Goal: Task Accomplishment & Management: Complete application form

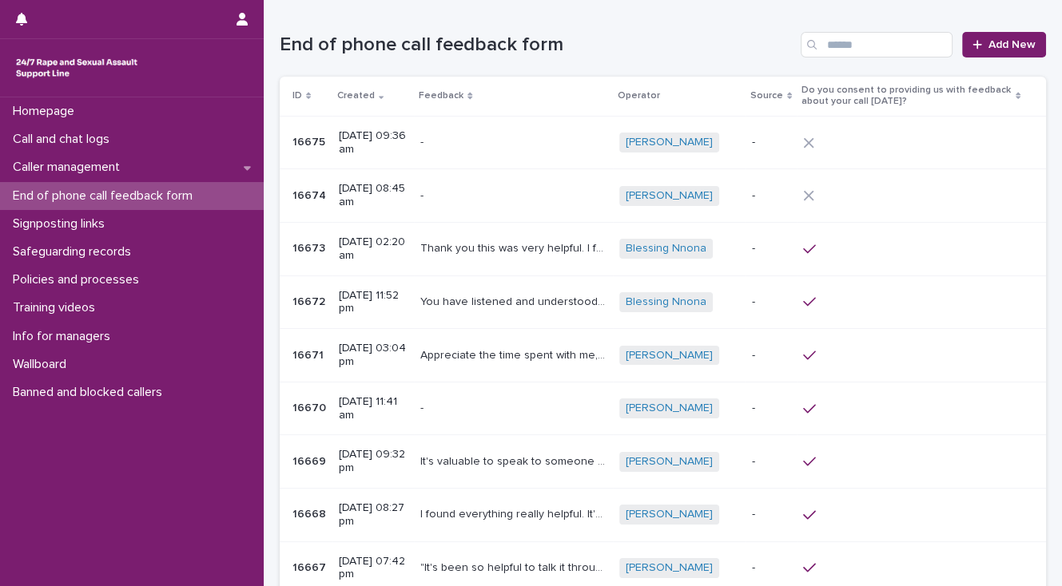
click at [138, 193] on p "End of phone call feedback form" at bounding box center [105, 196] width 199 height 15
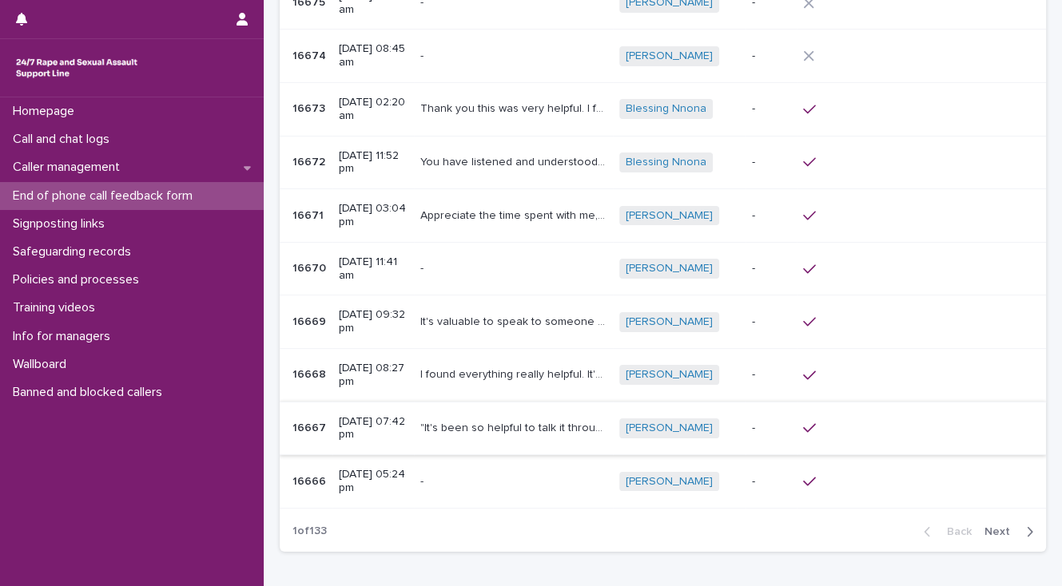
scroll to position [192, 0]
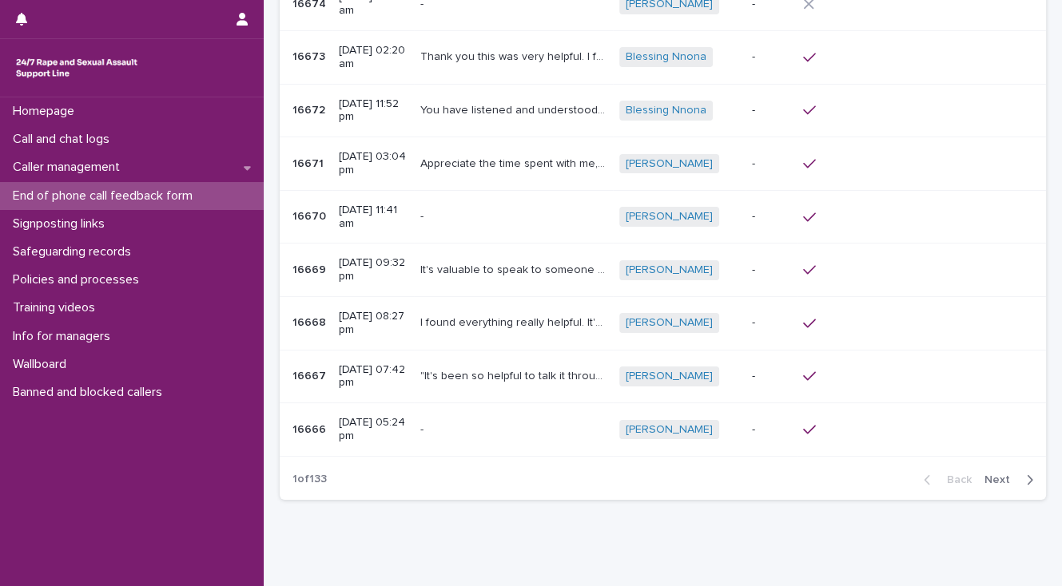
click at [984, 475] on span "Next" at bounding box center [1001, 480] width 35 height 11
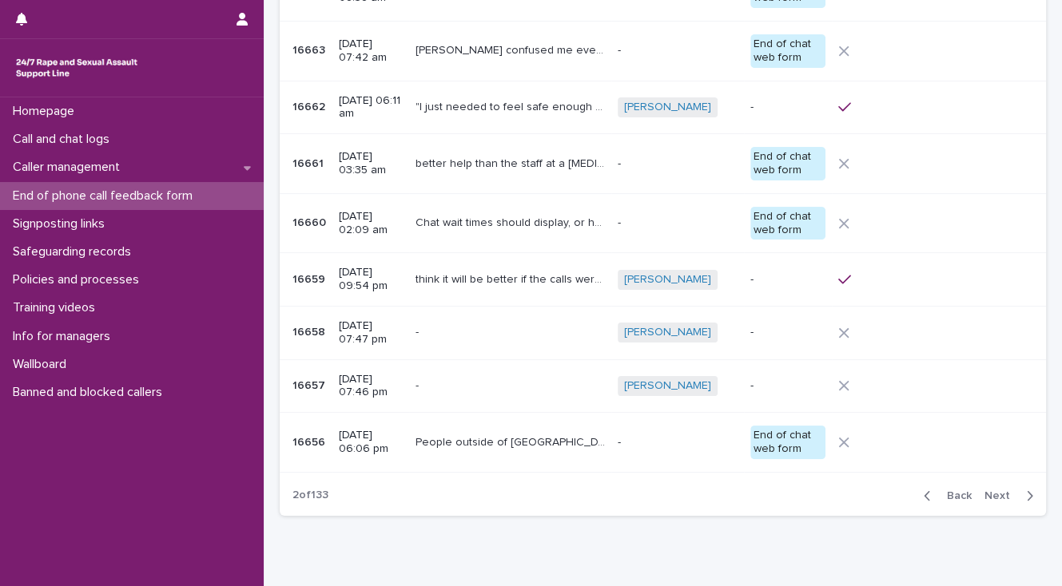
click at [984, 495] on span "Next" at bounding box center [1001, 496] width 35 height 11
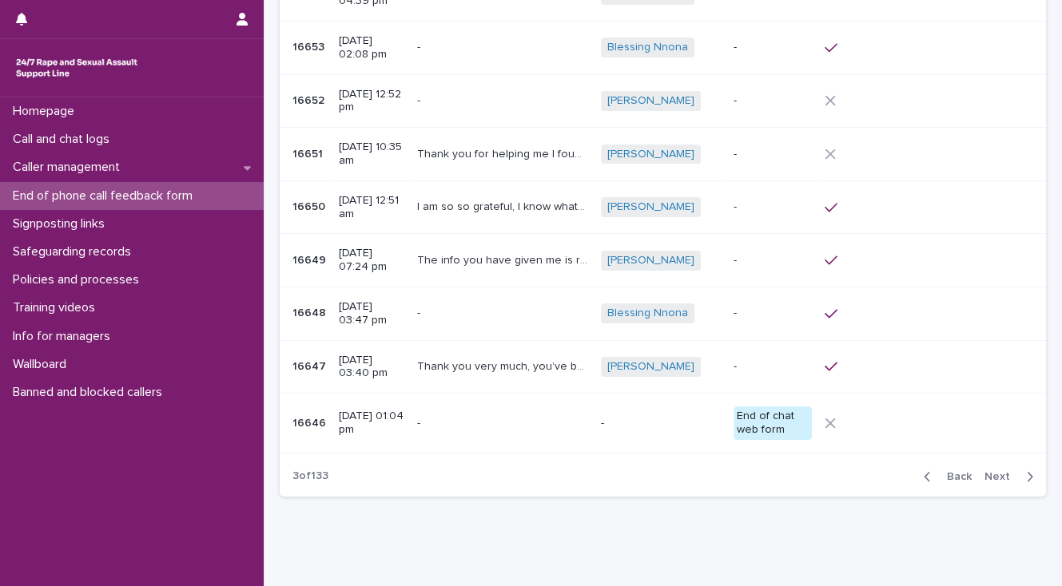
scroll to position [198, 0]
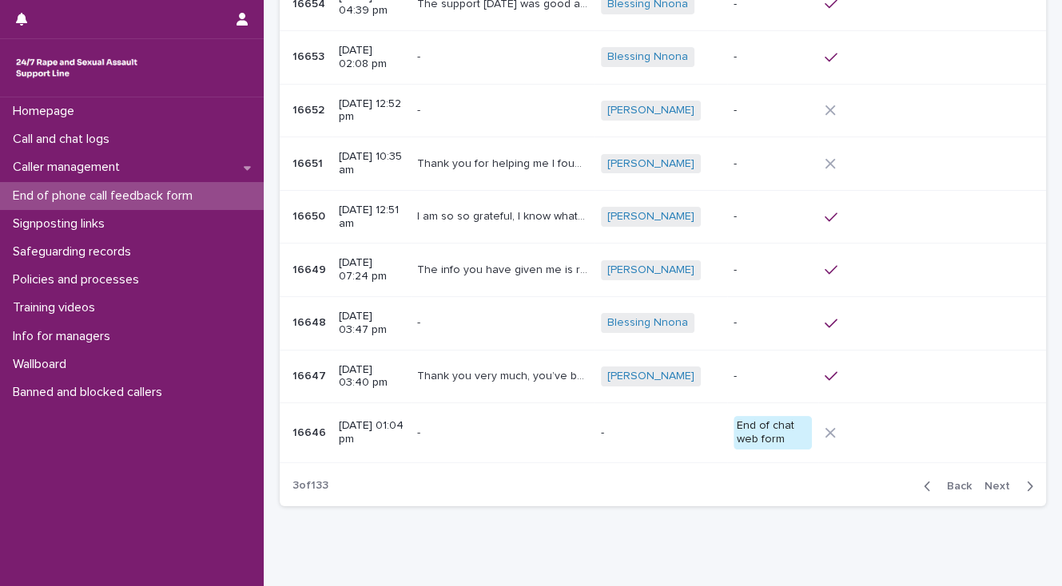
click at [984, 485] on span "Next" at bounding box center [1001, 486] width 35 height 11
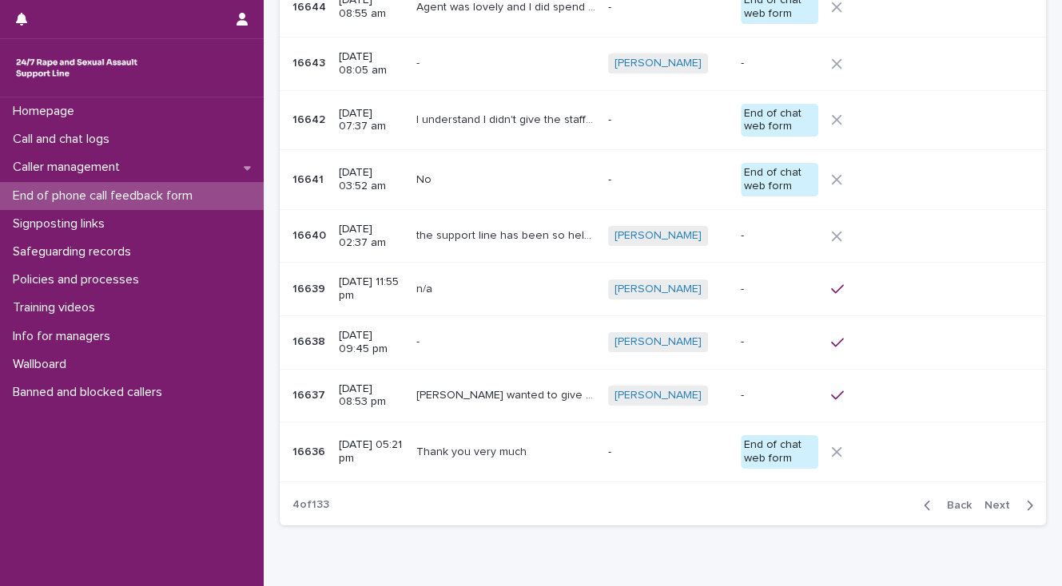
scroll to position [208, 0]
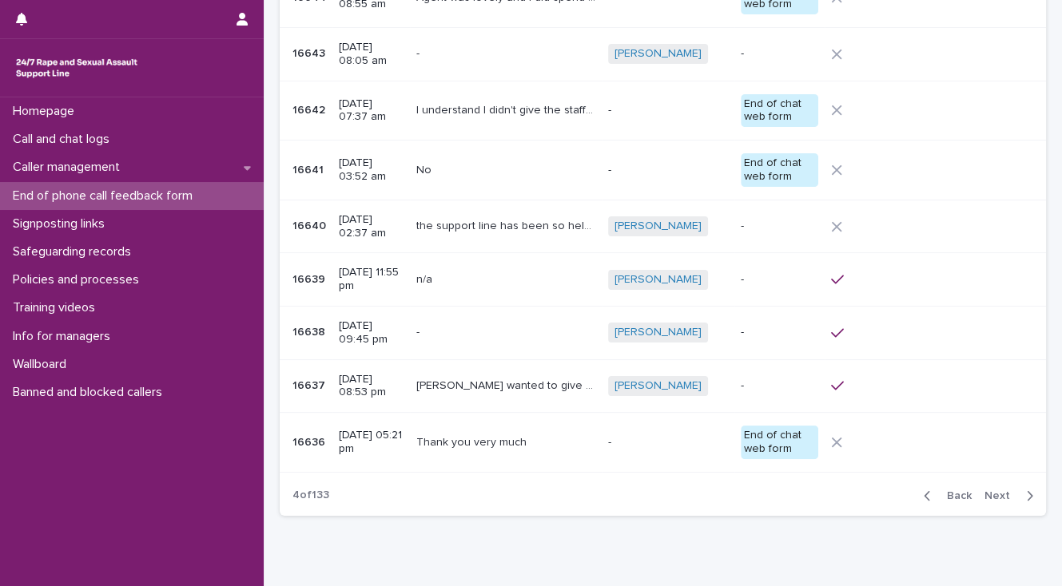
click at [947, 494] on span "Back" at bounding box center [954, 496] width 34 height 11
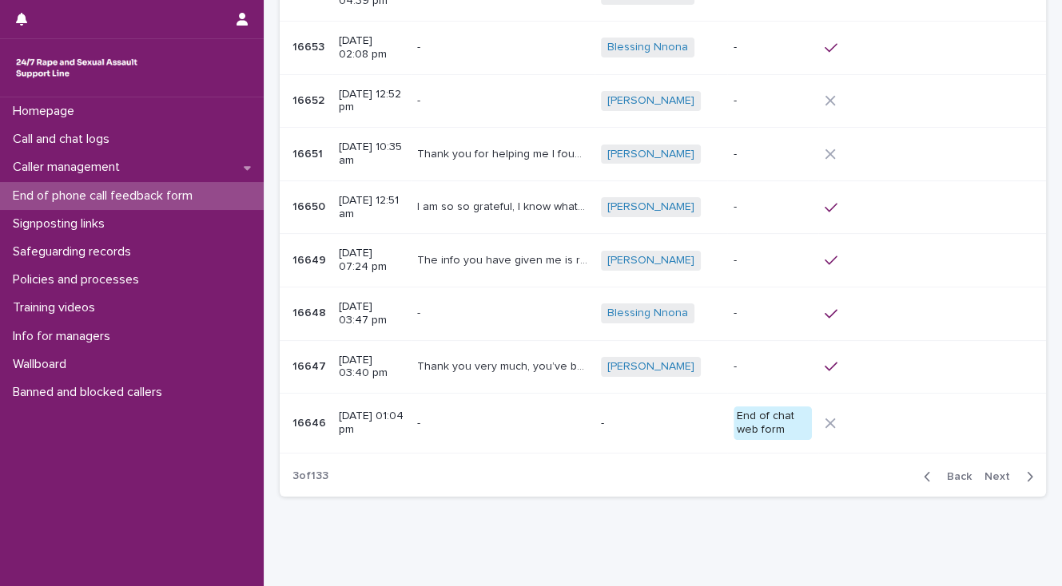
scroll to position [198, 0]
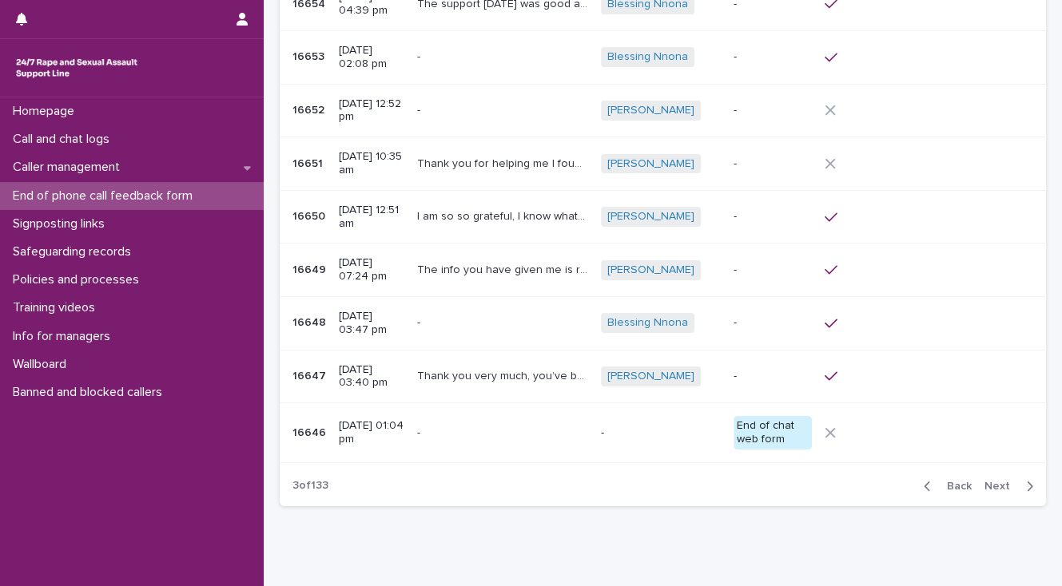
click at [947, 494] on div "Back Next" at bounding box center [978, 487] width 135 height 40
click at [943, 484] on span "Back" at bounding box center [954, 486] width 34 height 11
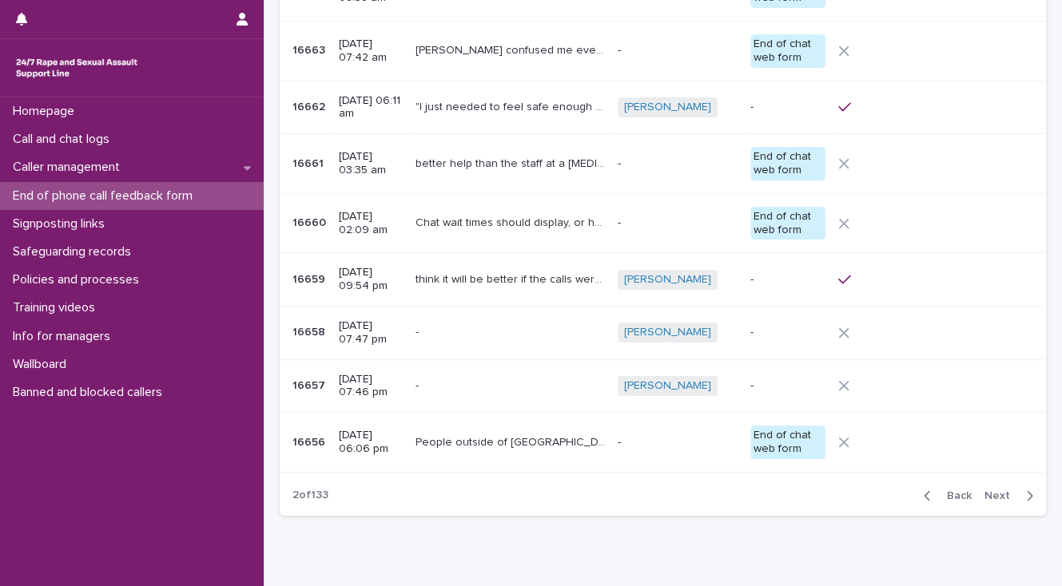
click at [948, 493] on span "Back" at bounding box center [954, 496] width 34 height 11
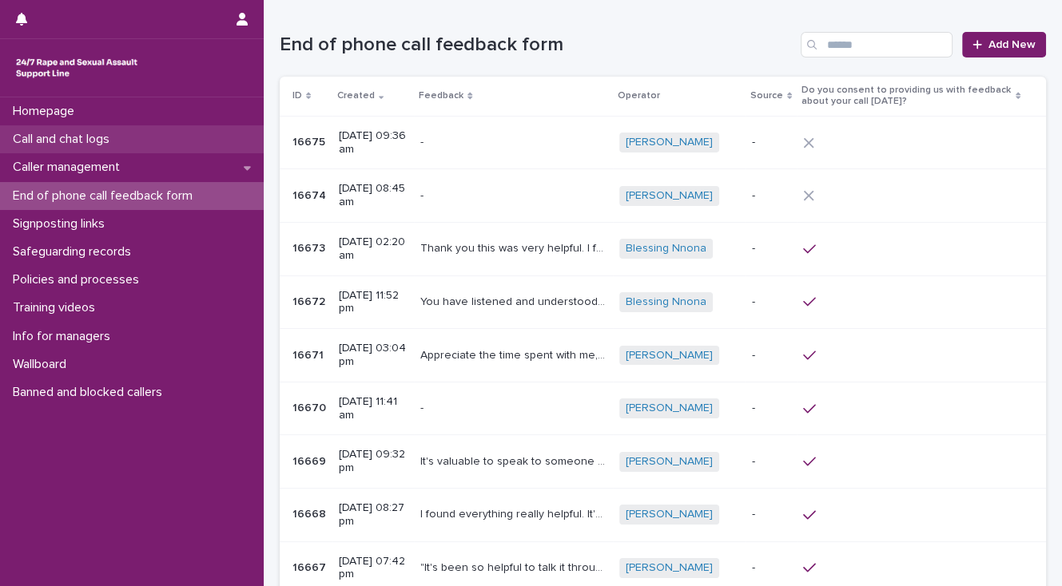
click at [96, 135] on p "Call and chat logs" at bounding box center [64, 139] width 116 height 15
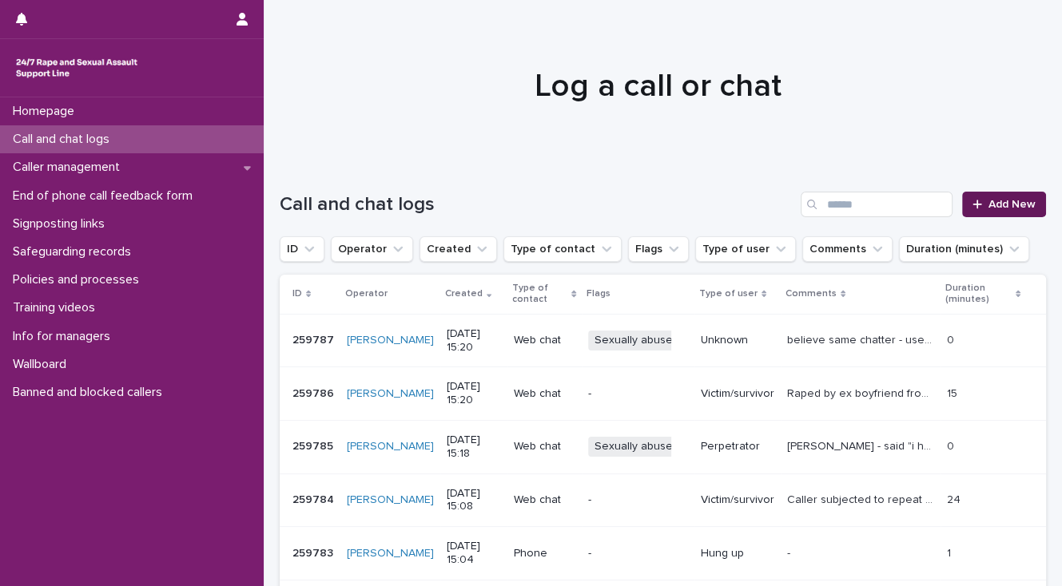
click at [997, 208] on span "Add New" at bounding box center [1011, 204] width 47 height 11
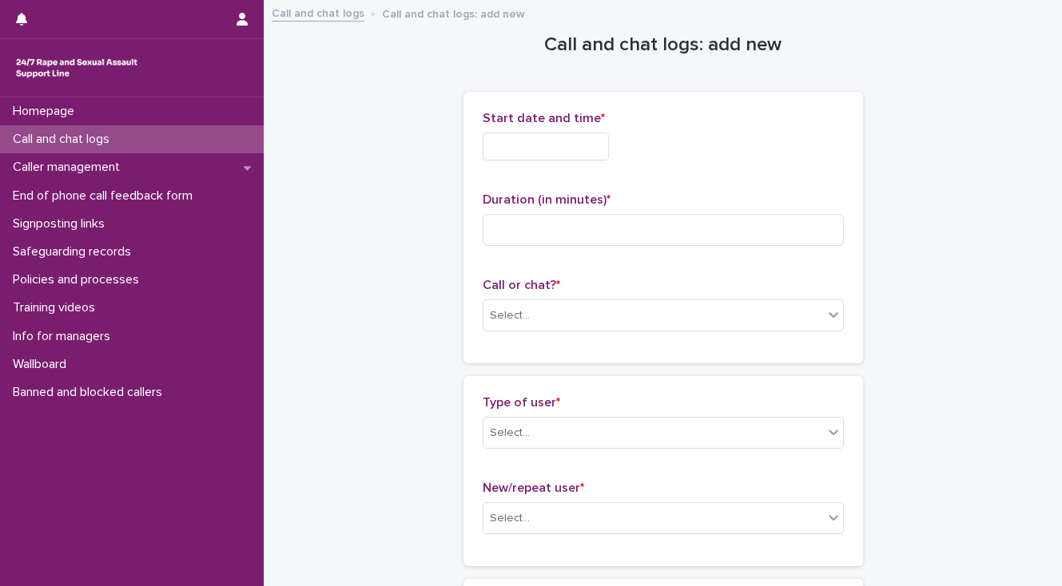
click at [511, 144] on input "text" at bounding box center [546, 147] width 126 height 28
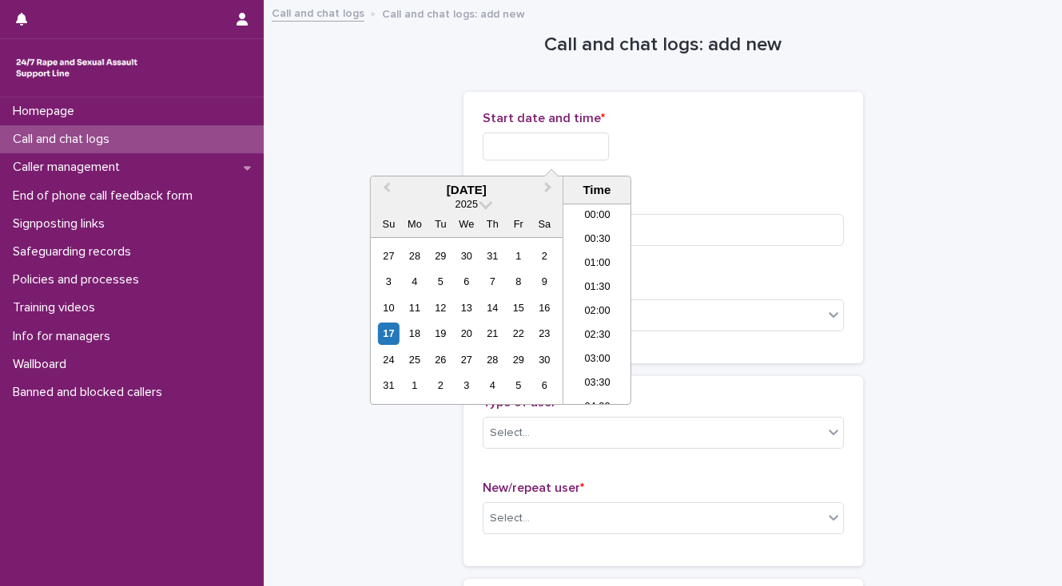
scroll to position [631, 0]
click at [603, 300] on li "15:00" at bounding box center [597, 304] width 68 height 24
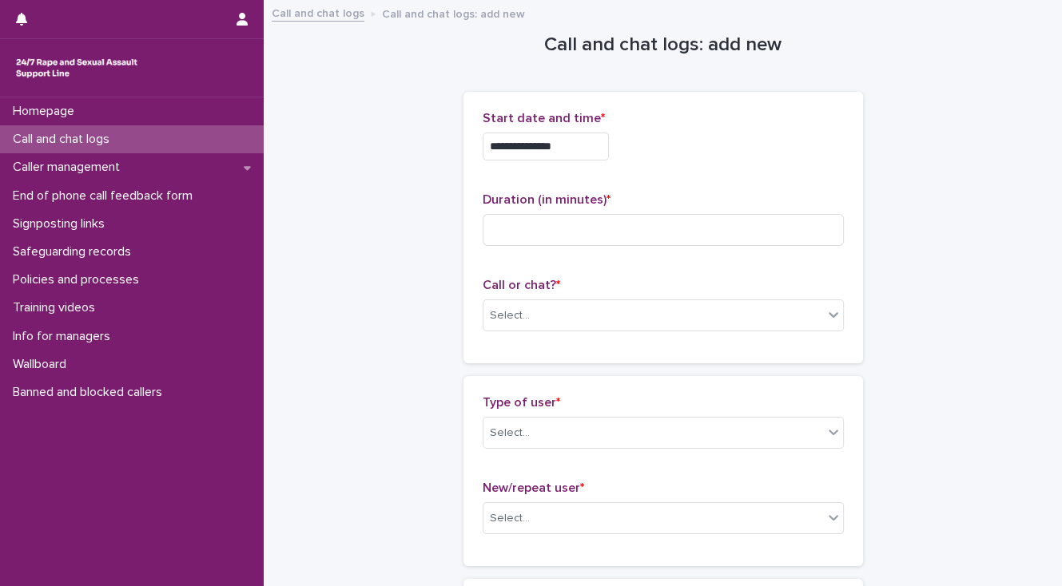
click at [566, 141] on input "**********" at bounding box center [546, 147] width 126 height 28
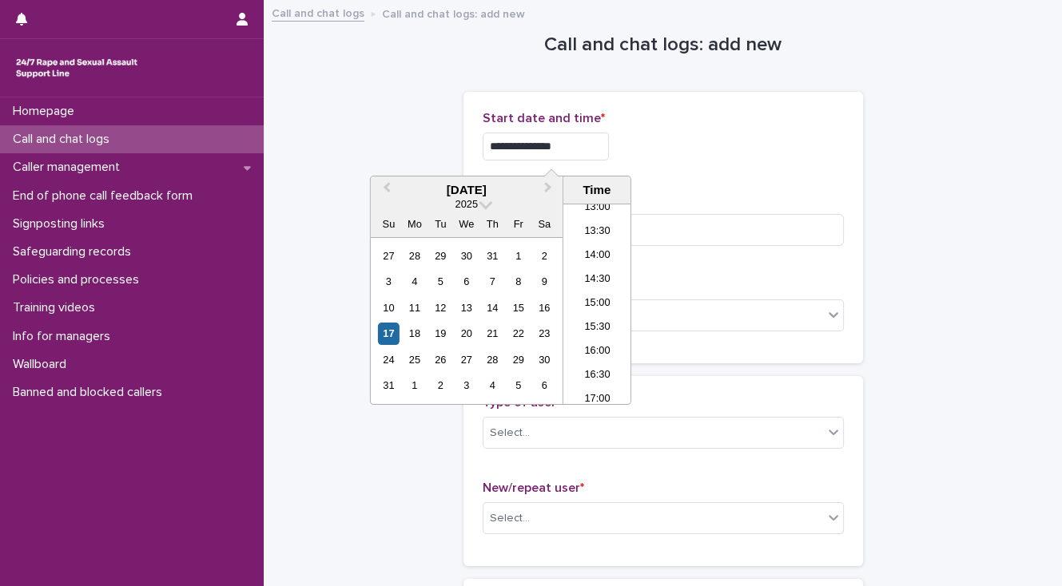
type input "**********"
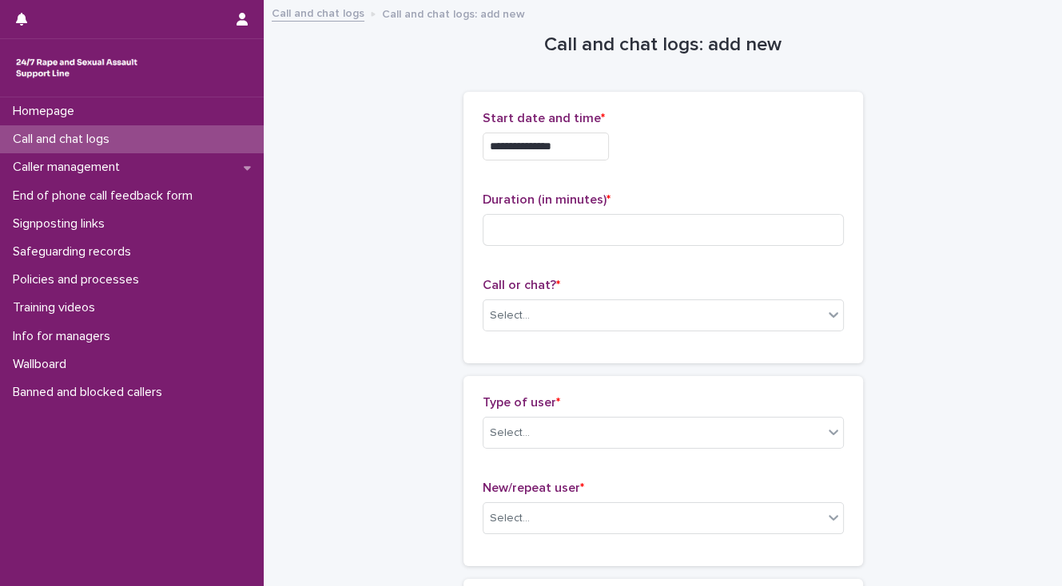
click at [684, 164] on div "**********" at bounding box center [663, 142] width 361 height 62
click at [522, 234] on input at bounding box center [663, 230] width 361 height 32
click at [545, 322] on div "Select..." at bounding box center [653, 316] width 340 height 26
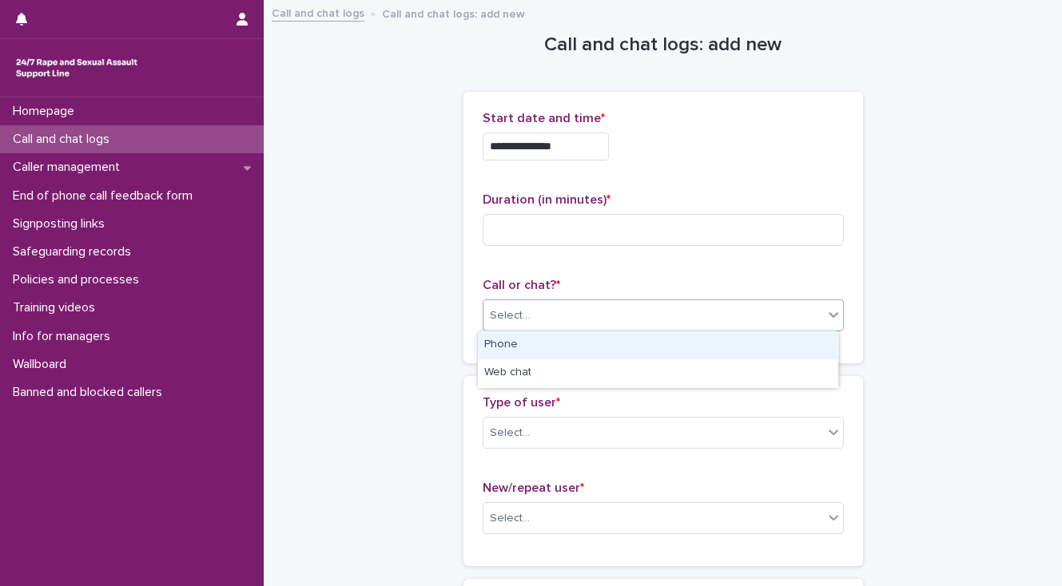
click at [546, 343] on div "Phone" at bounding box center [657, 346] width 359 height 28
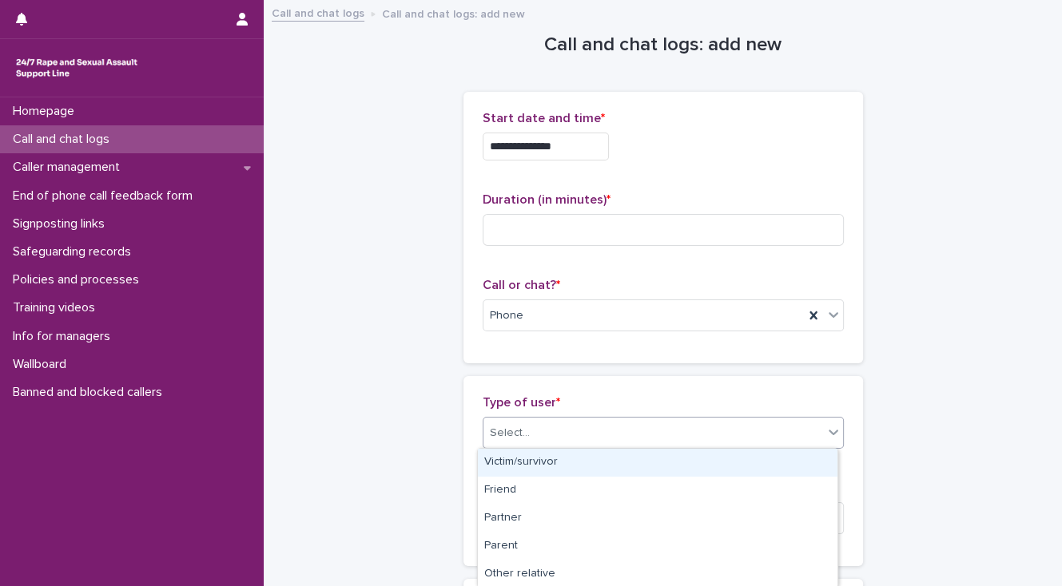
click at [562, 441] on div "Select..." at bounding box center [653, 433] width 340 height 26
click at [566, 454] on div "Victim/survivor" at bounding box center [657, 463] width 359 height 28
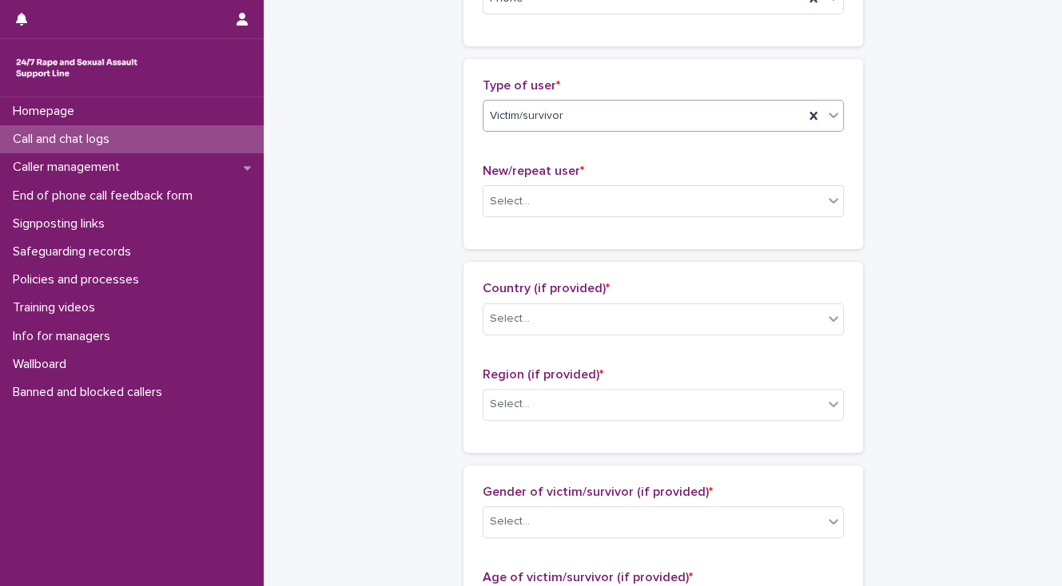
scroll to position [320, 0]
click at [488, 208] on div "Select..." at bounding box center [653, 199] width 340 height 26
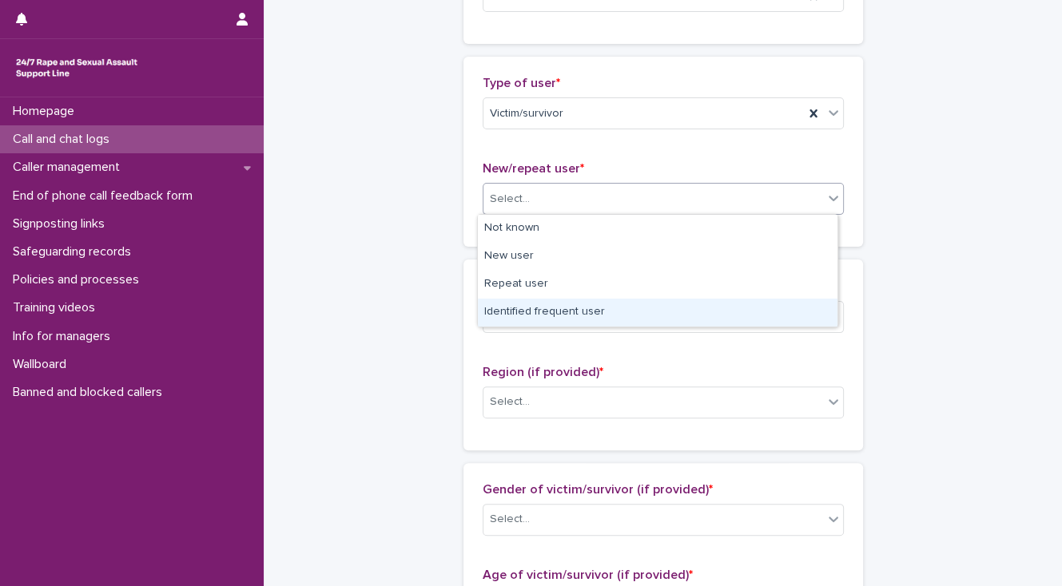
click at [510, 316] on div "Identified frequent user" at bounding box center [657, 313] width 359 height 28
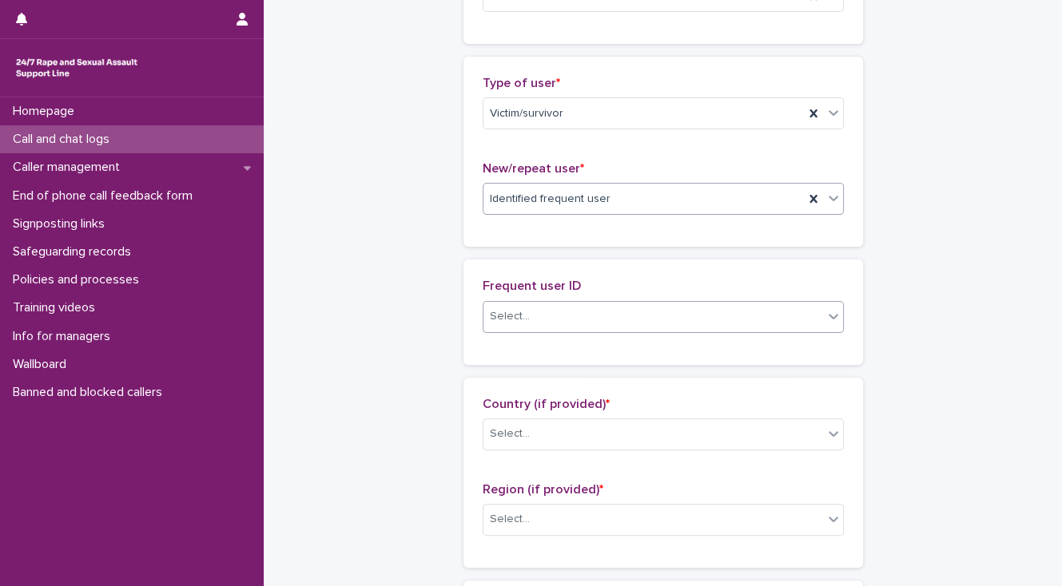
click at [514, 312] on div "Select..." at bounding box center [510, 316] width 40 height 17
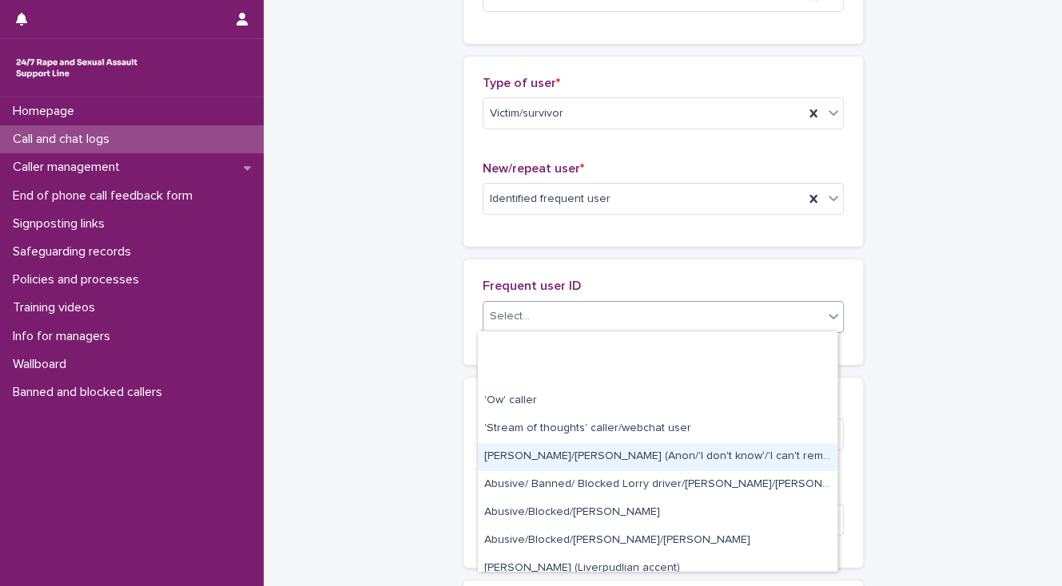
click at [578, 451] on div "Abbie/Emily (Anon/'I don't know'/'I can't remember')" at bounding box center [657, 457] width 359 height 28
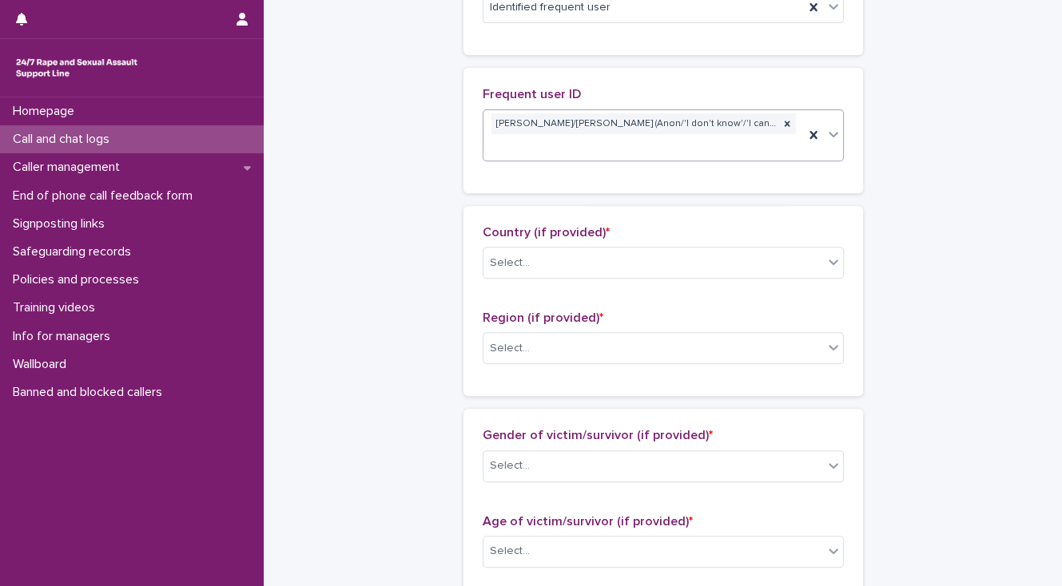
scroll to position [575, 0]
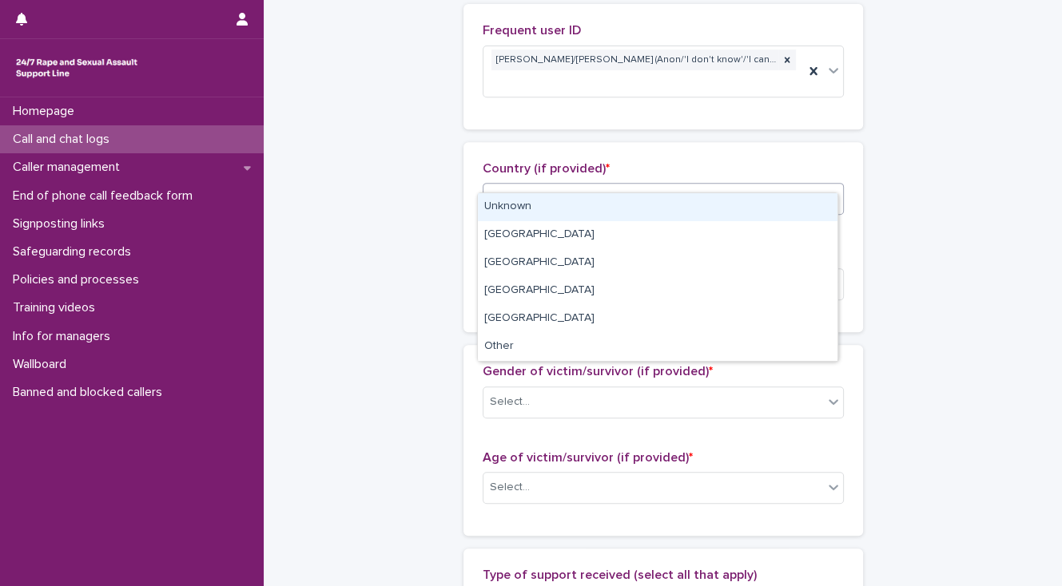
drag, startPoint x: 483, startPoint y: 185, endPoint x: 483, endPoint y: 205, distance: 19.2
click at [483, 186] on div "Select..." at bounding box center [653, 199] width 340 height 26
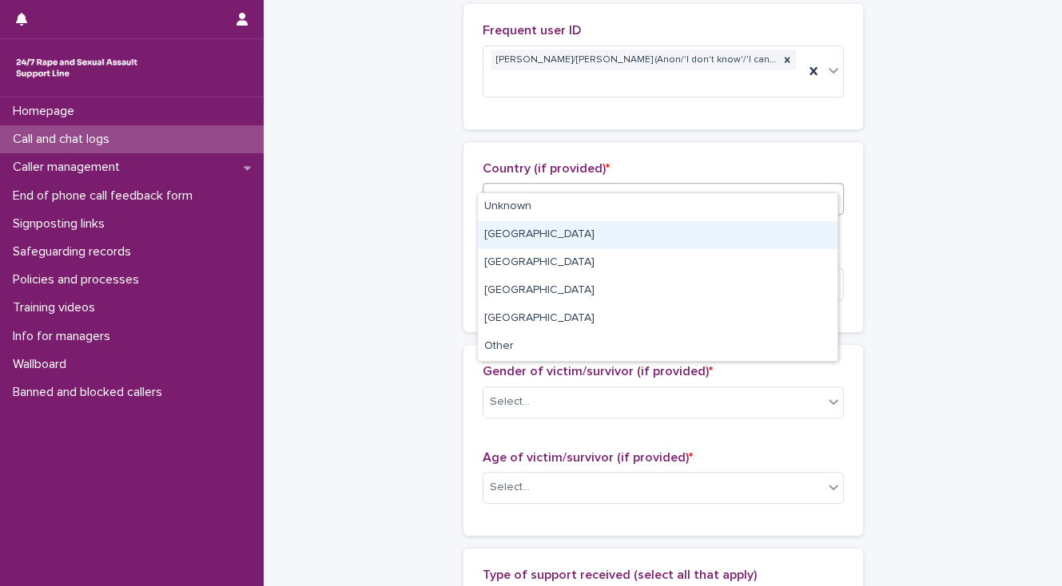
click at [489, 230] on div "England" at bounding box center [657, 235] width 359 height 28
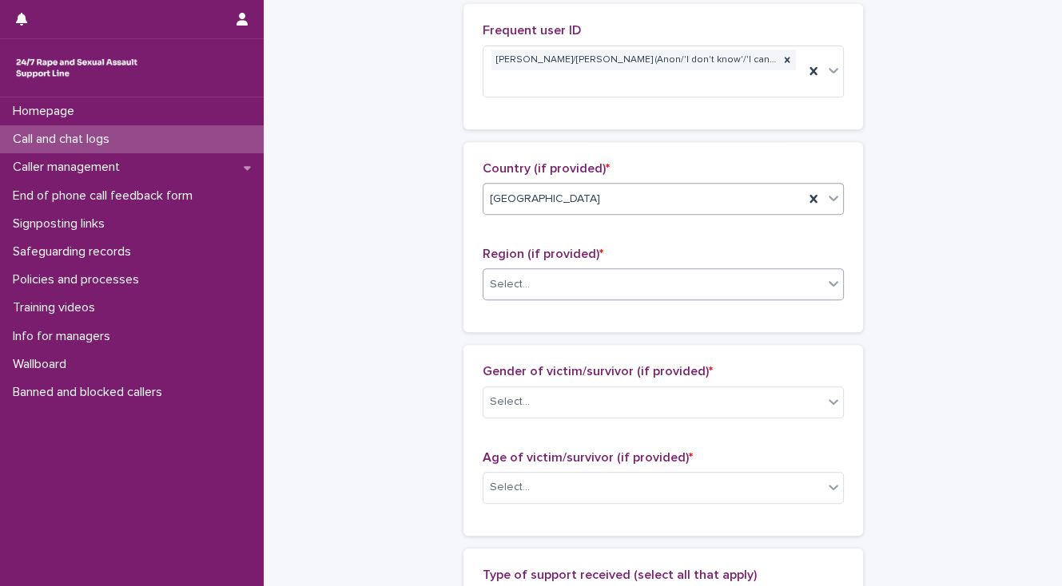
click at [494, 276] on div "Select..." at bounding box center [510, 284] width 40 height 17
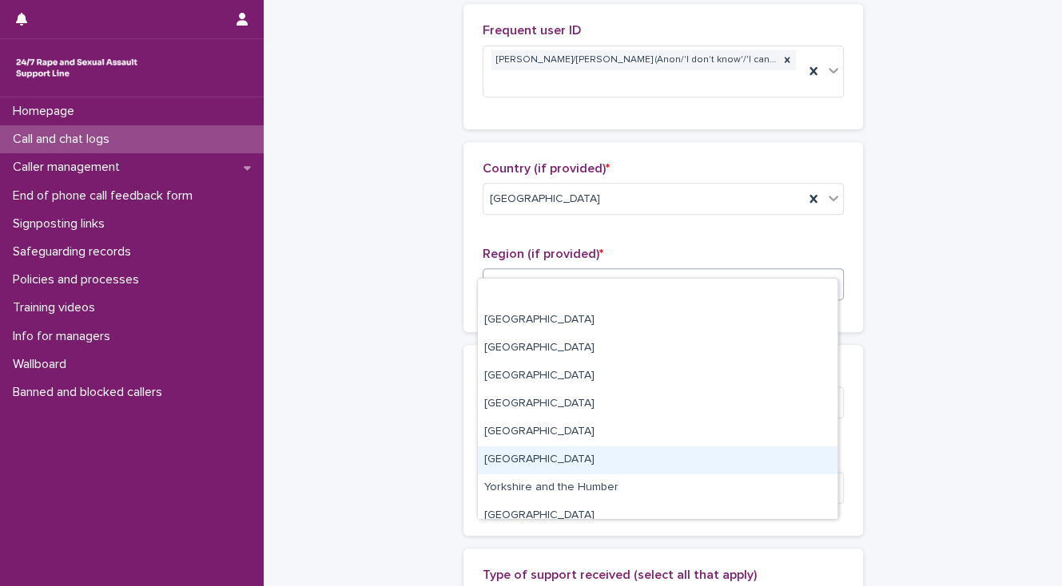
scroll to position [67, 0]
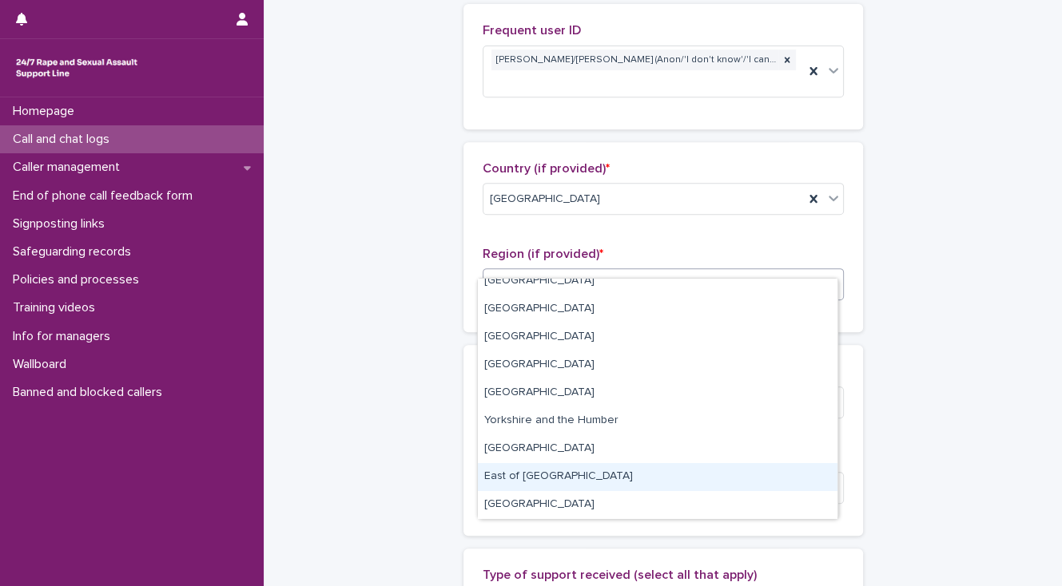
drag, startPoint x: 558, startPoint y: 473, endPoint x: 486, endPoint y: 425, distance: 86.4
click at [556, 473] on div "East of England" at bounding box center [657, 477] width 359 height 28
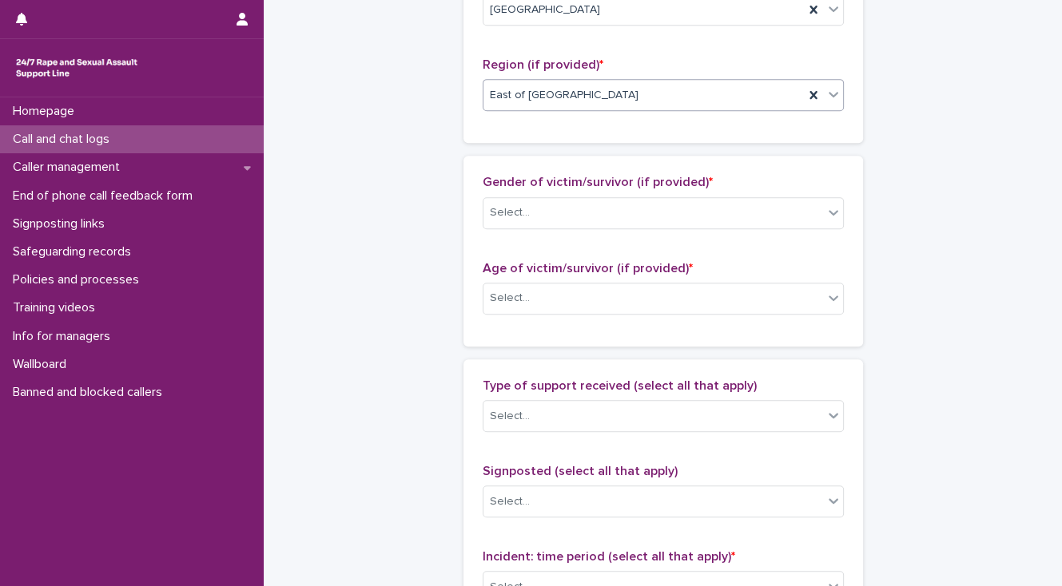
scroll to position [767, 0]
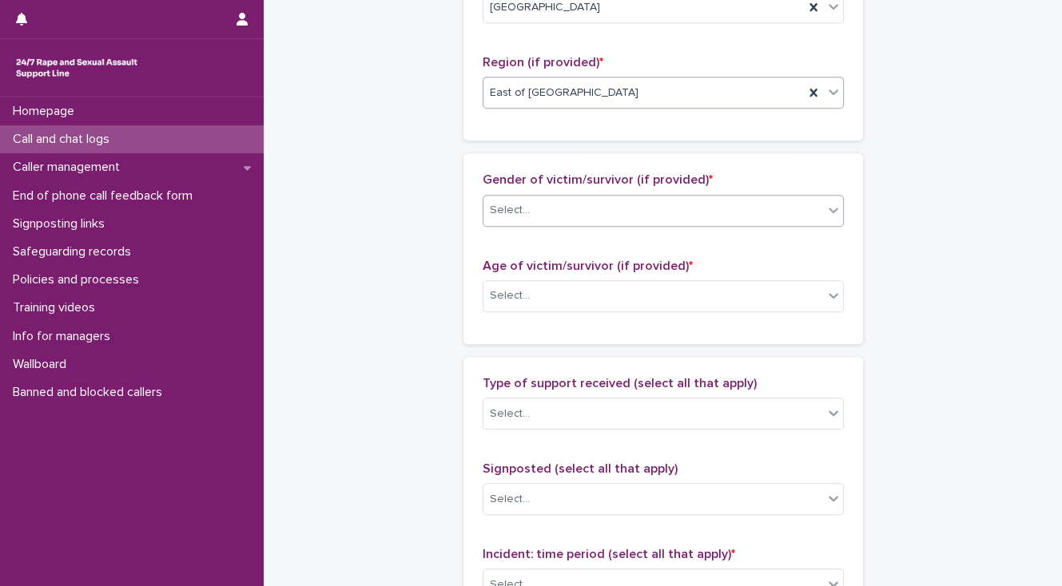
click at [530, 197] on div "Select..." at bounding box center [653, 210] width 340 height 26
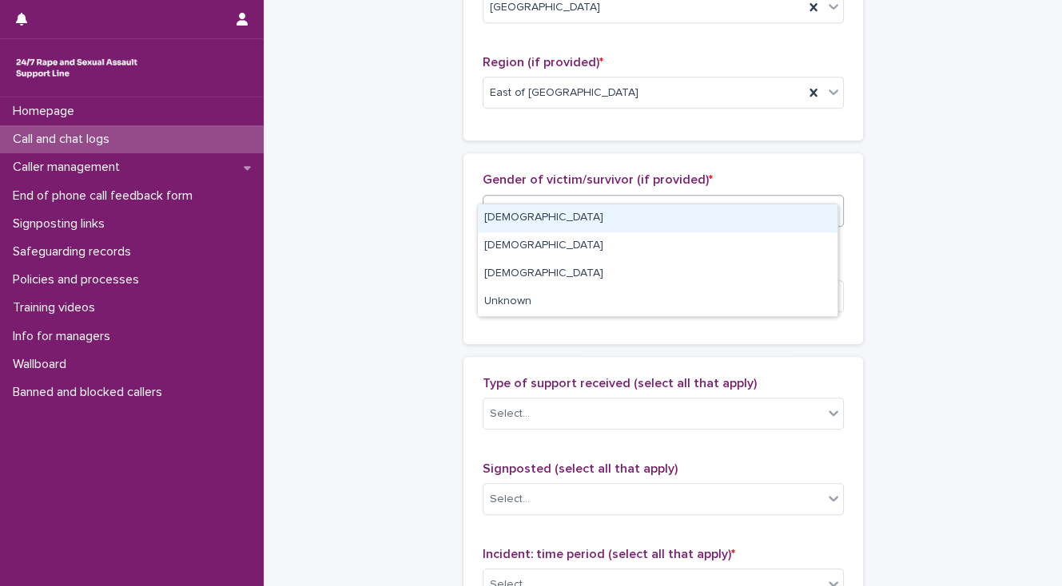
click at [514, 224] on div "[DEMOGRAPHIC_DATA]" at bounding box center [657, 219] width 359 height 28
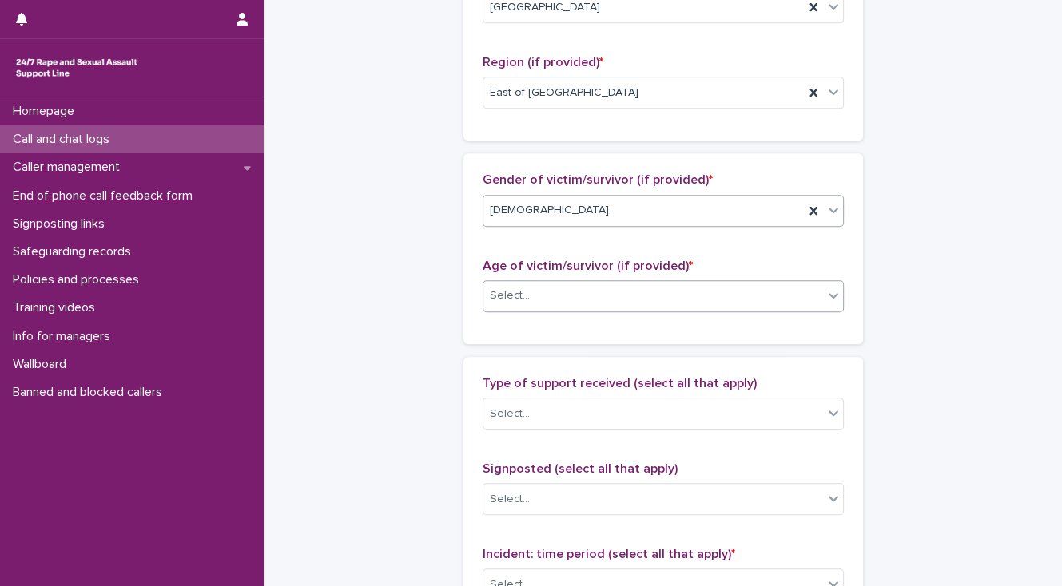
click at [513, 288] on div "Select..." at bounding box center [510, 296] width 40 height 17
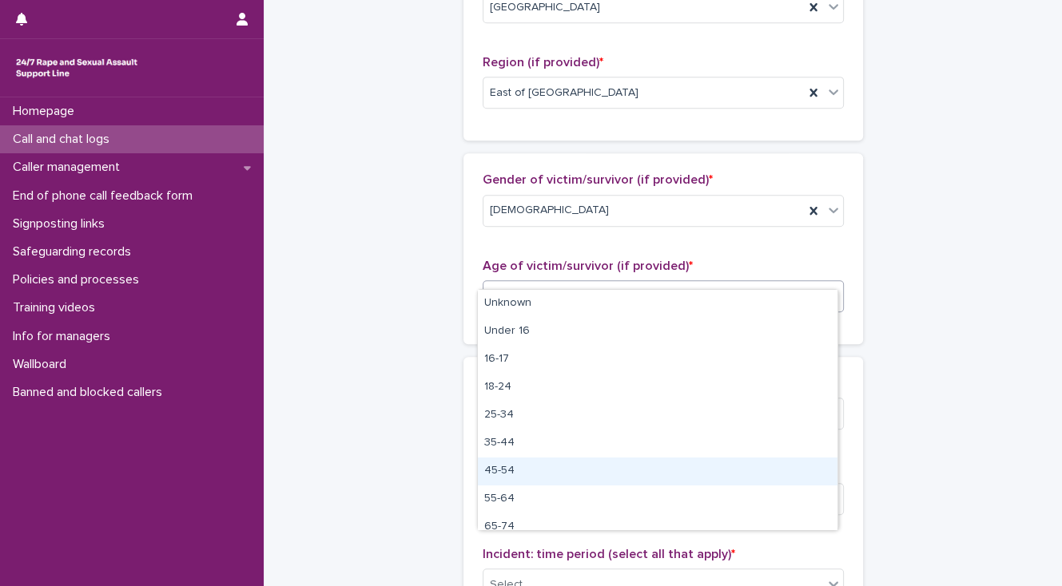
click at [530, 476] on div "45-54" at bounding box center [657, 472] width 359 height 28
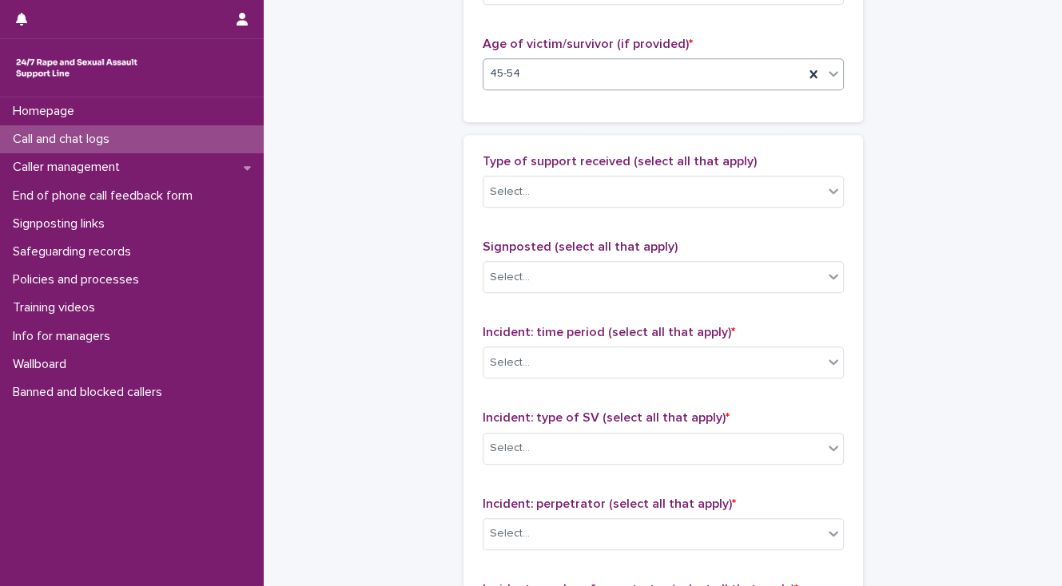
scroll to position [1023, 0]
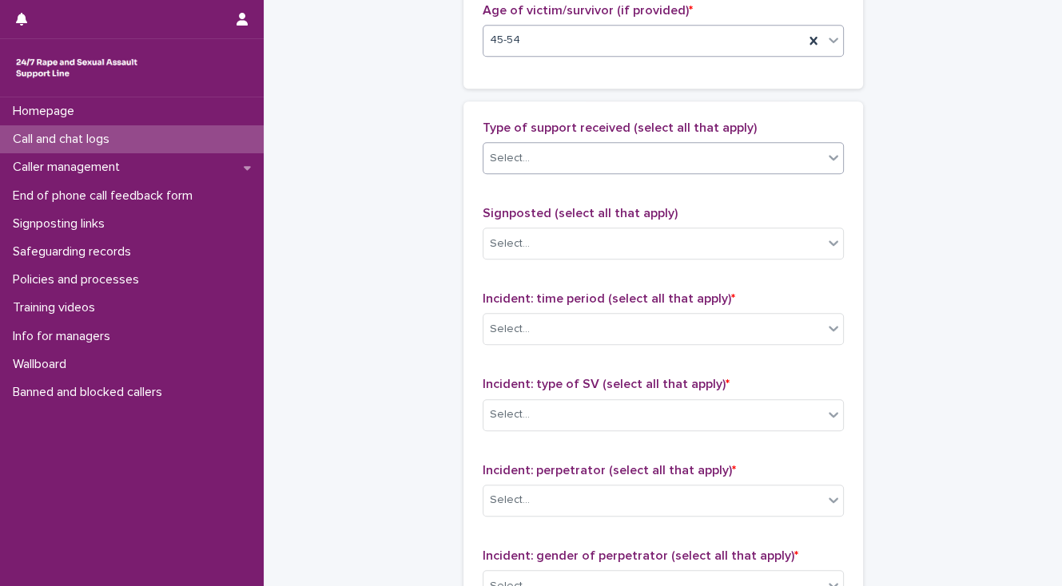
click at [499, 150] on div "Select..." at bounding box center [510, 158] width 40 height 17
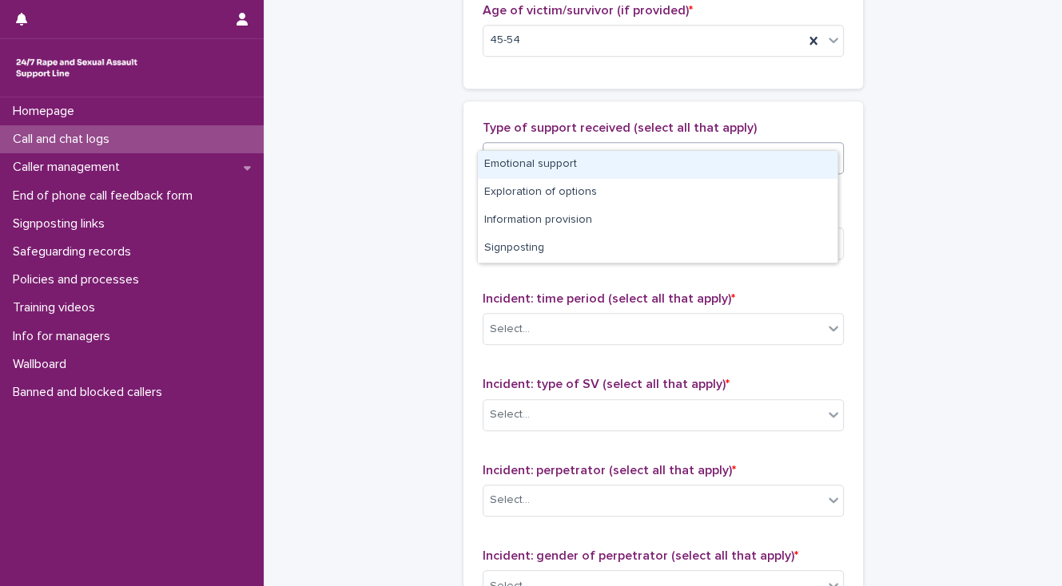
click at [499, 160] on div "Emotional support" at bounding box center [657, 165] width 359 height 28
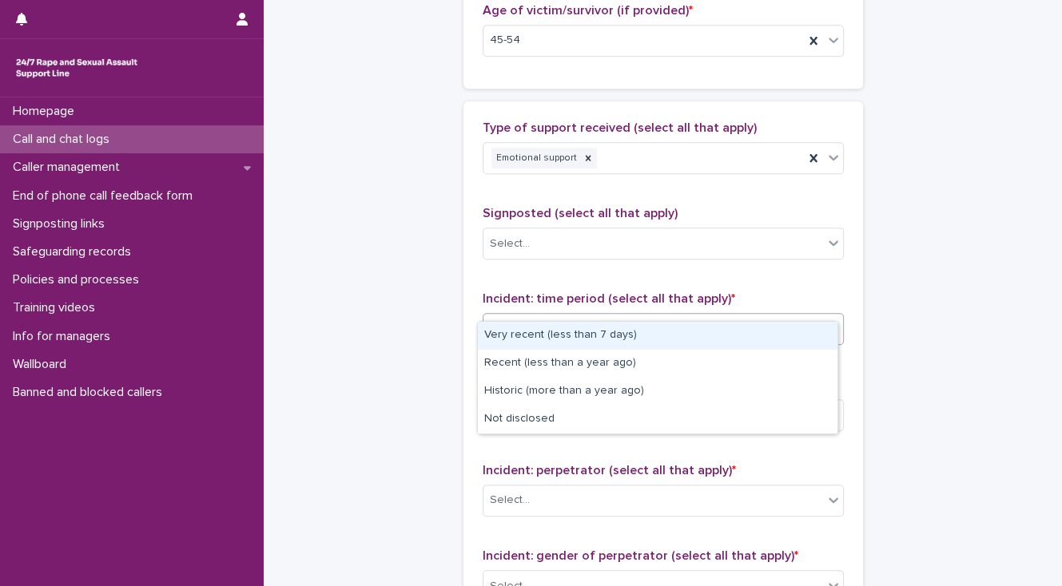
click at [522, 316] on div "Select..." at bounding box center [653, 329] width 340 height 26
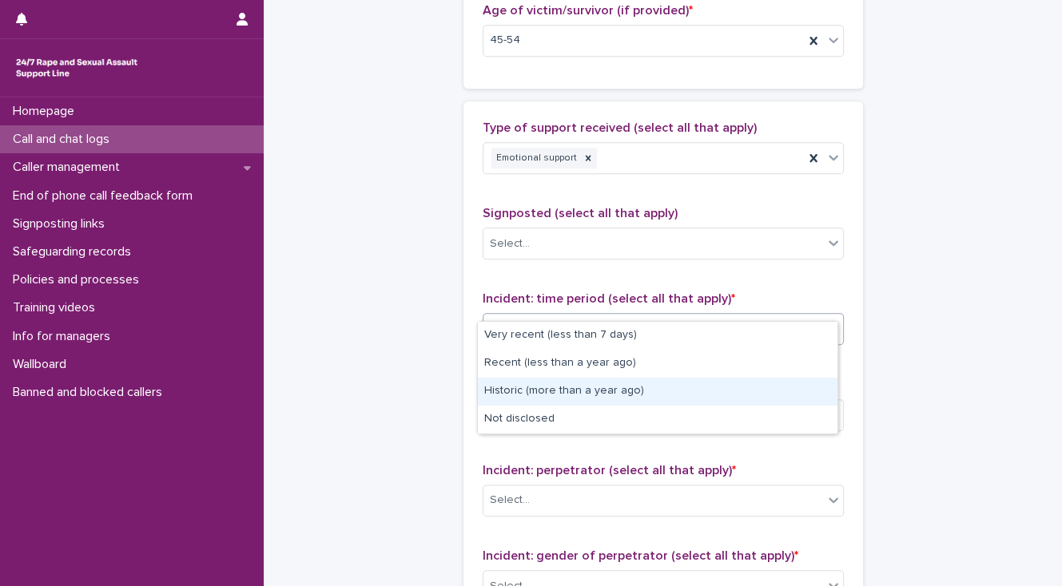
click at [538, 388] on div "Historic (more than a year ago)" at bounding box center [657, 392] width 359 height 28
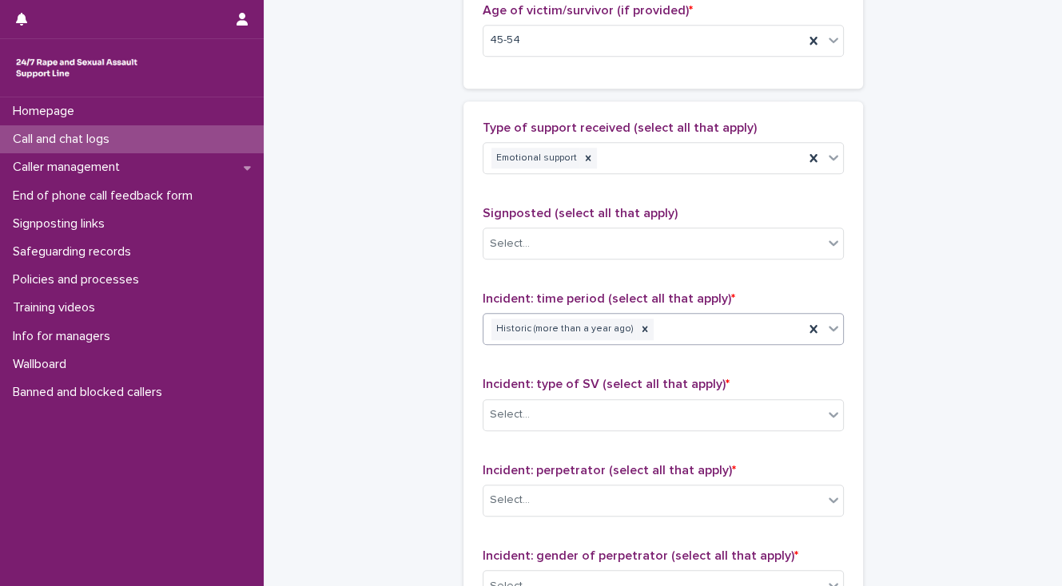
click at [538, 402] on div "Select..." at bounding box center [653, 415] width 340 height 26
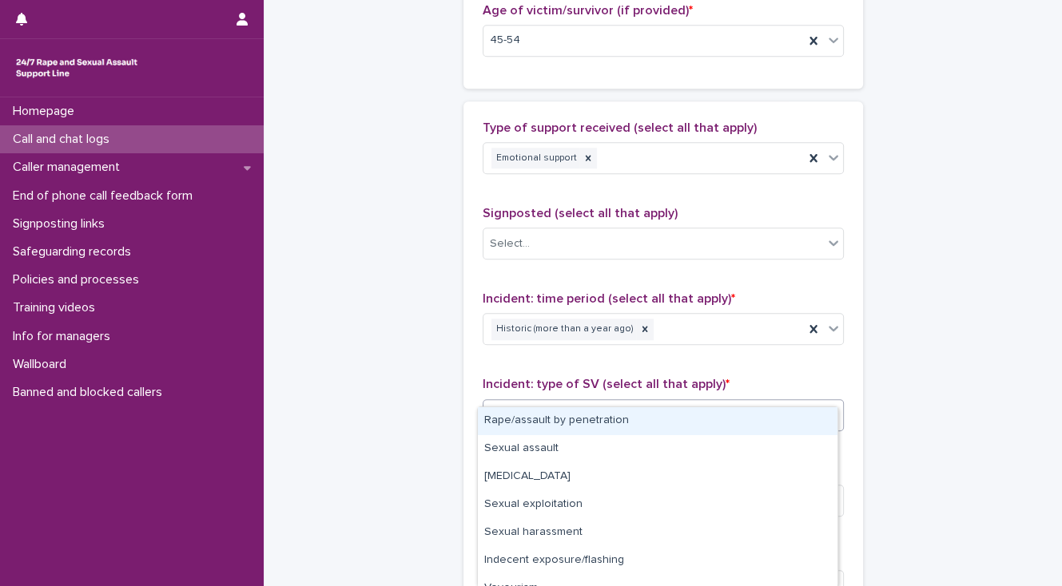
click at [553, 424] on div "Rape/assault by penetration" at bounding box center [657, 421] width 359 height 28
click at [693, 401] on div "Rape/assault by penetration" at bounding box center [643, 415] width 320 height 28
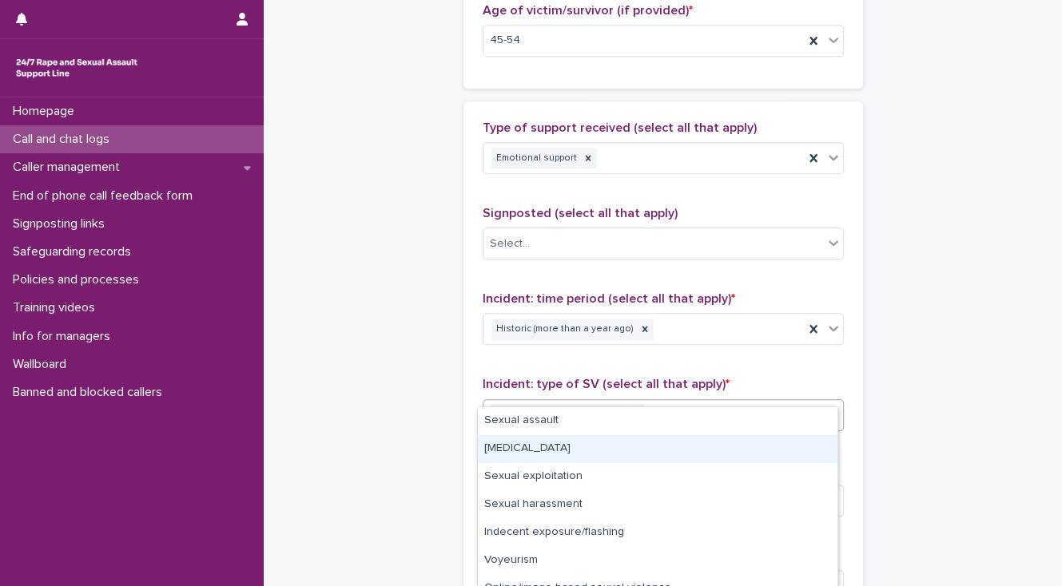
click at [562, 452] on div "[MEDICAL_DATA]" at bounding box center [657, 449] width 359 height 28
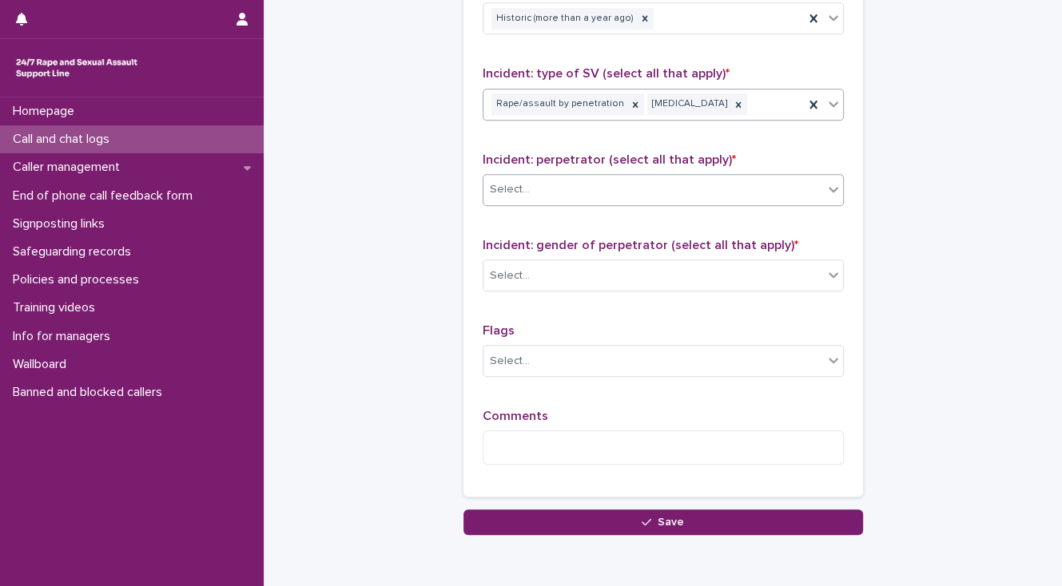
scroll to position [1342, 0]
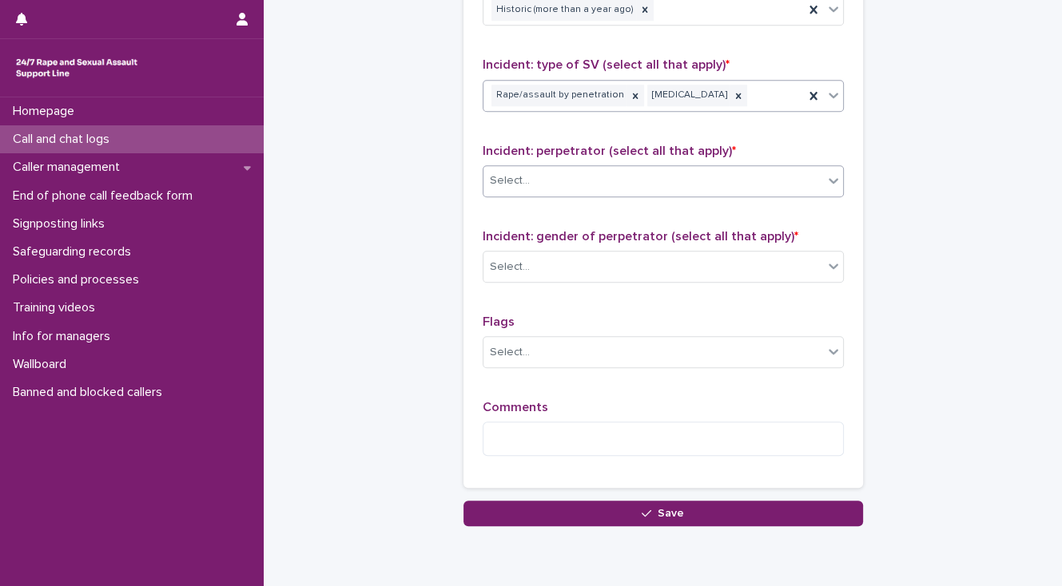
click at [514, 173] on div "Select..." at bounding box center [510, 181] width 40 height 17
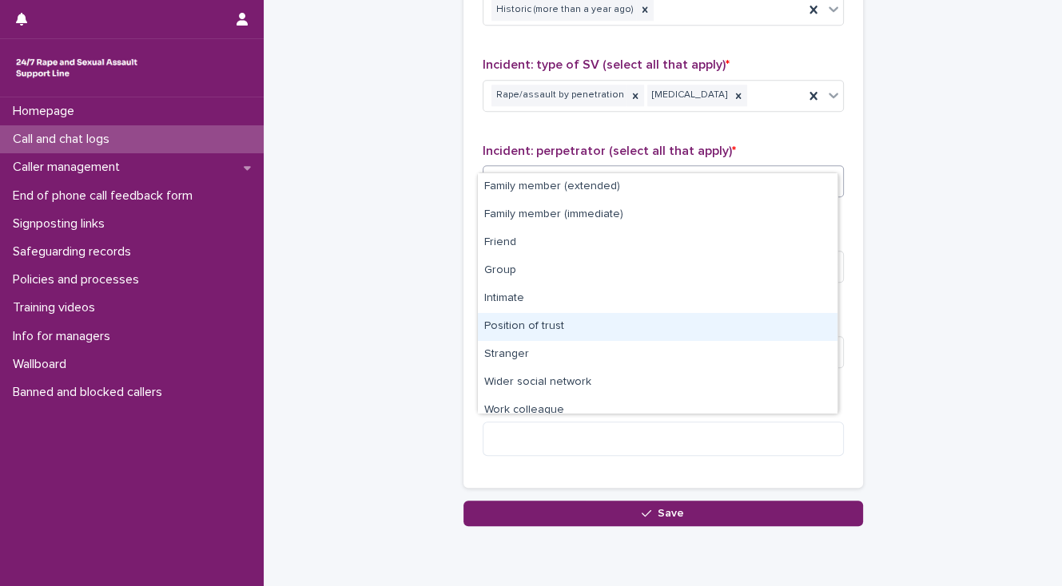
drag, startPoint x: 541, startPoint y: 330, endPoint x: 623, endPoint y: 185, distance: 167.1
click at [541, 328] on div "Position of trust" at bounding box center [657, 327] width 359 height 28
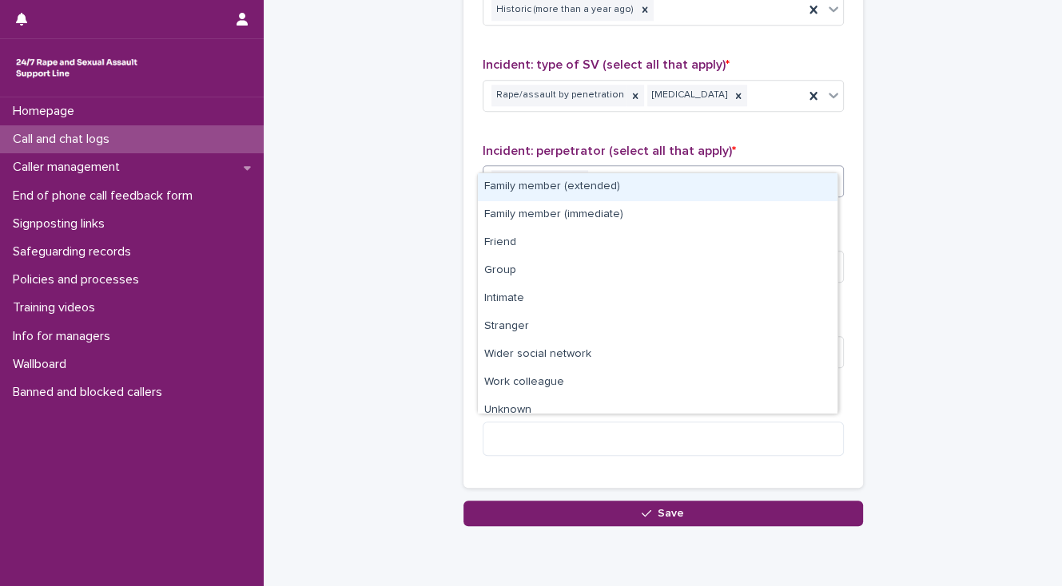
click at [652, 167] on div "Position of trust" at bounding box center [643, 181] width 320 height 28
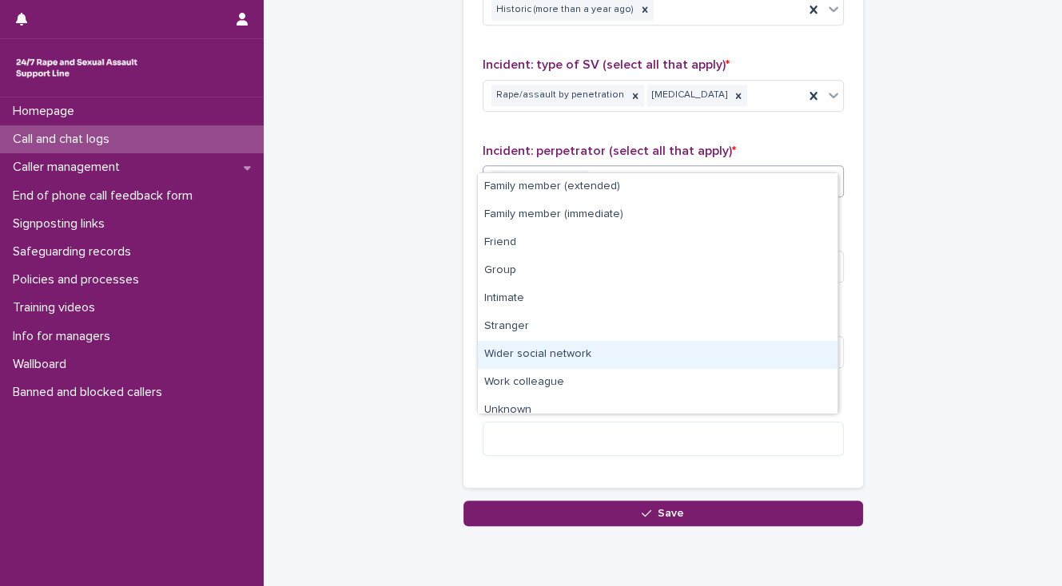
click at [578, 359] on div "Wider social network" at bounding box center [657, 355] width 359 height 28
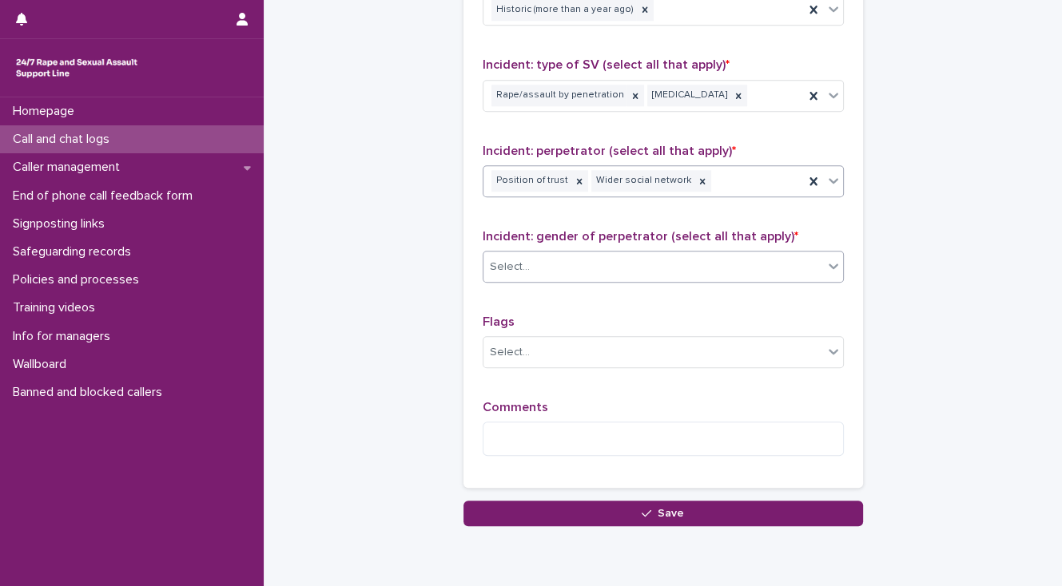
click at [550, 254] on div "Select..." at bounding box center [653, 267] width 340 height 26
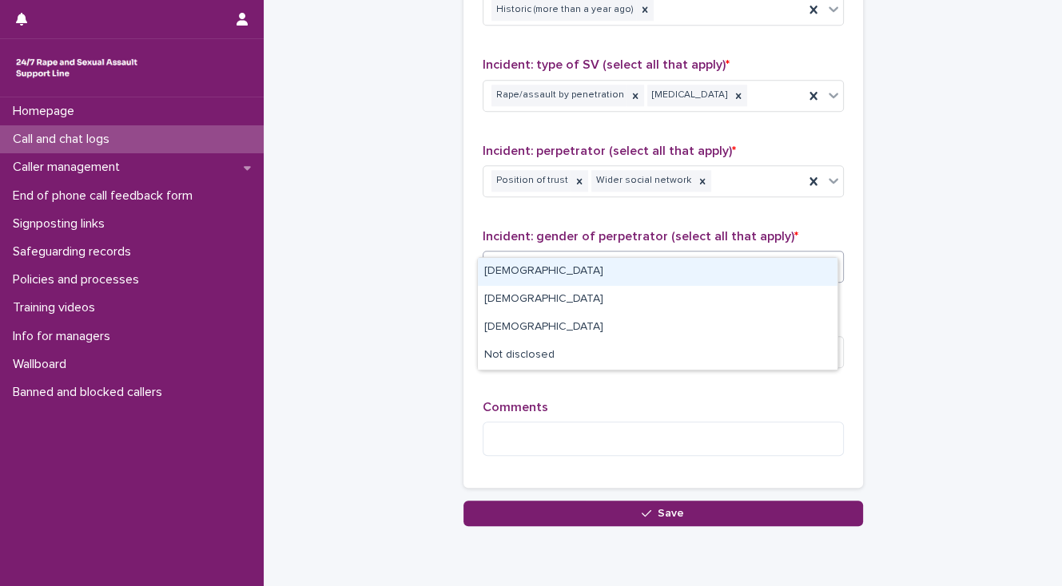
click at [556, 276] on div "[DEMOGRAPHIC_DATA]" at bounding box center [657, 272] width 359 height 28
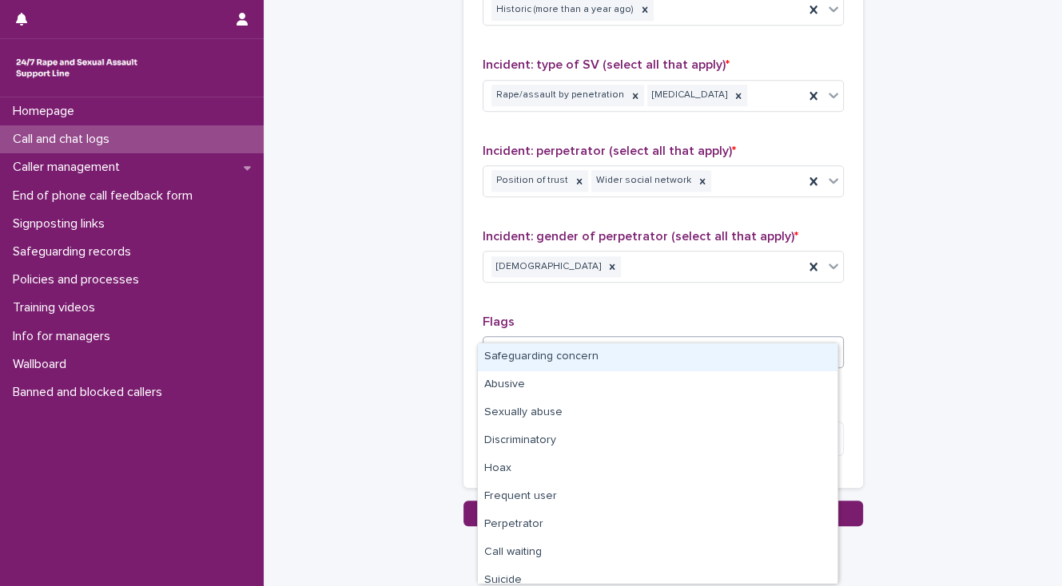
drag, startPoint x: 566, startPoint y: 332, endPoint x: 569, endPoint y: 356, distance: 25.0
click at [566, 340] on div "Select..." at bounding box center [653, 353] width 340 height 26
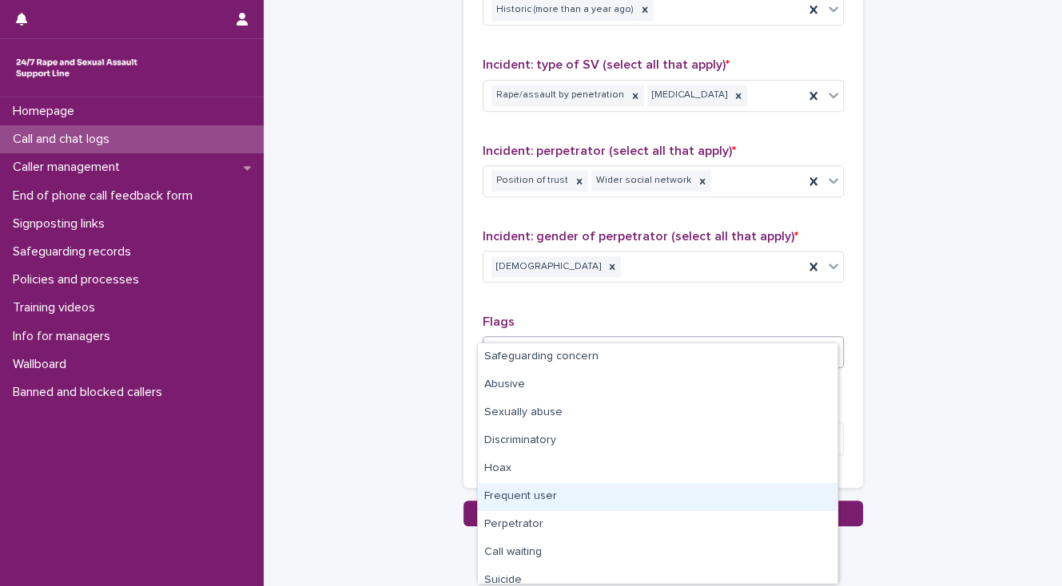
drag, startPoint x: 559, startPoint y: 501, endPoint x: 554, endPoint y: 479, distance: 22.3
click at [558, 501] on div "Frequent user" at bounding box center [657, 497] width 359 height 28
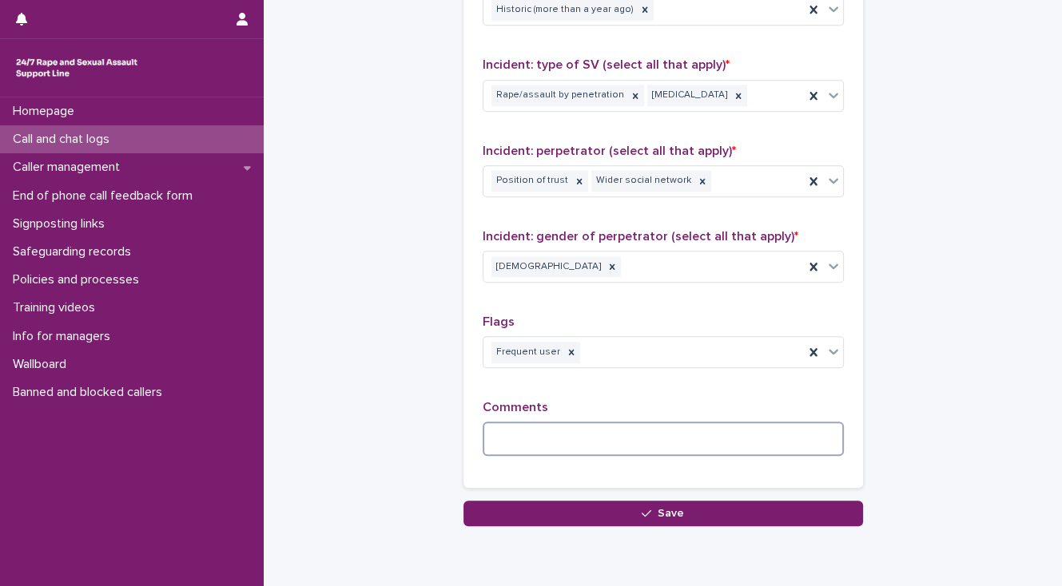
click at [500, 422] on textarea at bounding box center [663, 439] width 361 height 34
type textarea "**********"
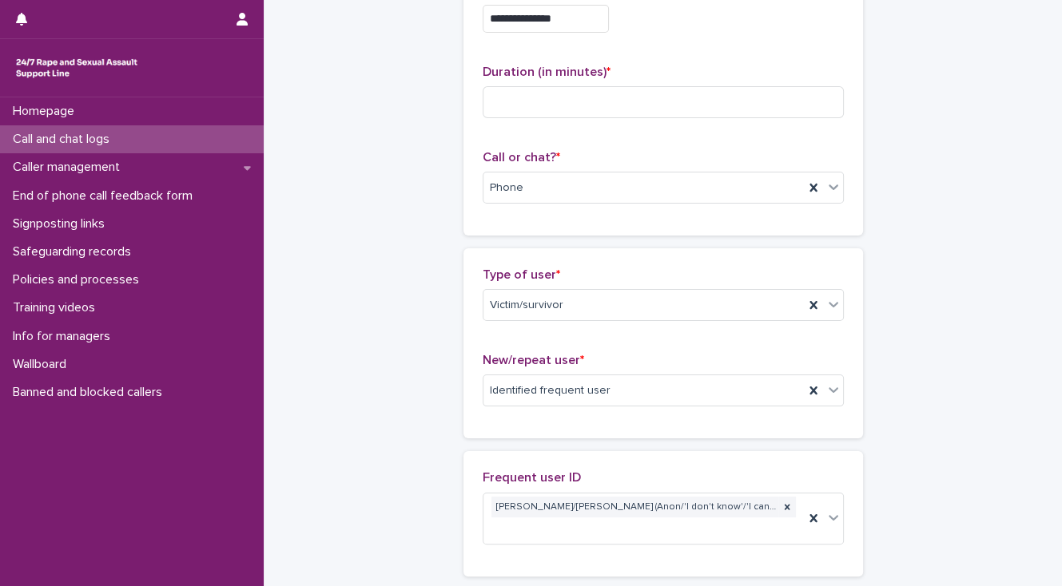
scroll to position [0, 0]
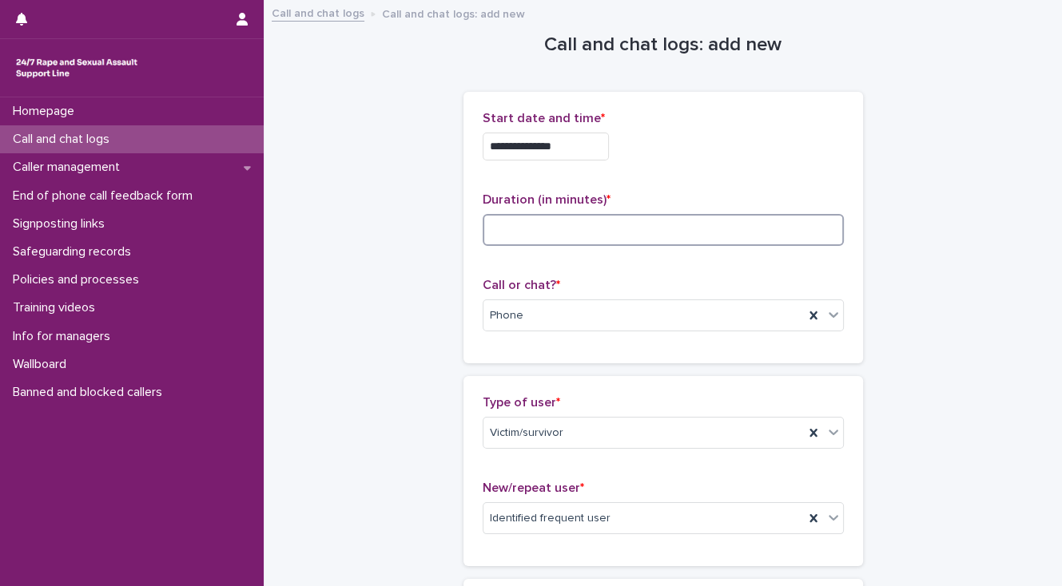
click at [518, 230] on input at bounding box center [663, 230] width 361 height 32
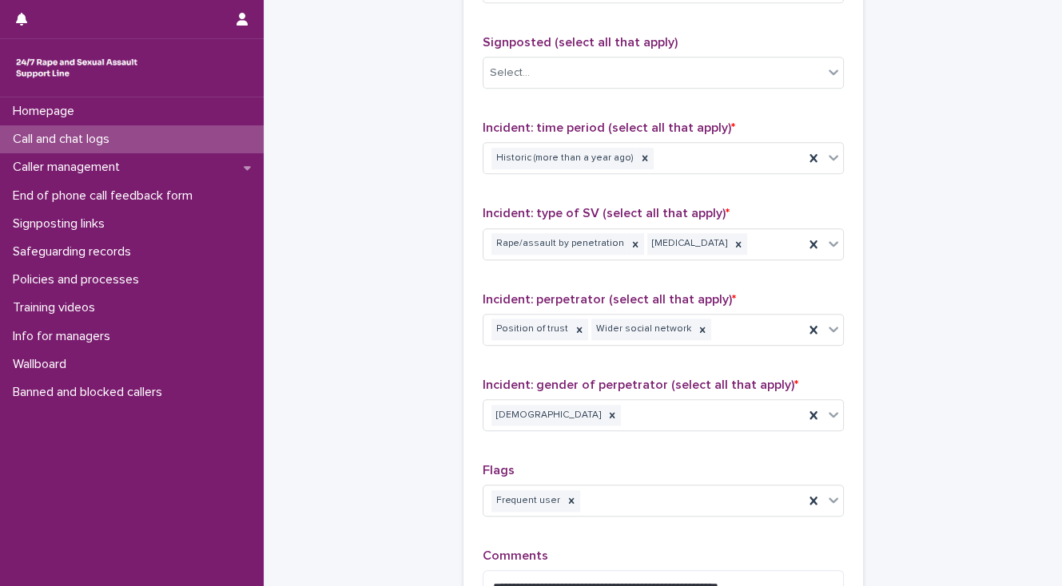
scroll to position [1382, 0]
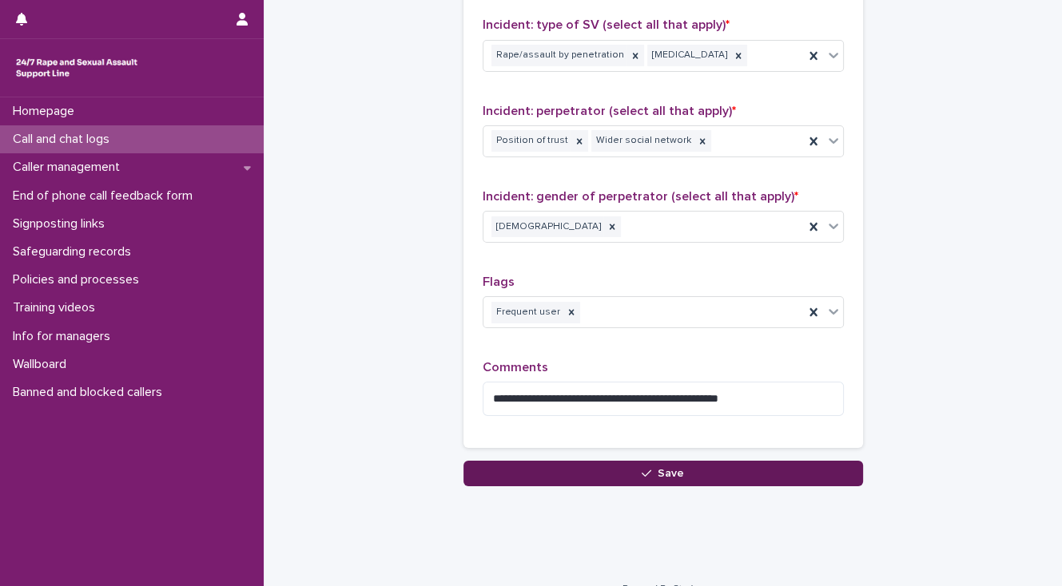
type input "**"
click at [615, 461] on button "Save" at bounding box center [662, 474] width 399 height 26
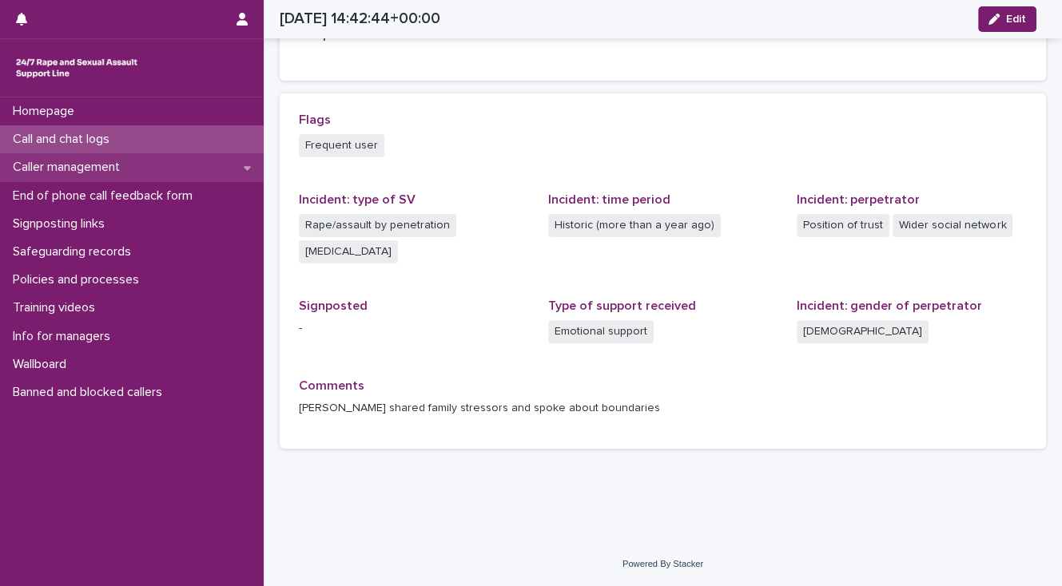
scroll to position [410, 0]
click at [118, 173] on p "Caller management" at bounding box center [69, 167] width 126 height 15
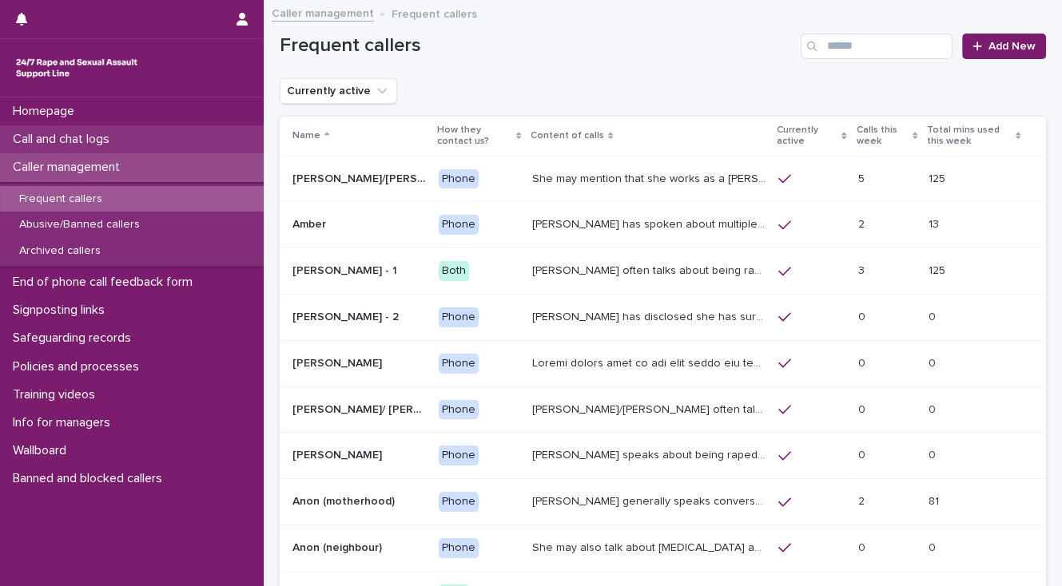
click at [117, 138] on p "Call and chat logs" at bounding box center [64, 139] width 116 height 15
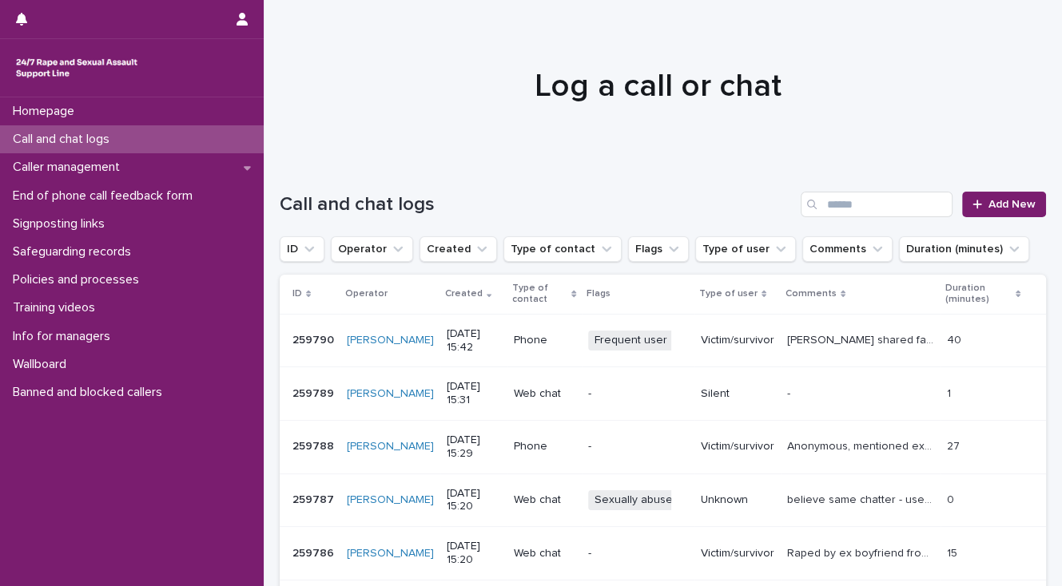
click at [874, 339] on p "Abbie shared family stressors and spoke about boundaries" at bounding box center [862, 339] width 150 height 17
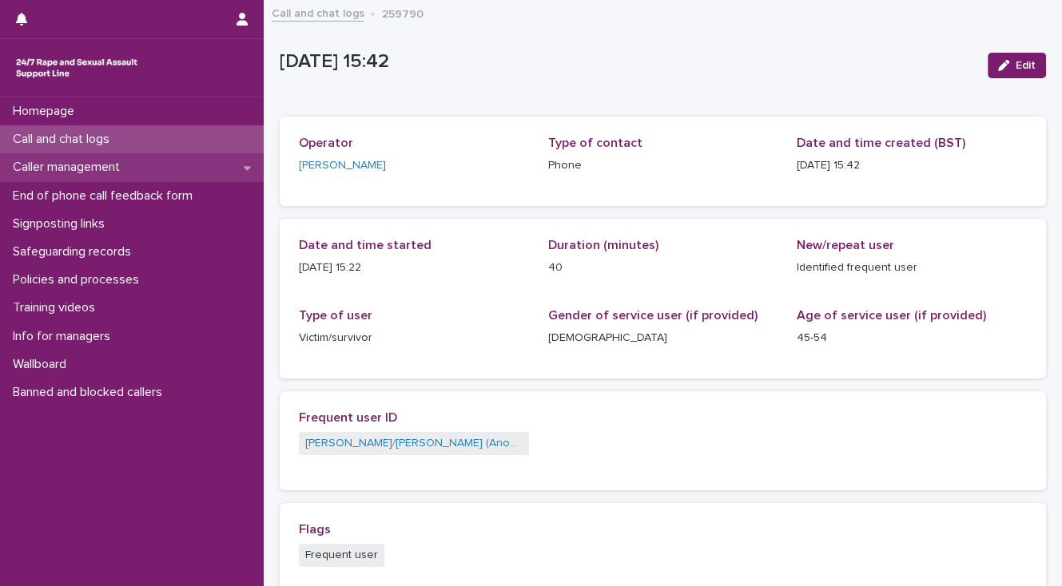
click at [102, 165] on p "Caller management" at bounding box center [69, 167] width 126 height 15
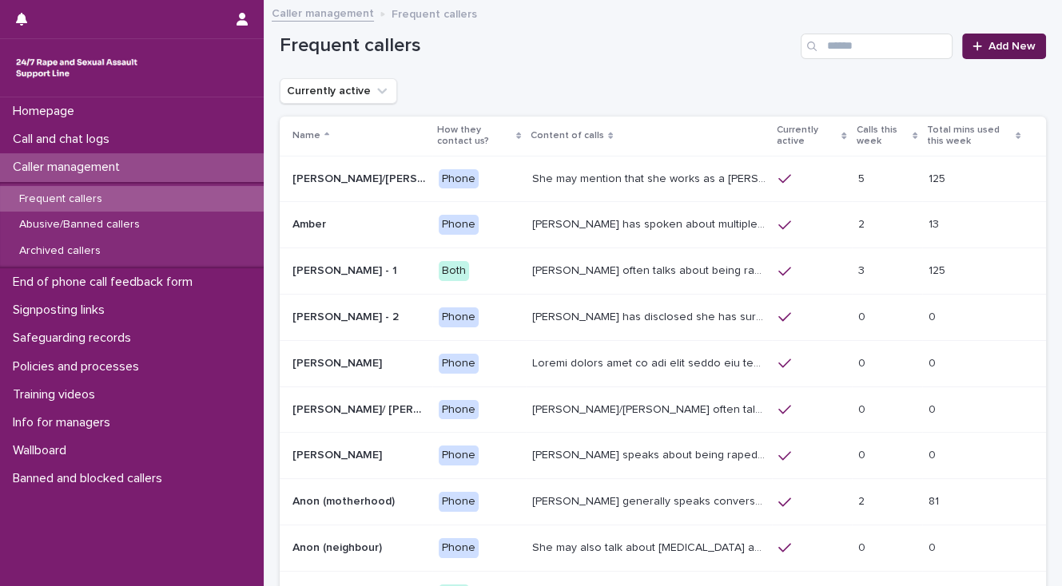
click at [1001, 51] on link "Add New" at bounding box center [1004, 47] width 84 height 26
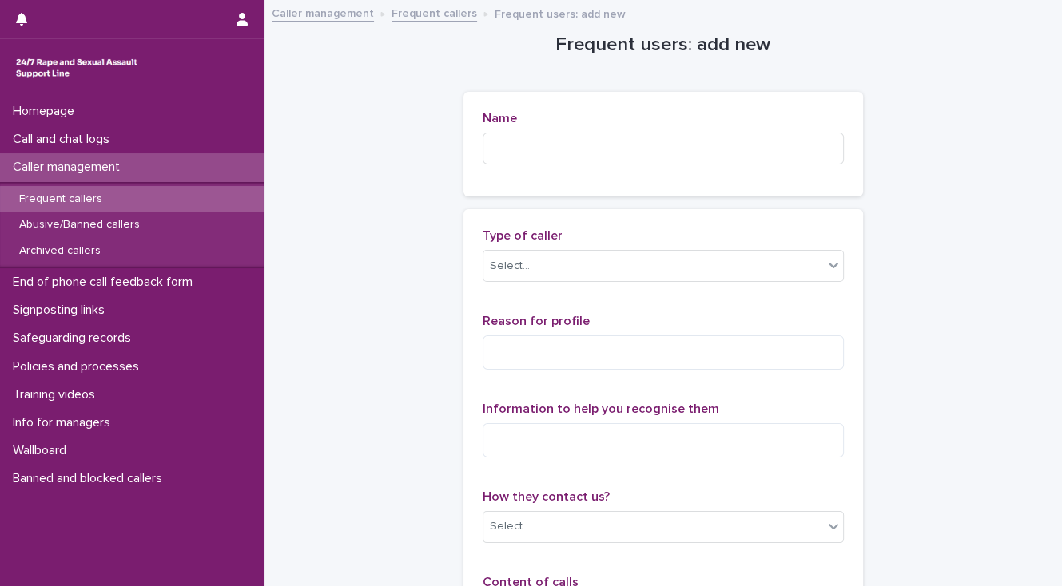
click at [423, 15] on link "Frequent callers" at bounding box center [433, 12] width 85 height 18
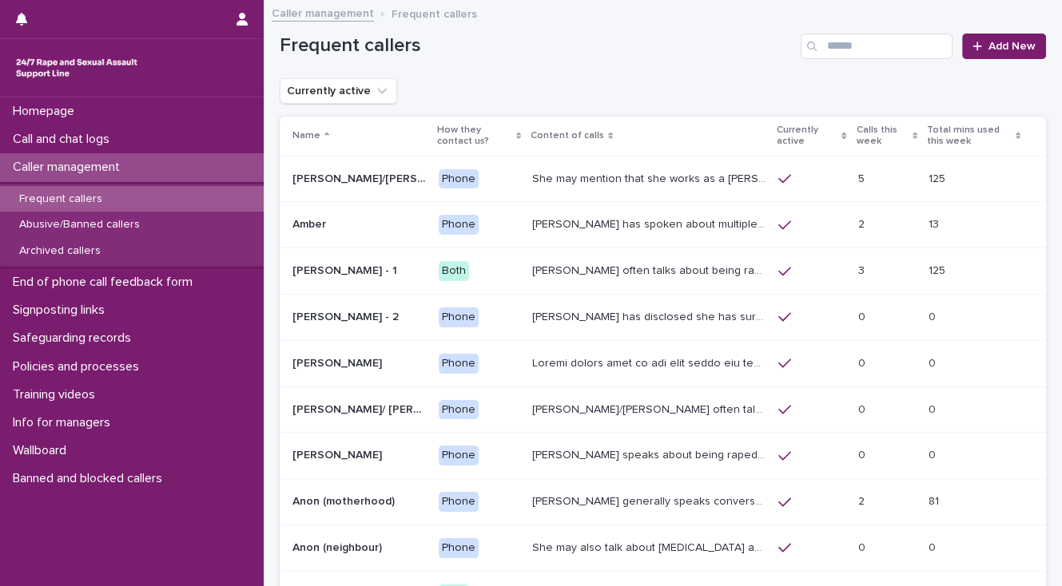
click at [546, 177] on p "She may mention that she works as a Nanny, looking after two children. Abbie / …" at bounding box center [650, 177] width 236 height 17
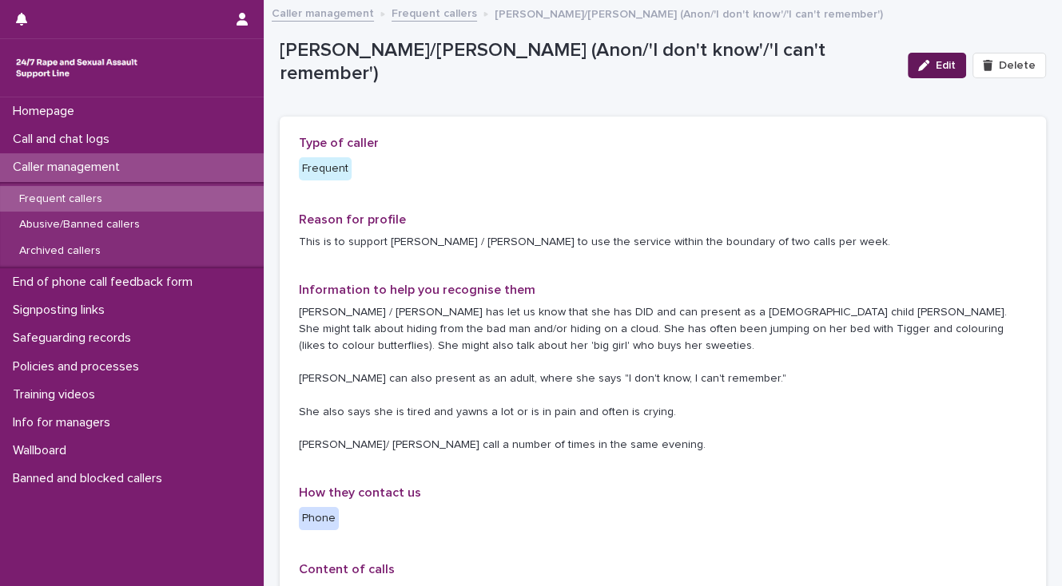
click at [944, 62] on span "Edit" at bounding box center [945, 65] width 20 height 11
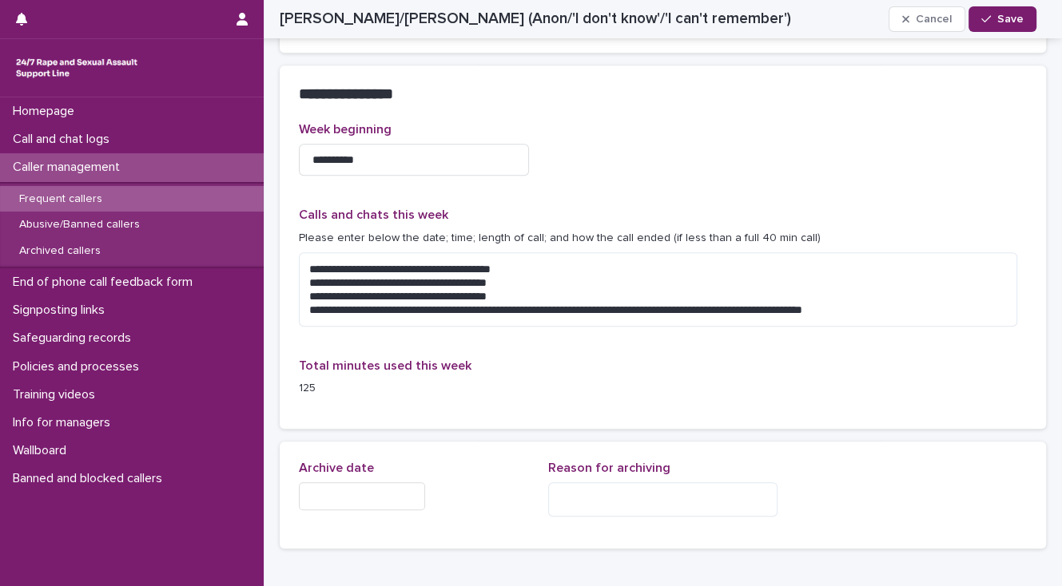
scroll to position [1214, 0]
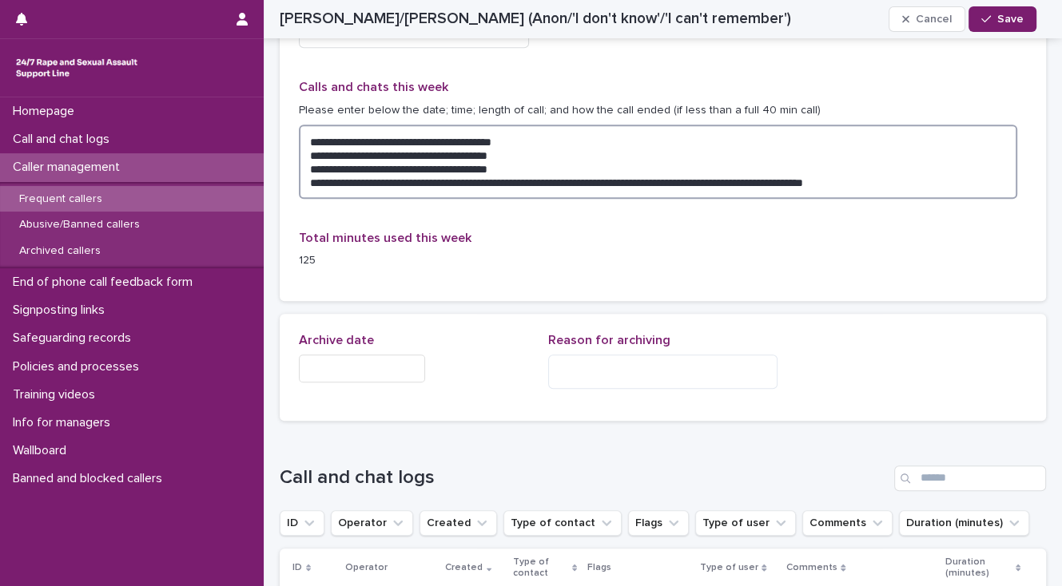
click at [900, 181] on textarea "**********" at bounding box center [658, 162] width 718 height 74
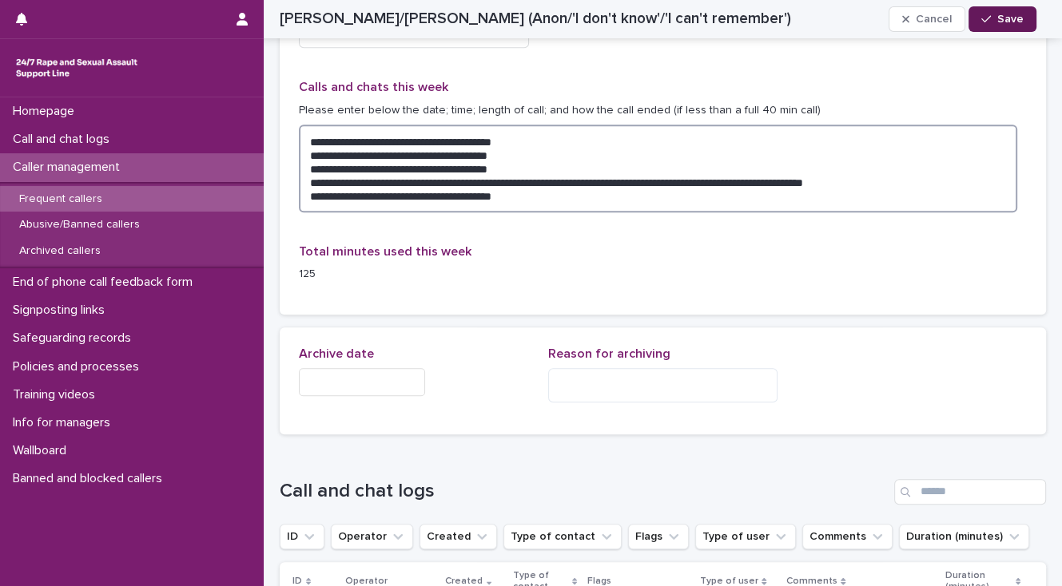
type textarea "**********"
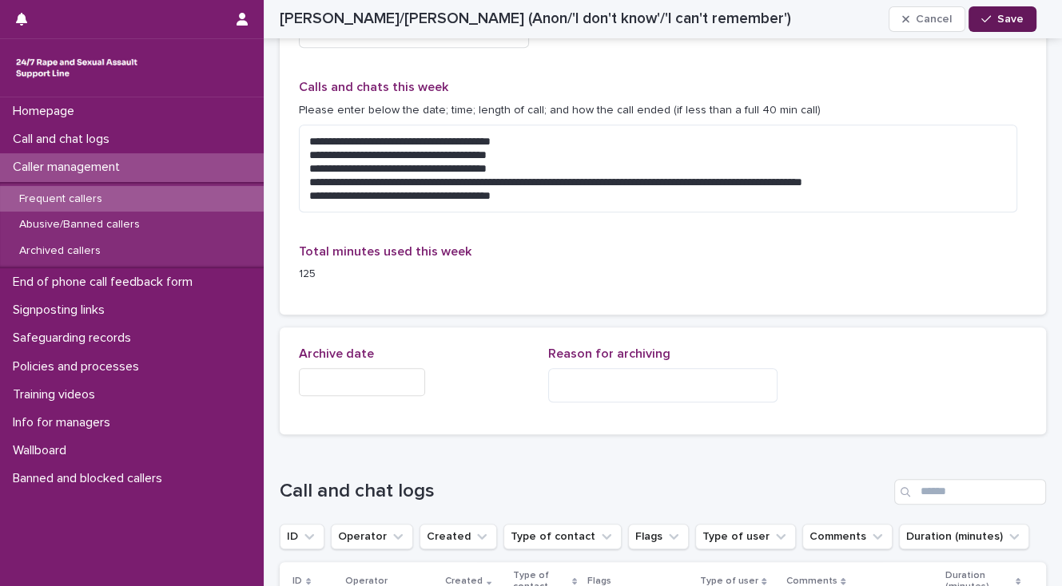
click at [999, 19] on span "Save" at bounding box center [1010, 19] width 26 height 11
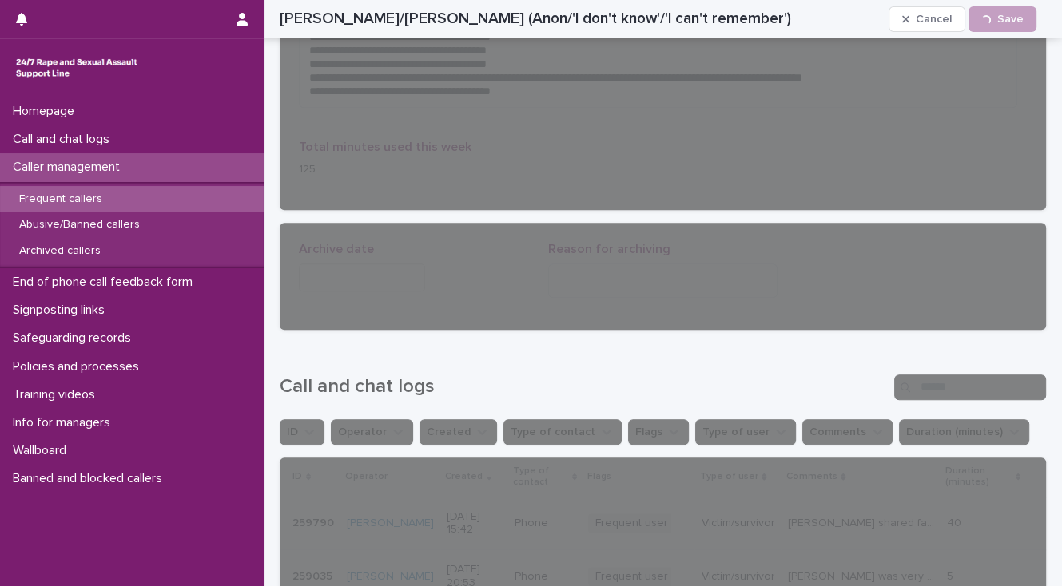
scroll to position [1470, 0]
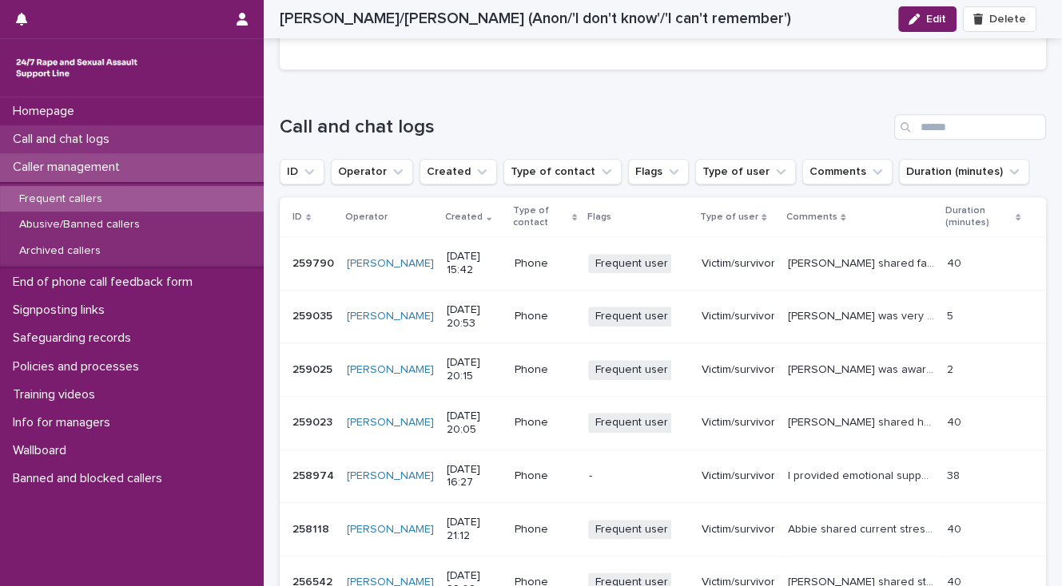
click at [64, 134] on p "Call and chat logs" at bounding box center [64, 139] width 116 height 15
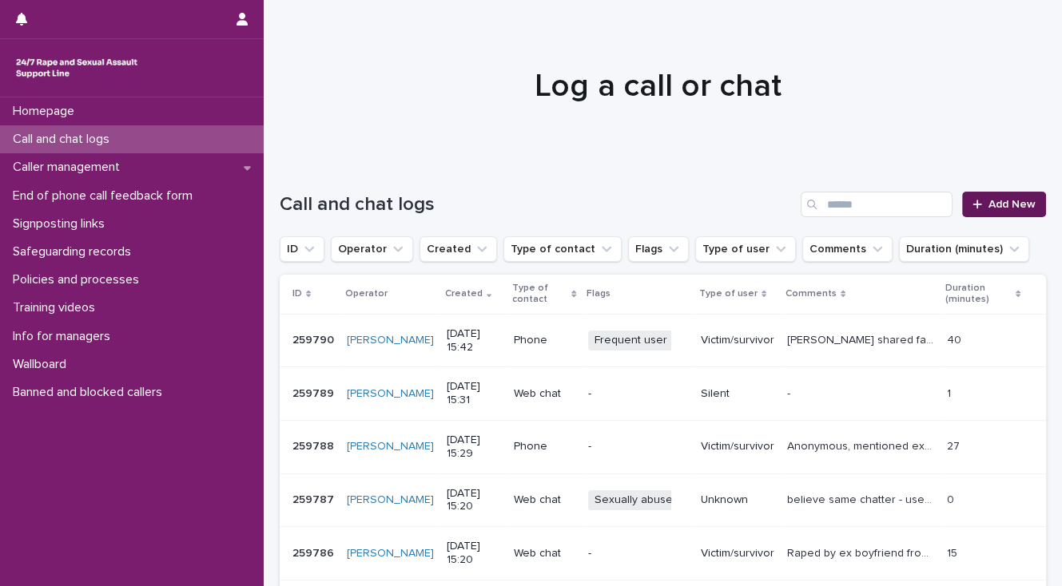
click at [1005, 206] on span "Add New" at bounding box center [1011, 204] width 47 height 11
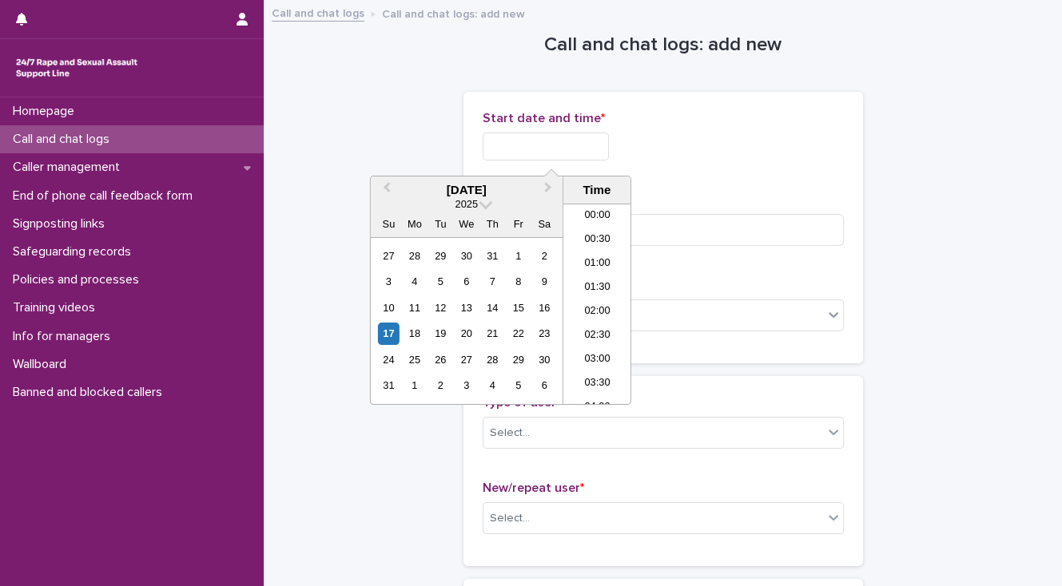
drag, startPoint x: 522, startPoint y: 142, endPoint x: 542, endPoint y: 160, distance: 26.6
click at [524, 144] on input "text" at bounding box center [546, 147] width 126 height 28
click at [578, 304] on li "15:30" at bounding box center [597, 304] width 68 height 24
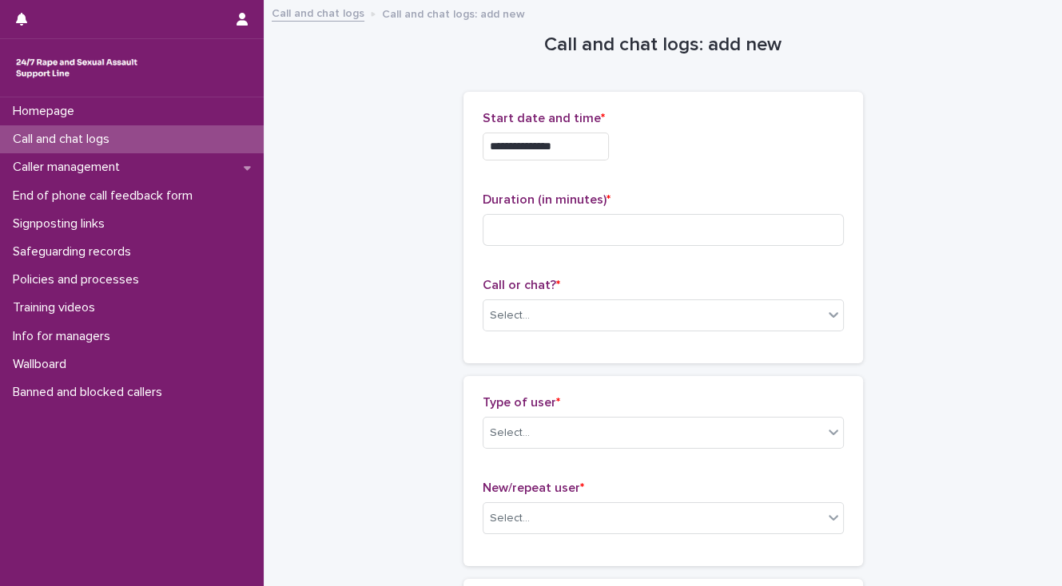
click at [566, 143] on input "**********" at bounding box center [546, 147] width 126 height 28
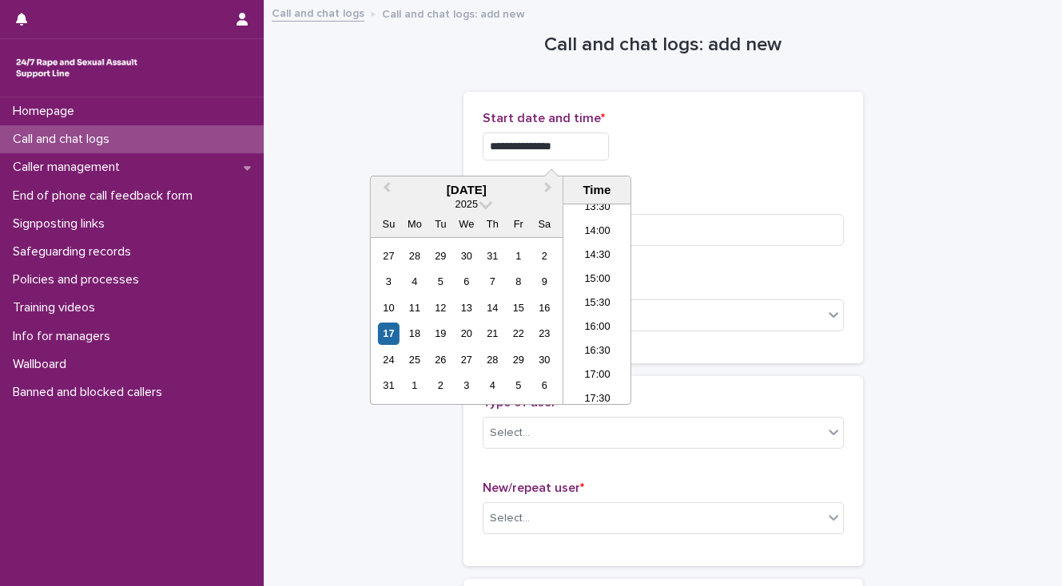
type input "**********"
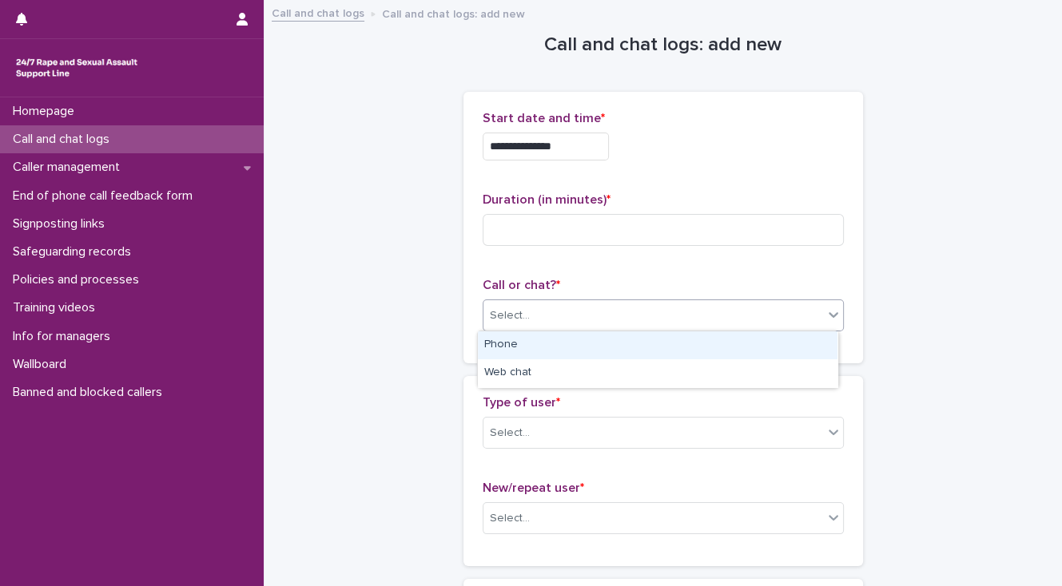
click at [497, 309] on div "Select..." at bounding box center [510, 316] width 40 height 17
click at [510, 341] on div "Phone" at bounding box center [657, 346] width 359 height 28
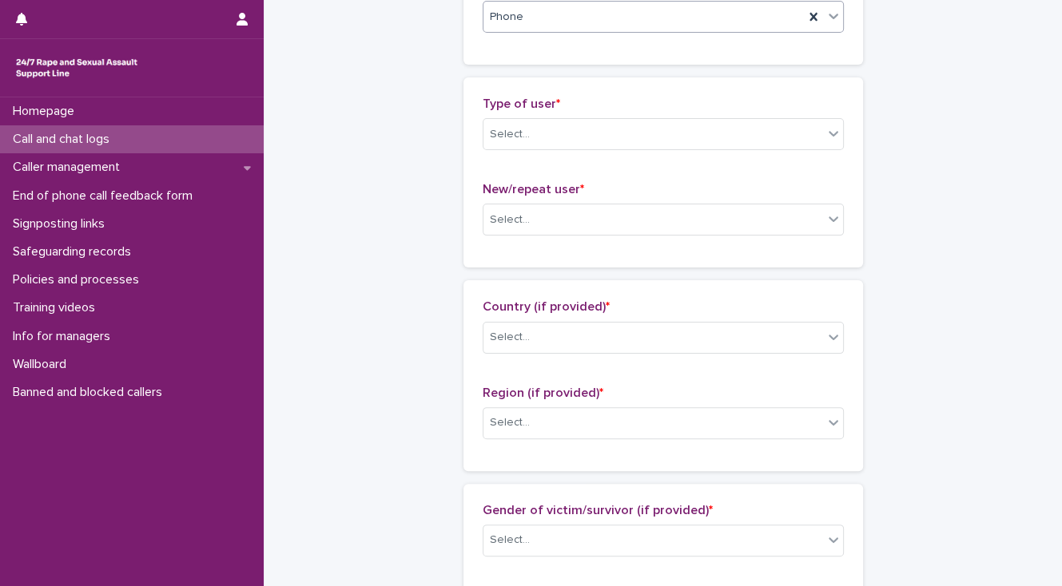
scroll to position [320, 0]
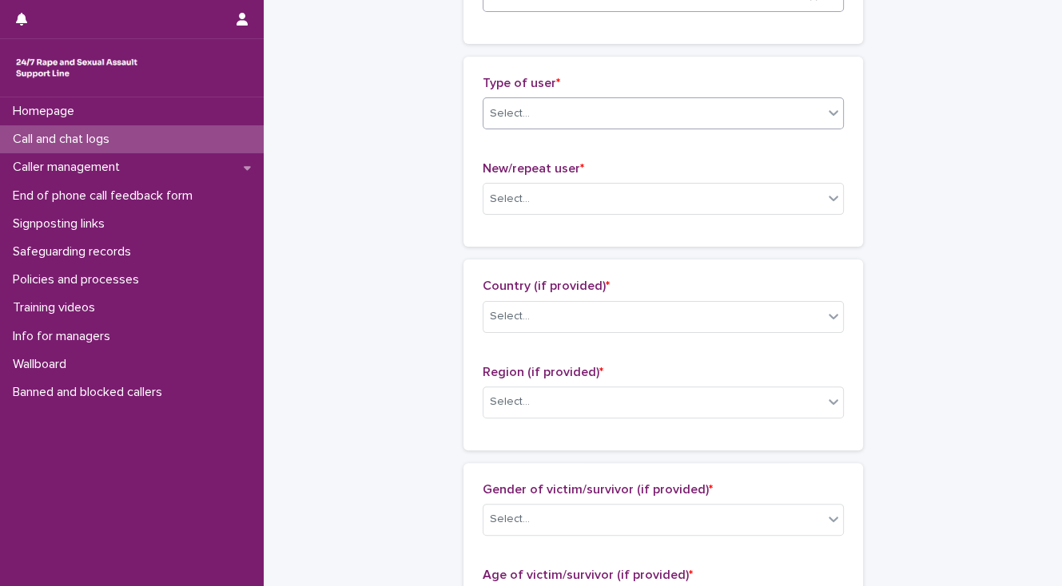
click at [538, 120] on div "Select..." at bounding box center [653, 114] width 340 height 26
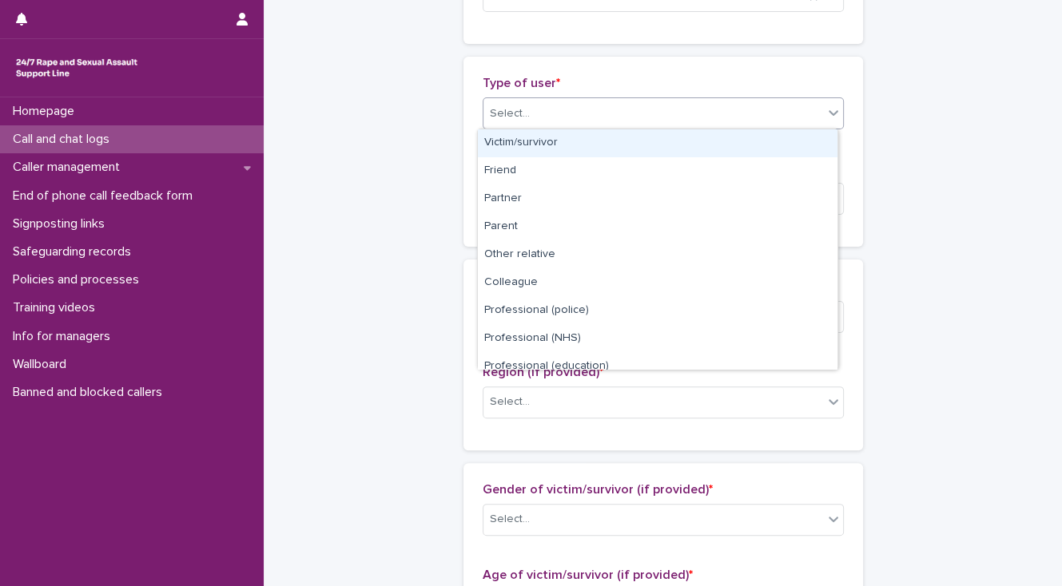
click at [538, 144] on div "Victim/survivor" at bounding box center [657, 143] width 359 height 28
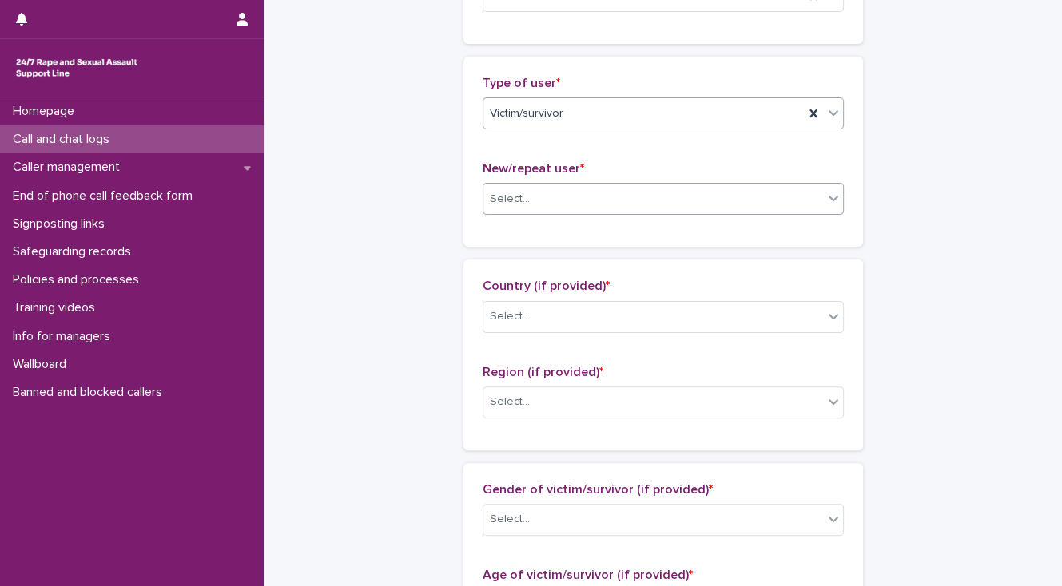
click at [518, 198] on div "Select..." at bounding box center [510, 199] width 40 height 17
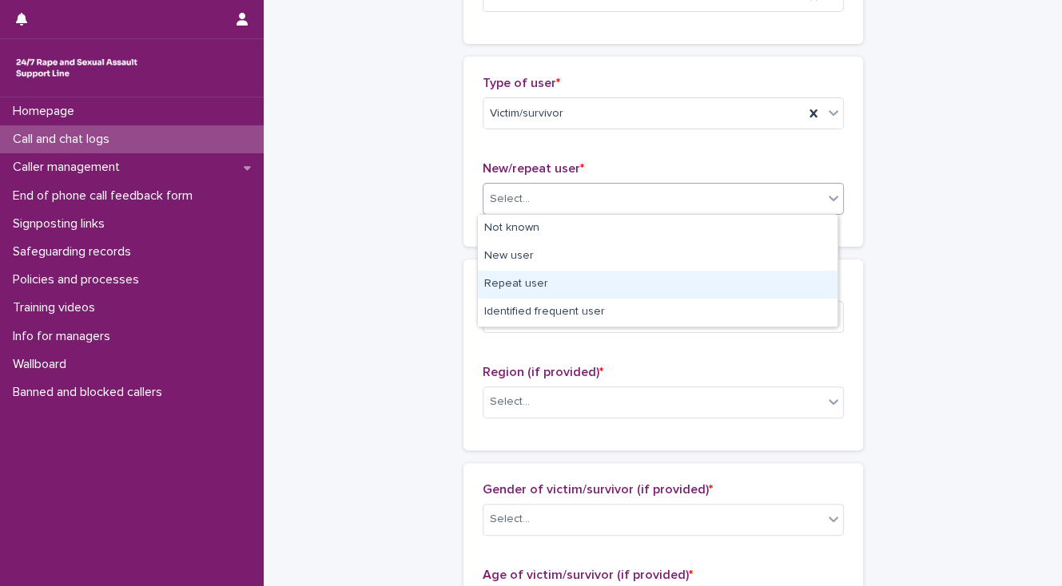
click at [513, 282] on div "Repeat user" at bounding box center [657, 285] width 359 height 28
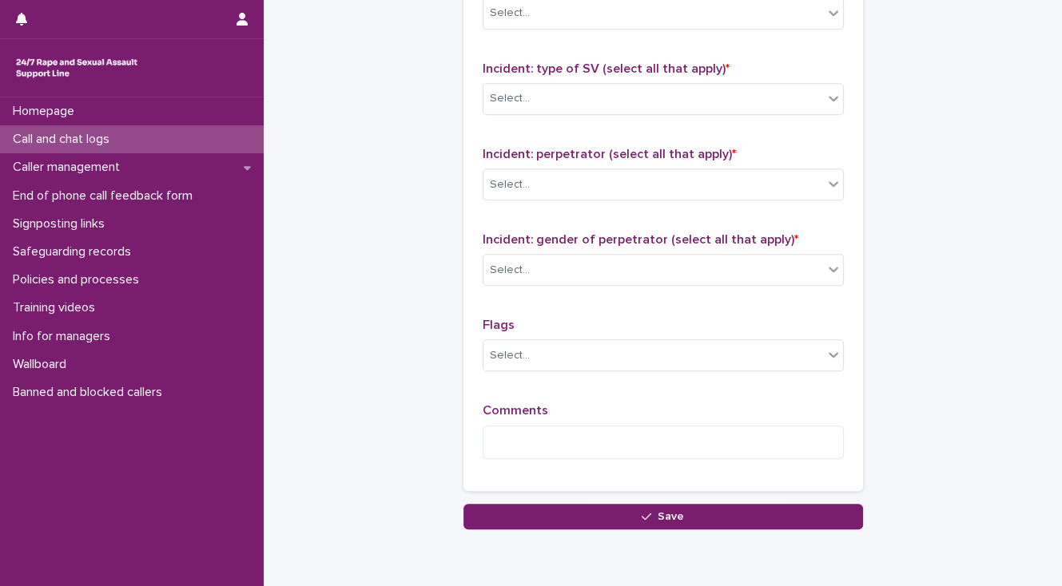
scroll to position [1265, 0]
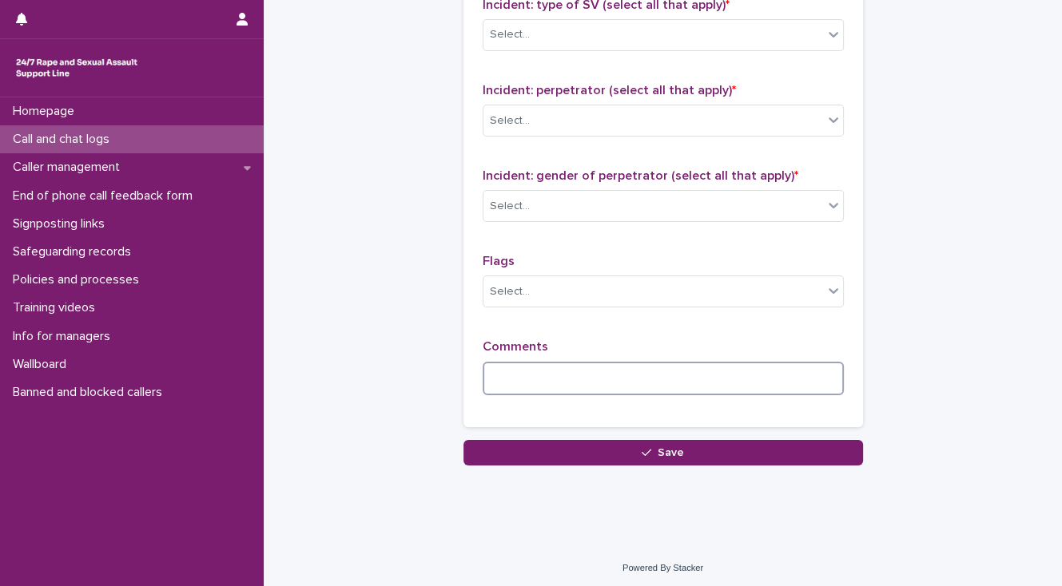
click at [494, 371] on textarea at bounding box center [663, 379] width 361 height 34
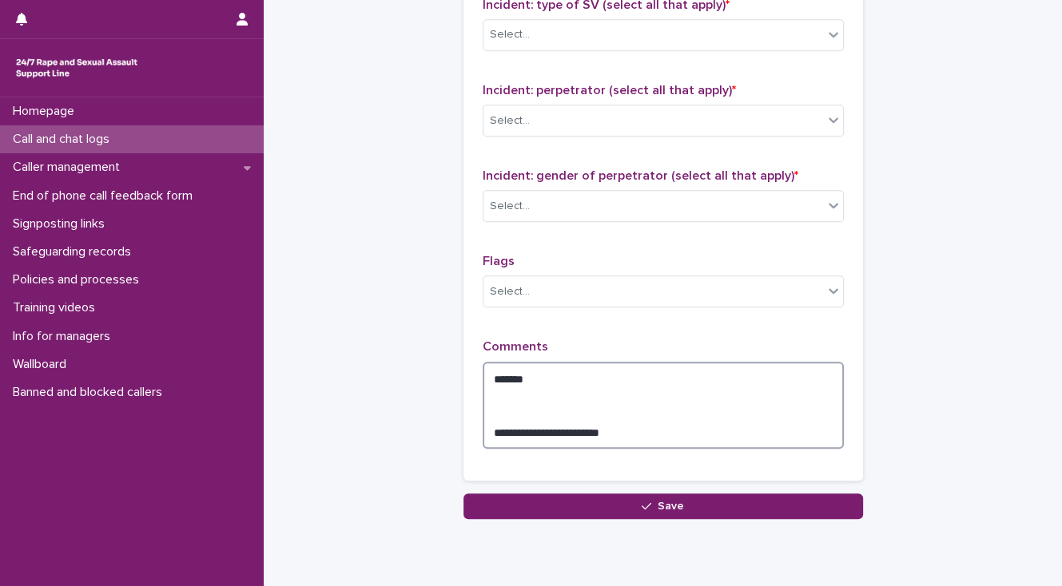
click at [526, 373] on textarea "**********" at bounding box center [663, 406] width 361 height 88
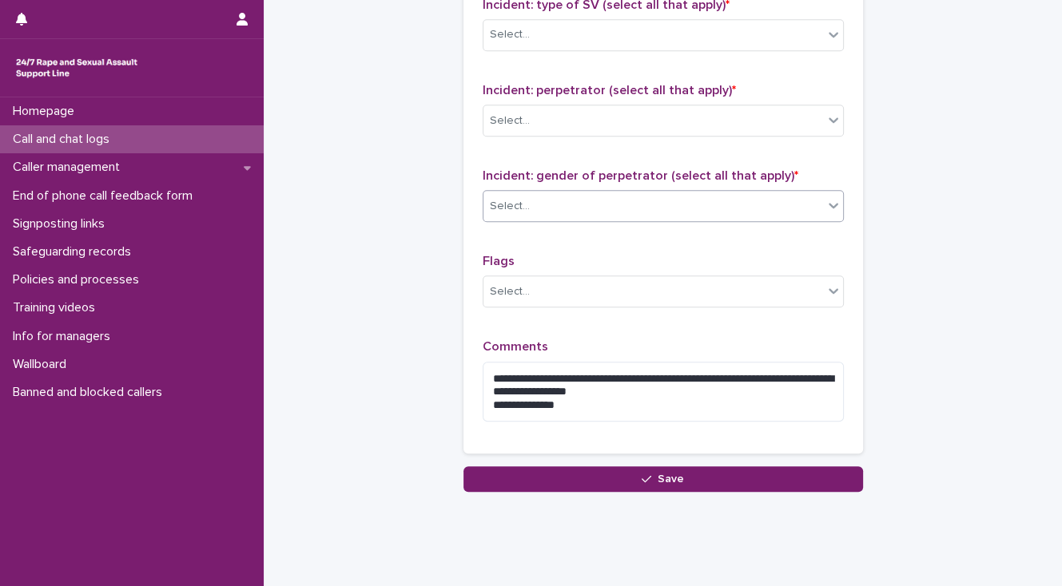
click at [534, 203] on div "Select..." at bounding box center [653, 206] width 340 height 26
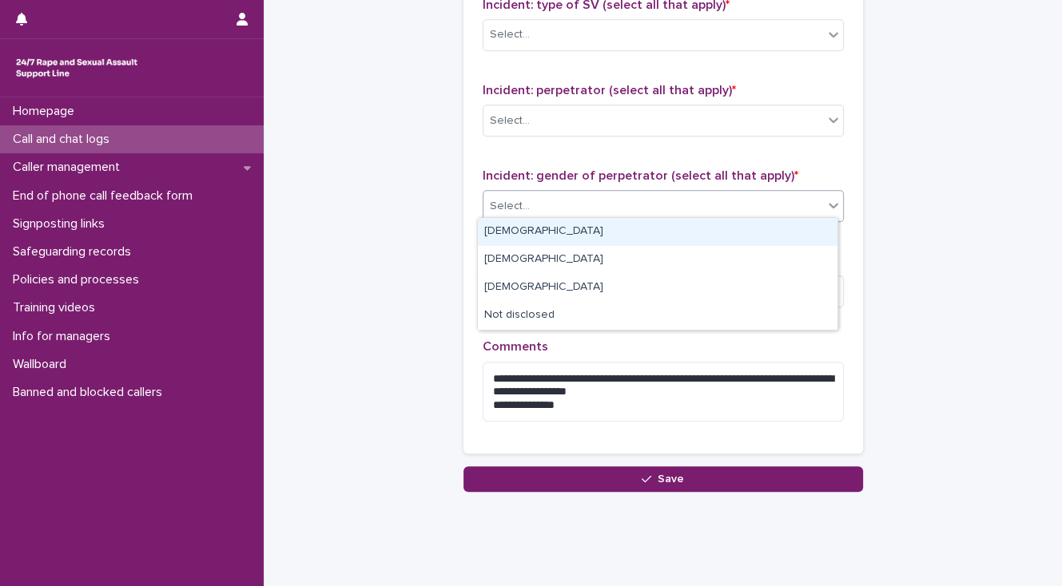
drag, startPoint x: 529, startPoint y: 232, endPoint x: 543, endPoint y: 147, distance: 85.9
click at [527, 229] on div "[DEMOGRAPHIC_DATA]" at bounding box center [657, 232] width 359 height 28
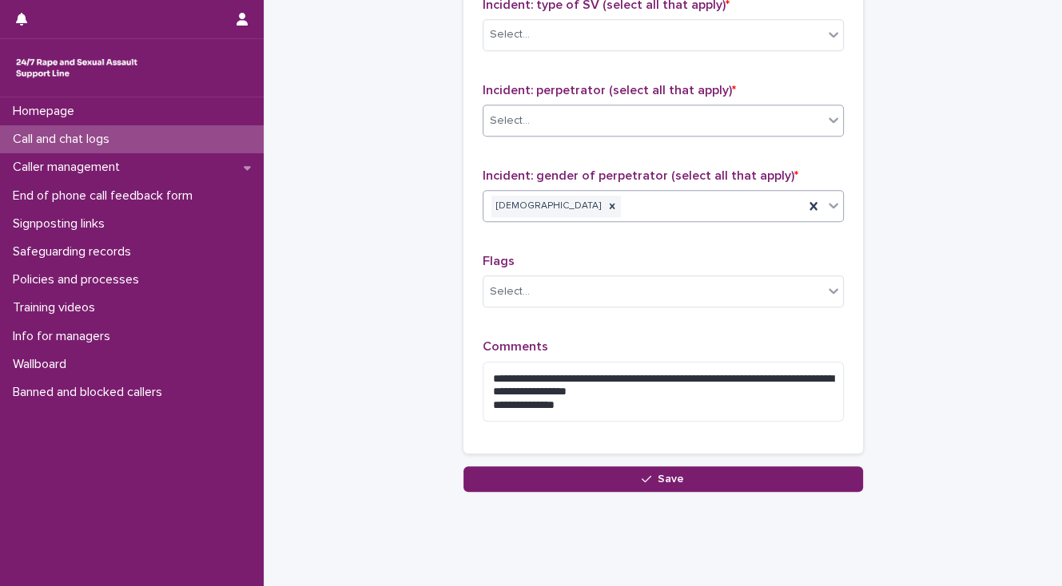
click at [533, 121] on div "Select..." at bounding box center [653, 121] width 340 height 26
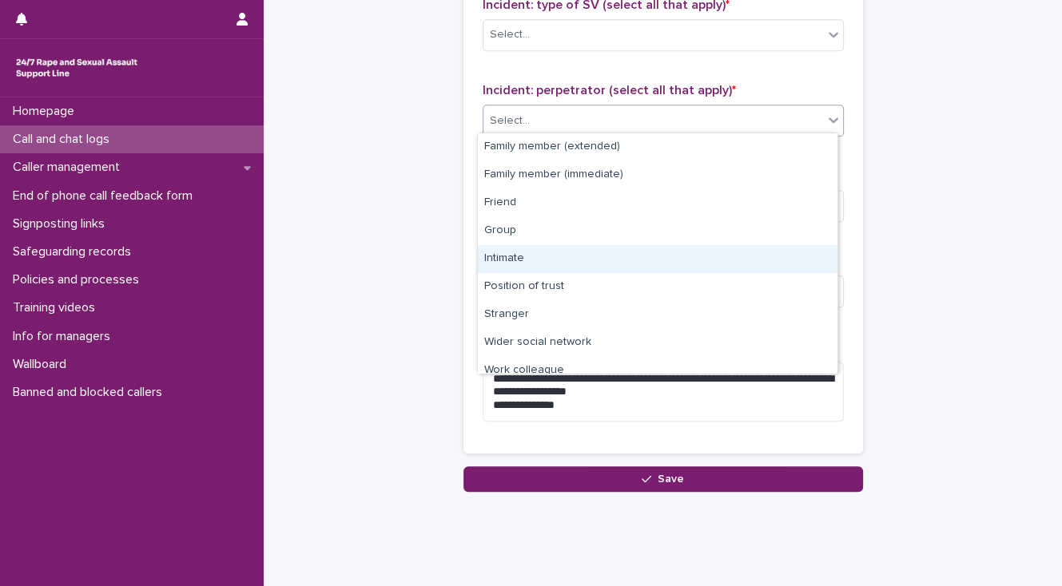
click at [546, 252] on div "Intimate" at bounding box center [657, 259] width 359 height 28
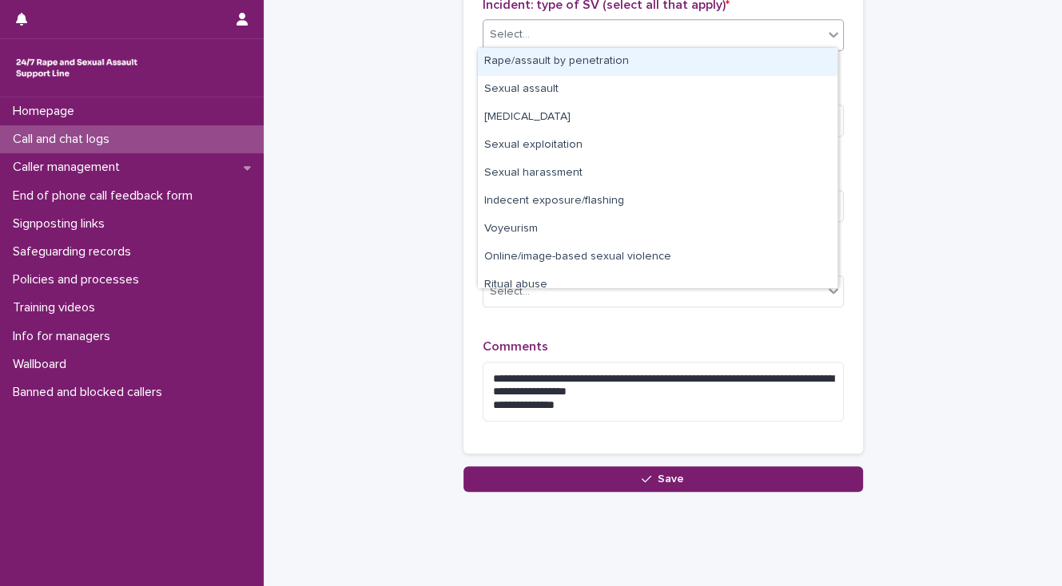
click at [522, 34] on div "Select..." at bounding box center [653, 35] width 340 height 26
click at [525, 57] on div "Rape/assault by penetration" at bounding box center [657, 62] width 359 height 28
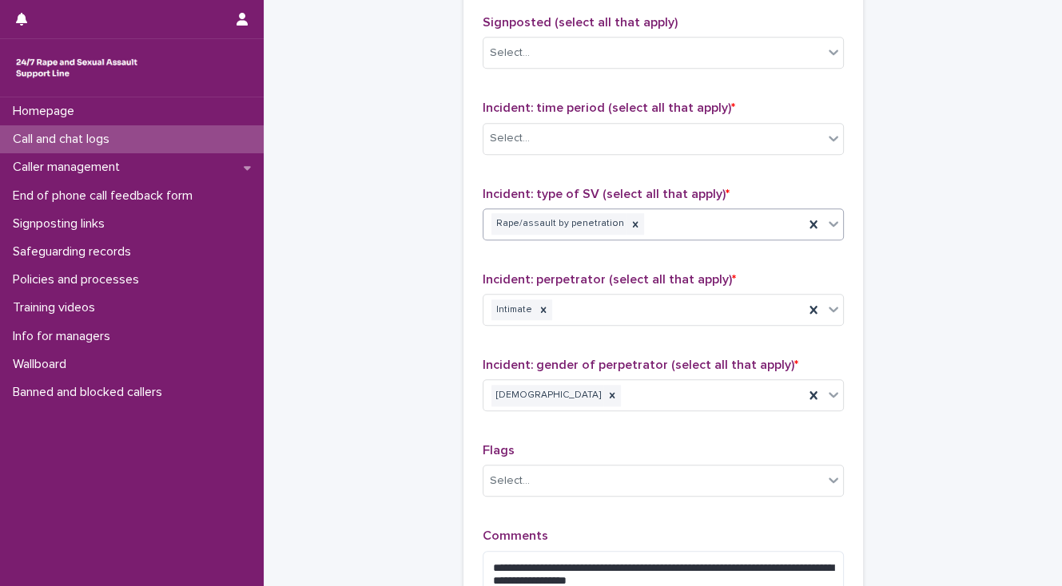
scroll to position [1009, 0]
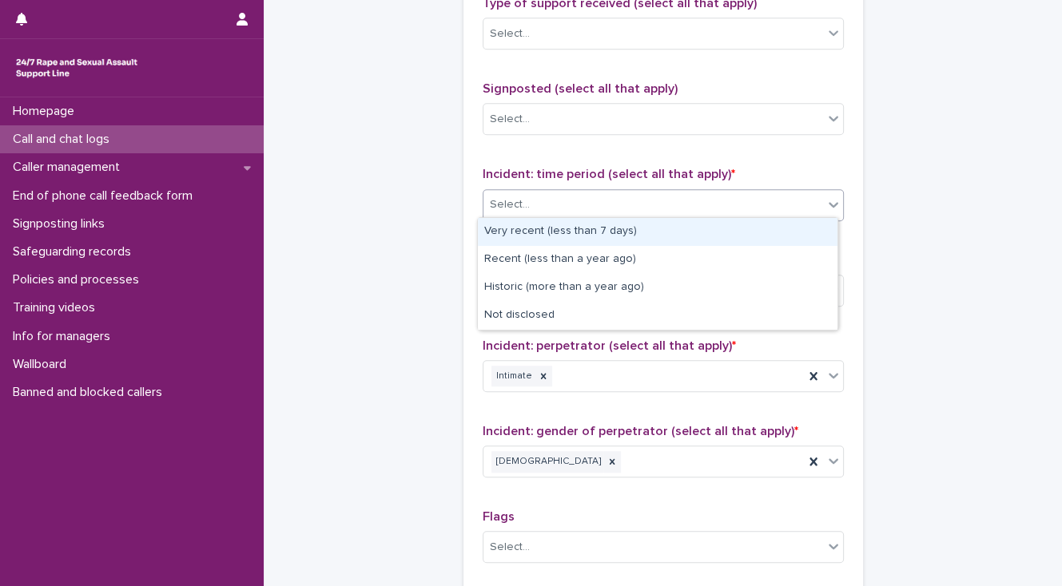
click at [490, 202] on div "Select..." at bounding box center [510, 205] width 40 height 17
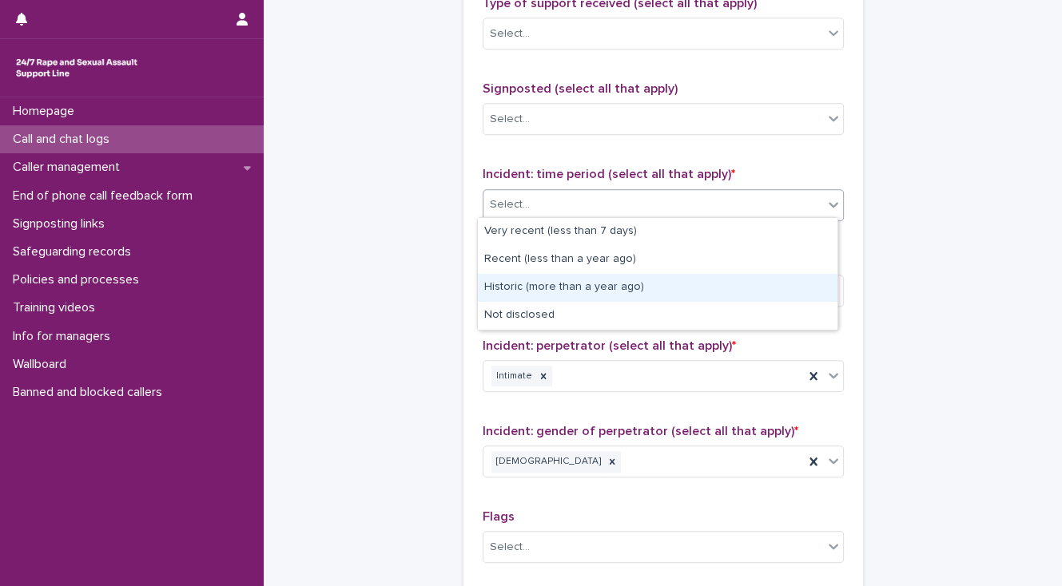
drag, startPoint x: 505, startPoint y: 287, endPoint x: 517, endPoint y: 261, distance: 28.2
click at [505, 285] on div "Historic (more than a year ago)" at bounding box center [657, 288] width 359 height 28
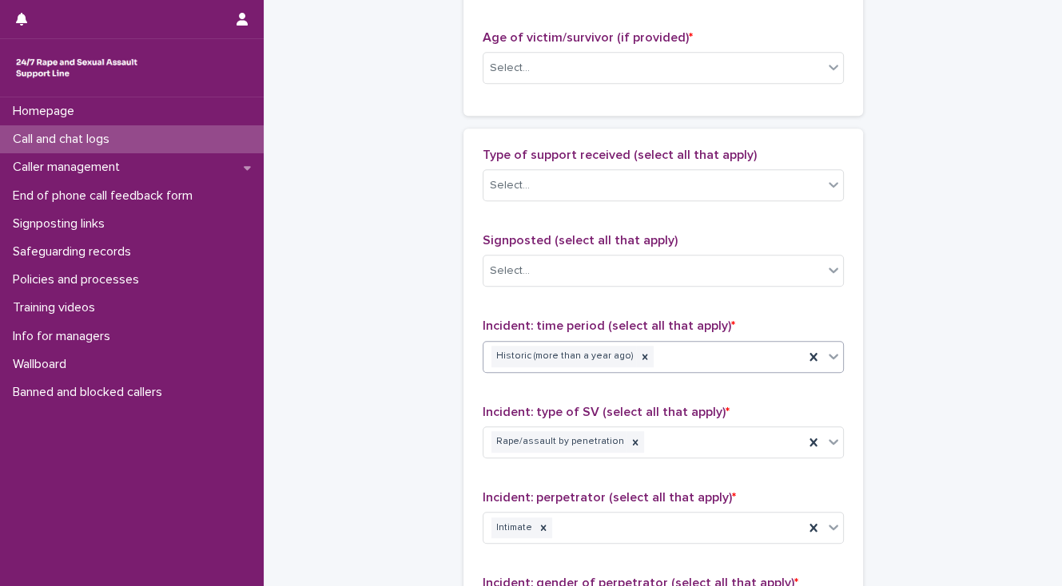
scroll to position [817, 0]
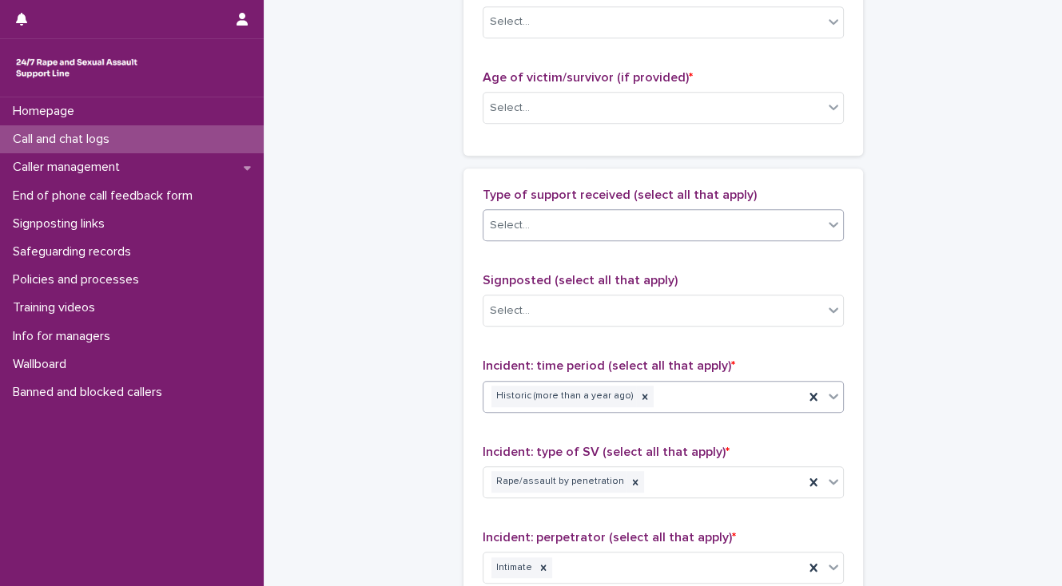
click at [495, 224] on div "Select..." at bounding box center [510, 225] width 40 height 17
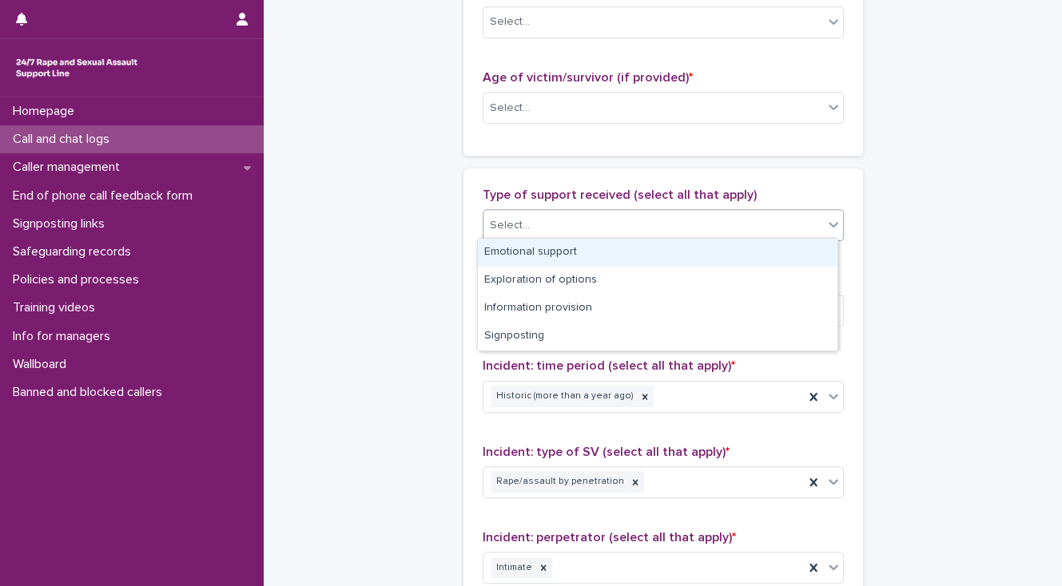
click at [508, 256] on div "Emotional support" at bounding box center [657, 253] width 359 height 28
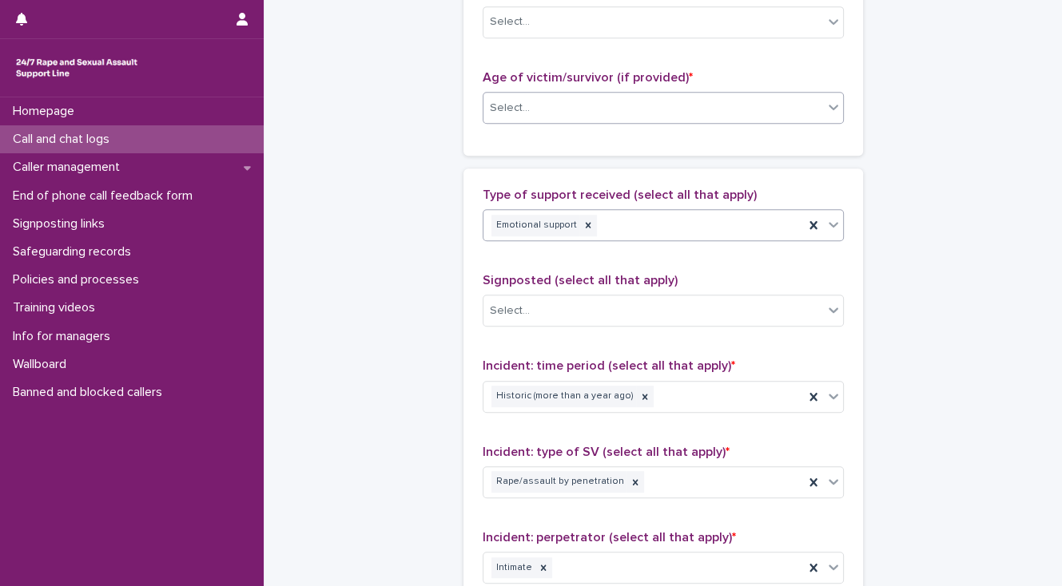
click at [508, 104] on div "Select..." at bounding box center [510, 108] width 40 height 17
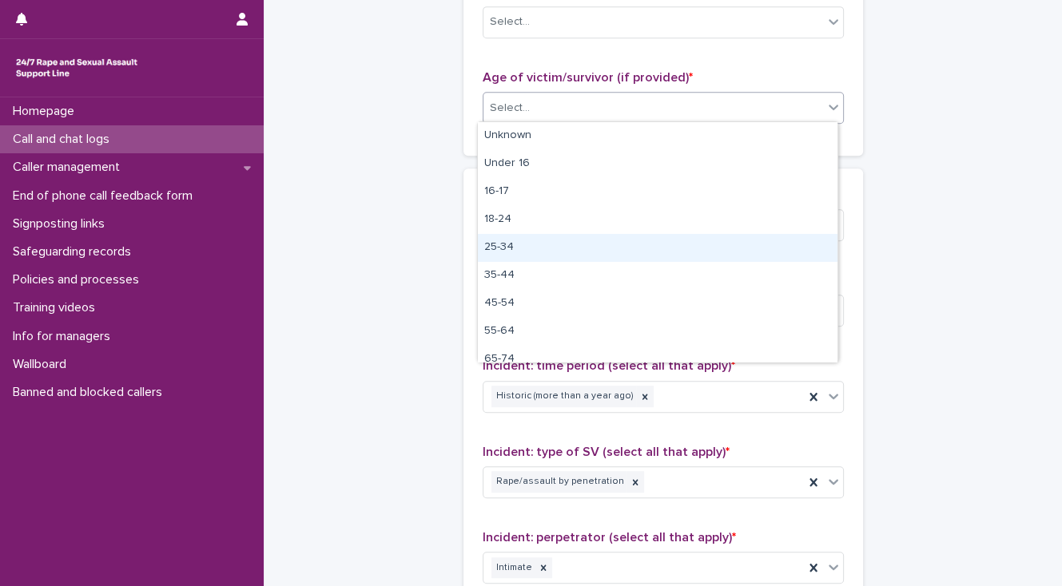
click at [523, 240] on div "25-34" at bounding box center [657, 248] width 359 height 28
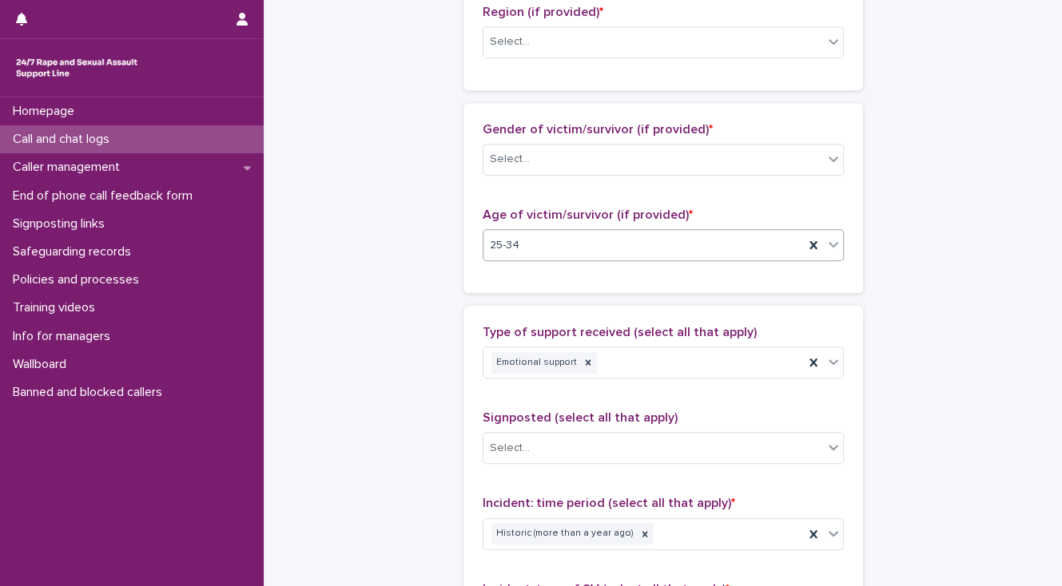
scroll to position [626, 0]
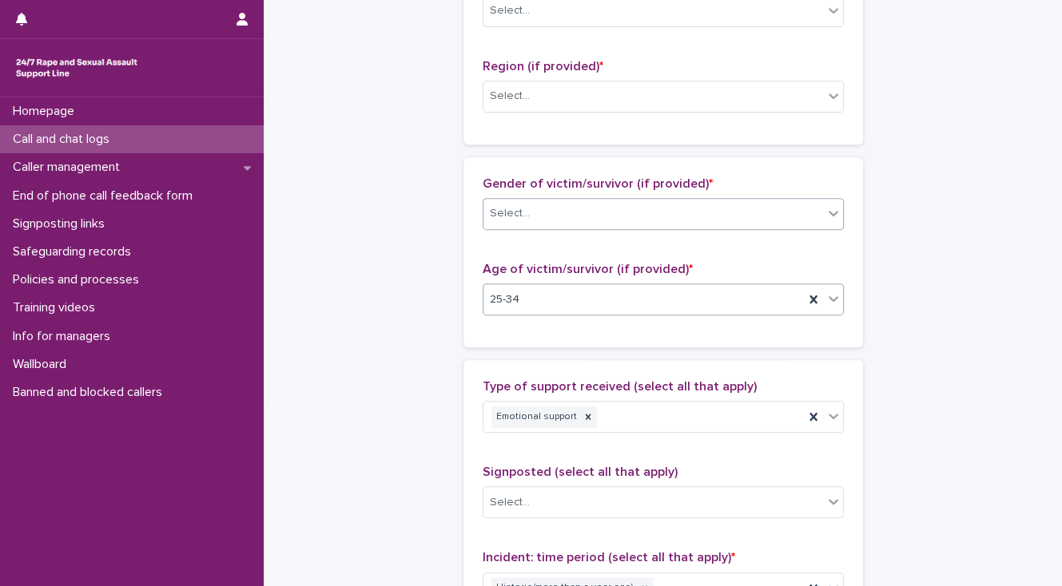
click at [502, 219] on div "Select..." at bounding box center [510, 213] width 40 height 17
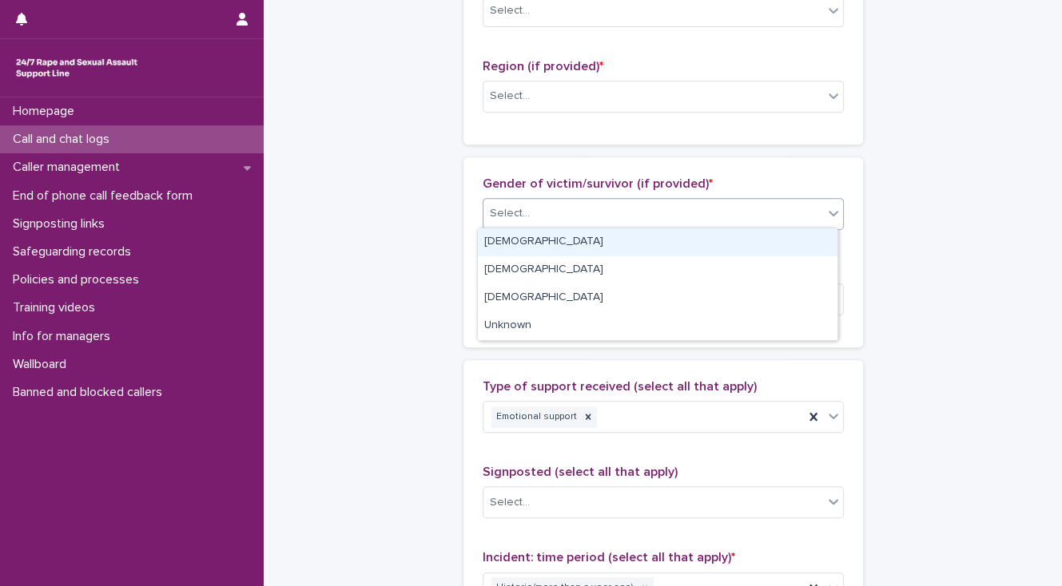
click at [506, 230] on div "[DEMOGRAPHIC_DATA]" at bounding box center [657, 242] width 359 height 28
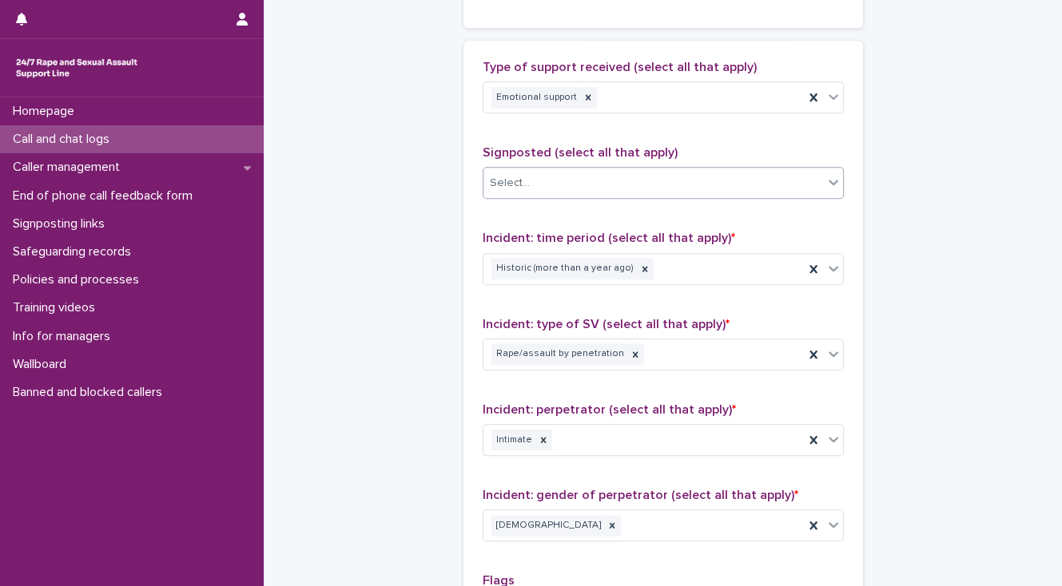
scroll to position [1073, 0]
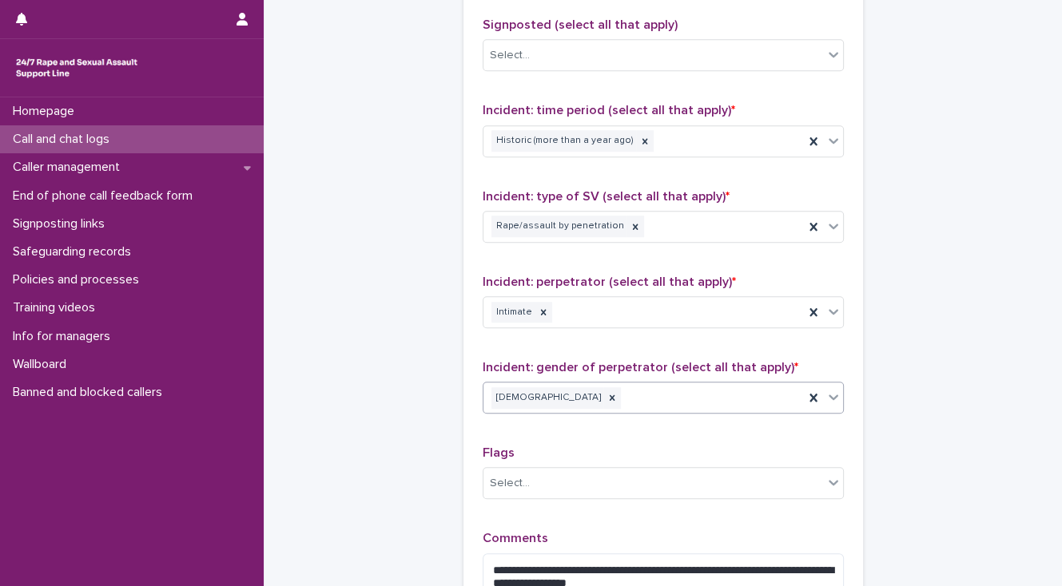
click at [549, 398] on div "[DEMOGRAPHIC_DATA]" at bounding box center [643, 398] width 320 height 28
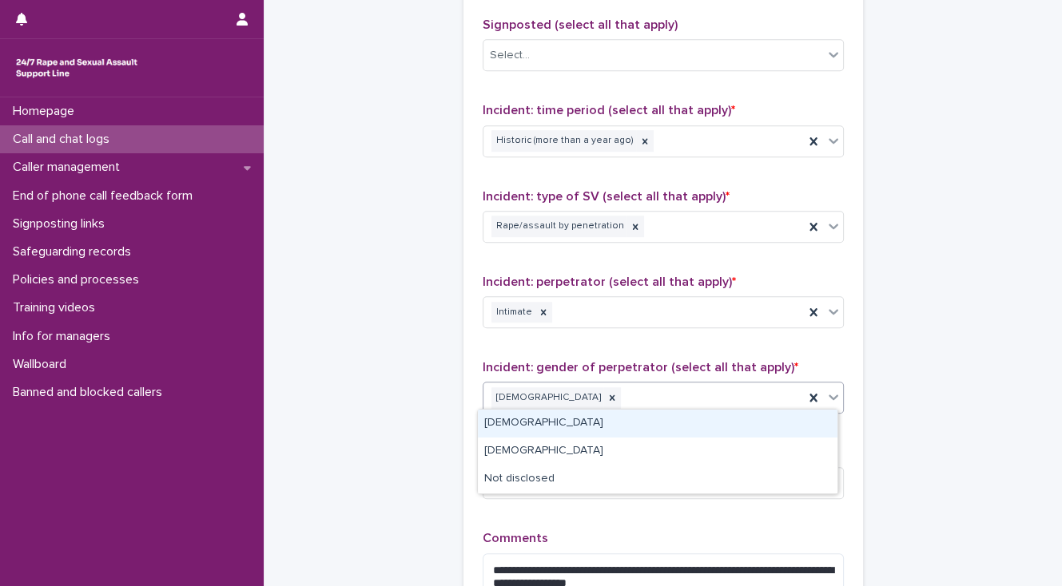
click at [550, 419] on div "[DEMOGRAPHIC_DATA]" at bounding box center [657, 424] width 359 height 28
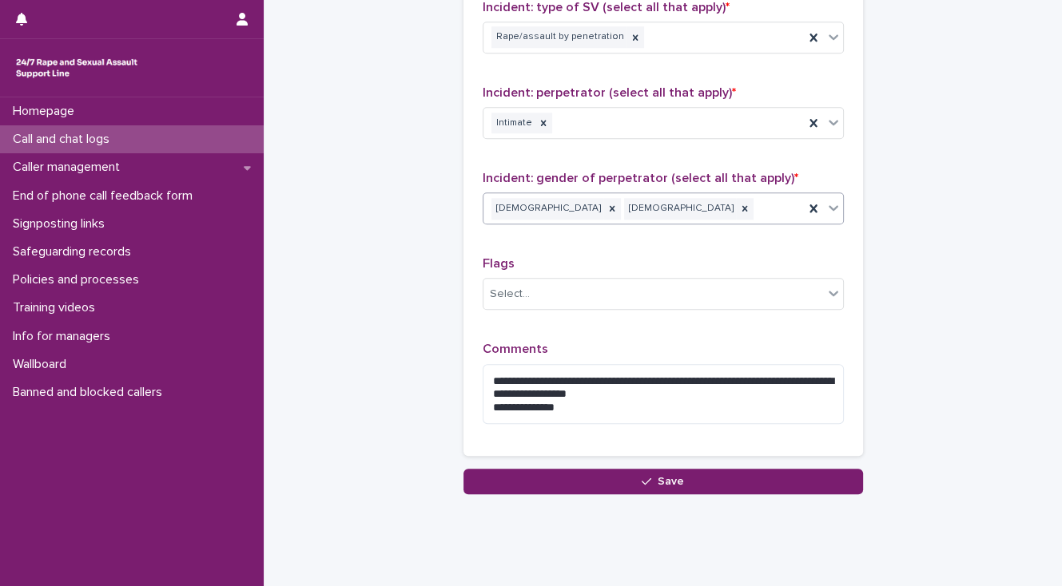
scroll to position [1291, 0]
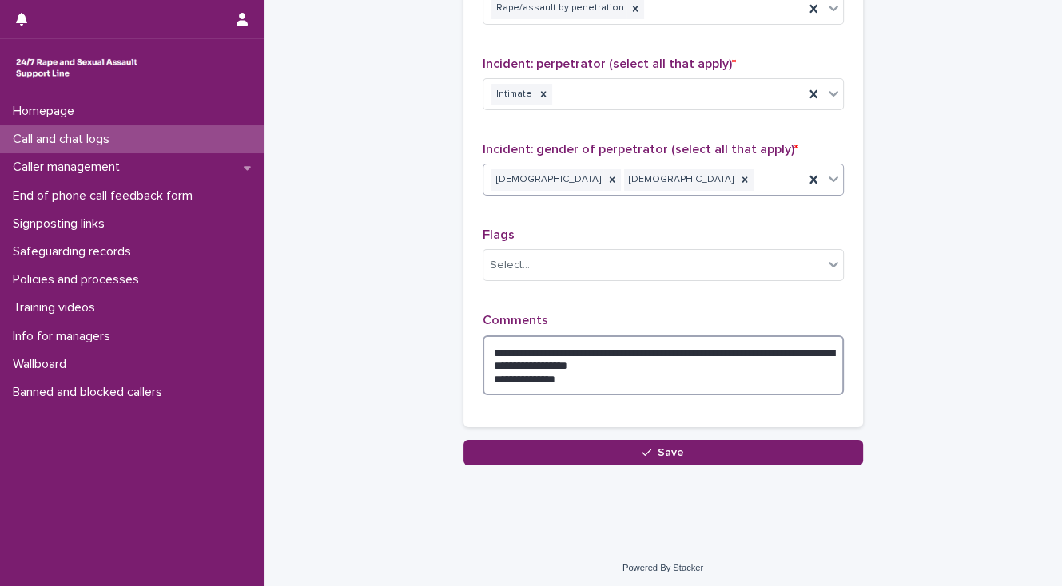
click at [706, 347] on textarea "**********" at bounding box center [663, 366] width 361 height 61
click at [674, 360] on textarea "**********" at bounding box center [663, 366] width 361 height 61
drag, startPoint x: 701, startPoint y: 357, endPoint x: 704, endPoint y: 367, distance: 10.9
click at [701, 358] on textarea "**********" at bounding box center [663, 366] width 361 height 61
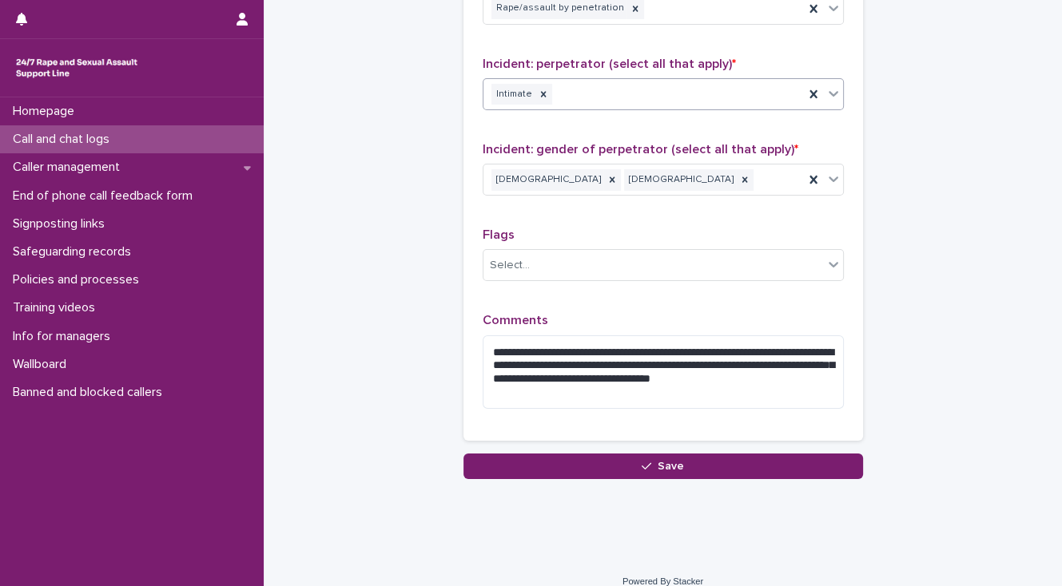
click at [614, 96] on div "Intimate" at bounding box center [643, 95] width 320 height 28
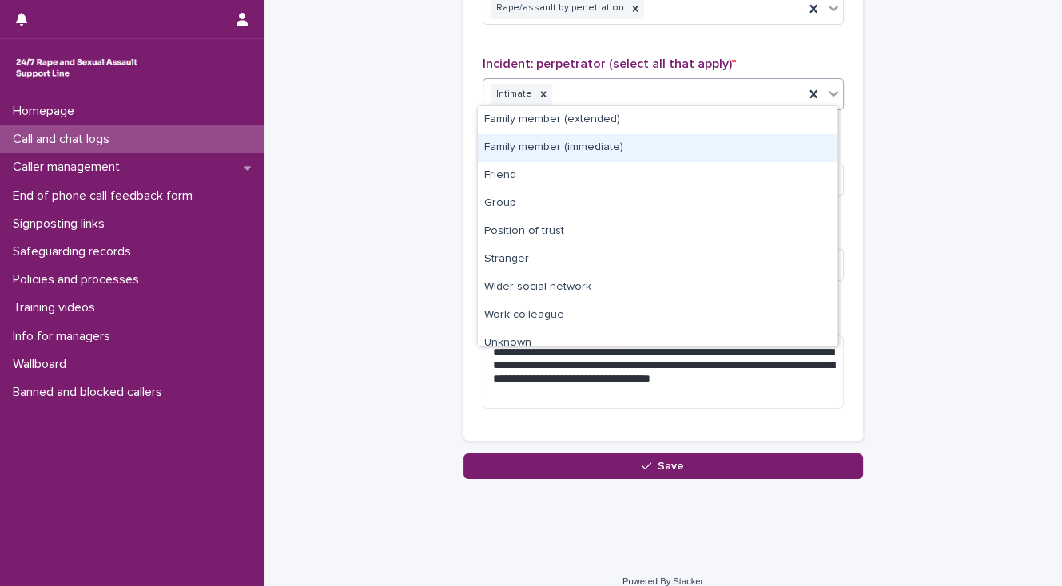
click at [621, 141] on div "Family member (immediate)" at bounding box center [657, 148] width 359 height 28
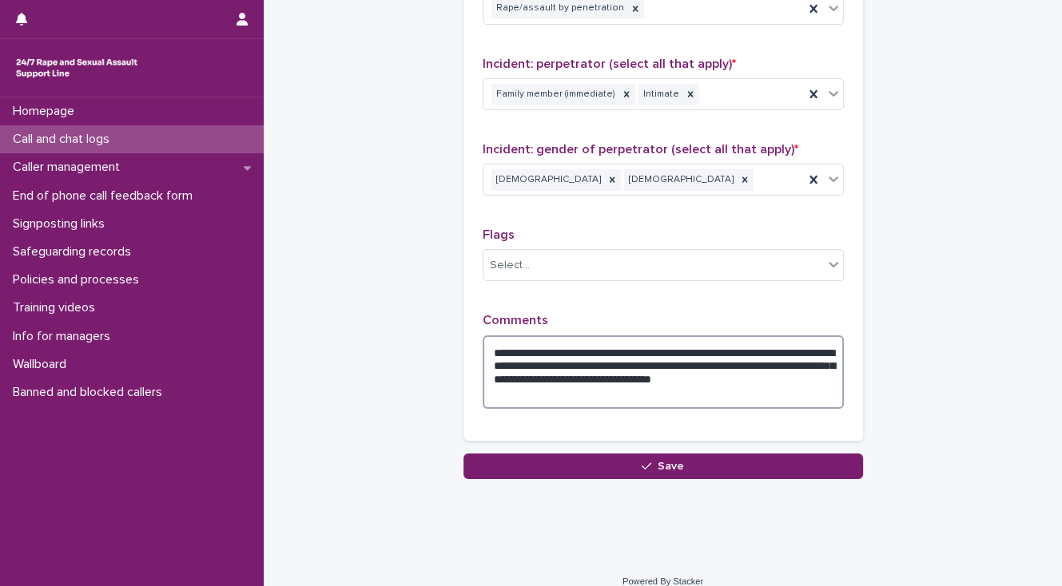
click at [672, 344] on textarea "**********" at bounding box center [663, 373] width 361 height 74
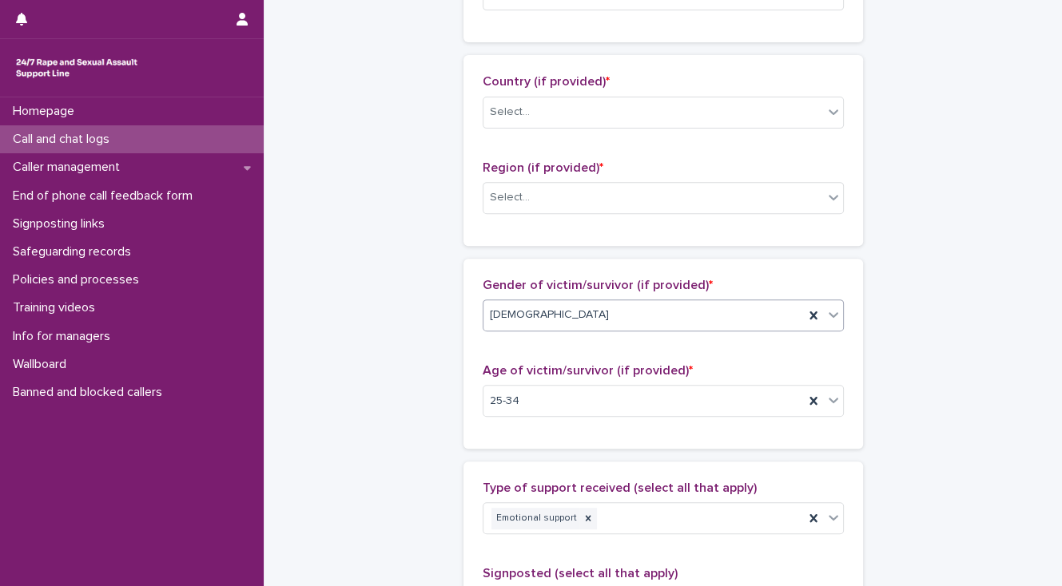
type textarea "**********"
drag, startPoint x: 537, startPoint y: 300, endPoint x: 523, endPoint y: 87, distance: 213.7
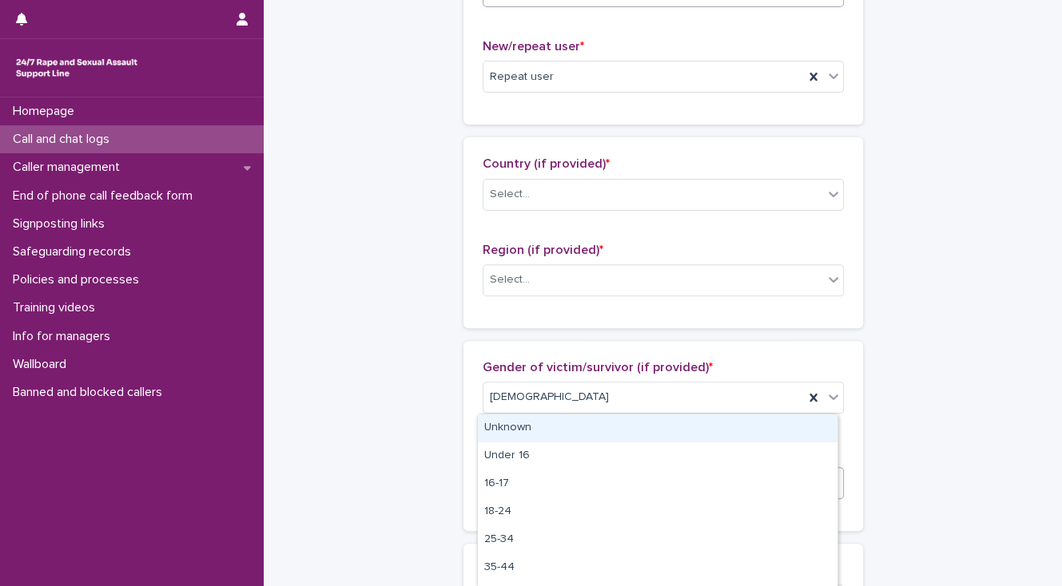
scroll to position [268, 0]
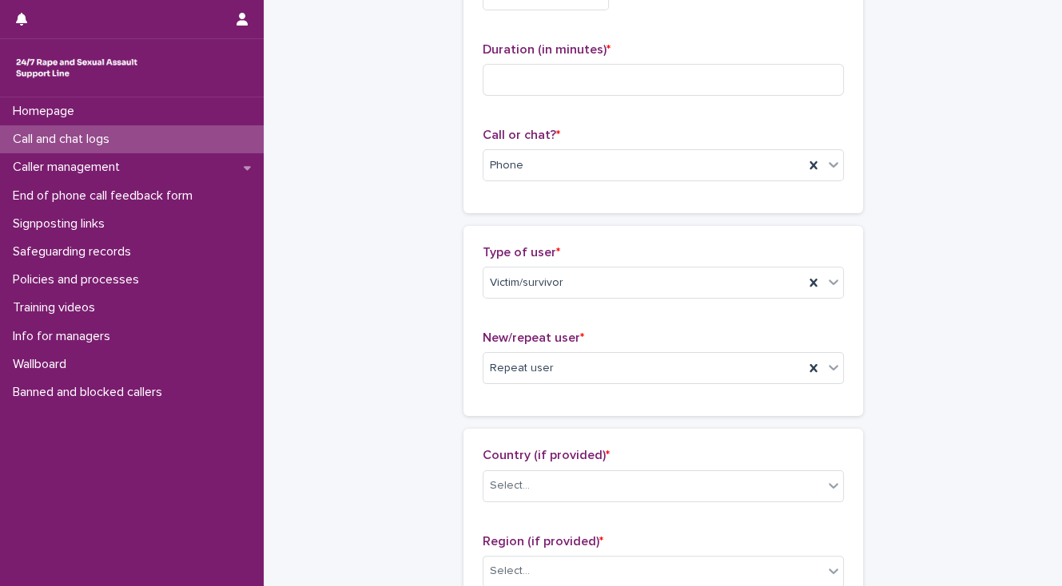
scroll to position [0, 0]
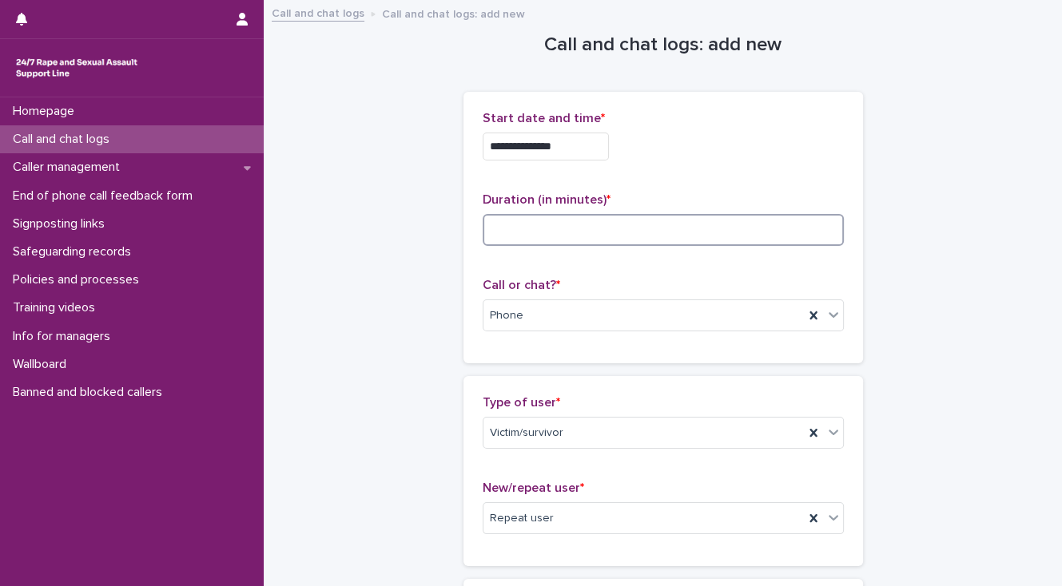
click at [501, 232] on input at bounding box center [663, 230] width 361 height 32
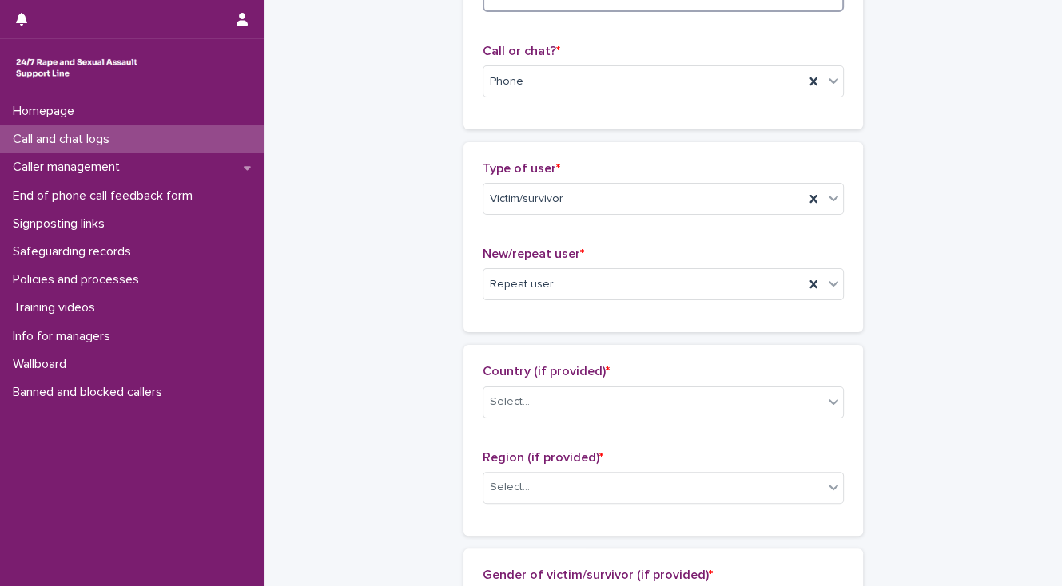
scroll to position [256, 0]
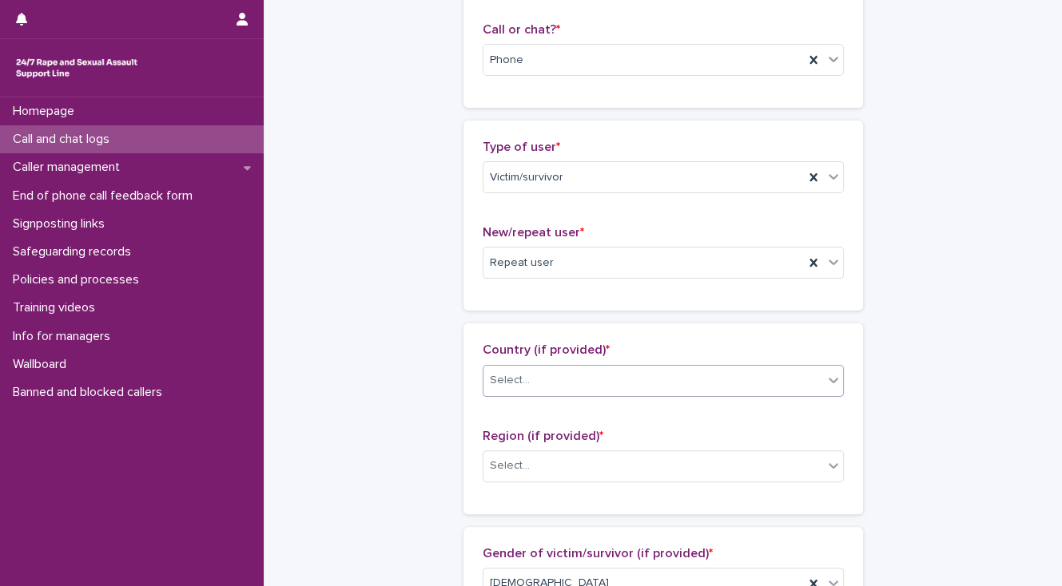
type input "**"
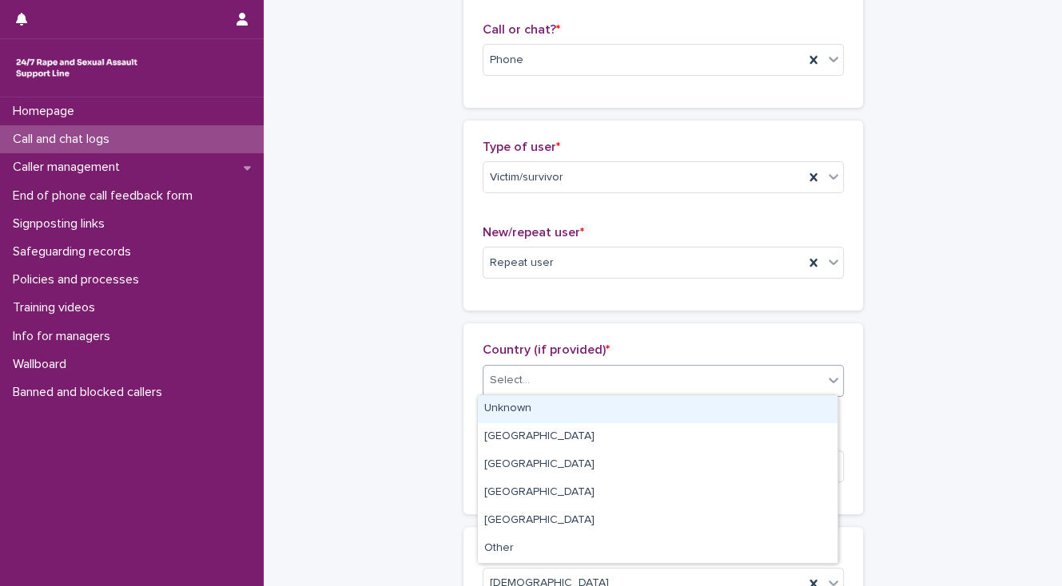
click at [545, 380] on div "Select..." at bounding box center [653, 380] width 340 height 26
click at [546, 403] on div "Unknown" at bounding box center [657, 409] width 359 height 28
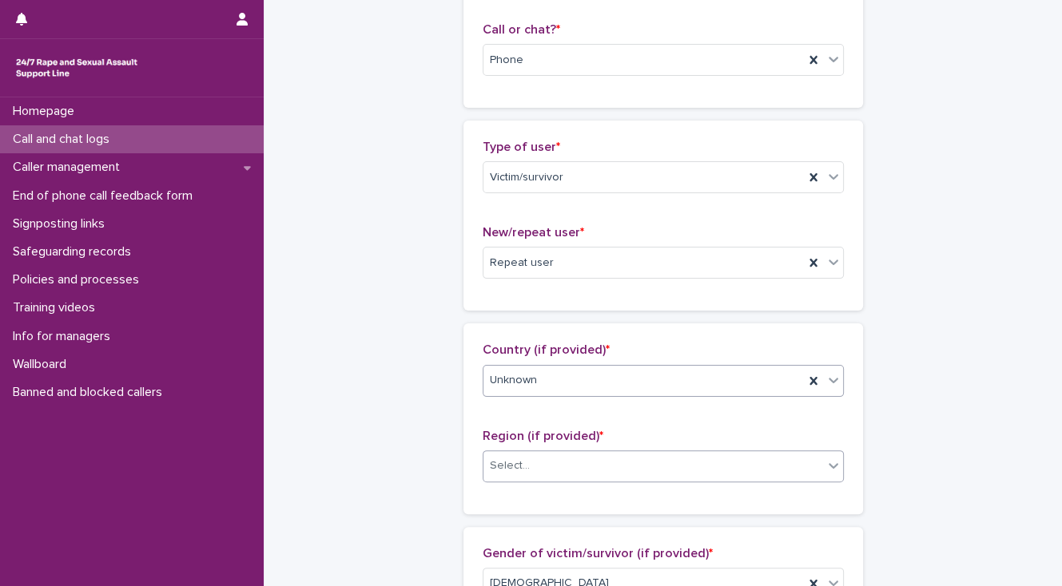
click at [566, 463] on div "Select..." at bounding box center [653, 466] width 340 height 26
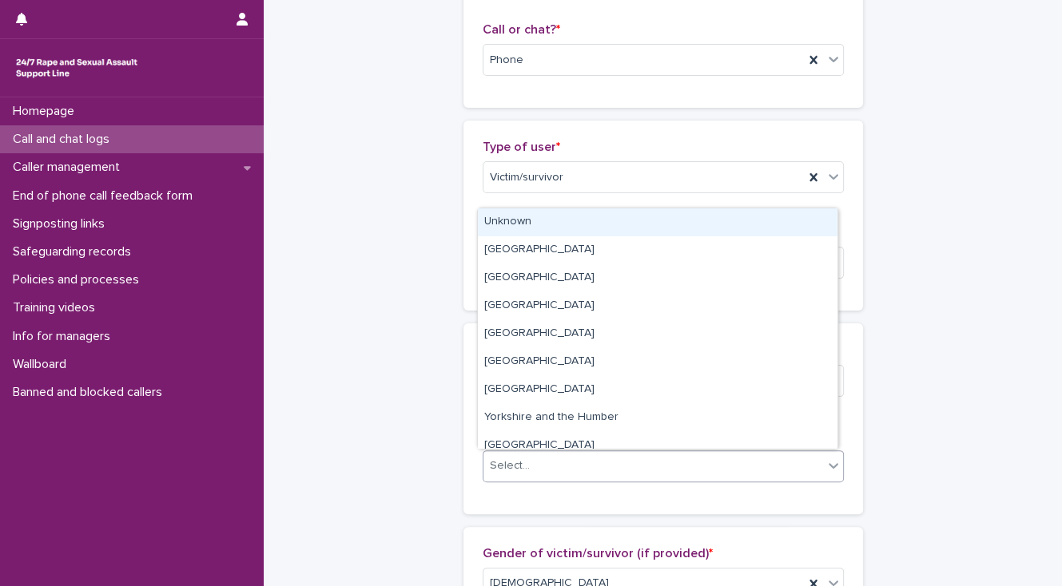
click at [538, 228] on div "Unknown" at bounding box center [657, 223] width 359 height 28
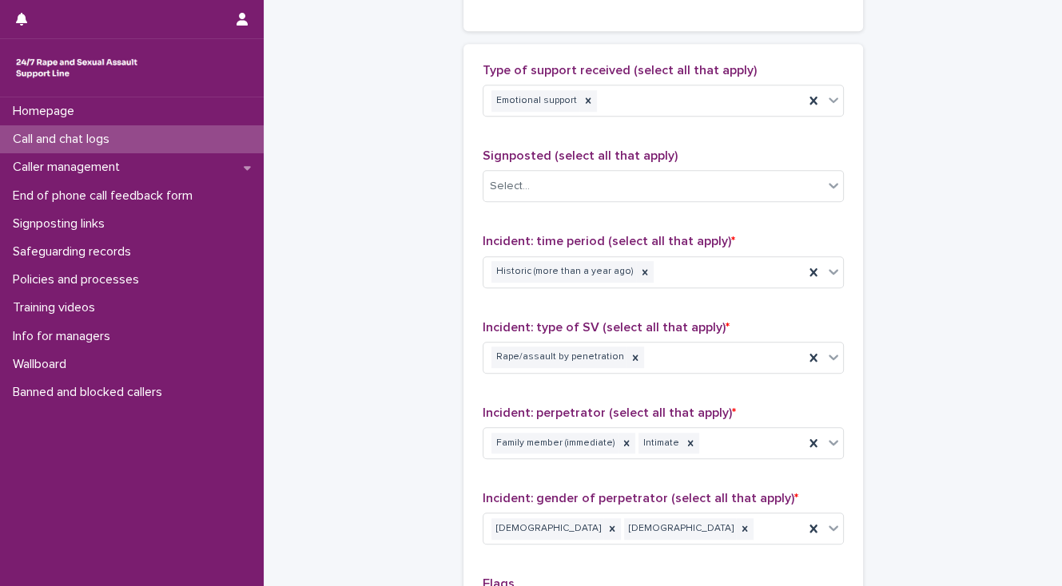
scroll to position [959, 0]
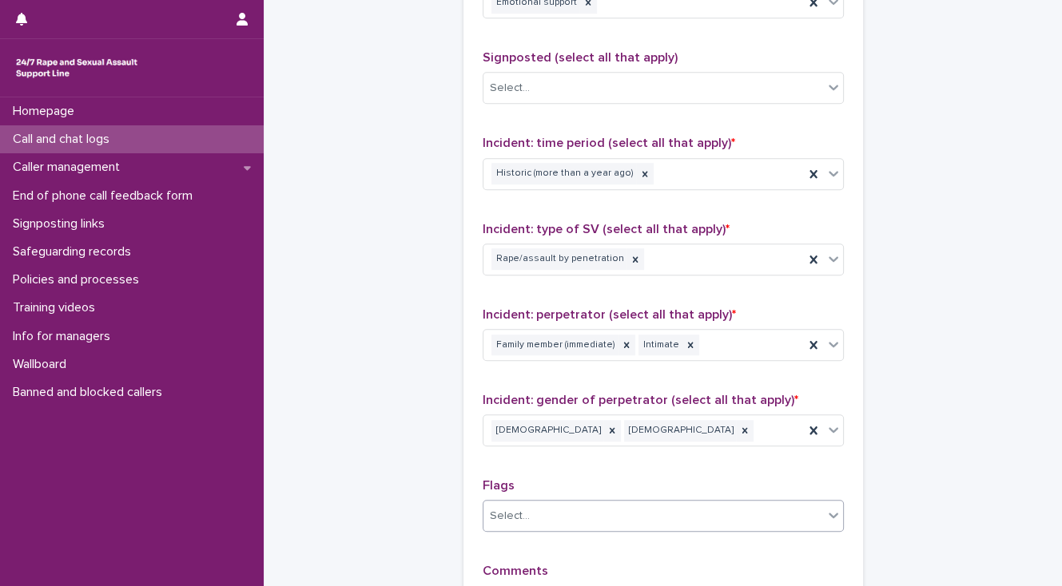
drag, startPoint x: 529, startPoint y: 438, endPoint x: 570, endPoint y: 440, distance: 41.6
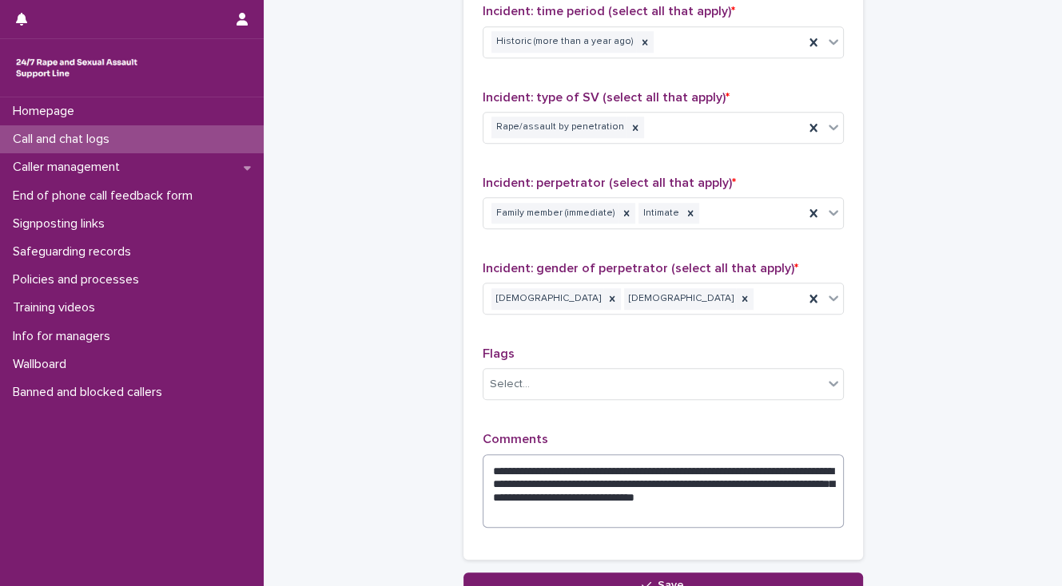
scroll to position [1240, 0]
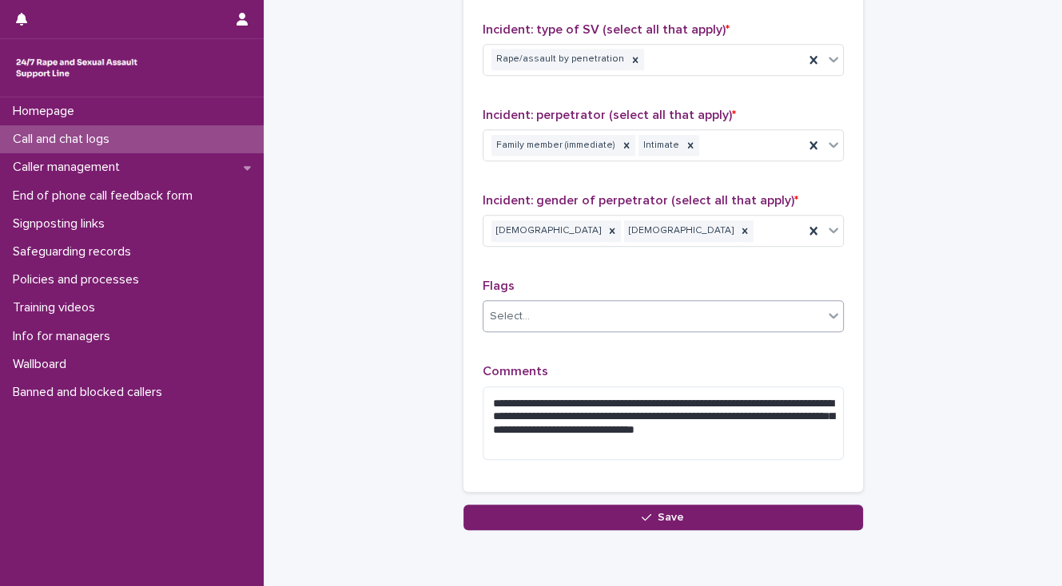
click at [538, 318] on div "Select..." at bounding box center [653, 317] width 340 height 26
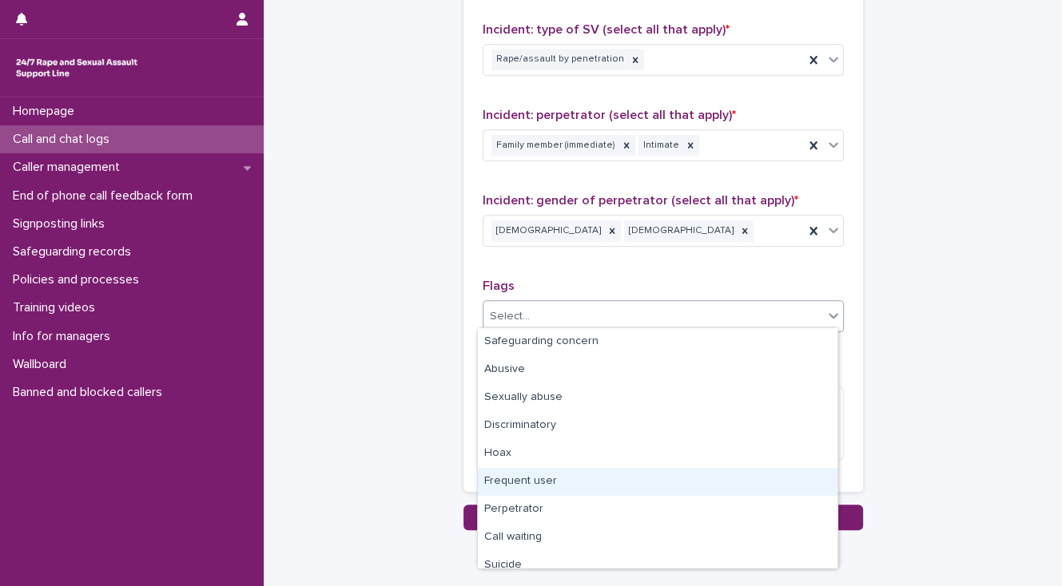
click at [566, 483] on div "Frequent user" at bounding box center [657, 482] width 359 height 28
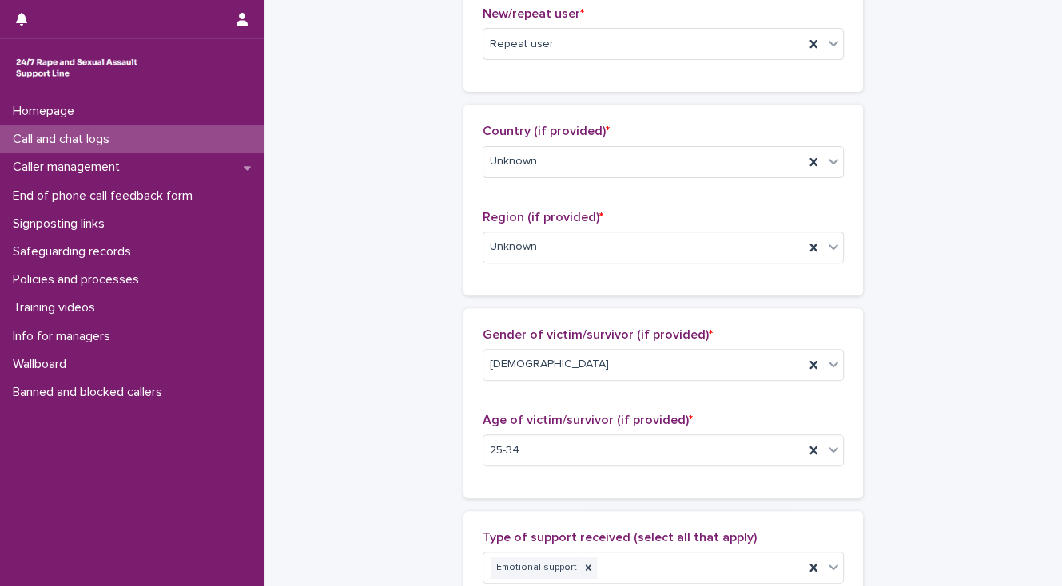
scroll to position [396, 0]
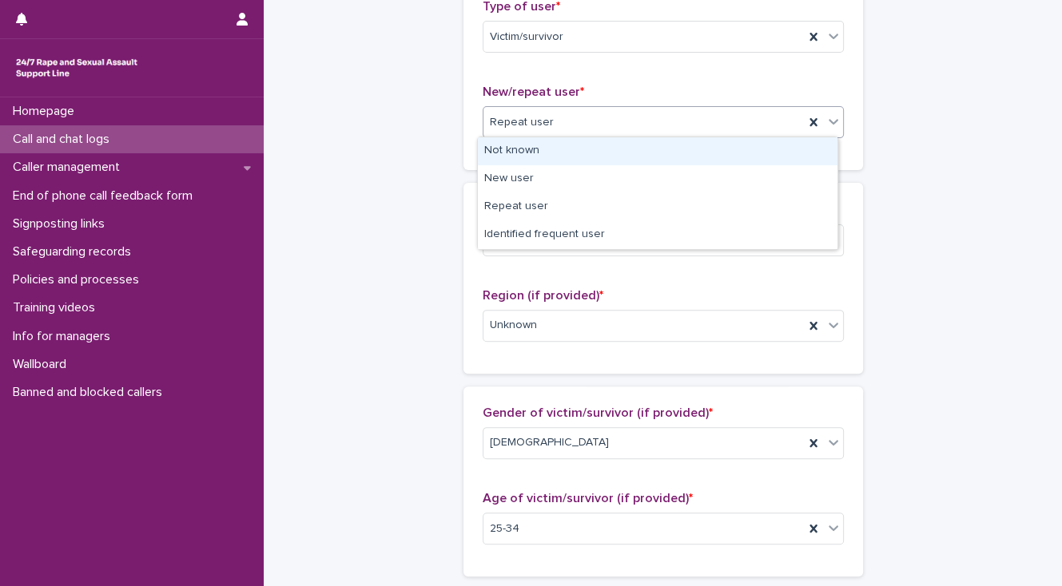
click at [827, 119] on icon at bounding box center [833, 121] width 16 height 16
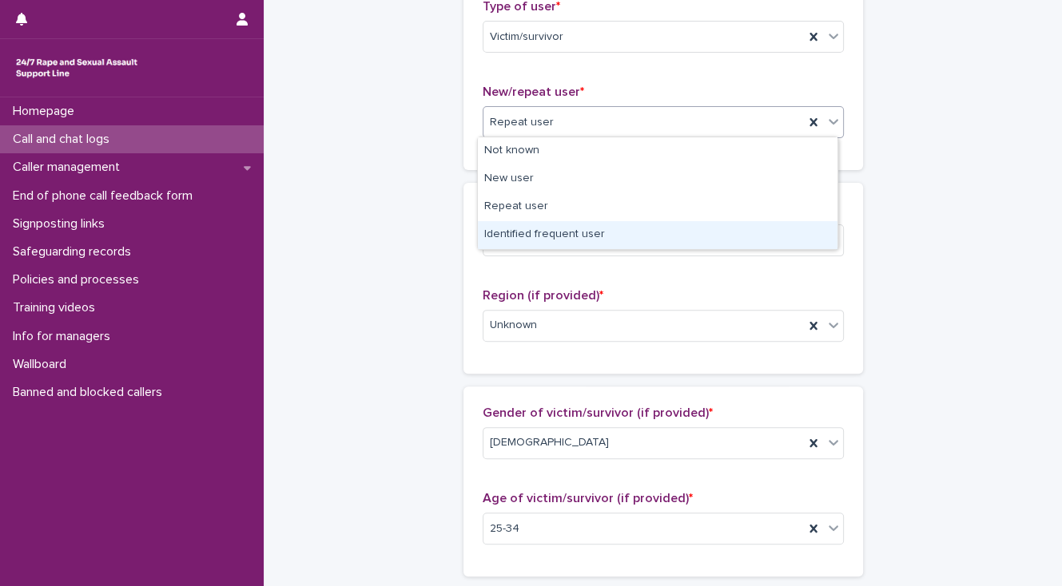
click at [645, 236] on div "Identified frequent user" at bounding box center [657, 235] width 359 height 28
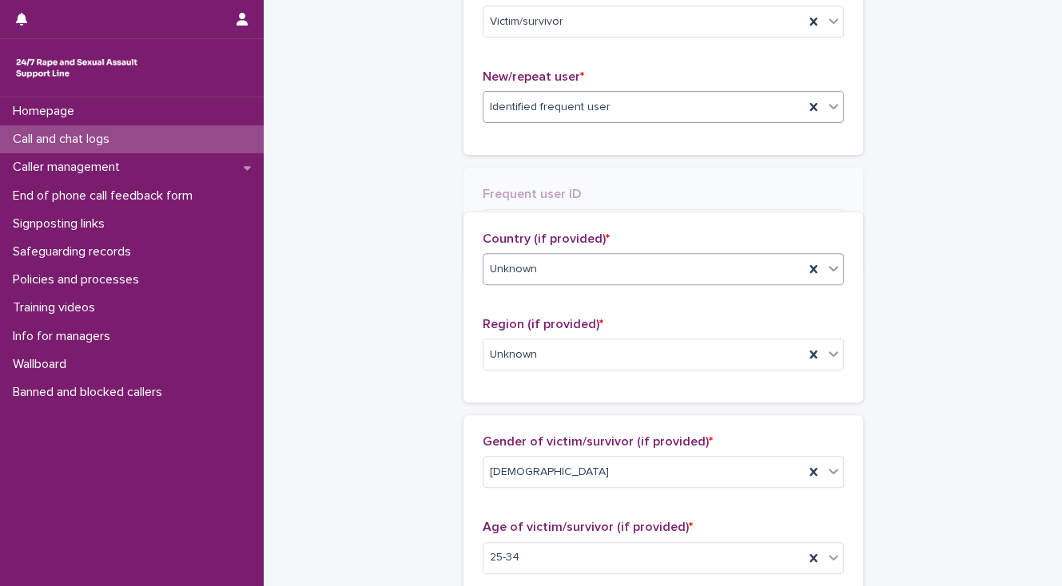
scroll to position [455, 0]
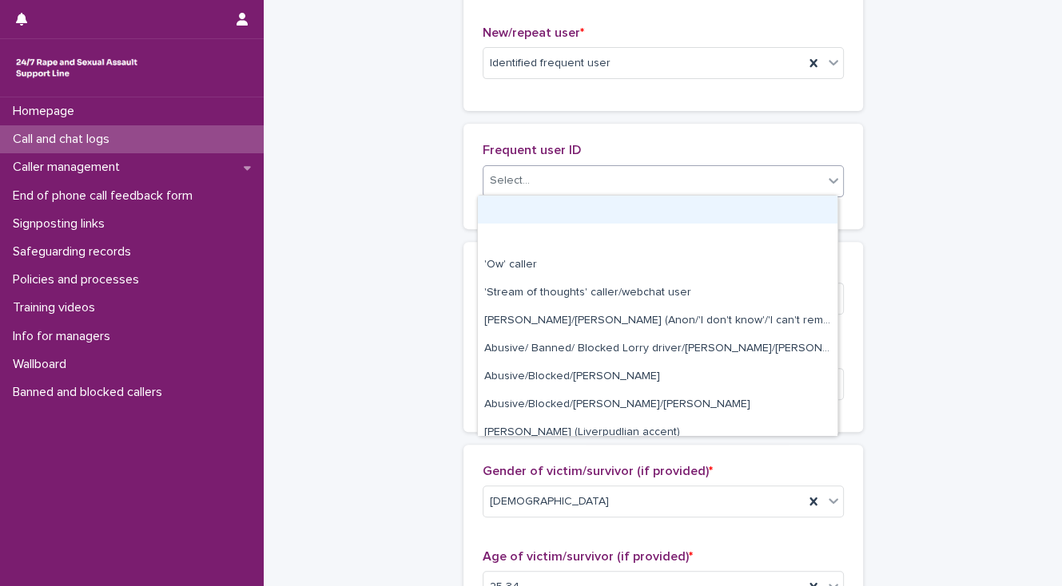
click at [614, 187] on div "Select..." at bounding box center [653, 181] width 340 height 26
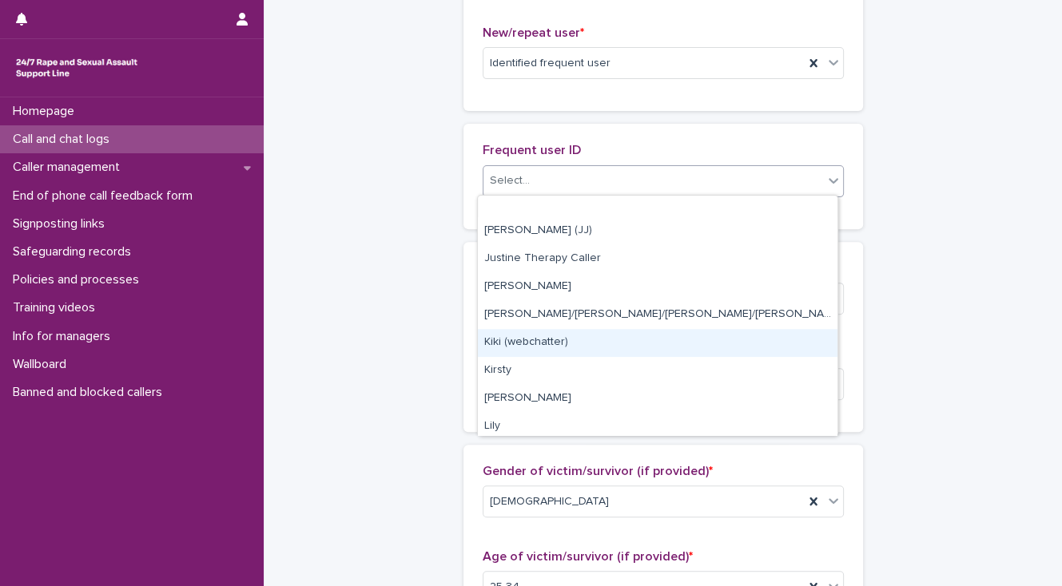
scroll to position [1406, 0]
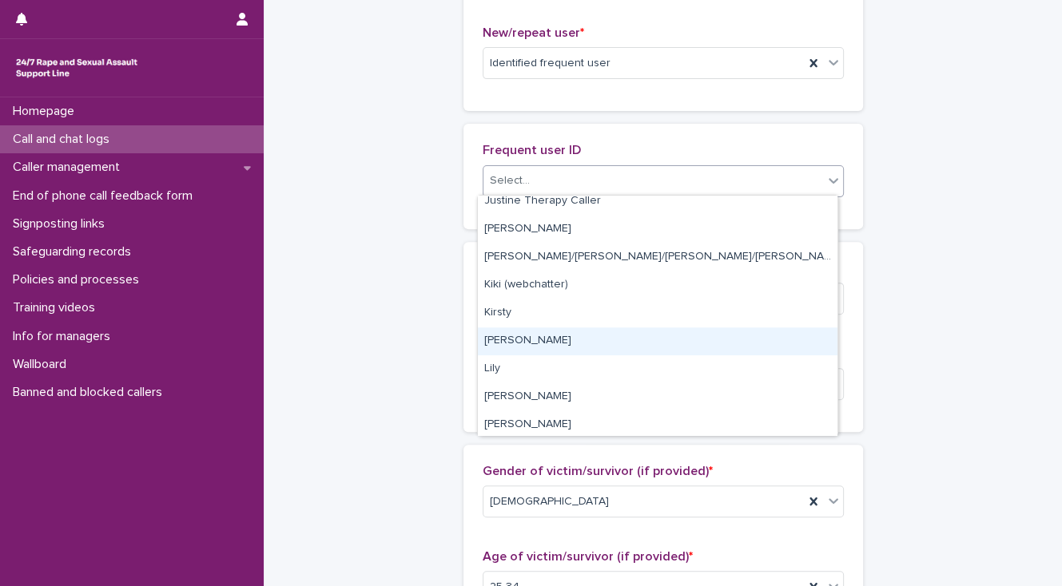
click at [596, 336] on div "Leanne" at bounding box center [657, 342] width 359 height 28
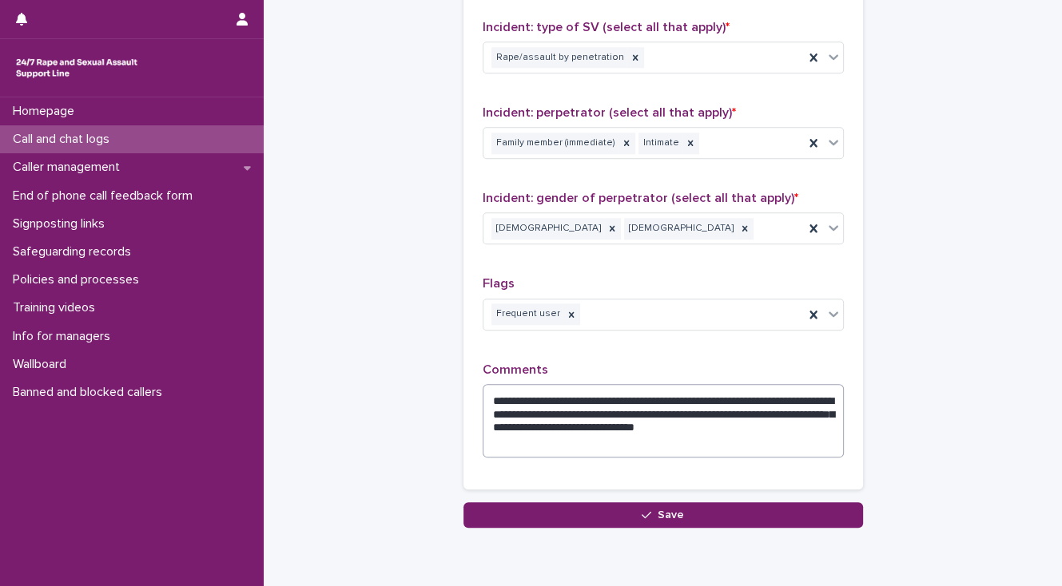
scroll to position [1422, 0]
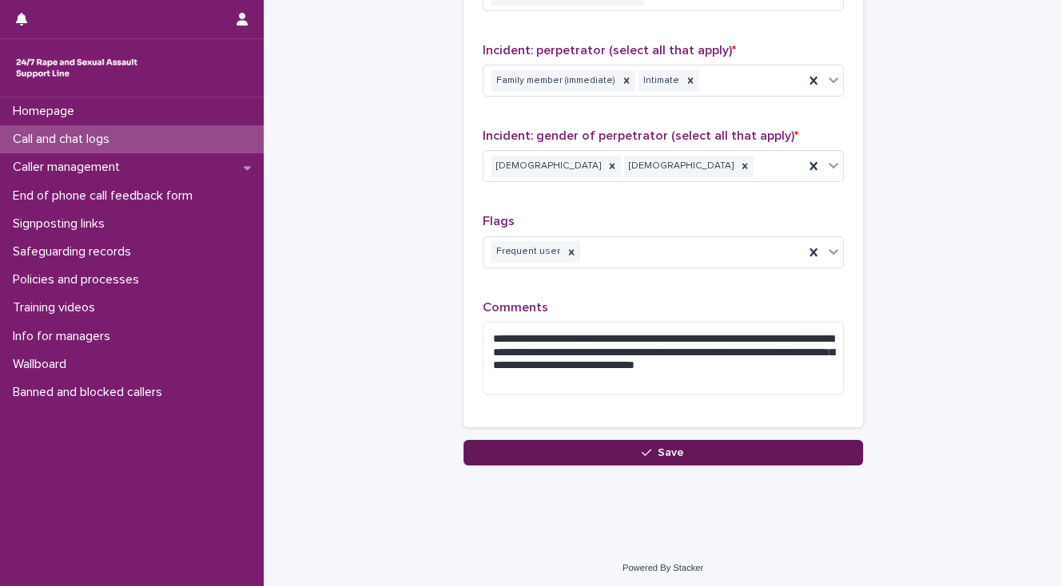
click at [502, 451] on button "Save" at bounding box center [662, 453] width 399 height 26
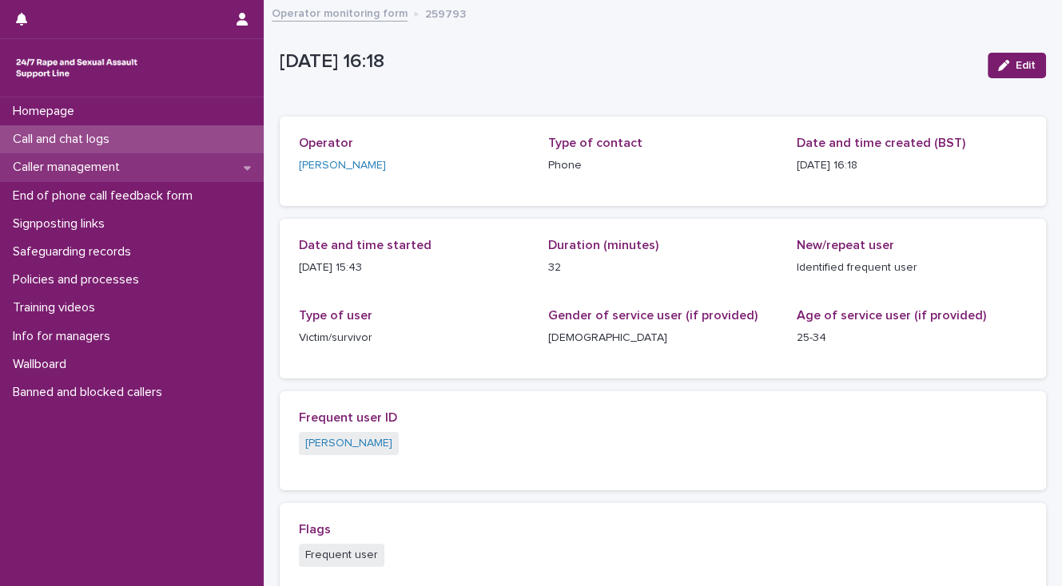
click at [97, 172] on p "Caller management" at bounding box center [69, 167] width 126 height 15
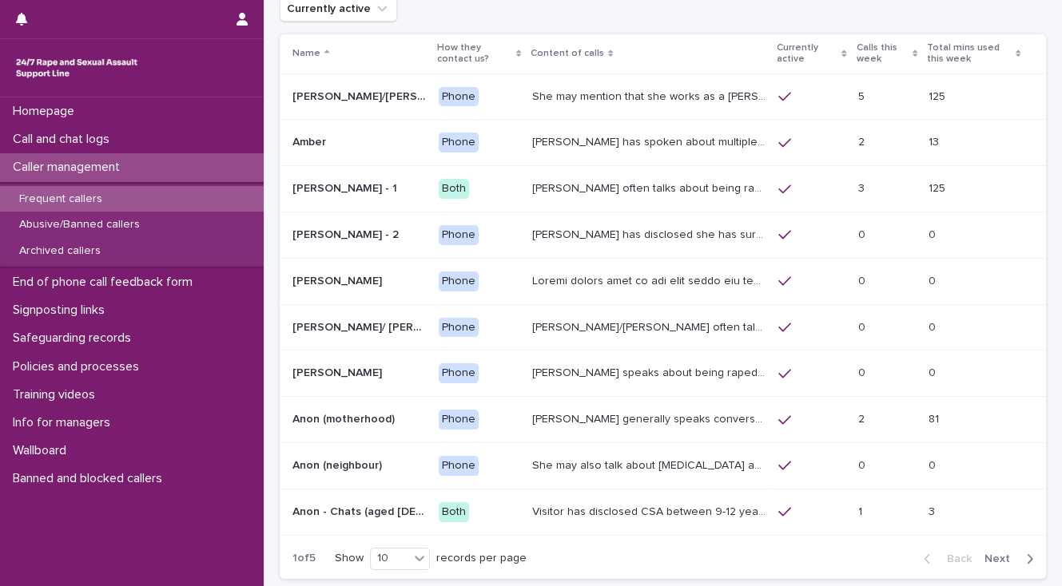
scroll to position [211, 0]
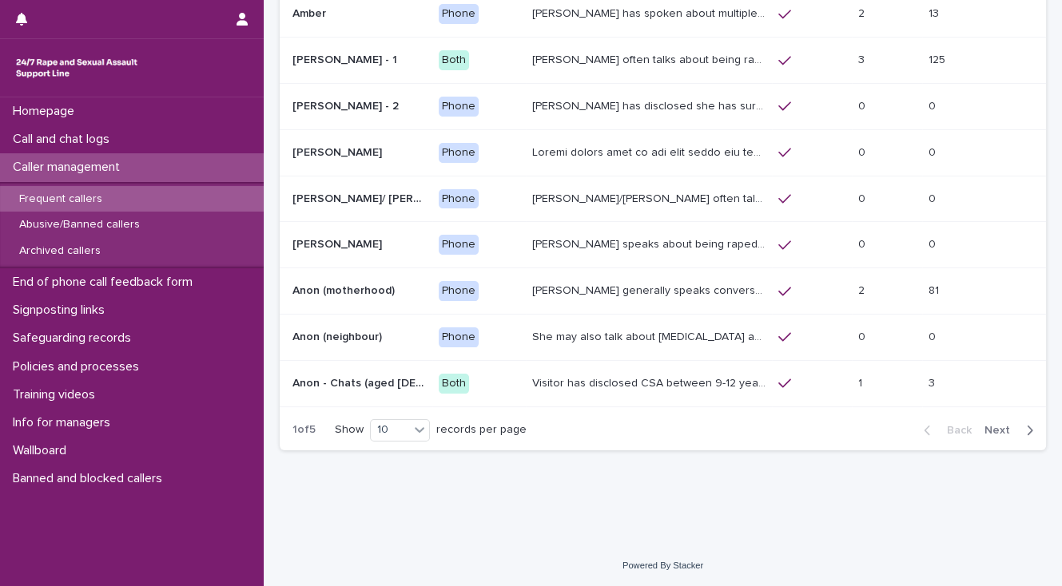
click at [987, 427] on span "Next" at bounding box center [1001, 430] width 35 height 11
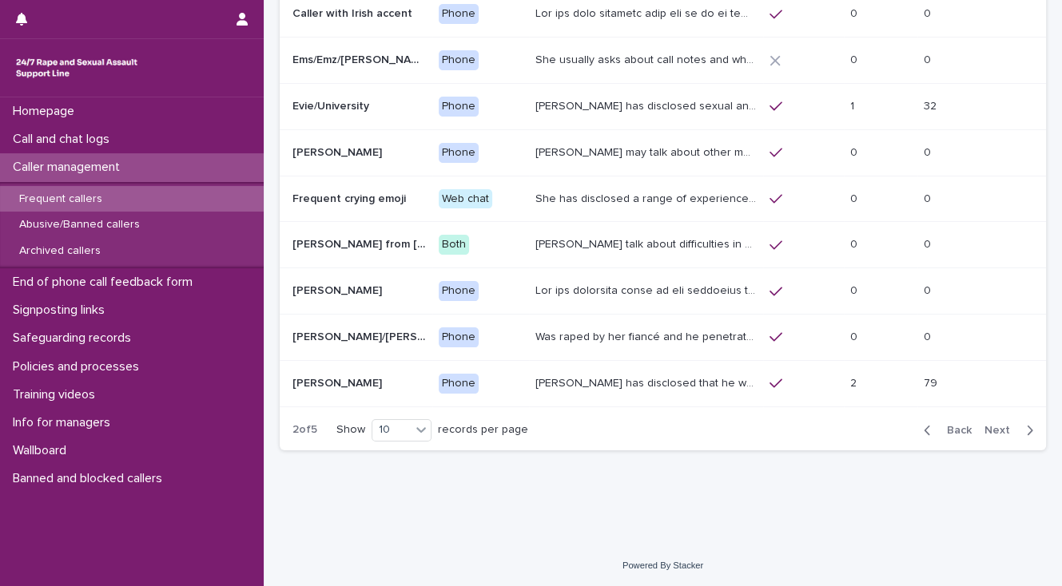
click at [987, 427] on span "Next" at bounding box center [1001, 430] width 35 height 11
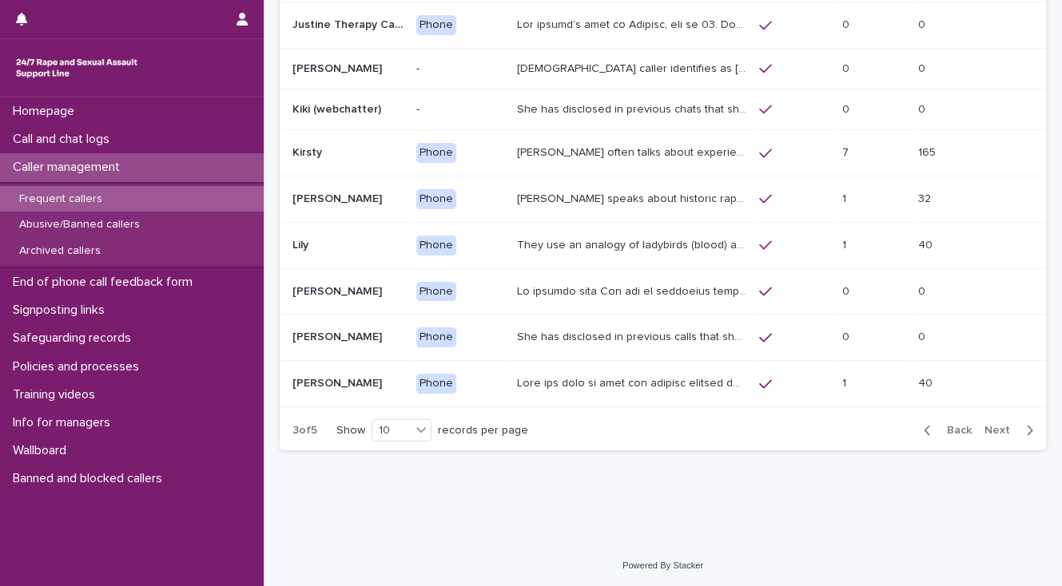
click at [613, 201] on p "Caller speaks about historic rape while she was at university by a man she was …" at bounding box center [633, 197] width 232 height 17
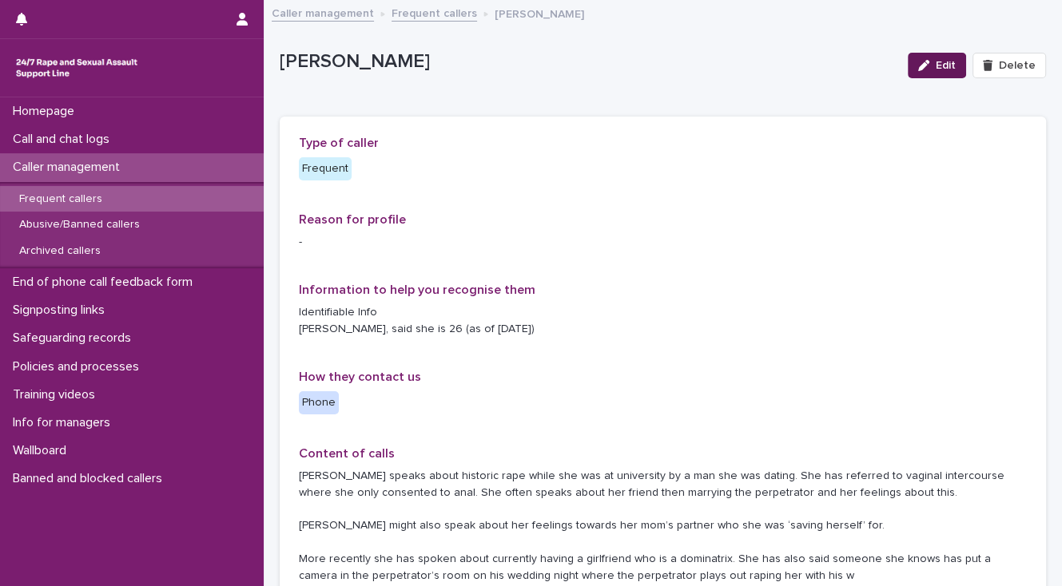
click at [936, 69] on span "Edit" at bounding box center [945, 65] width 20 height 11
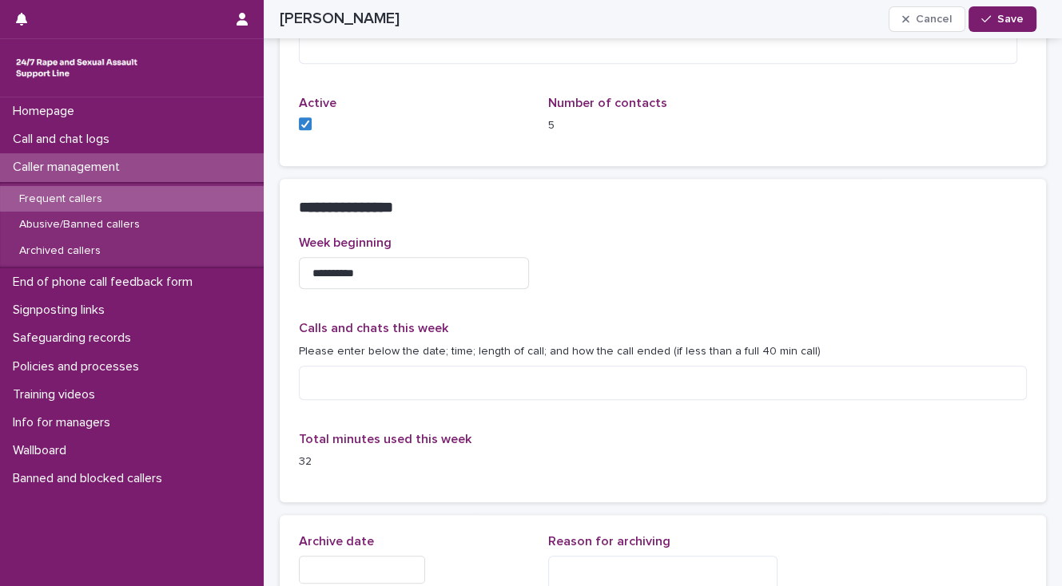
scroll to position [831, 0]
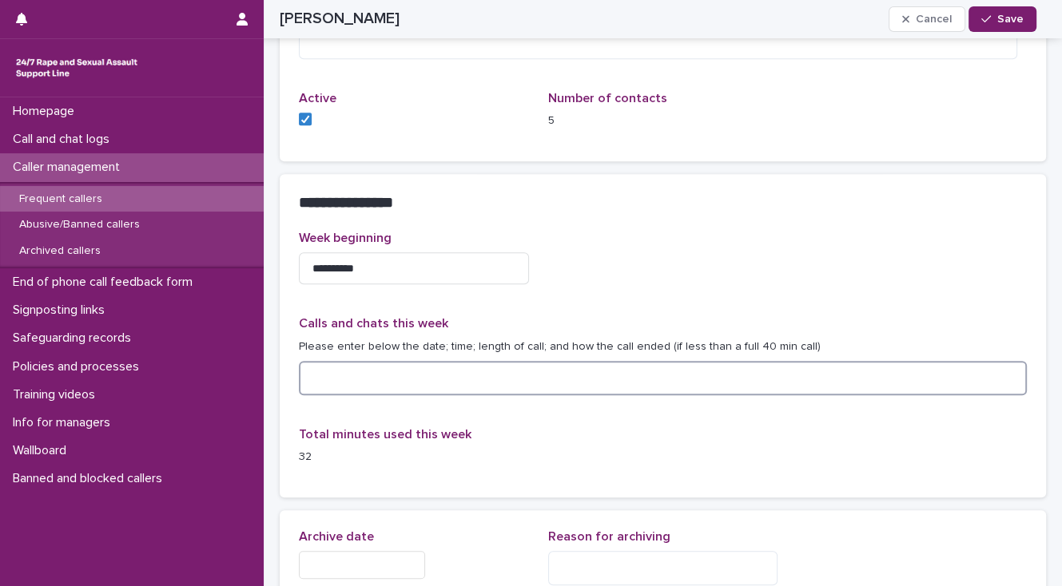
click at [345, 376] on textarea at bounding box center [663, 378] width 728 height 34
type textarea "**********"
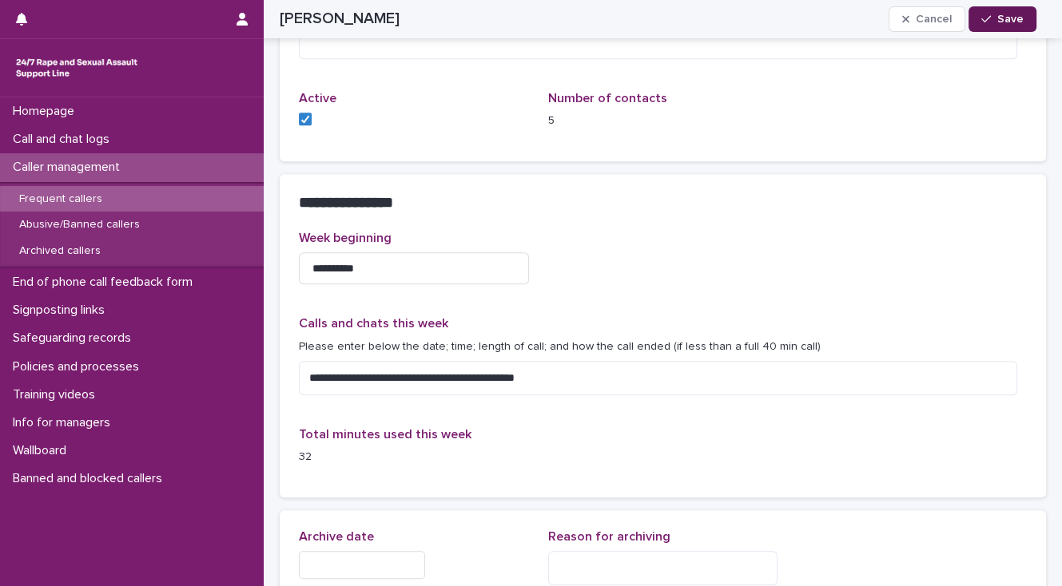
click at [1005, 17] on span "Save" at bounding box center [1010, 19] width 26 height 11
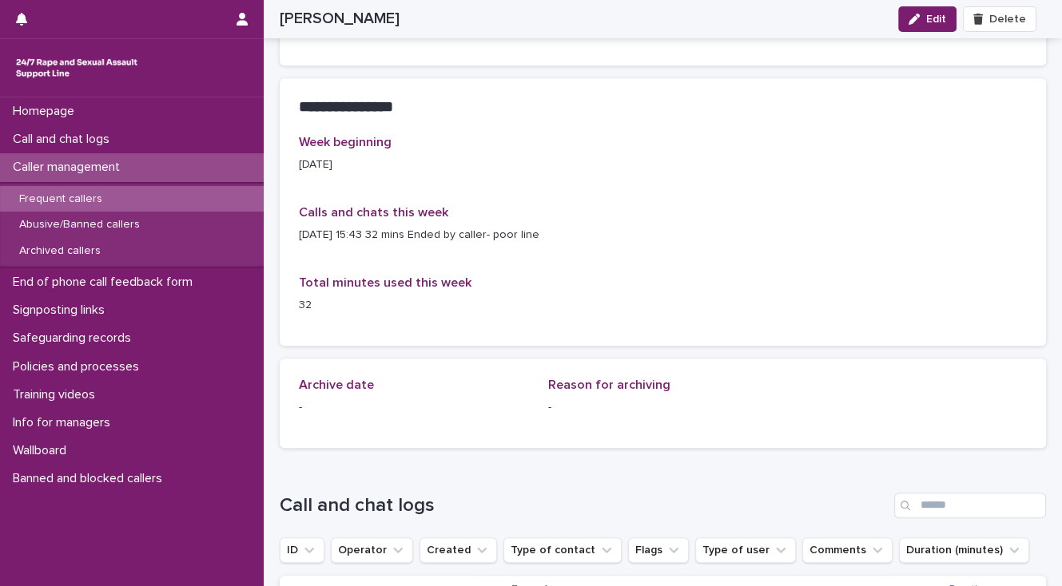
scroll to position [746, 0]
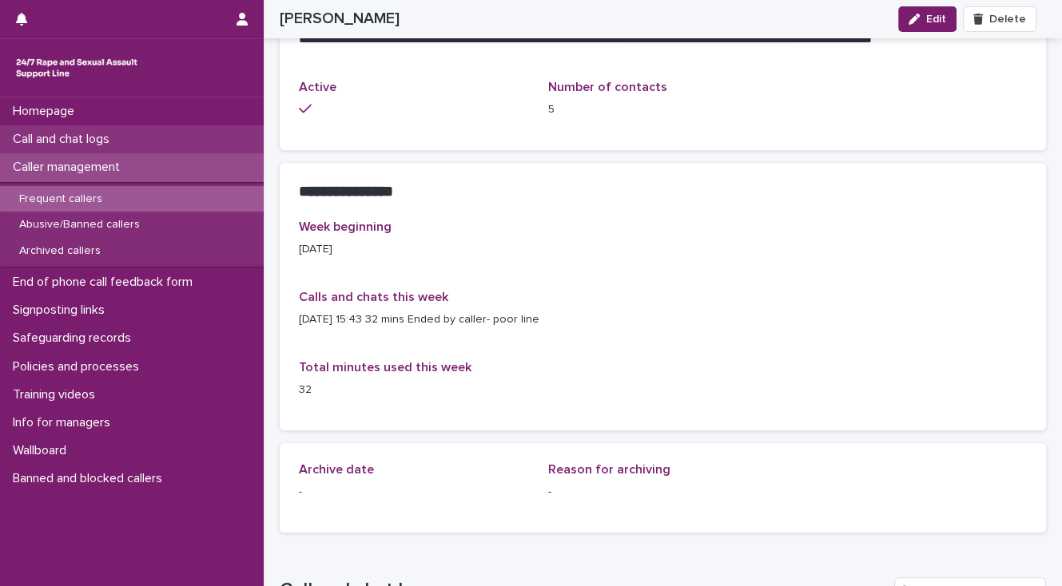
click at [48, 134] on p "Call and chat logs" at bounding box center [64, 139] width 116 height 15
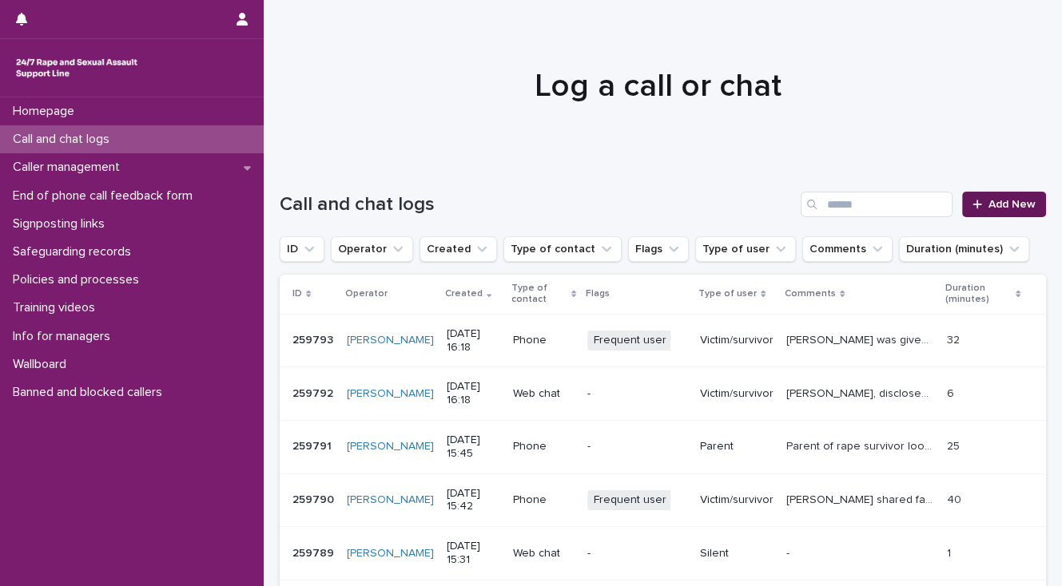
click at [1003, 208] on span "Add New" at bounding box center [1011, 204] width 47 height 11
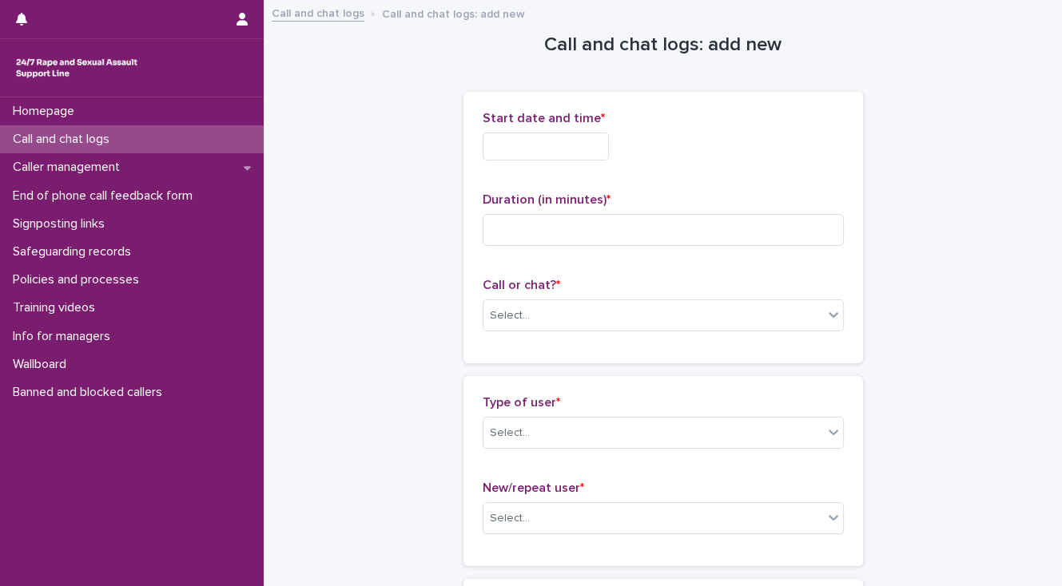
click at [517, 144] on input "text" at bounding box center [546, 147] width 126 height 28
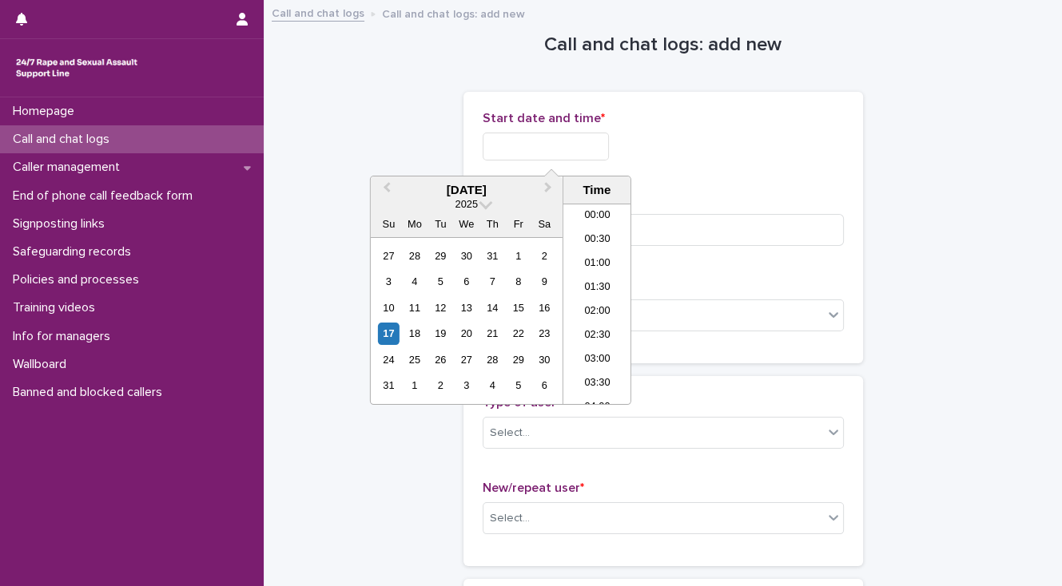
scroll to position [679, 0]
drag, startPoint x: 581, startPoint y: 300, endPoint x: 574, endPoint y: 223, distance: 77.0
click at [581, 297] on li "16:00" at bounding box center [597, 304] width 68 height 24
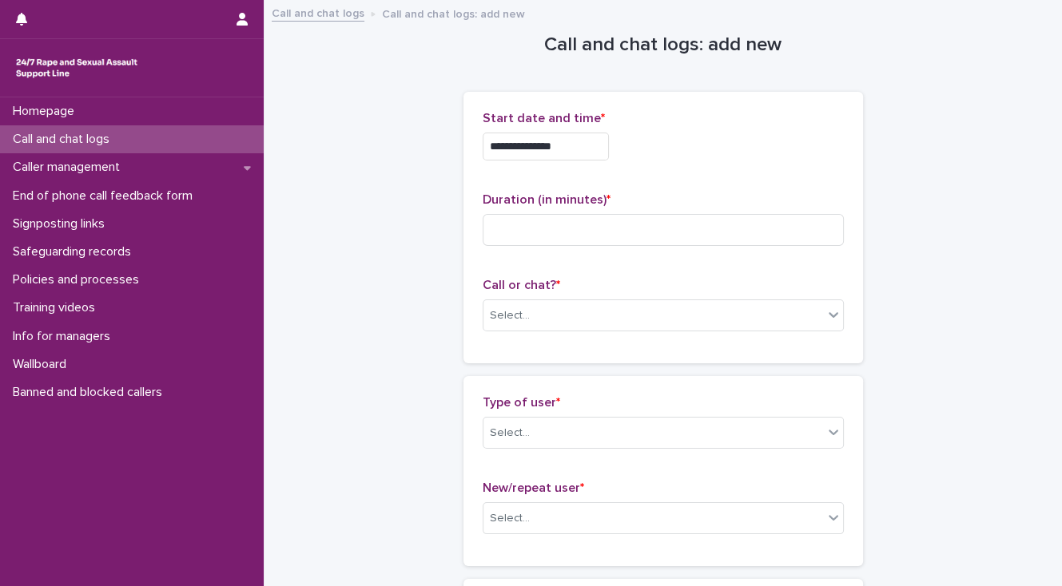
click at [573, 147] on input "**********" at bounding box center [546, 147] width 126 height 28
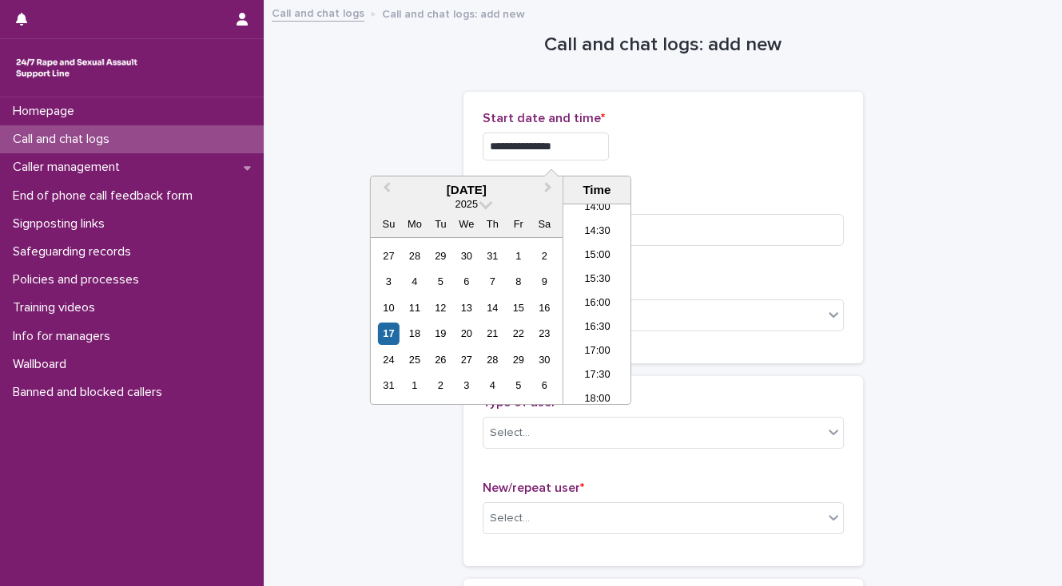
type input "**********"
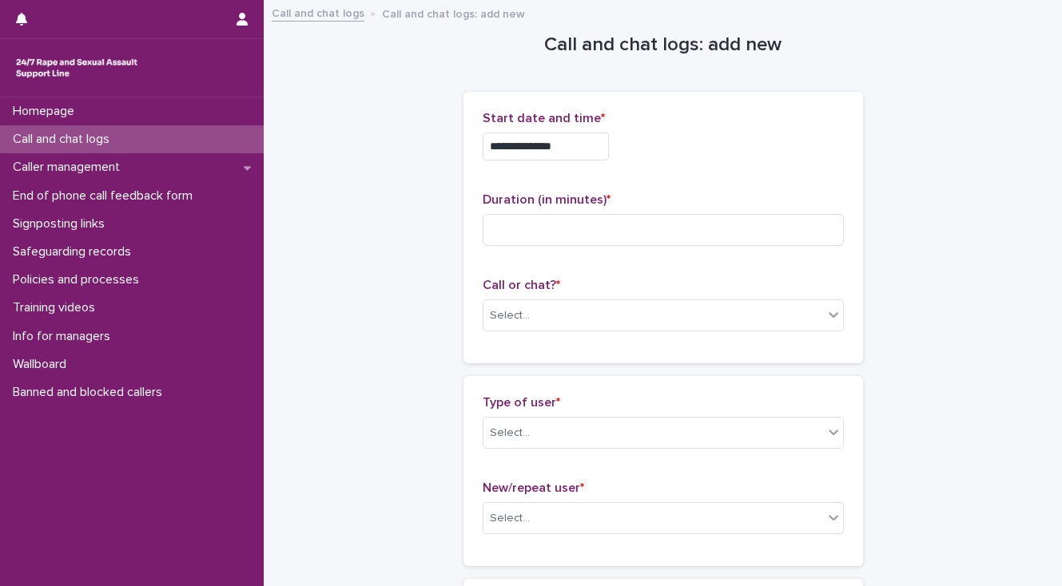
click at [542, 320] on div "Select..." at bounding box center [653, 316] width 340 height 26
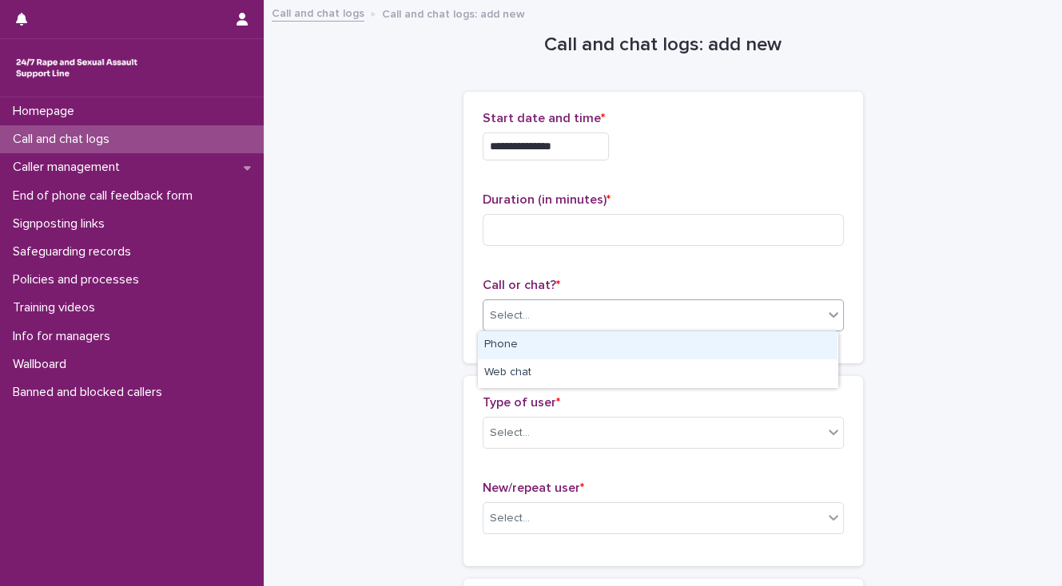
click at [542, 339] on div "Phone" at bounding box center [657, 346] width 359 height 28
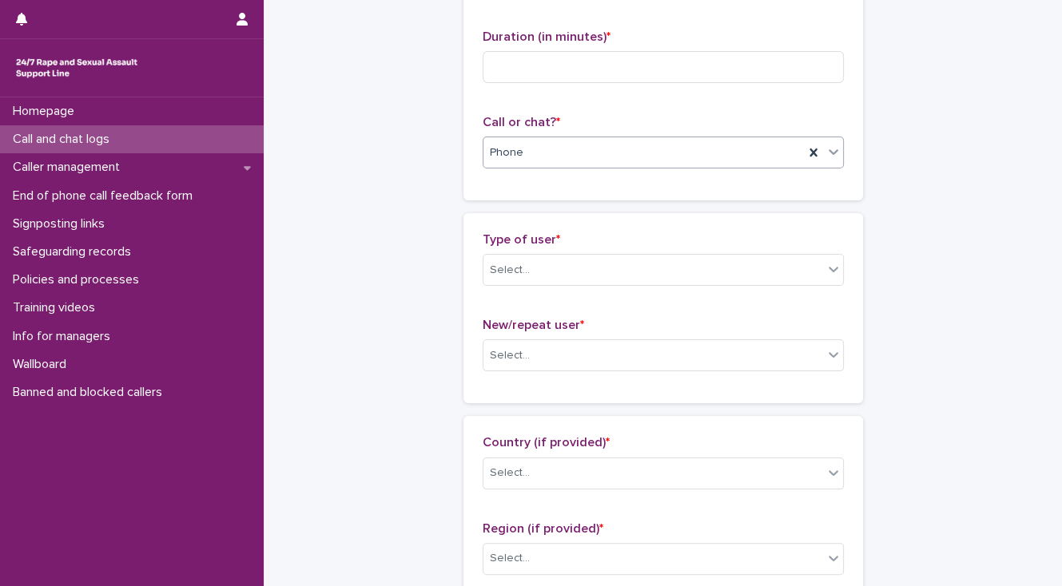
scroll to position [192, 0]
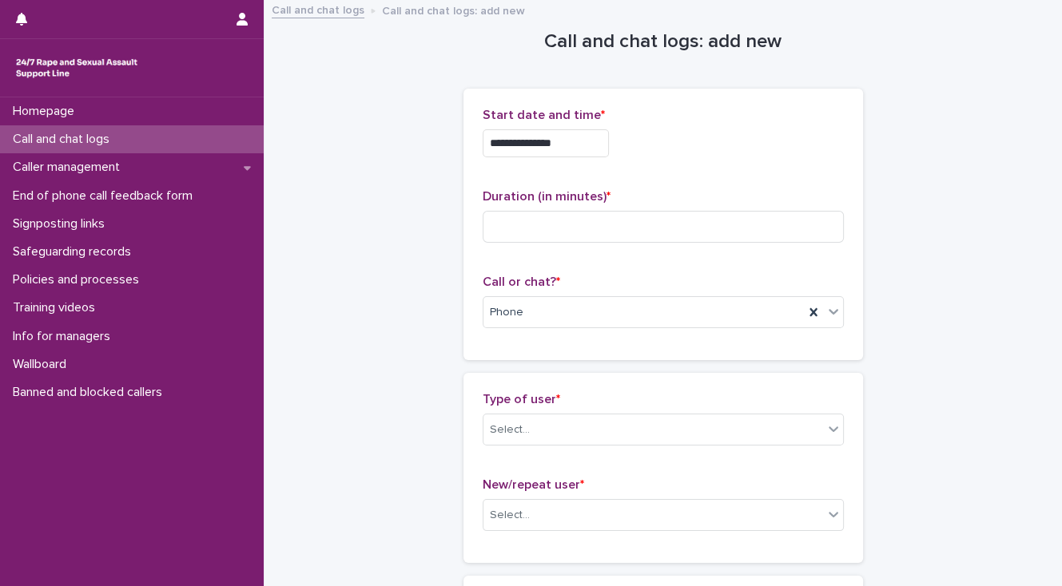
scroll to position [0, 0]
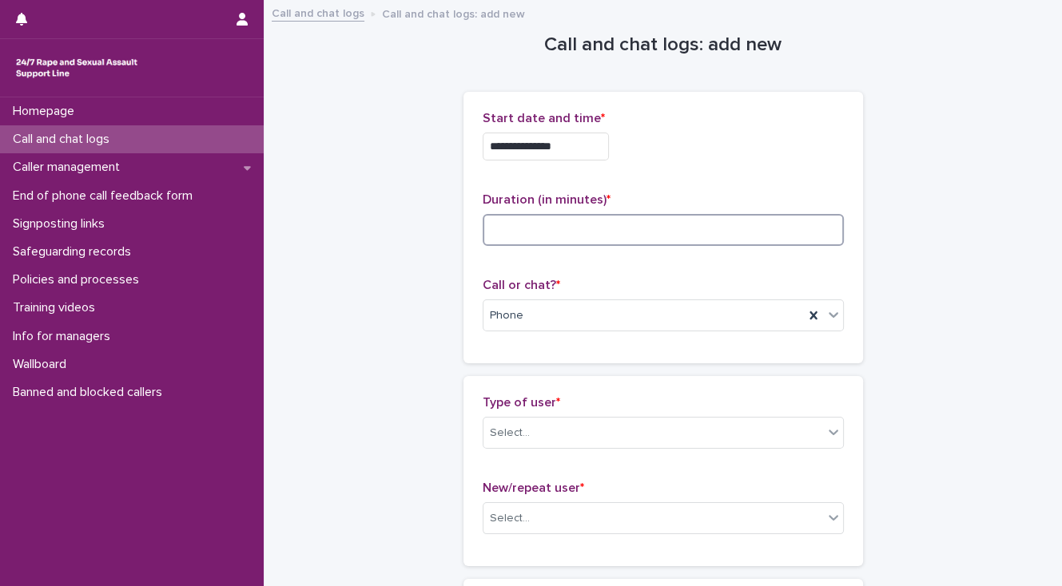
click at [501, 226] on input at bounding box center [663, 230] width 361 height 32
type input "*"
click at [546, 432] on div "Select..." at bounding box center [653, 433] width 340 height 26
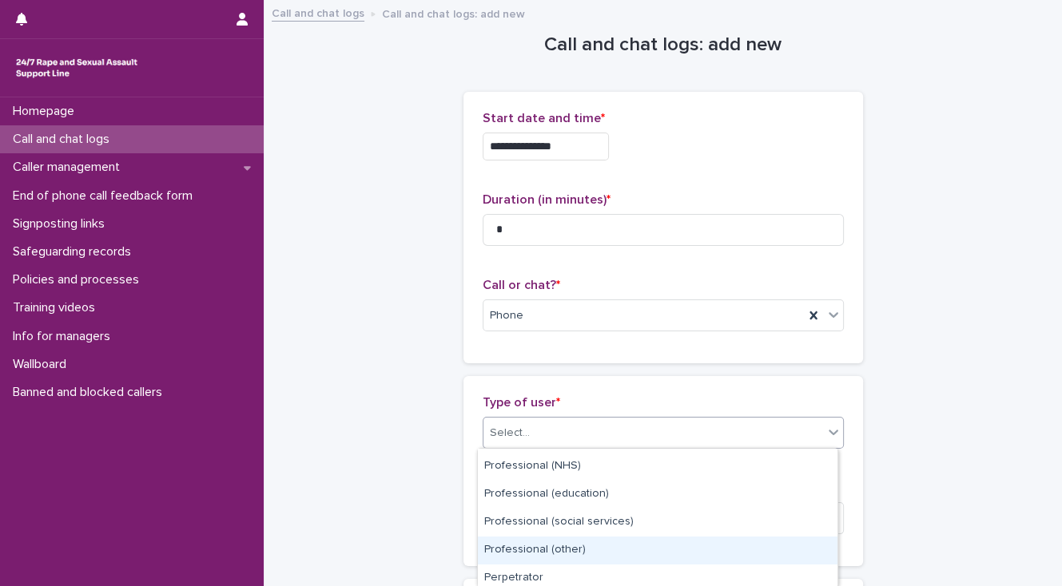
scroll to position [281, 0]
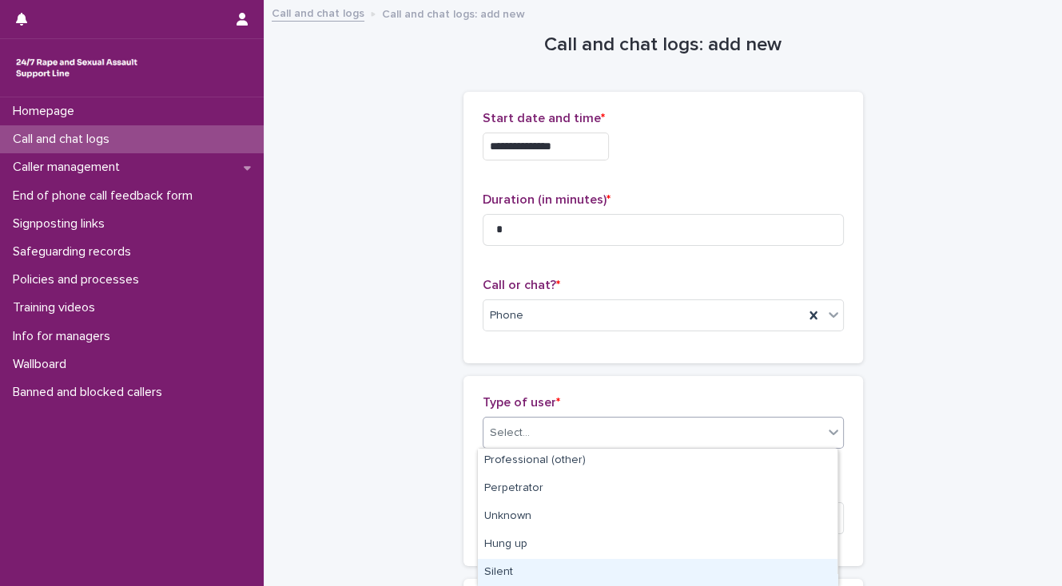
click at [546, 569] on div "Silent" at bounding box center [657, 573] width 359 height 28
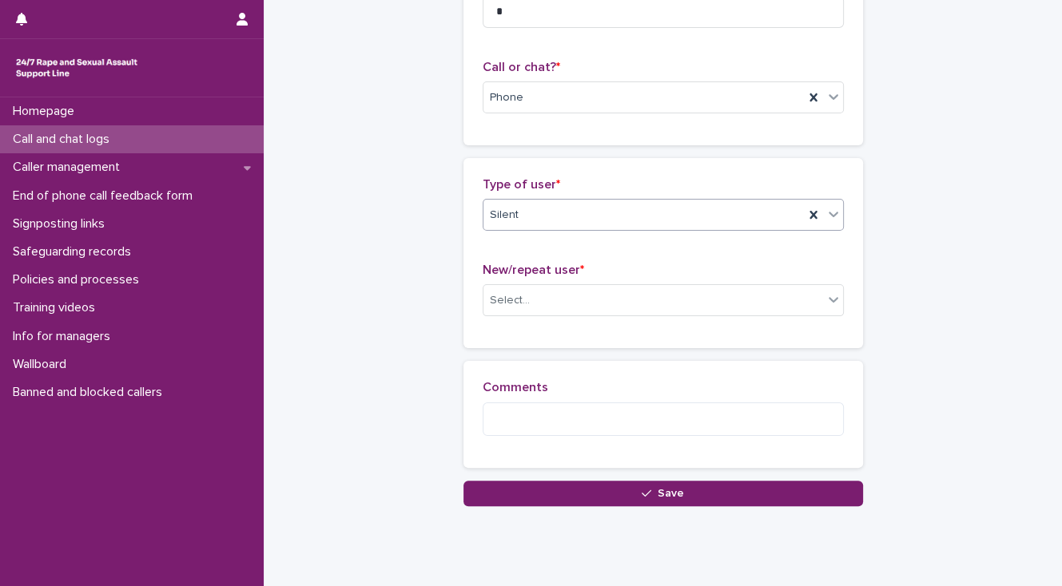
scroll to position [256, 0]
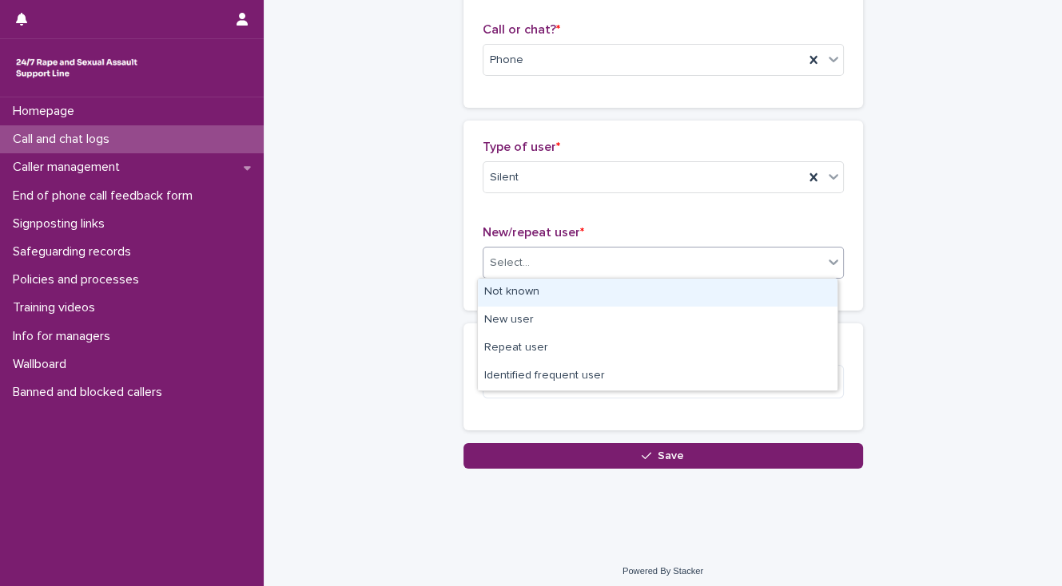
click at [522, 259] on div "Select..." at bounding box center [653, 263] width 340 height 26
click at [526, 281] on div "Not known" at bounding box center [657, 293] width 359 height 28
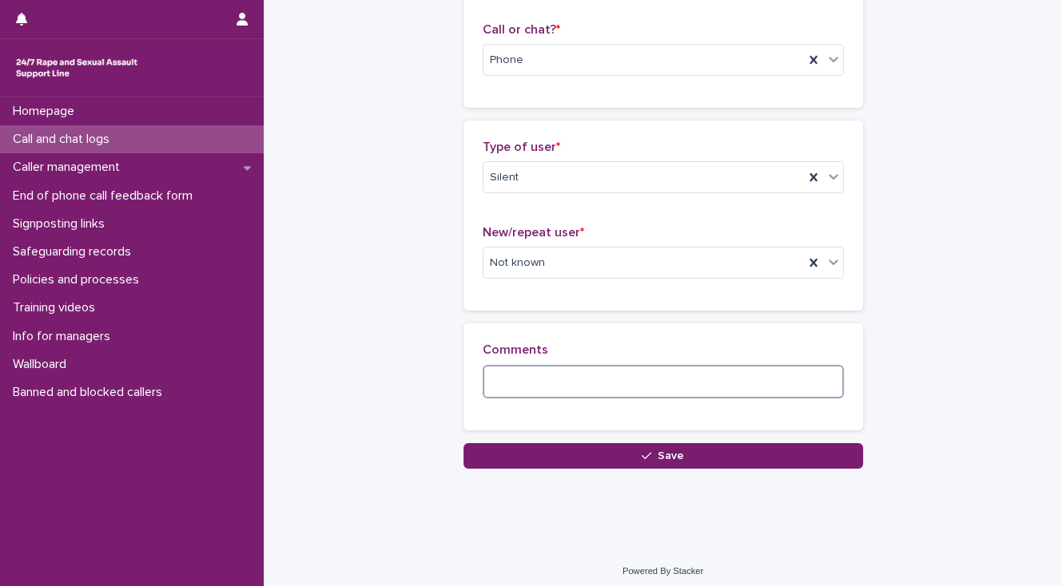
click at [537, 383] on textarea at bounding box center [663, 382] width 361 height 34
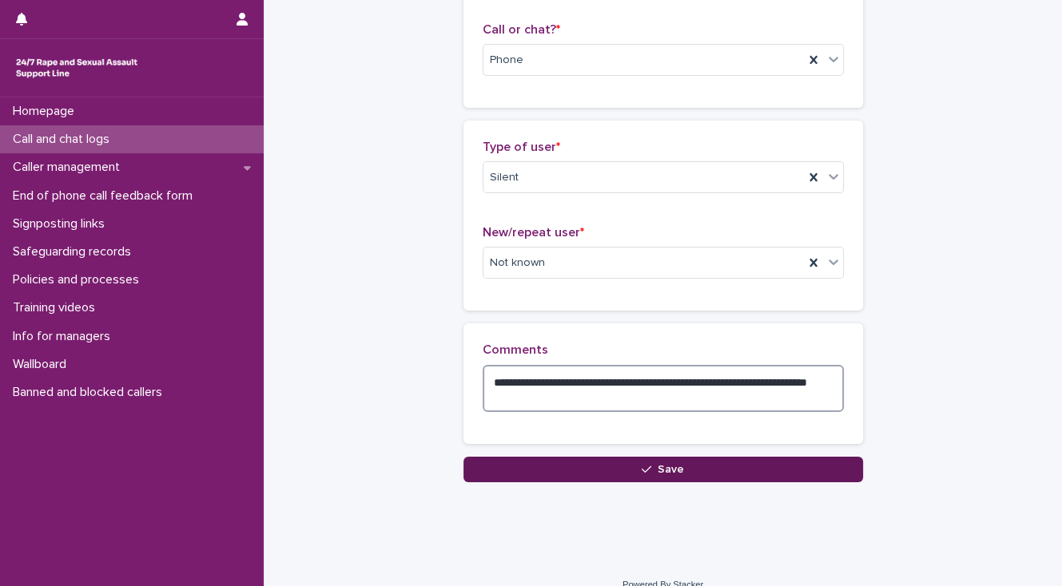
type textarea "**********"
click at [529, 471] on button "Save" at bounding box center [662, 470] width 399 height 26
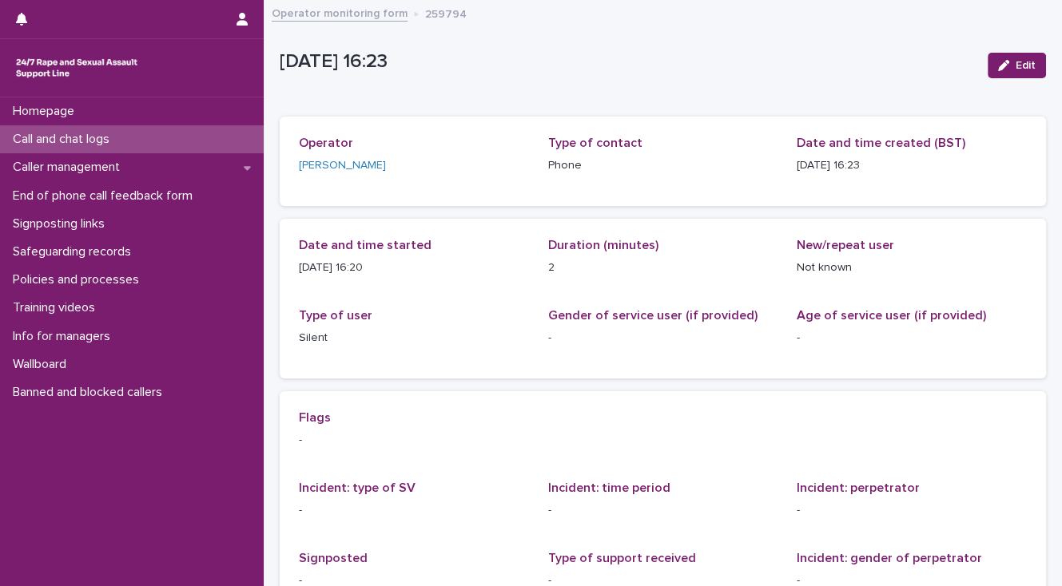
click at [114, 144] on p "Call and chat logs" at bounding box center [64, 139] width 116 height 15
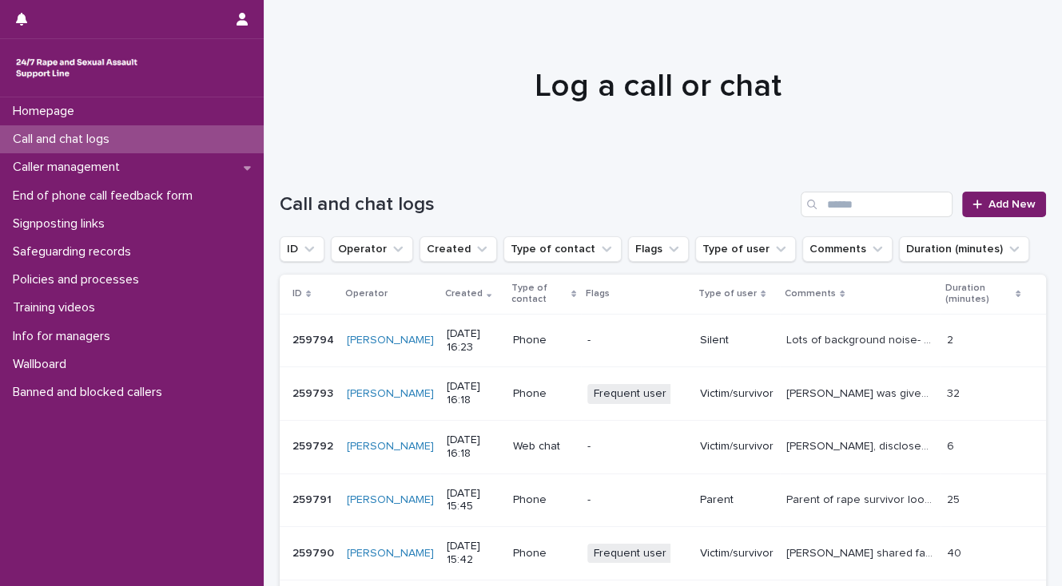
click at [69, 141] on p "Call and chat logs" at bounding box center [64, 139] width 116 height 15
click at [991, 202] on span "Add New" at bounding box center [1011, 204] width 47 height 11
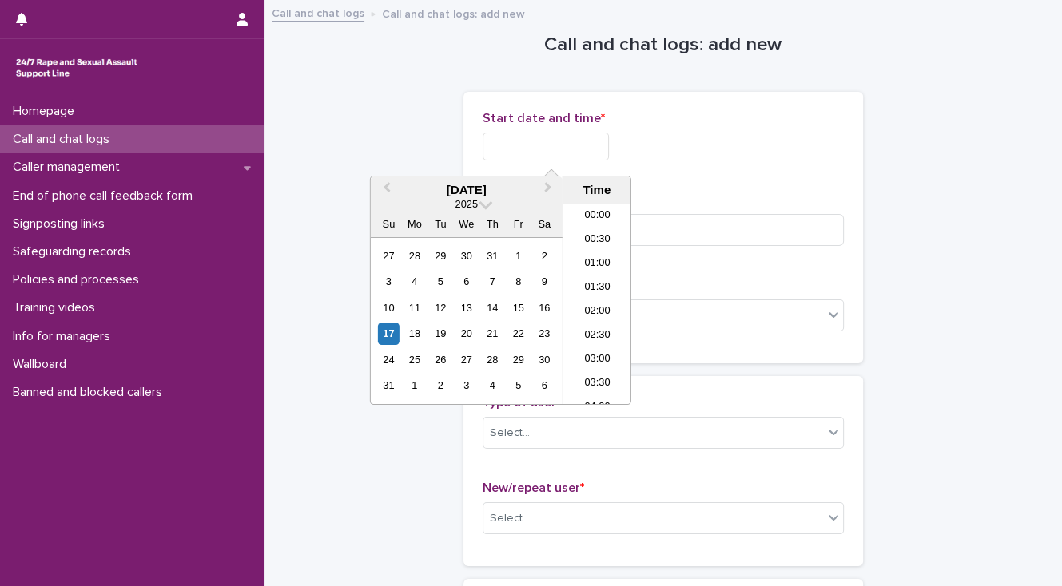
click at [529, 147] on input "text" at bounding box center [546, 147] width 126 height 28
click at [592, 296] on li "16:00" at bounding box center [597, 304] width 68 height 24
click at [566, 141] on input "**********" at bounding box center [546, 147] width 126 height 28
type input "**********"
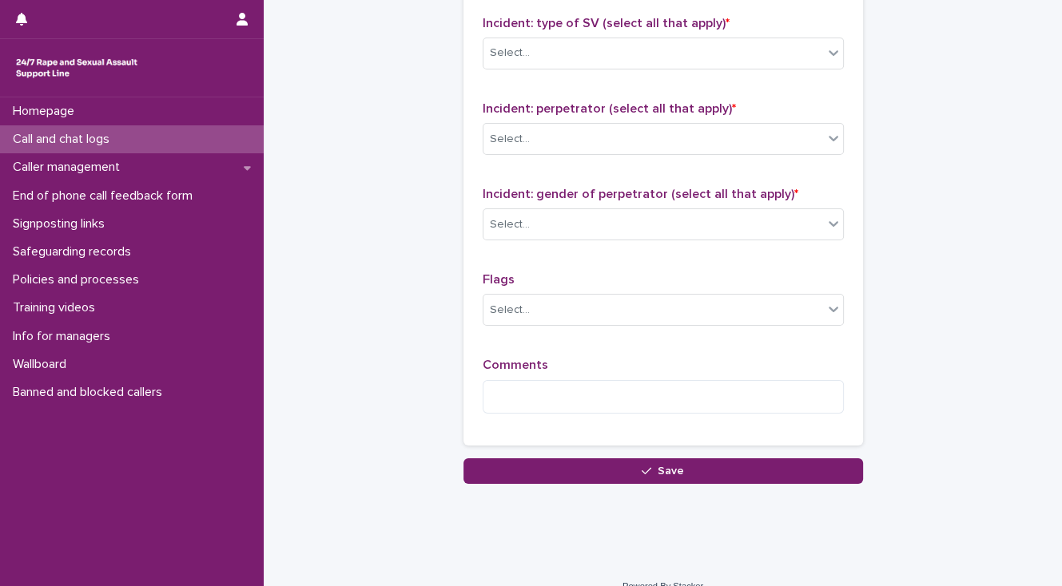
scroll to position [1265, 0]
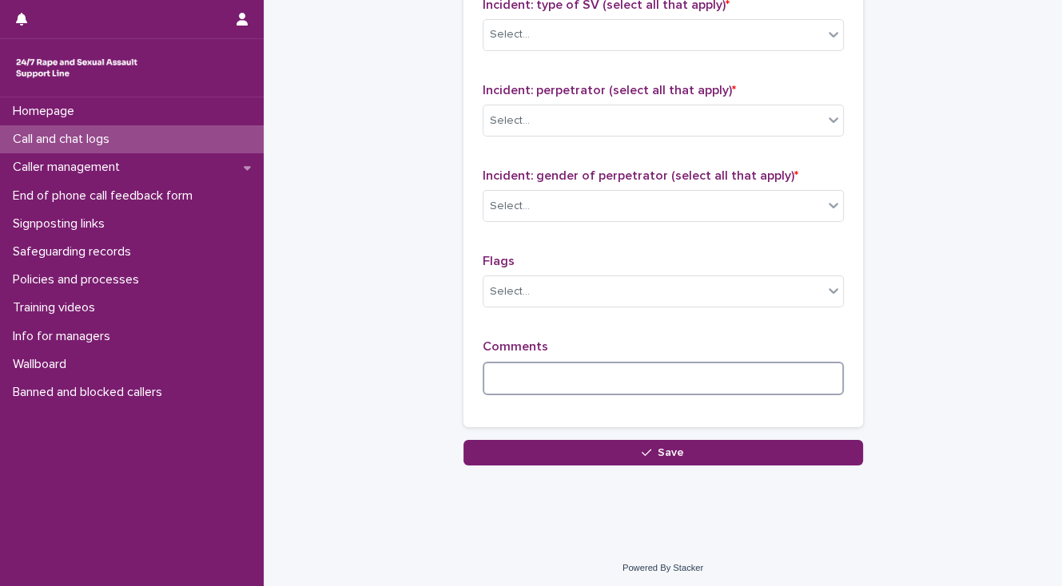
click at [486, 374] on textarea at bounding box center [663, 379] width 361 height 34
click at [508, 203] on div "Select..." at bounding box center [510, 206] width 40 height 17
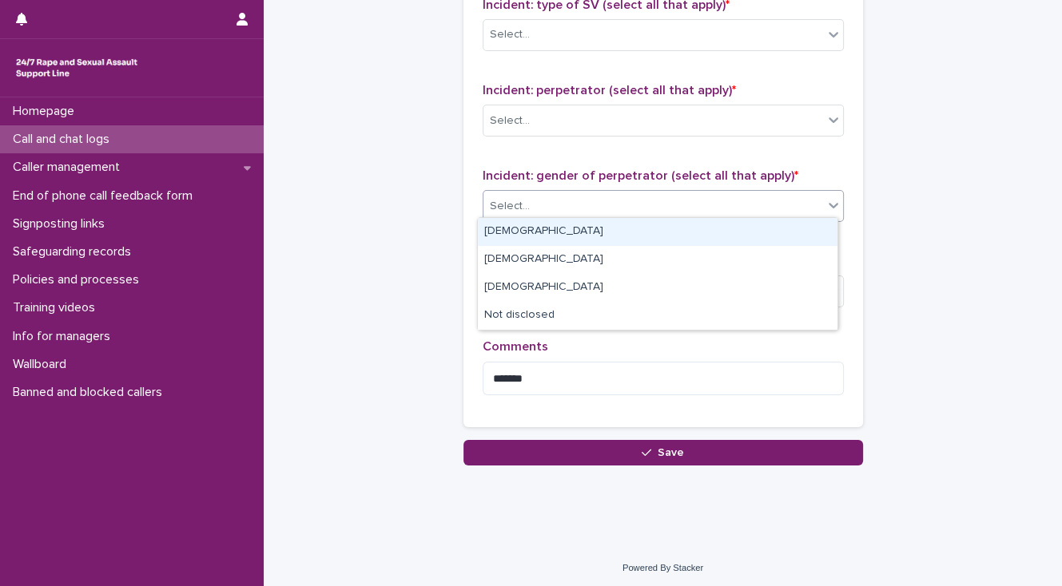
click at [508, 227] on div "[DEMOGRAPHIC_DATA]" at bounding box center [657, 232] width 359 height 28
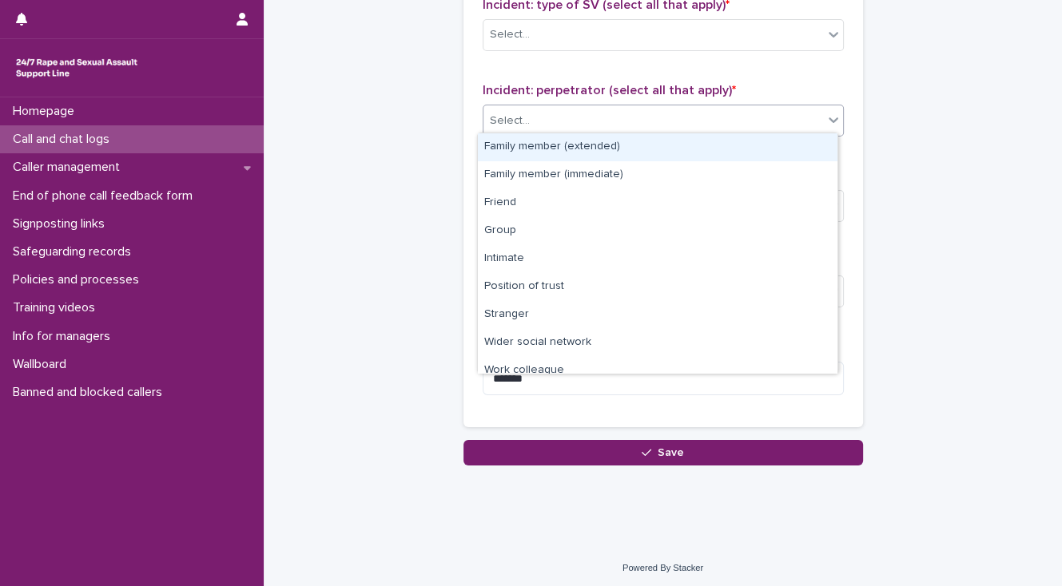
click at [515, 119] on div "Select..." at bounding box center [510, 121] width 40 height 17
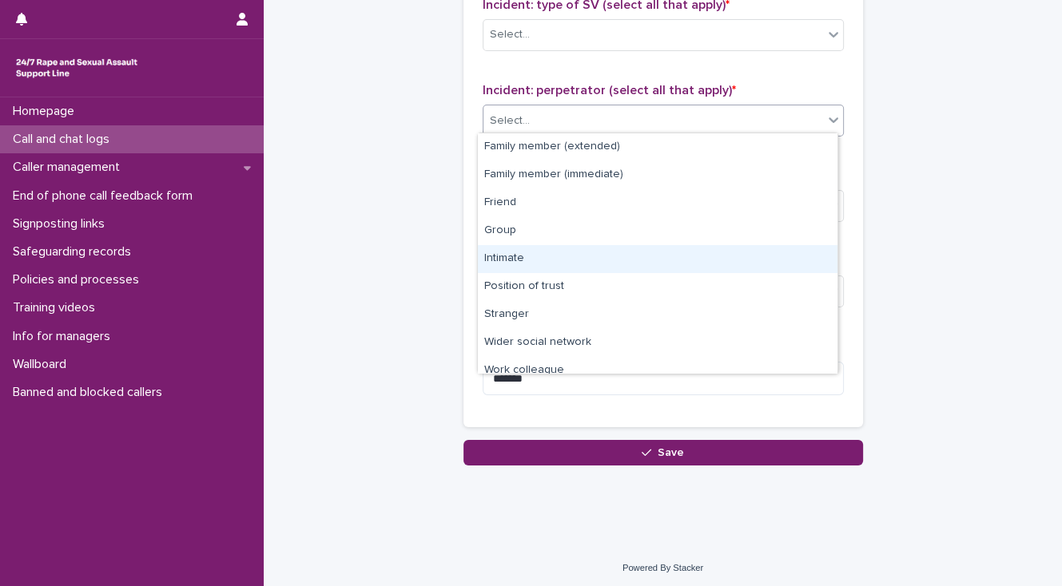
click at [530, 253] on div "Intimate" at bounding box center [657, 259] width 359 height 28
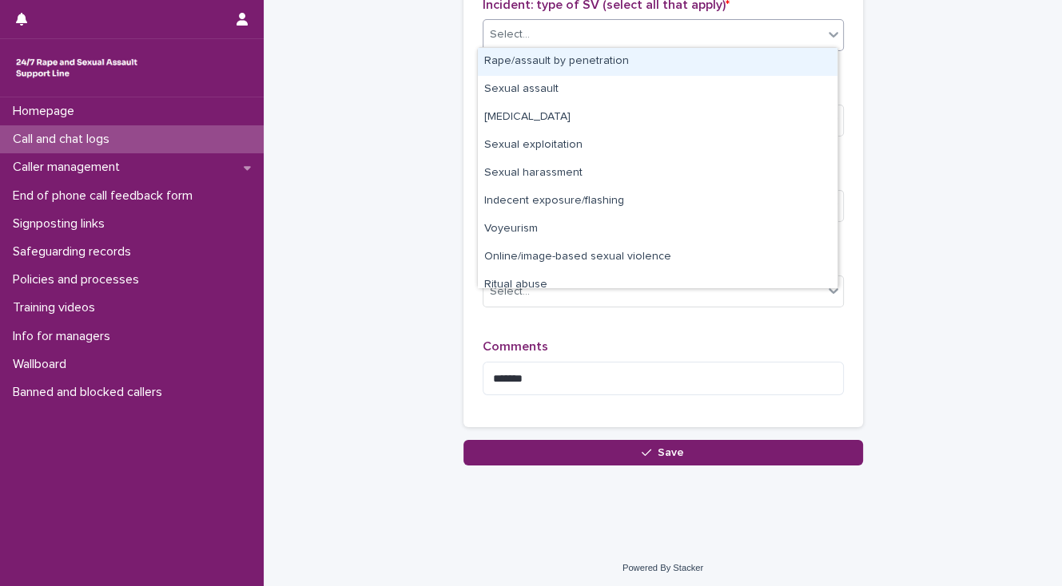
drag, startPoint x: 533, startPoint y: 34, endPoint x: 533, endPoint y: 61, distance: 26.4
click at [533, 35] on div "Select..." at bounding box center [653, 35] width 340 height 26
click at [533, 66] on div "Rape/assault by penetration" at bounding box center [657, 62] width 359 height 28
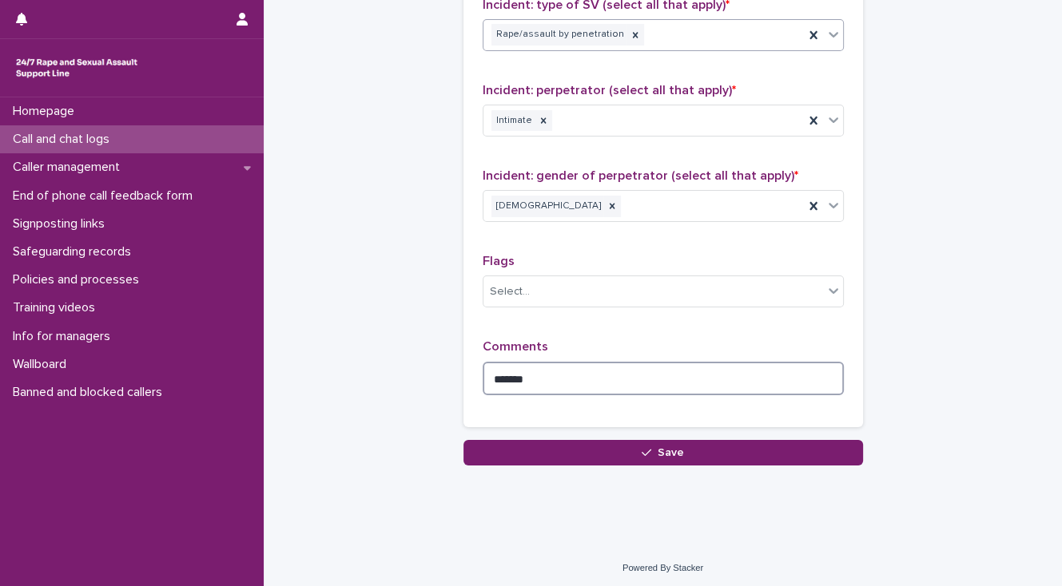
click at [534, 377] on textarea "******" at bounding box center [663, 379] width 361 height 34
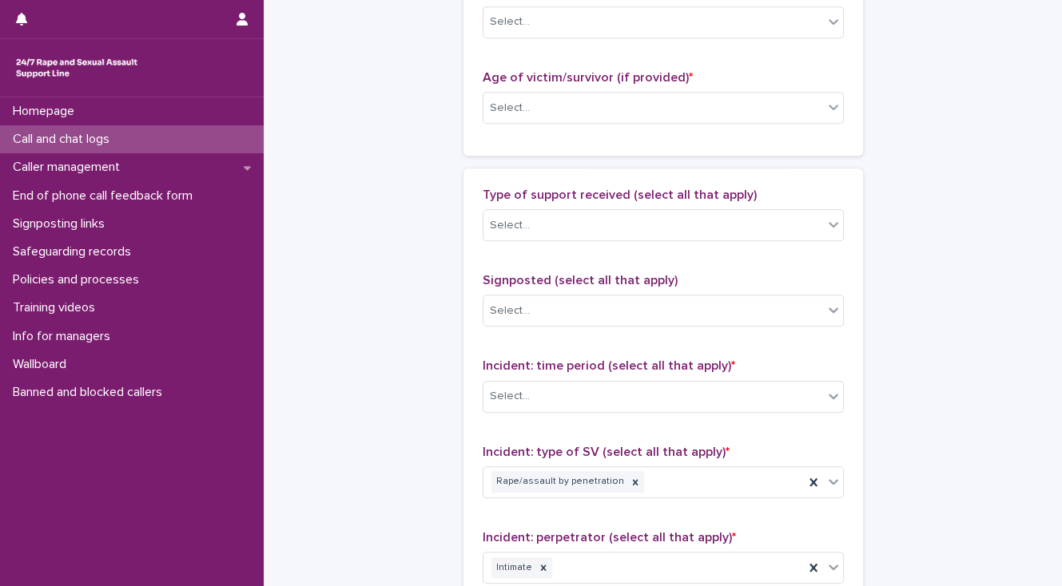
scroll to position [773, 0]
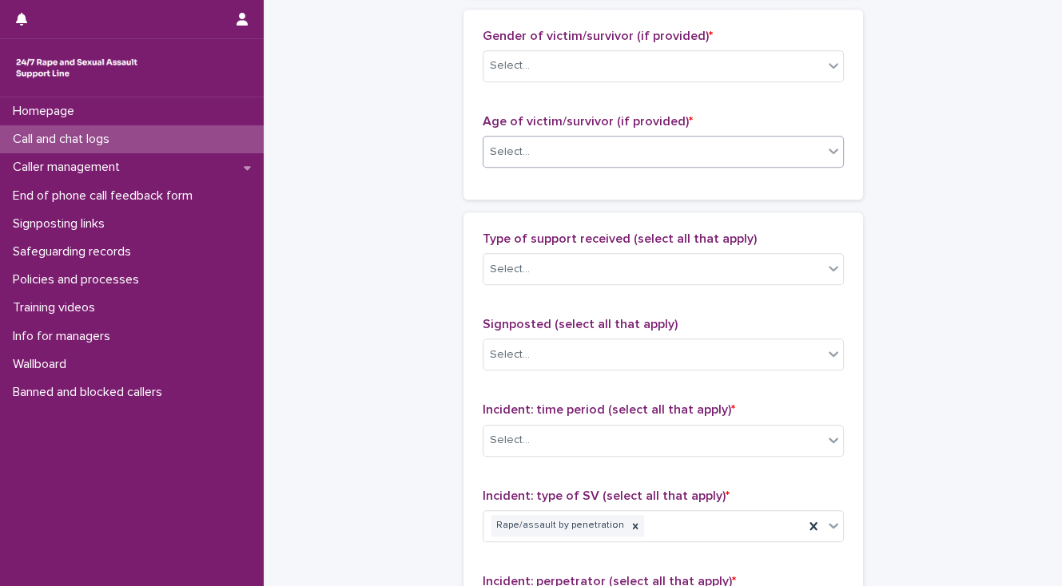
click at [491, 160] on div "Select..." at bounding box center [653, 152] width 340 height 26
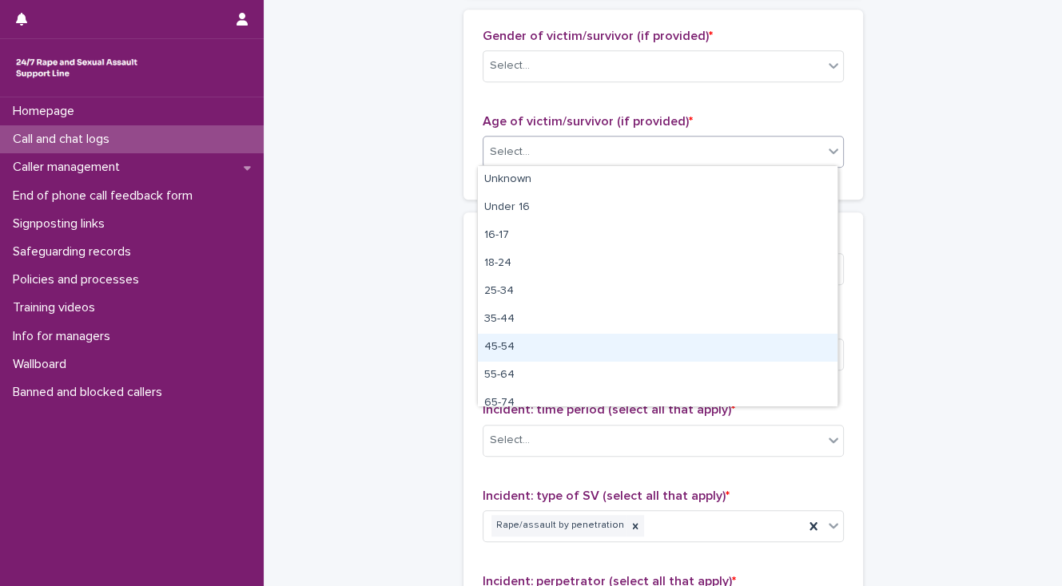
click at [540, 345] on div "45-54" at bounding box center [657, 348] width 359 height 28
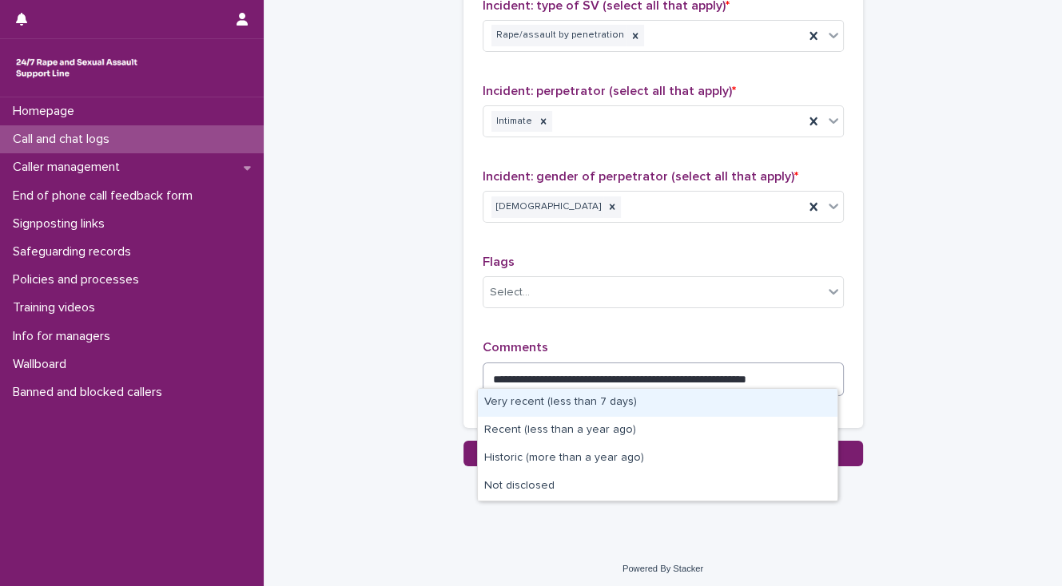
scroll to position [1265, 0]
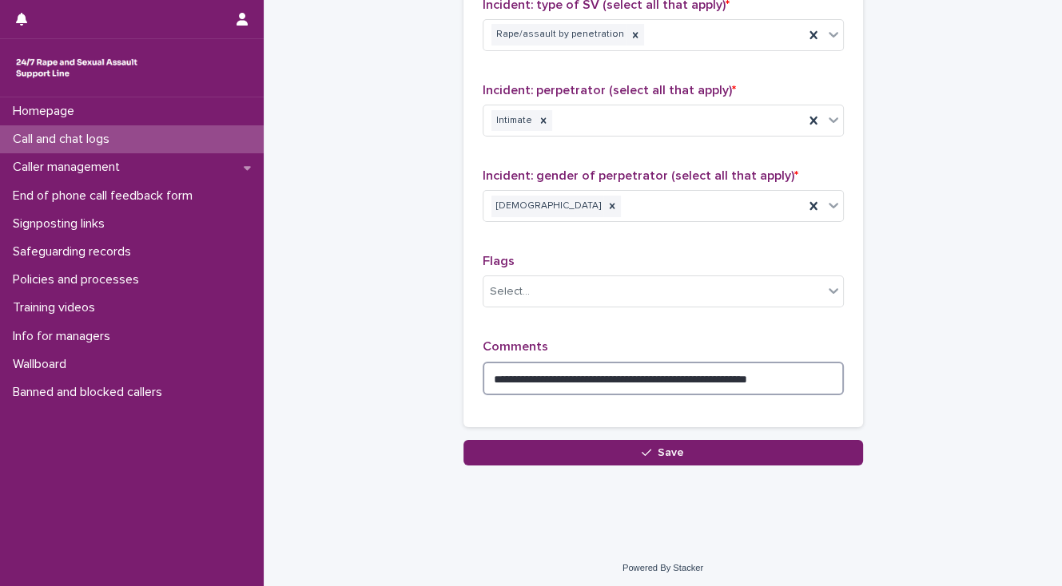
click at [707, 373] on textarea "**********" at bounding box center [663, 379] width 361 height 34
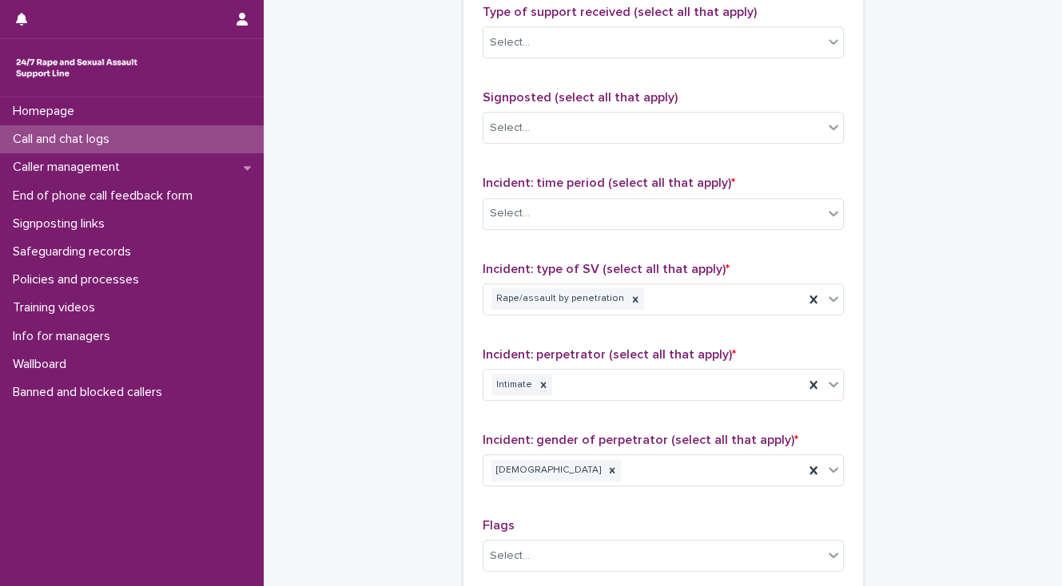
scroll to position [959, 0]
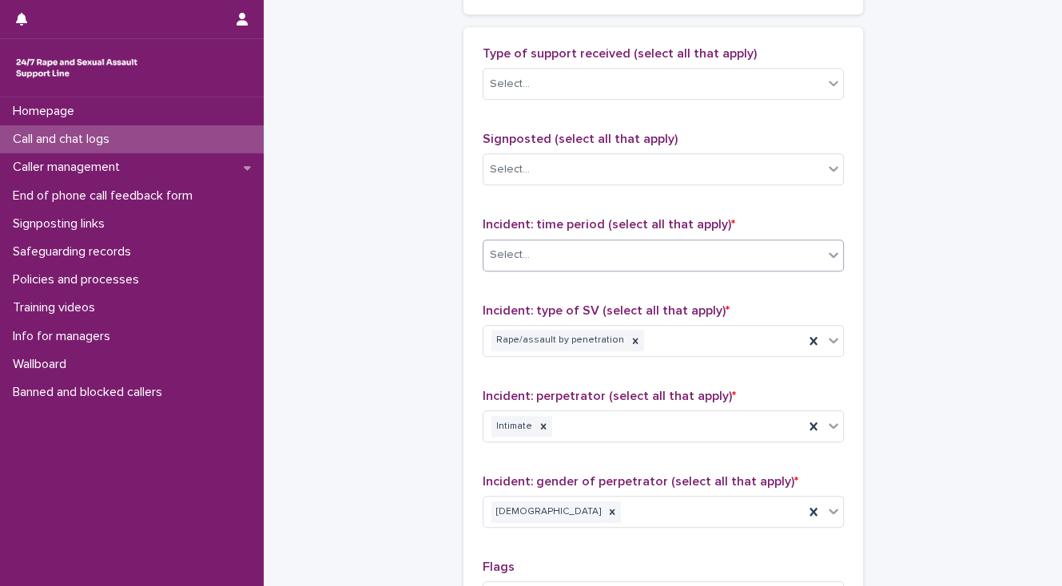
type textarea "**********"
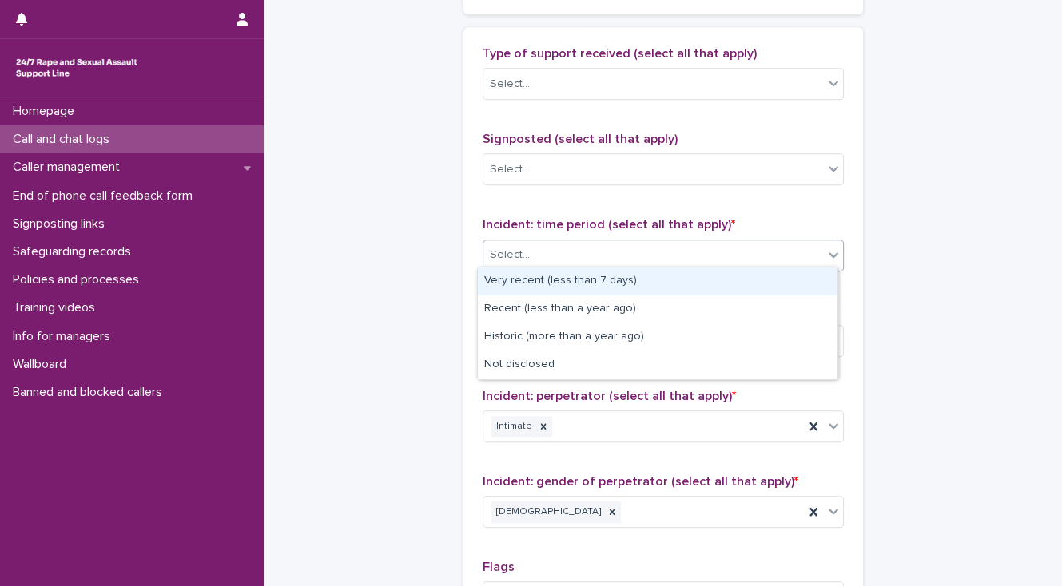
click at [559, 248] on div "Select..." at bounding box center [653, 255] width 340 height 26
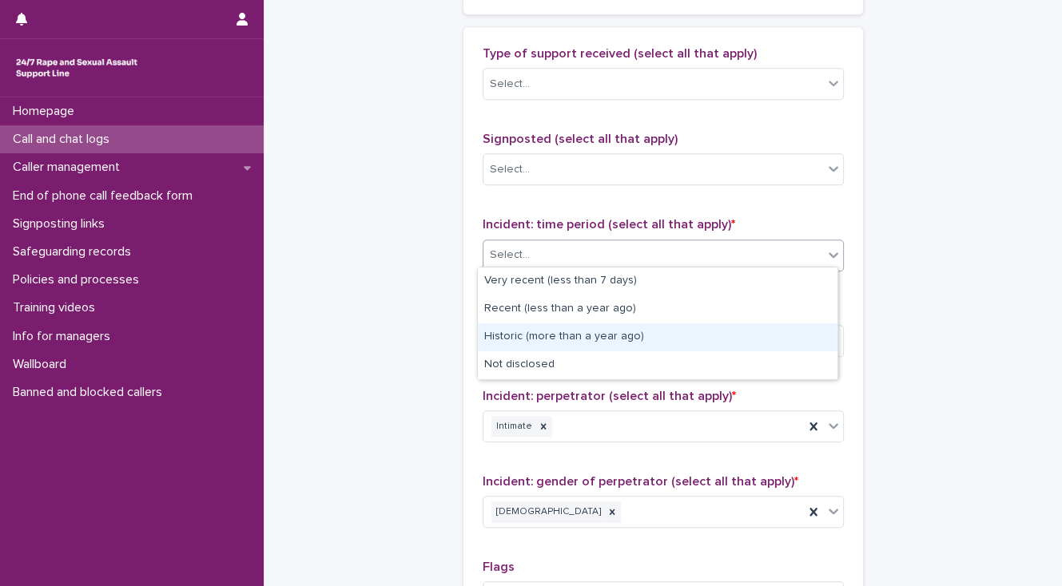
click at [566, 340] on div "Historic (more than a year ago)" at bounding box center [657, 338] width 359 height 28
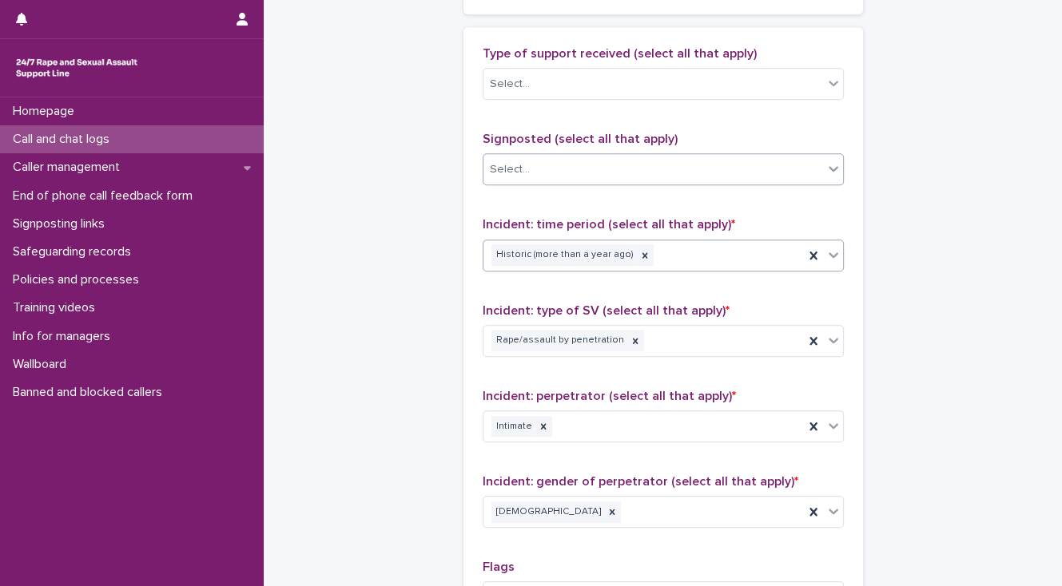
click at [559, 168] on div "Select..." at bounding box center [653, 170] width 340 height 26
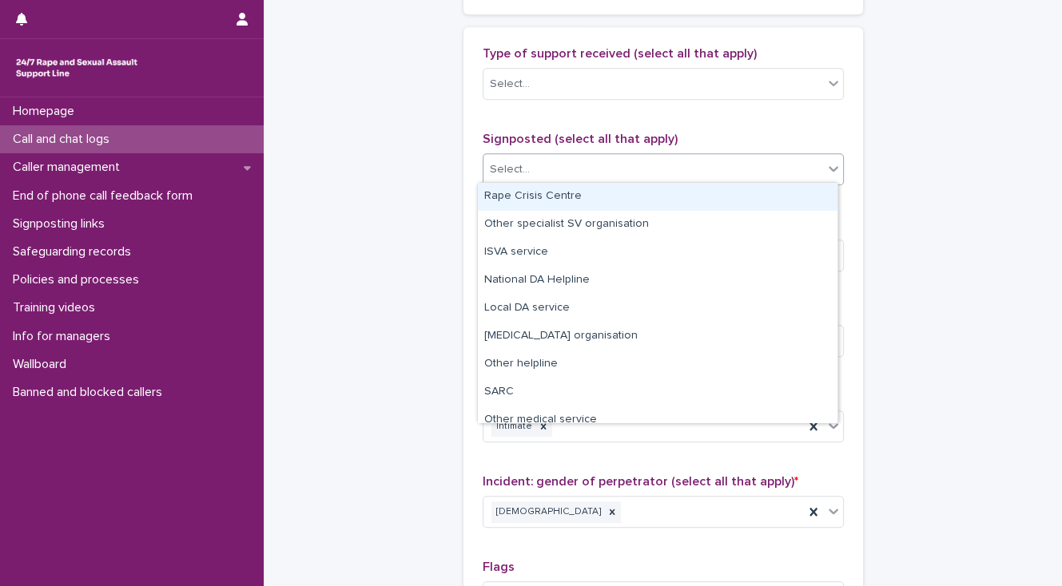
click at [572, 192] on div "Rape Crisis Centre" at bounding box center [657, 197] width 359 height 28
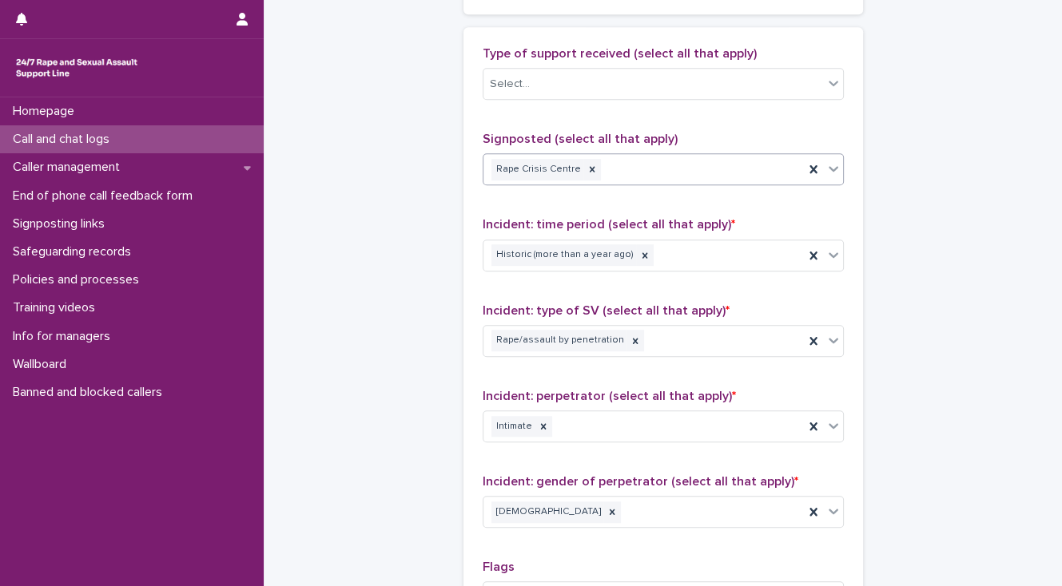
click at [636, 169] on div "Rape Crisis Centre" at bounding box center [643, 170] width 320 height 28
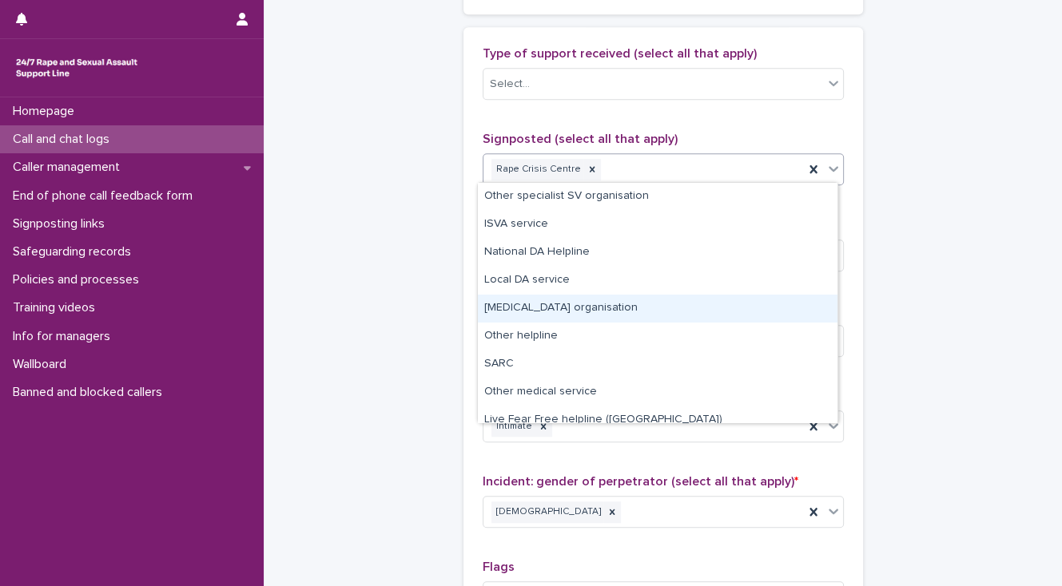
click at [641, 304] on div "Other counselling organisation" at bounding box center [657, 309] width 359 height 28
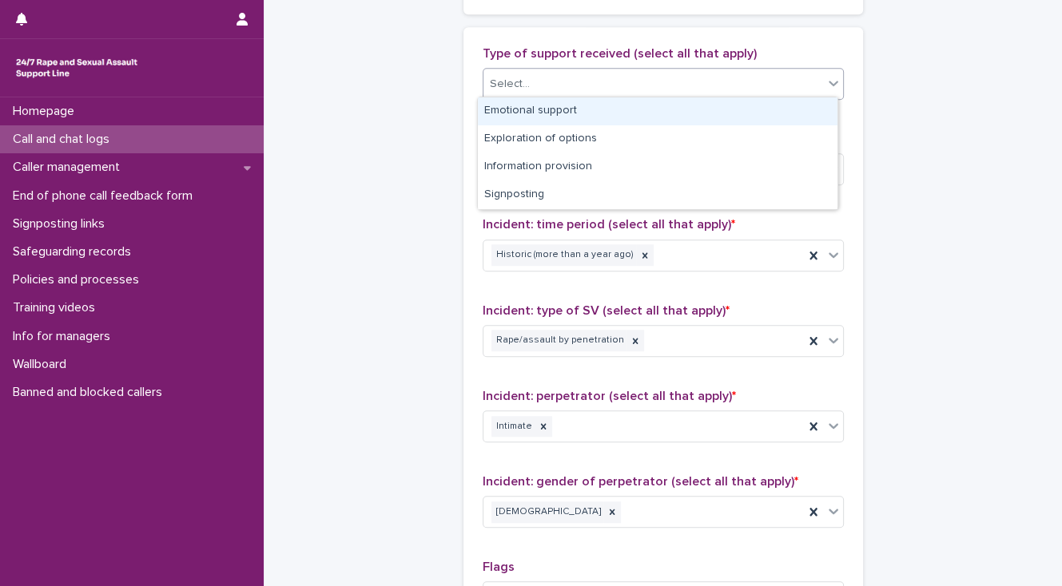
click at [599, 91] on div "Select..." at bounding box center [653, 84] width 340 height 26
click at [603, 104] on div "Emotional support" at bounding box center [657, 111] width 359 height 28
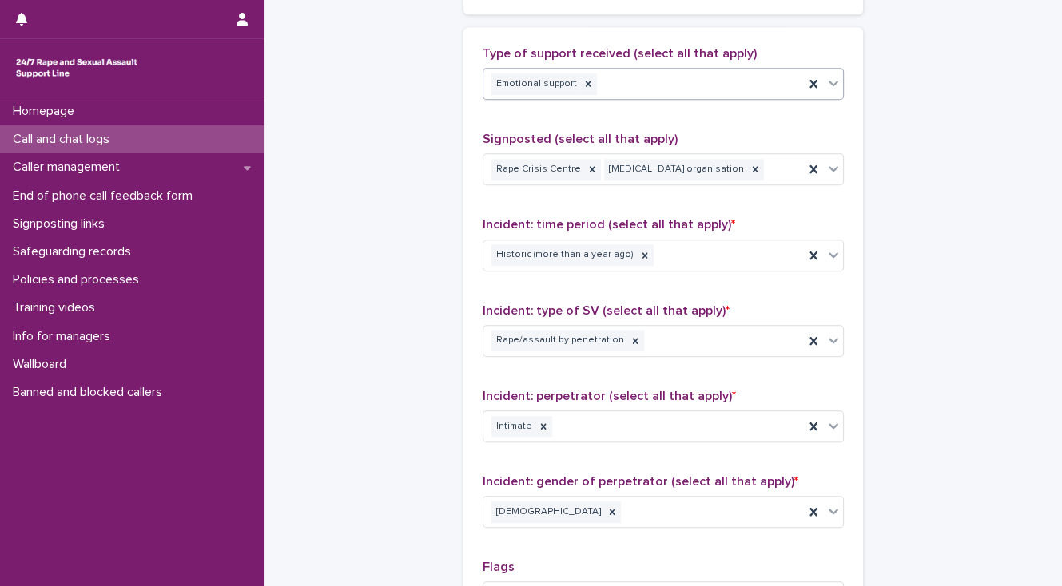
click at [667, 89] on div "Emotional support" at bounding box center [643, 84] width 320 height 28
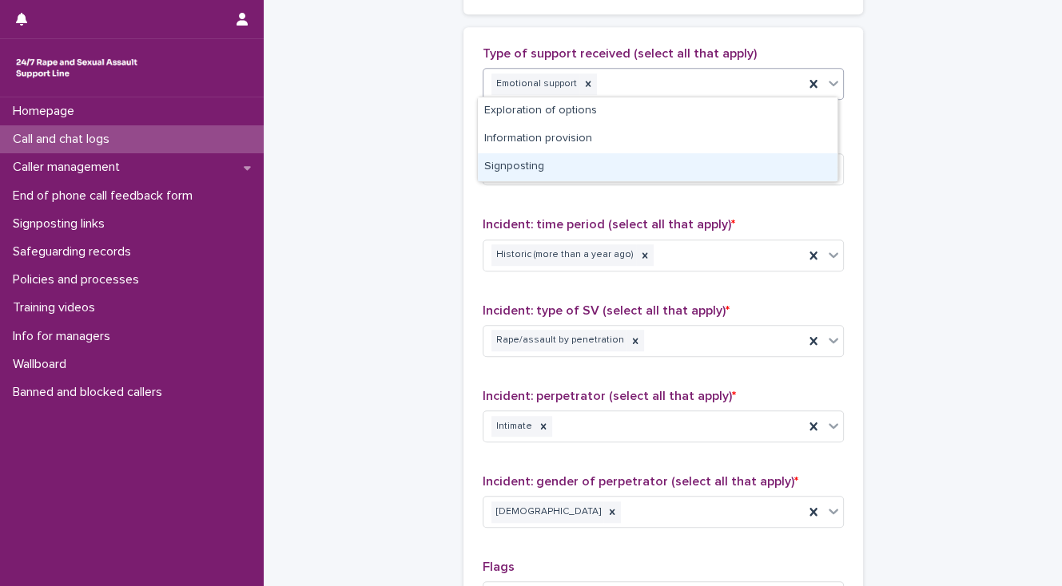
click at [661, 165] on div "Signposting" at bounding box center [657, 167] width 359 height 28
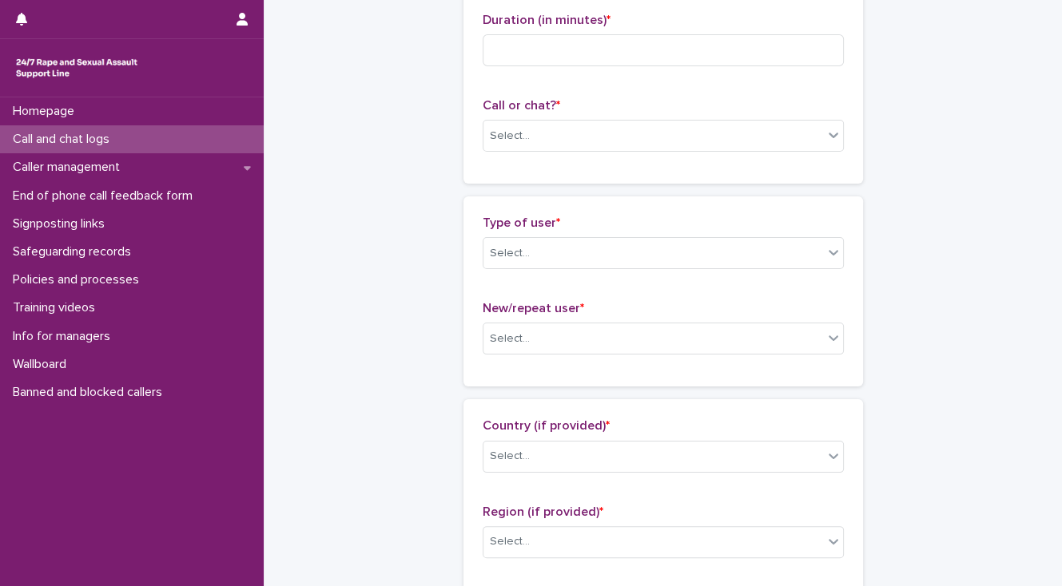
scroll to position [64, 0]
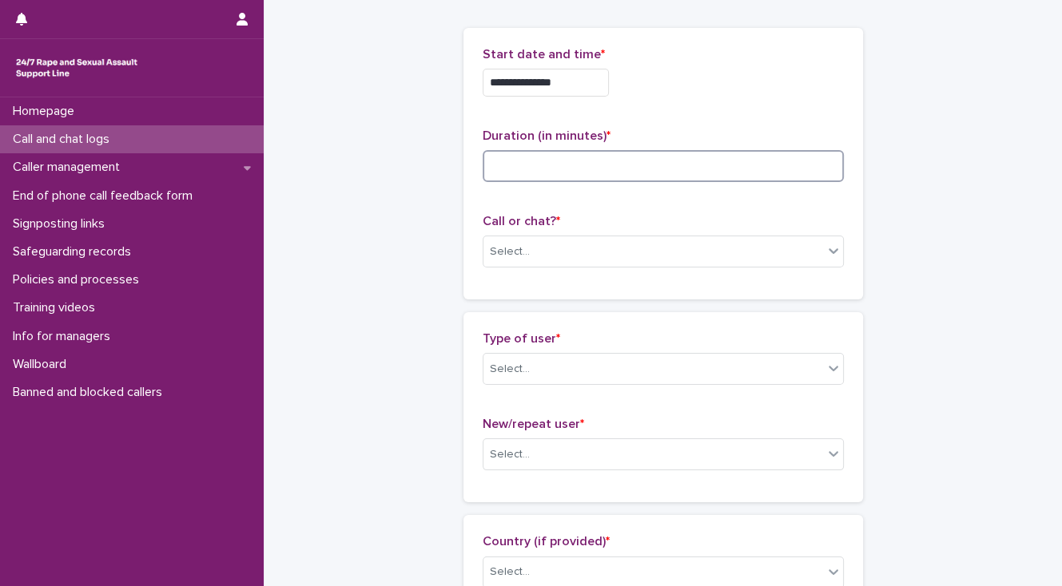
click at [487, 161] on input at bounding box center [663, 166] width 361 height 32
type input "**"
click at [547, 255] on div "Select..." at bounding box center [653, 252] width 340 height 26
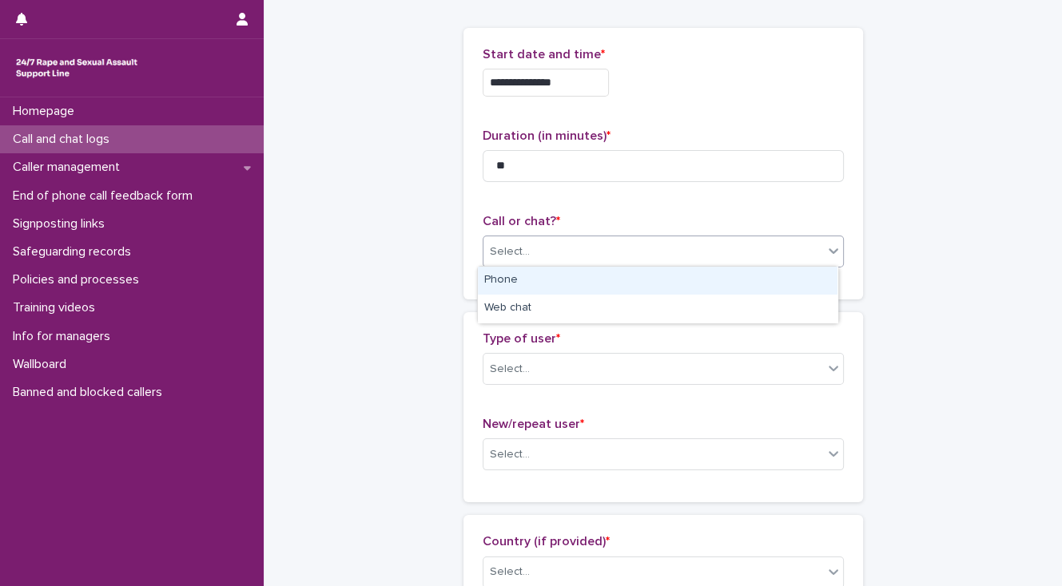
click at [550, 273] on div "Phone" at bounding box center [657, 281] width 359 height 28
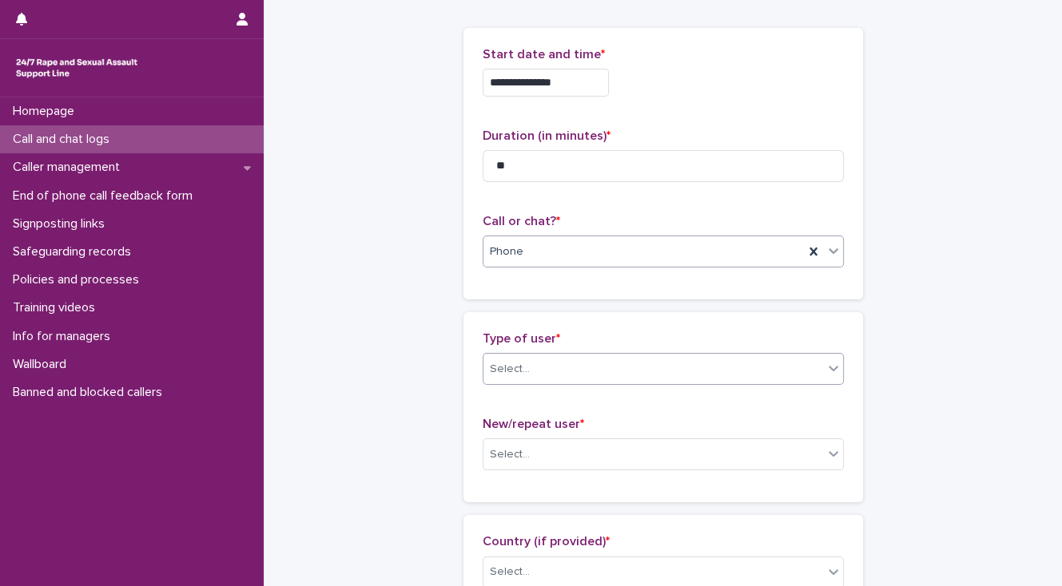
click at [585, 368] on div "Select..." at bounding box center [653, 369] width 340 height 26
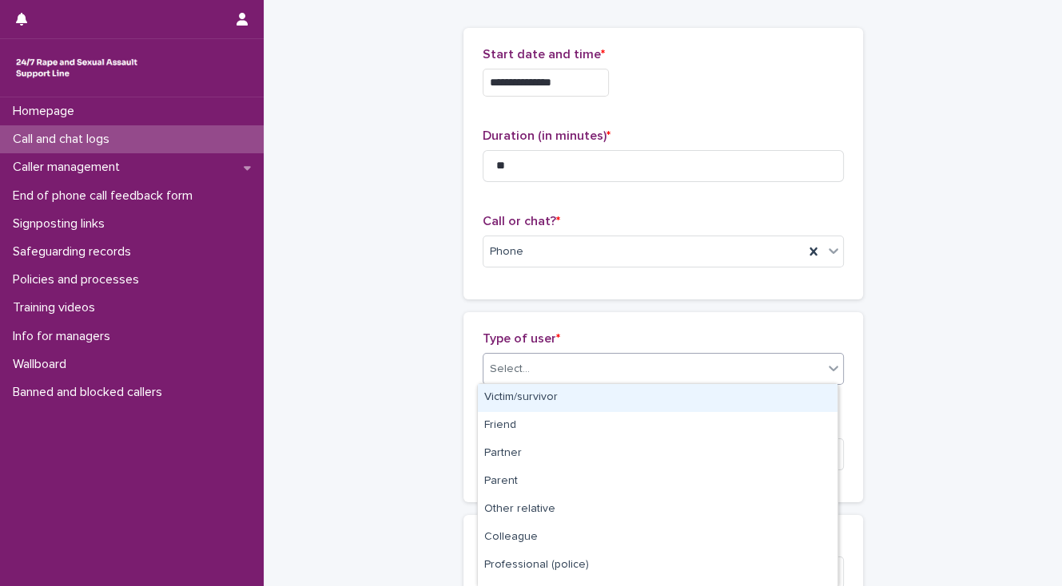
click at [598, 399] on div "Victim/survivor" at bounding box center [657, 398] width 359 height 28
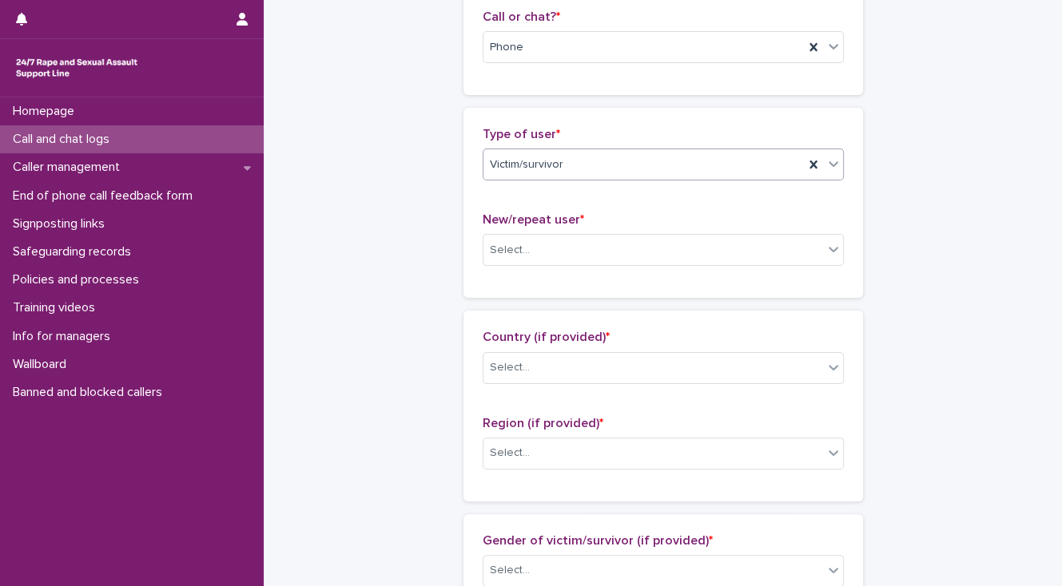
scroll to position [320, 0]
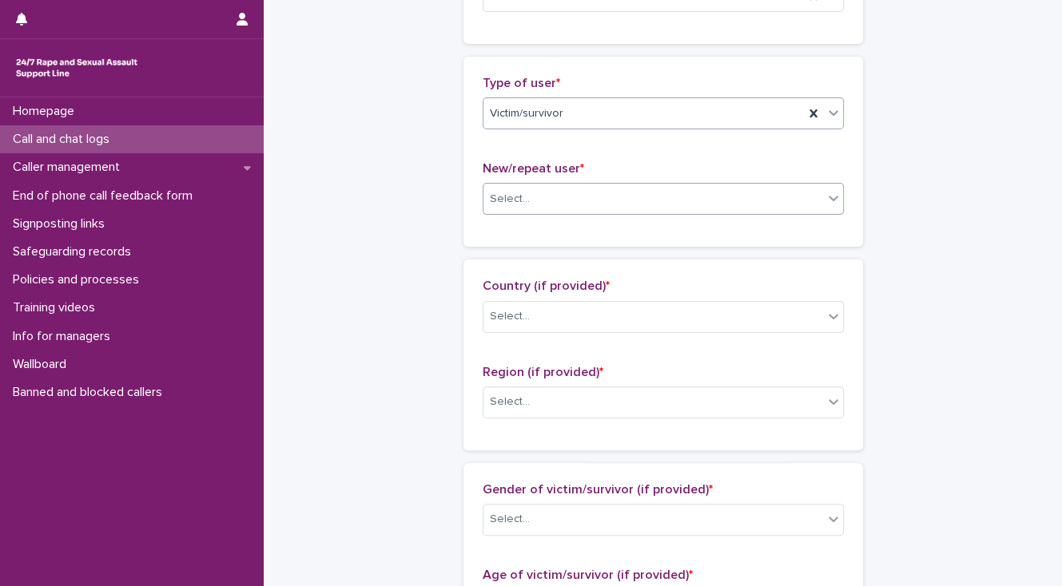
click at [518, 203] on div "Select..." at bounding box center [510, 199] width 40 height 17
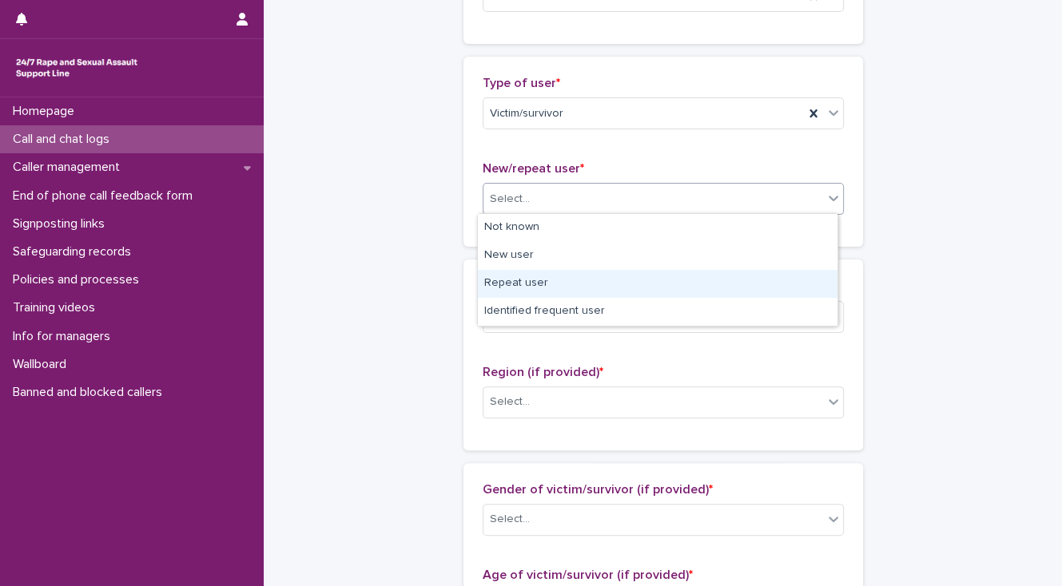
drag, startPoint x: 536, startPoint y: 277, endPoint x: 535, endPoint y: 289, distance: 12.0
click at [535, 278] on div "Repeat user" at bounding box center [657, 284] width 359 height 28
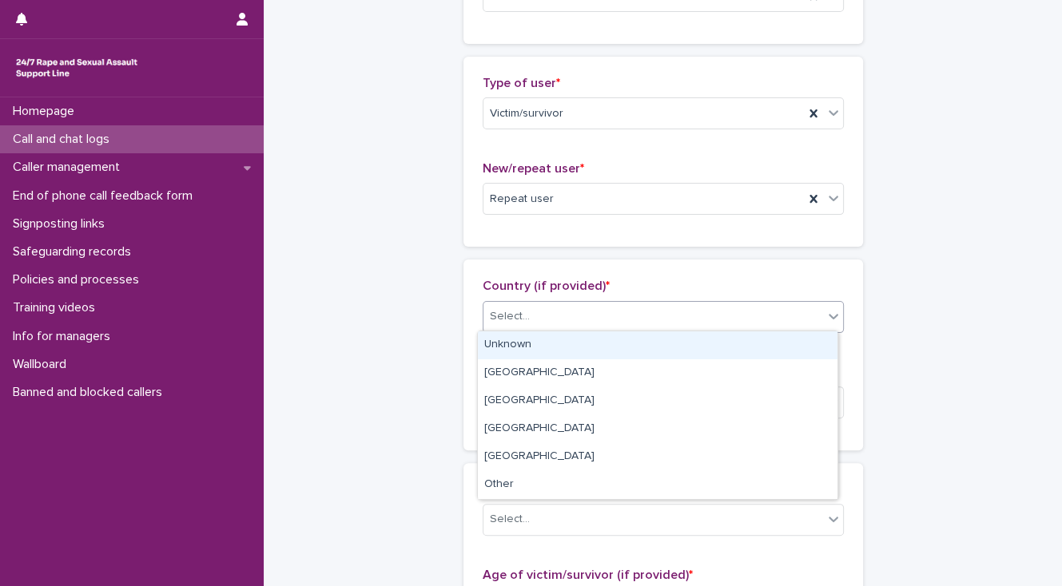
click at [542, 314] on div "Select..." at bounding box center [653, 317] width 340 height 26
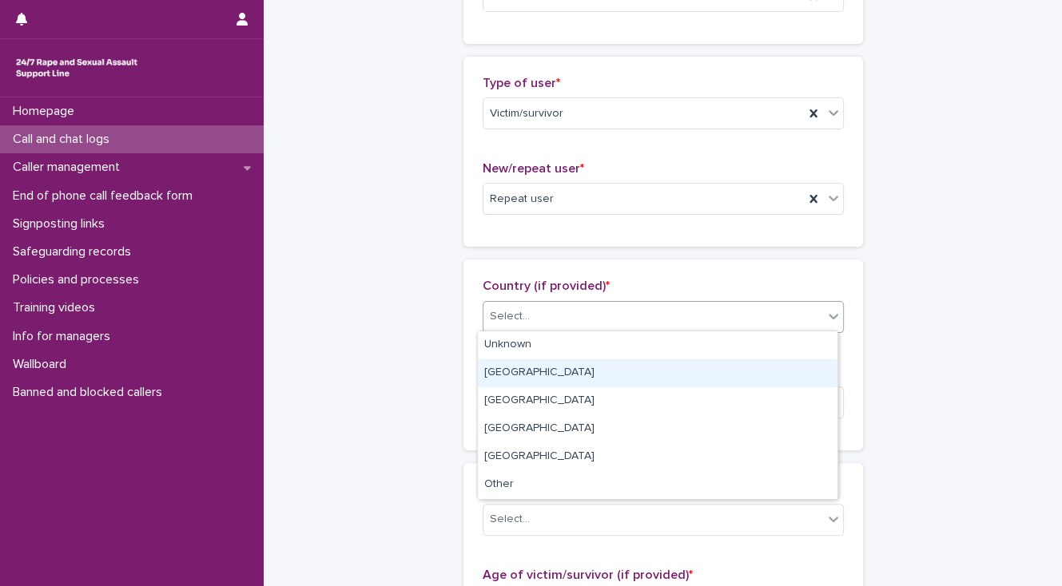
drag, startPoint x: 554, startPoint y: 370, endPoint x: 556, endPoint y: 385, distance: 15.3
click at [554, 371] on div "England" at bounding box center [657, 373] width 359 height 28
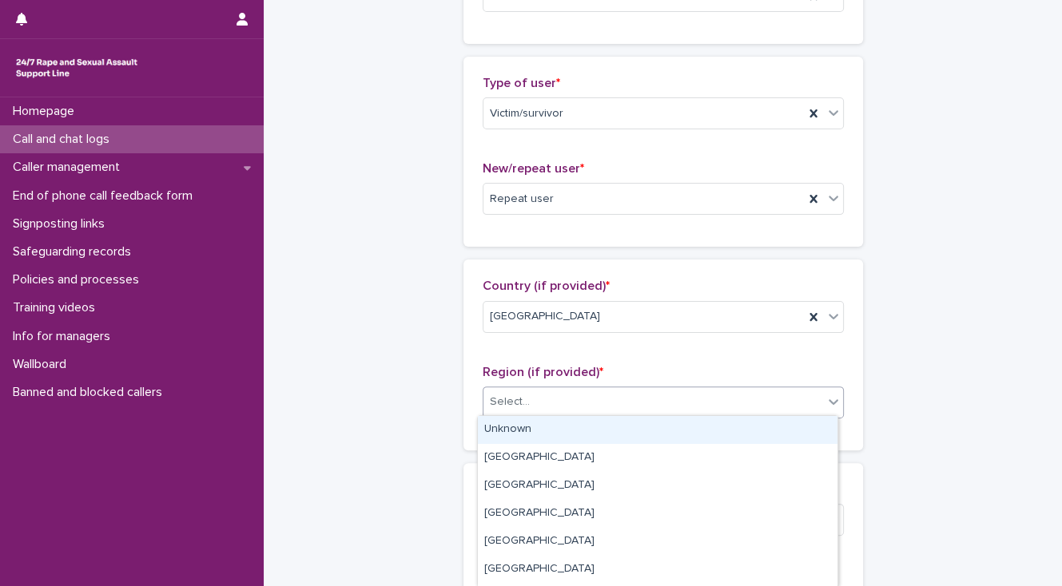
drag, startPoint x: 562, startPoint y: 405, endPoint x: 563, endPoint y: 425, distance: 20.0
click at [562, 406] on div "Select..." at bounding box center [653, 402] width 340 height 26
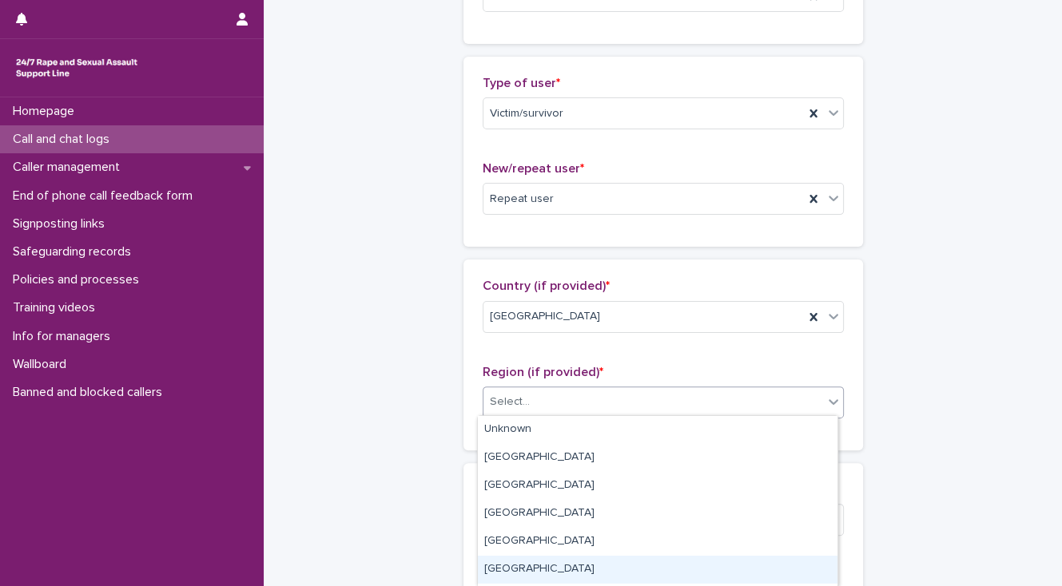
scroll to position [137, 0]
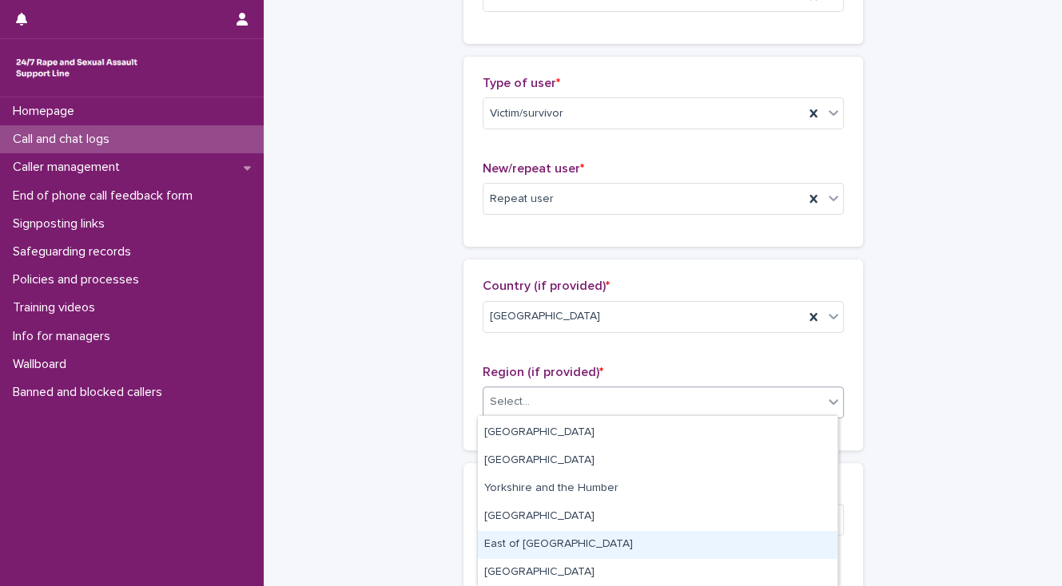
click at [575, 546] on div "East of England" at bounding box center [657, 545] width 359 height 28
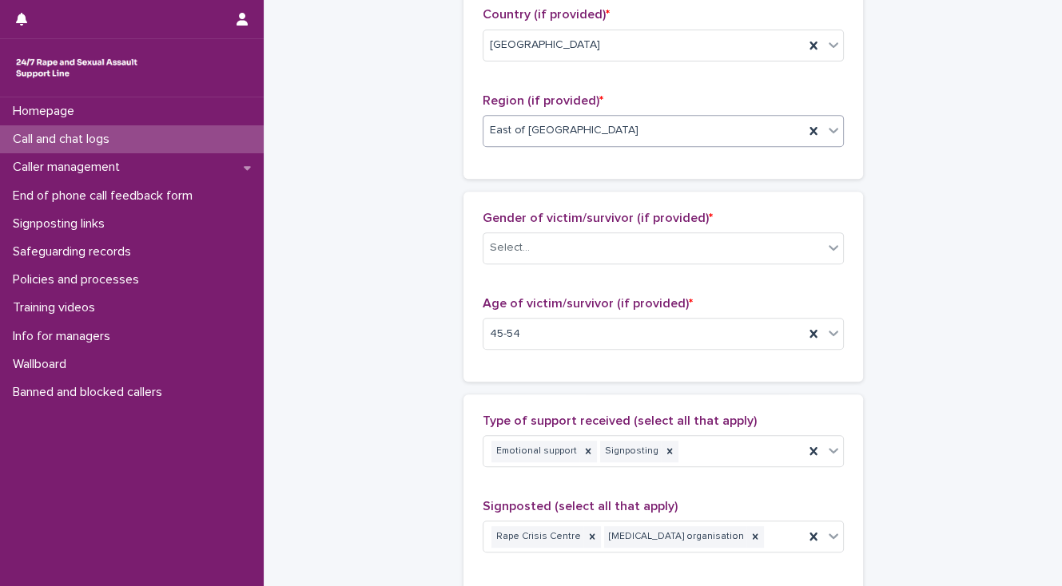
scroll to position [639, 0]
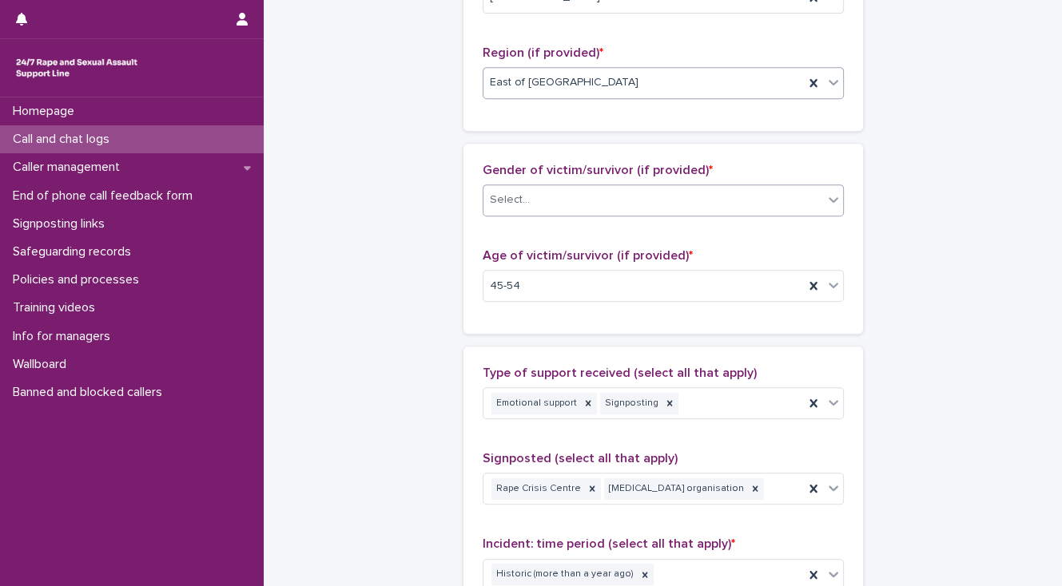
click at [501, 197] on div "Select..." at bounding box center [510, 200] width 40 height 17
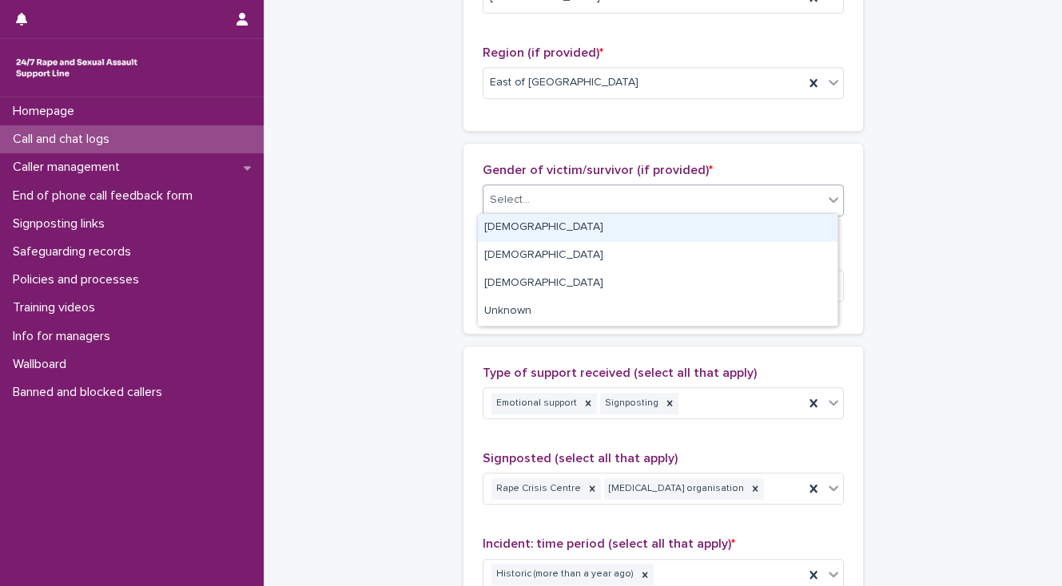
click at [498, 218] on div "[DEMOGRAPHIC_DATA]" at bounding box center [657, 228] width 359 height 28
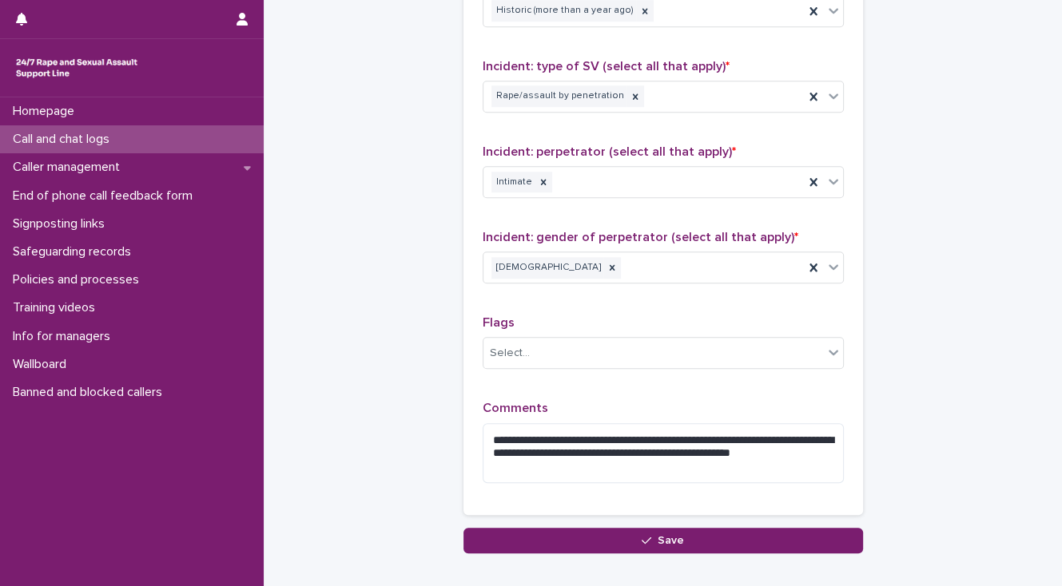
scroll to position [1214, 0]
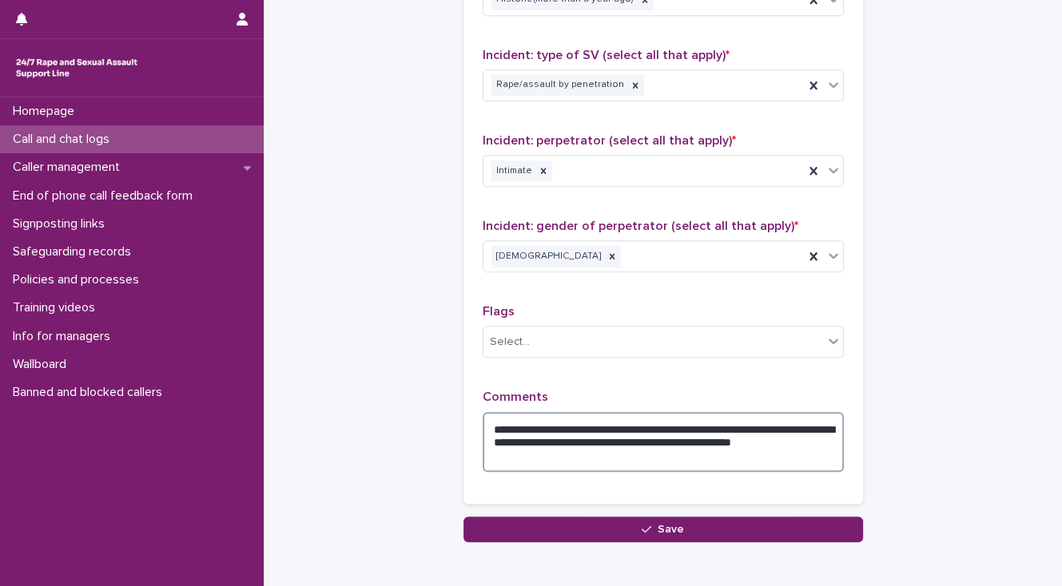
click at [776, 438] on textarea "**********" at bounding box center [663, 442] width 361 height 61
type textarea "**********"
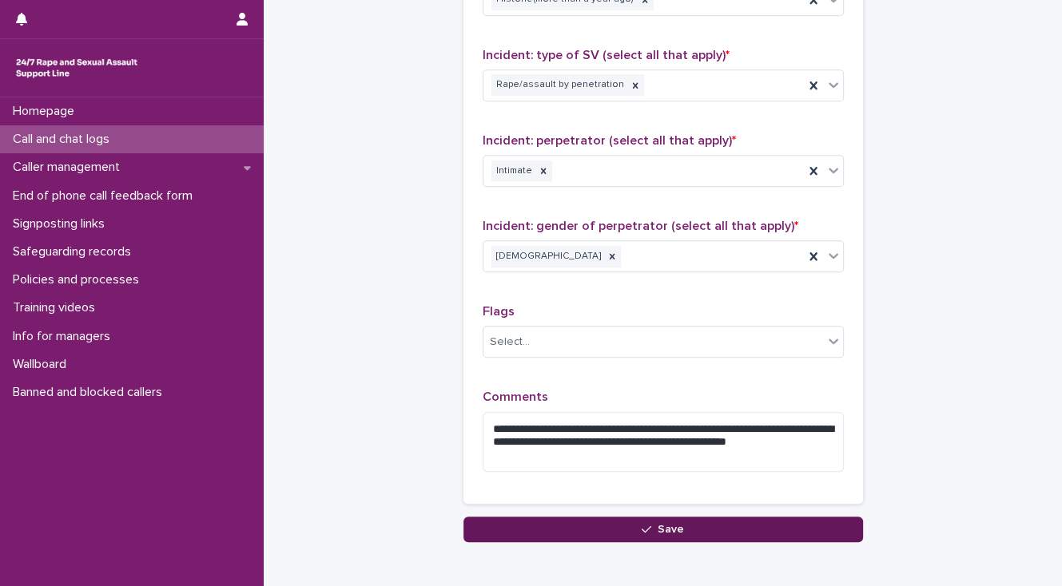
click at [507, 521] on button "Save" at bounding box center [662, 530] width 399 height 26
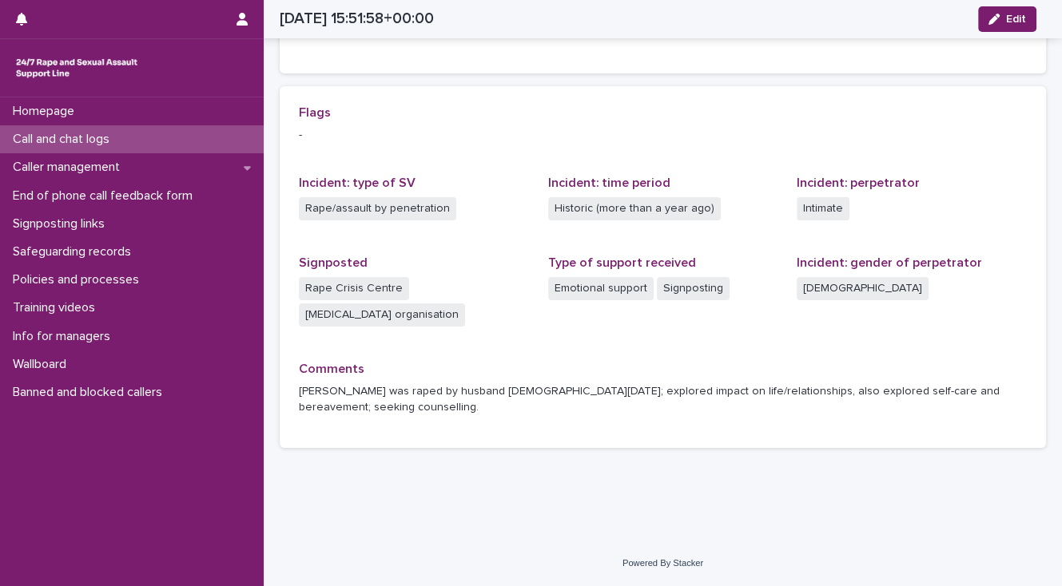
scroll to position [288, 0]
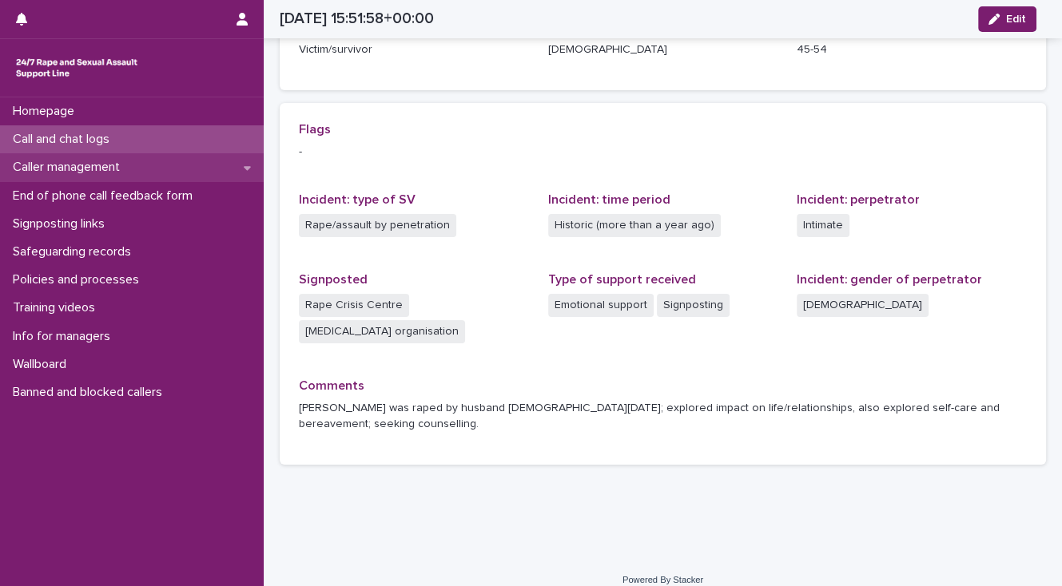
click at [117, 165] on p "Caller management" at bounding box center [69, 167] width 126 height 15
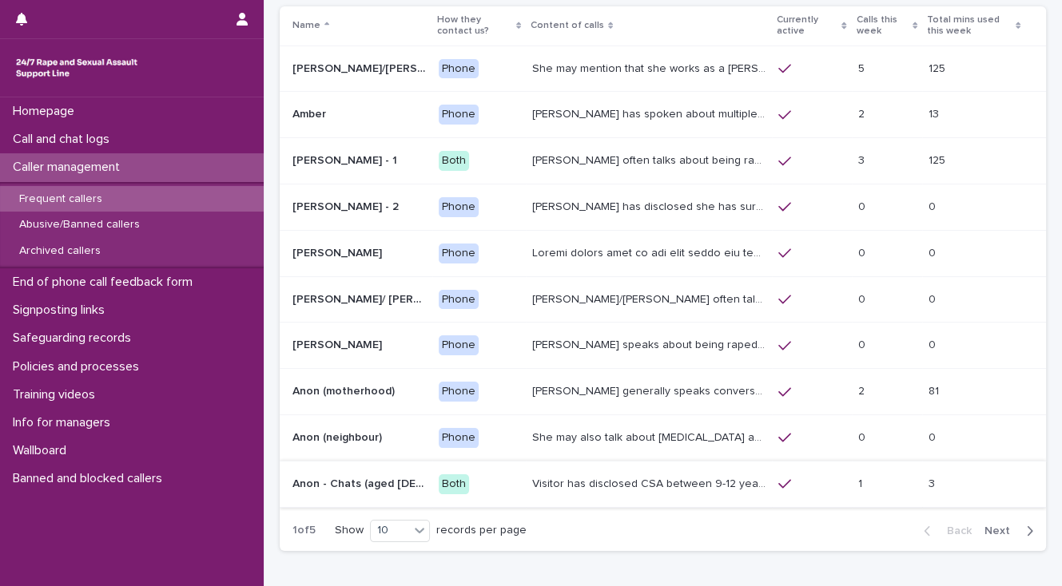
scroll to position [211, 0]
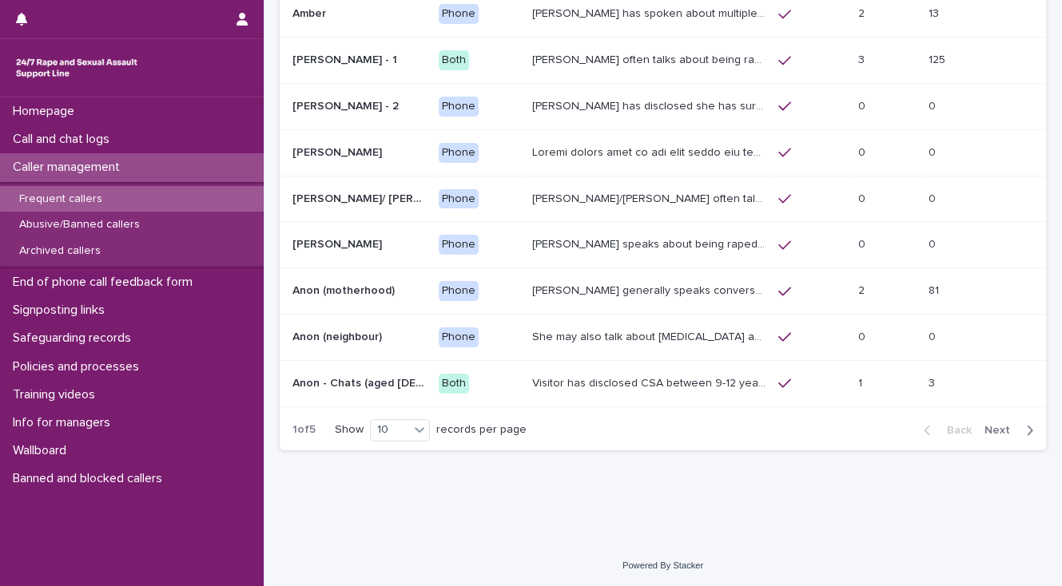
click at [991, 426] on span "Next" at bounding box center [1001, 430] width 35 height 11
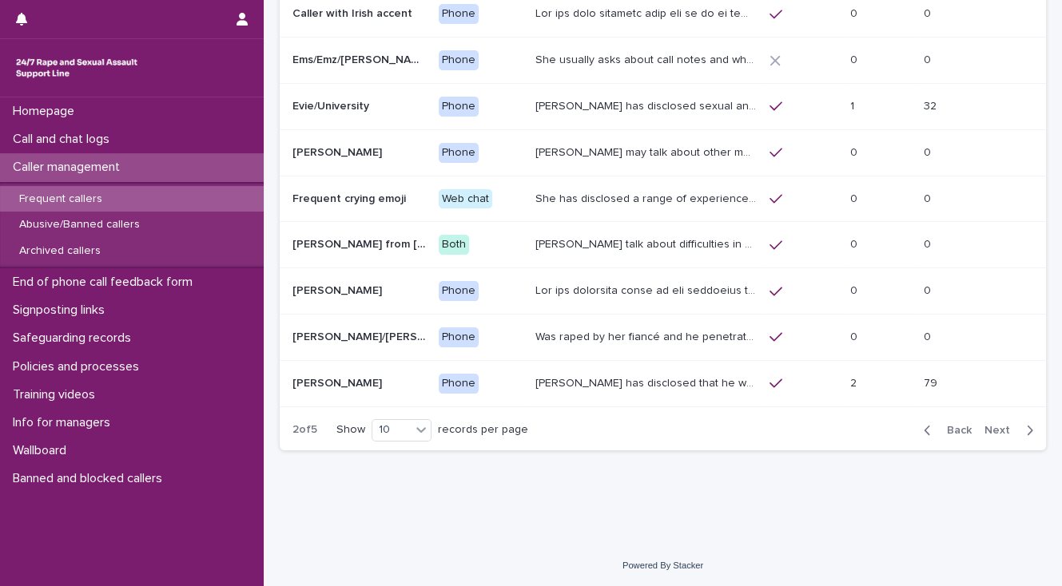
click at [990, 427] on span "Next" at bounding box center [1001, 430] width 35 height 11
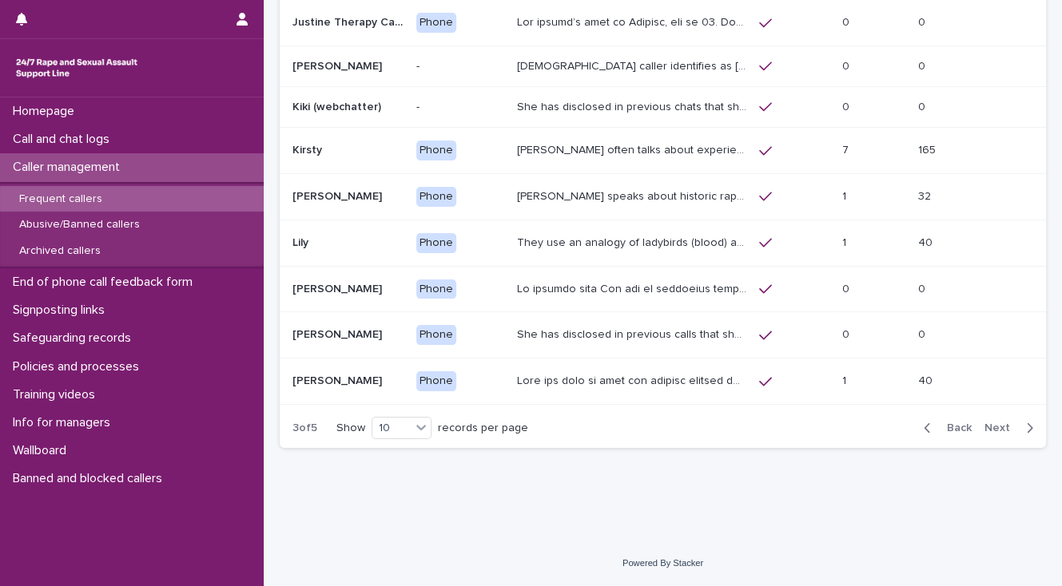
scroll to position [200, 0]
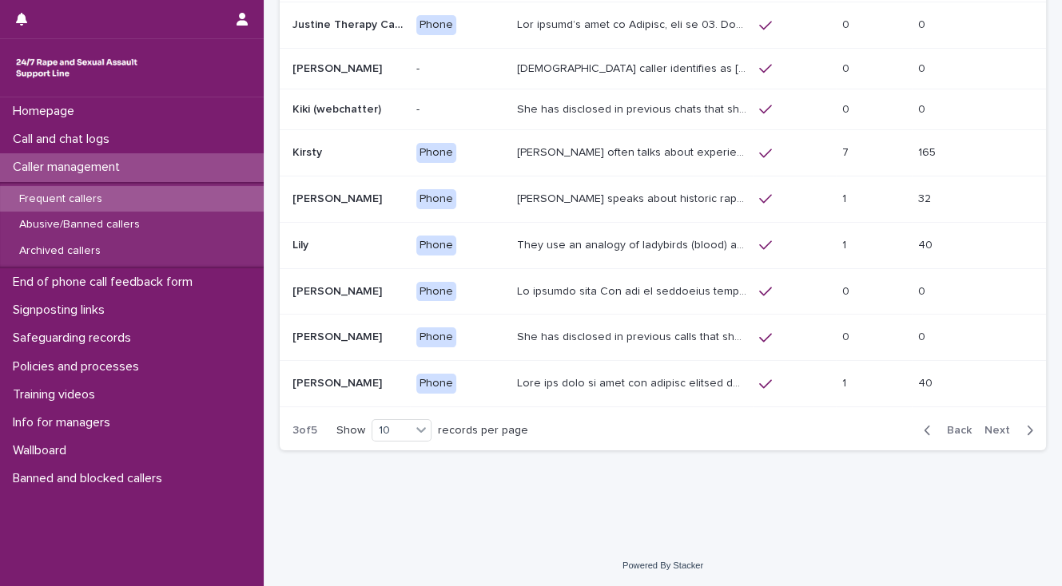
click at [649, 198] on p "Caller speaks about historic rape while she was at university by a man she was …" at bounding box center [633, 197] width 232 height 17
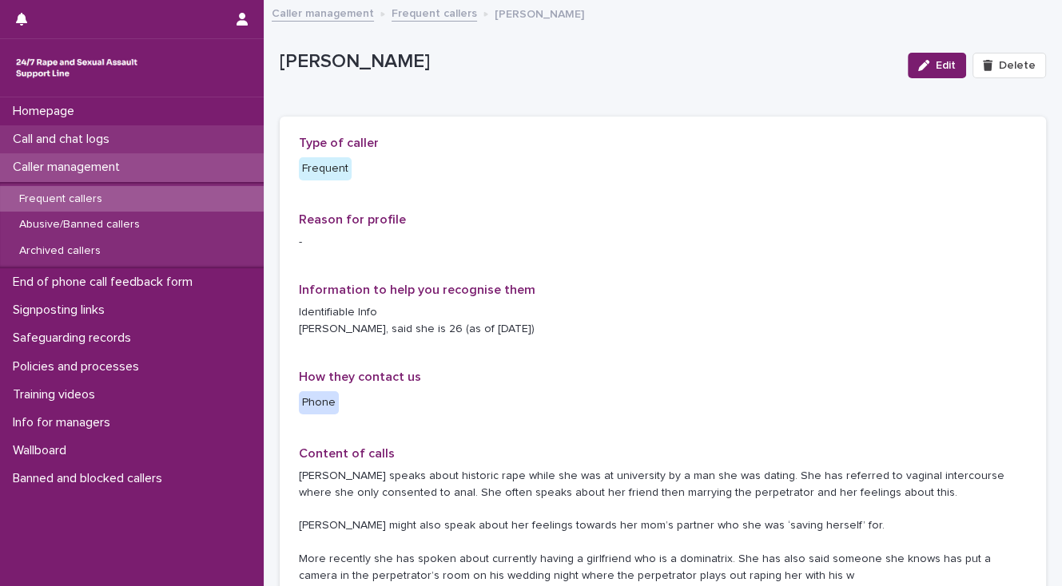
click at [120, 144] on p "Call and chat logs" at bounding box center [64, 139] width 116 height 15
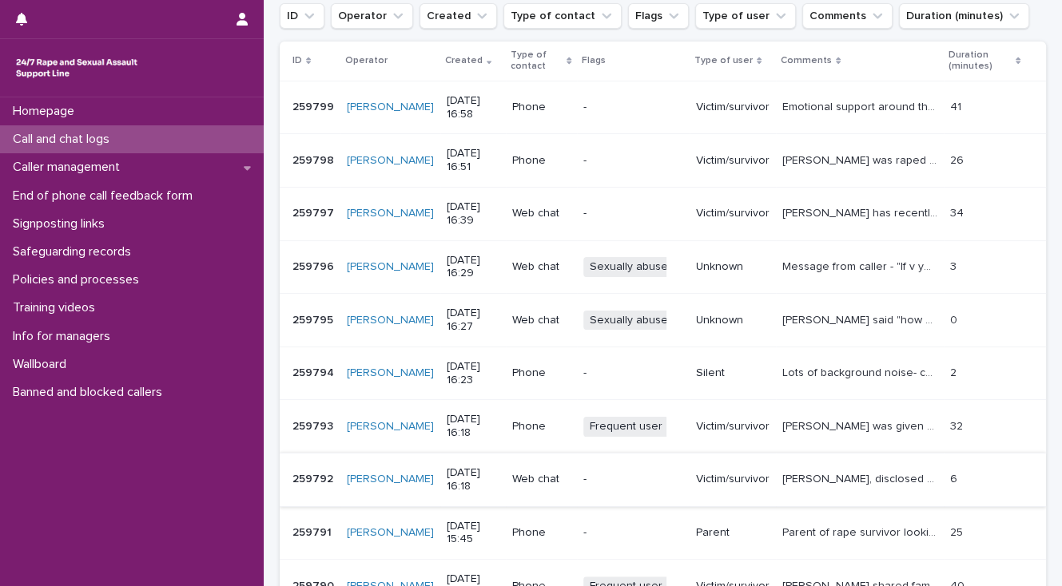
scroll to position [320, 0]
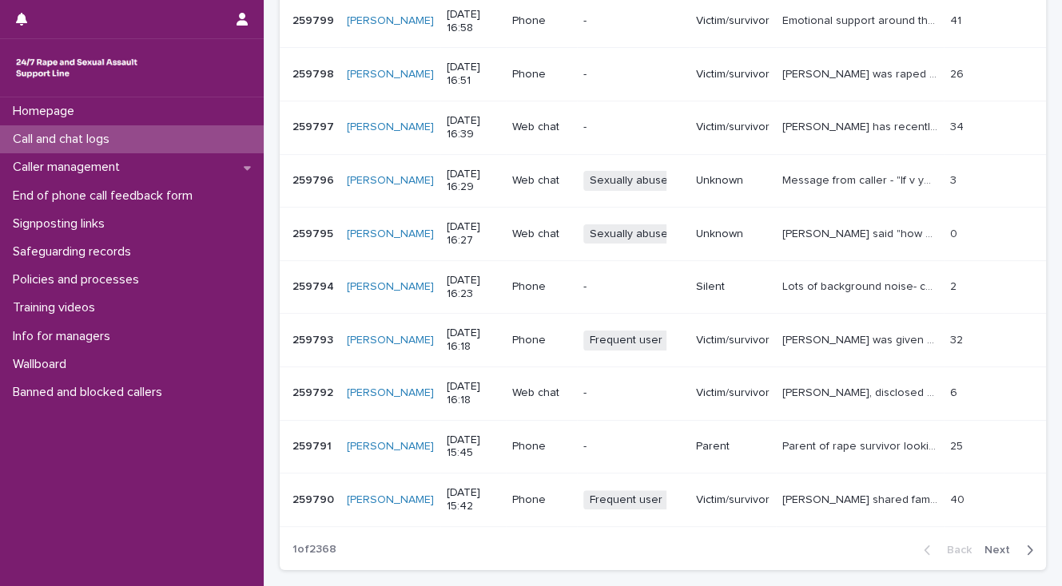
click at [824, 336] on p "Leanne was given space to share anger towards friend who facilitated her rape t…" at bounding box center [861, 339] width 158 height 17
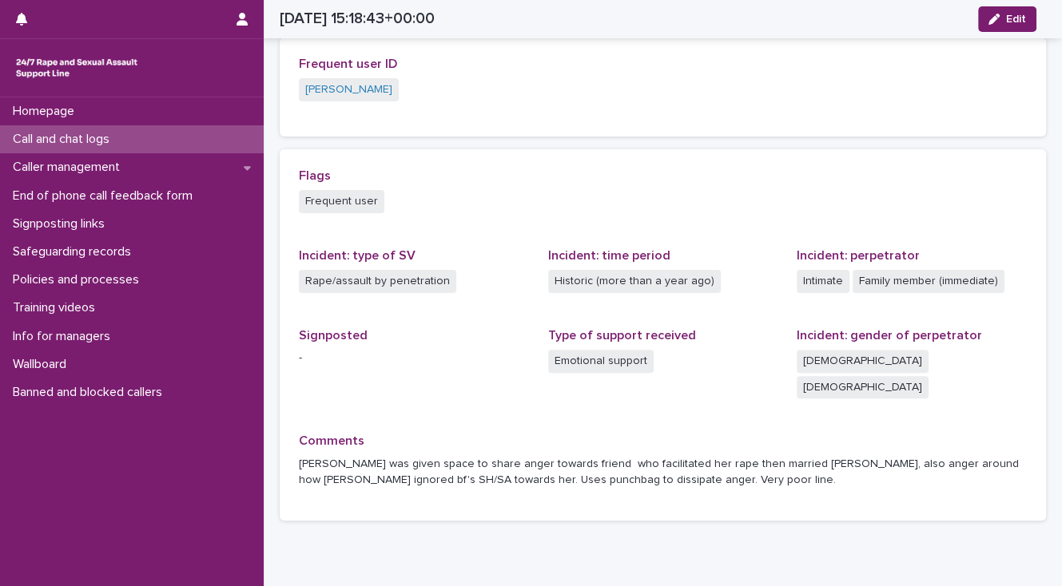
scroll to position [349, 0]
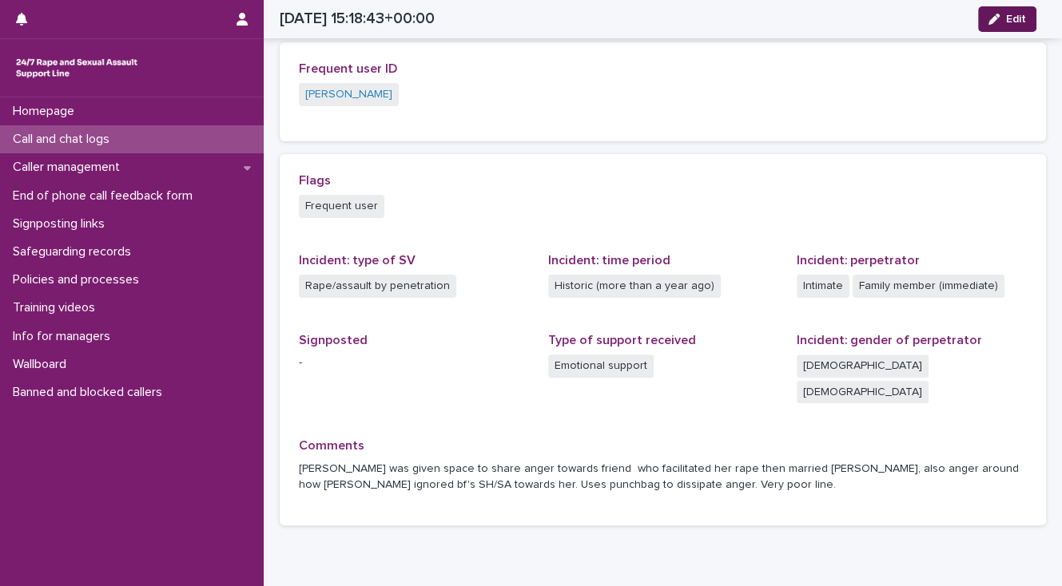
click at [1011, 23] on span "Edit" at bounding box center [1016, 19] width 20 height 11
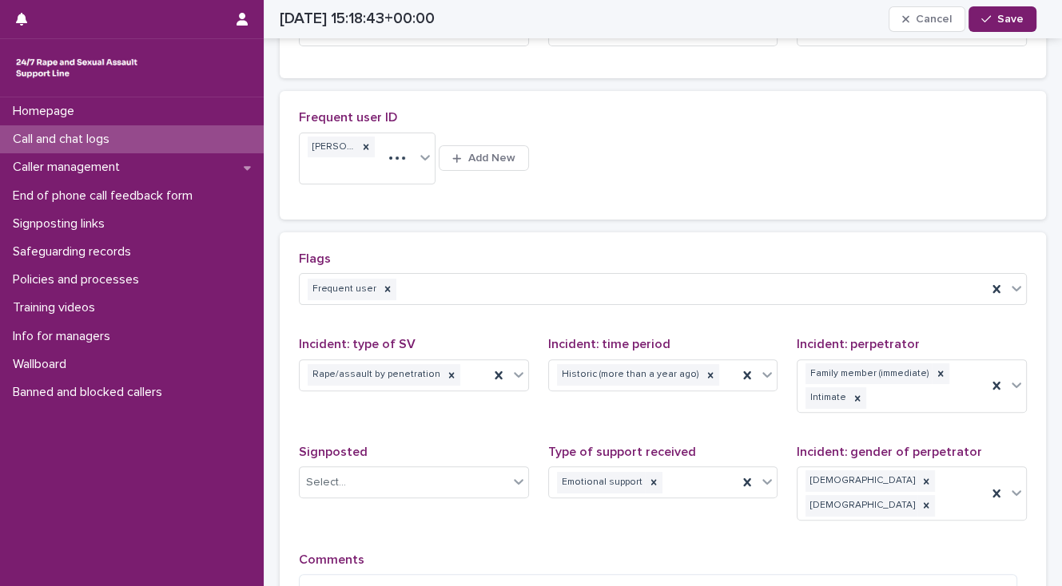
scroll to position [397, 0]
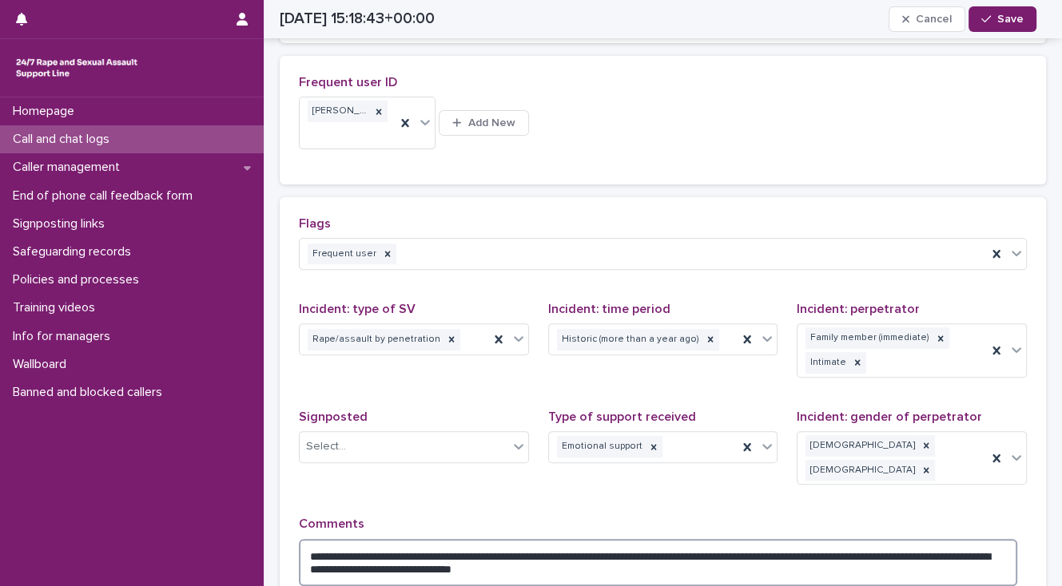
click at [662, 539] on textarea "**********" at bounding box center [658, 563] width 718 height 48
type textarea "**********"
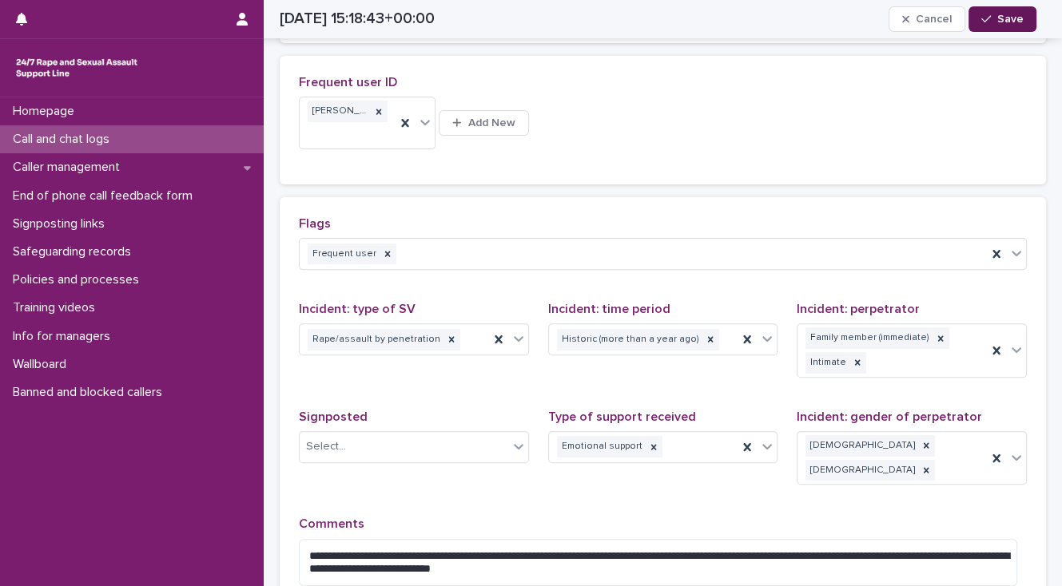
click at [1009, 18] on span "Save" at bounding box center [1010, 19] width 26 height 11
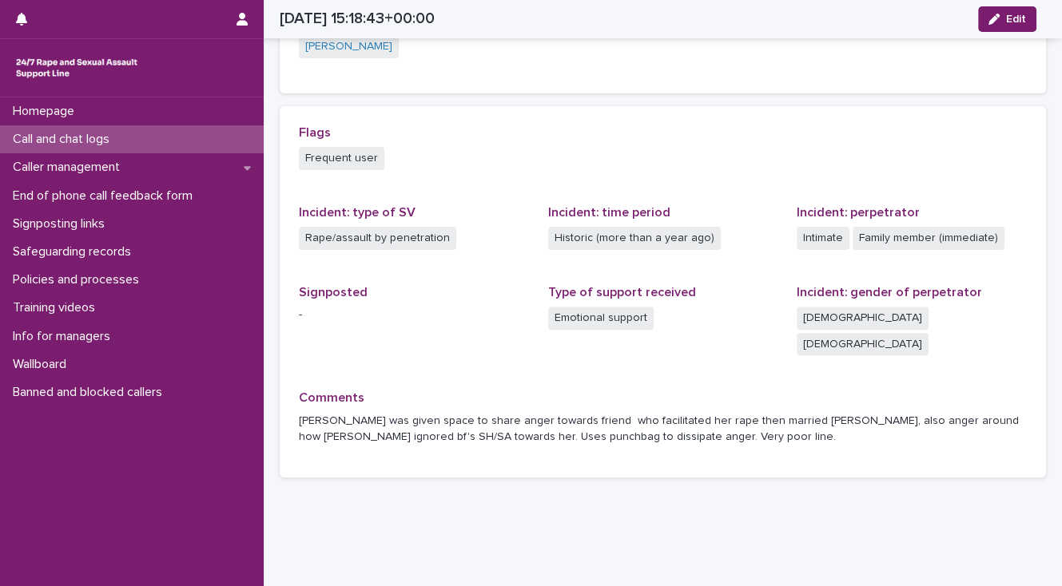
scroll to position [342, 0]
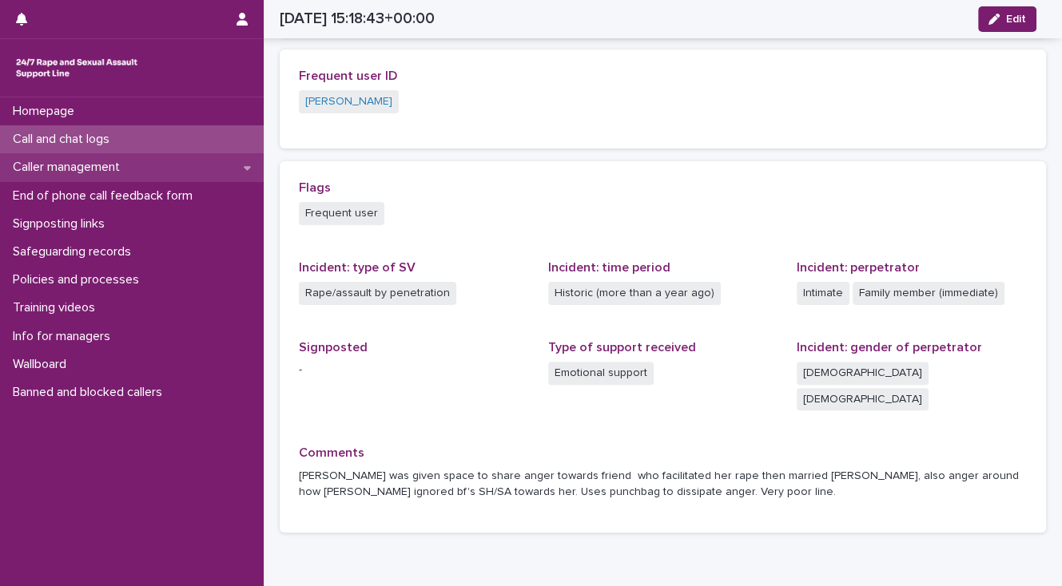
click at [117, 165] on p "Caller management" at bounding box center [69, 167] width 126 height 15
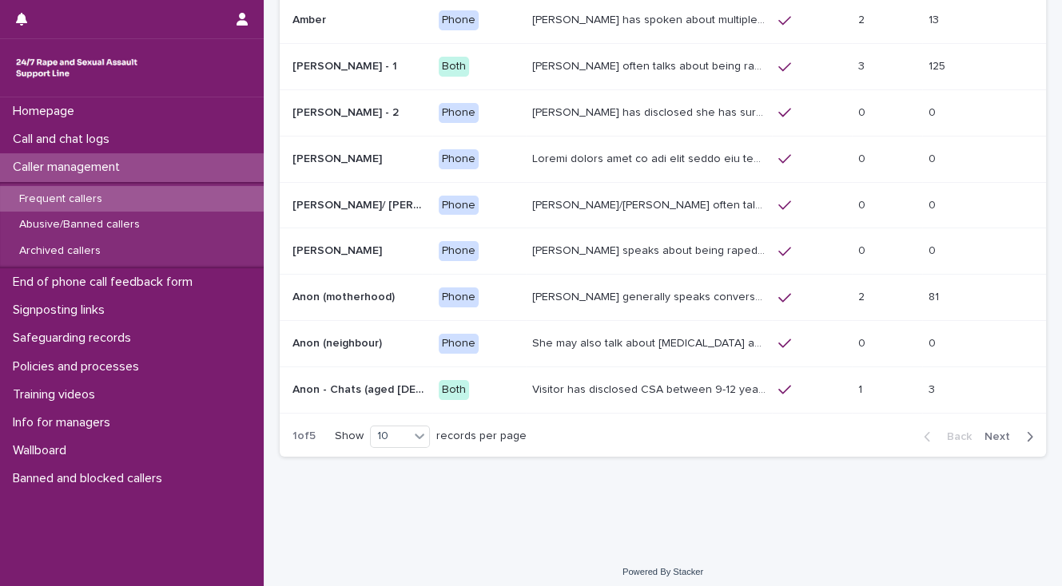
scroll to position [211, 0]
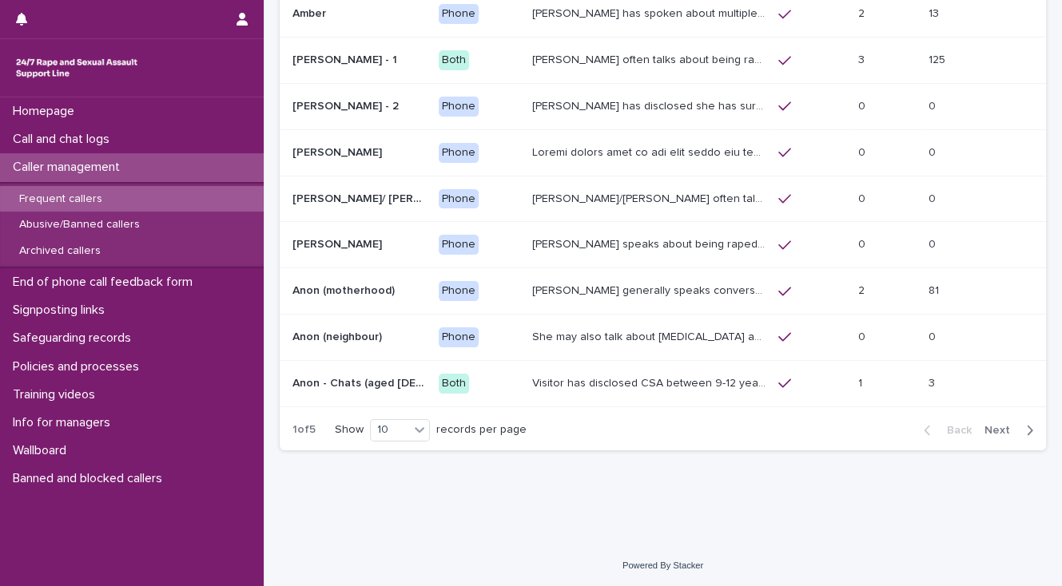
click at [984, 428] on span "Next" at bounding box center [1001, 430] width 35 height 11
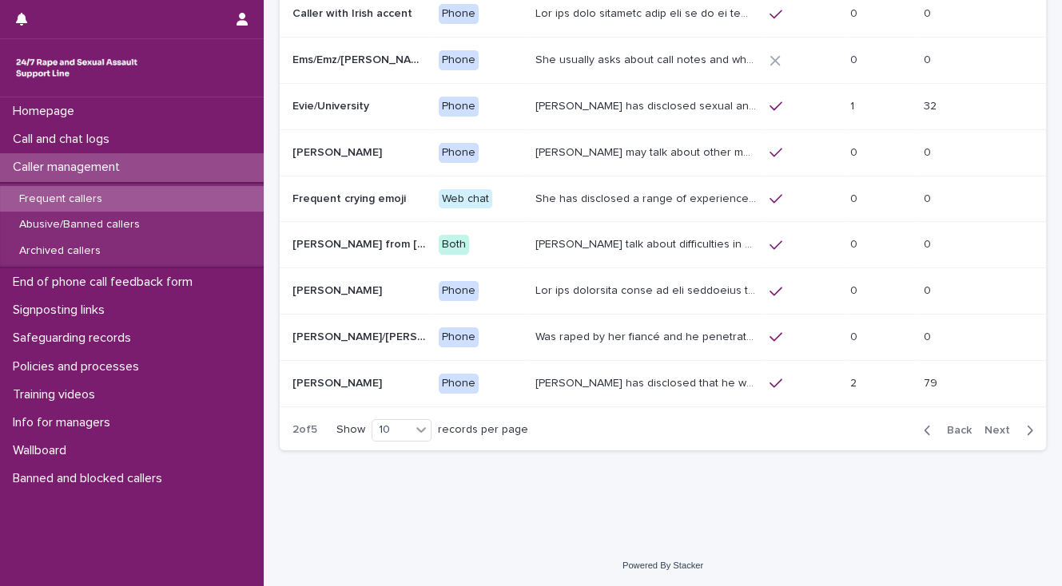
click at [984, 427] on span "Next" at bounding box center [1001, 430] width 35 height 11
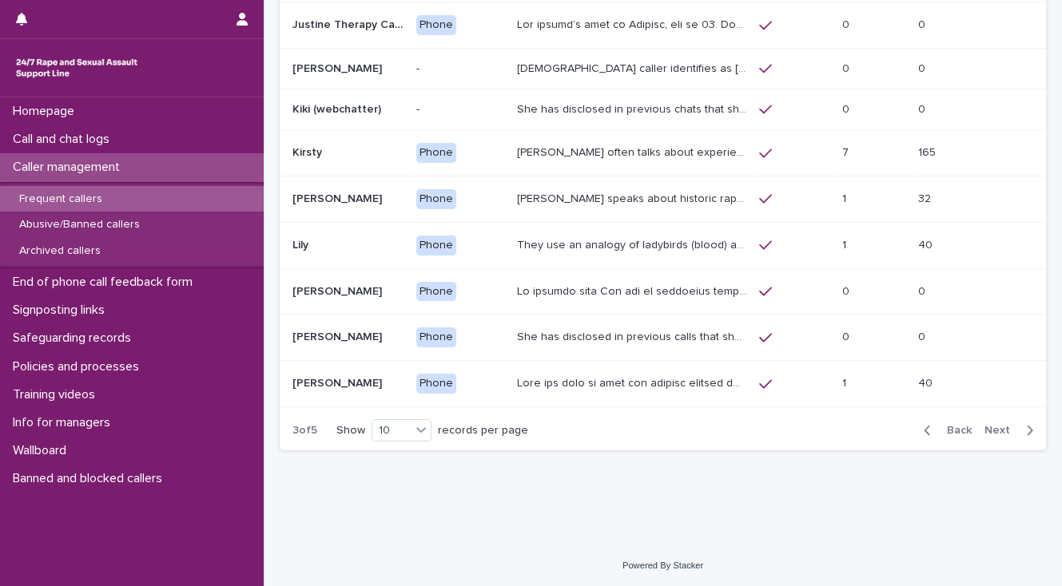
click at [680, 197] on p "Caller speaks about historic rape while she was at university by a man she was …" at bounding box center [633, 197] width 232 height 17
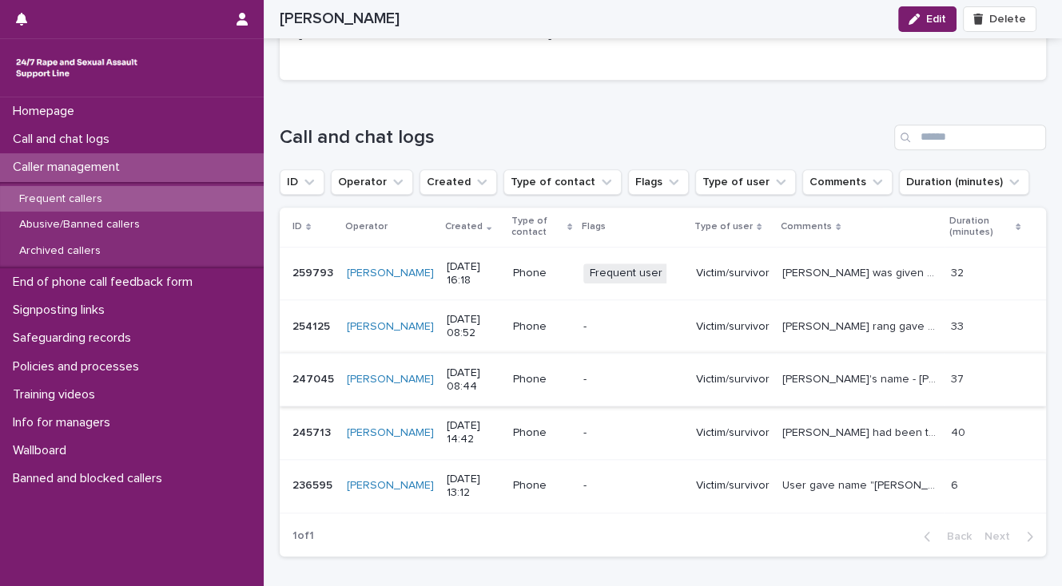
scroll to position [1306, 0]
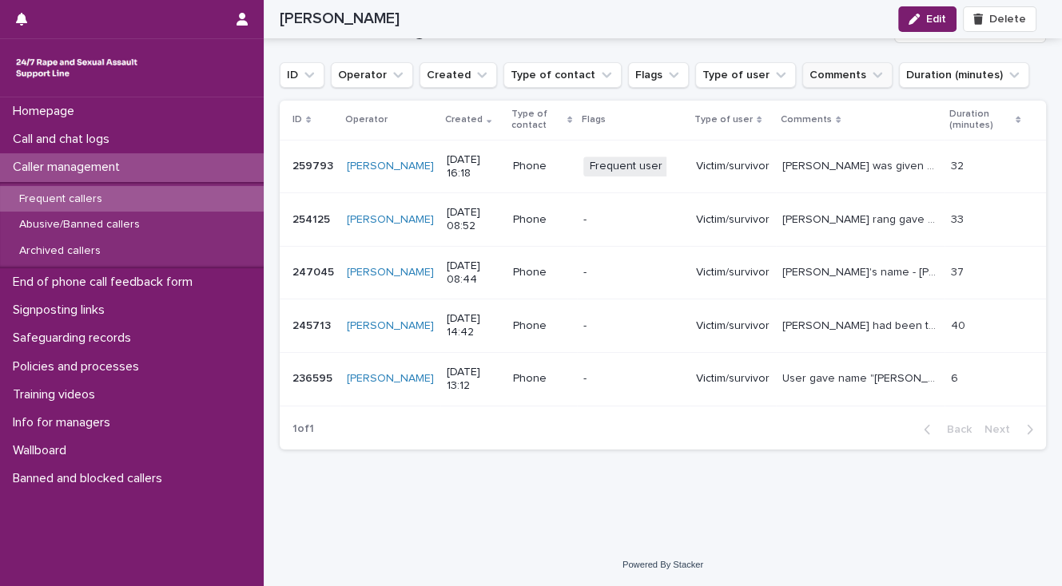
click at [802, 75] on button "Comments" at bounding box center [847, 75] width 90 height 26
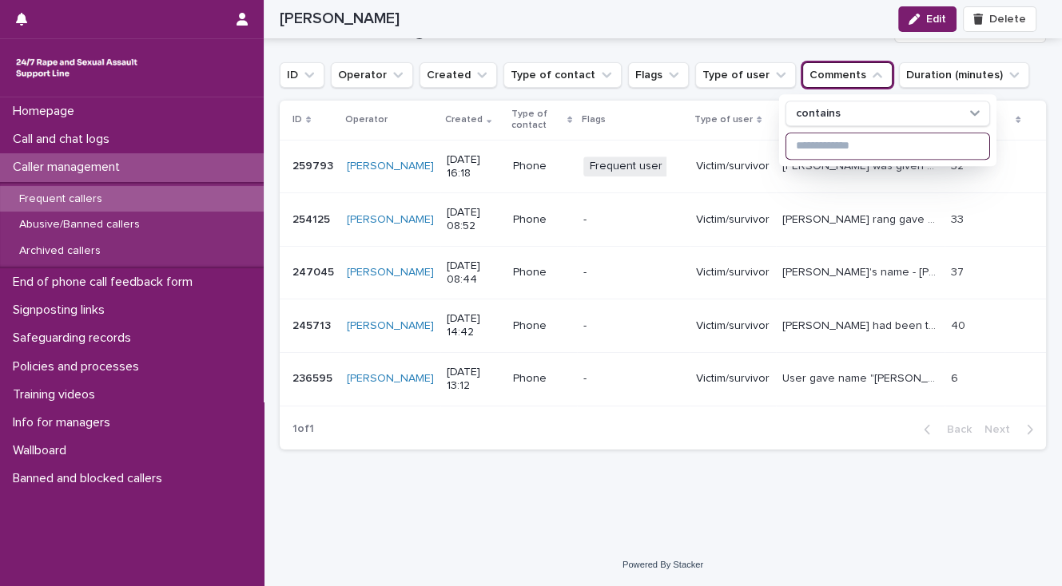
click at [805, 145] on input at bounding box center [887, 146] width 203 height 26
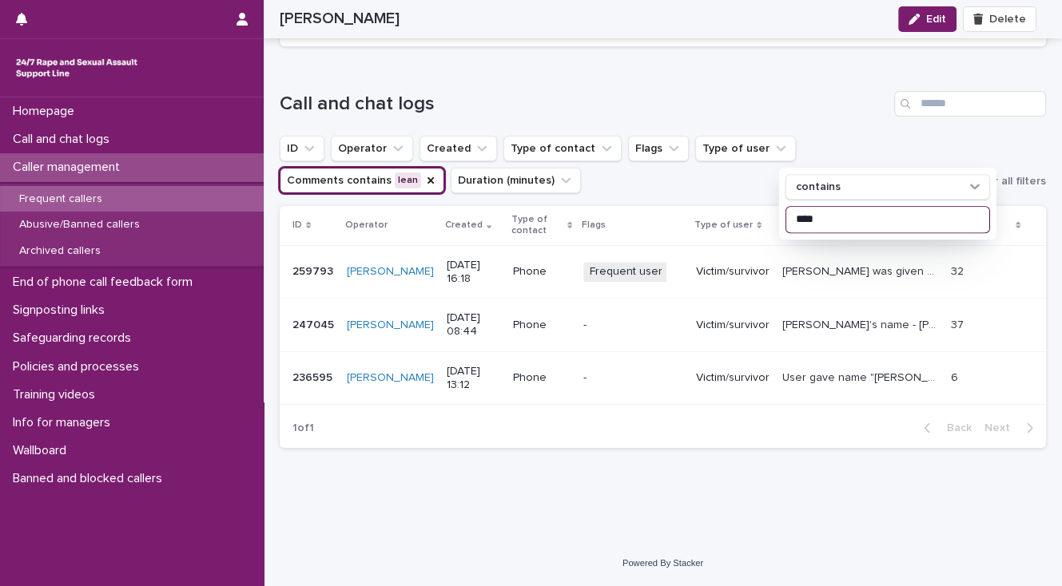
scroll to position [1232, 0]
type input "*****"
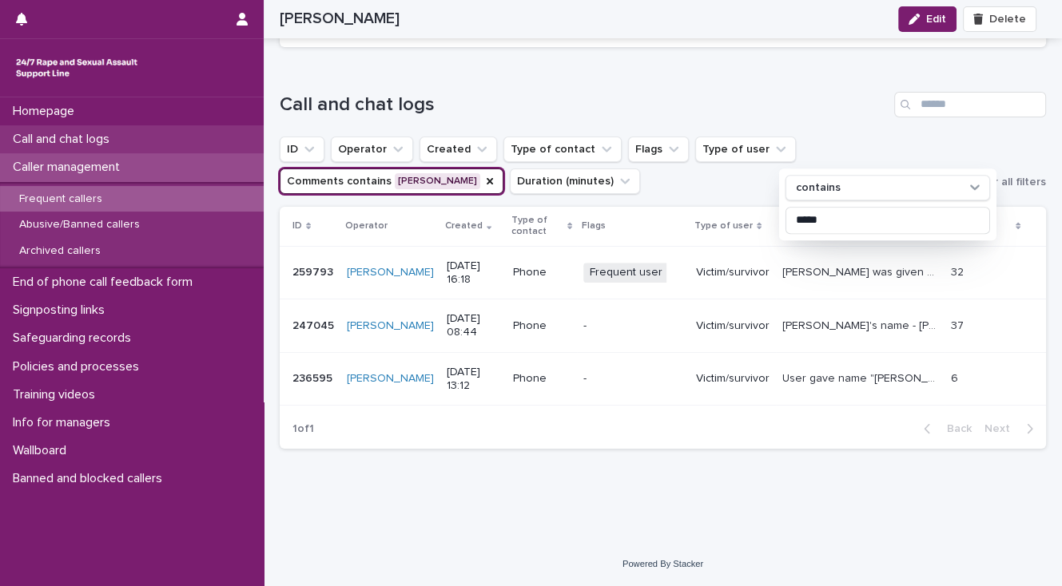
click at [157, 141] on div "Call and chat logs" at bounding box center [132, 139] width 264 height 28
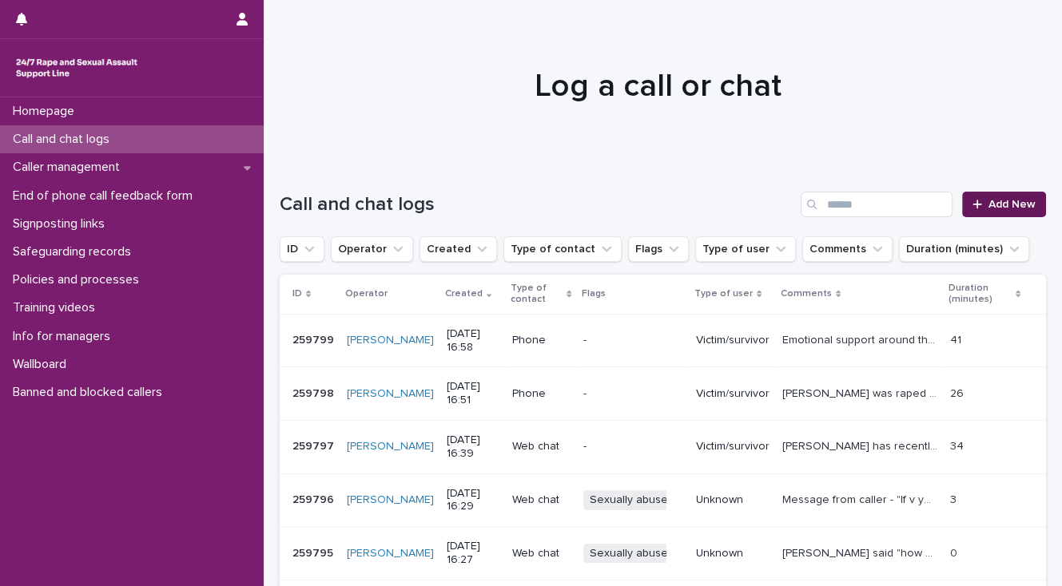
click at [1008, 208] on span "Add New" at bounding box center [1011, 204] width 47 height 11
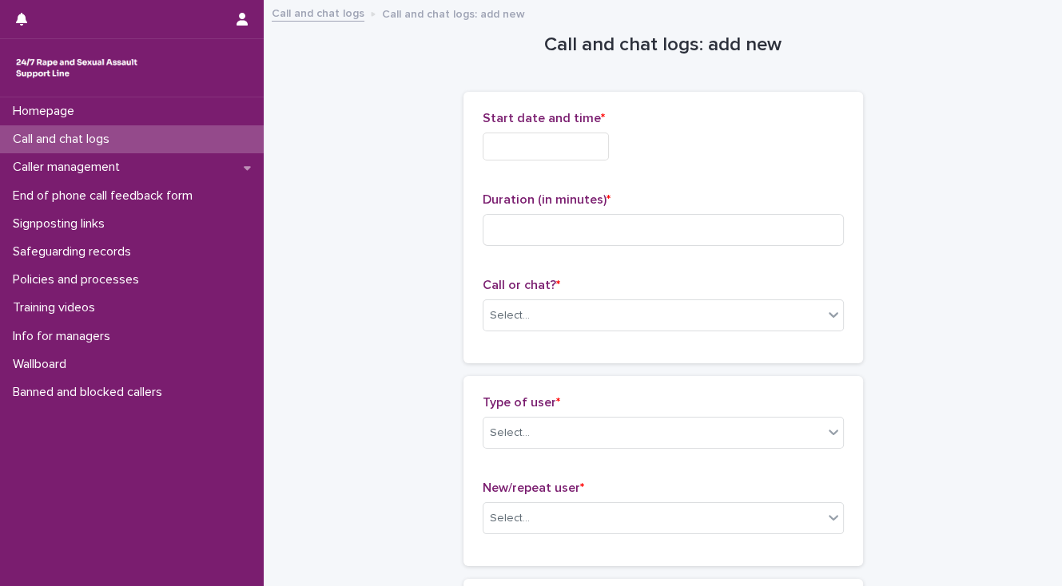
click at [501, 150] on input "text" at bounding box center [546, 147] width 126 height 28
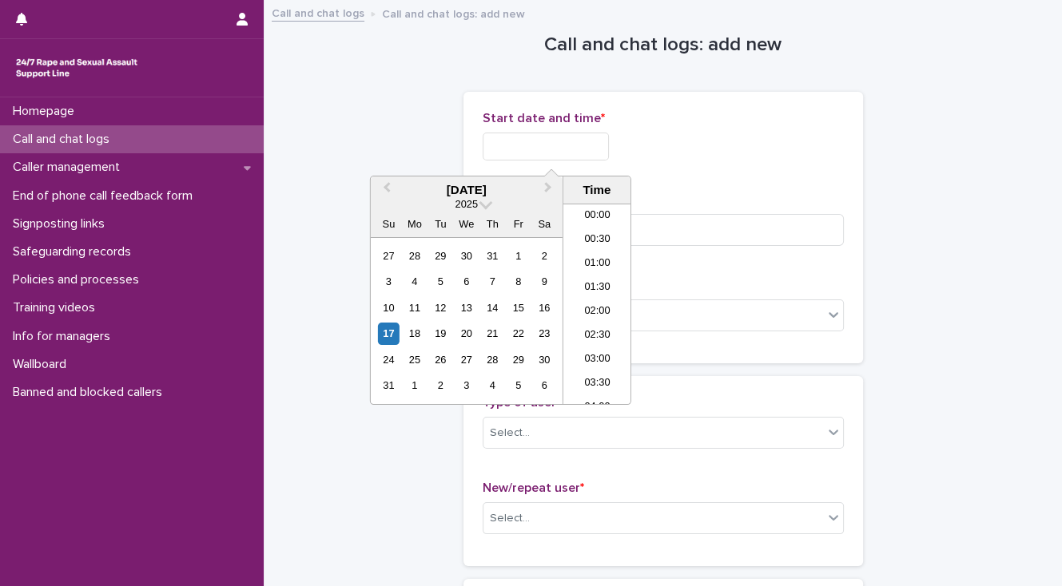
scroll to position [727, 0]
click at [594, 307] on li "17:00" at bounding box center [597, 304] width 68 height 24
drag, startPoint x: 562, startPoint y: 142, endPoint x: 588, endPoint y: 147, distance: 26.0
click at [563, 142] on input "**********" at bounding box center [546, 147] width 126 height 28
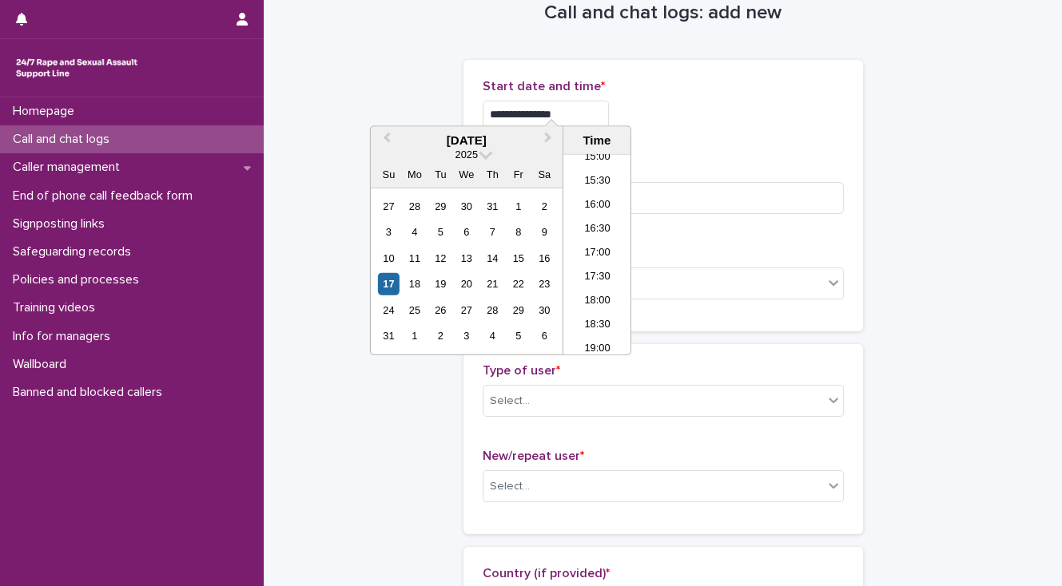
scroll to position [64, 0]
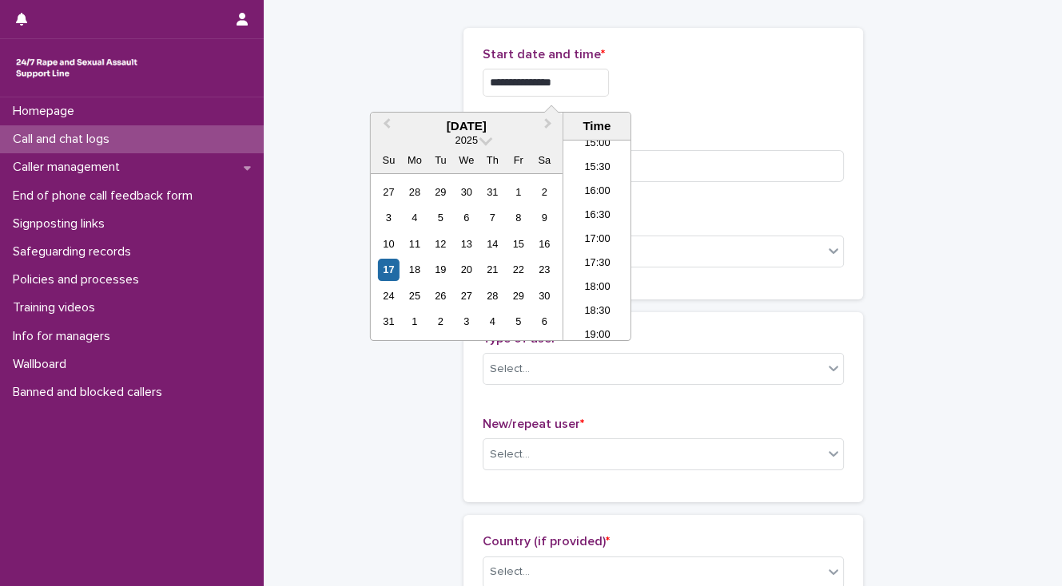
type input "**********"
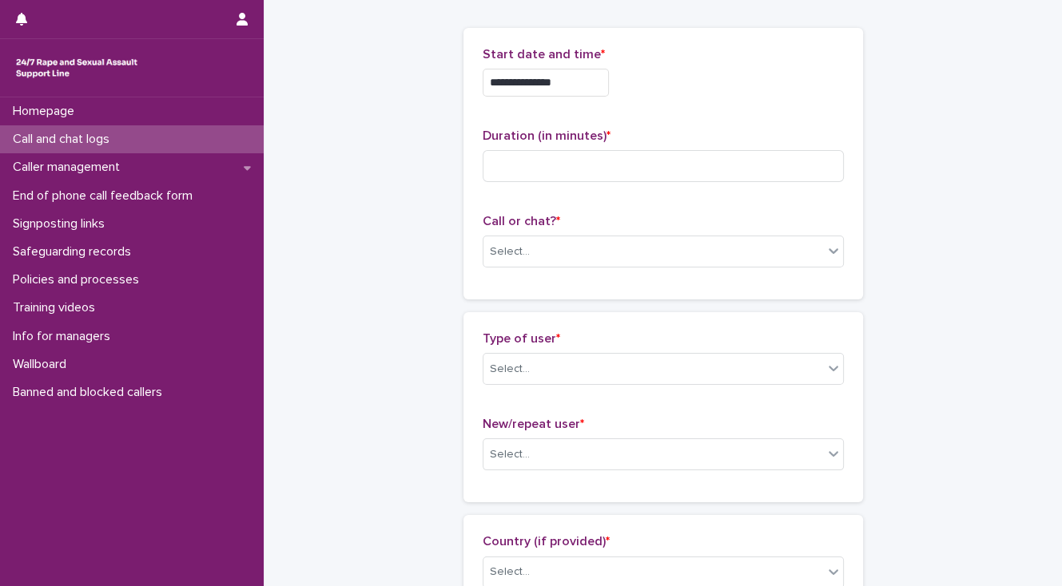
drag, startPoint x: 320, startPoint y: 325, endPoint x: 363, endPoint y: 342, distance: 46.3
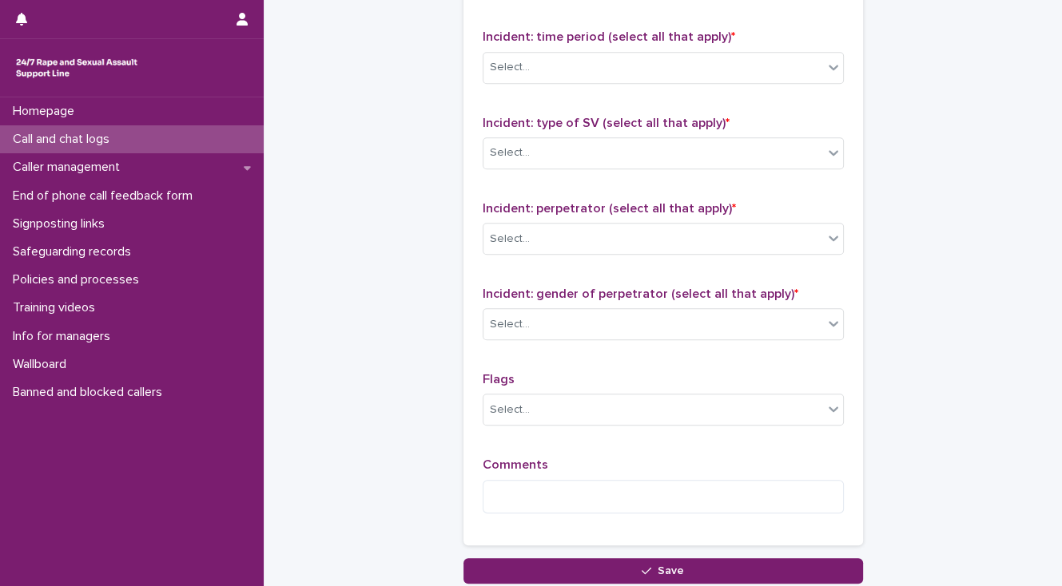
scroll to position [1265, 0]
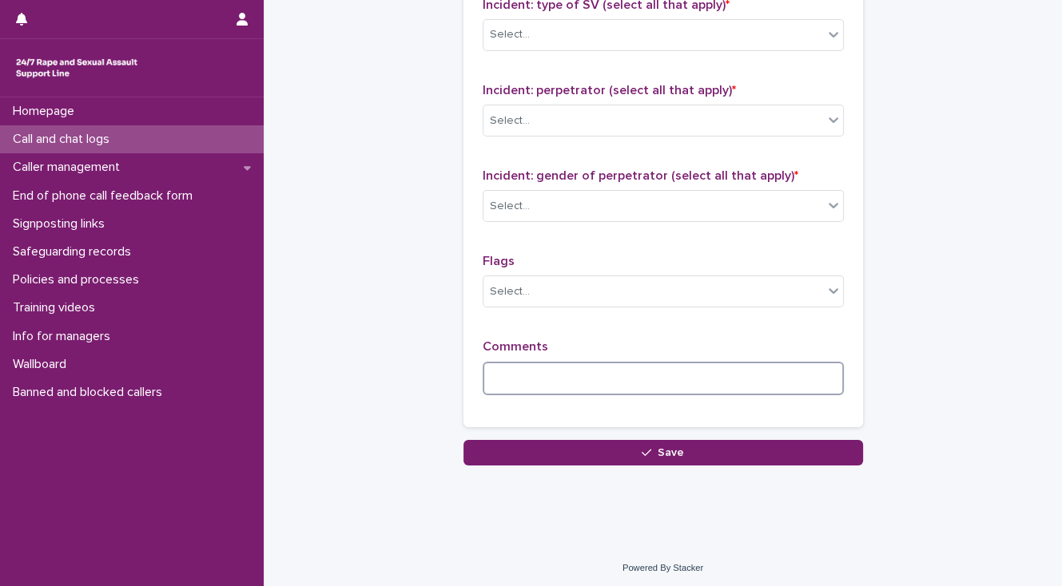
click at [498, 379] on textarea at bounding box center [663, 379] width 361 height 34
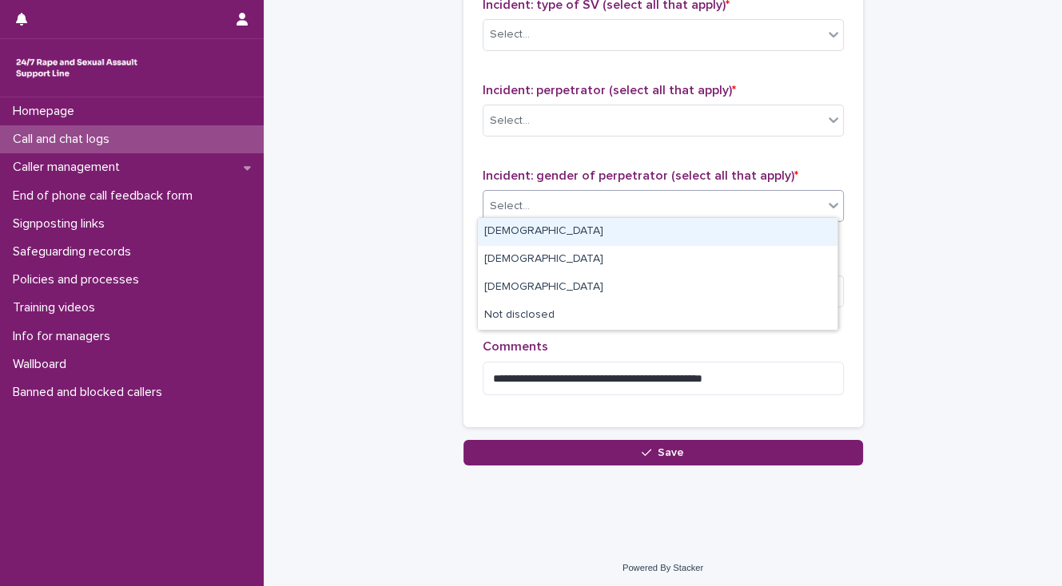
click at [540, 203] on div "Select..." at bounding box center [653, 206] width 340 height 26
click at [534, 227] on div "[DEMOGRAPHIC_DATA]" at bounding box center [657, 232] width 359 height 28
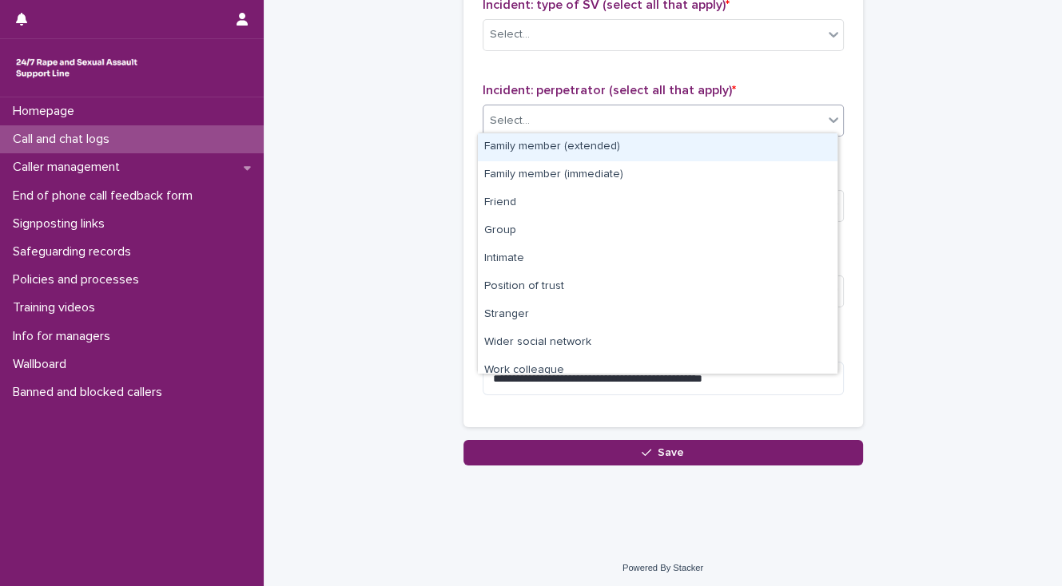
click at [531, 120] on div "Select..." at bounding box center [653, 121] width 340 height 26
click at [532, 152] on div "Family member (extended)" at bounding box center [657, 147] width 359 height 28
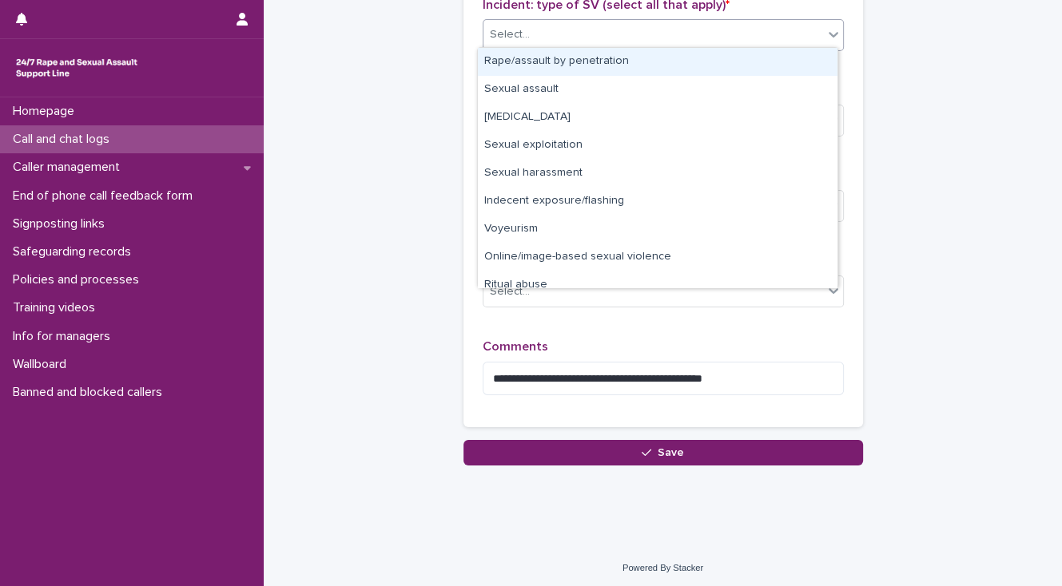
click at [531, 28] on input "text" at bounding box center [532, 35] width 2 height 14
click at [525, 57] on div "Rape/assault by penetration" at bounding box center [657, 62] width 359 height 28
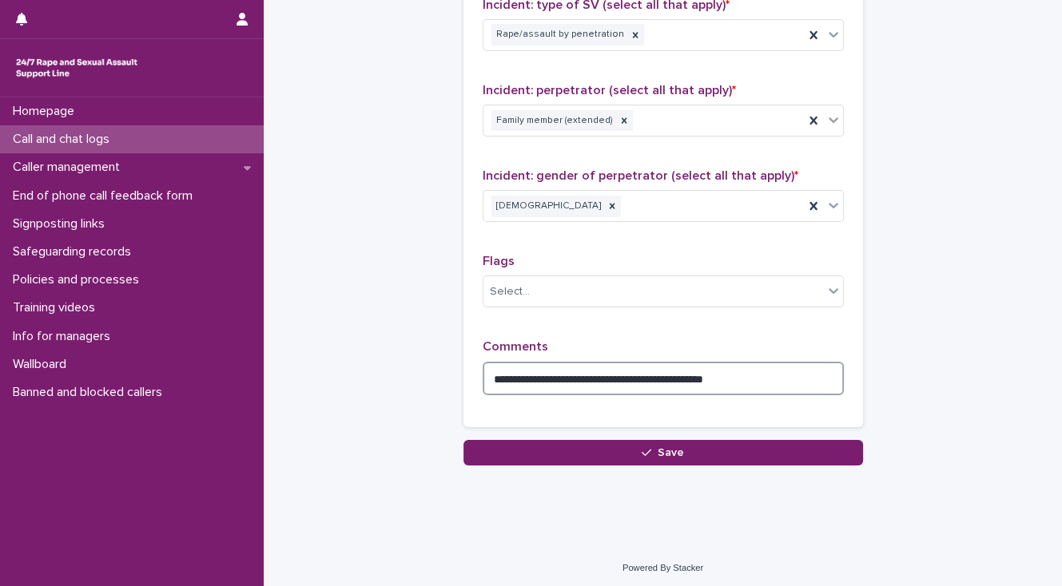
click at [758, 373] on textarea "**********" at bounding box center [663, 379] width 361 height 34
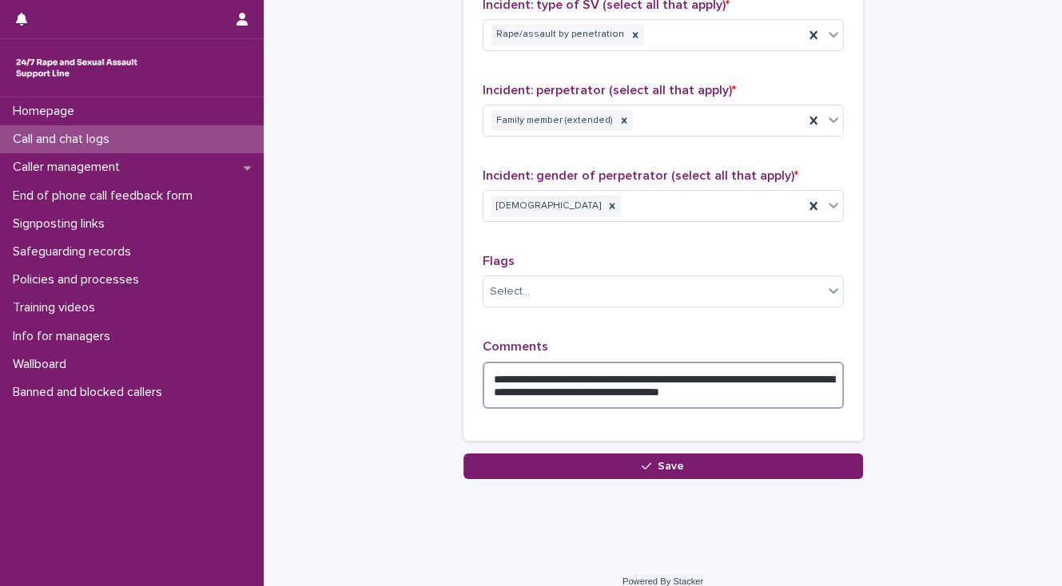
click at [769, 387] on textarea "**********" at bounding box center [663, 386] width 361 height 48
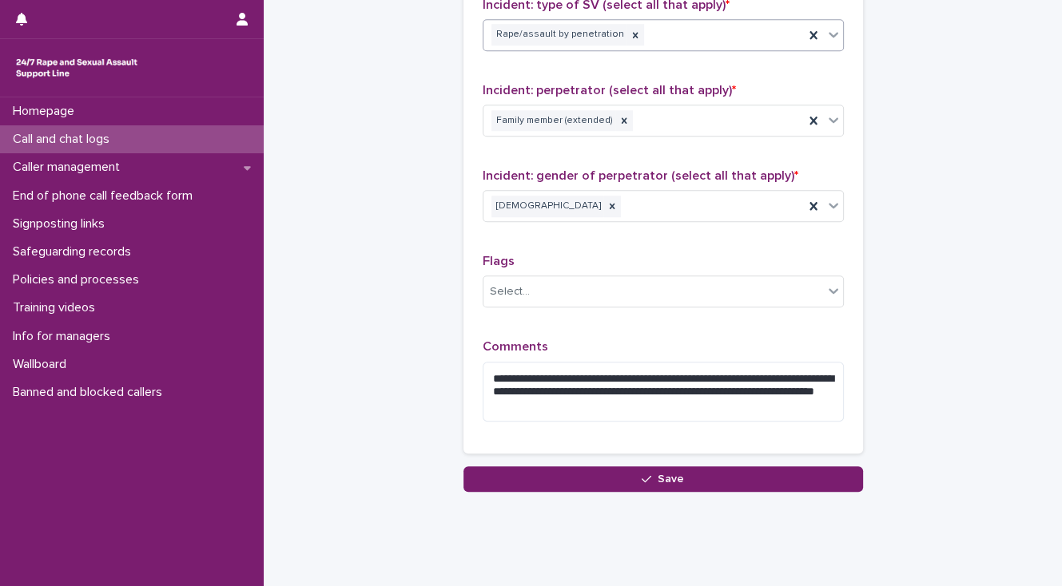
click at [643, 36] on div "Rape/assault by penetration" at bounding box center [643, 35] width 320 height 28
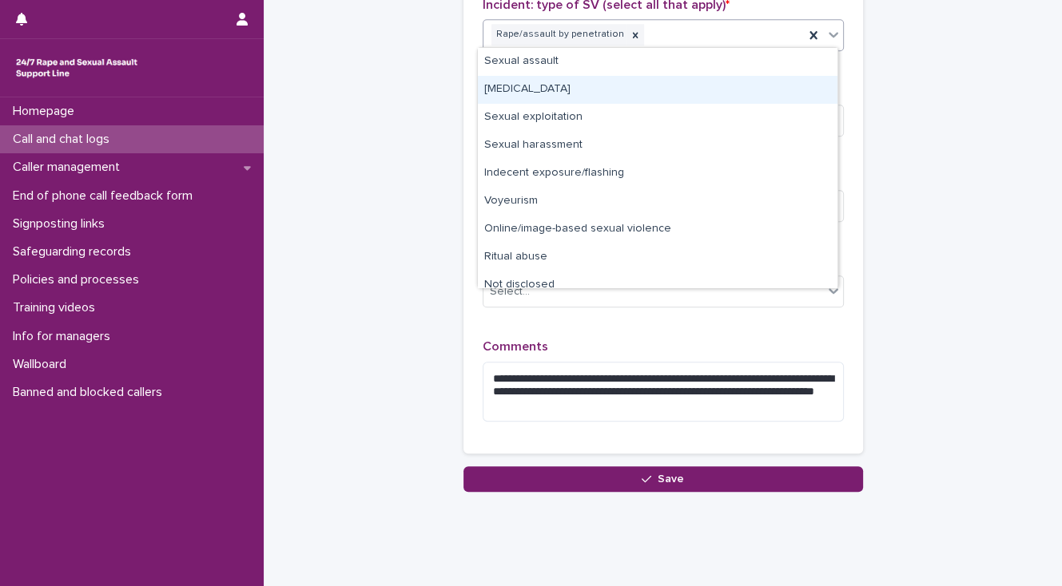
click at [648, 85] on div "[MEDICAL_DATA]" at bounding box center [657, 90] width 359 height 28
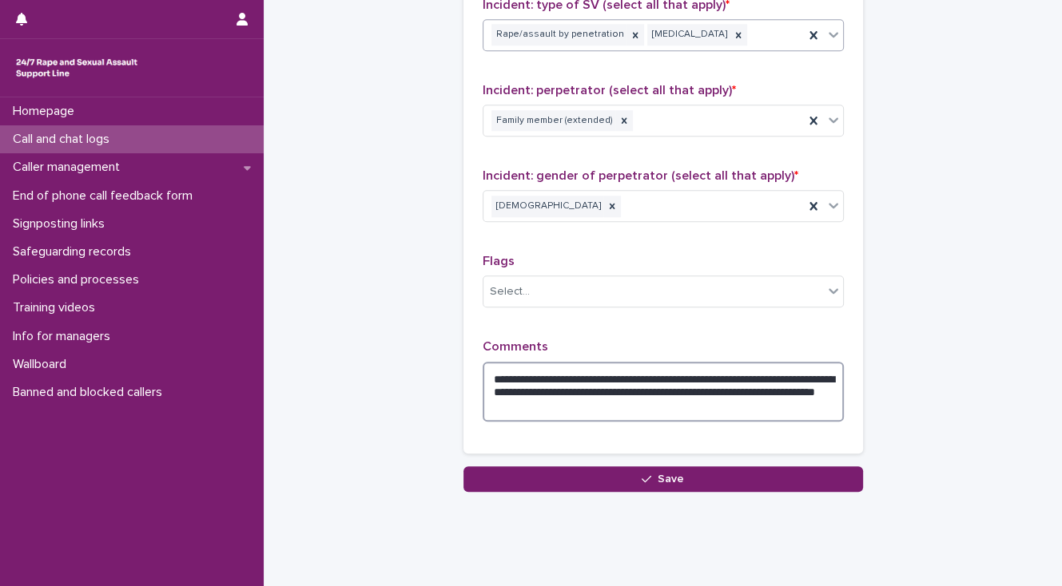
click at [822, 372] on textarea "**********" at bounding box center [663, 392] width 361 height 61
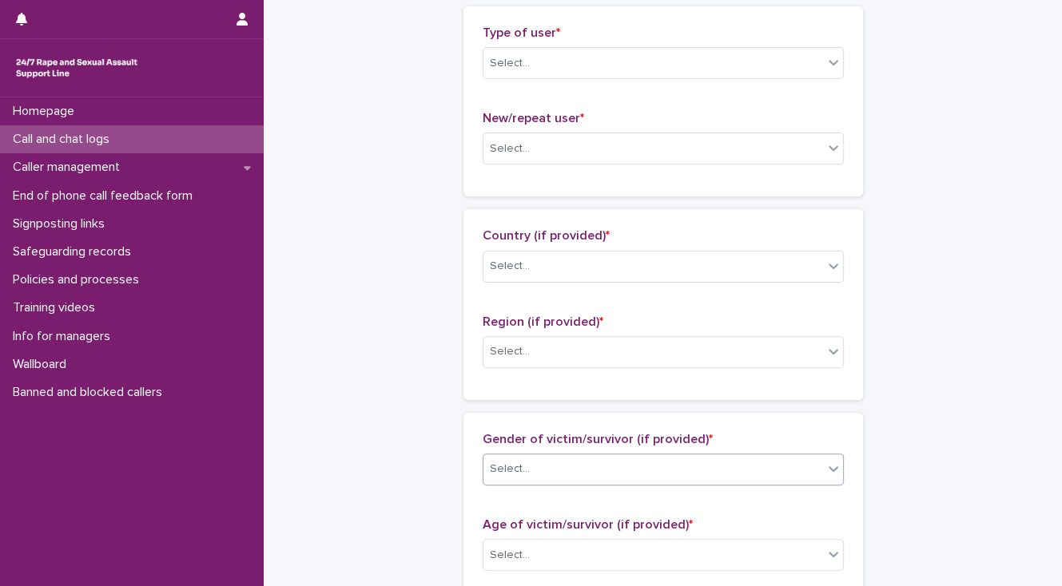
type textarea "**********"
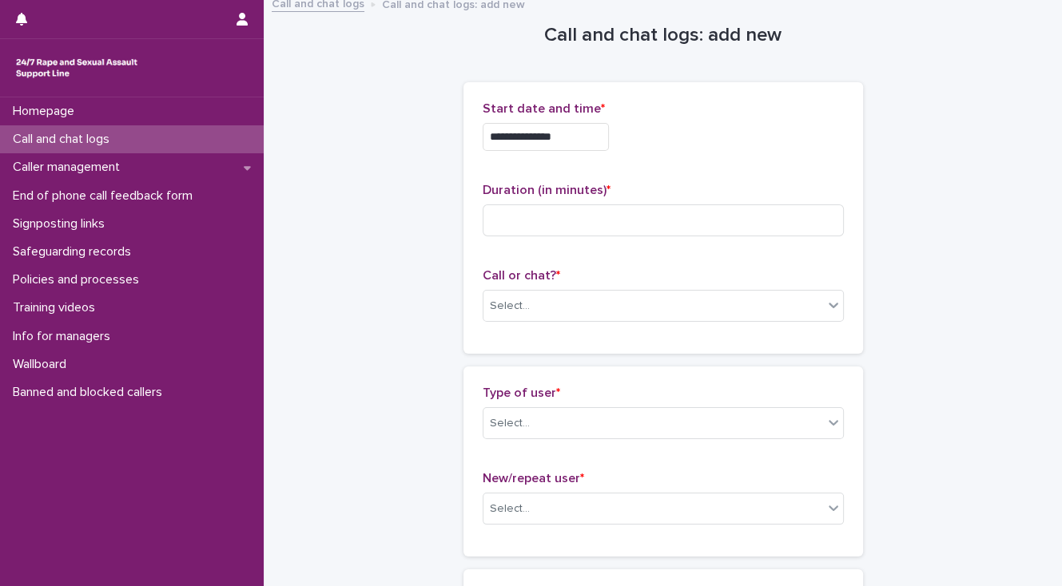
scroll to position [0, 0]
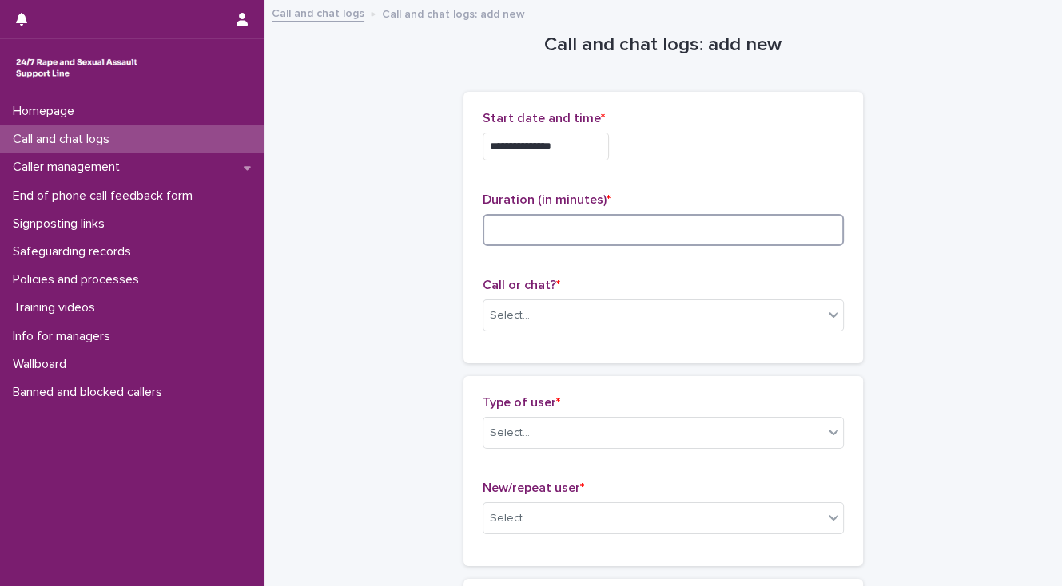
click at [491, 233] on input at bounding box center [663, 230] width 361 height 32
type input "**"
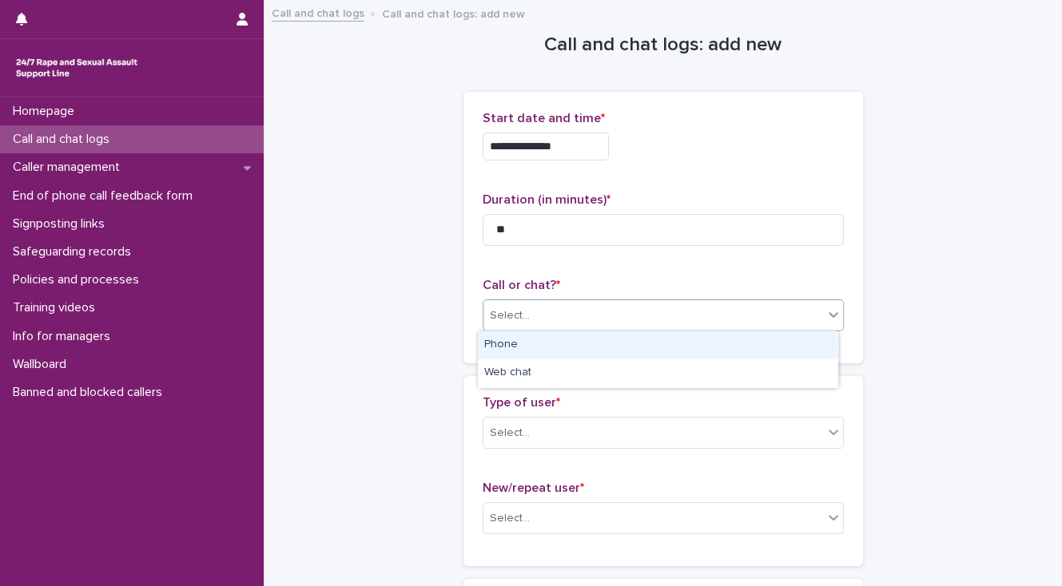
drag, startPoint x: 521, startPoint y: 320, endPoint x: 525, endPoint y: 337, distance: 18.0
click at [521, 320] on div "Select..." at bounding box center [510, 316] width 40 height 17
drag, startPoint x: 527, startPoint y: 344, endPoint x: 541, endPoint y: 394, distance: 52.1
click at [528, 344] on div "Phone" at bounding box center [657, 346] width 359 height 28
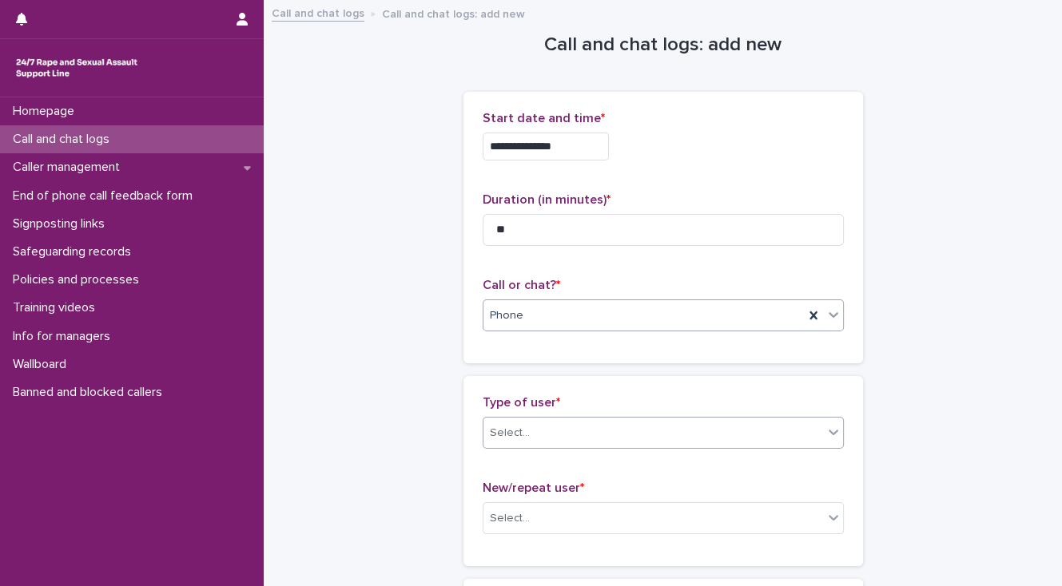
click at [562, 431] on div "Select..." at bounding box center [653, 433] width 340 height 26
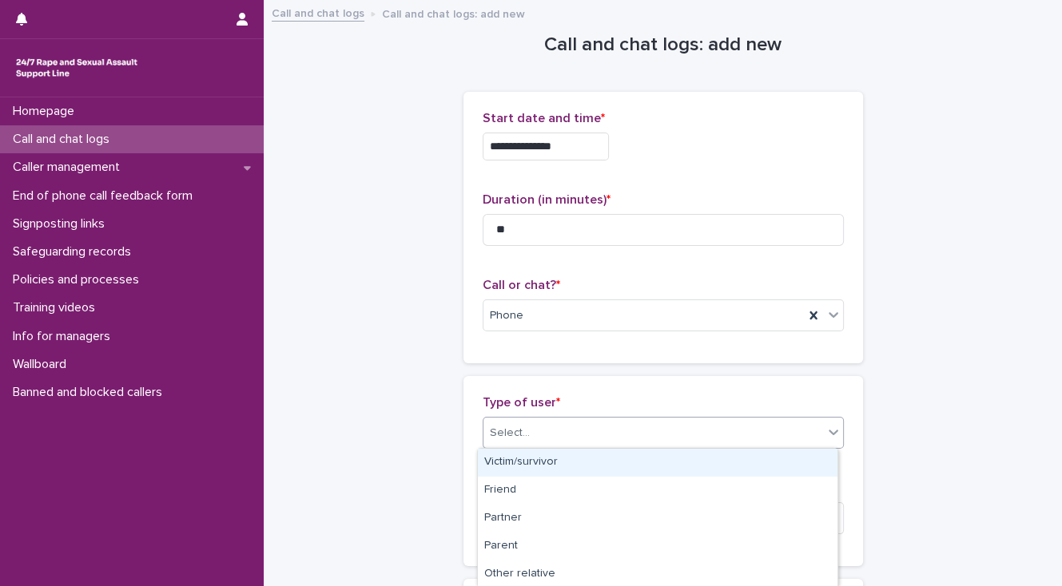
click at [575, 457] on div "Victim/survivor" at bounding box center [657, 463] width 359 height 28
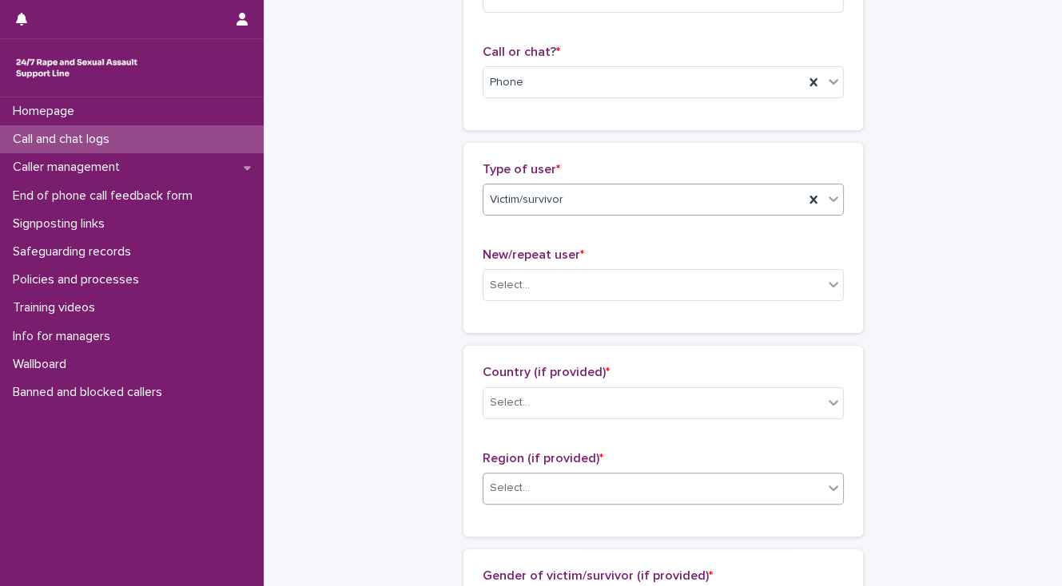
scroll to position [256, 0]
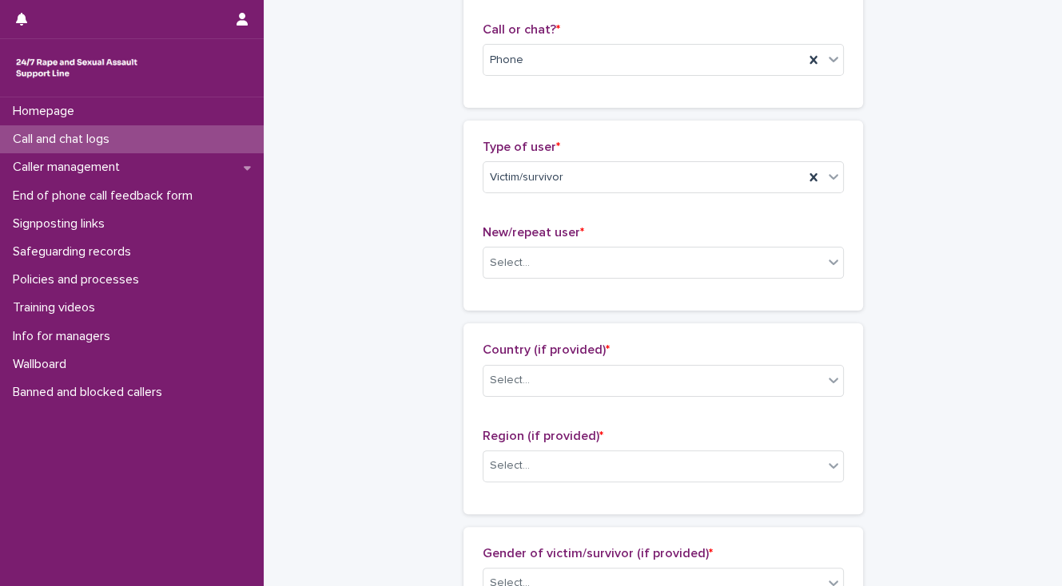
click at [508, 280] on div "New/repeat user * Select..." at bounding box center [663, 258] width 361 height 66
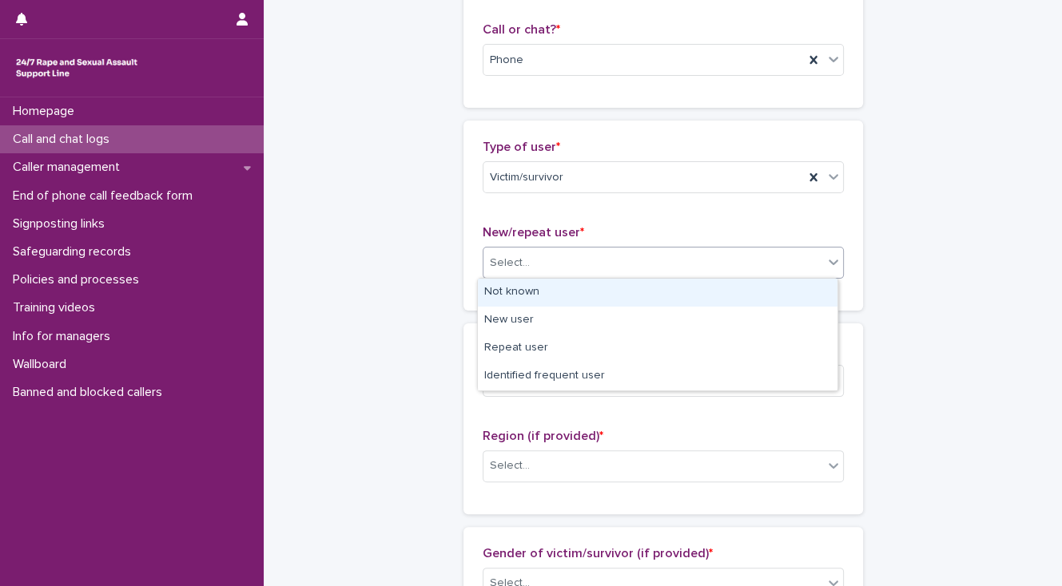
click at [508, 270] on div "Select..." at bounding box center [653, 263] width 340 height 26
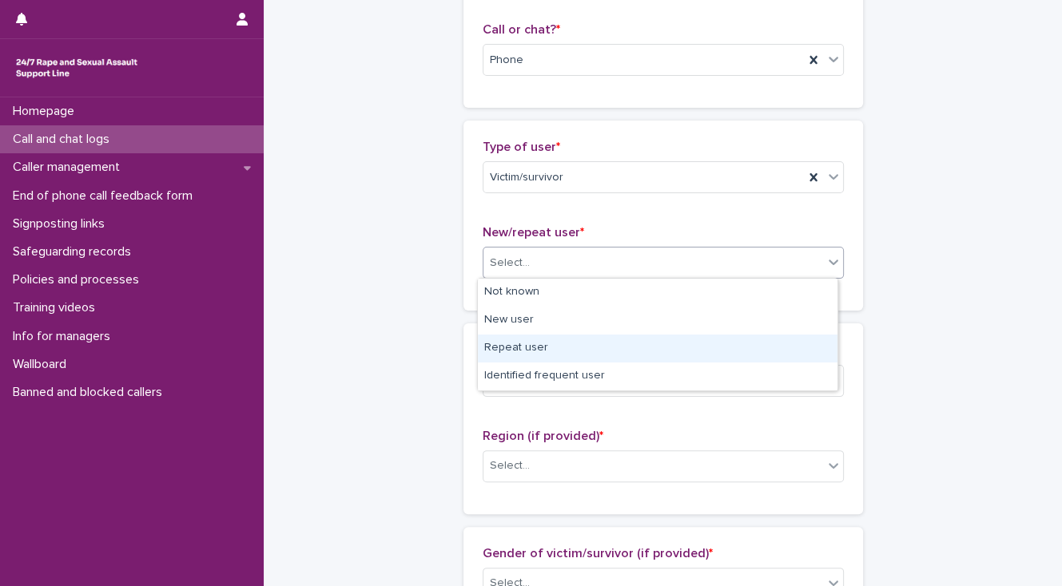
click at [531, 345] on div "Repeat user" at bounding box center [657, 349] width 359 height 28
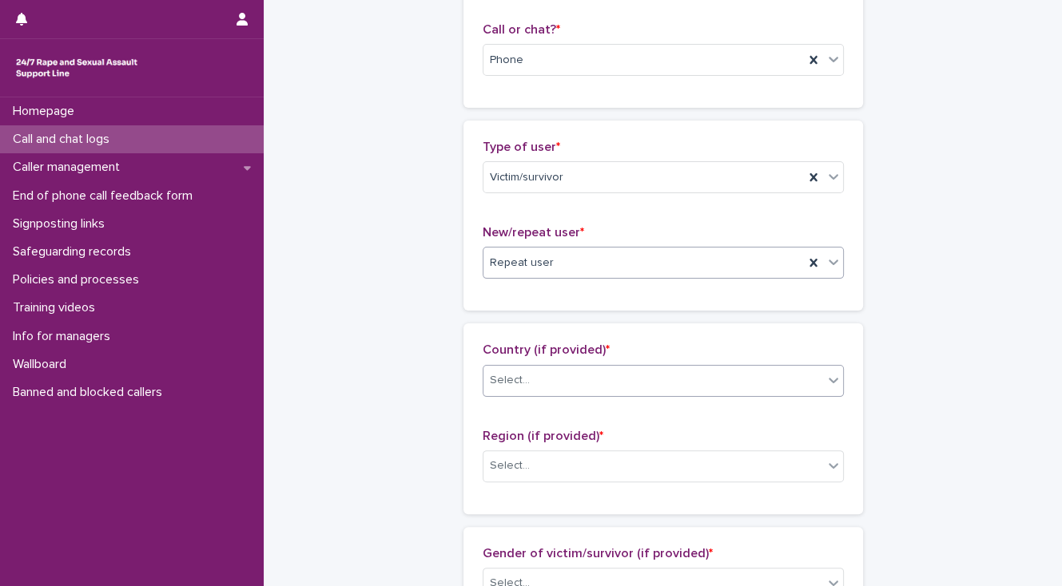
click at [540, 380] on div "Select..." at bounding box center [653, 380] width 340 height 26
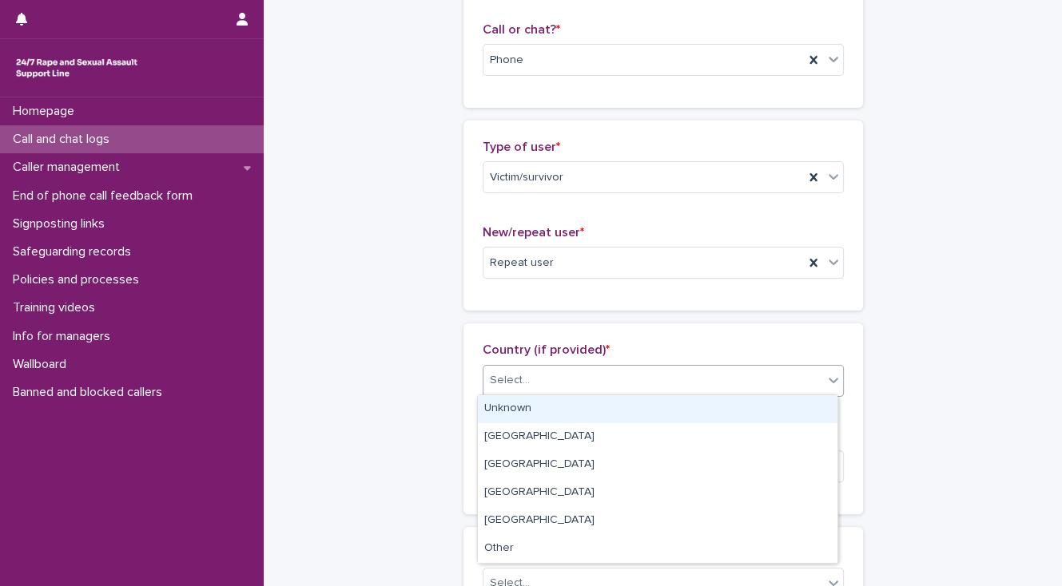
drag, startPoint x: 549, startPoint y: 406, endPoint x: 554, endPoint y: 439, distance: 33.9
click at [549, 409] on div "Unknown" at bounding box center [657, 409] width 359 height 28
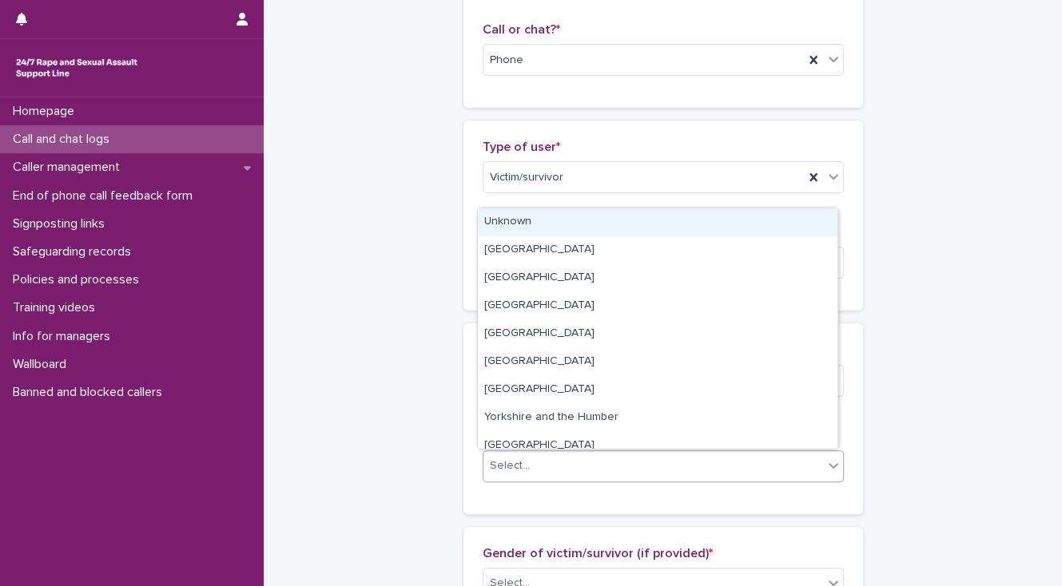
click at [561, 468] on div "Select..." at bounding box center [653, 466] width 340 height 26
click at [537, 222] on div "Unknown" at bounding box center [657, 223] width 359 height 28
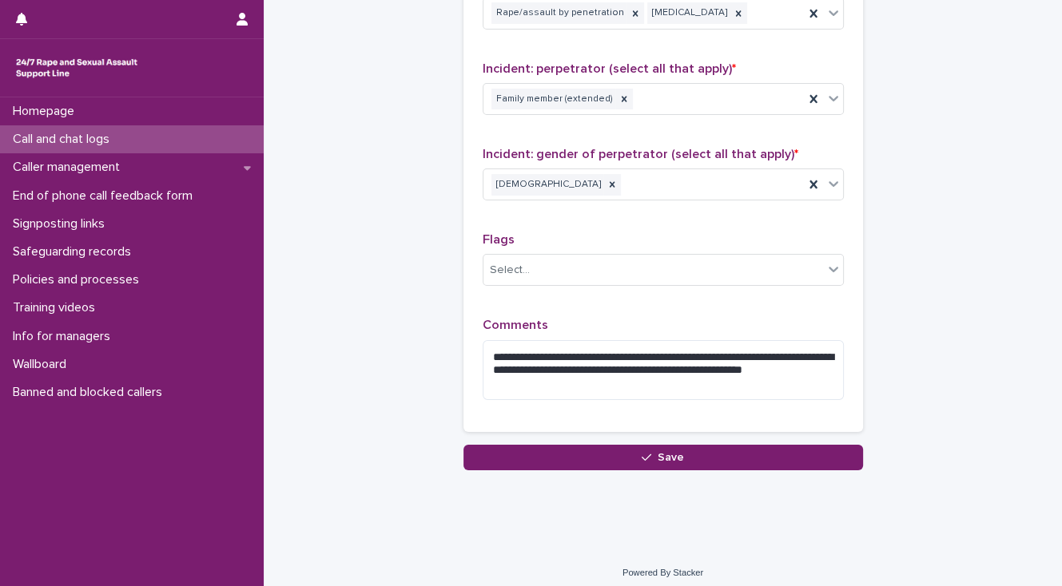
scroll to position [1291, 0]
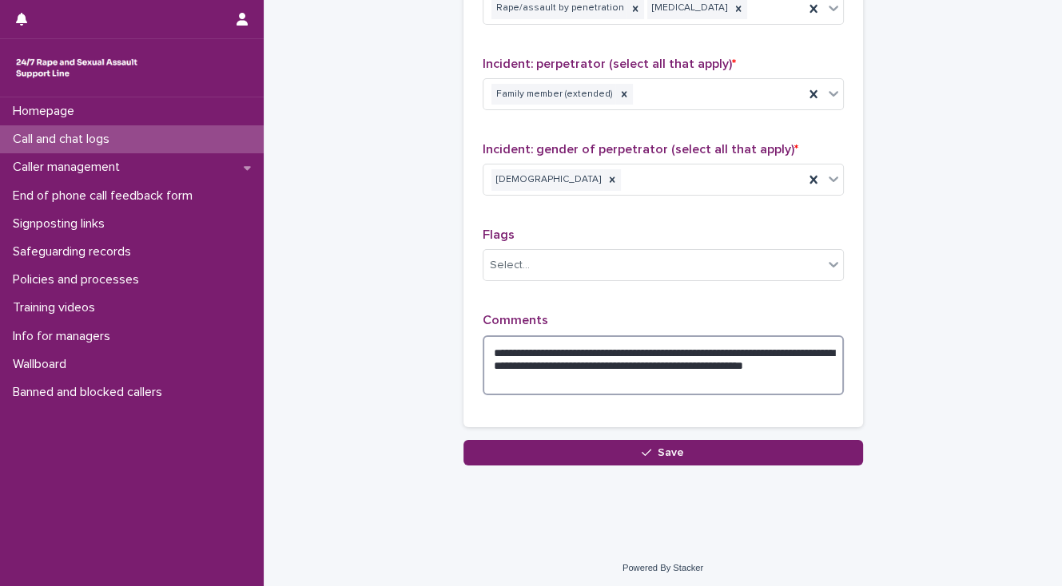
click at [524, 348] on textarea "**********" at bounding box center [663, 366] width 361 height 61
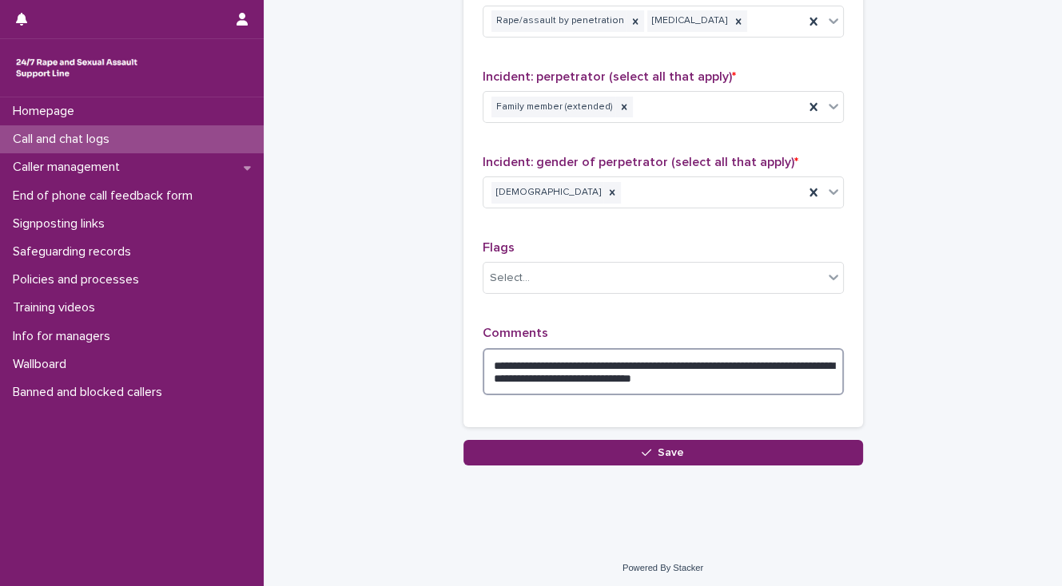
click at [746, 358] on textarea "**********" at bounding box center [663, 372] width 361 height 48
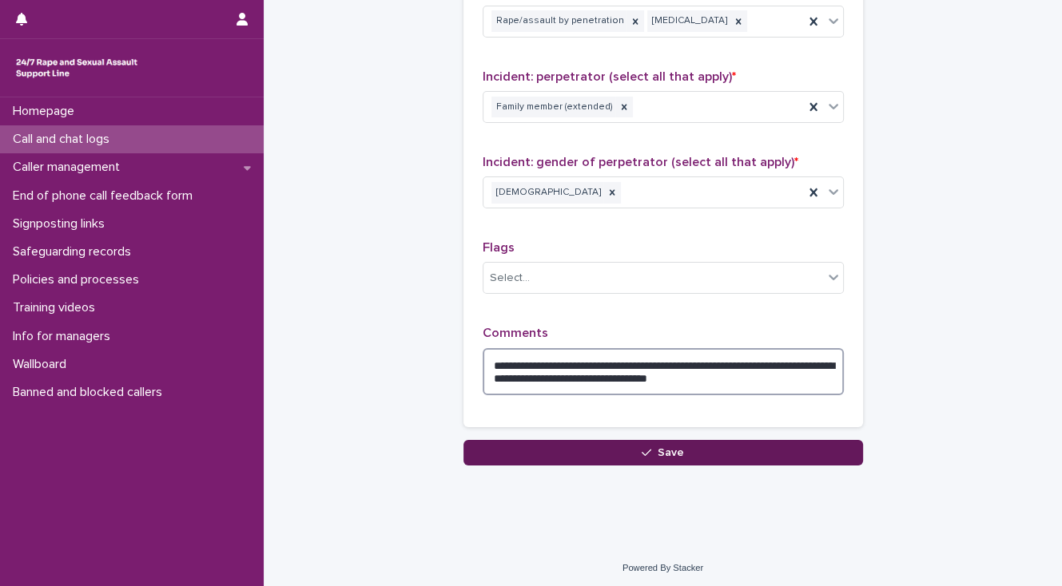
type textarea "**********"
click at [603, 448] on button "Save" at bounding box center [662, 453] width 399 height 26
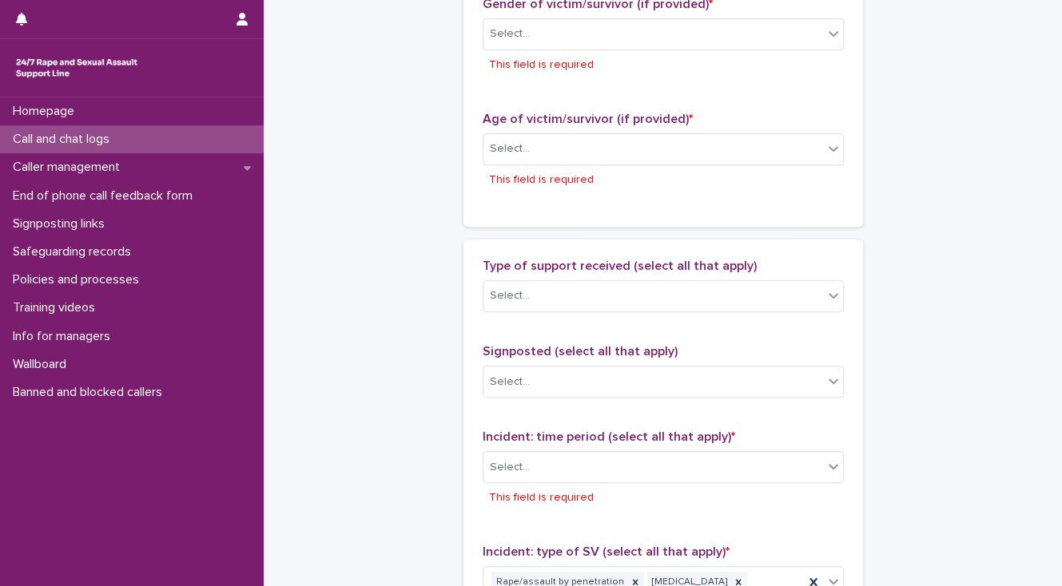
scroll to position [812, 0]
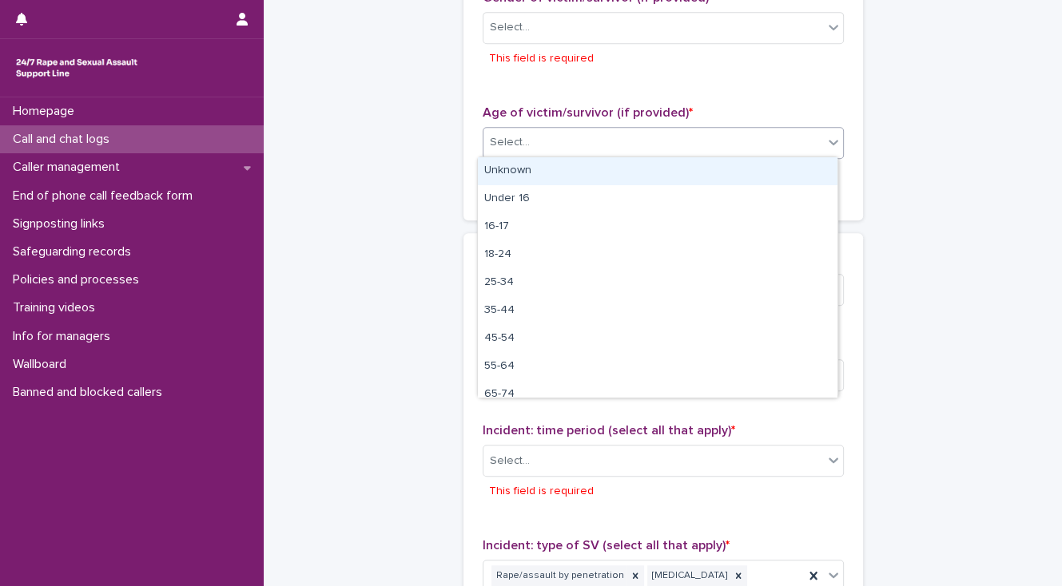
click at [533, 141] on div "Select..." at bounding box center [653, 142] width 340 height 26
click at [550, 168] on div "Unknown" at bounding box center [657, 171] width 359 height 28
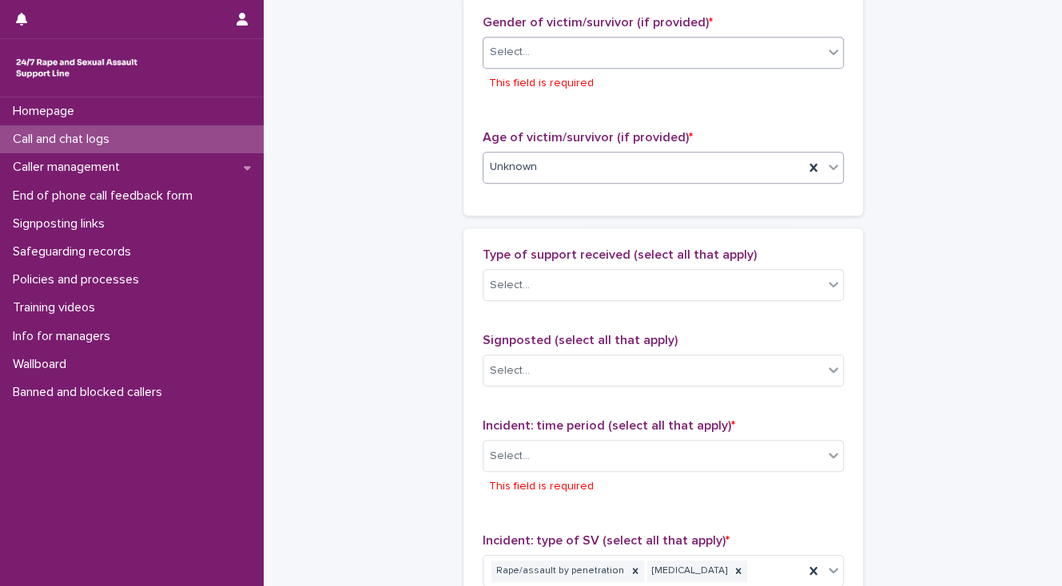
scroll to position [785, 0]
click at [567, 41] on div "Select..." at bounding box center [653, 54] width 340 height 26
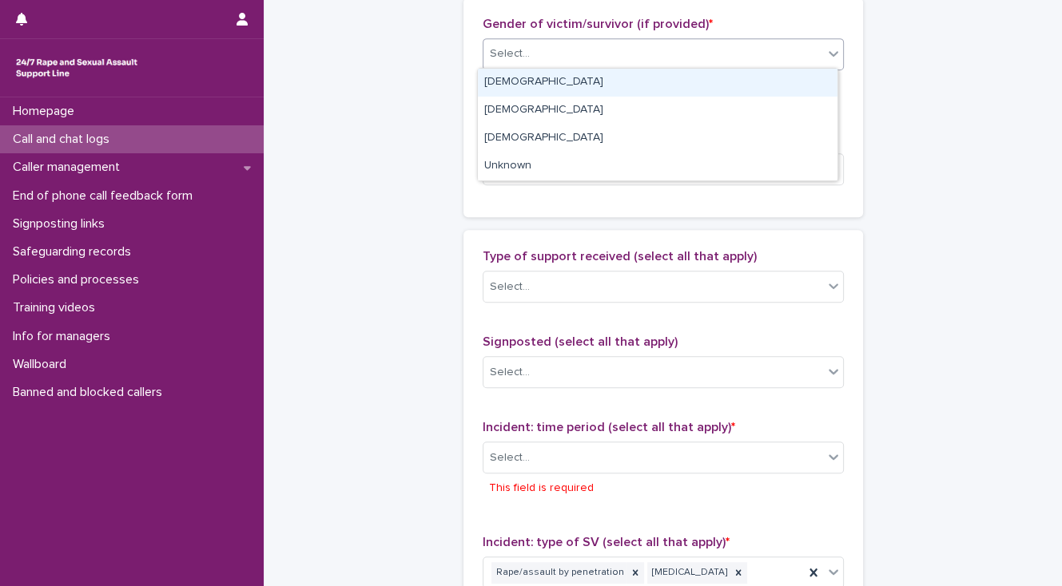
click at [570, 81] on div "[DEMOGRAPHIC_DATA]" at bounding box center [657, 83] width 359 height 28
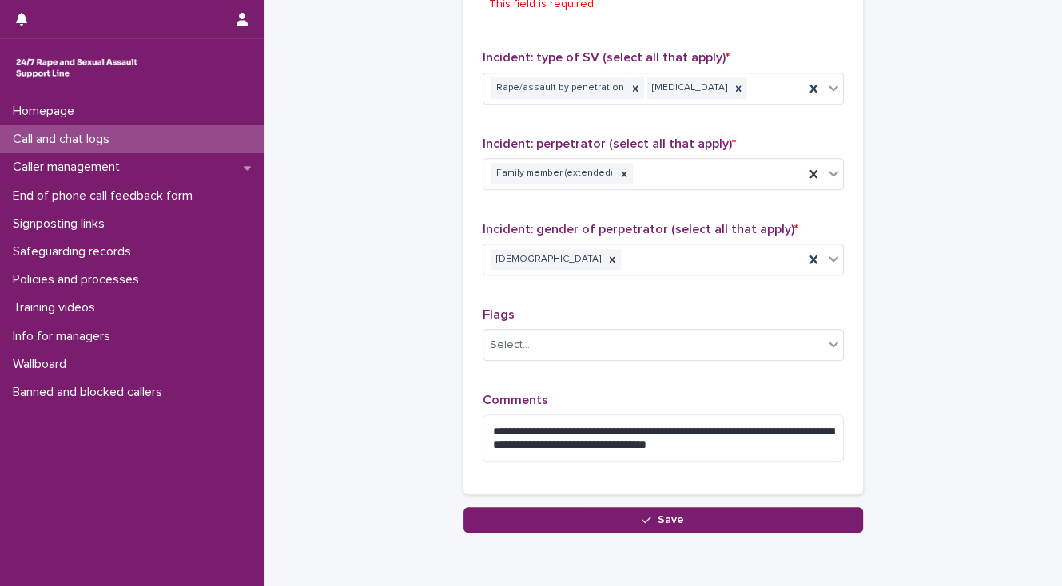
scroll to position [1308, 0]
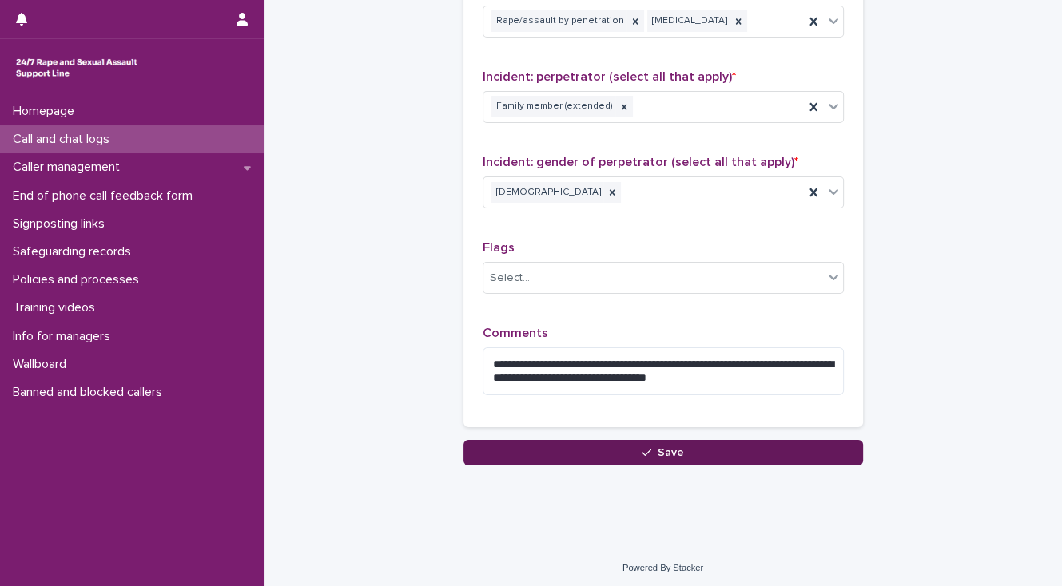
click at [495, 452] on button "Save" at bounding box center [662, 453] width 399 height 26
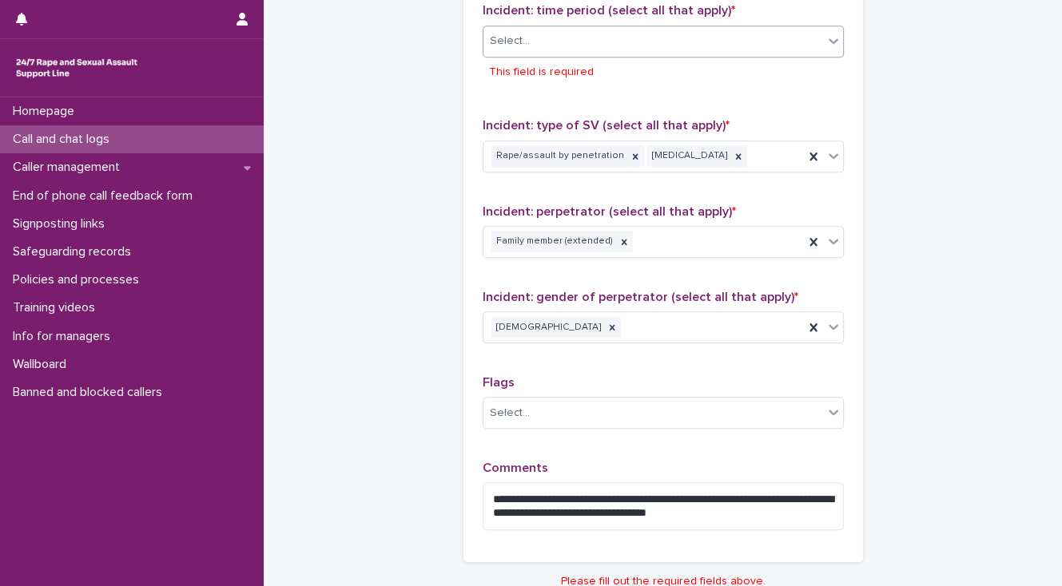
click at [556, 37] on div "Select..." at bounding box center [653, 41] width 340 height 26
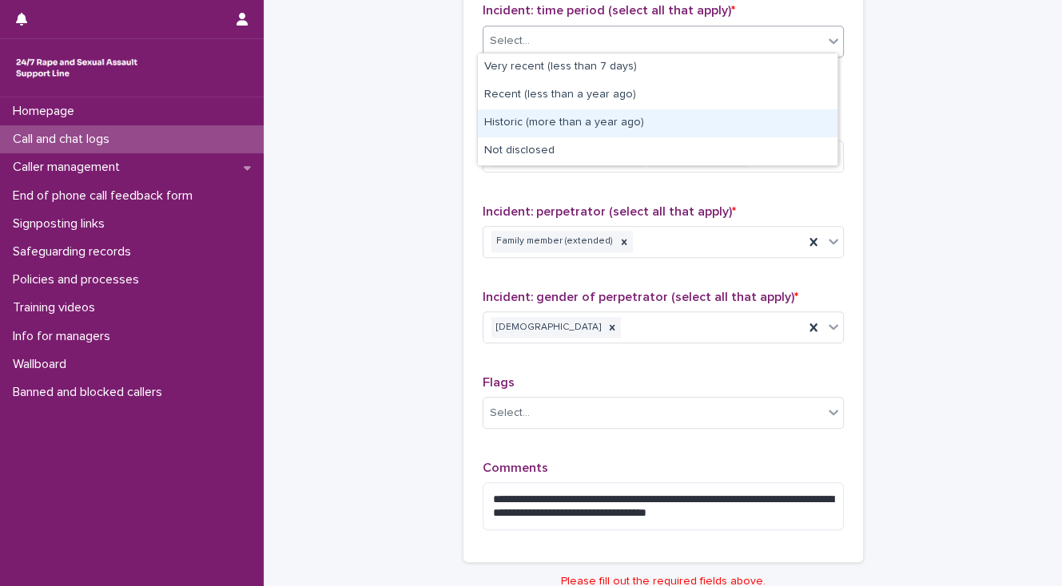
click at [554, 125] on div "Historic (more than a year ago)" at bounding box center [657, 123] width 359 height 28
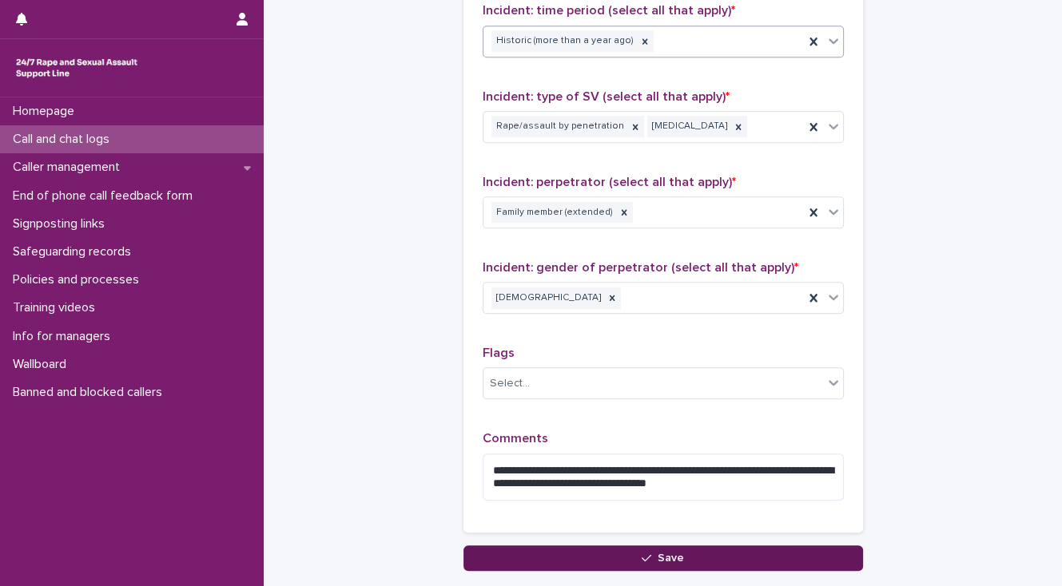
click at [515, 552] on button "Save" at bounding box center [662, 559] width 399 height 26
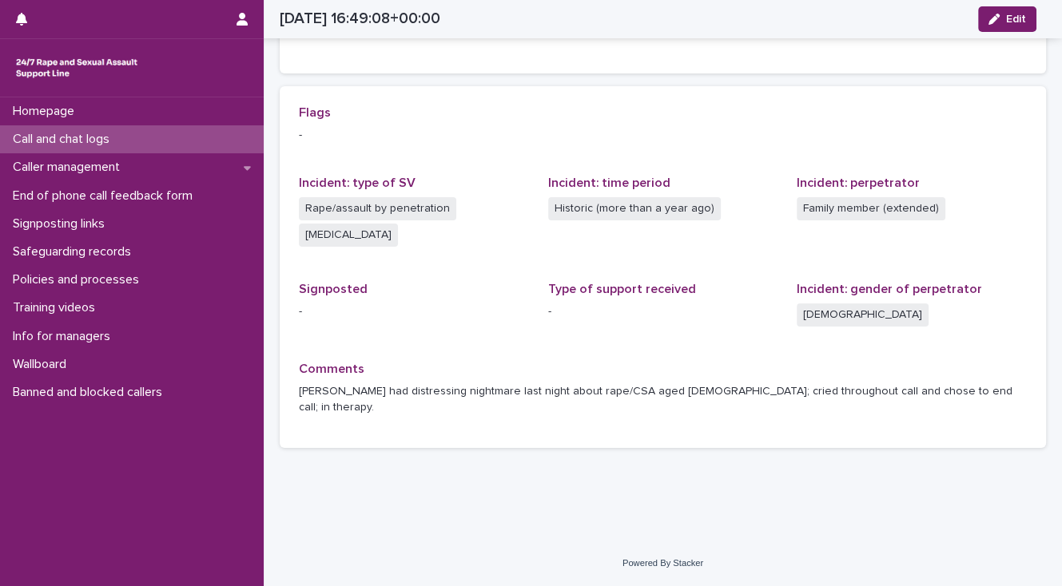
scroll to position [288, 0]
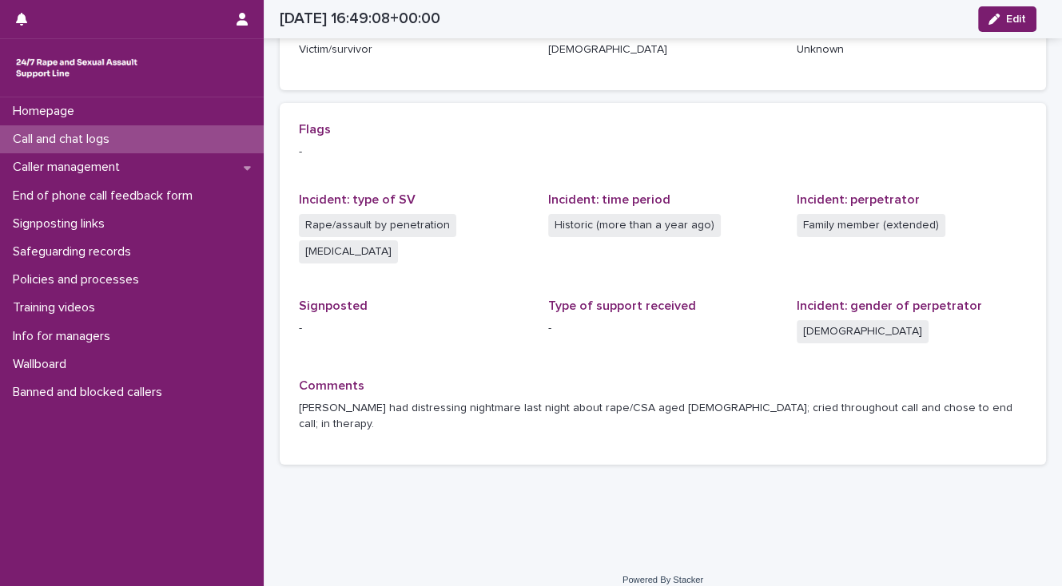
click at [197, 136] on div "Call and chat logs" at bounding box center [132, 139] width 264 height 28
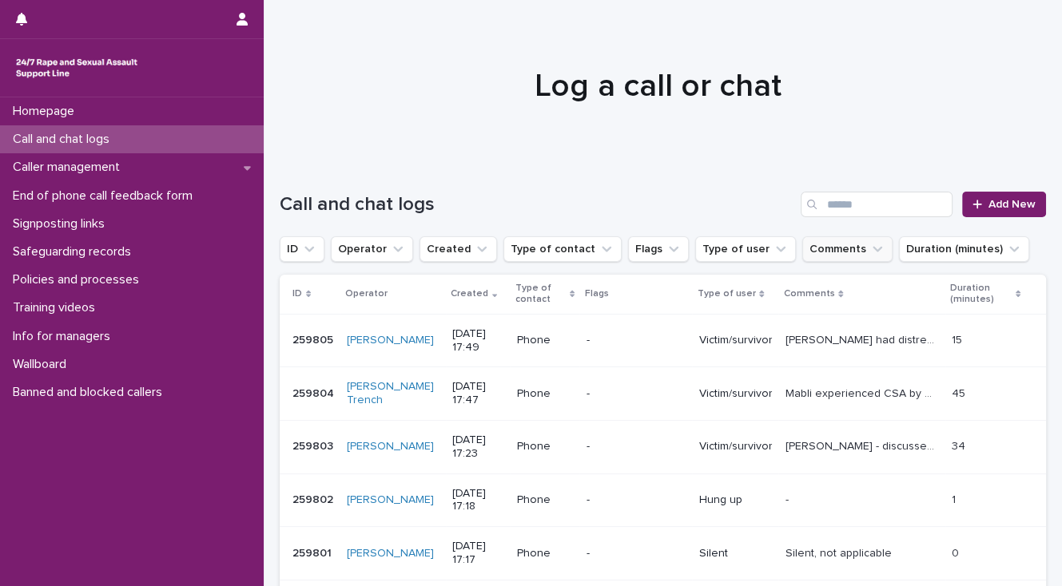
click at [802, 252] on button "Comments" at bounding box center [847, 249] width 90 height 26
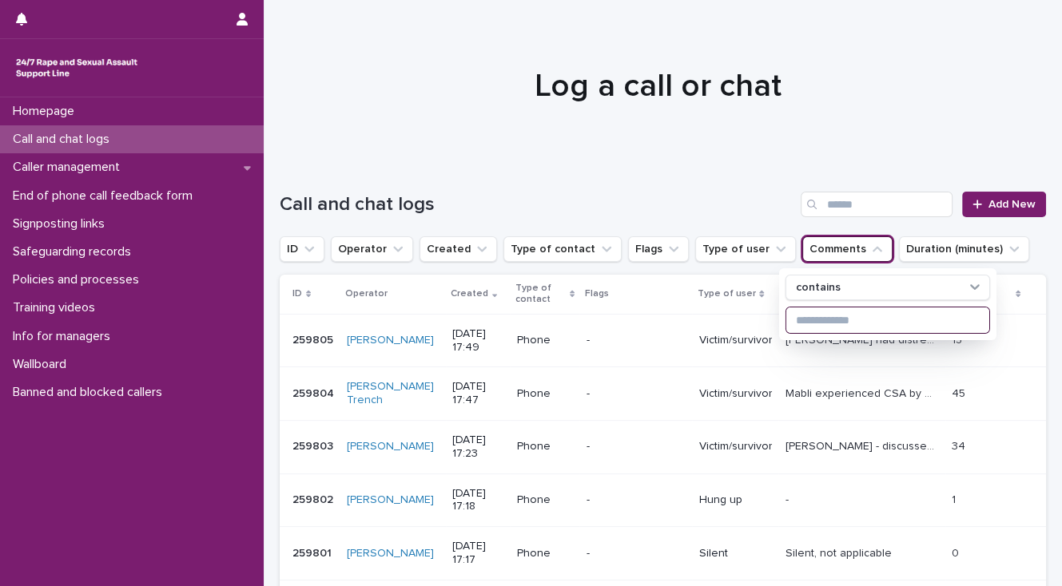
click at [804, 321] on input at bounding box center [887, 321] width 203 height 26
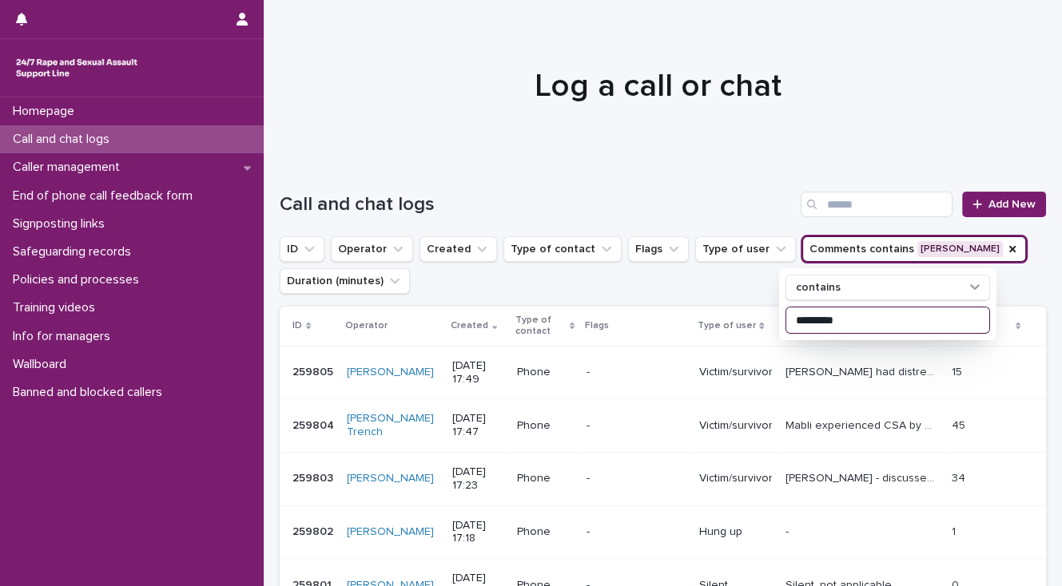
type input "*********"
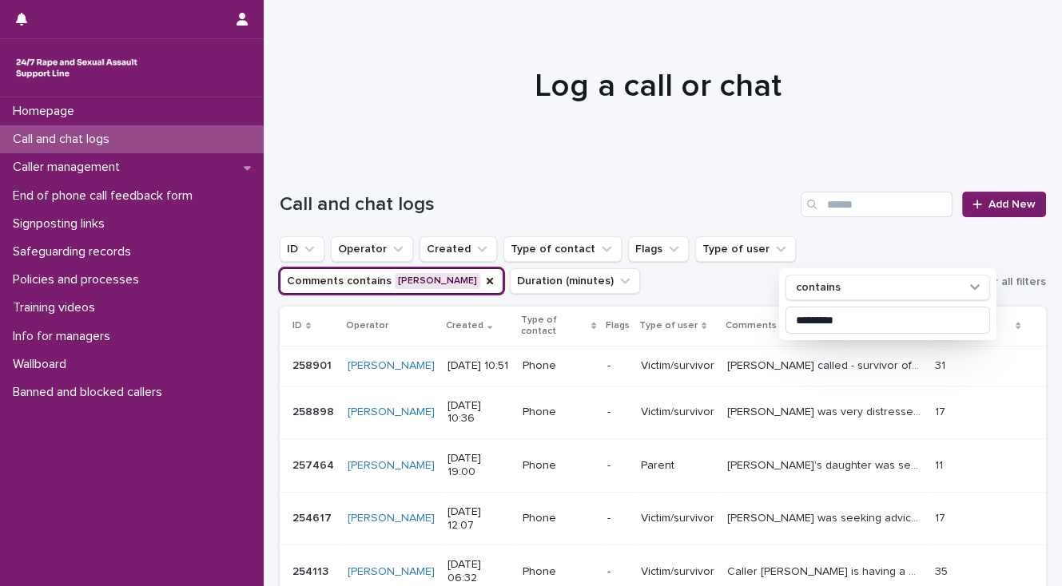
click at [782, 411] on p "[PERSON_NAME] was very distressed. She is concerned that a campaign is being se…" at bounding box center [826, 411] width 198 height 17
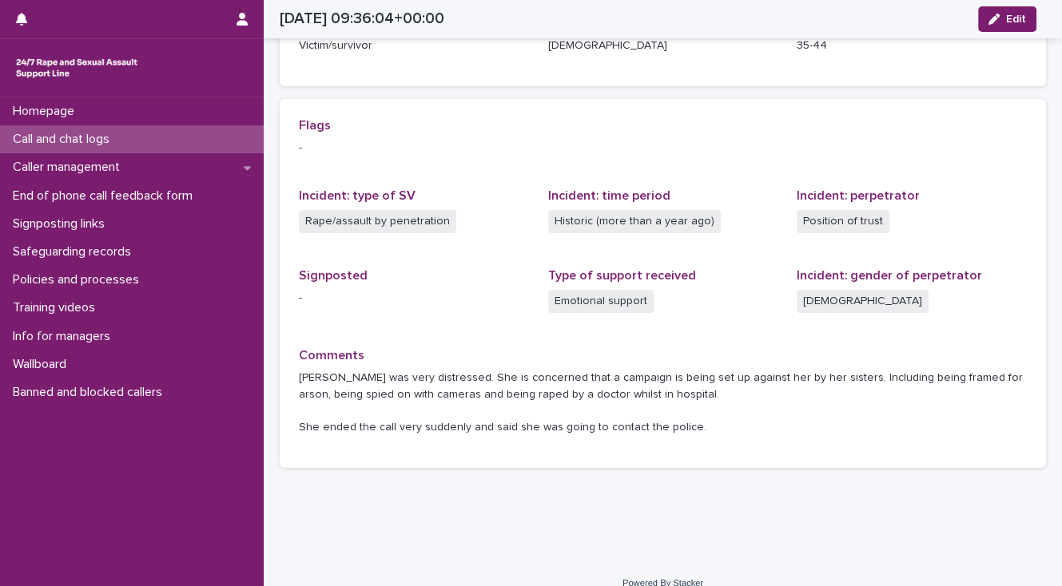
scroll to position [312, 0]
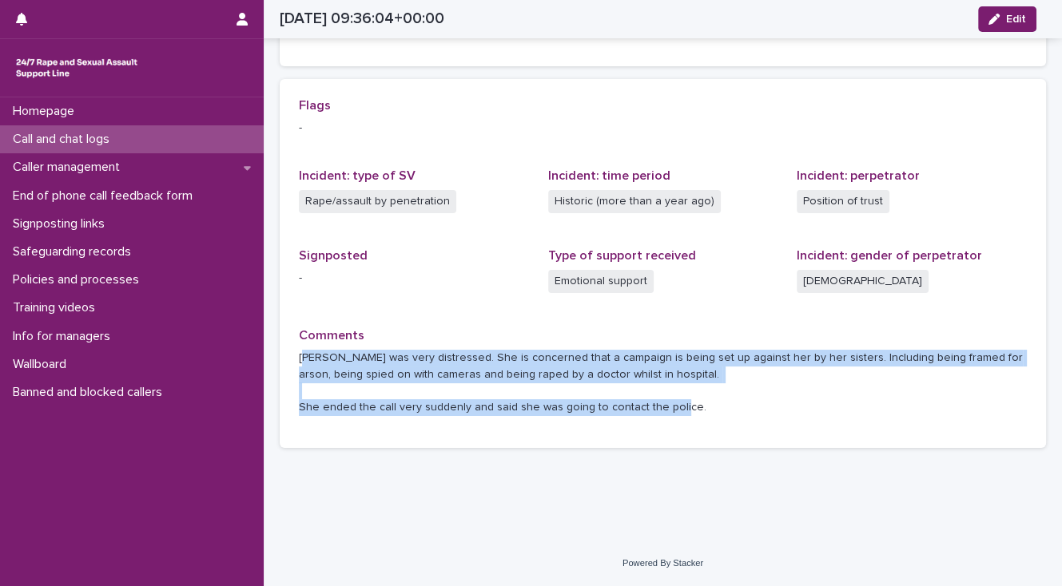
drag, startPoint x: 303, startPoint y: 356, endPoint x: 693, endPoint y: 405, distance: 393.7
click at [693, 405] on p "[PERSON_NAME] was very distressed. She is concerned that a campaign is being se…" at bounding box center [663, 383] width 728 height 66
drag, startPoint x: 693, startPoint y: 405, endPoint x: 588, endPoint y: 371, distance: 110.7
copy p "hristina was very distressed. She is concerned that a campaign is being set up …"
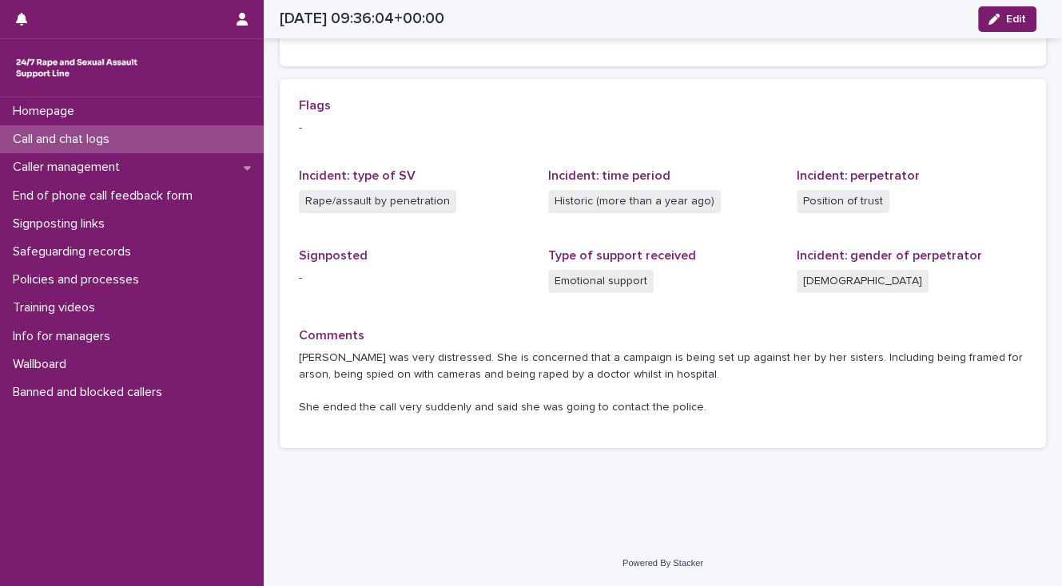
click at [18, 493] on div "Homepage Call and chat logs Caller management End of phone call feedback form S…" at bounding box center [132, 341] width 264 height 489
click at [77, 138] on p "Call and chat logs" at bounding box center [64, 139] width 116 height 15
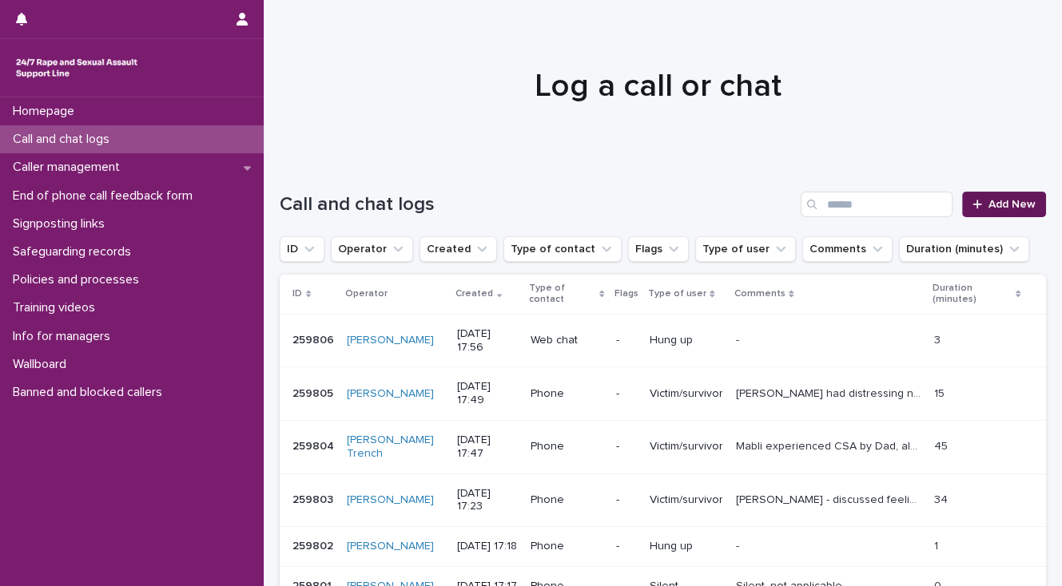
click at [1007, 203] on span "Add New" at bounding box center [1011, 204] width 47 height 11
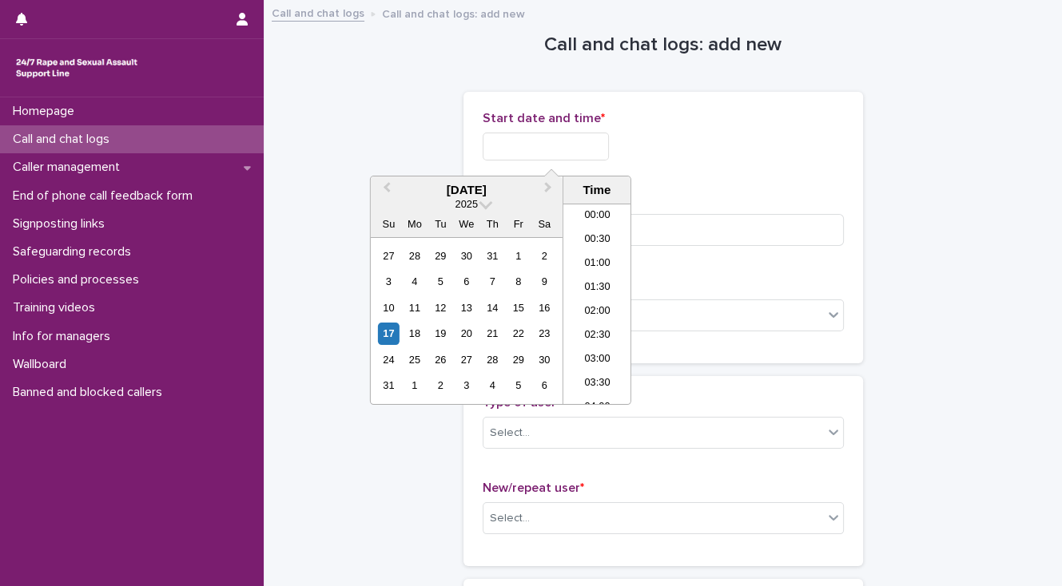
click at [504, 148] on input "text" at bounding box center [546, 147] width 126 height 28
drag, startPoint x: 595, startPoint y: 277, endPoint x: 582, endPoint y: 252, distance: 27.9
click at [595, 277] on li "17:30" at bounding box center [597, 280] width 68 height 24
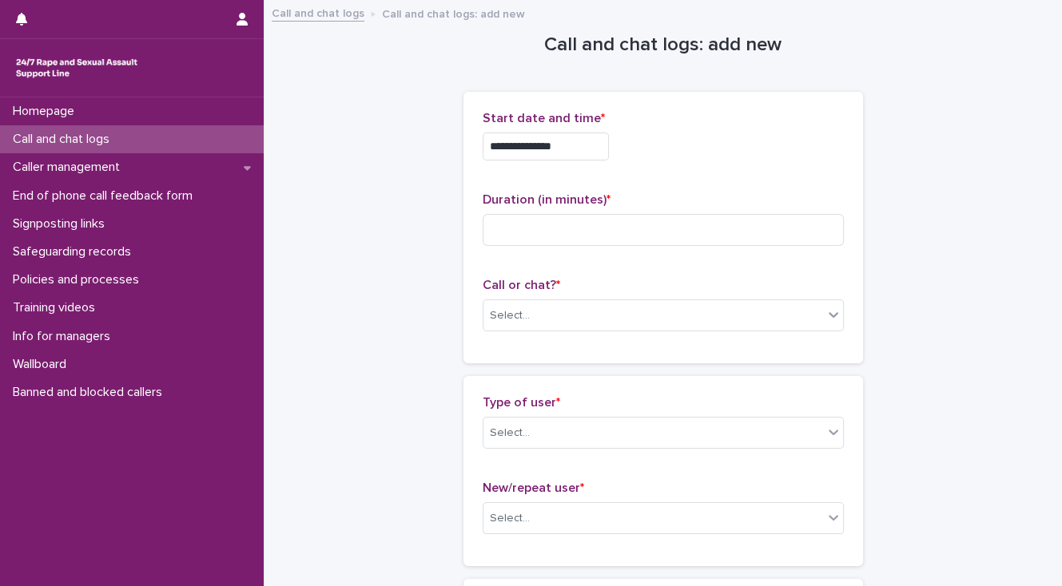
click at [568, 147] on input "**********" at bounding box center [546, 147] width 126 height 28
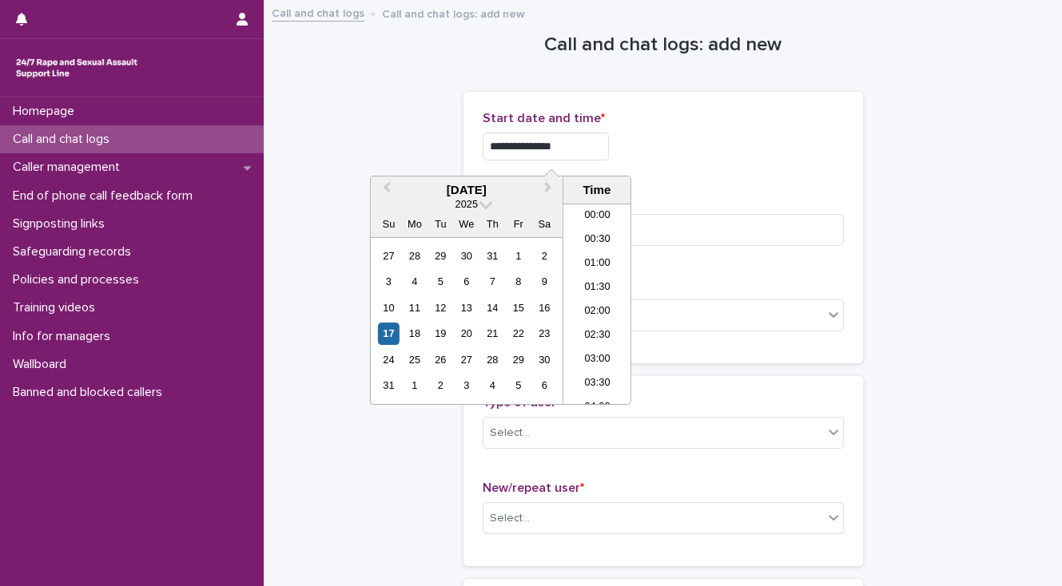
scroll to position [751, 0]
click at [566, 145] on input "**********" at bounding box center [546, 147] width 126 height 28
click at [570, 147] on input "**********" at bounding box center [546, 147] width 126 height 28
type input "**********"
drag, startPoint x: 393, startPoint y: 136, endPoint x: 398, endPoint y: 155, distance: 19.8
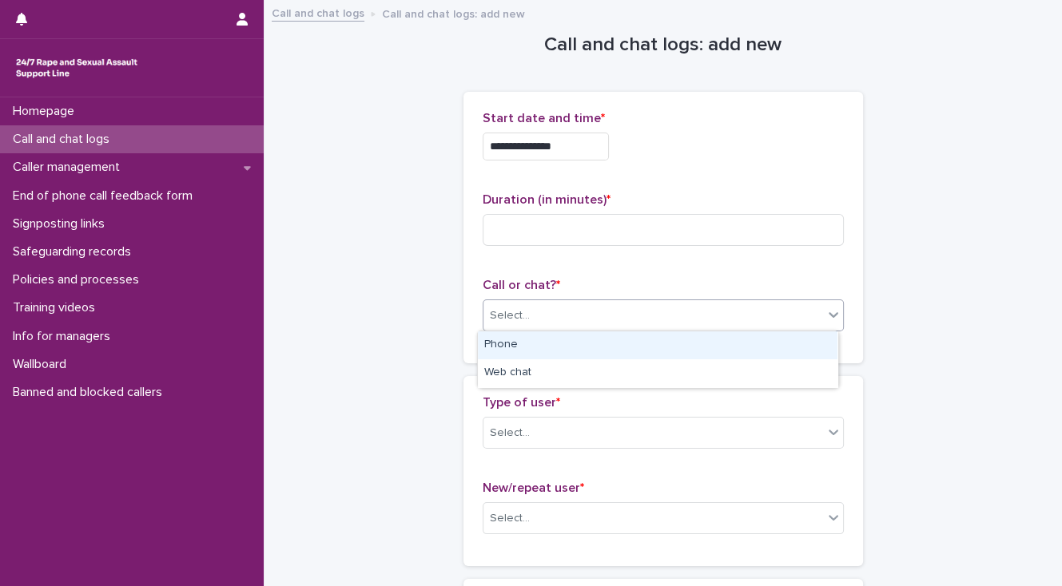
drag, startPoint x: 495, startPoint y: 314, endPoint x: 496, endPoint y: 324, distance: 10.4
click at [496, 316] on div "Select..." at bounding box center [510, 316] width 40 height 17
click at [495, 348] on div "Phone" at bounding box center [657, 346] width 359 height 28
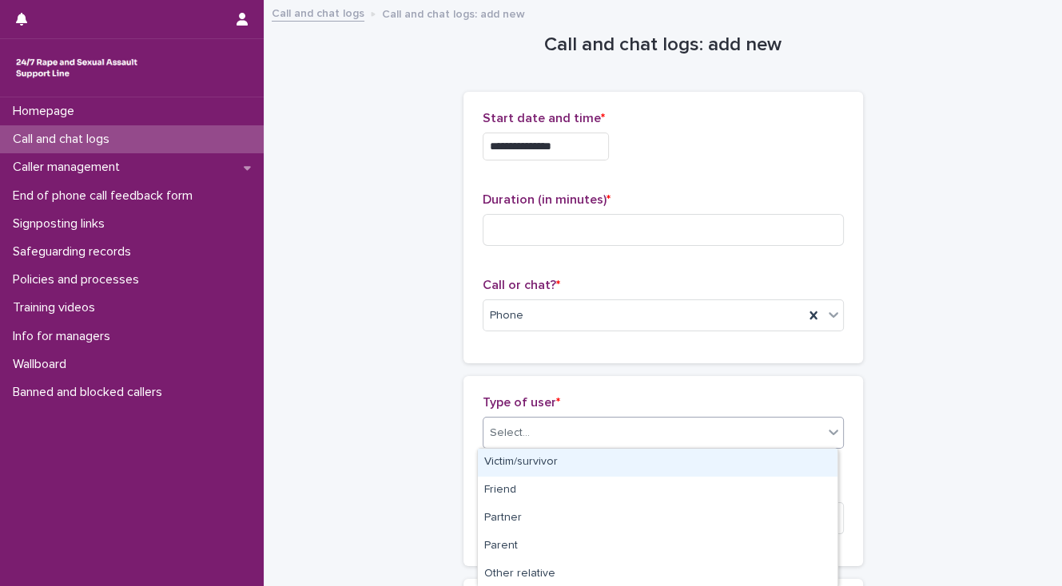
click at [514, 427] on div "Select..." at bounding box center [510, 433] width 40 height 17
click at [522, 450] on div "Victim/survivor" at bounding box center [657, 463] width 359 height 28
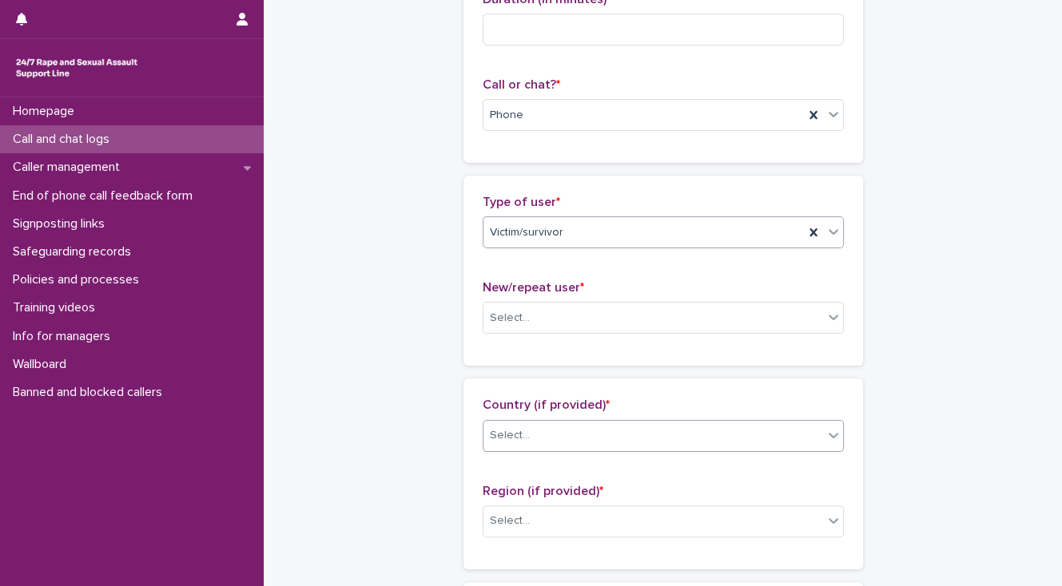
scroll to position [320, 0]
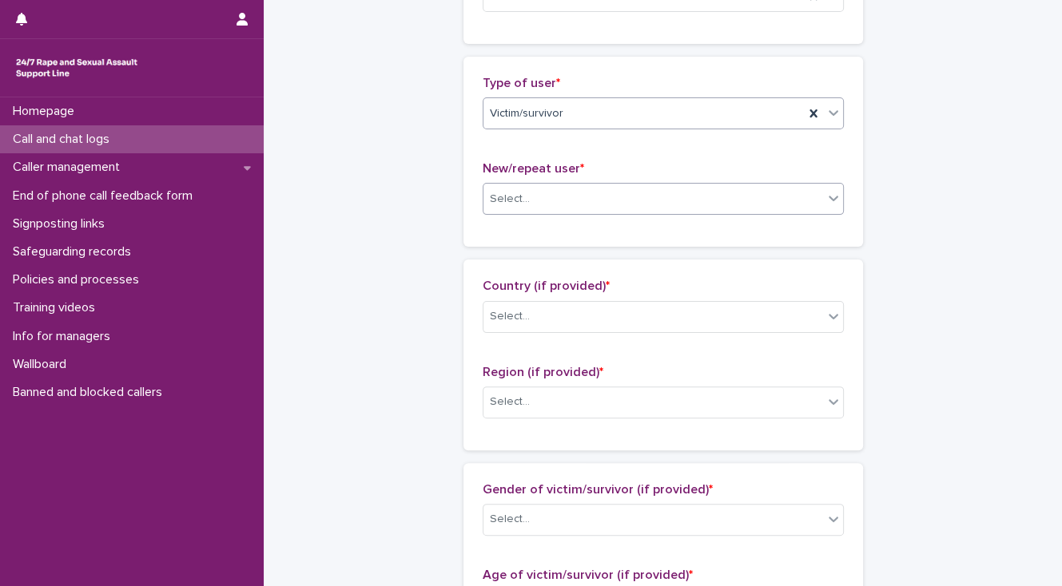
click at [507, 195] on div "Select..." at bounding box center [510, 199] width 40 height 17
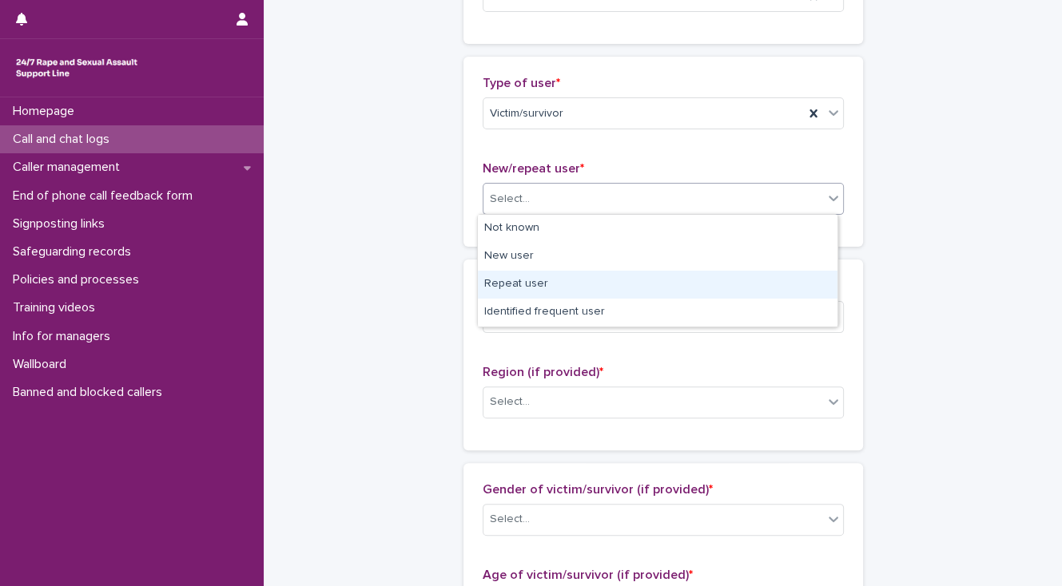
click at [509, 282] on div "Repeat user" at bounding box center [657, 285] width 359 height 28
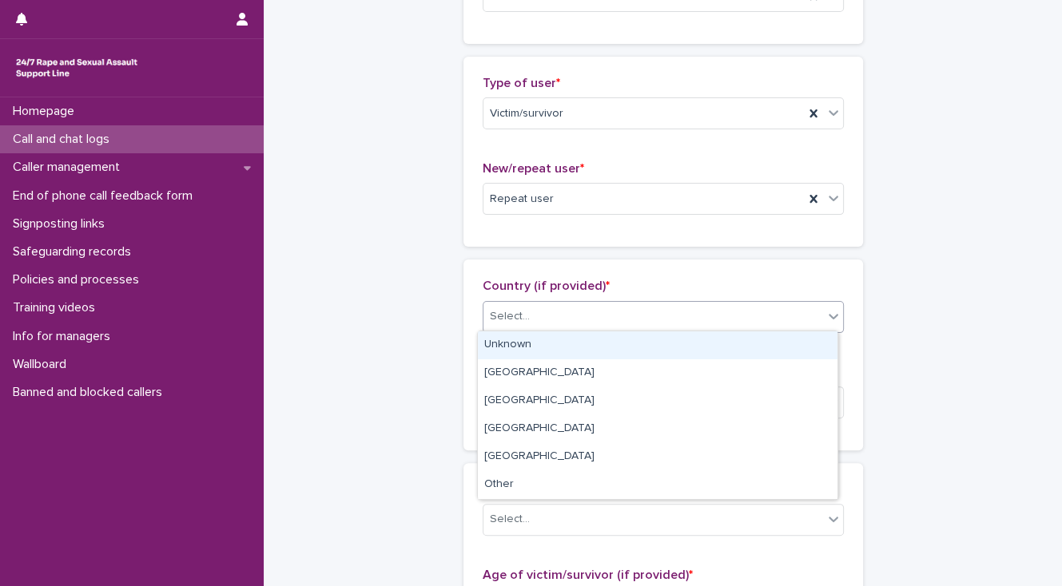
click at [514, 314] on div "Select..." at bounding box center [510, 316] width 40 height 17
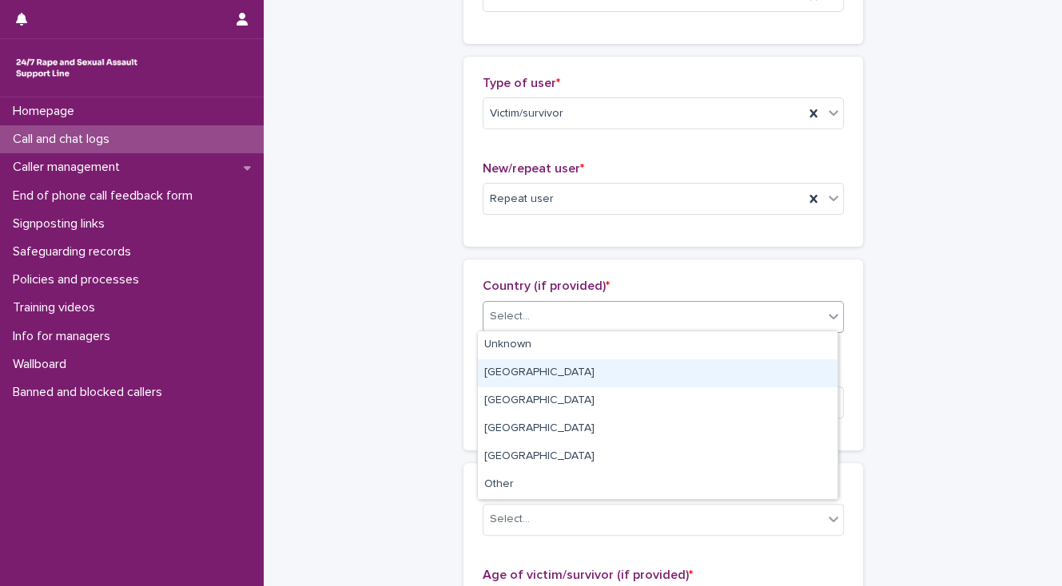
click at [520, 364] on div "England" at bounding box center [657, 373] width 359 height 28
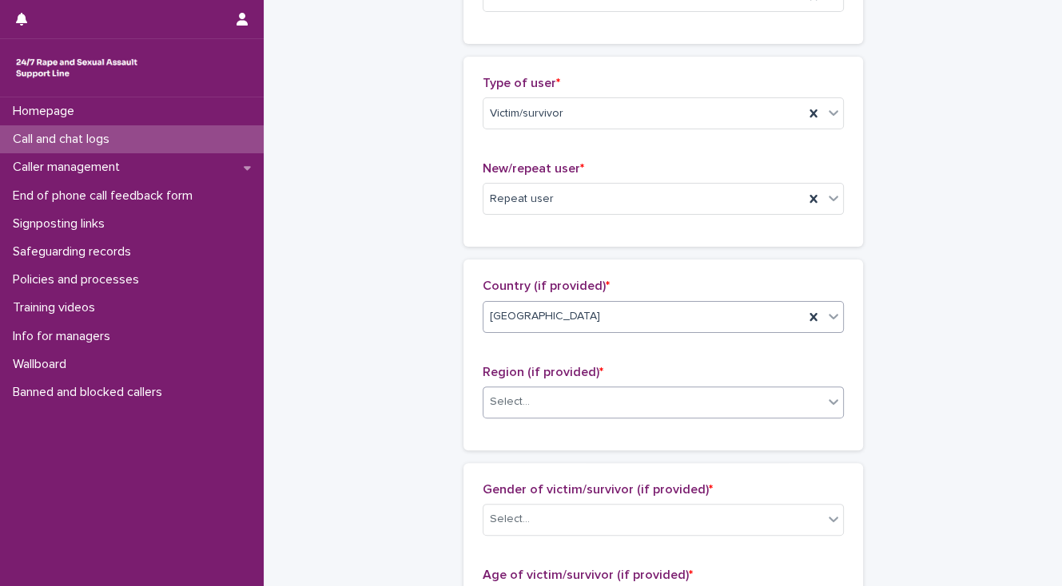
click at [534, 407] on div "Select..." at bounding box center [653, 402] width 340 height 26
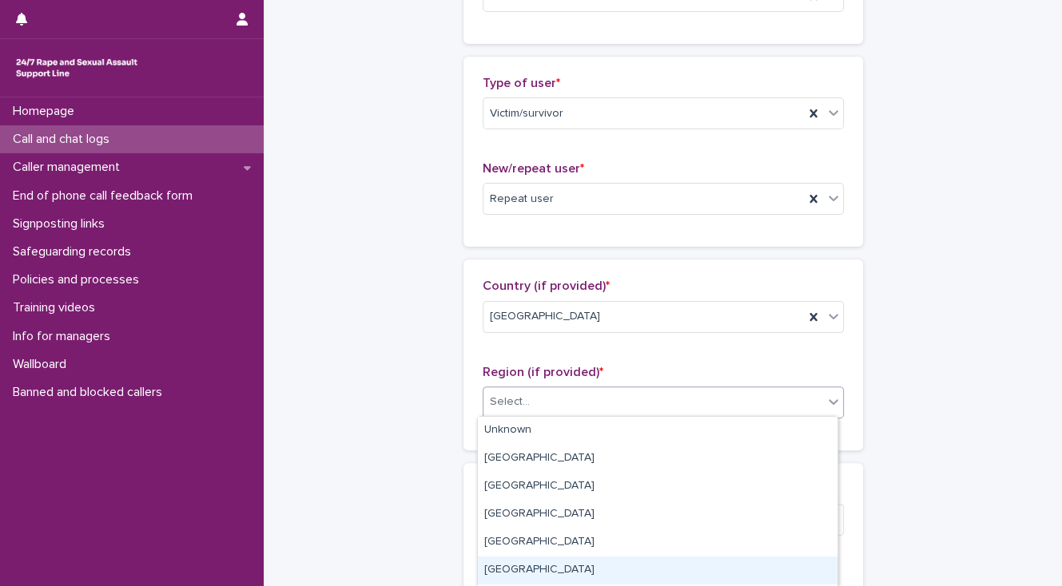
drag, startPoint x: 561, startPoint y: 555, endPoint x: 546, endPoint y: 563, distance: 16.4
click at [555, 566] on div "North West" at bounding box center [657, 571] width 359 height 28
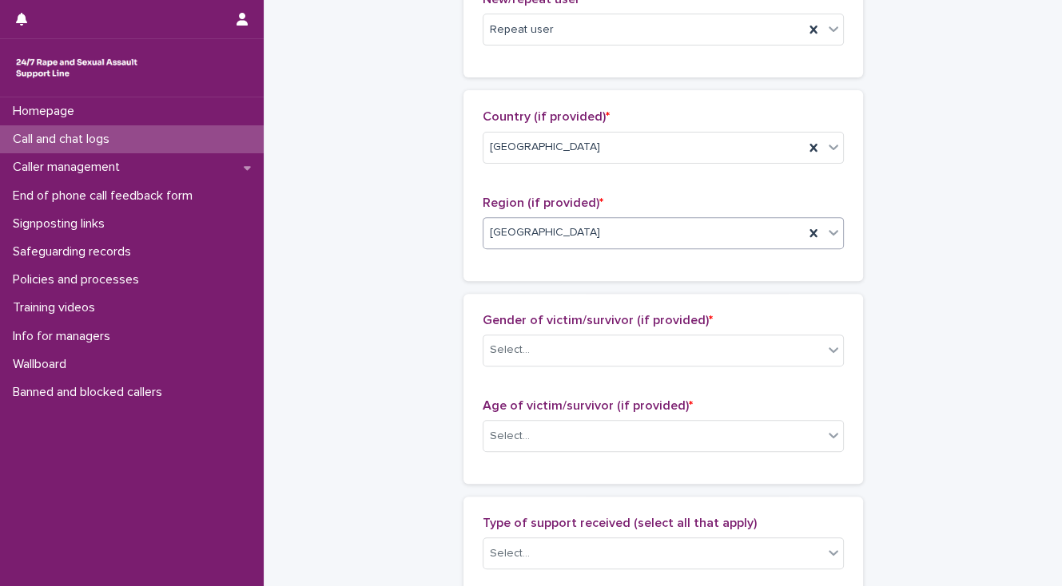
scroll to position [575, 0]
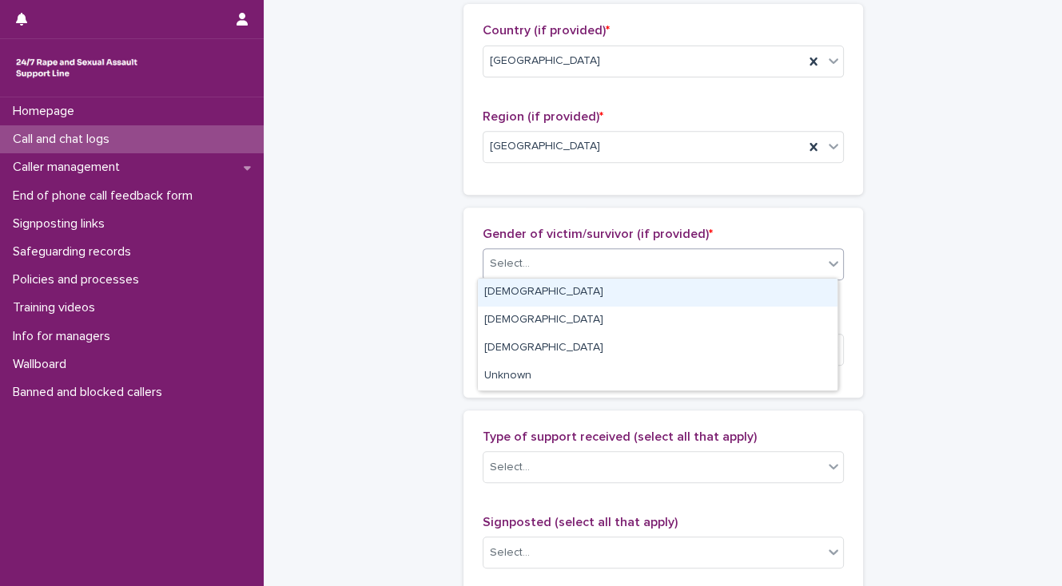
click at [492, 272] on div "Select..." at bounding box center [653, 264] width 340 height 26
click at [491, 292] on div "[DEMOGRAPHIC_DATA]" at bounding box center [657, 293] width 359 height 28
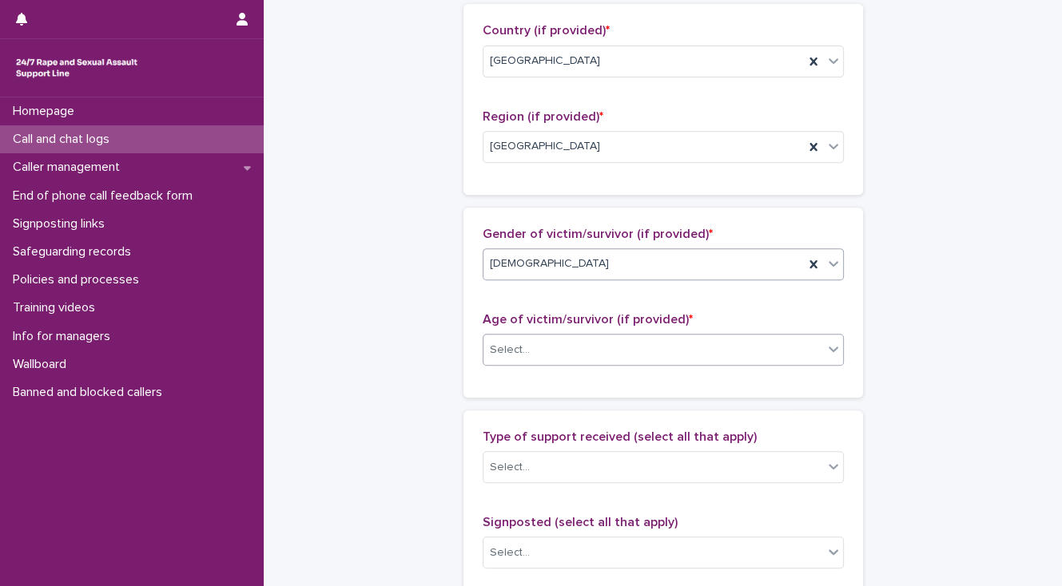
click at [499, 360] on div "Select..." at bounding box center [653, 350] width 340 height 26
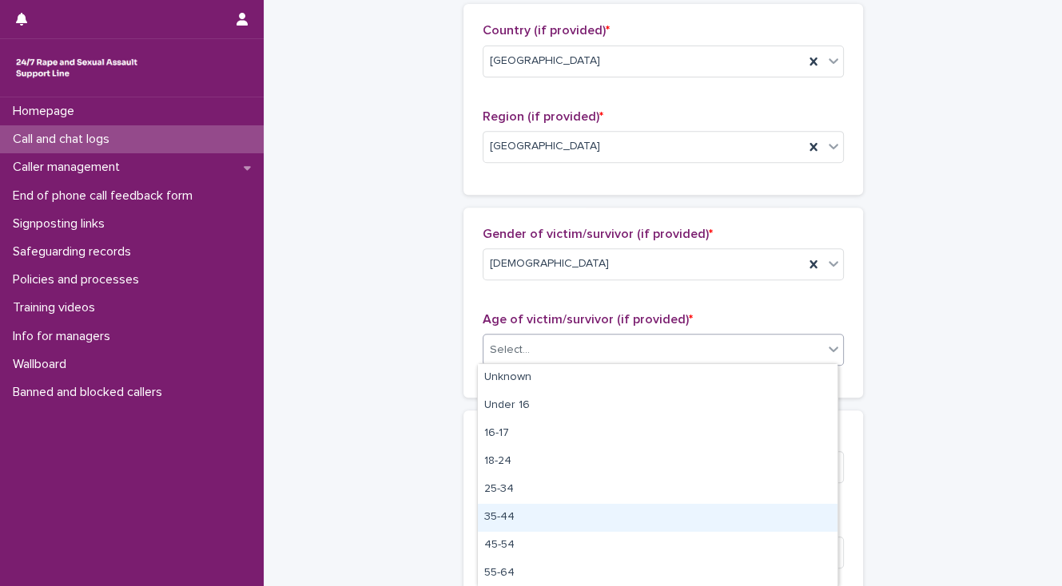
click at [502, 514] on div "35-44" at bounding box center [657, 518] width 359 height 28
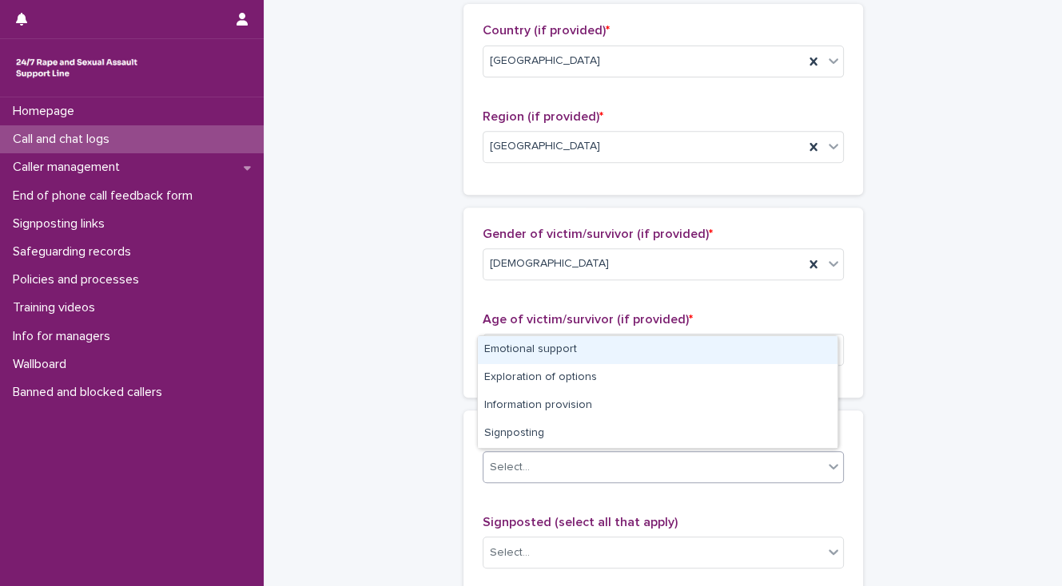
click at [504, 477] on div "Select..." at bounding box center [653, 468] width 340 height 26
click at [506, 351] on div "Emotional support" at bounding box center [657, 350] width 359 height 28
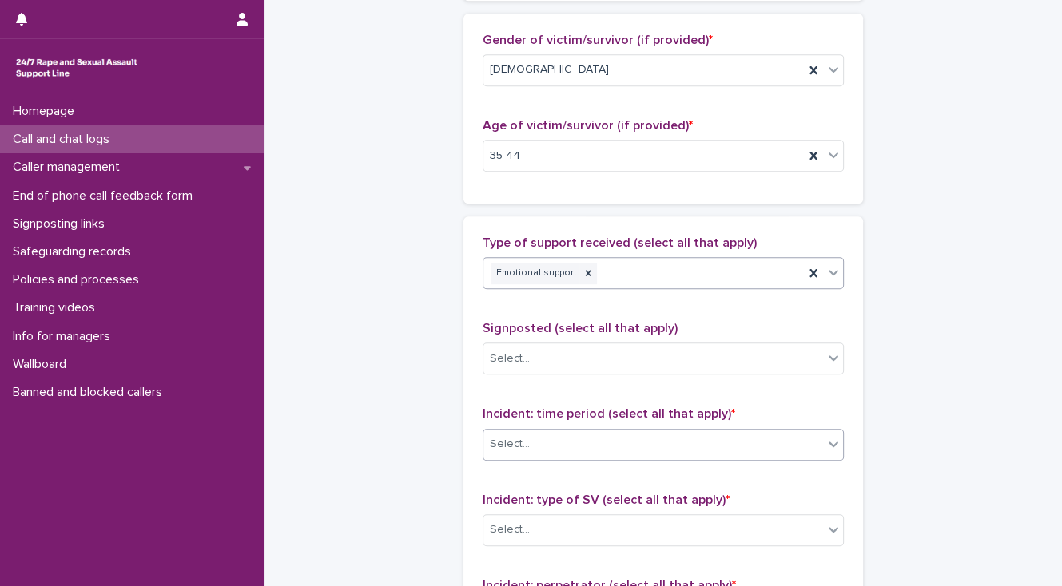
scroll to position [831, 0]
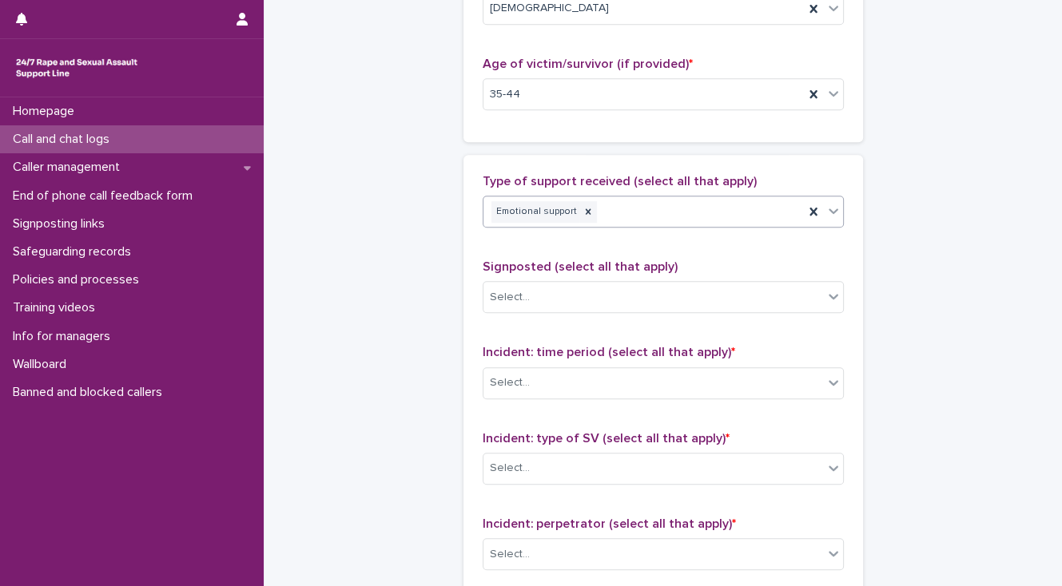
click at [620, 205] on div "Emotional support" at bounding box center [643, 212] width 320 height 28
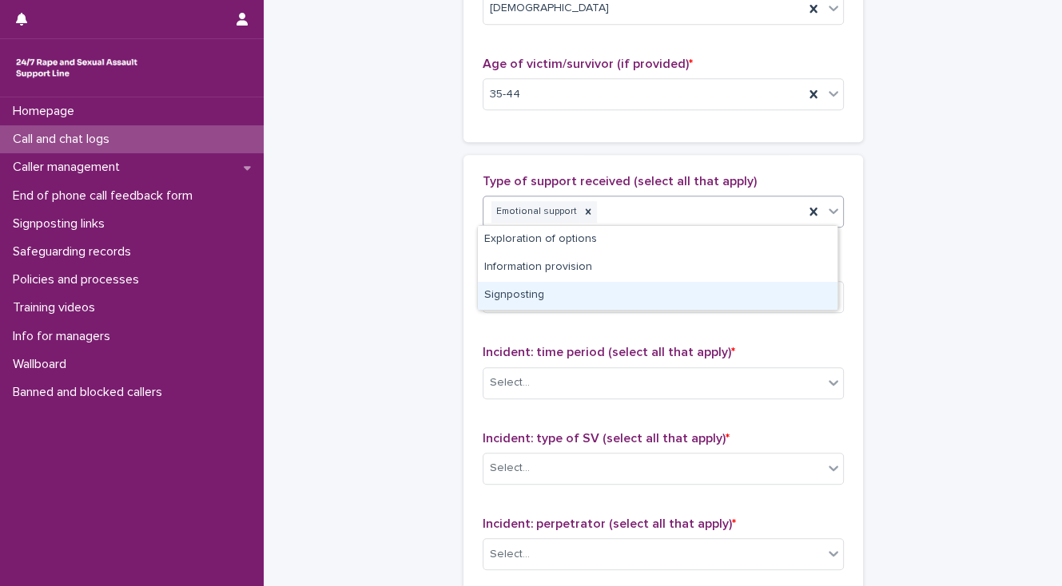
click at [620, 286] on div "Signposting" at bounding box center [657, 296] width 359 height 28
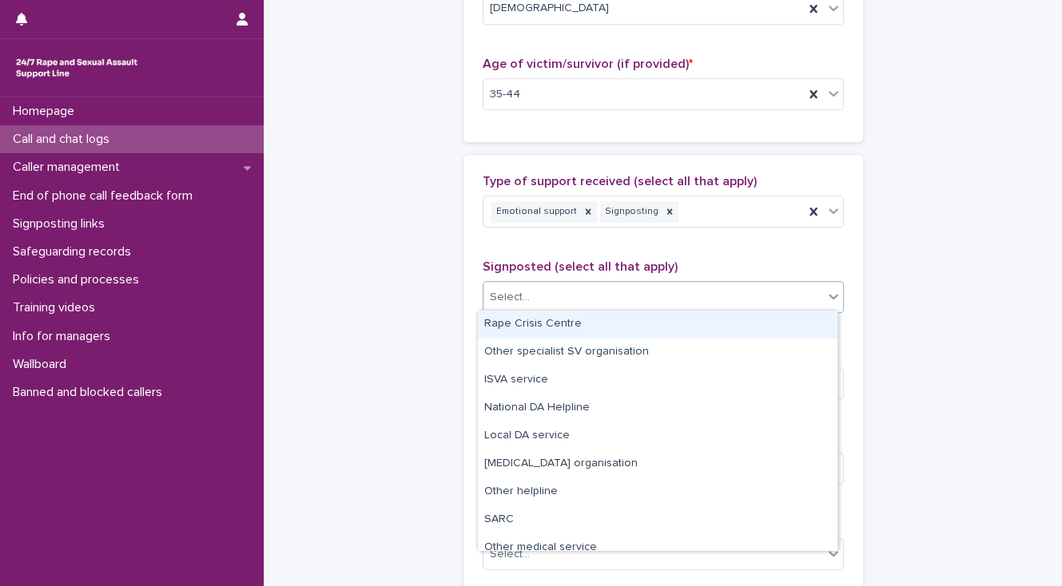
click at [614, 296] on div "Select..." at bounding box center [653, 297] width 340 height 26
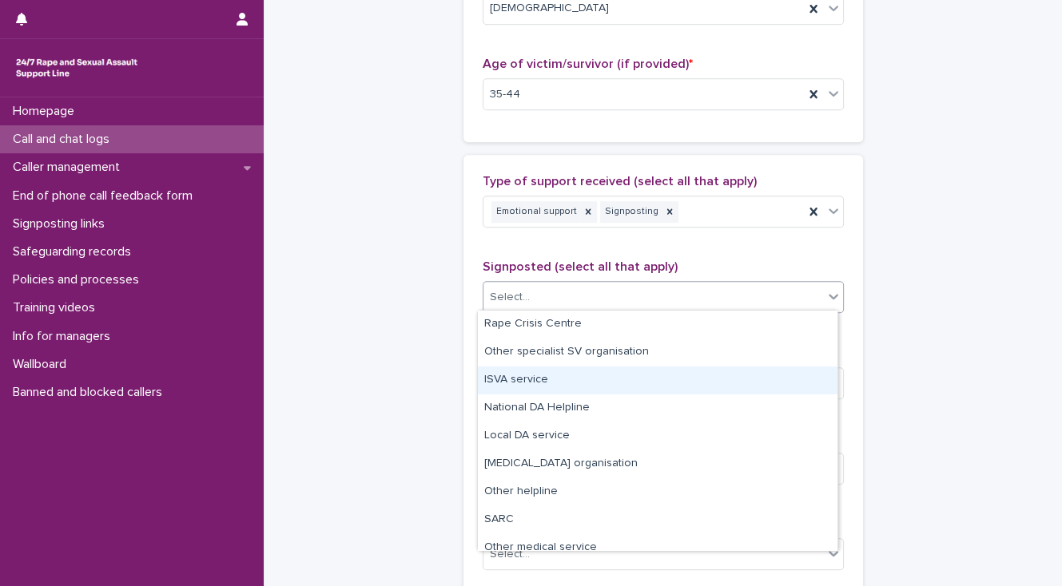
click at [594, 383] on div "ISVA service" at bounding box center [657, 381] width 359 height 28
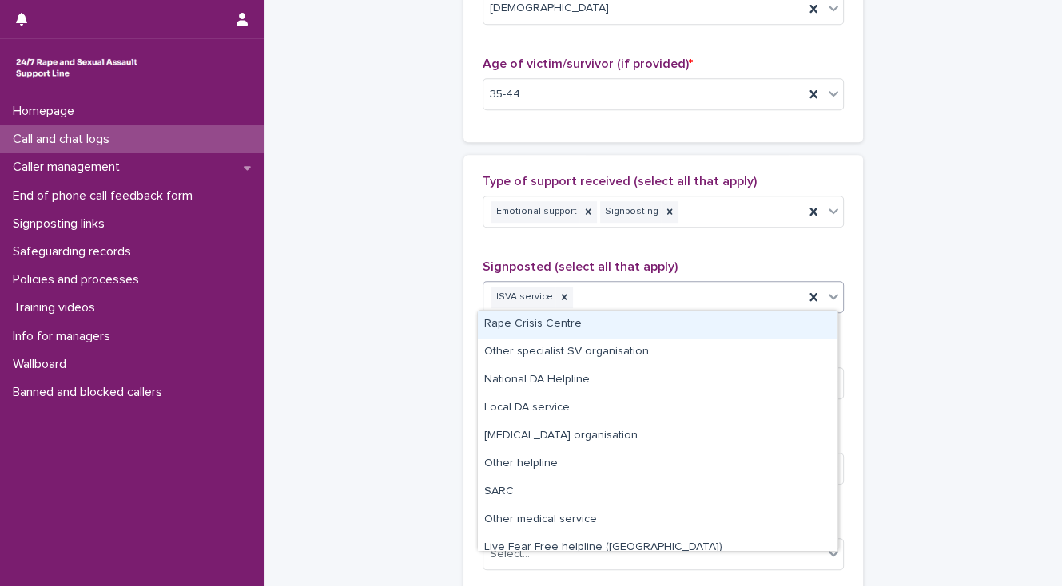
click at [677, 298] on div "ISVA service" at bounding box center [643, 298] width 320 height 28
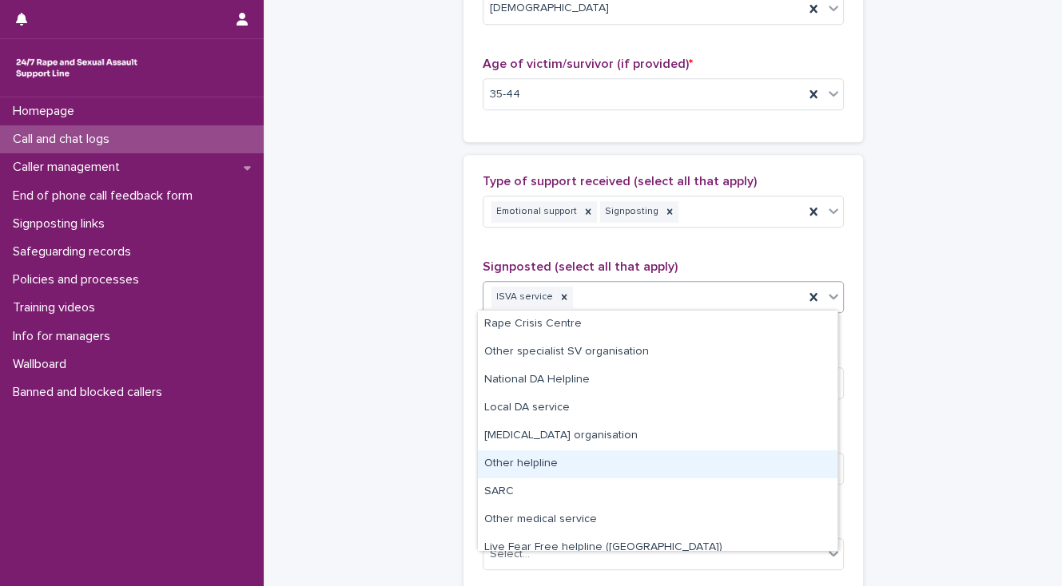
drag, startPoint x: 622, startPoint y: 419, endPoint x: 623, endPoint y: 455, distance: 36.8
click at [623, 455] on div "Other helpline" at bounding box center [657, 465] width 359 height 28
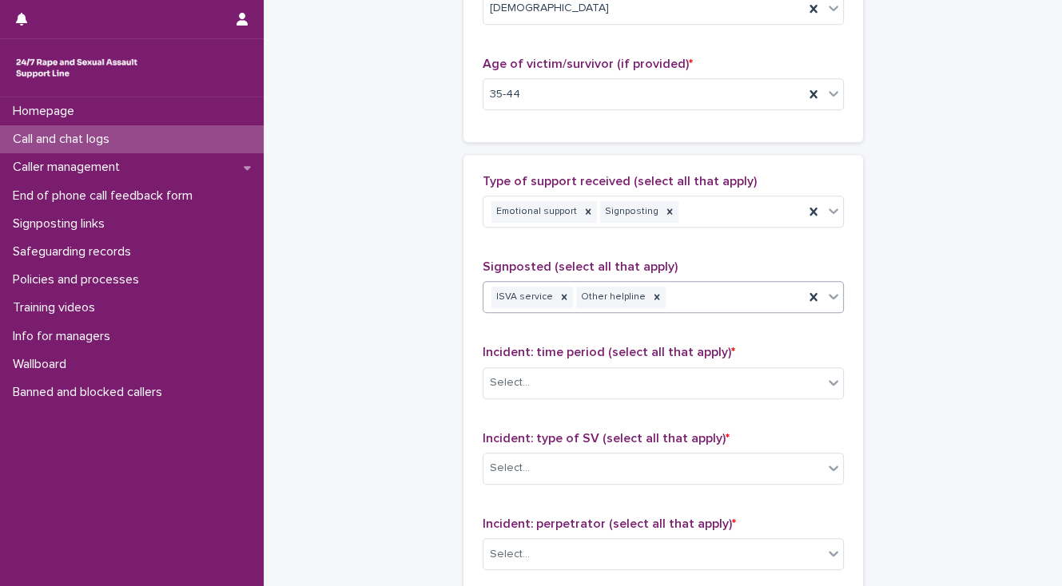
click at [696, 299] on div "ISVA service Other helpline" at bounding box center [643, 298] width 320 height 28
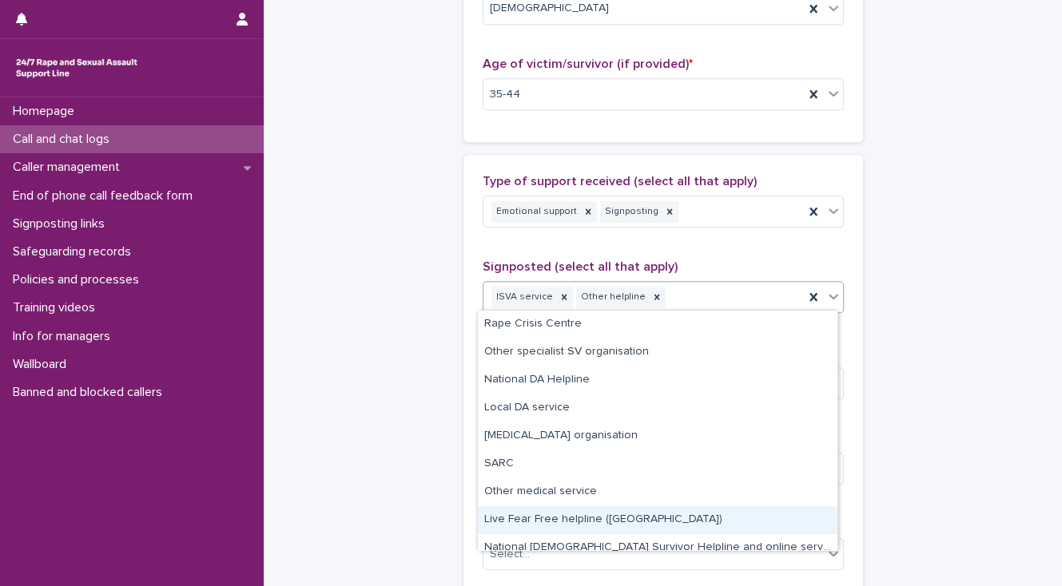
scroll to position [40, 0]
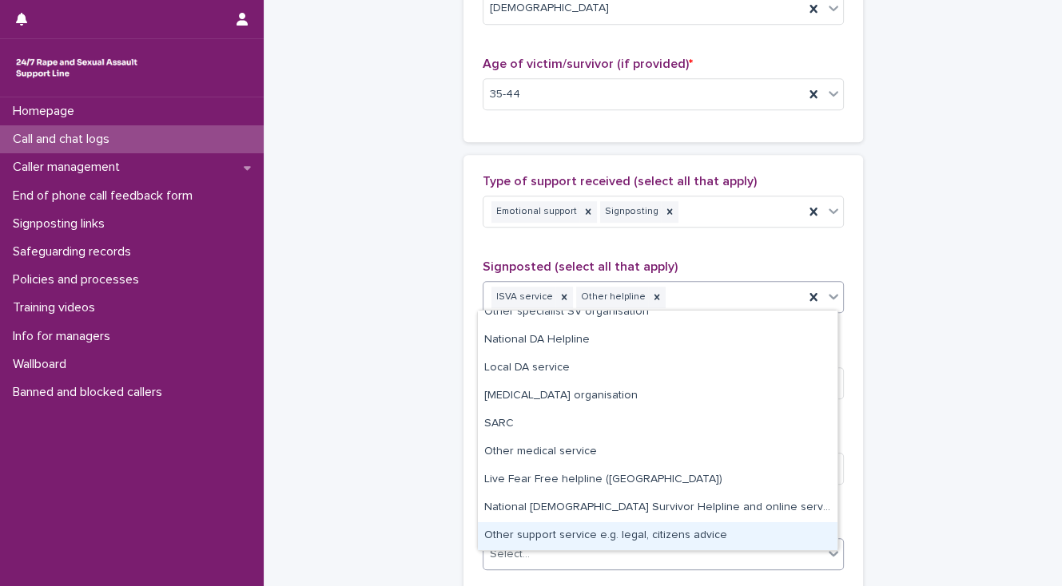
click at [636, 536] on div "Other support service e.g. legal, citizens advice" at bounding box center [657, 536] width 359 height 28
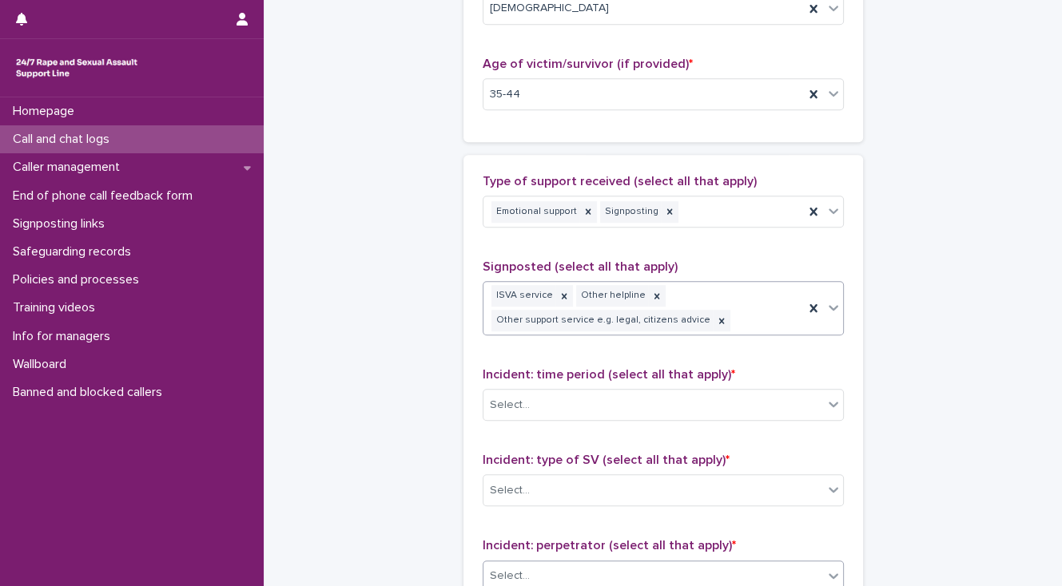
scroll to position [841, 0]
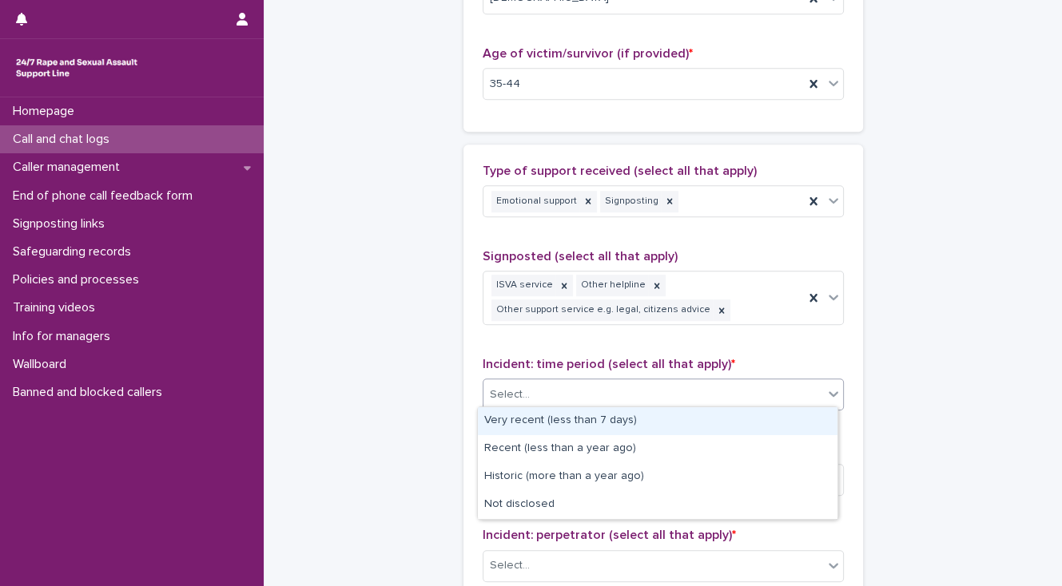
click at [569, 390] on div "Select..." at bounding box center [653, 395] width 340 height 26
click at [582, 420] on div "Very recent (less than 7 days)" at bounding box center [657, 421] width 359 height 28
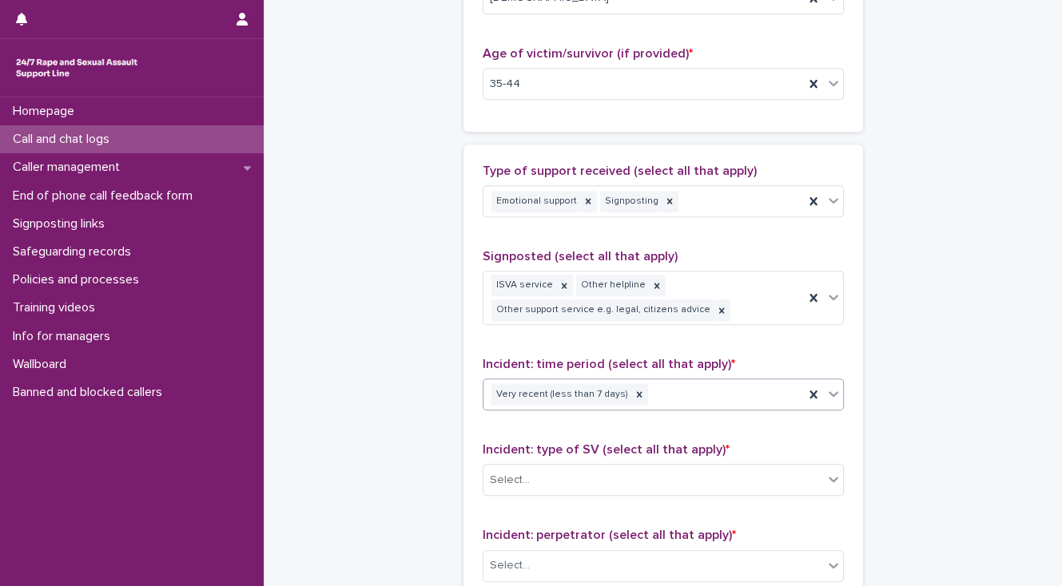
click at [657, 393] on div "Very recent (less than 7 days)" at bounding box center [643, 395] width 320 height 28
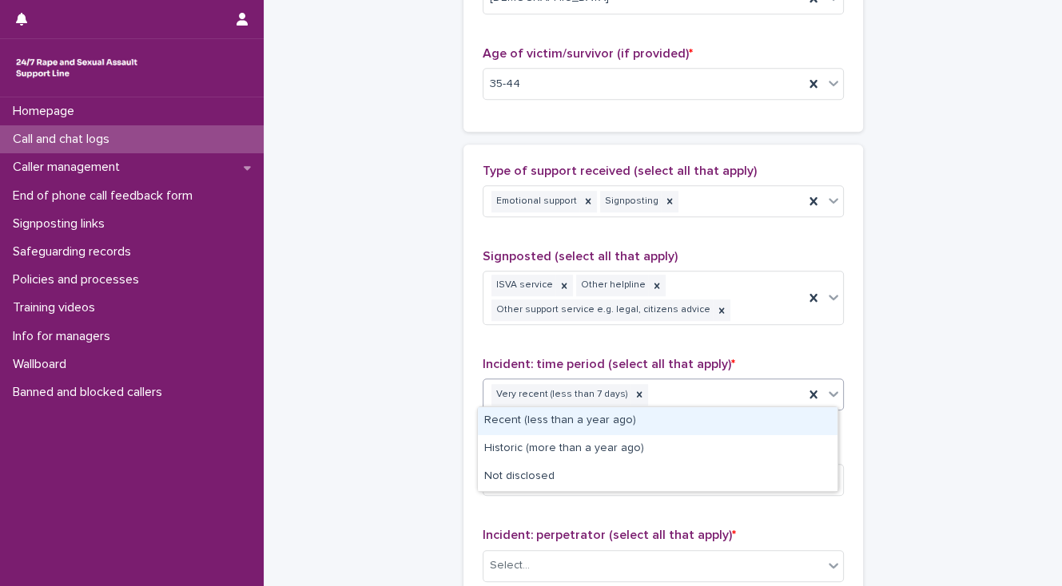
click at [652, 417] on div "Recent (less than a year ago)" at bounding box center [657, 421] width 359 height 28
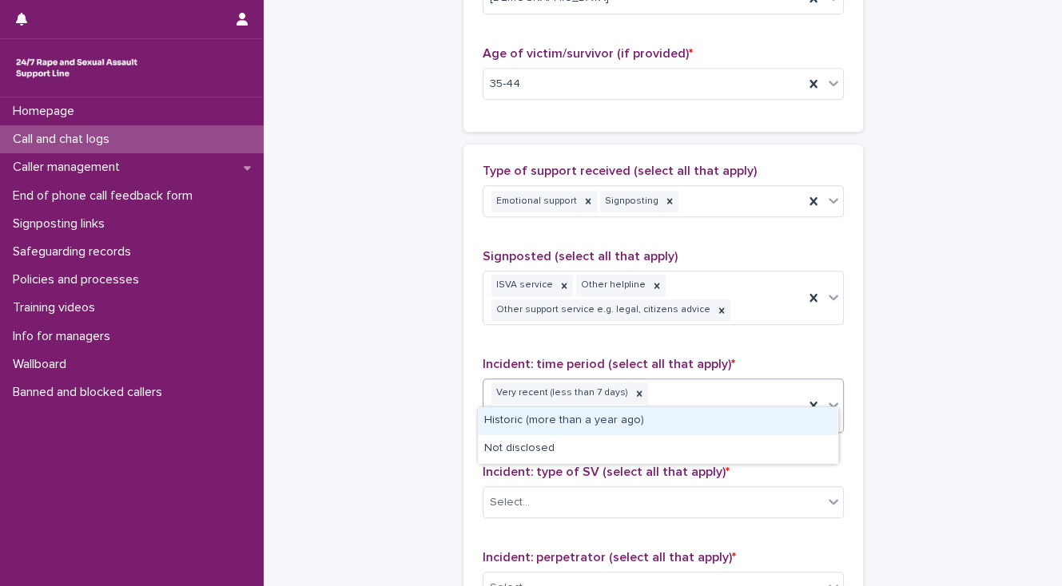
click at [792, 395] on div "Very recent (less than 7 days) Recent (less than a year ago)" at bounding box center [643, 405] width 320 height 53
click at [618, 419] on div "Historic (more than a year ago)" at bounding box center [657, 421] width 359 height 28
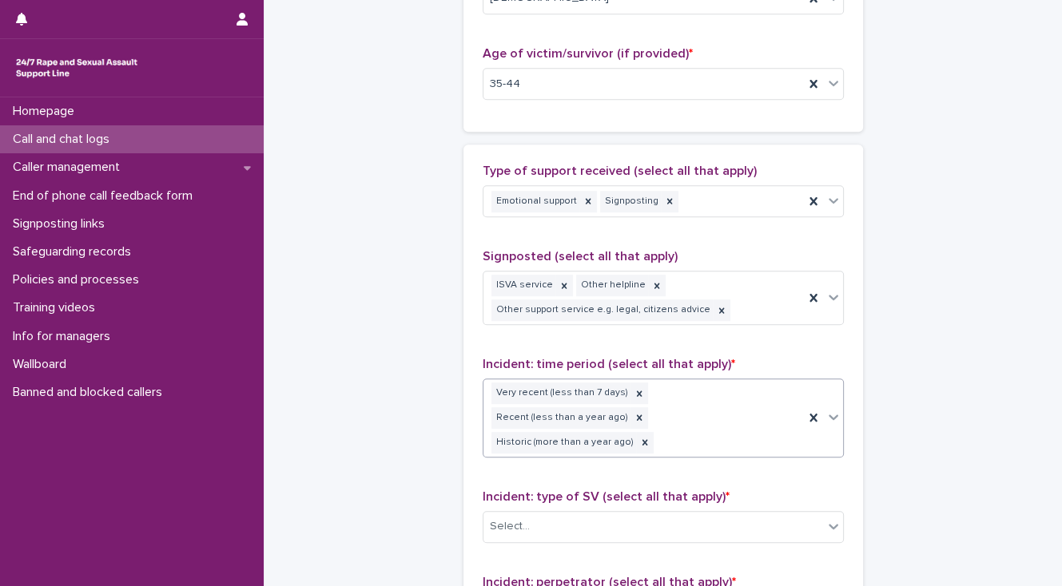
scroll to position [852, 0]
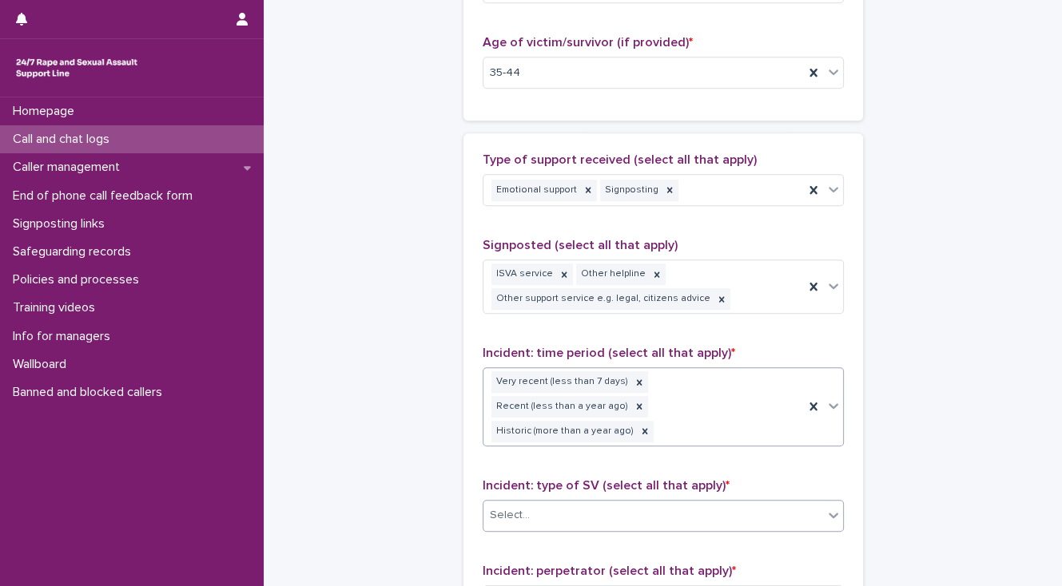
click at [605, 502] on div "Select..." at bounding box center [653, 515] width 340 height 26
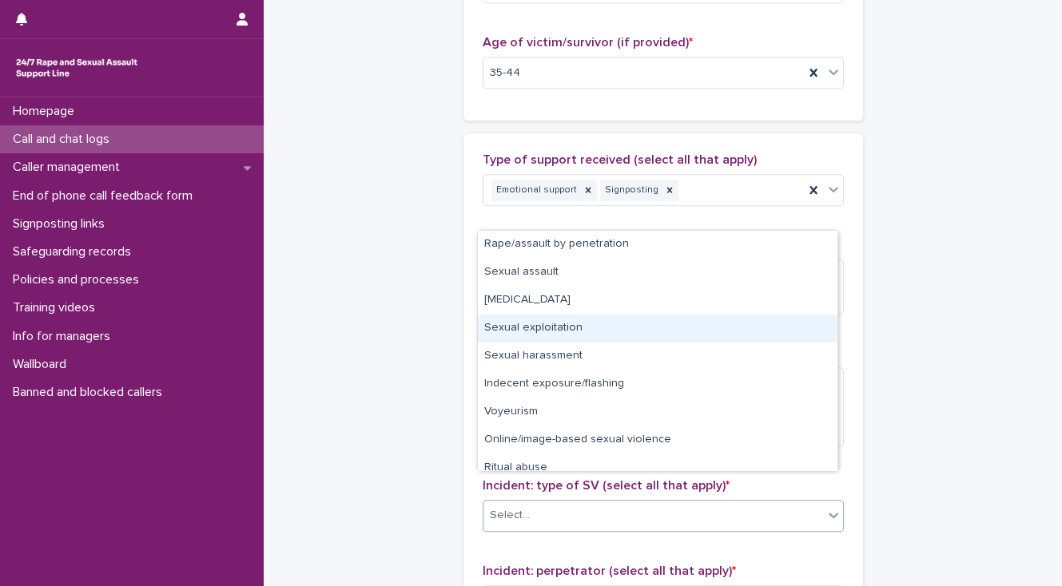
click at [566, 332] on div "Sexual exploitation" at bounding box center [657, 329] width 359 height 28
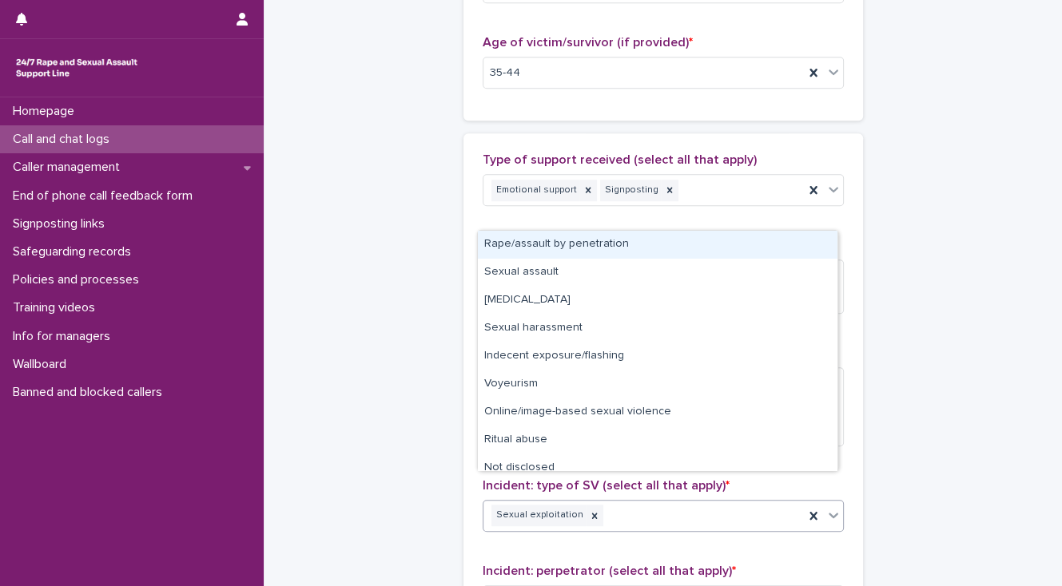
click at [625, 502] on div "Sexual exploitation" at bounding box center [643, 516] width 320 height 28
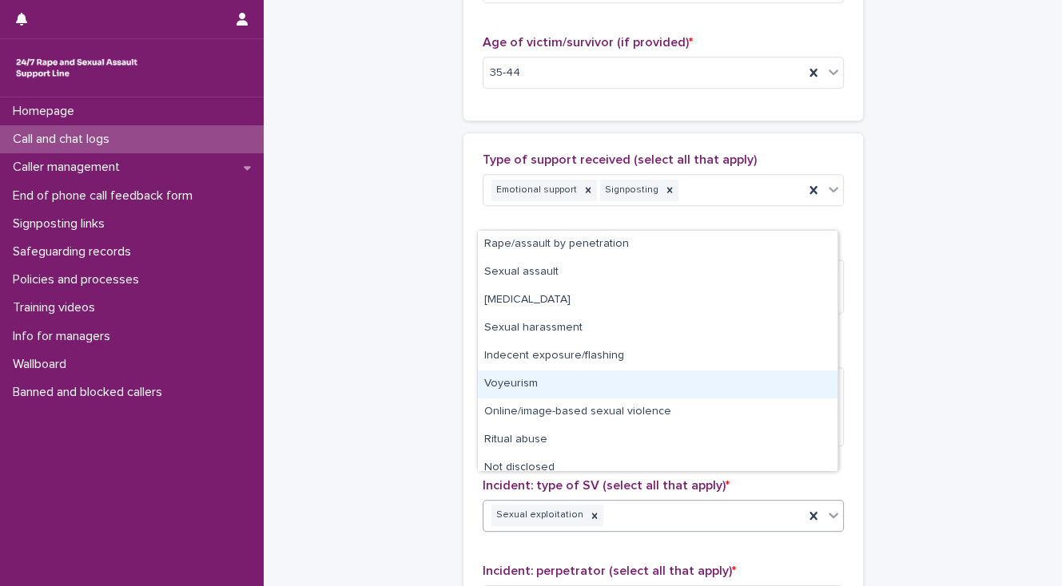
drag, startPoint x: 540, startPoint y: 385, endPoint x: 572, endPoint y: 407, distance: 38.6
click at [540, 386] on div "Voyeurism" at bounding box center [657, 385] width 359 height 28
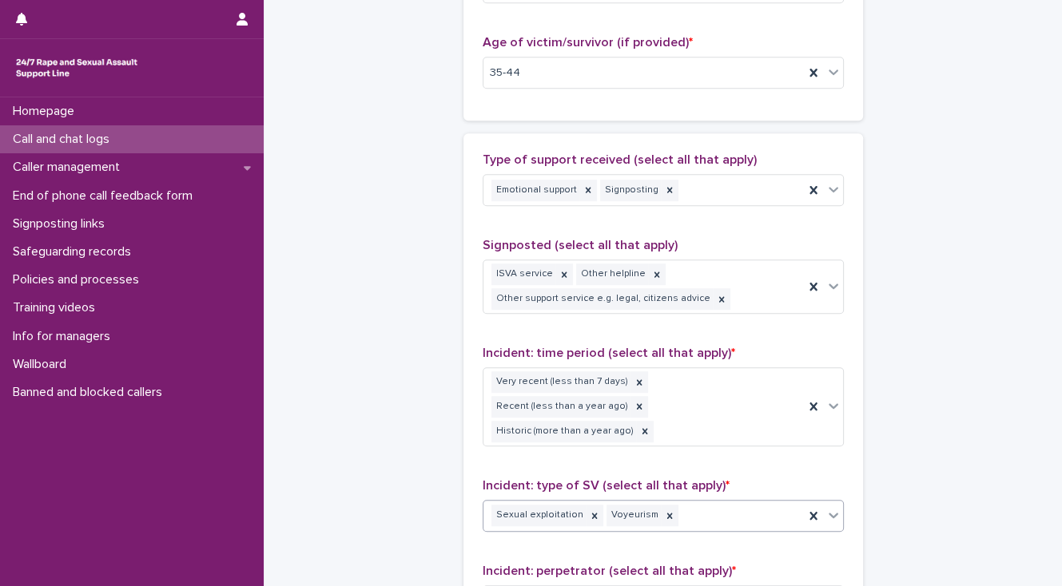
click at [707, 502] on div "Sexual exploitation Voyeurism" at bounding box center [643, 516] width 320 height 28
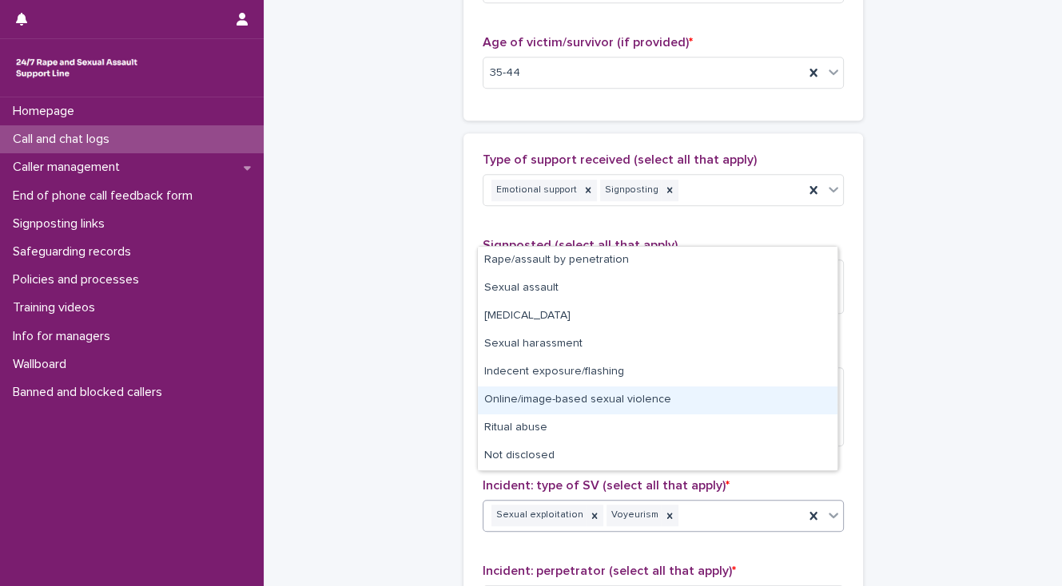
click at [635, 403] on div "Online/image-based sexual violence" at bounding box center [657, 401] width 359 height 28
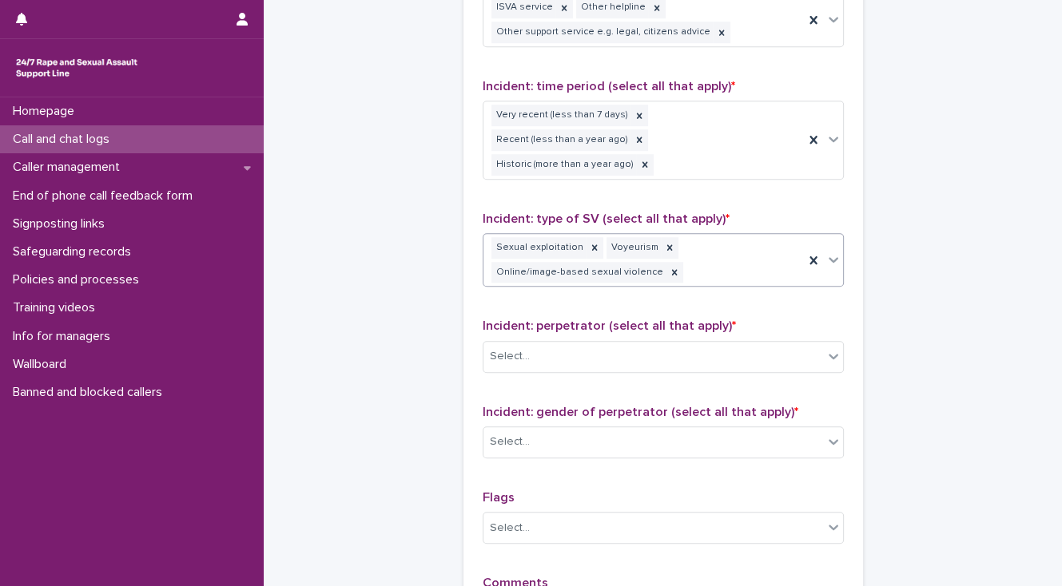
scroll to position [1118, 0]
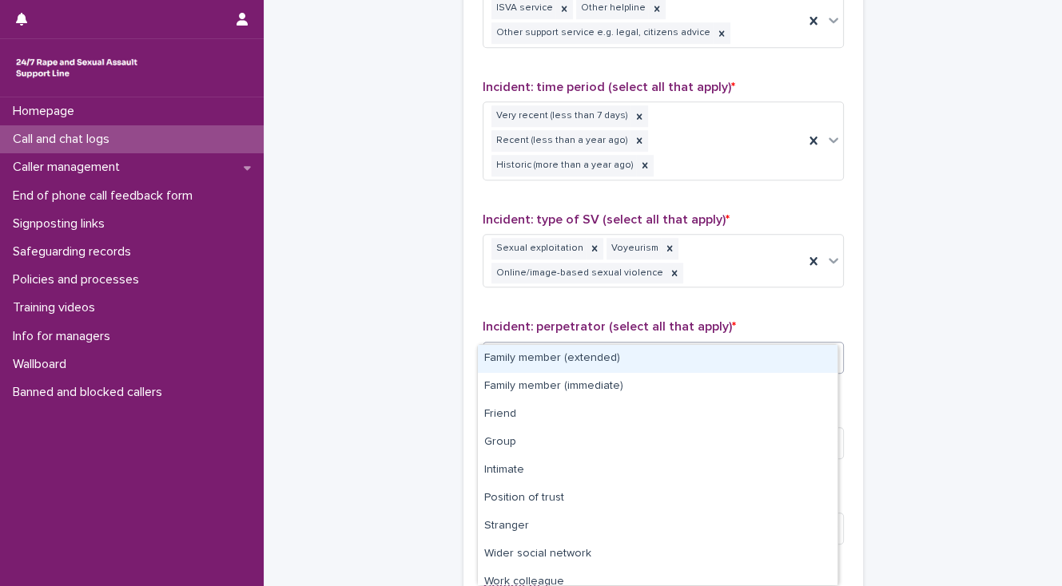
click at [566, 344] on div "Select..." at bounding box center [653, 357] width 340 height 26
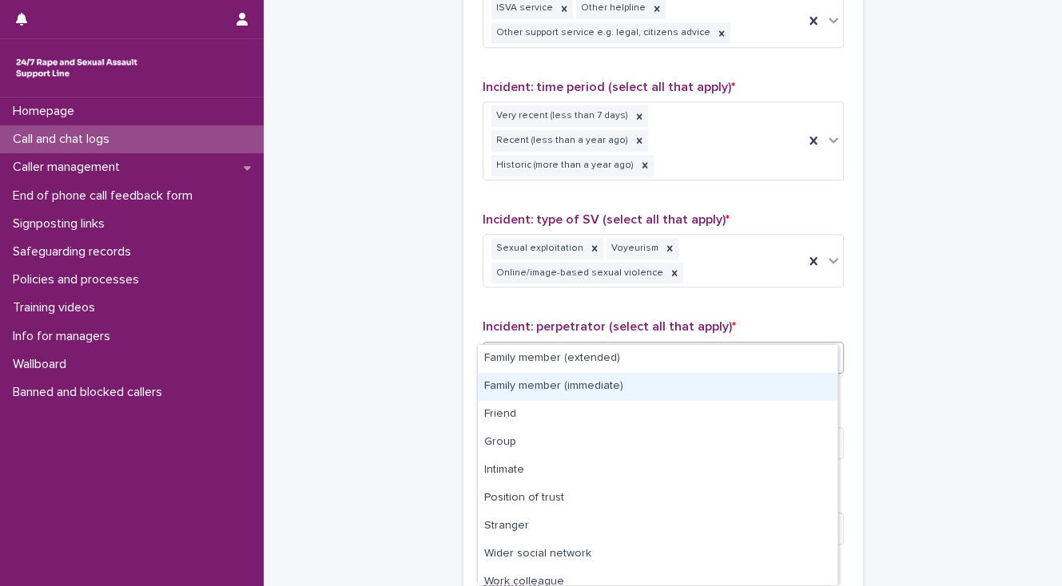
click at [581, 383] on div "Family member (immediate)" at bounding box center [657, 387] width 359 height 28
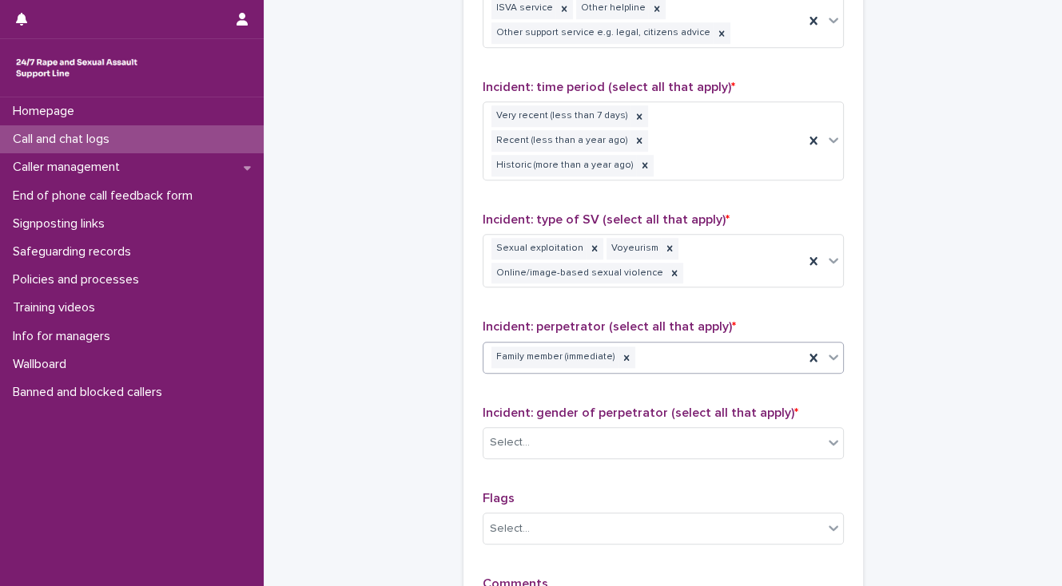
click at [672, 344] on div "Family member (immediate)" at bounding box center [643, 358] width 320 height 28
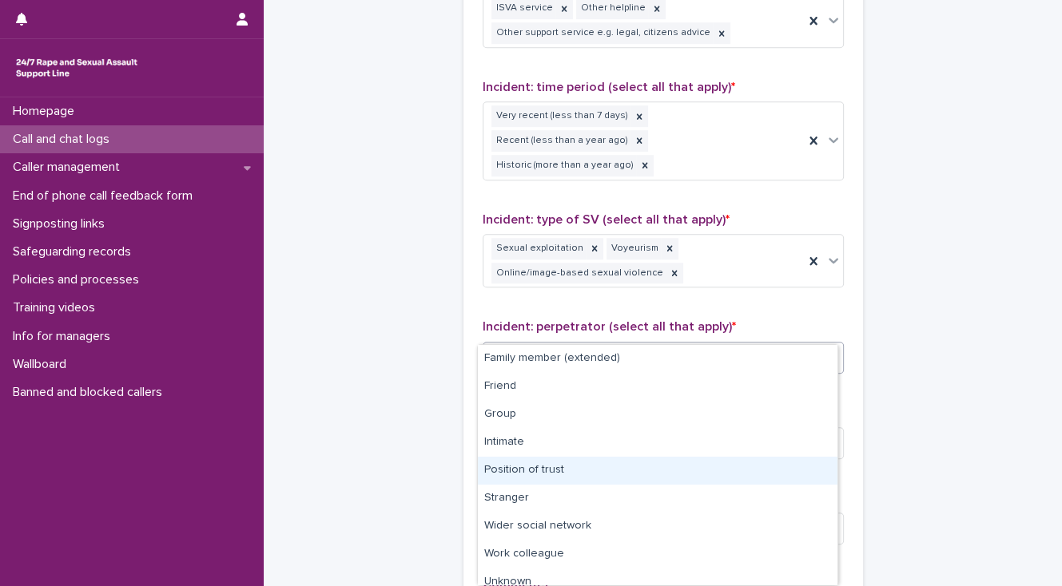
click at [657, 463] on div "Position of trust" at bounding box center [657, 471] width 359 height 28
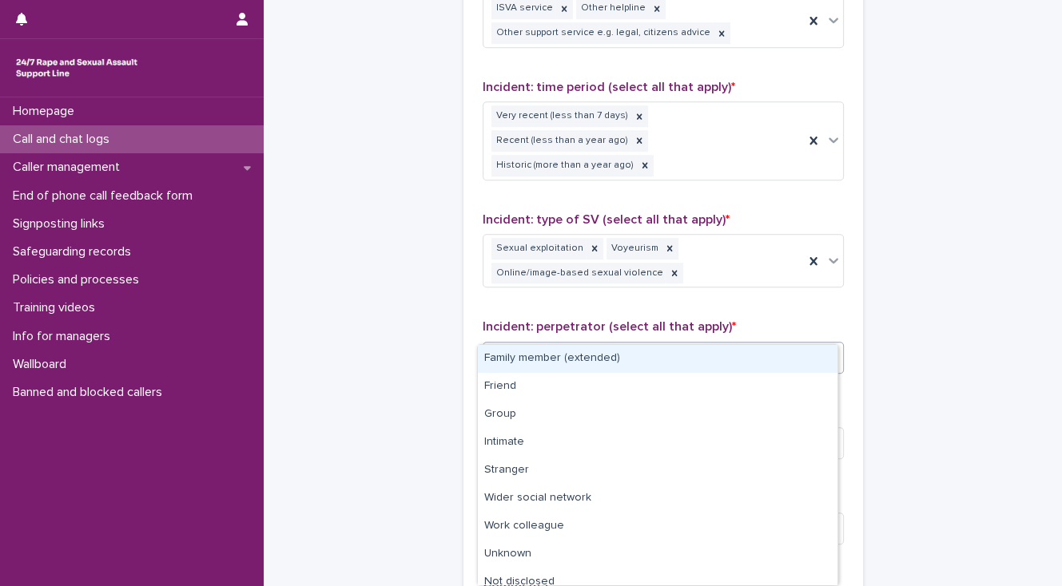
click at [749, 344] on div "Family member (immediate) Position of trust" at bounding box center [643, 358] width 320 height 28
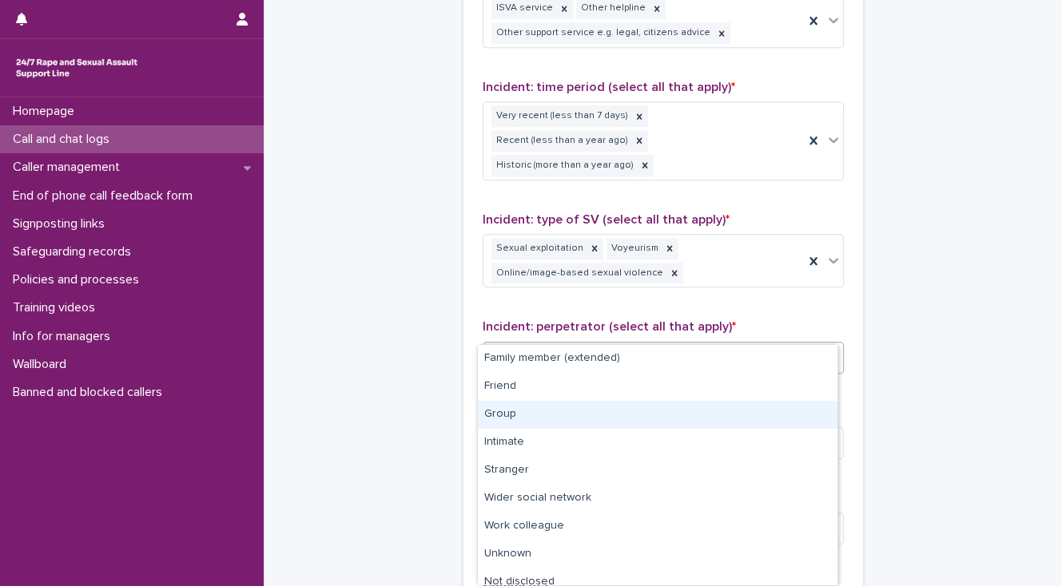
click at [580, 415] on div "Group" at bounding box center [657, 415] width 359 height 28
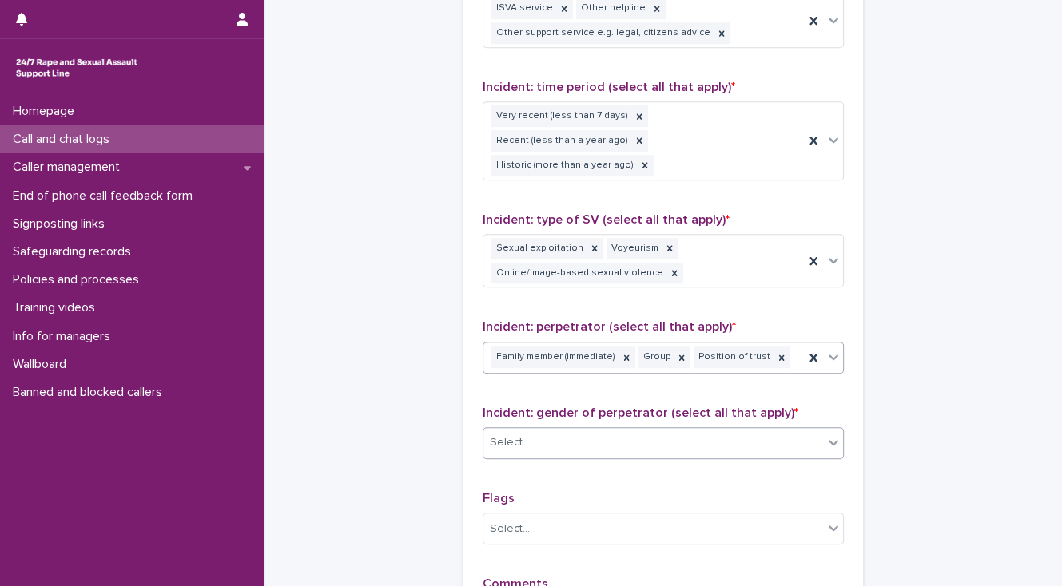
click at [581, 430] on div "Select..." at bounding box center [653, 443] width 340 height 26
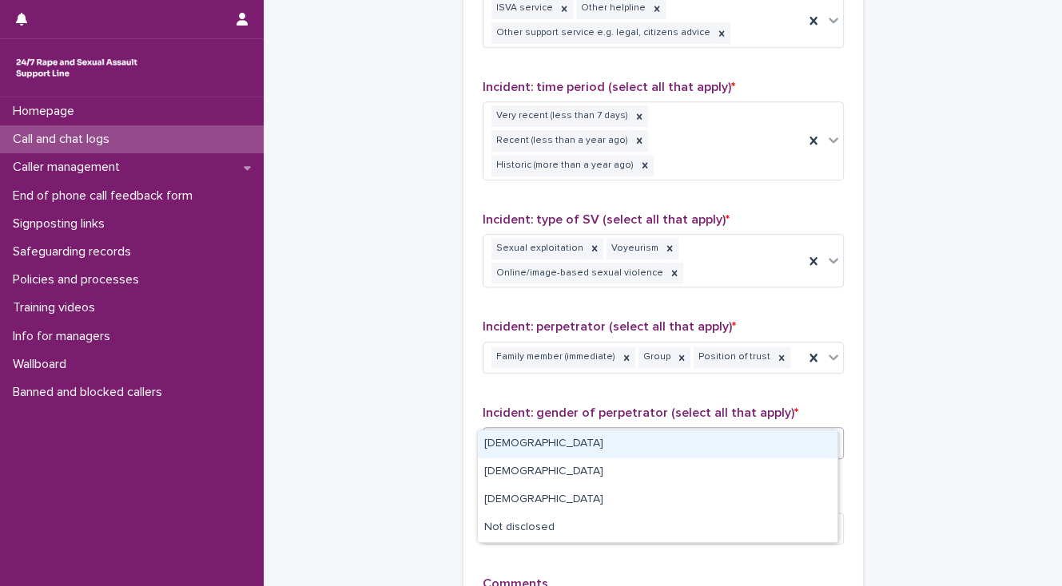
click at [583, 440] on div "[DEMOGRAPHIC_DATA]" at bounding box center [657, 445] width 359 height 28
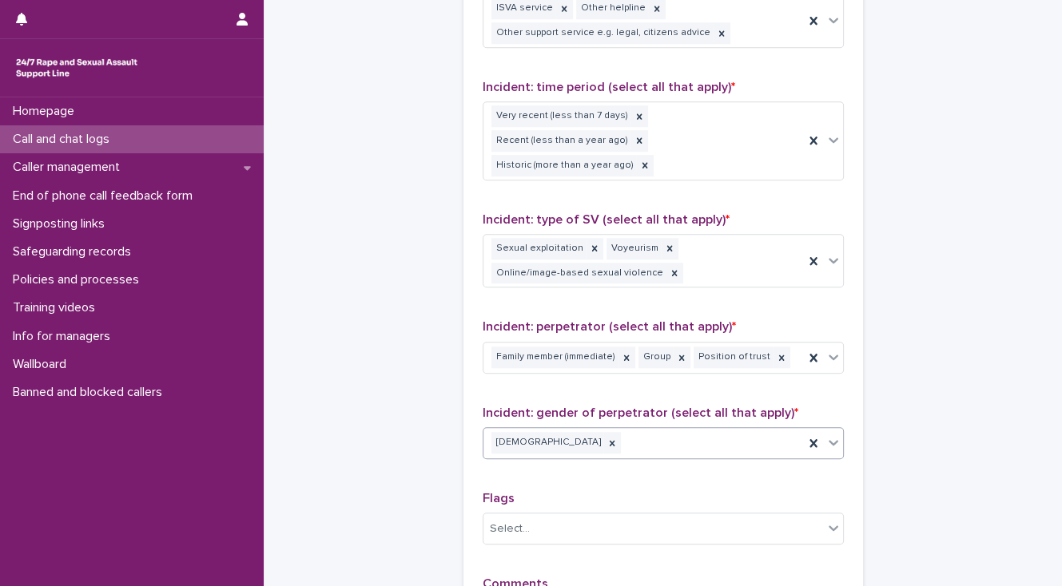
click at [652, 429] on div "[DEMOGRAPHIC_DATA]" at bounding box center [643, 443] width 320 height 28
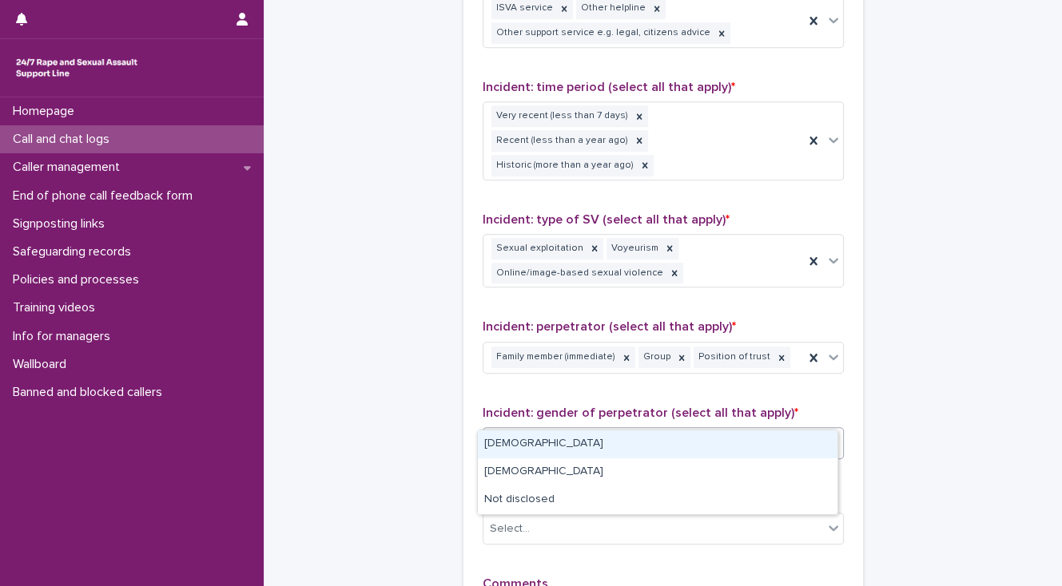
click at [644, 444] on div "[DEMOGRAPHIC_DATA]" at bounding box center [657, 445] width 359 height 28
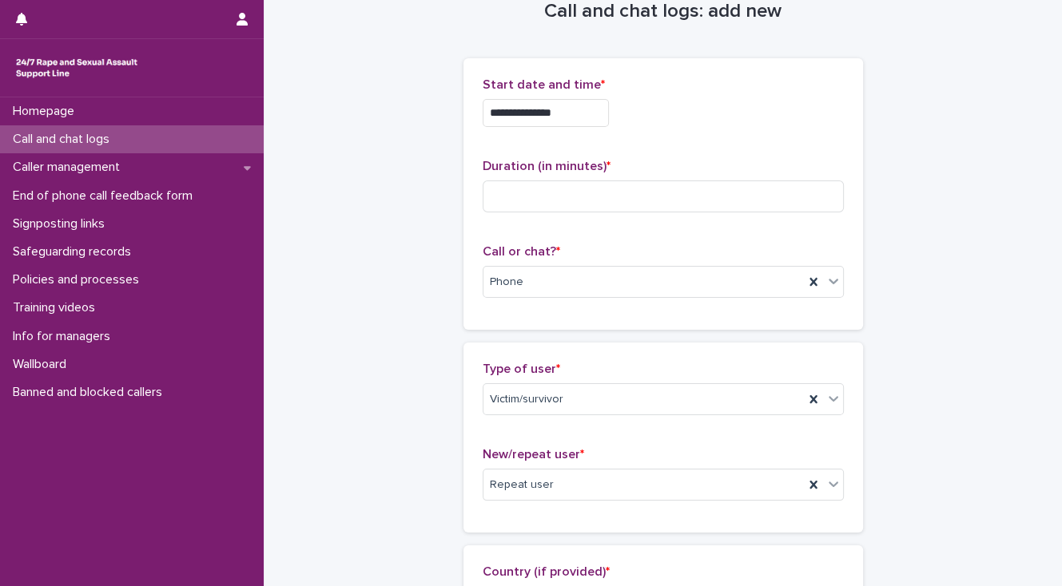
scroll to position [0, 0]
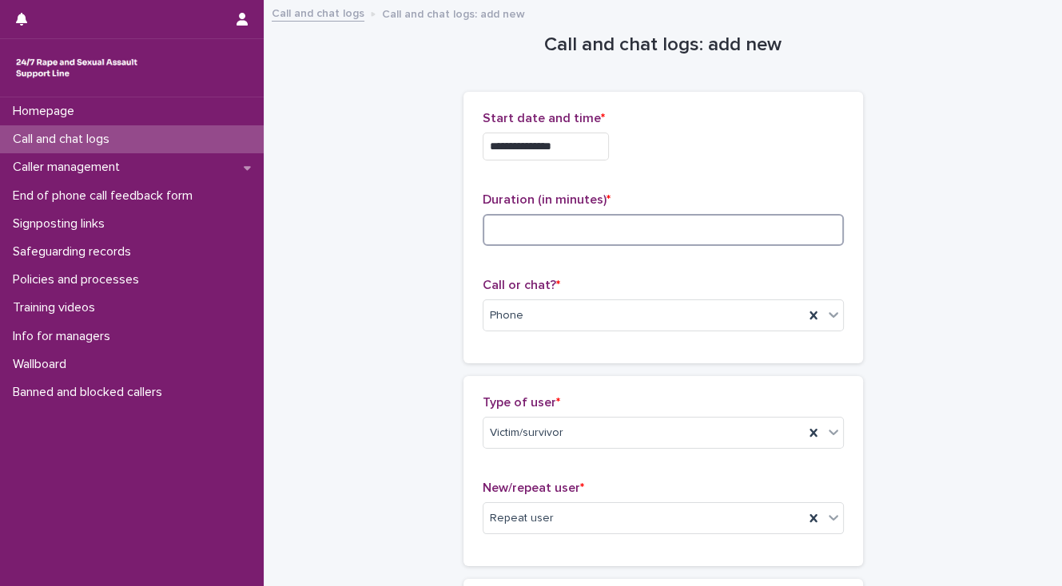
click at [499, 232] on input at bounding box center [663, 230] width 361 height 32
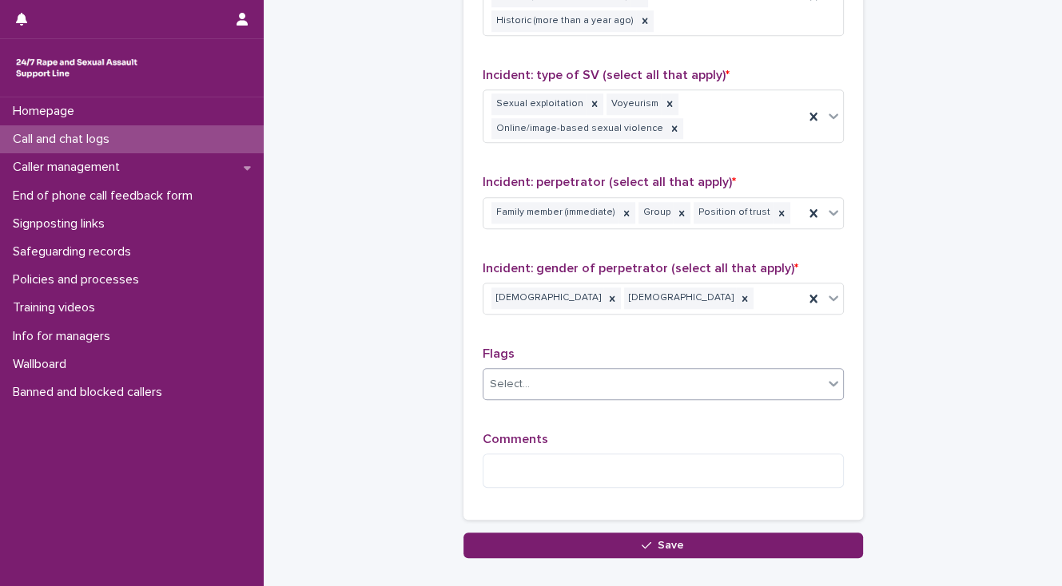
scroll to position [1278, 0]
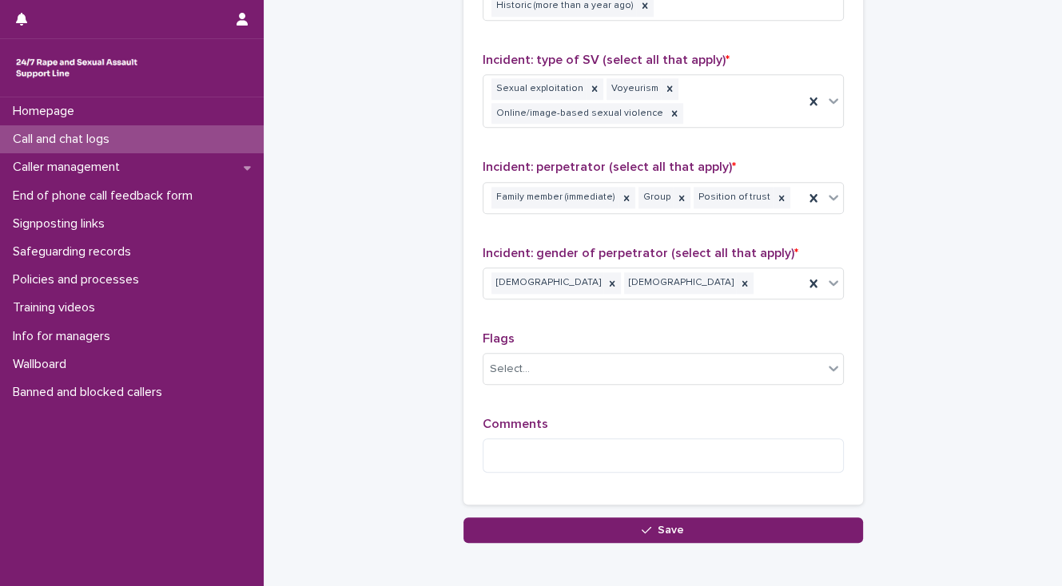
type input "**"
click at [501, 439] on textarea at bounding box center [663, 456] width 361 height 34
paste textarea "**********"
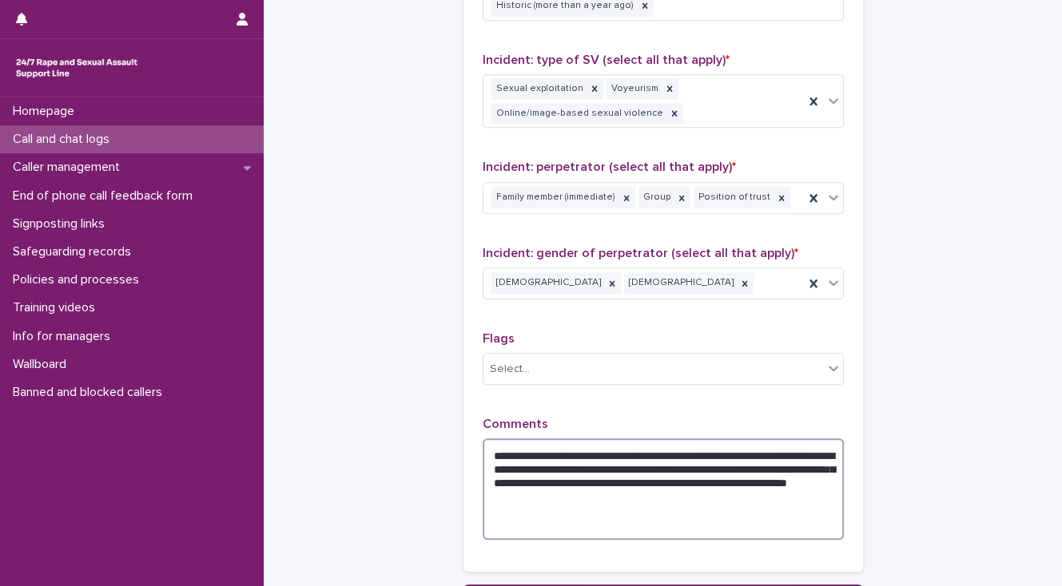
type textarea "**********"
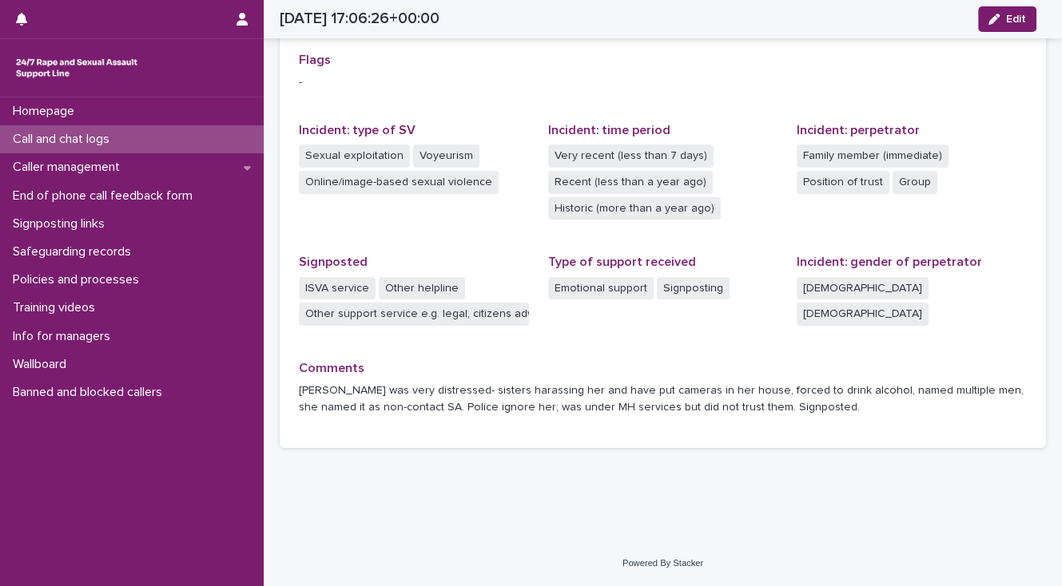
scroll to position [374, 0]
click at [103, 141] on p "Call and chat logs" at bounding box center [64, 139] width 116 height 15
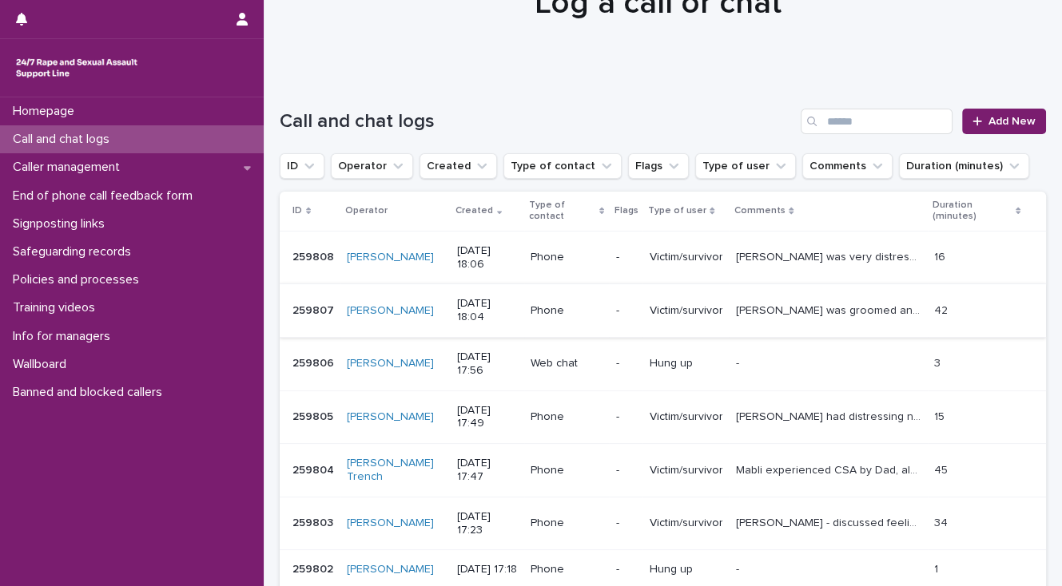
scroll to position [128, 0]
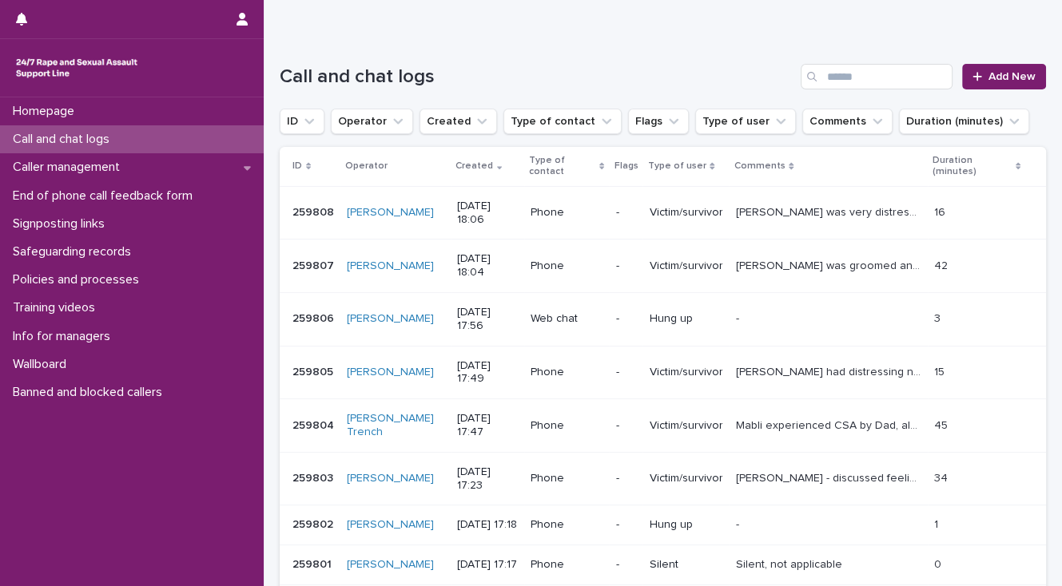
click at [744, 369] on p "[PERSON_NAME] had distressing nightmare last night about rape/CSA aged [DEMOGRA…" at bounding box center [829, 371] width 189 height 17
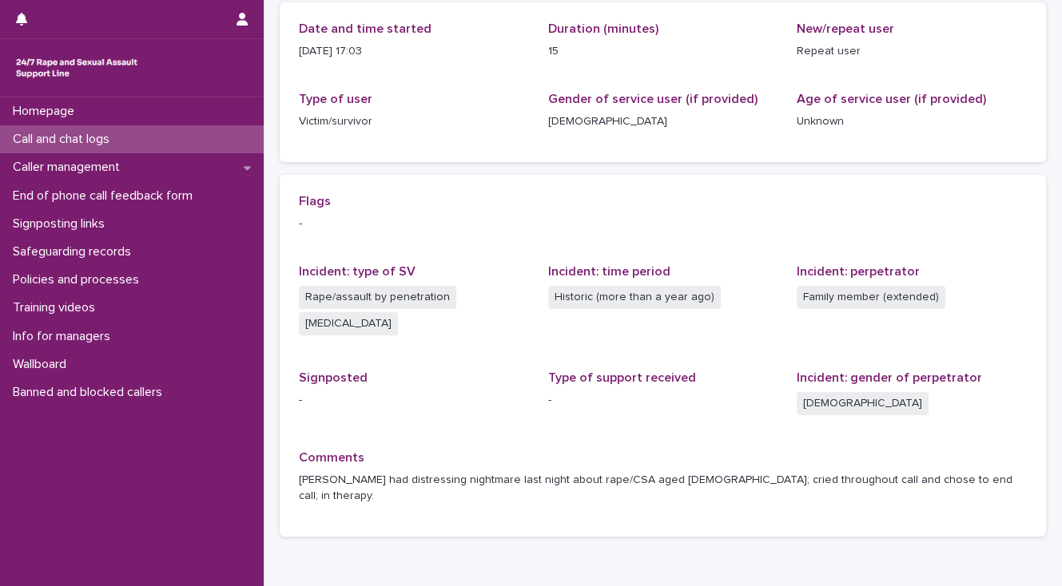
scroll to position [256, 0]
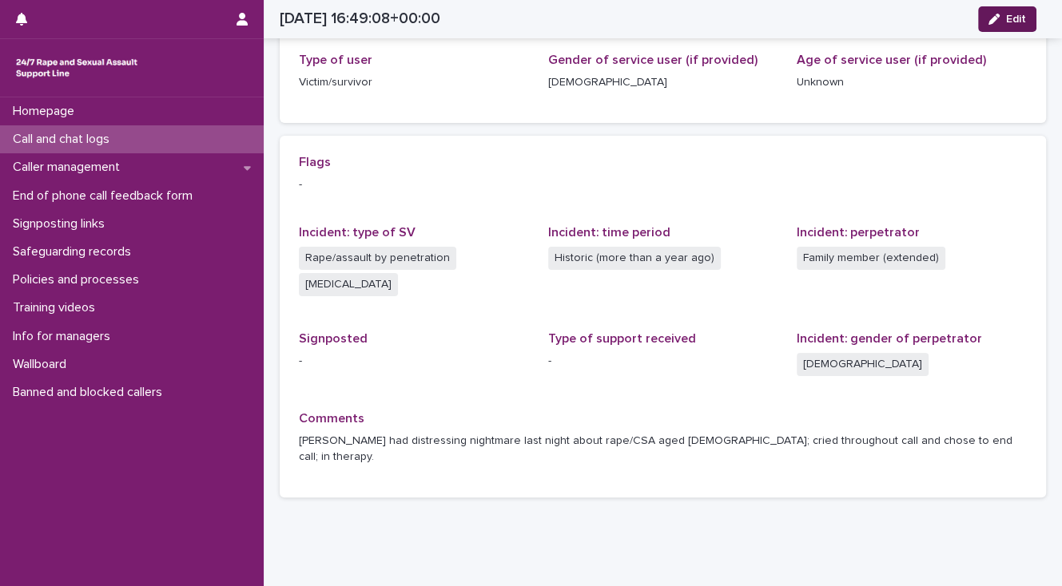
click at [1013, 19] on span "Edit" at bounding box center [1016, 19] width 20 height 11
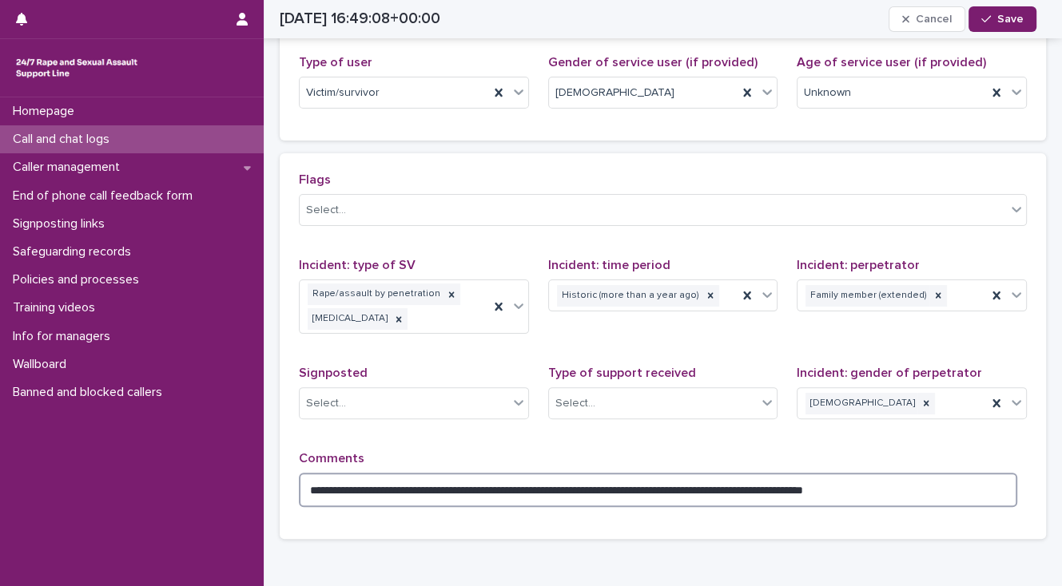
click at [845, 473] on textarea "**********" at bounding box center [658, 490] width 718 height 34
type textarea "**********"
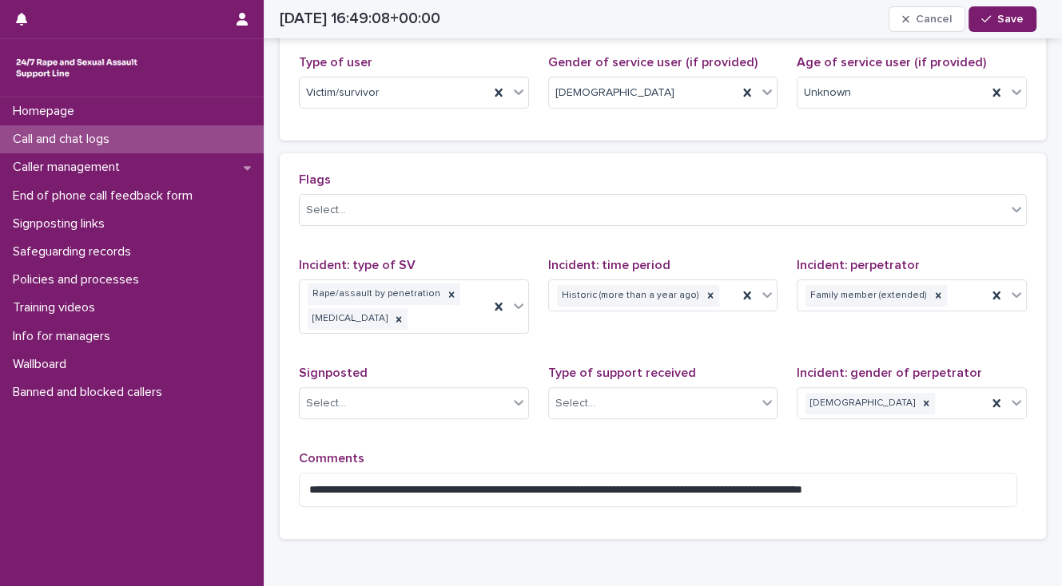
click at [122, 135] on p "Call and chat logs" at bounding box center [64, 139] width 116 height 15
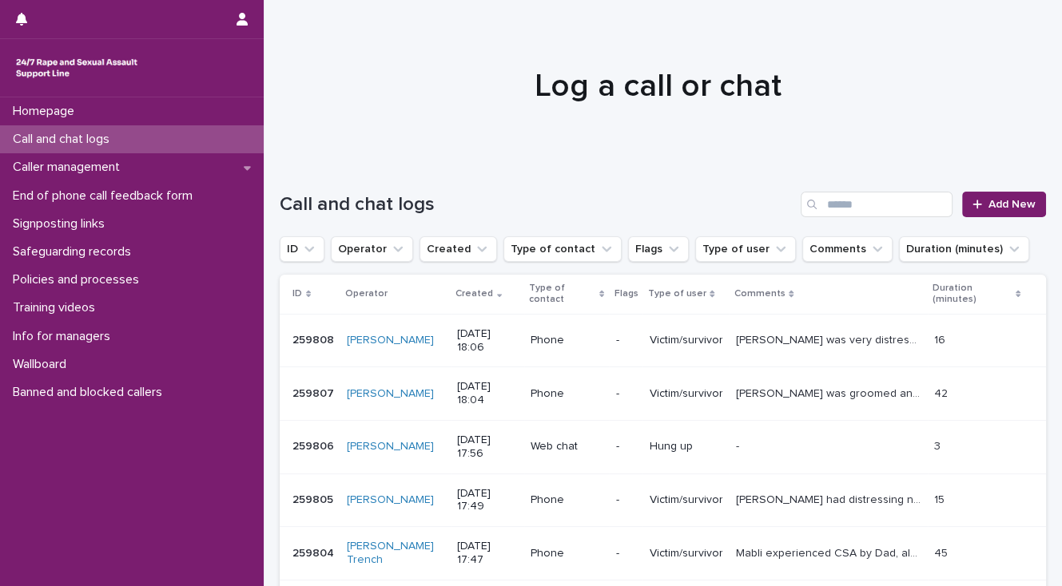
click at [741, 393] on p "Libby was groomed and raped, we explored a dream they had, how it's made them f…" at bounding box center [829, 392] width 189 height 17
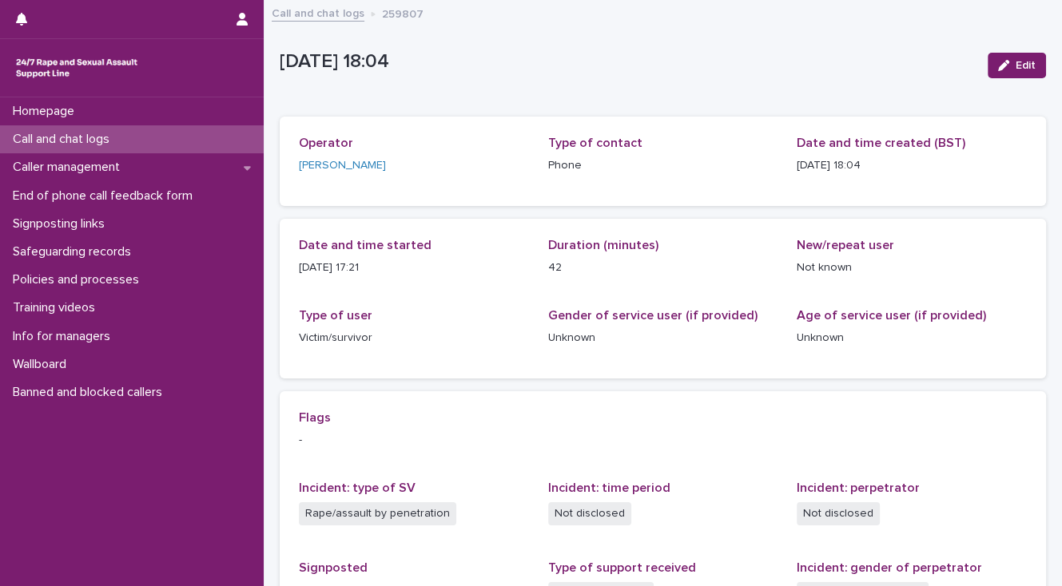
click at [103, 137] on p "Call and chat logs" at bounding box center [64, 139] width 116 height 15
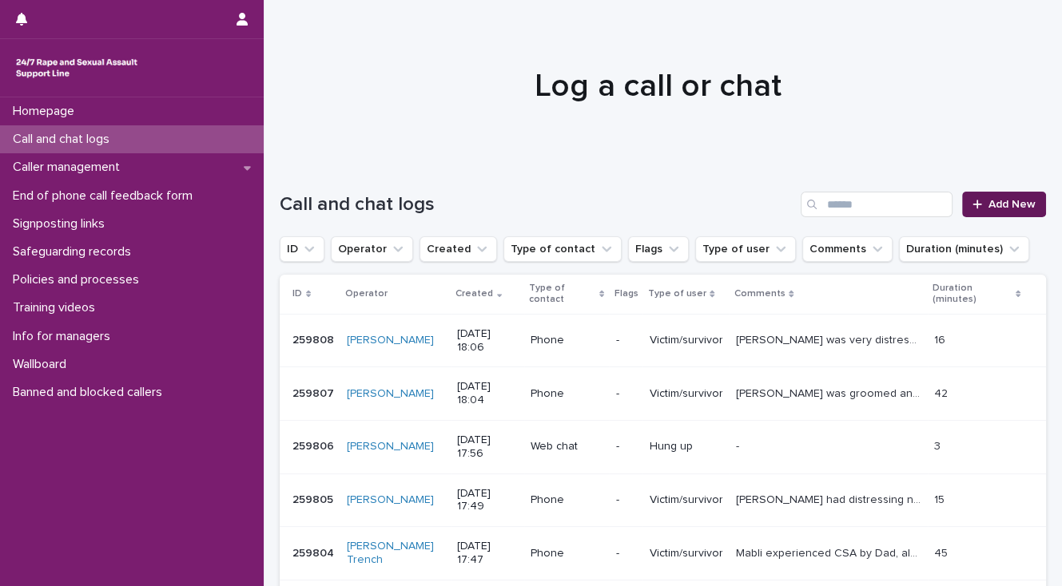
click at [998, 205] on span "Add New" at bounding box center [1011, 204] width 47 height 11
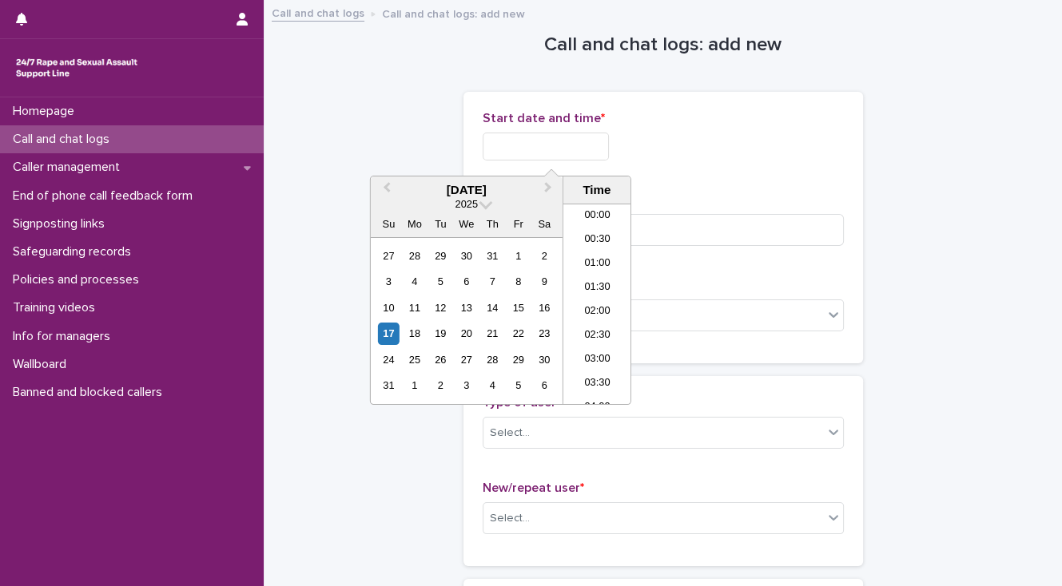
click at [518, 144] on input "text" at bounding box center [546, 147] width 126 height 28
click at [583, 300] on li "18:00" at bounding box center [597, 304] width 68 height 24
click at [569, 142] on input "**********" at bounding box center [546, 147] width 126 height 28
type input "**********"
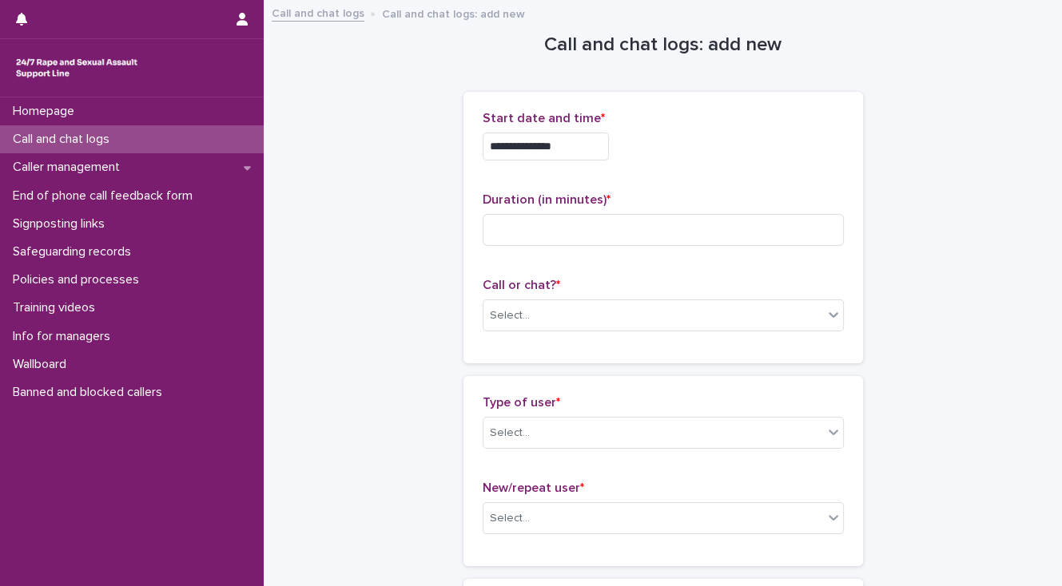
click at [495, 230] on input at bounding box center [663, 230] width 361 height 32
type input "*"
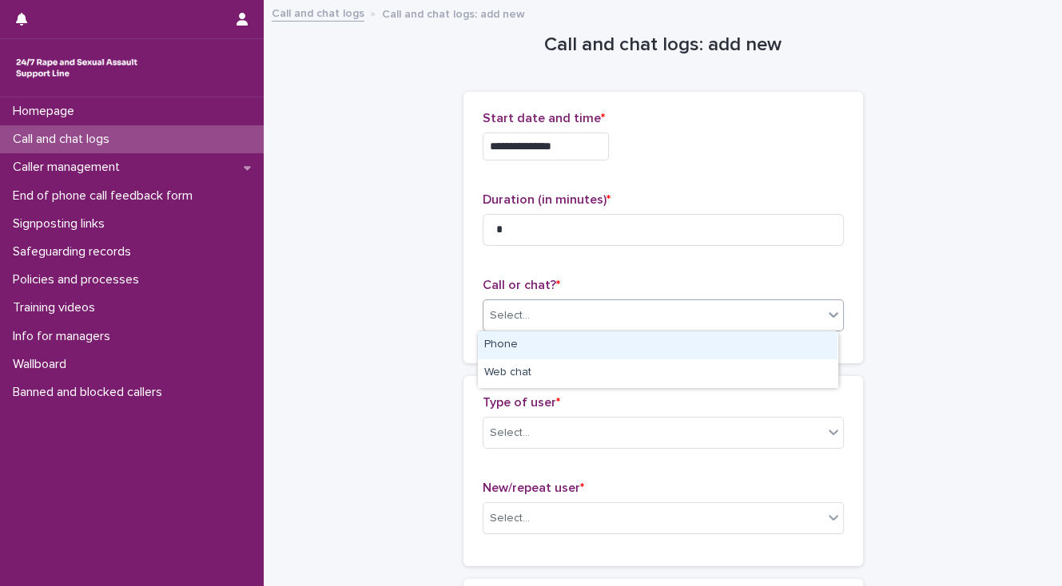
drag, startPoint x: 512, startPoint y: 316, endPoint x: 517, endPoint y: 342, distance: 26.8
click at [512, 316] on div "Select..." at bounding box center [510, 316] width 40 height 17
click at [518, 347] on div "Phone" at bounding box center [657, 346] width 359 height 28
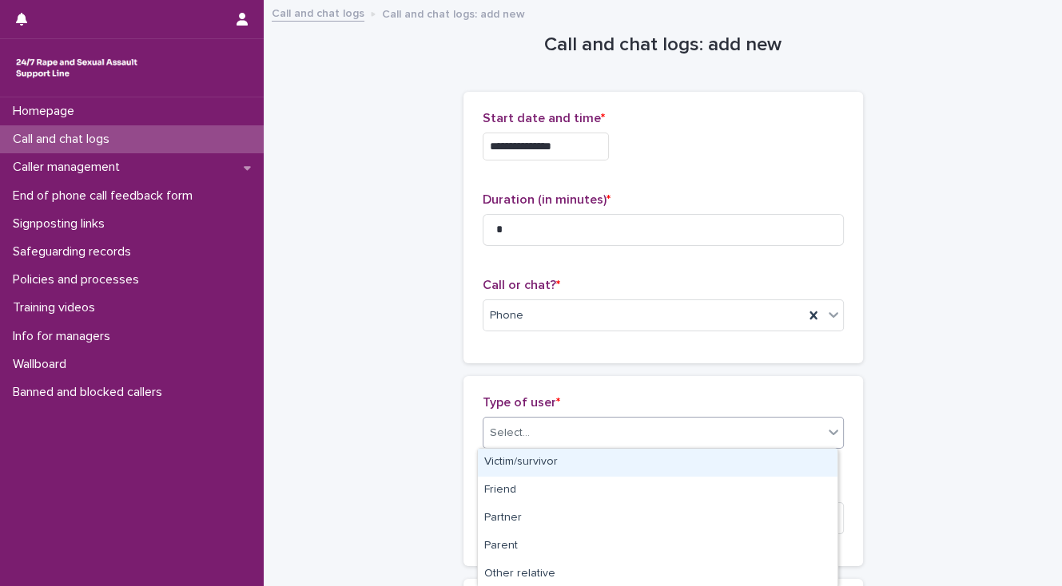
click at [534, 429] on div "Select..." at bounding box center [653, 433] width 340 height 26
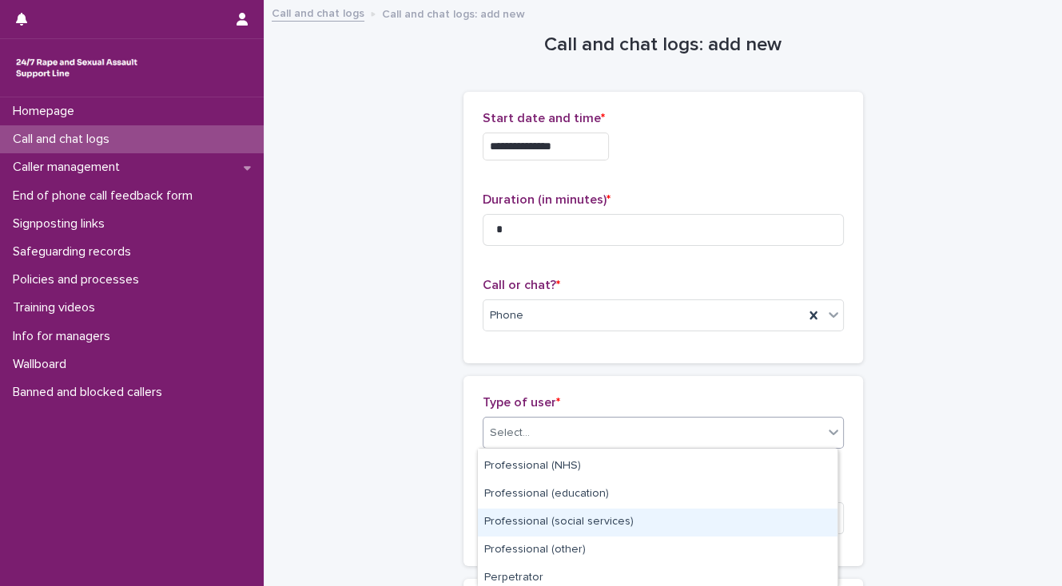
scroll to position [281, 0]
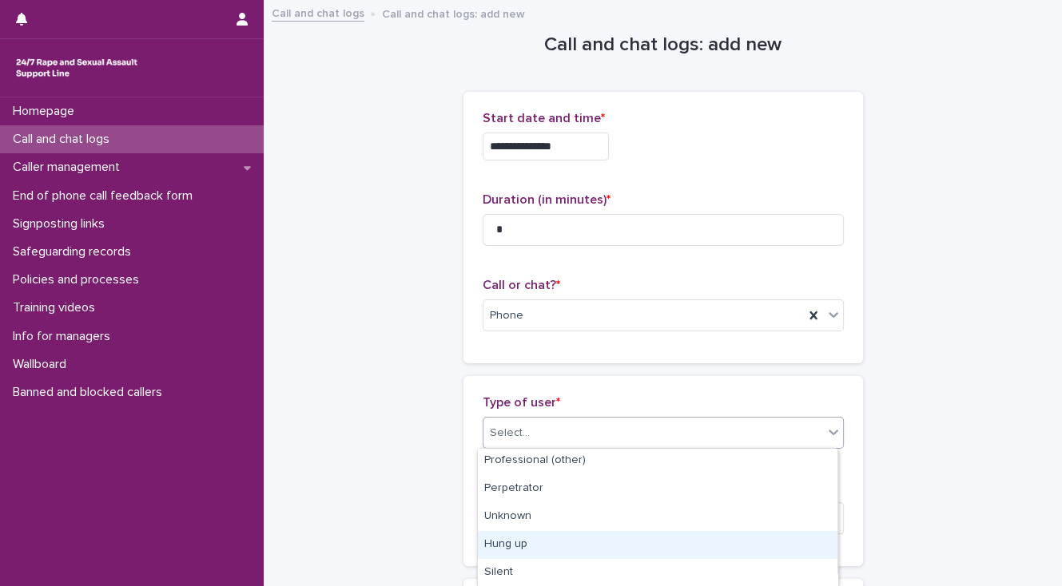
click at [535, 548] on div "Hung up" at bounding box center [657, 545] width 359 height 28
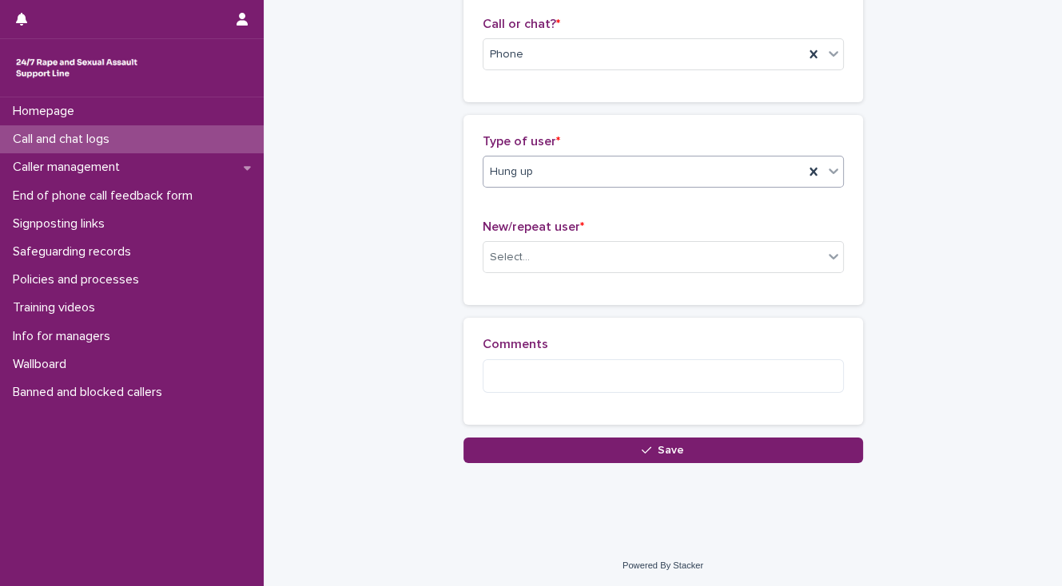
scroll to position [262, 0]
click at [498, 251] on div "Select..." at bounding box center [510, 256] width 40 height 17
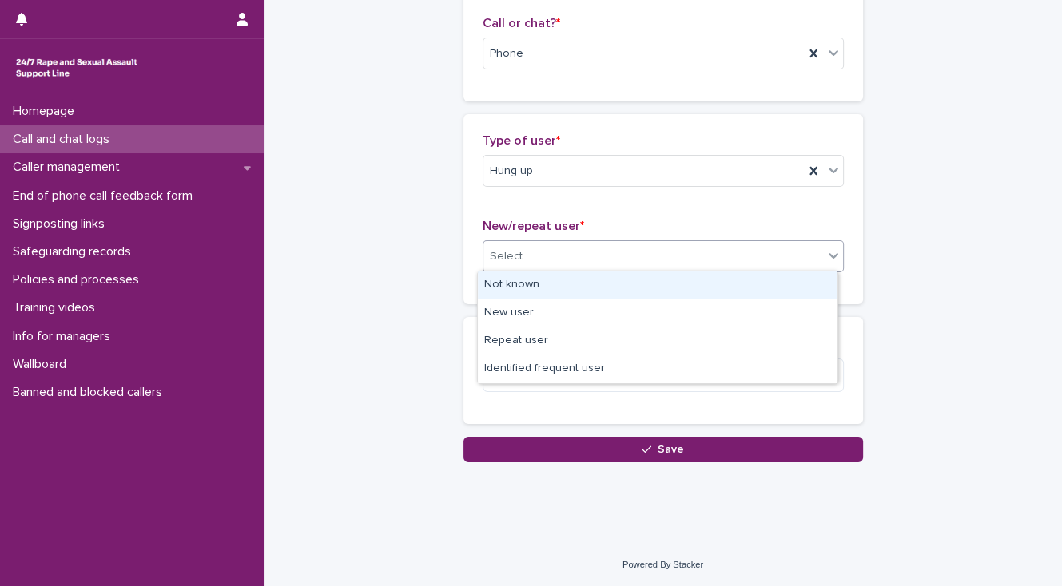
click at [498, 276] on div "Not known" at bounding box center [657, 286] width 359 height 28
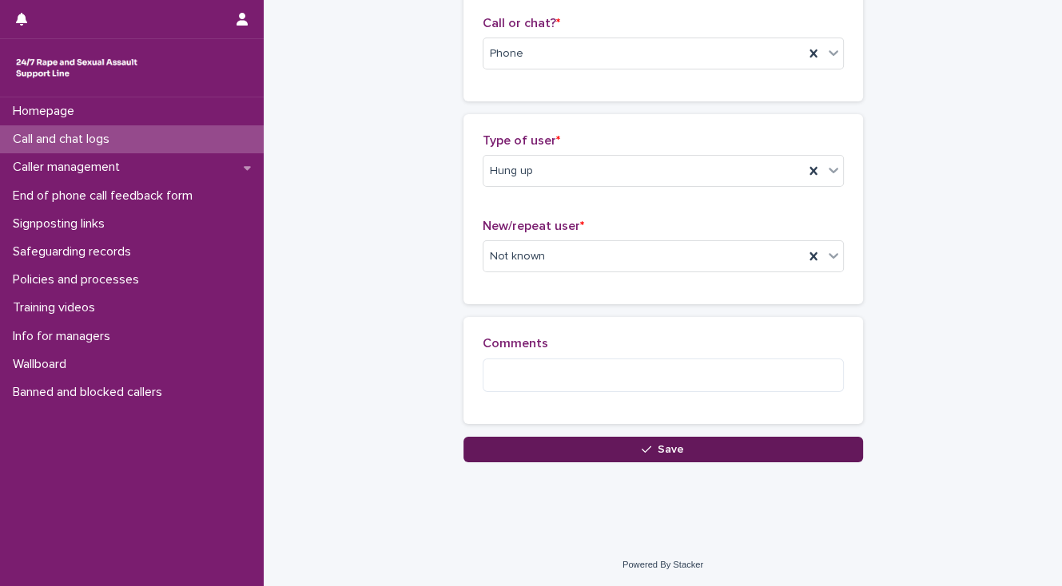
click at [502, 447] on button "Save" at bounding box center [662, 450] width 399 height 26
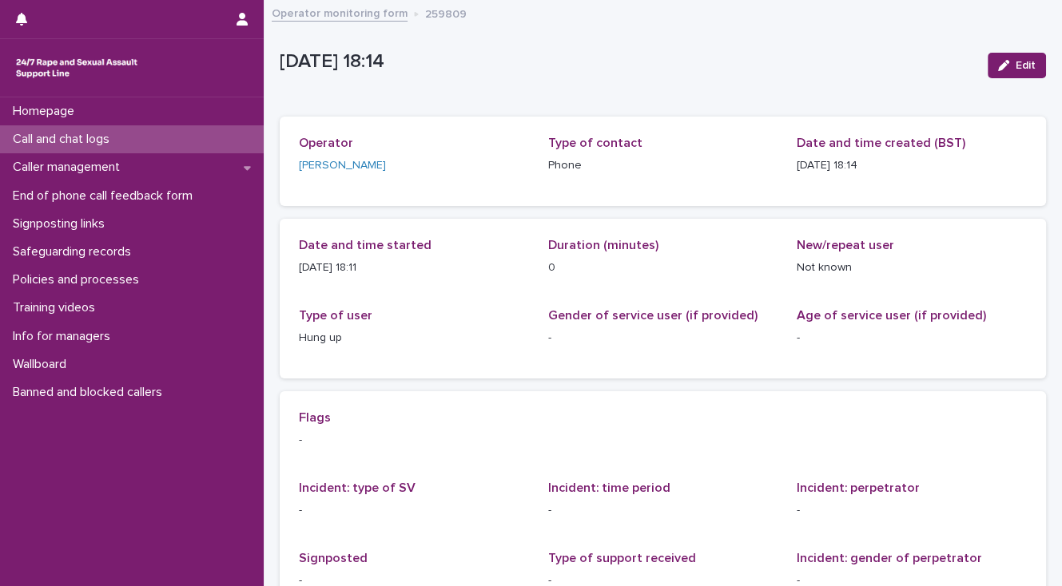
click at [165, 136] on div "Call and chat logs" at bounding box center [132, 139] width 264 height 28
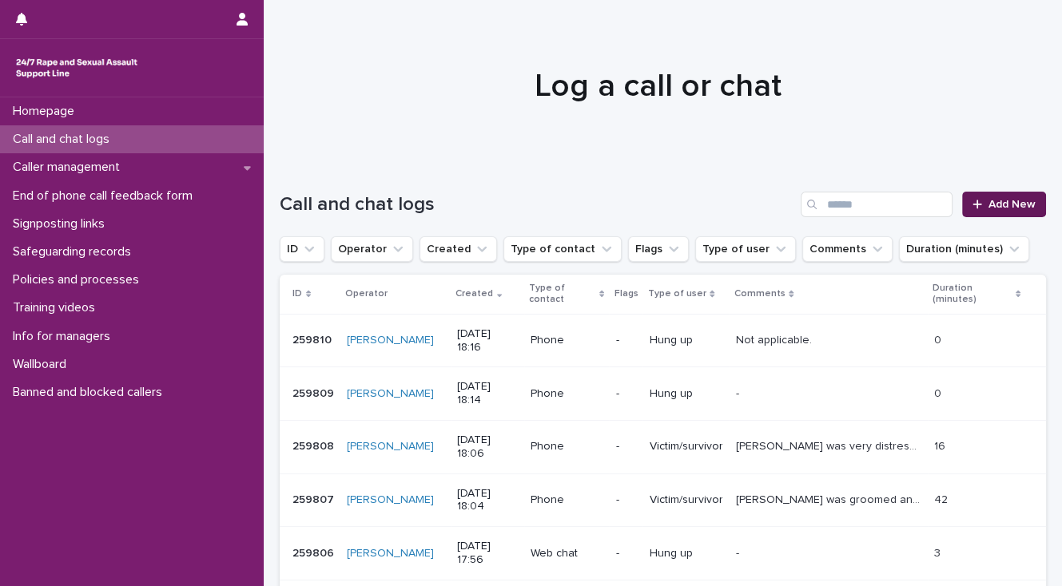
click at [1006, 205] on span "Add New" at bounding box center [1011, 204] width 47 height 11
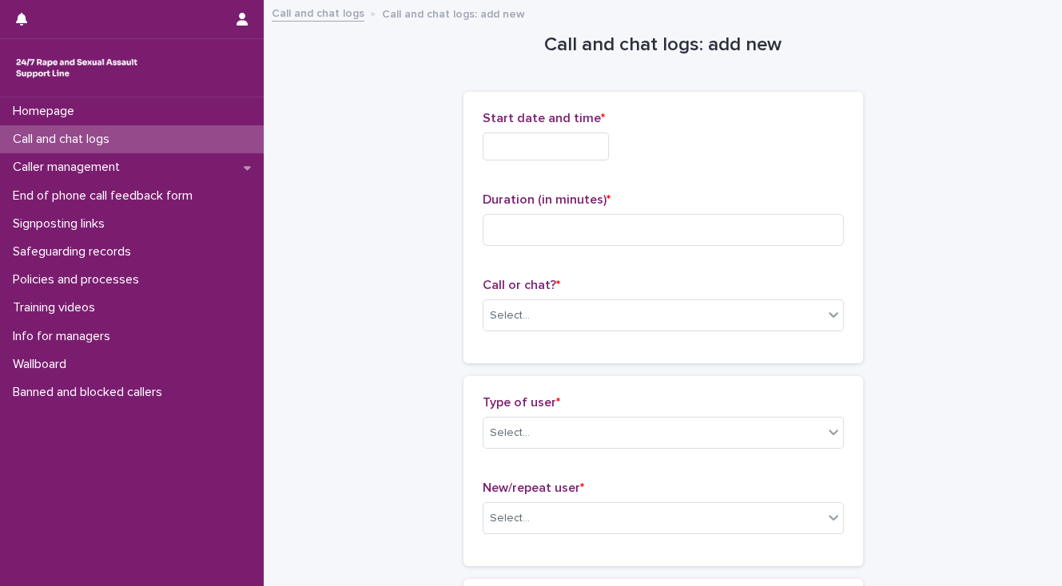
click at [529, 137] on input "text" at bounding box center [546, 147] width 126 height 28
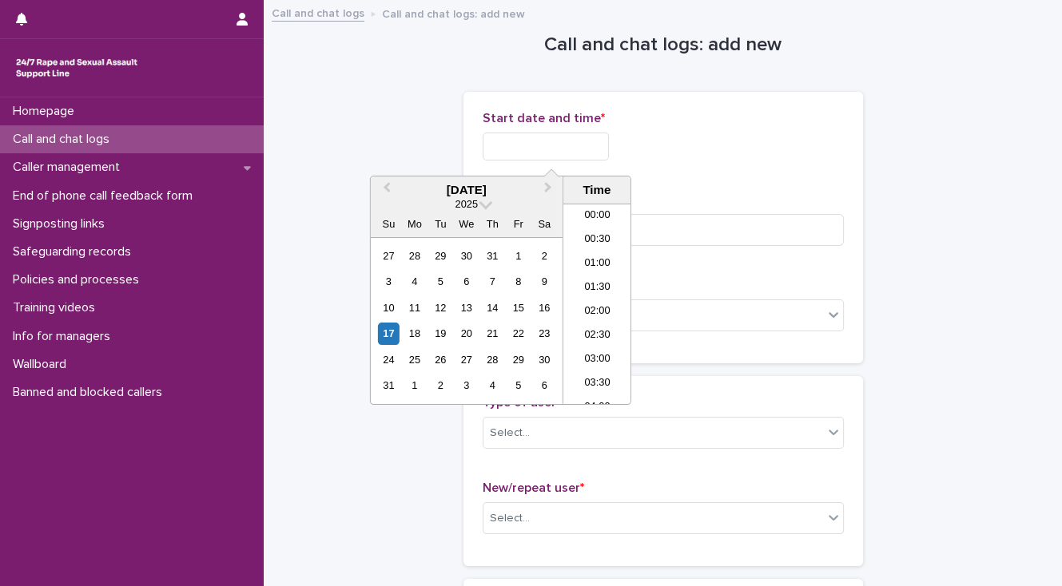
scroll to position [775, 0]
click at [591, 298] on li "18:00" at bounding box center [597, 304] width 68 height 24
click at [565, 141] on input "**********" at bounding box center [546, 147] width 126 height 28
type input "**********"
click at [687, 184] on div "**********" at bounding box center [663, 227] width 361 height 233
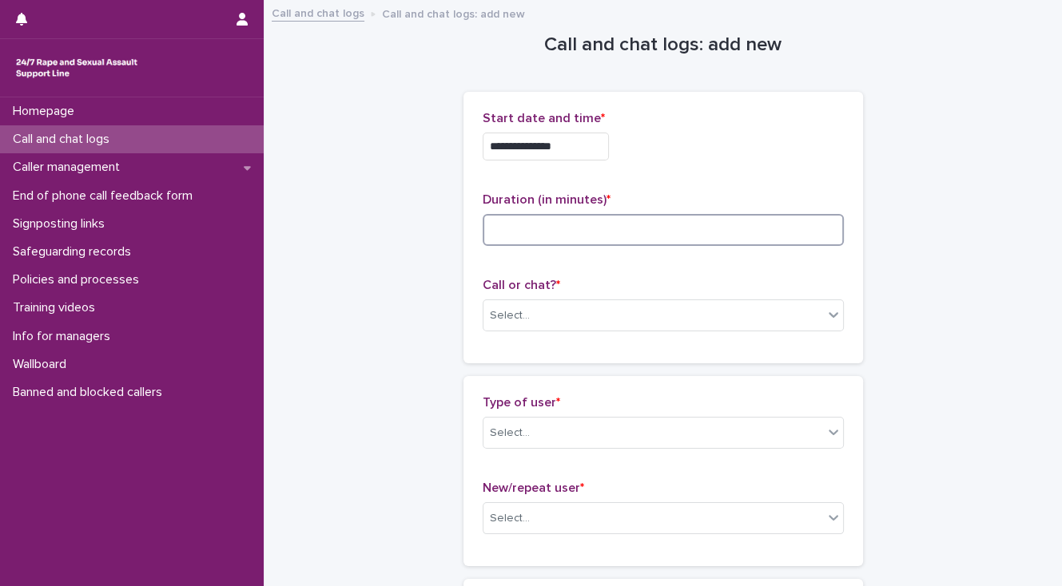
click at [617, 221] on input at bounding box center [663, 230] width 361 height 32
type input "*"
drag, startPoint x: 629, startPoint y: 311, endPoint x: 629, endPoint y: 327, distance: 16.0
click at [629, 312] on div "Select..." at bounding box center [653, 316] width 340 height 26
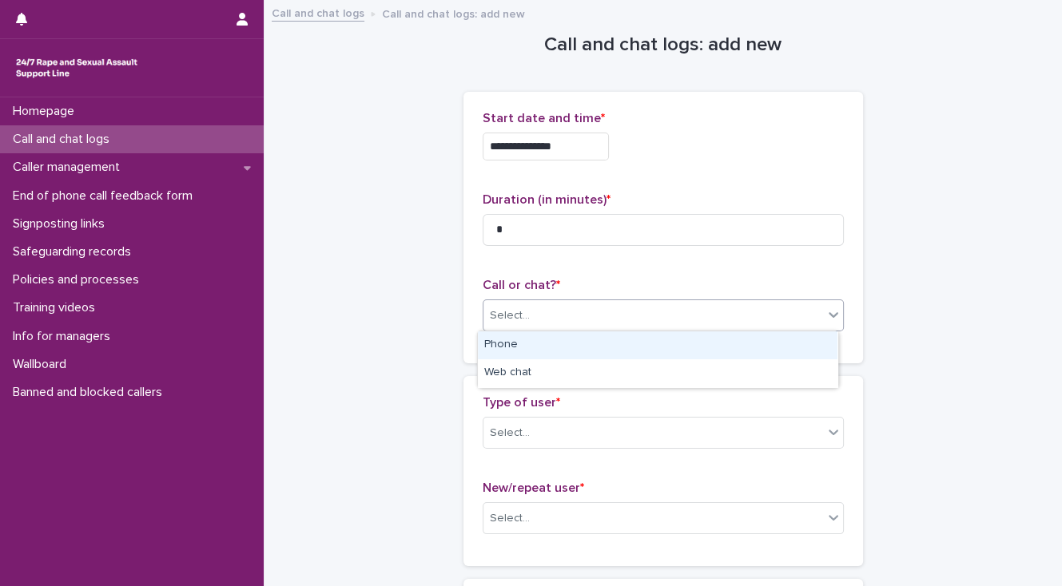
drag, startPoint x: 628, startPoint y: 342, endPoint x: 627, endPoint y: 379, distance: 36.8
click at [627, 342] on div "Phone" at bounding box center [657, 346] width 359 height 28
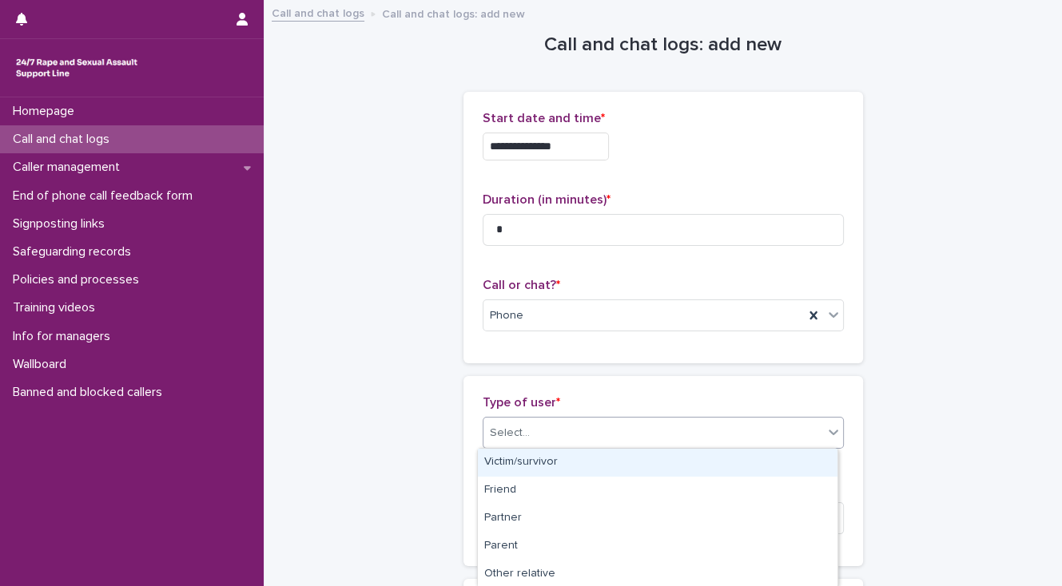
click at [628, 432] on div "Select..." at bounding box center [653, 433] width 340 height 26
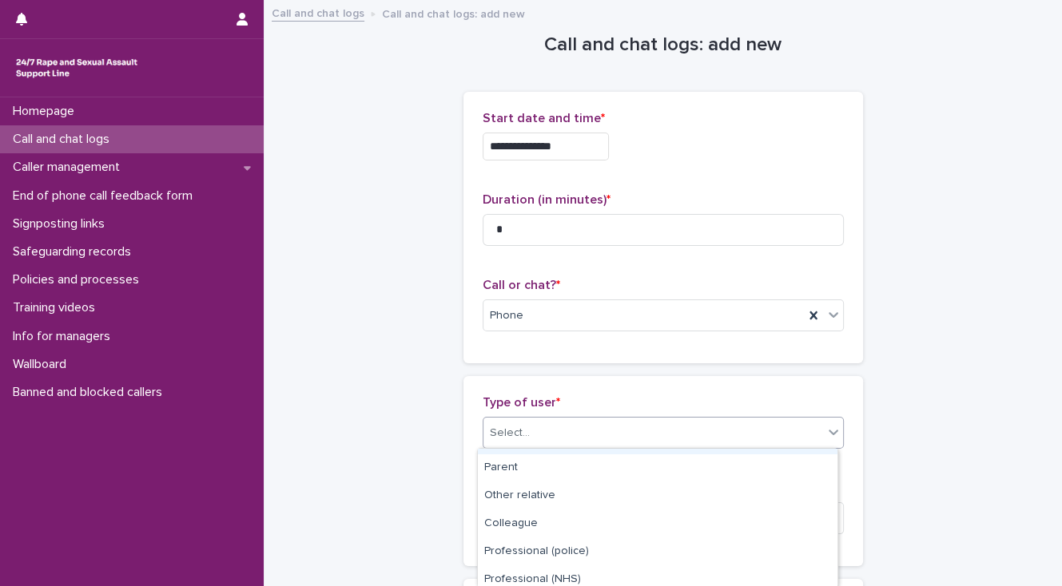
scroll to position [256, 0]
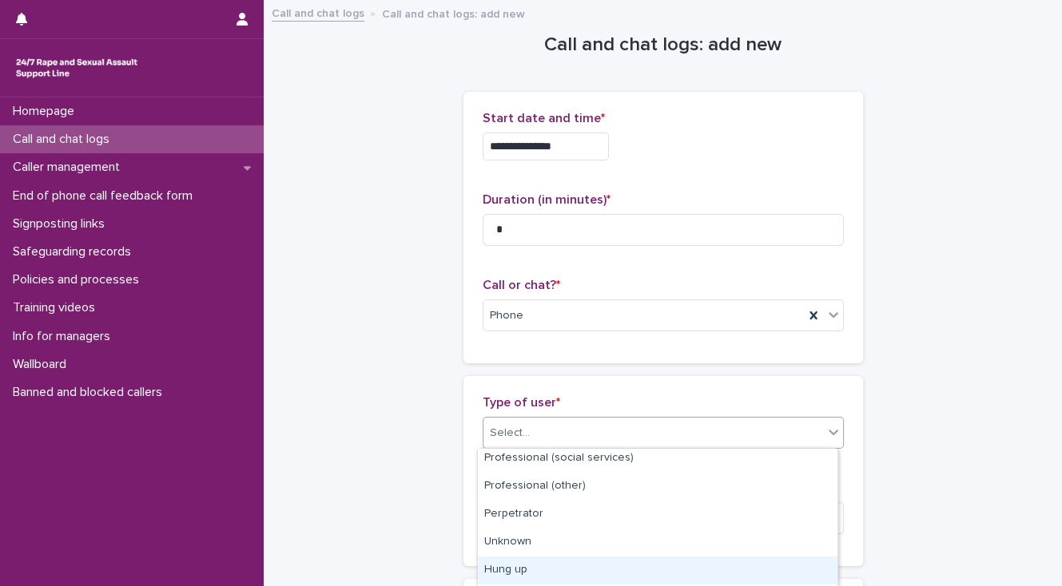
click at [649, 568] on div "Hung up" at bounding box center [657, 571] width 359 height 28
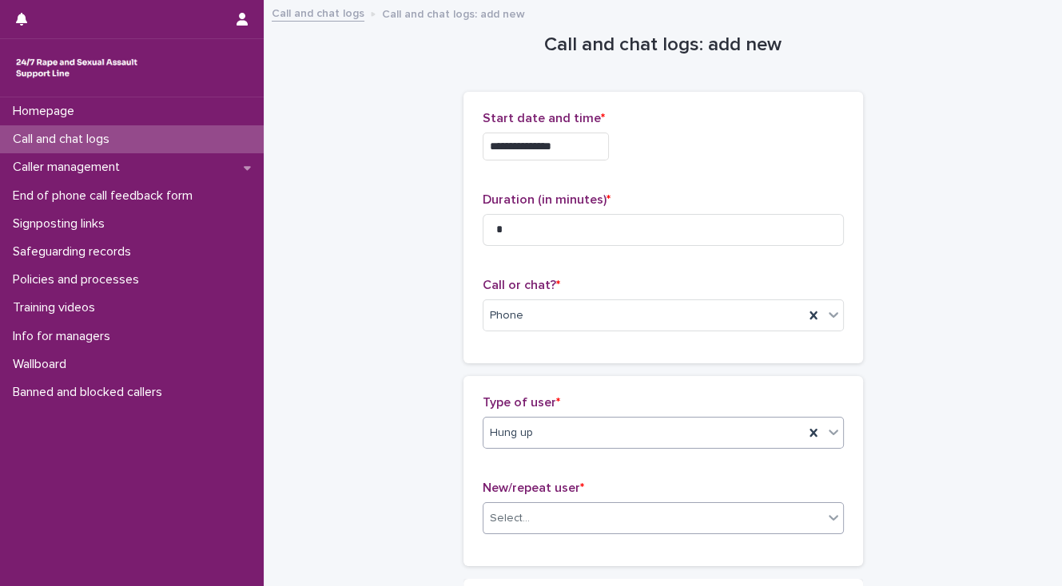
click at [630, 512] on div "Select..." at bounding box center [653, 519] width 340 height 26
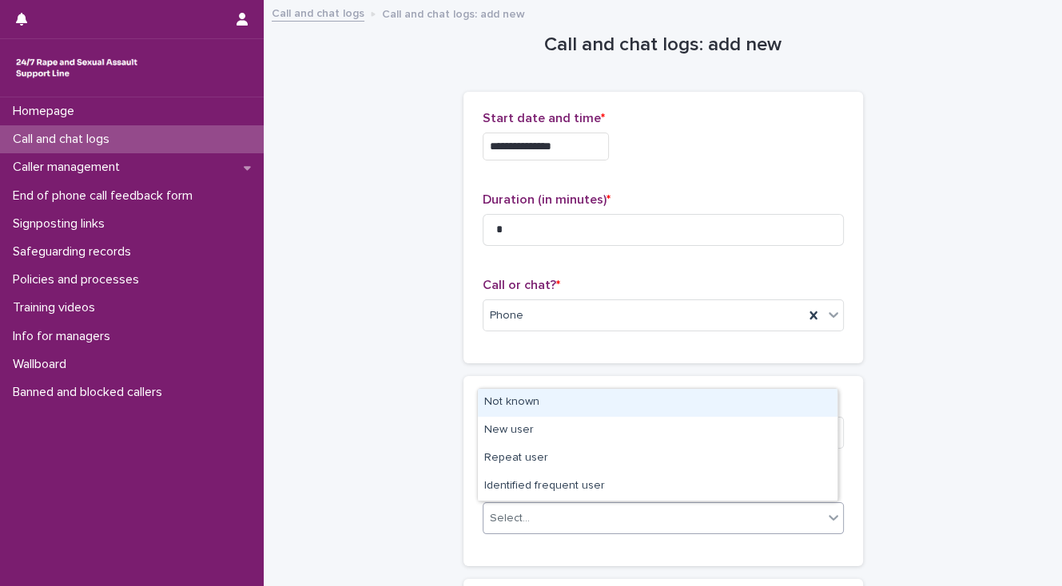
click at [616, 402] on div "Not known" at bounding box center [657, 403] width 359 height 28
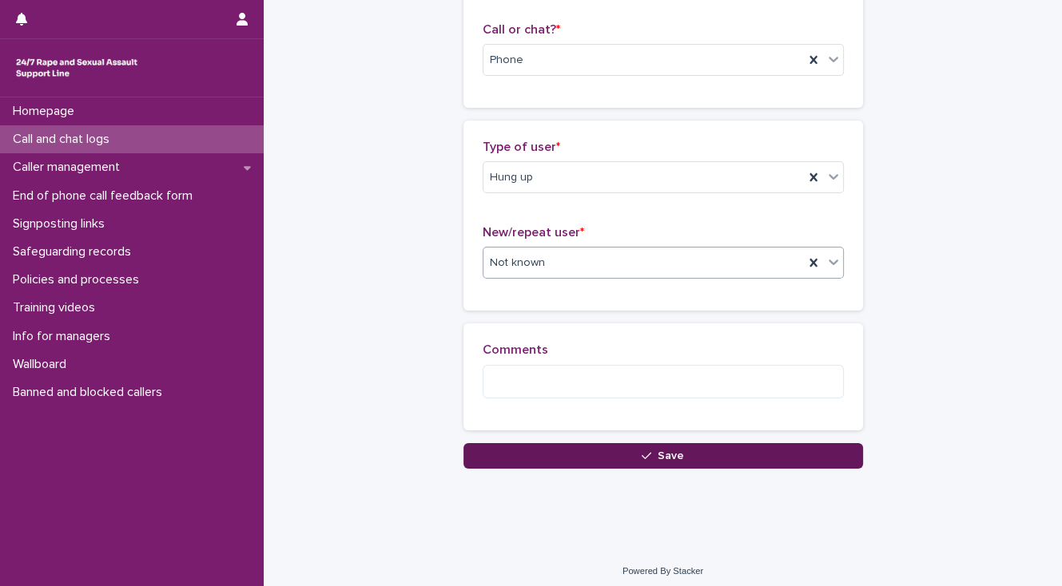
click at [594, 454] on button "Save" at bounding box center [662, 456] width 399 height 26
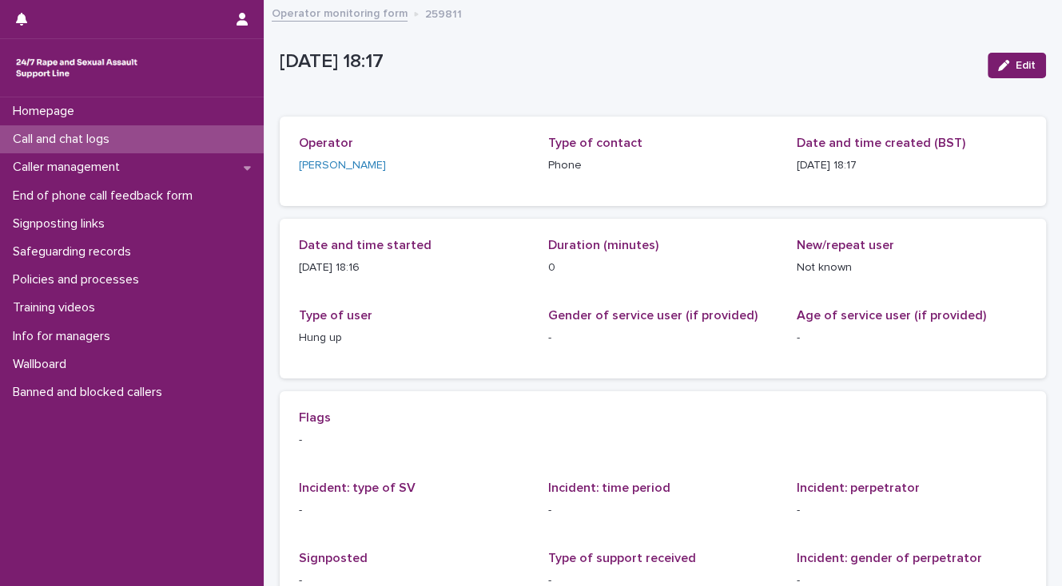
click at [118, 142] on p "Call and chat logs" at bounding box center [64, 139] width 116 height 15
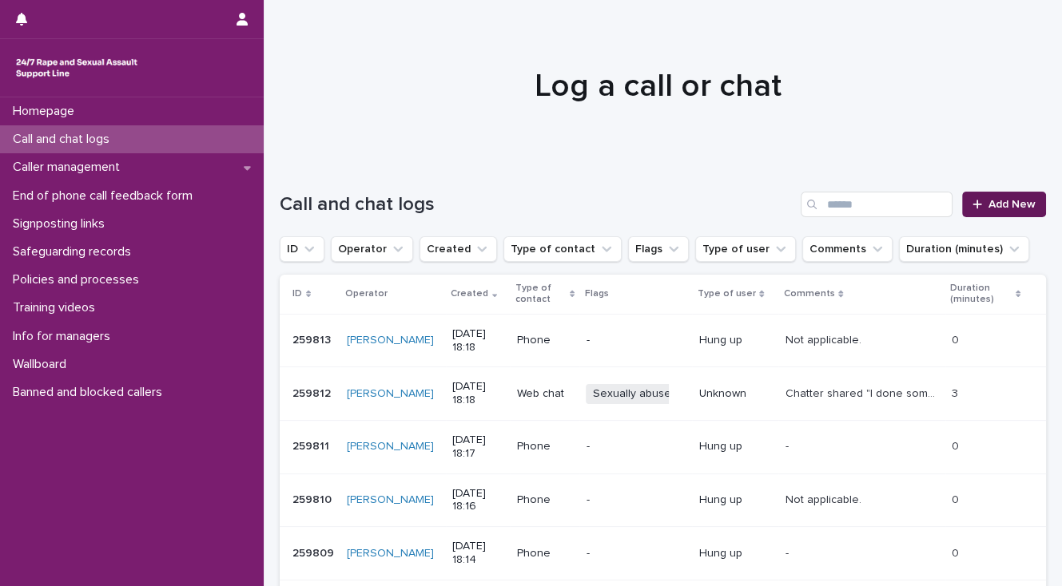
click at [993, 201] on span "Add New" at bounding box center [1011, 204] width 47 height 11
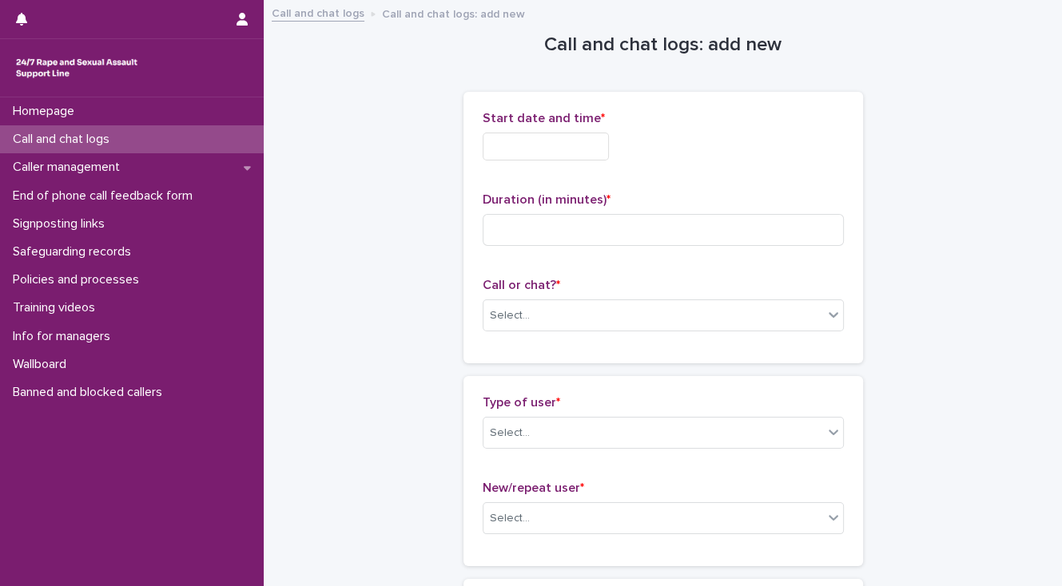
click at [512, 145] on input "text" at bounding box center [546, 147] width 126 height 28
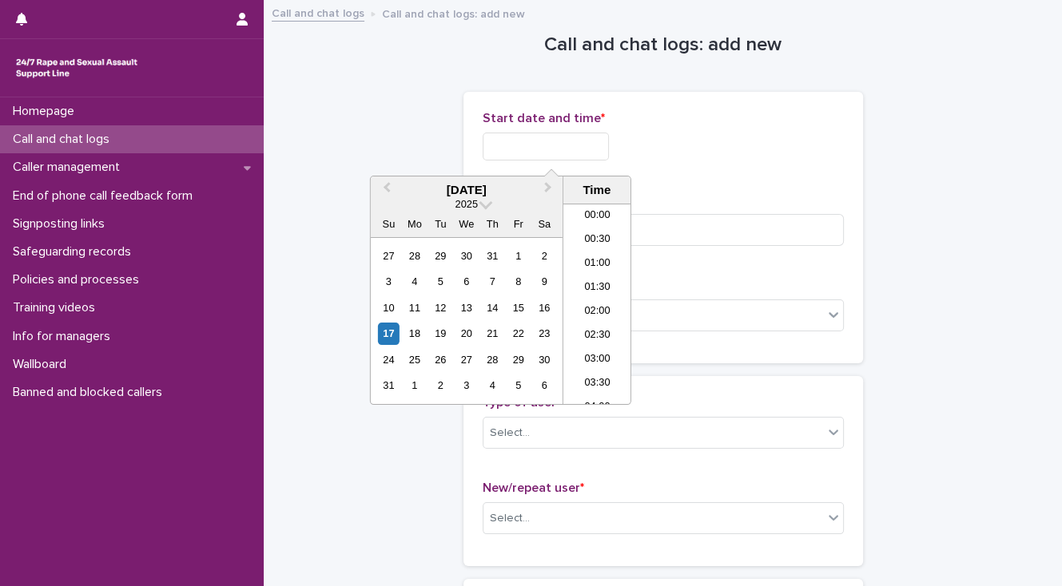
scroll to position [775, 0]
drag, startPoint x: 598, startPoint y: 304, endPoint x: 559, endPoint y: 189, distance: 122.0
click at [598, 304] on li "18:00" at bounding box center [597, 304] width 68 height 24
click at [565, 146] on input "**********" at bounding box center [546, 147] width 126 height 28
type input "**********"
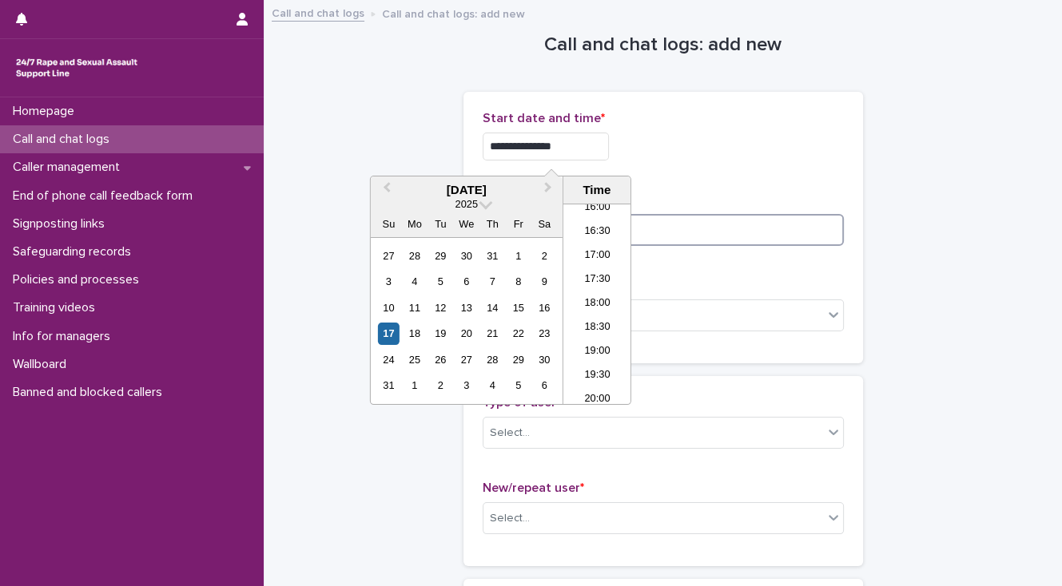
click at [669, 224] on input at bounding box center [663, 230] width 361 height 32
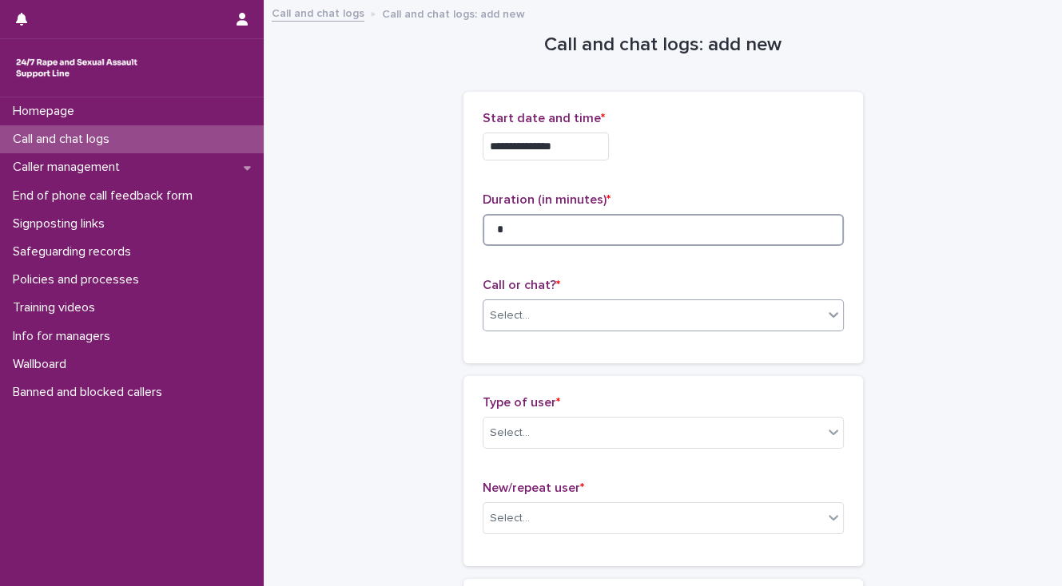
type input "*"
click at [661, 312] on div "Select..." at bounding box center [653, 316] width 340 height 26
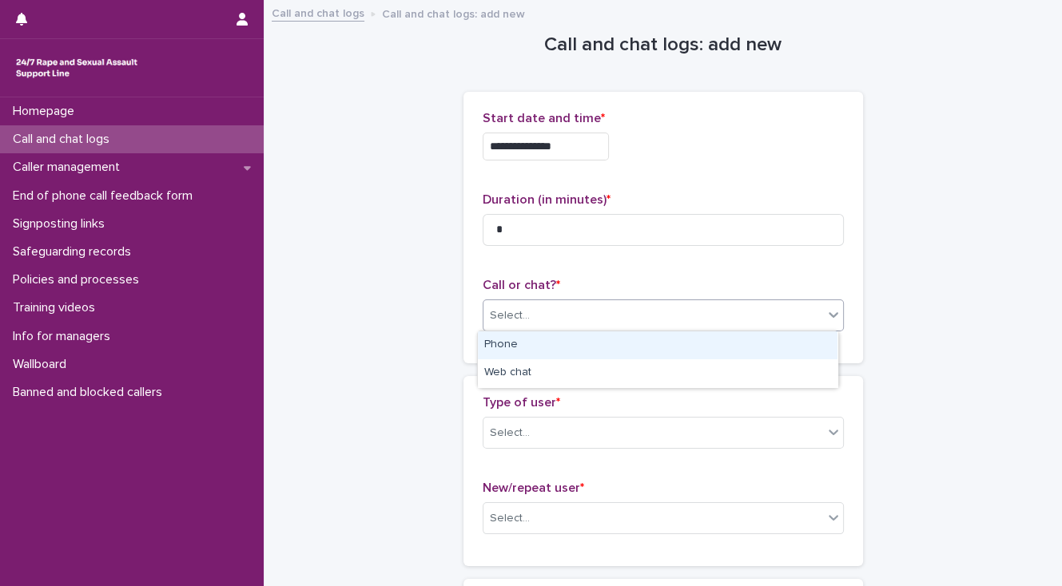
click at [654, 347] on div "Phone" at bounding box center [657, 346] width 359 height 28
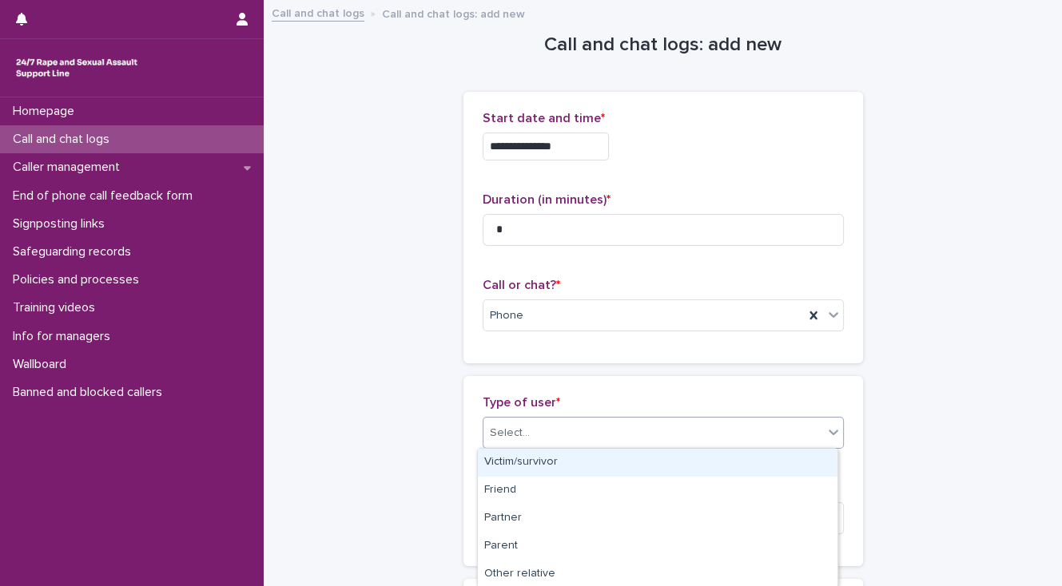
click at [594, 443] on div "Select..." at bounding box center [653, 433] width 340 height 26
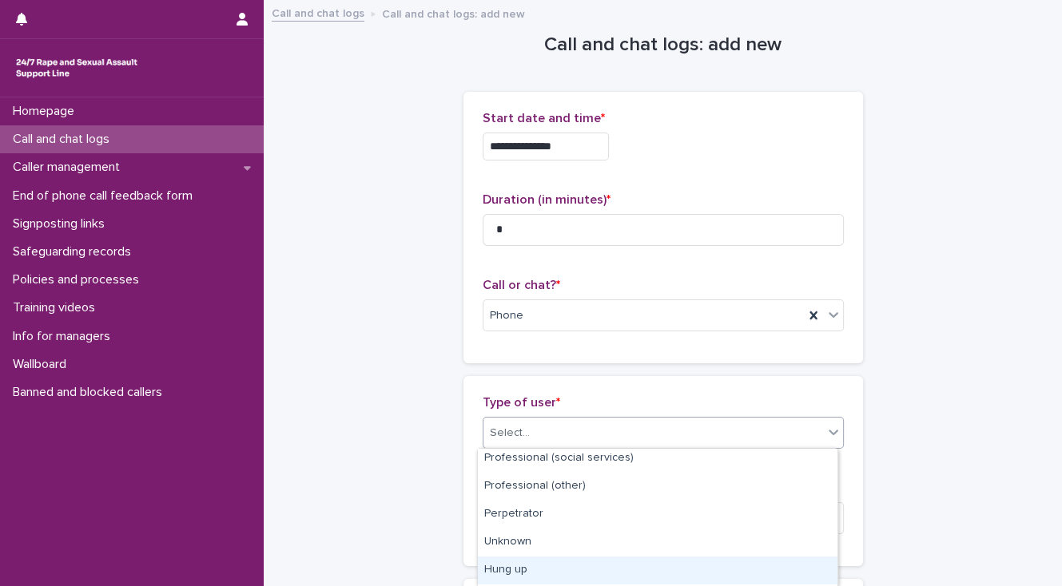
click at [567, 574] on div "Hung up" at bounding box center [657, 571] width 359 height 28
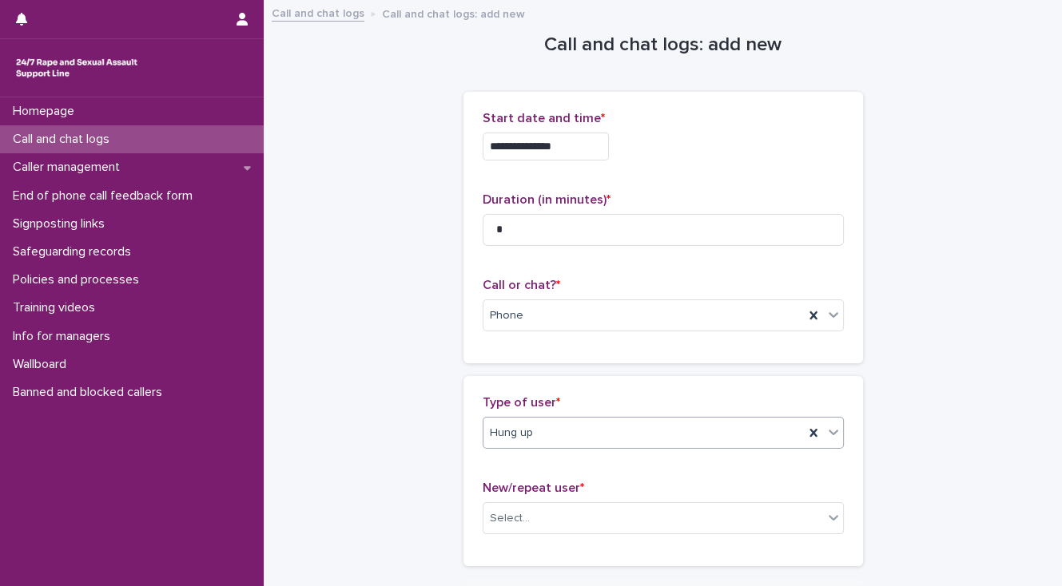
scroll to position [248, 0]
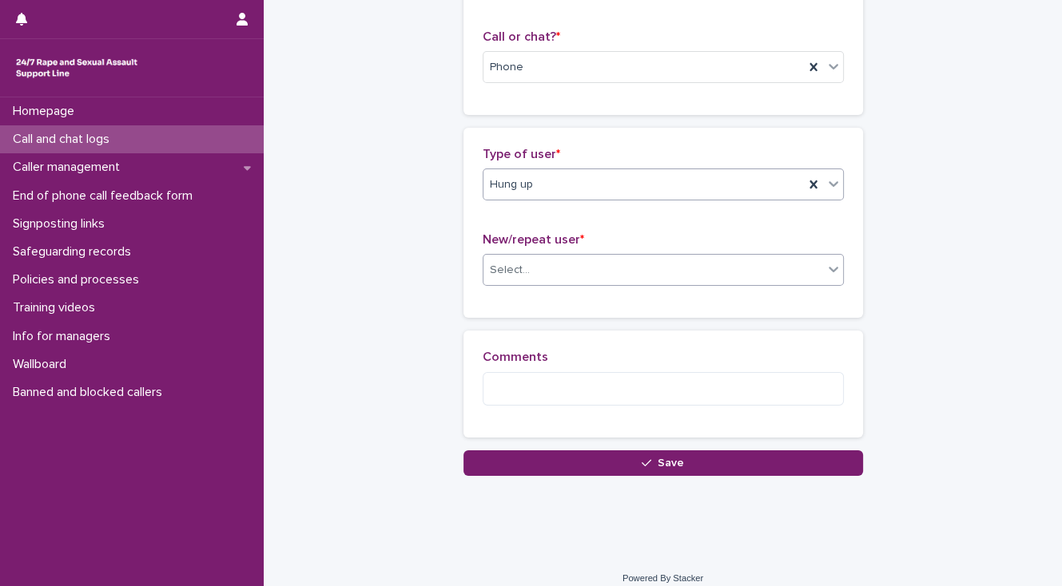
click at [505, 280] on div "Select..." at bounding box center [653, 270] width 340 height 26
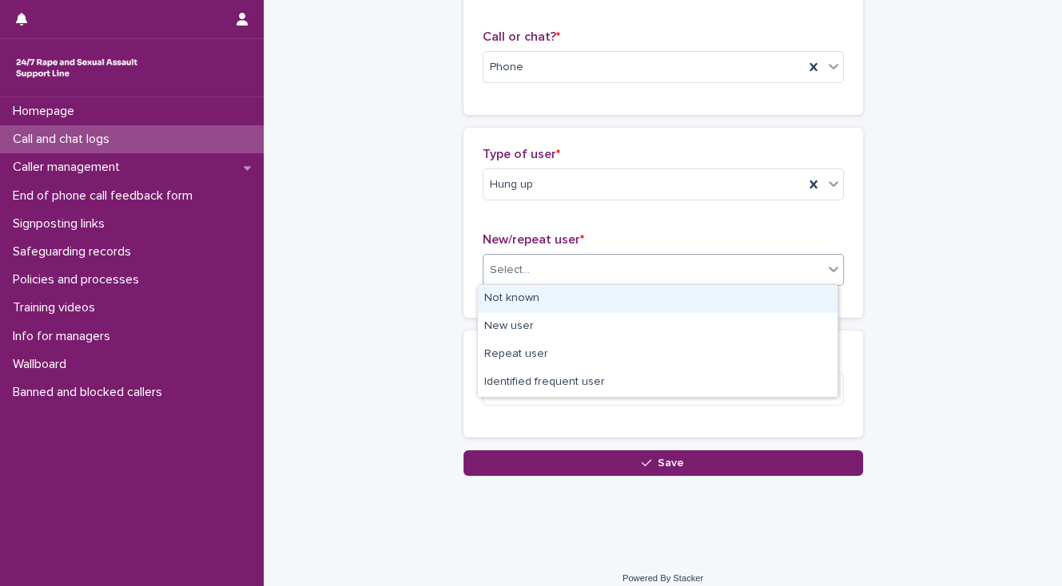
click at [504, 292] on div "Not known" at bounding box center [657, 299] width 359 height 28
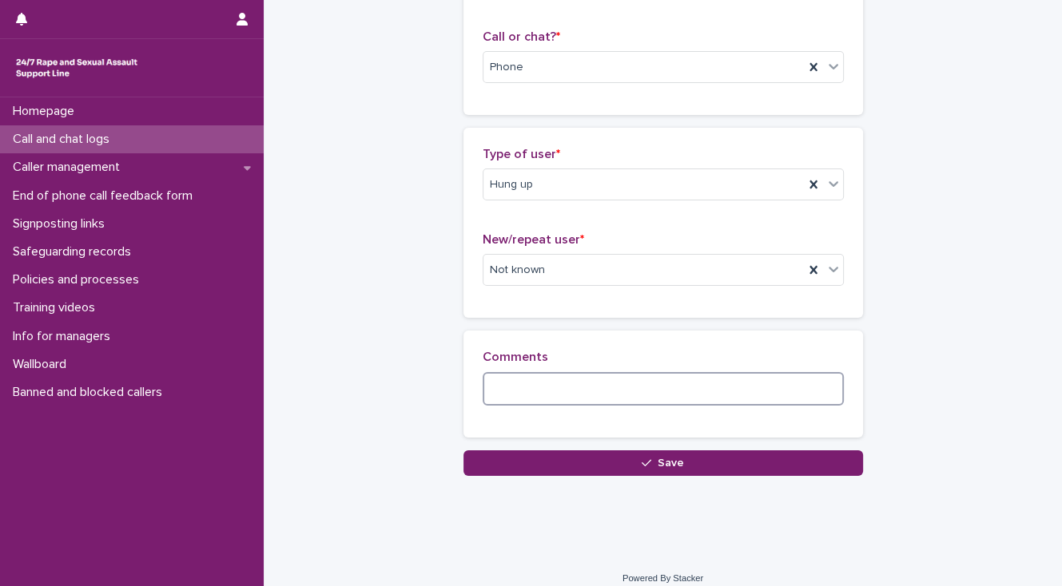
click at [494, 387] on textarea at bounding box center [663, 389] width 361 height 34
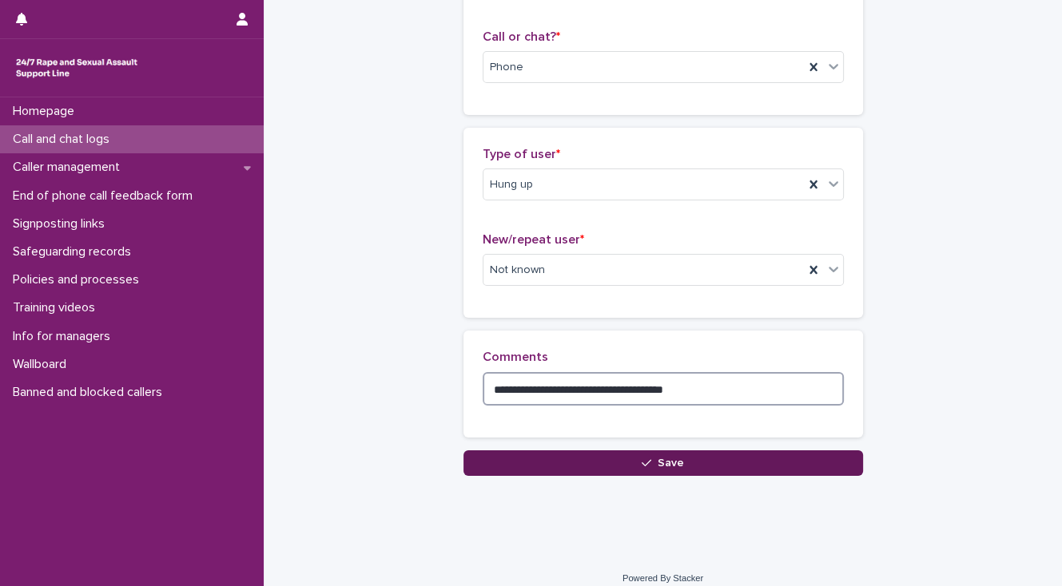
type textarea "**********"
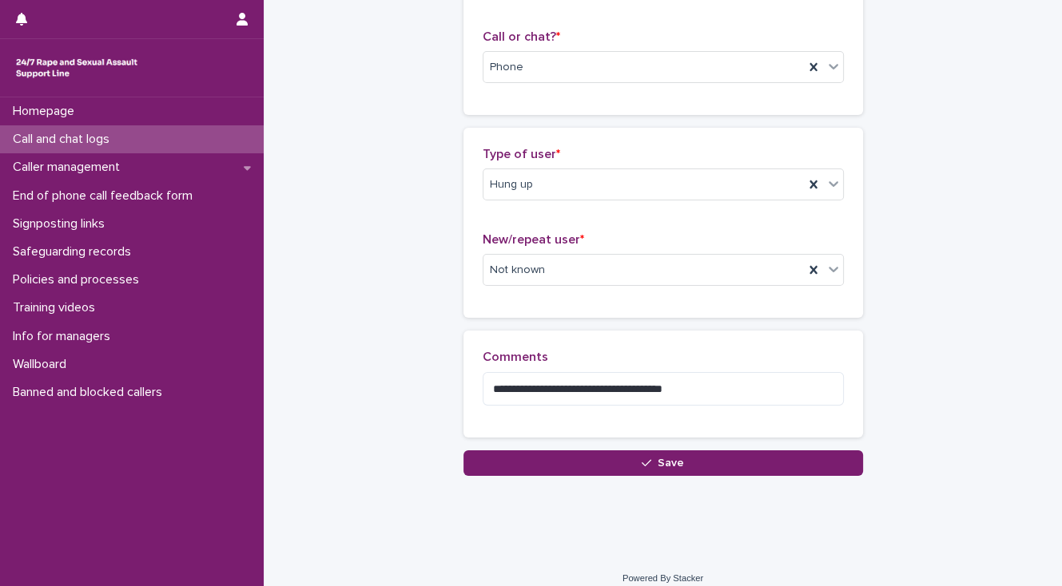
drag, startPoint x: 534, startPoint y: 463, endPoint x: 529, endPoint y: 479, distance: 17.4
click at [534, 462] on button "Save" at bounding box center [662, 464] width 399 height 26
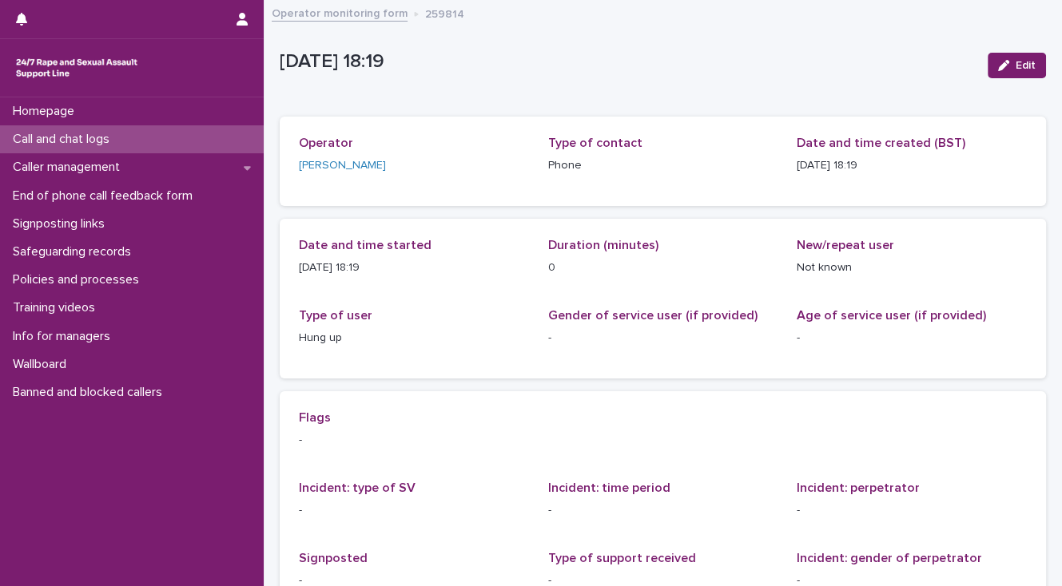
click at [190, 137] on div "Call and chat logs" at bounding box center [132, 139] width 264 height 28
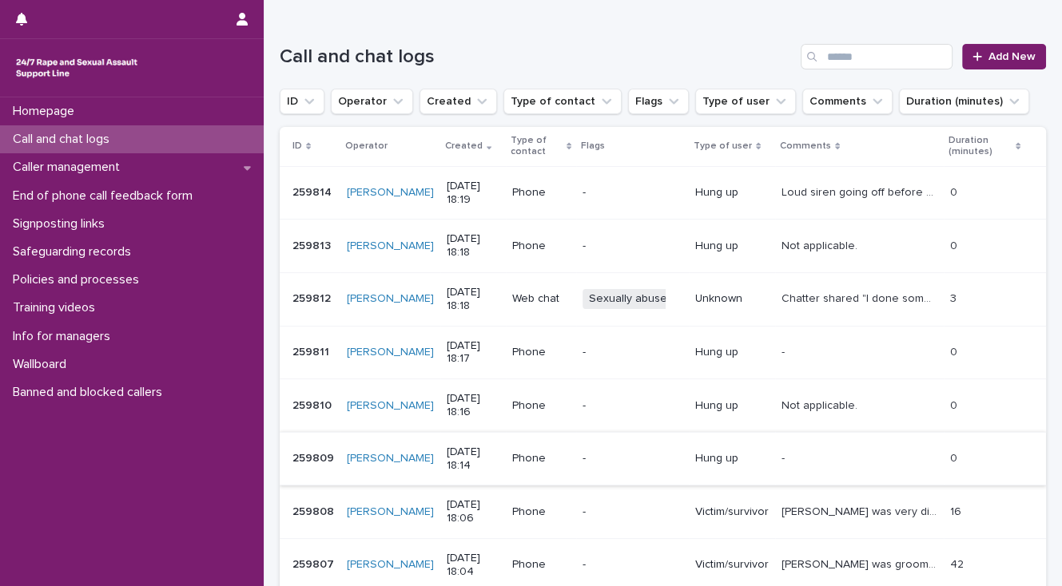
scroll to position [192, 0]
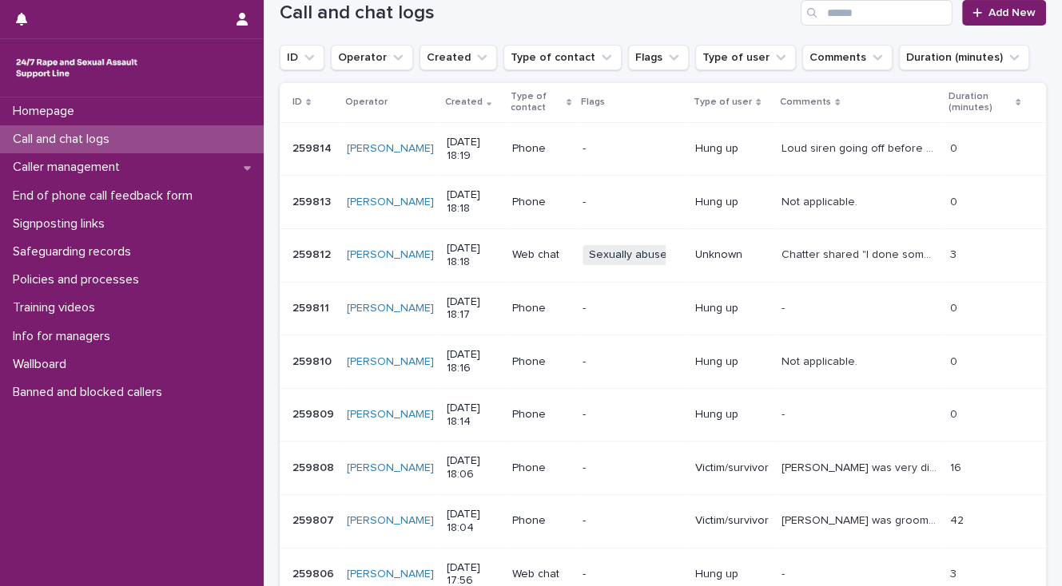
click at [66, 144] on p "Call and chat logs" at bounding box center [64, 139] width 116 height 15
click at [64, 139] on p "Call and chat logs" at bounding box center [64, 139] width 116 height 15
click at [1000, 13] on span "Add New" at bounding box center [1011, 12] width 47 height 11
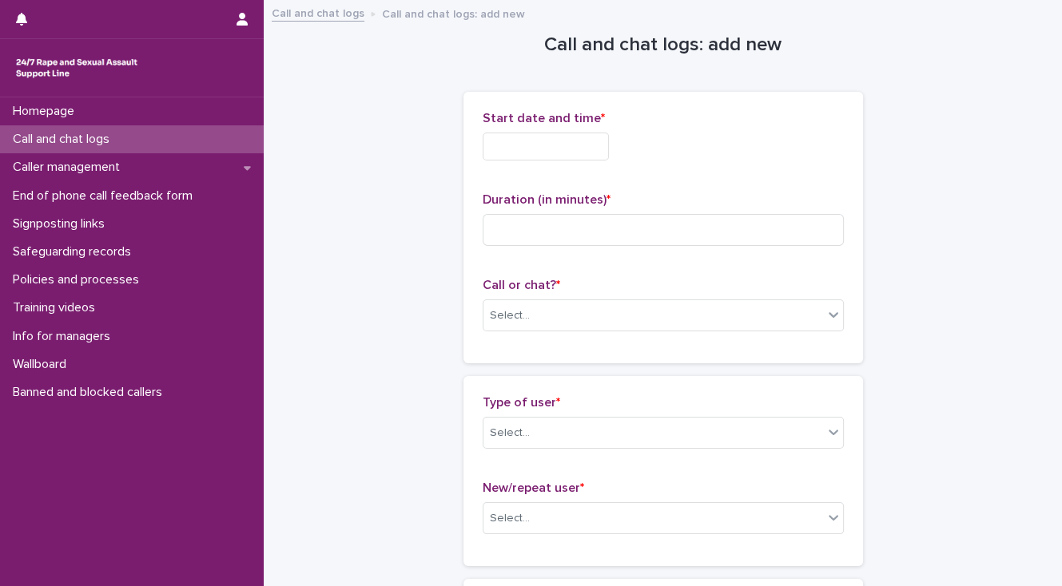
click at [541, 149] on input "text" at bounding box center [546, 147] width 126 height 28
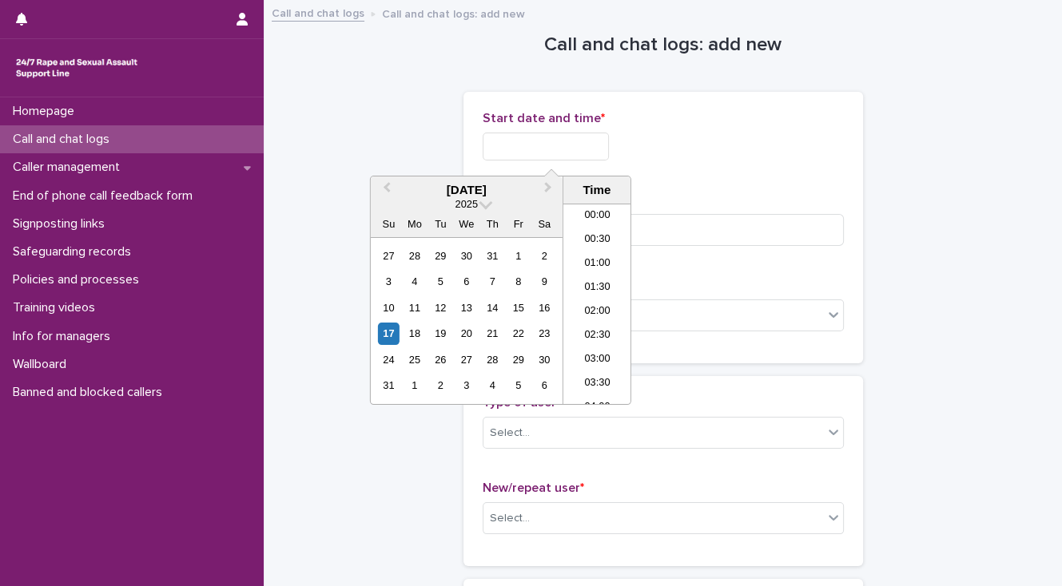
scroll to position [775, 0]
drag, startPoint x: 601, startPoint y: 300, endPoint x: 591, endPoint y: 274, distance: 28.1
click at [601, 300] on li "18:00" at bounding box center [597, 304] width 68 height 24
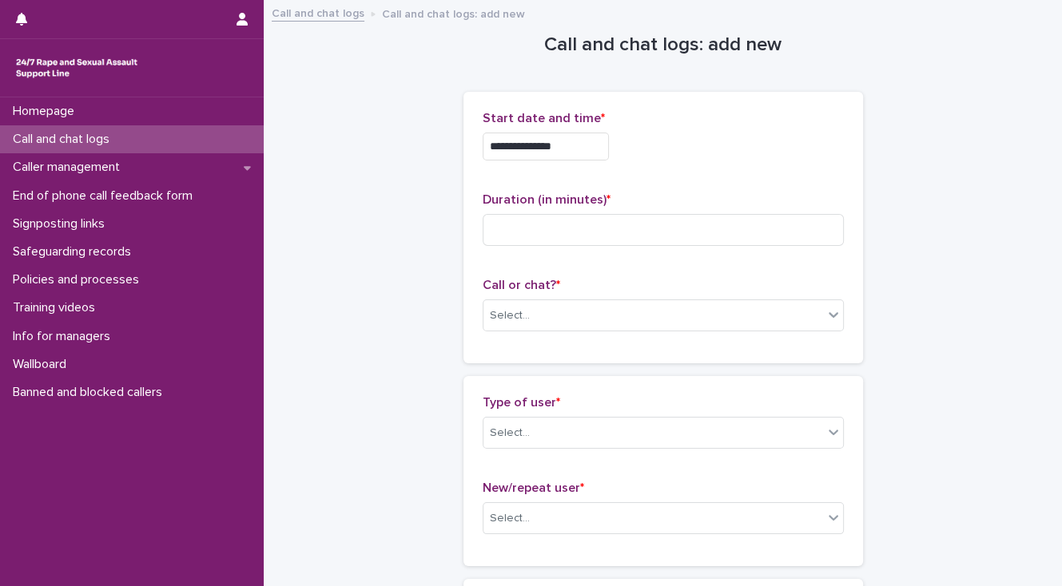
click at [569, 147] on input "**********" at bounding box center [546, 147] width 126 height 28
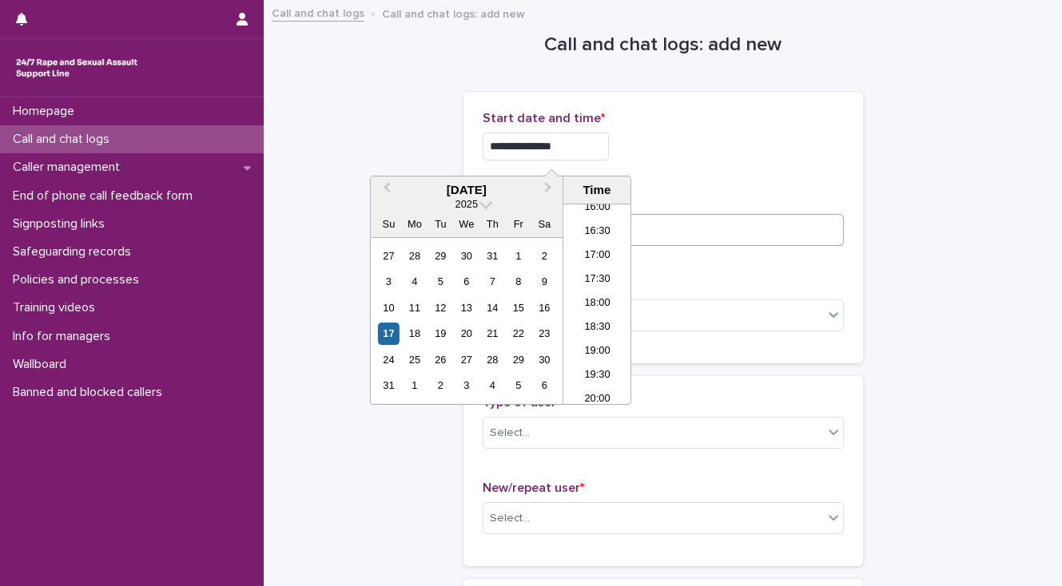
type input "**********"
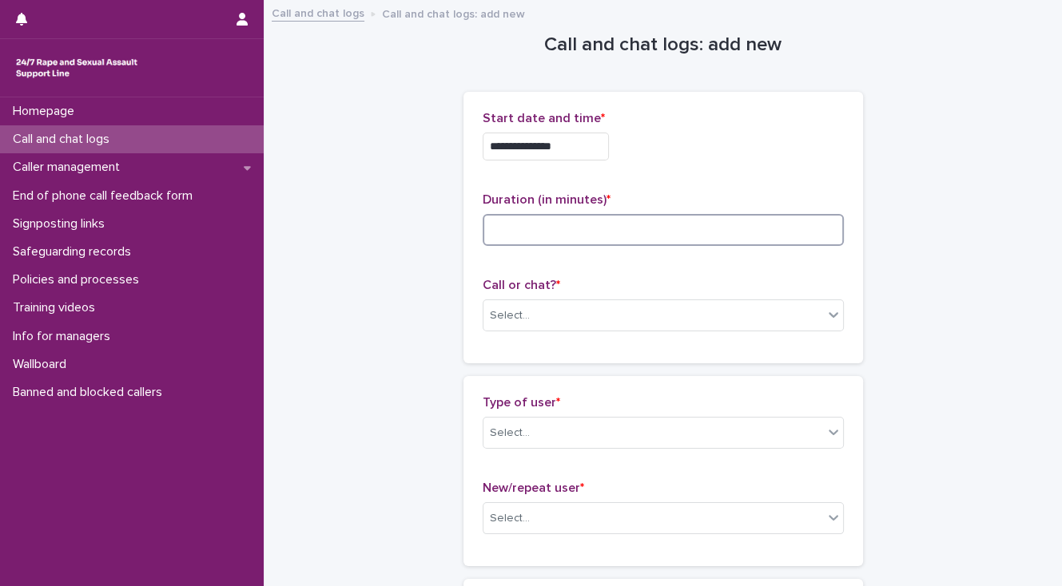
click at [643, 230] on input at bounding box center [663, 230] width 361 height 32
type input "*"
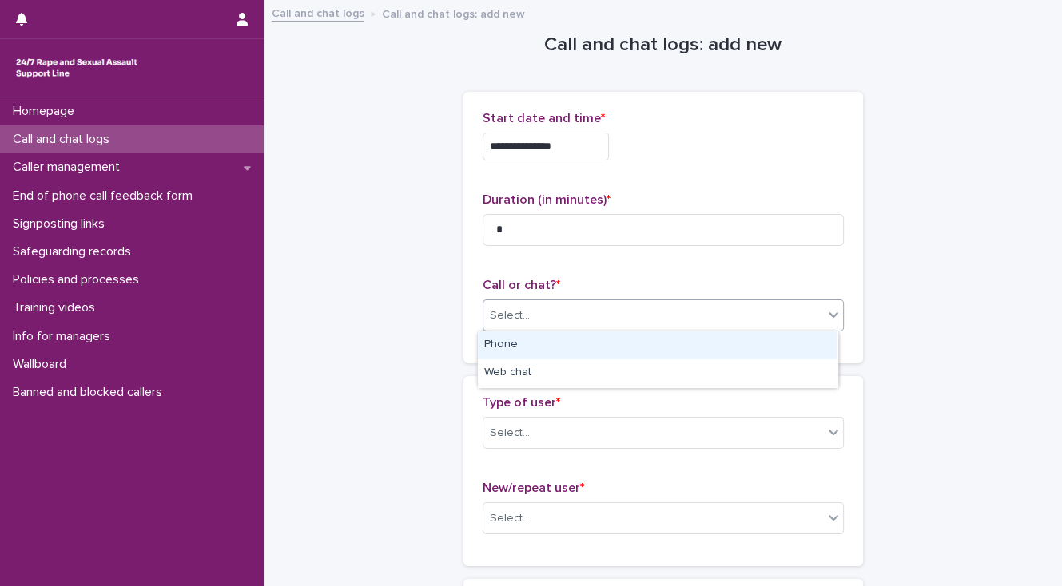
click at [617, 313] on div "Select..." at bounding box center [653, 316] width 340 height 26
drag, startPoint x: 609, startPoint y: 336, endPoint x: 594, endPoint y: 355, distance: 24.0
click at [607, 336] on div "Phone" at bounding box center [657, 346] width 359 height 28
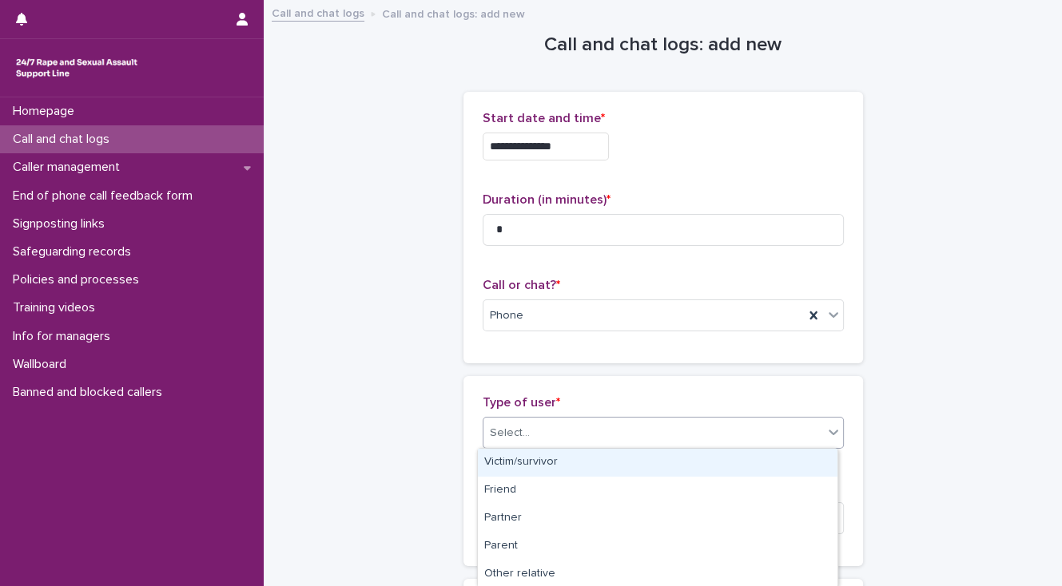
drag, startPoint x: 548, startPoint y: 429, endPoint x: 530, endPoint y: 465, distance: 40.0
click at [547, 431] on div "Select..." at bounding box center [653, 433] width 340 height 26
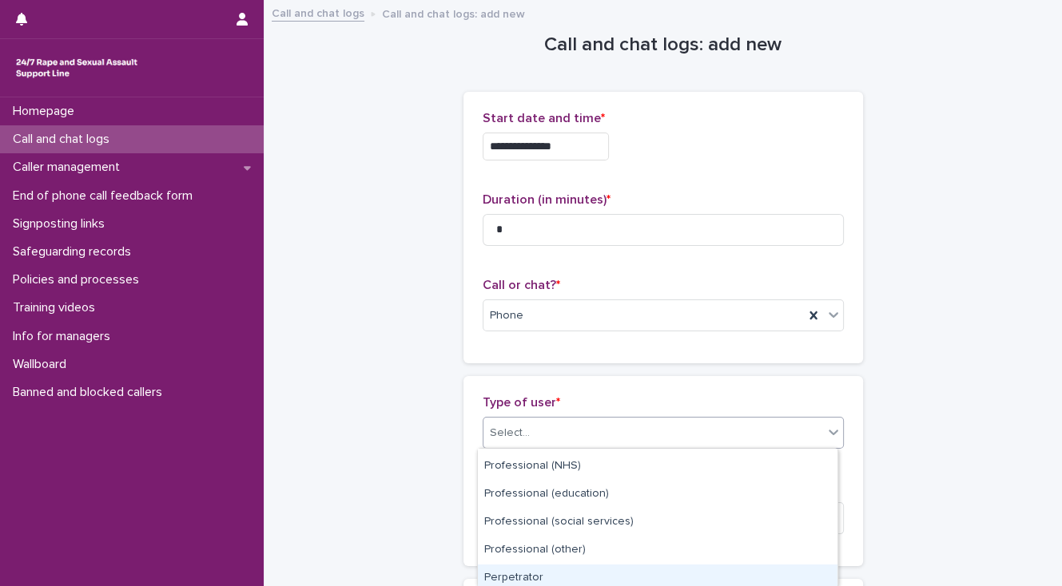
scroll to position [281, 0]
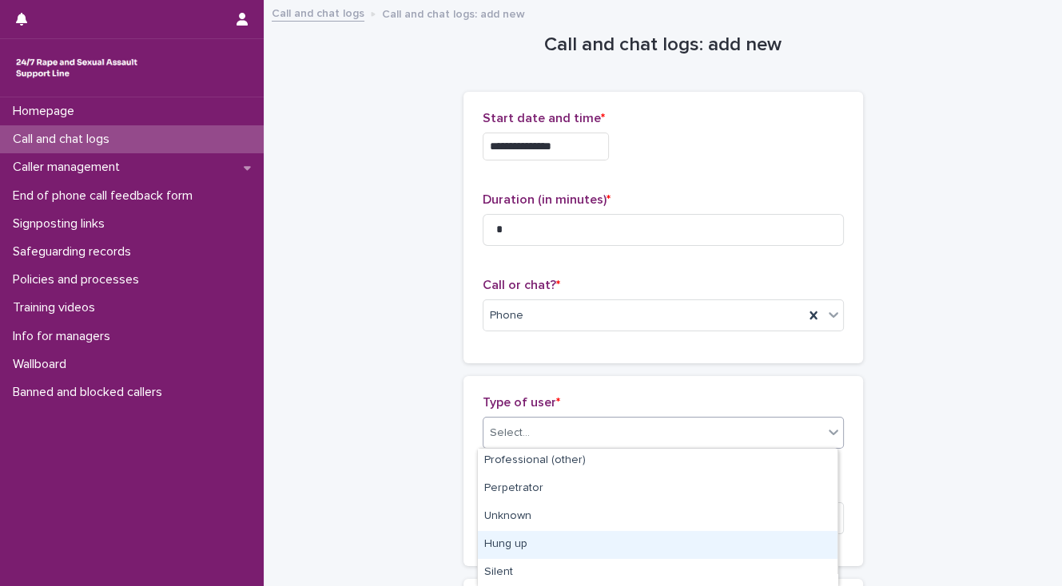
click at [502, 543] on div "Hung up" at bounding box center [657, 545] width 359 height 28
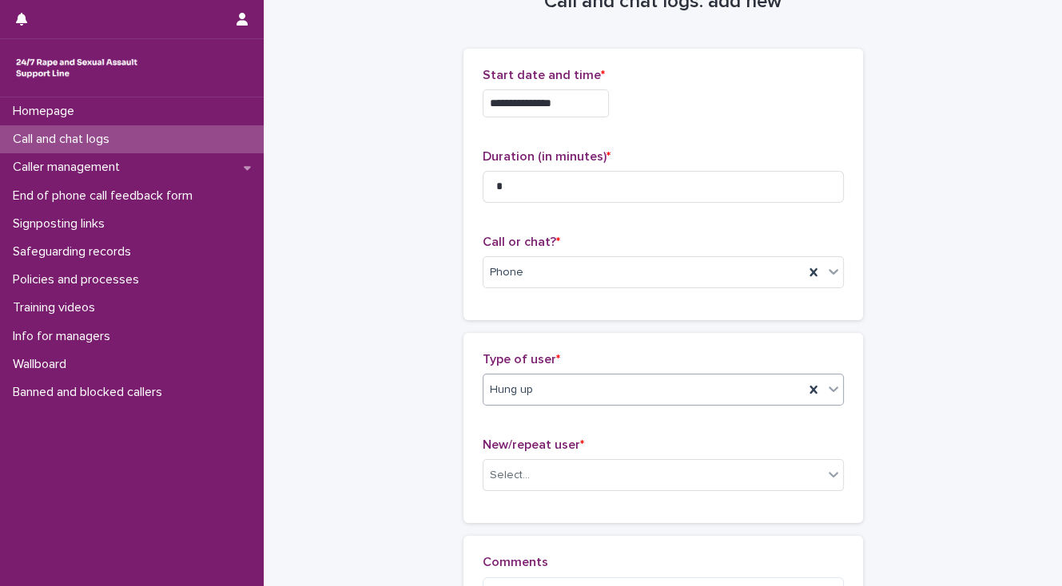
scroll to position [255, 0]
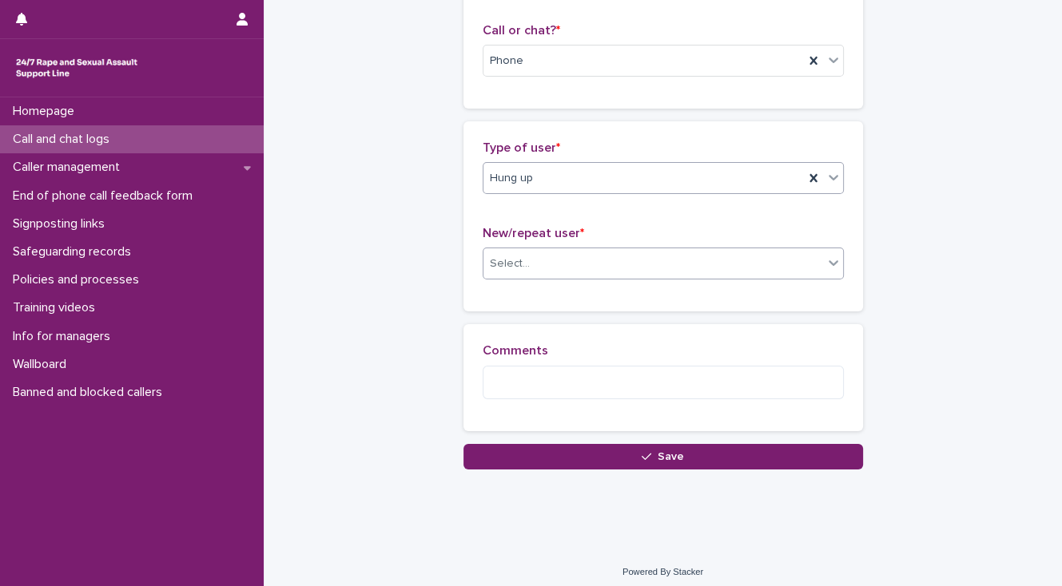
click at [505, 270] on div "Select..." at bounding box center [510, 264] width 40 height 17
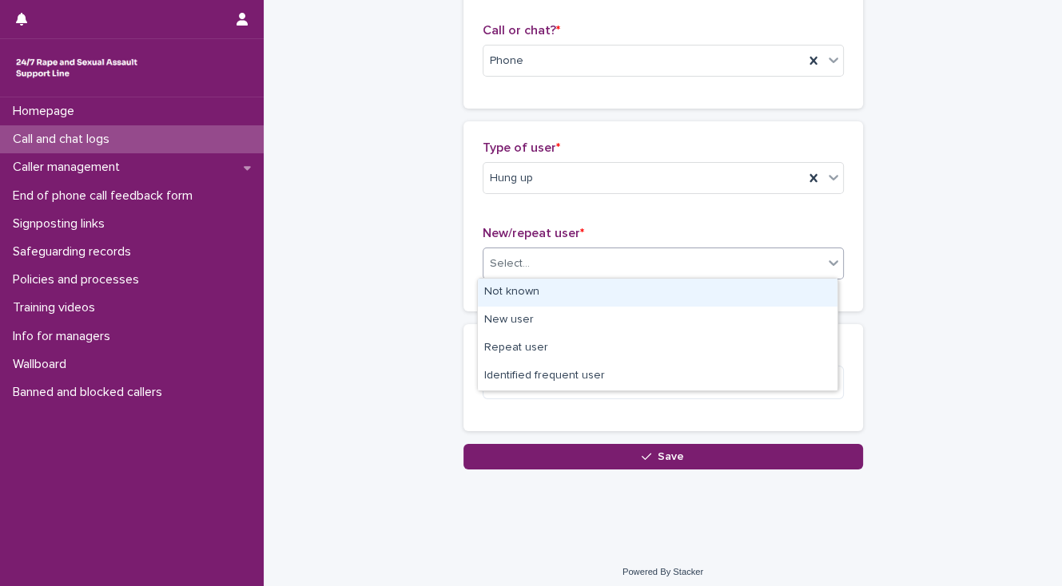
drag, startPoint x: 508, startPoint y: 291, endPoint x: 508, endPoint y: 350, distance: 59.1
click at [508, 296] on div "Not known" at bounding box center [657, 293] width 359 height 28
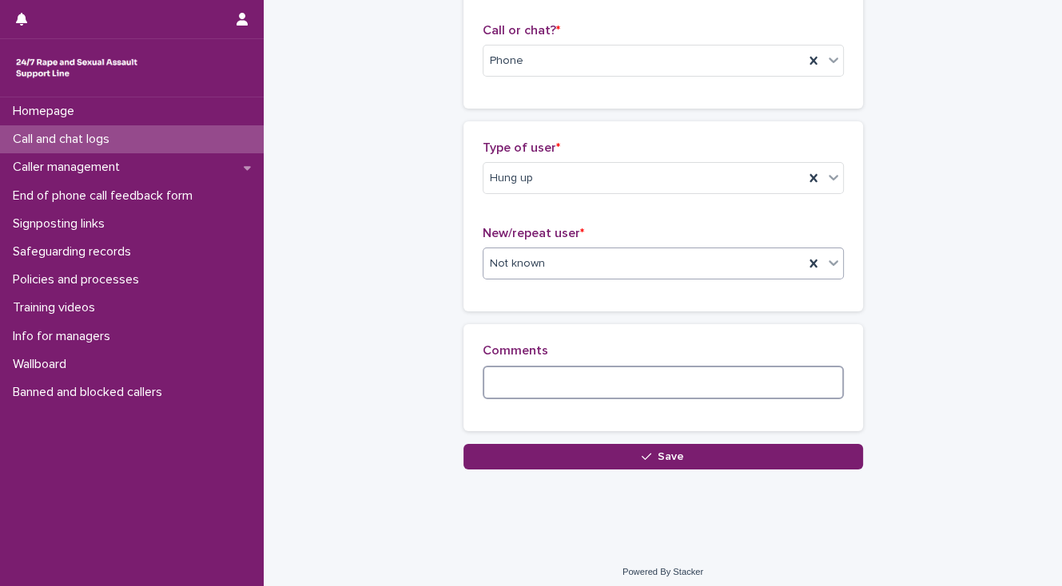
click at [508, 377] on textarea at bounding box center [663, 383] width 361 height 34
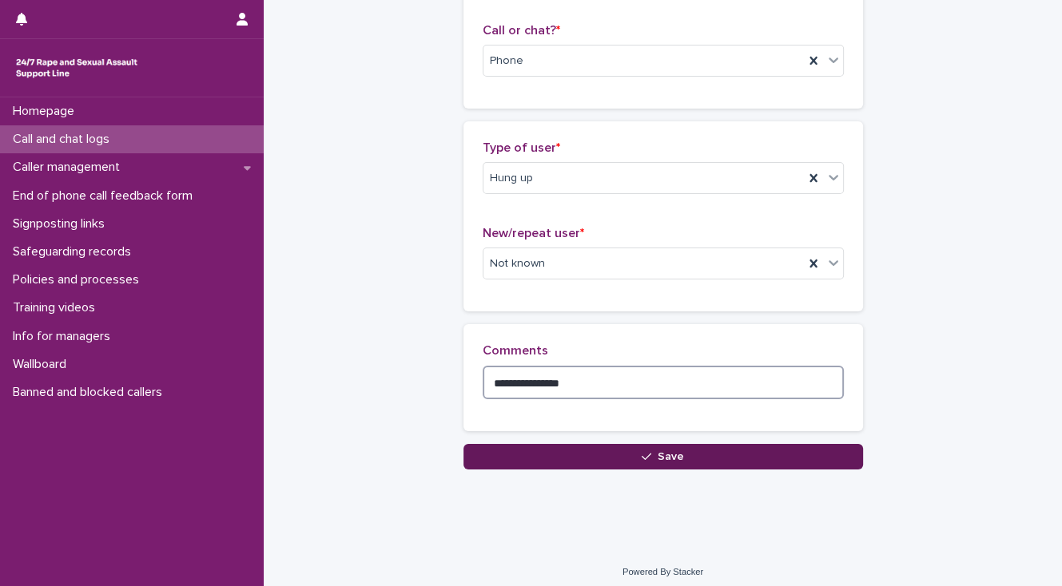
type textarea "**********"
drag, startPoint x: 550, startPoint y: 449, endPoint x: 540, endPoint y: 449, distance: 10.4
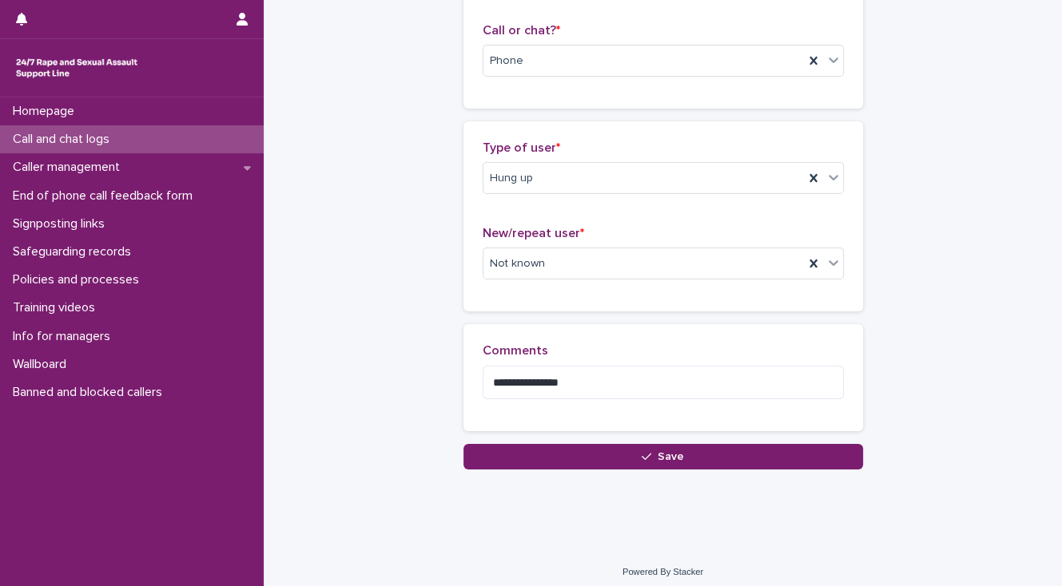
click at [550, 449] on button "Save" at bounding box center [662, 457] width 399 height 26
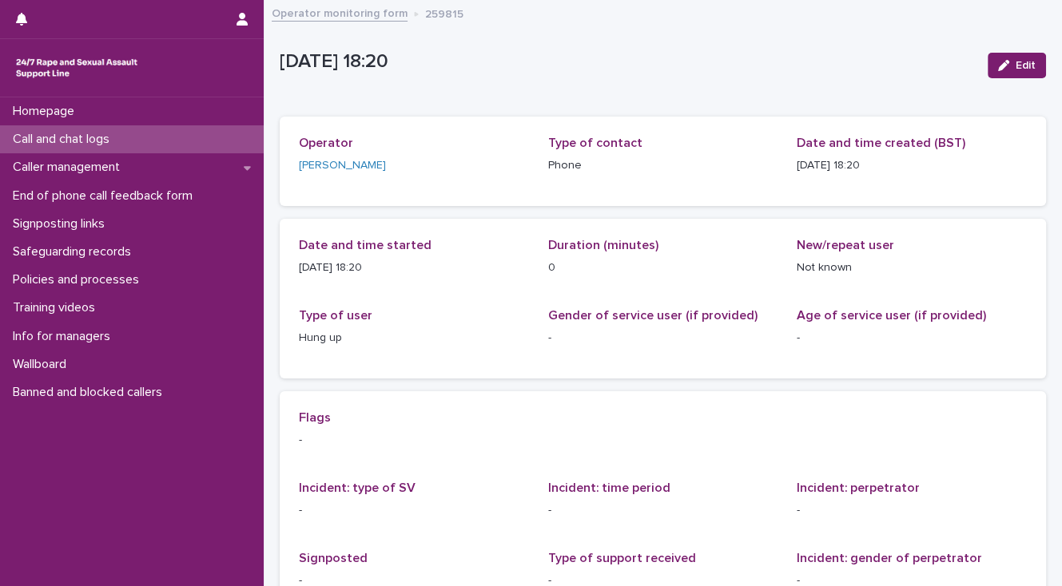
click at [148, 141] on div "Call and chat logs" at bounding box center [132, 139] width 264 height 28
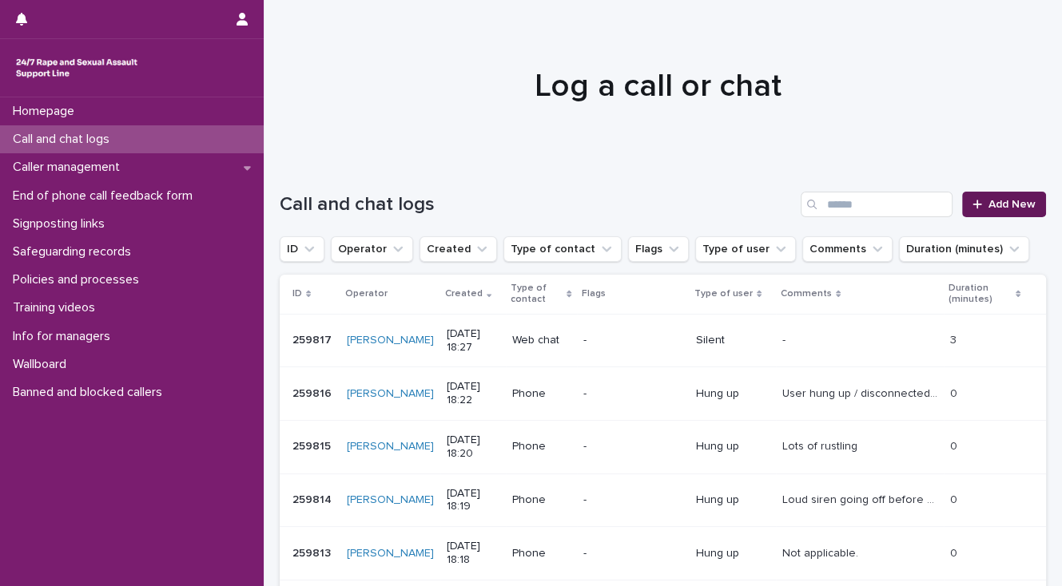
click at [997, 204] on span "Add New" at bounding box center [1011, 204] width 47 height 11
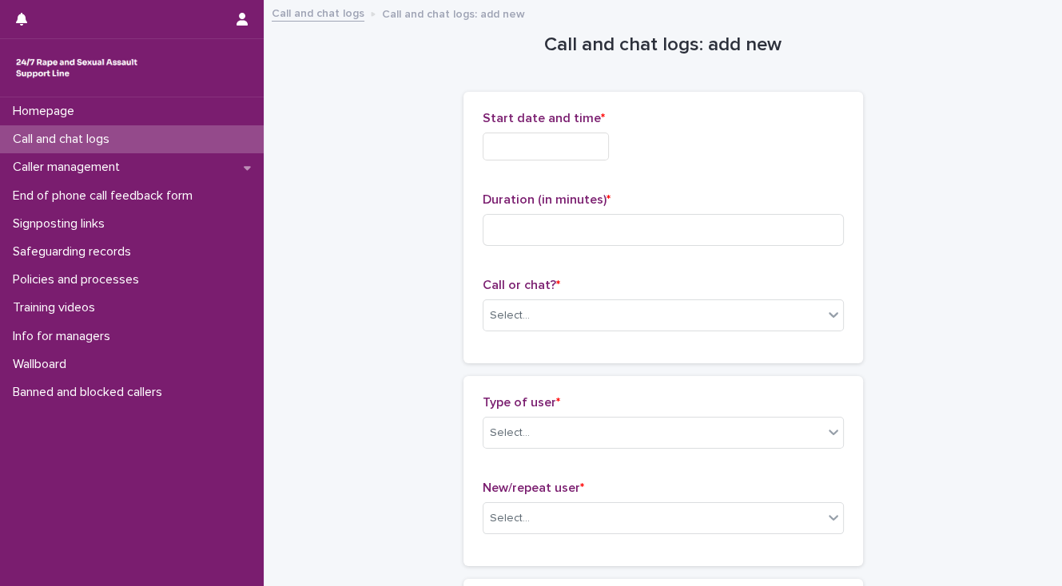
click at [531, 143] on input "text" at bounding box center [546, 147] width 126 height 28
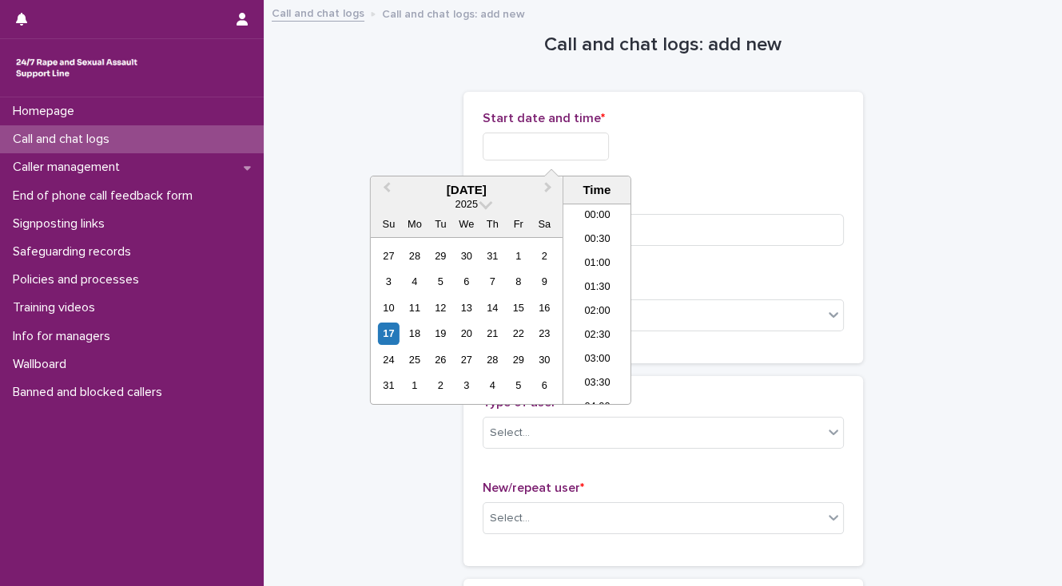
scroll to position [799, 0]
click at [590, 299] on li "18:30" at bounding box center [597, 304] width 68 height 24
click at [568, 145] on input "**********" at bounding box center [546, 147] width 126 height 28
type input "**********"
click at [713, 166] on div "**********" at bounding box center [663, 142] width 361 height 62
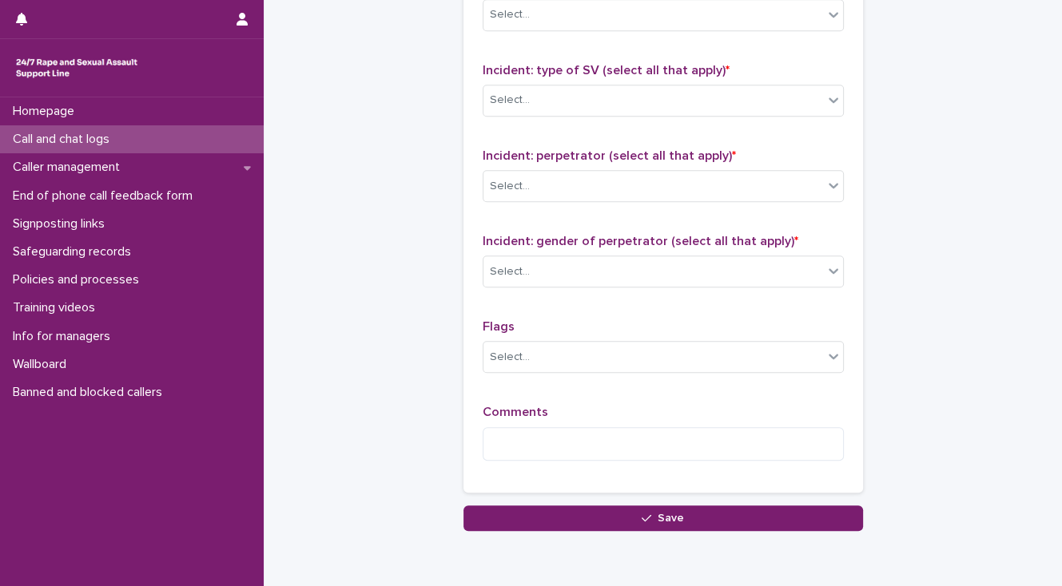
scroll to position [1265, 0]
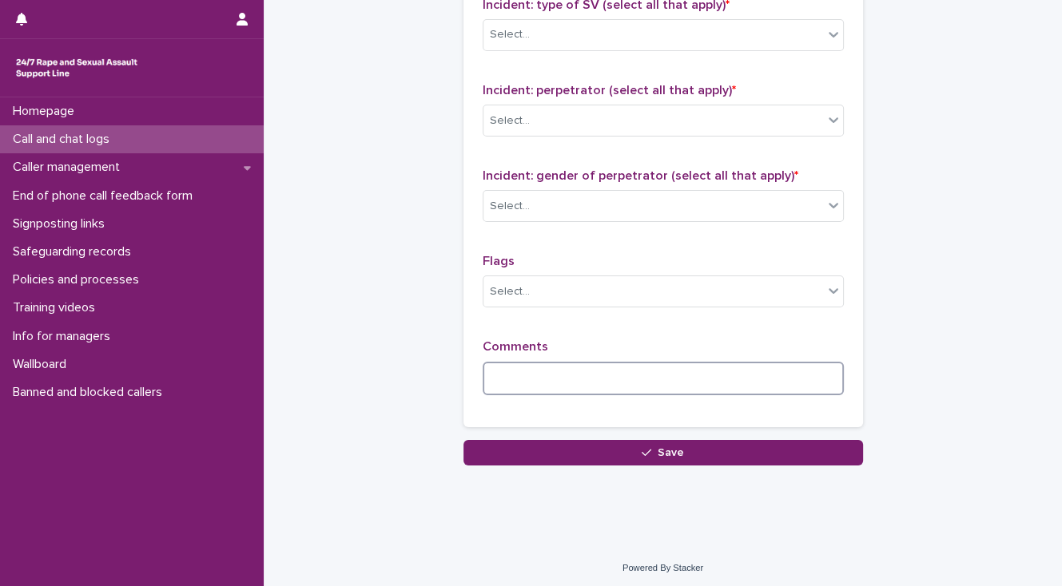
click at [496, 374] on textarea at bounding box center [663, 379] width 361 height 34
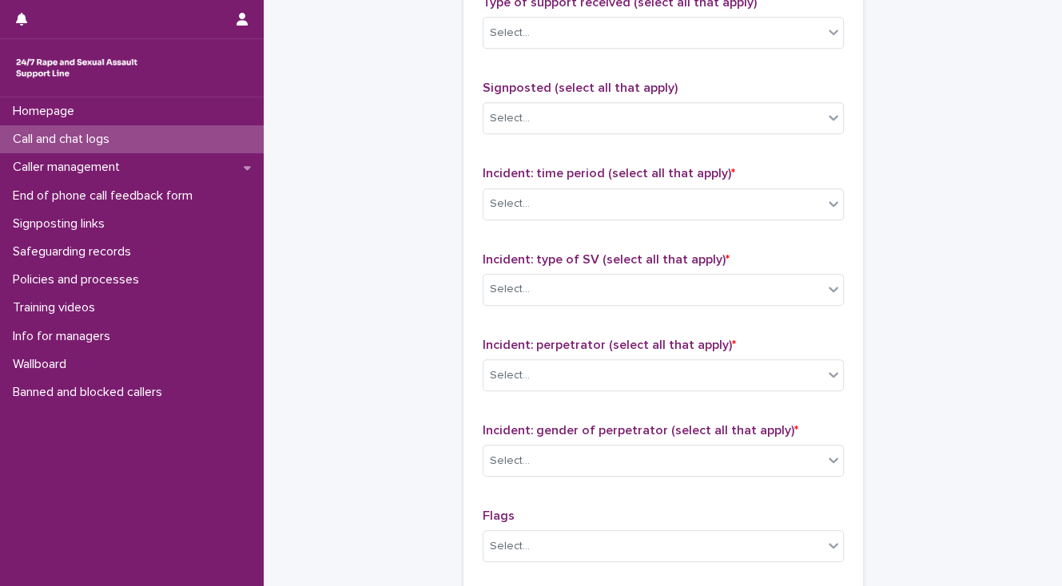
scroll to position [1201, 0]
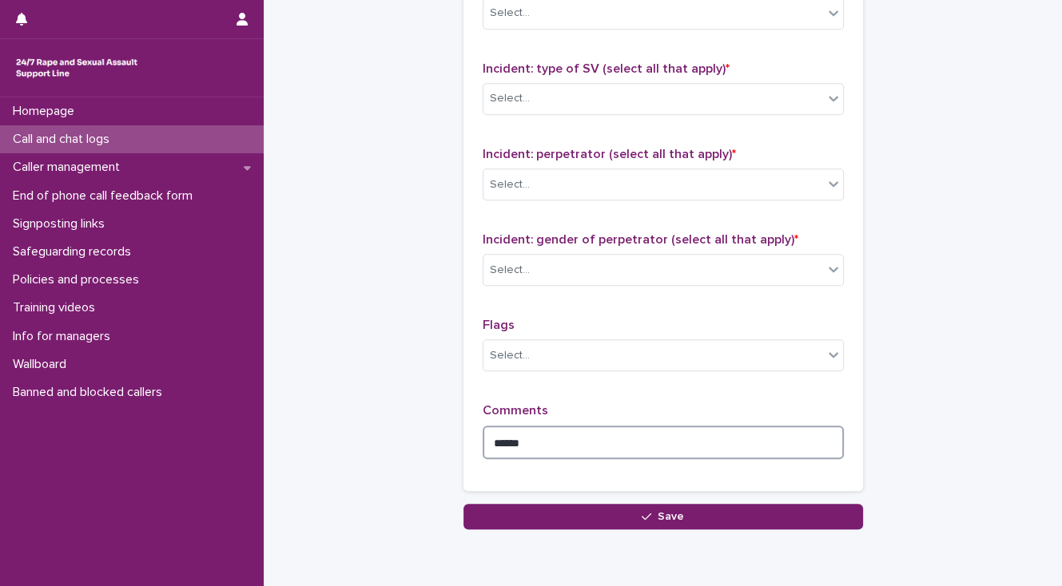
click at [543, 443] on textarea "******" at bounding box center [663, 443] width 361 height 34
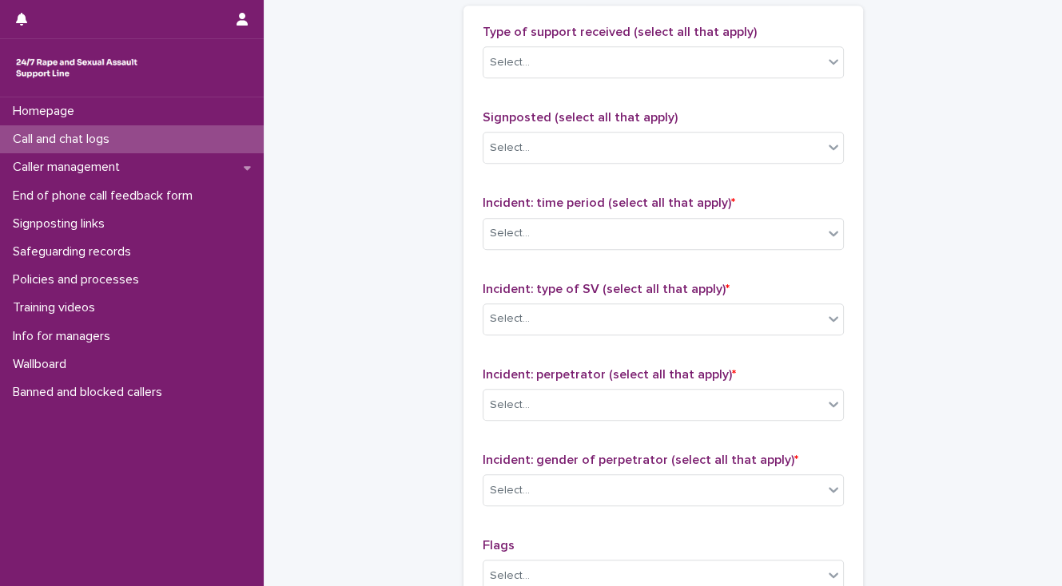
scroll to position [1009, 0]
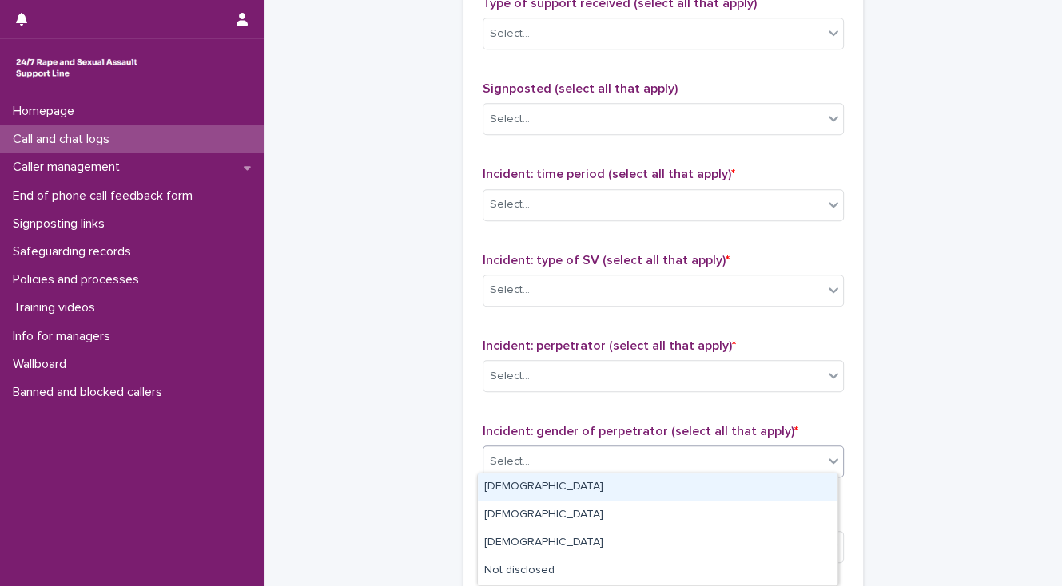
click at [534, 456] on div "Select..." at bounding box center [653, 462] width 340 height 26
click at [553, 495] on div "[DEMOGRAPHIC_DATA]" at bounding box center [657, 488] width 359 height 28
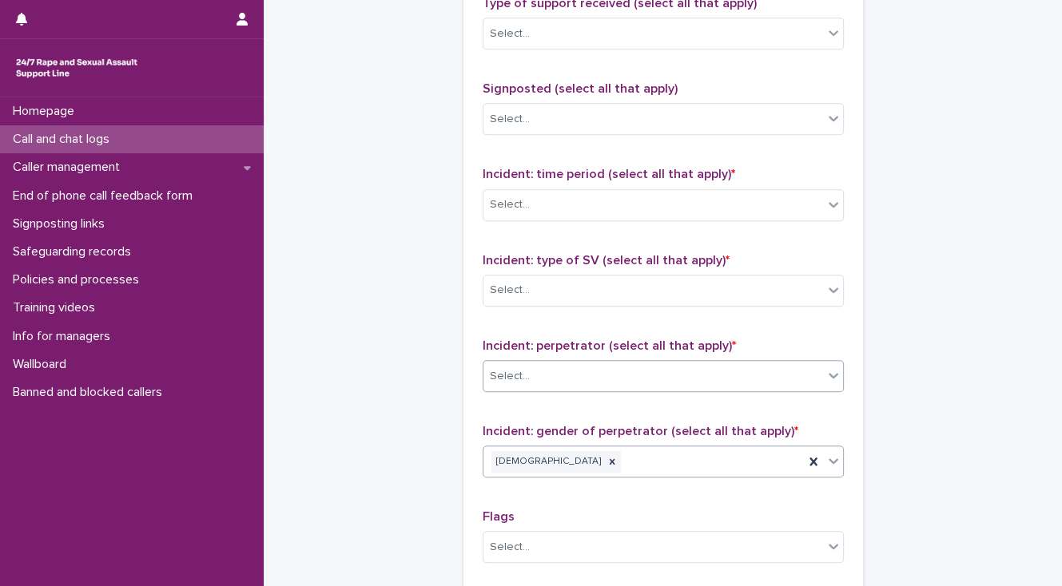
click at [522, 375] on div "Select..." at bounding box center [510, 376] width 40 height 17
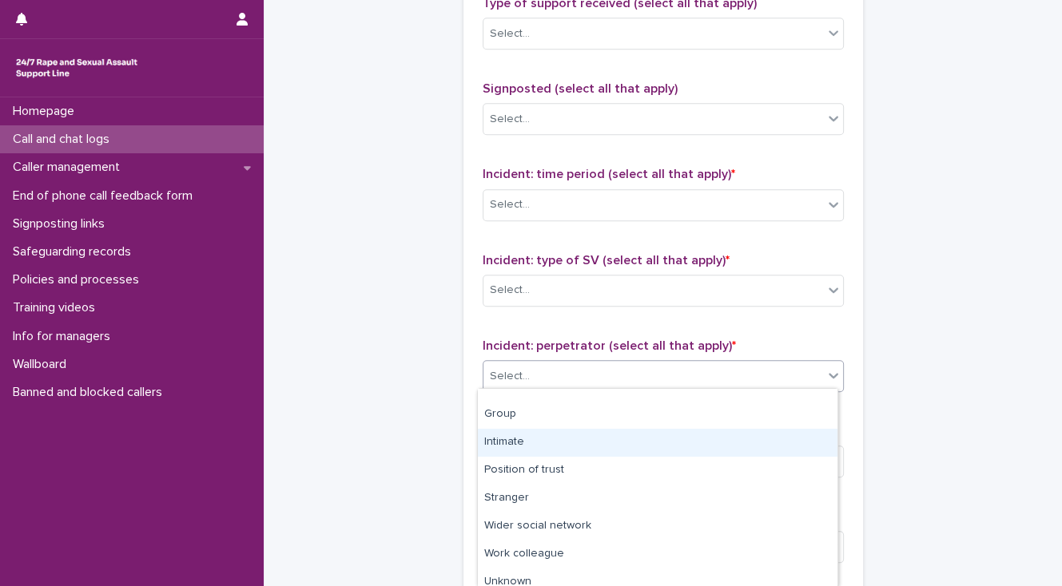
scroll to position [109, 0]
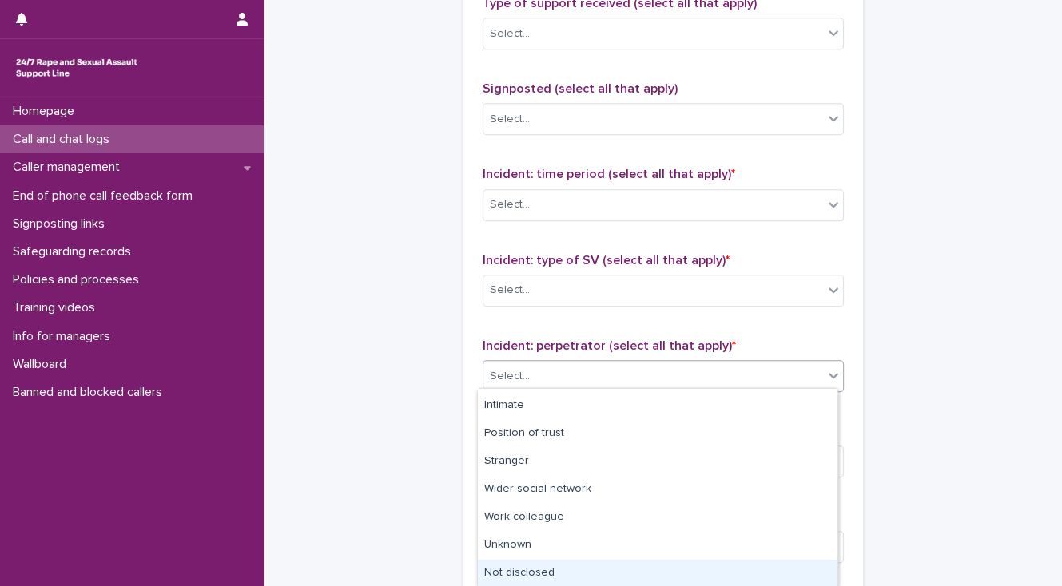
click at [524, 570] on div "Not disclosed" at bounding box center [657, 574] width 359 height 28
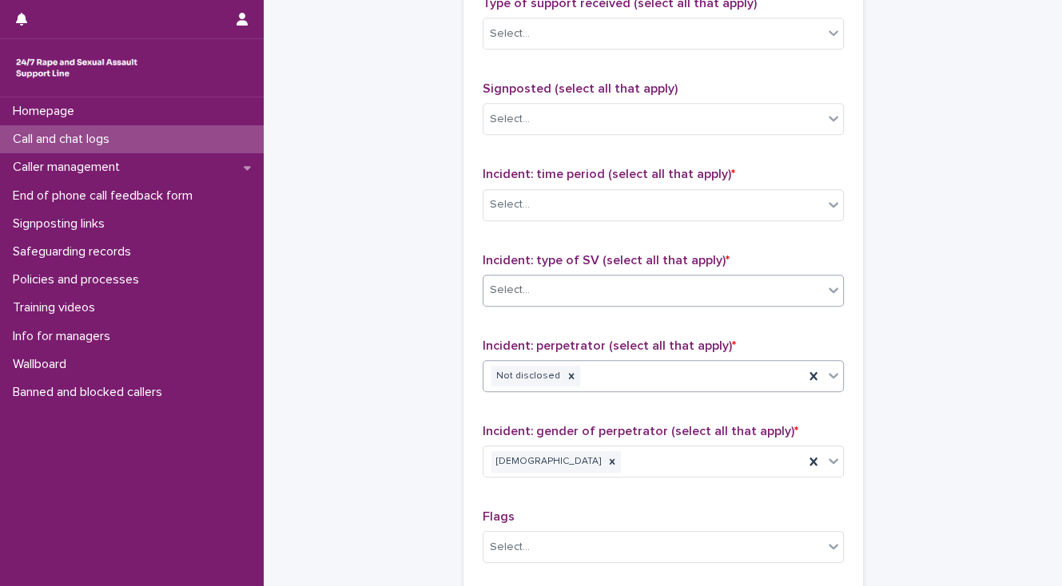
click at [530, 287] on div "Select..." at bounding box center [653, 290] width 340 height 26
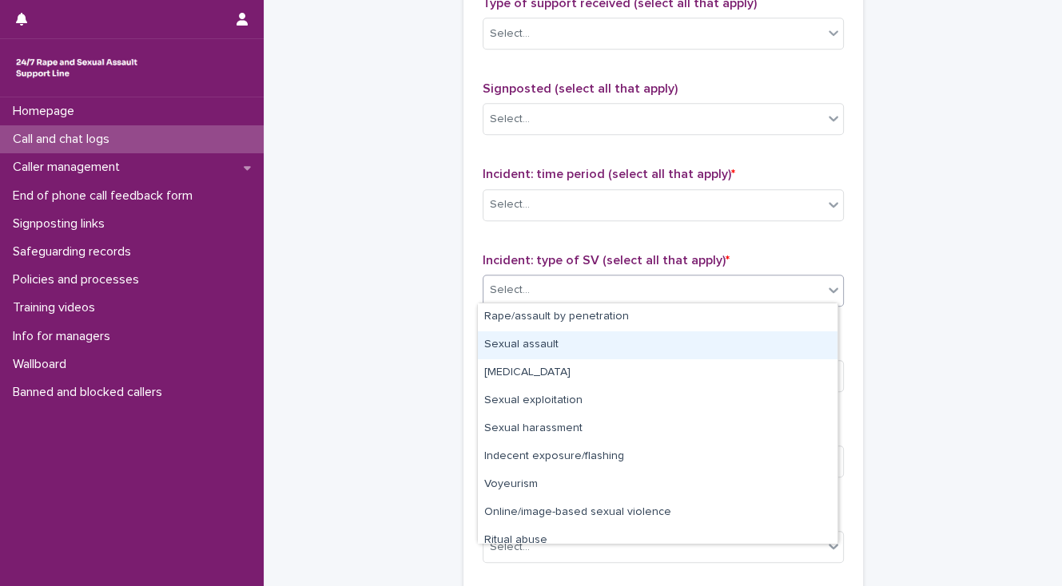
click at [549, 345] on div "Sexual assault" at bounding box center [657, 346] width 359 height 28
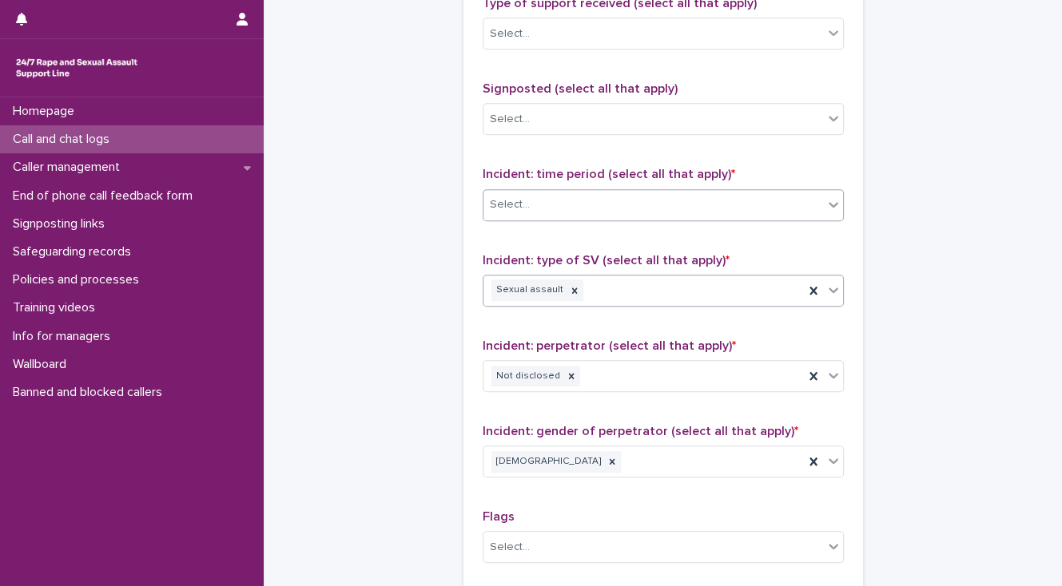
click at [546, 205] on div "Select..." at bounding box center [653, 205] width 340 height 26
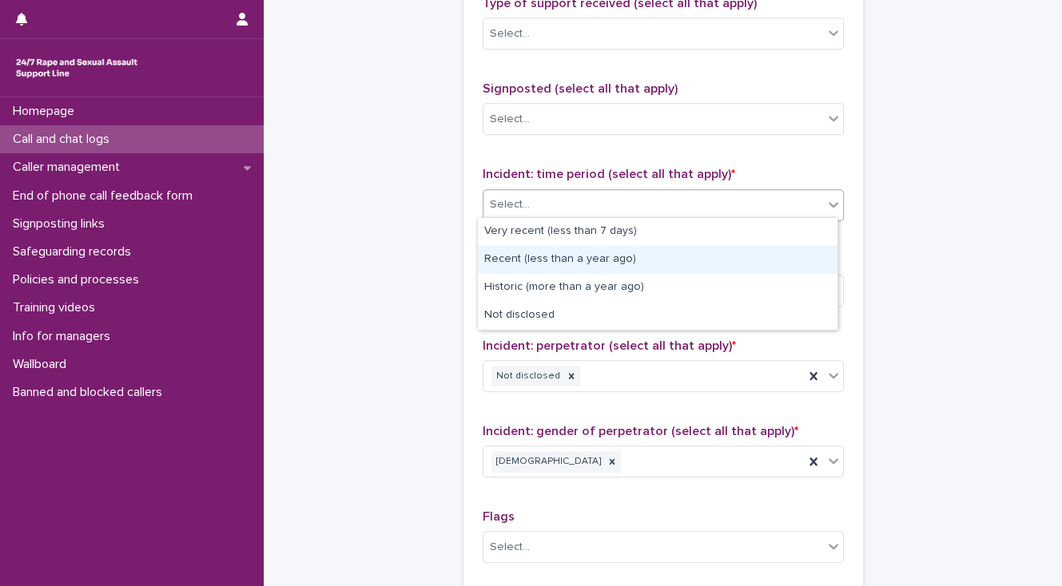
click at [546, 261] on div "Recent (less than a year ago)" at bounding box center [657, 260] width 359 height 28
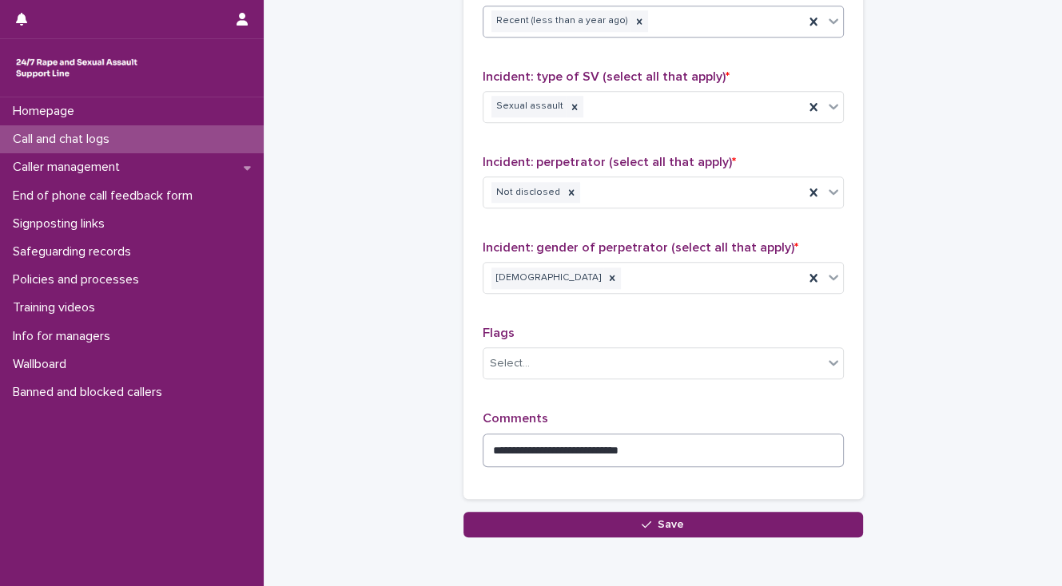
scroll to position [1201, 0]
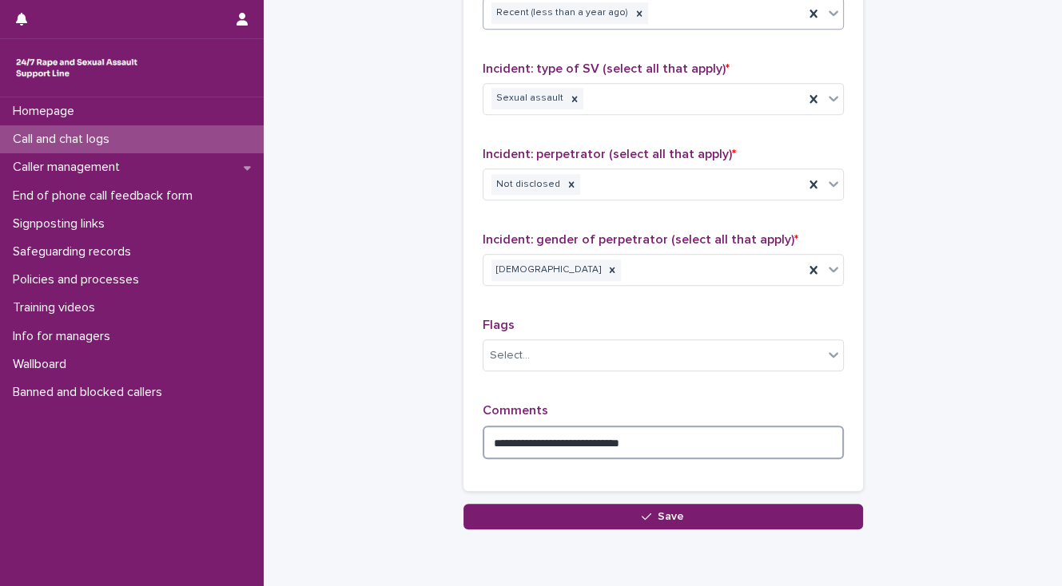
click at [642, 438] on textarea "**********" at bounding box center [663, 443] width 361 height 34
click at [660, 435] on textarea "**********" at bounding box center [663, 443] width 361 height 34
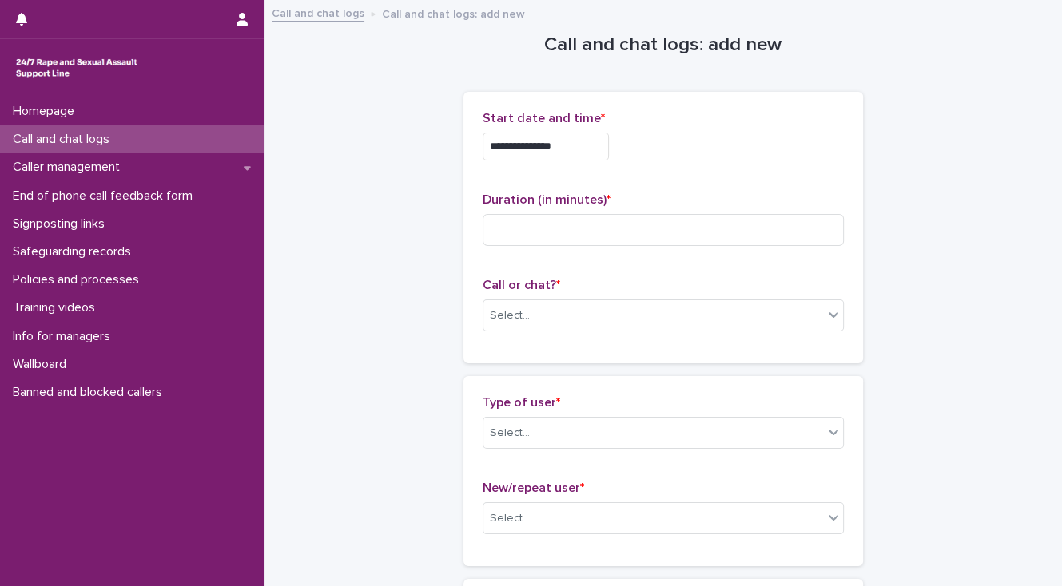
scroll to position [0, 0]
click at [514, 323] on div "Select..." at bounding box center [510, 316] width 40 height 17
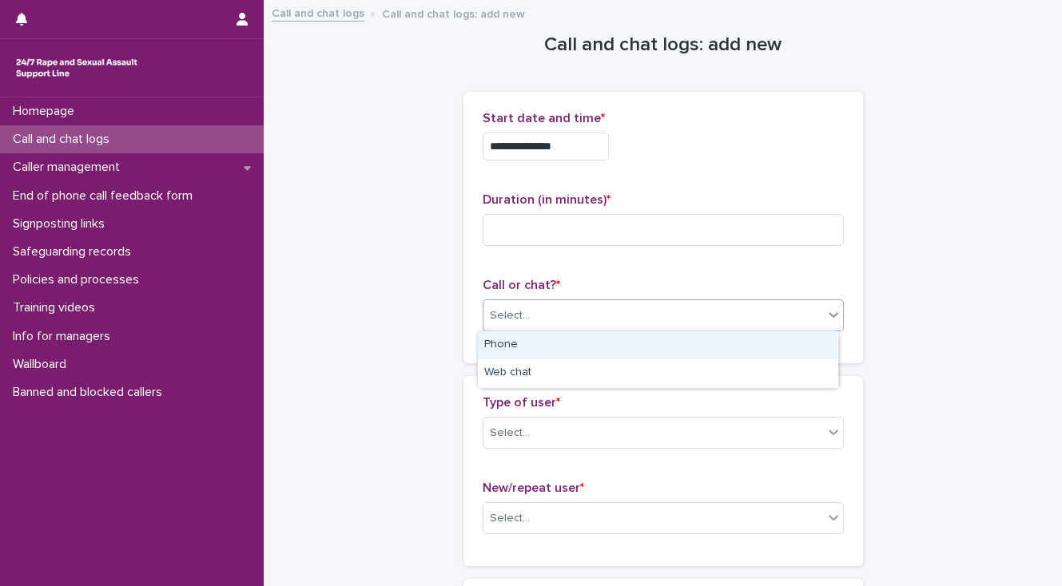
click at [510, 345] on div "Phone" at bounding box center [657, 346] width 359 height 28
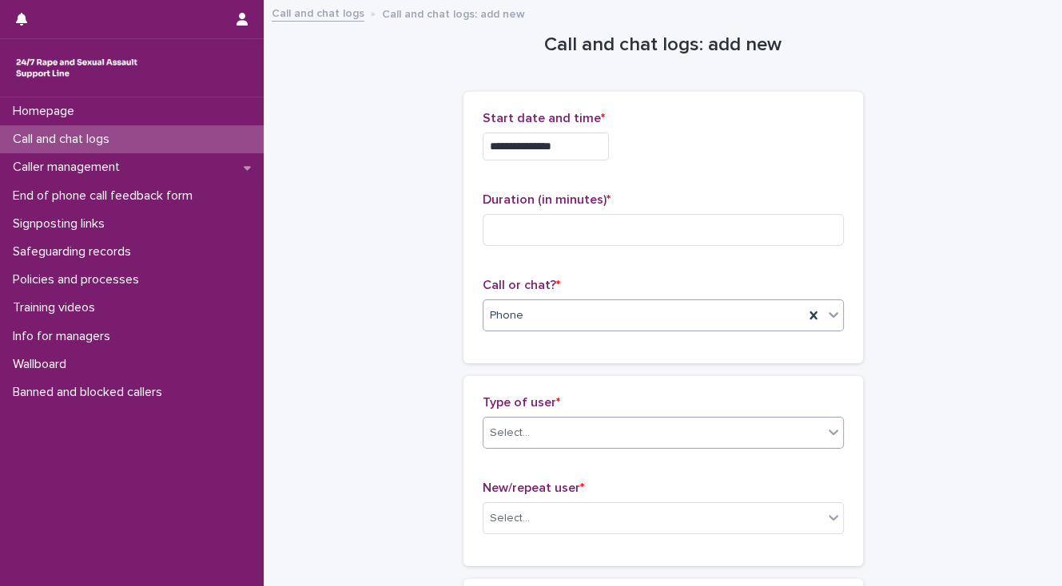
click at [541, 433] on div "Select..." at bounding box center [653, 433] width 340 height 26
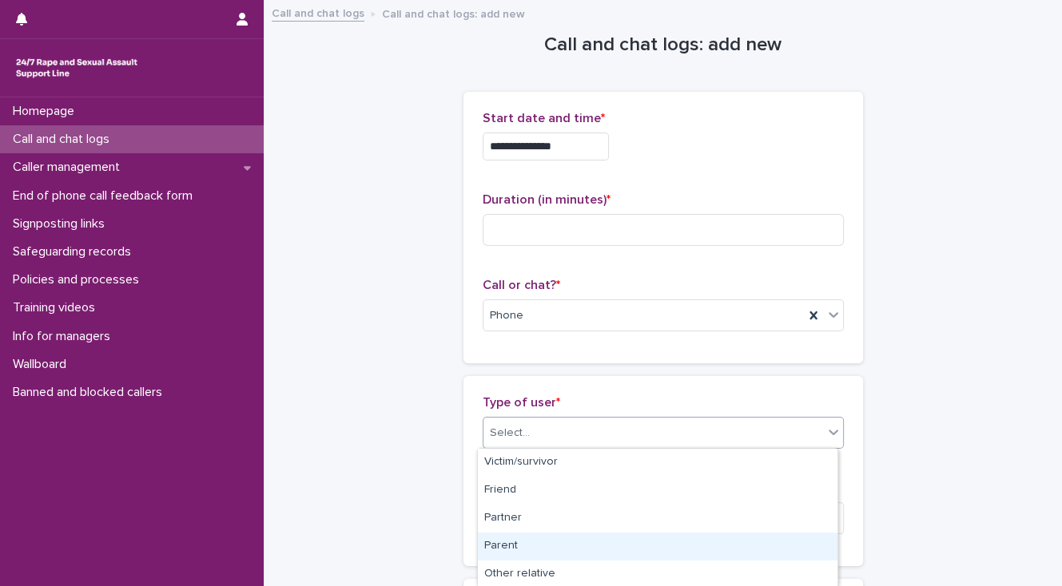
click at [538, 545] on div "Parent" at bounding box center [657, 547] width 359 height 28
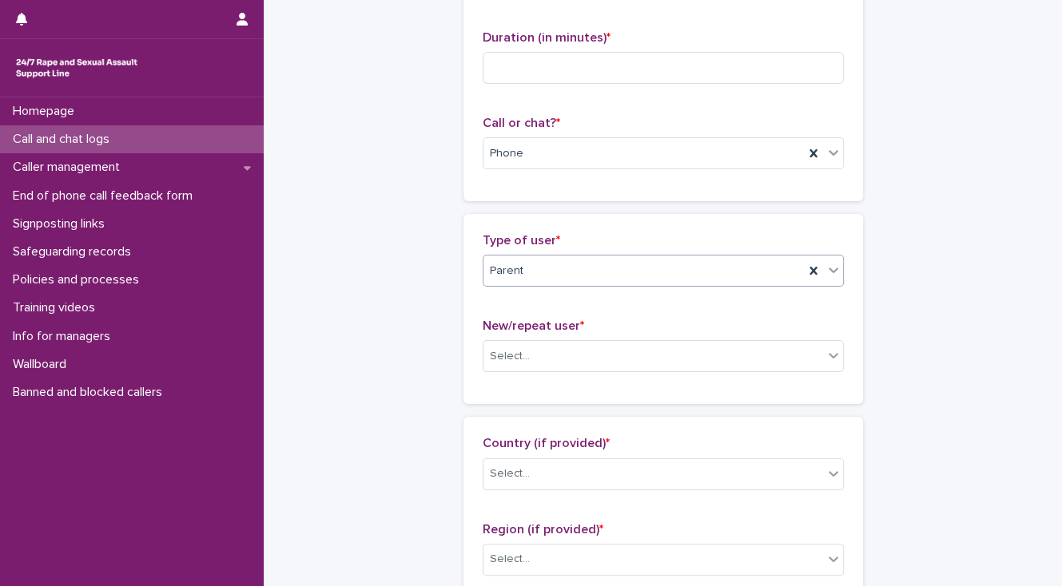
scroll to position [192, 0]
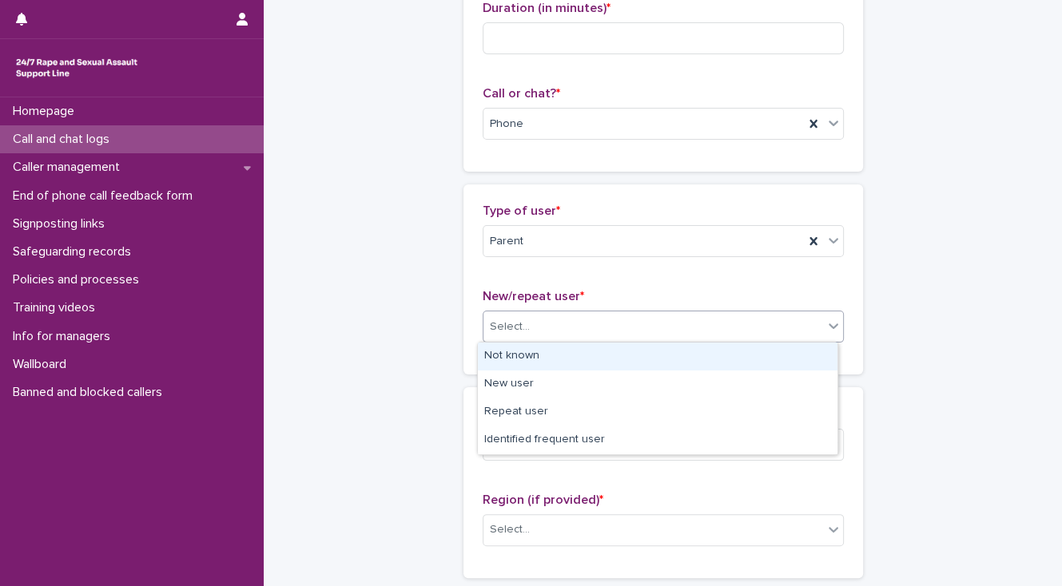
click at [531, 323] on input "text" at bounding box center [532, 327] width 2 height 14
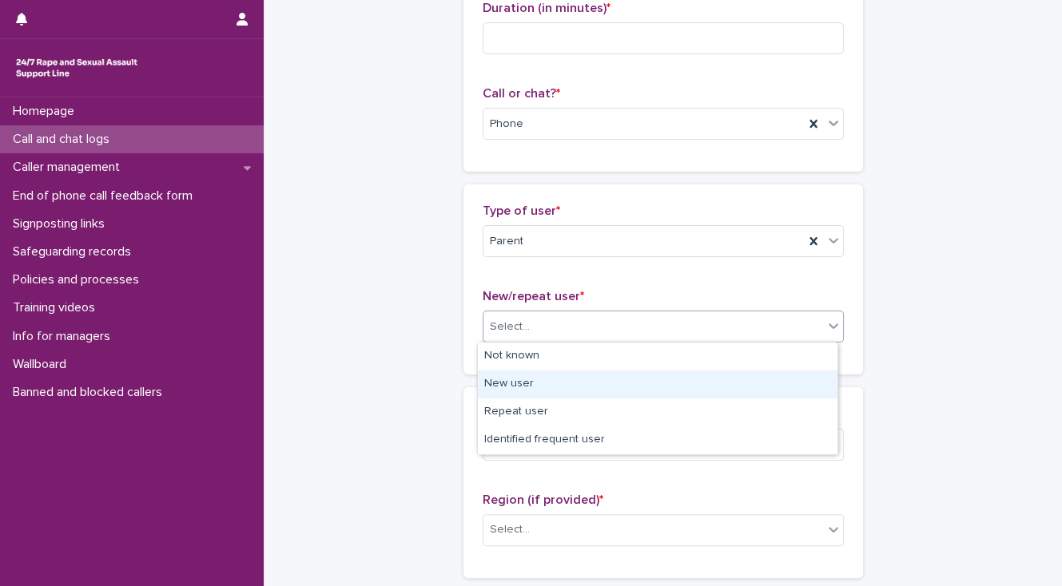
click at [502, 383] on div "New user" at bounding box center [657, 385] width 359 height 28
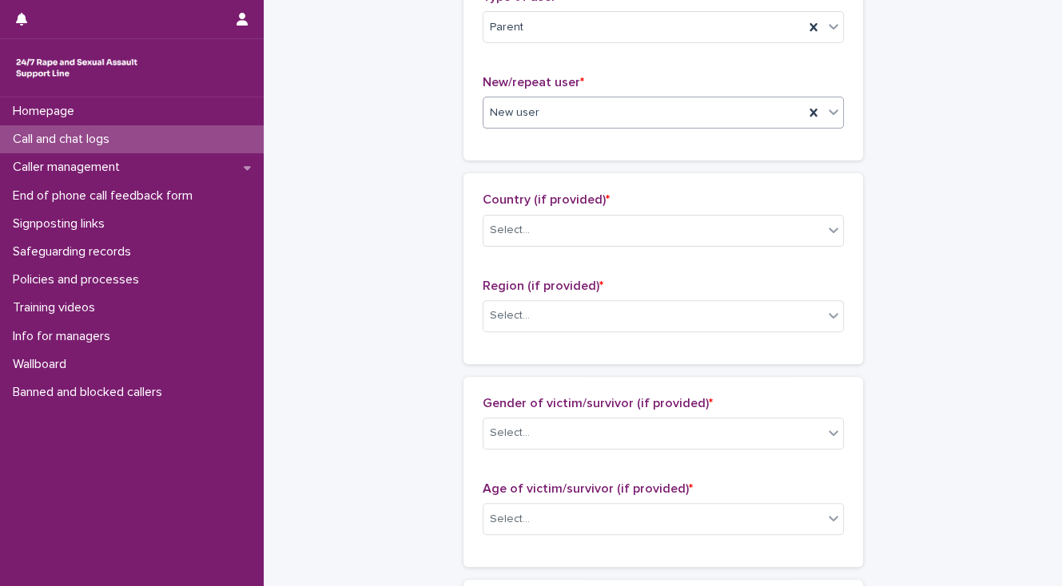
scroll to position [447, 0]
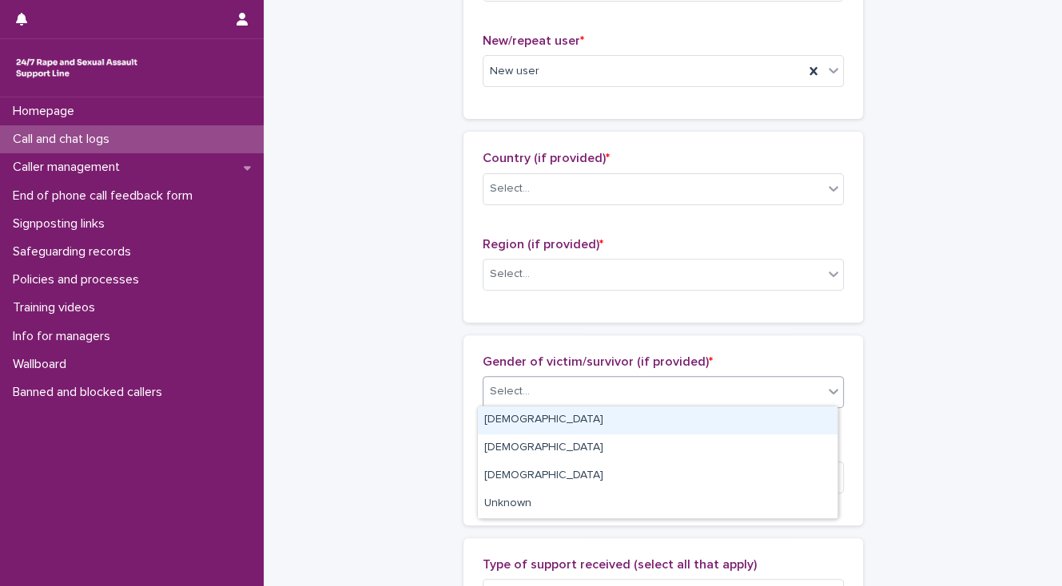
click at [493, 391] on div "Select..." at bounding box center [510, 391] width 40 height 17
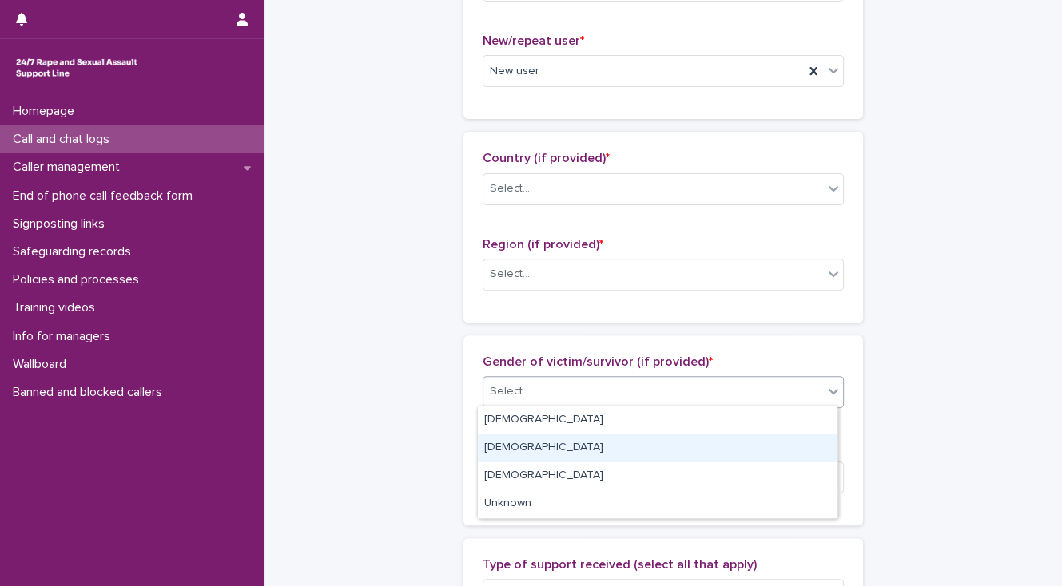
click at [510, 450] on div "[DEMOGRAPHIC_DATA]" at bounding box center [657, 449] width 359 height 28
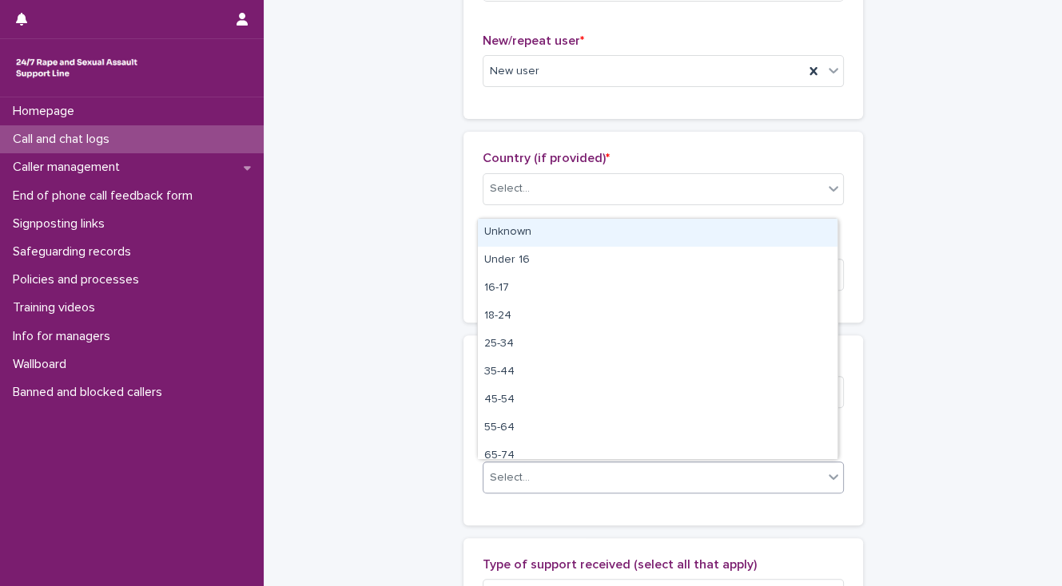
click at [521, 474] on div "Select..." at bounding box center [510, 478] width 40 height 17
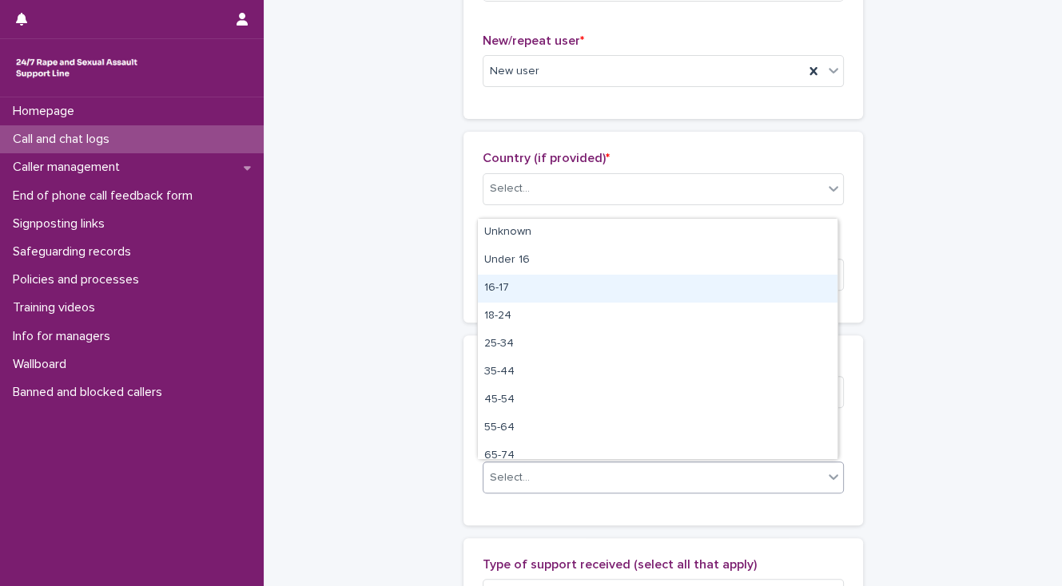
click at [578, 295] on div "16-17" at bounding box center [657, 289] width 359 height 28
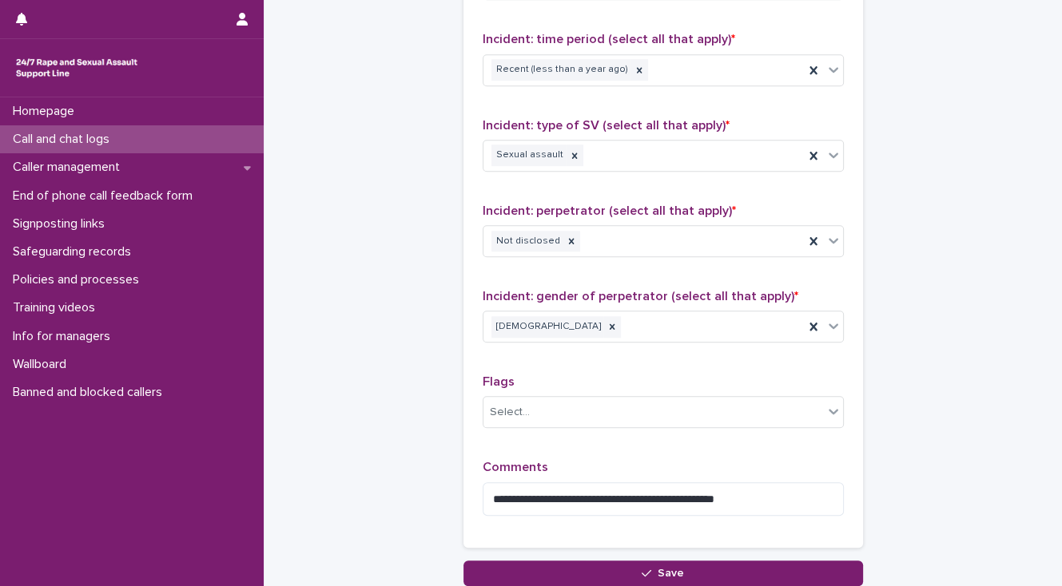
scroll to position [1265, 0]
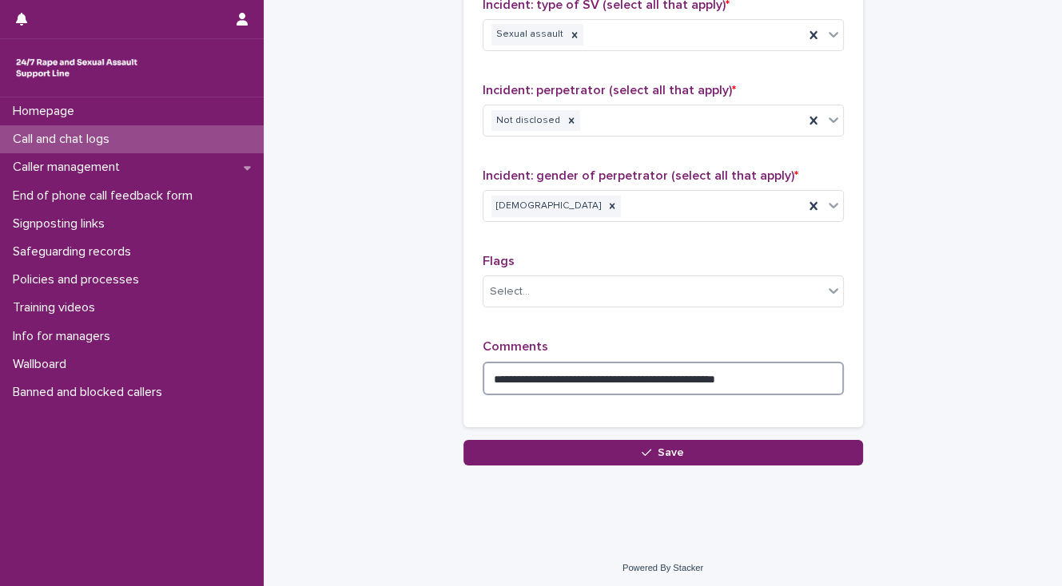
click at [776, 371] on textarea "**********" at bounding box center [663, 379] width 361 height 34
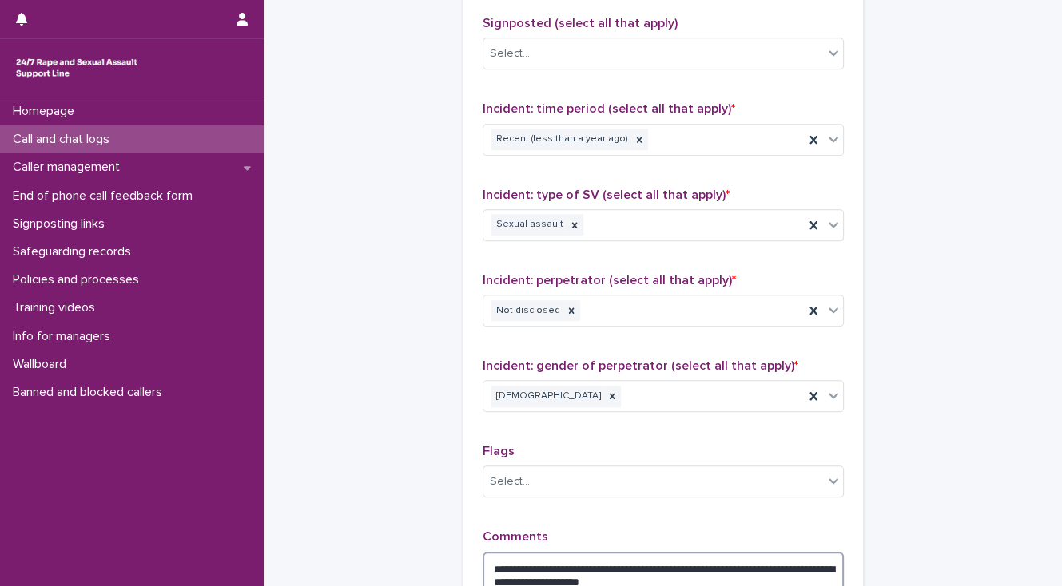
scroll to position [945, 0]
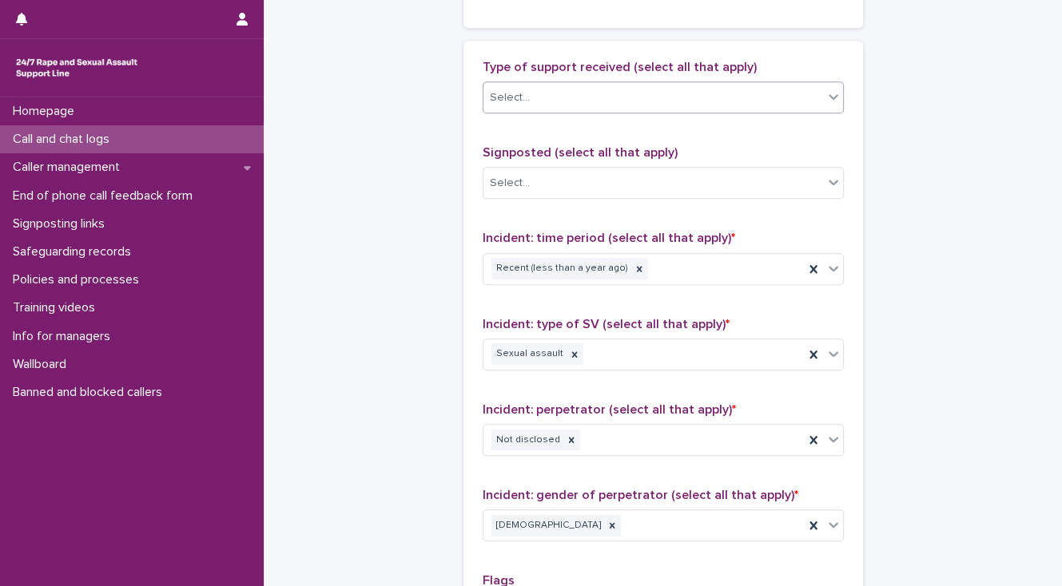
click at [549, 94] on div "Select..." at bounding box center [653, 98] width 340 height 26
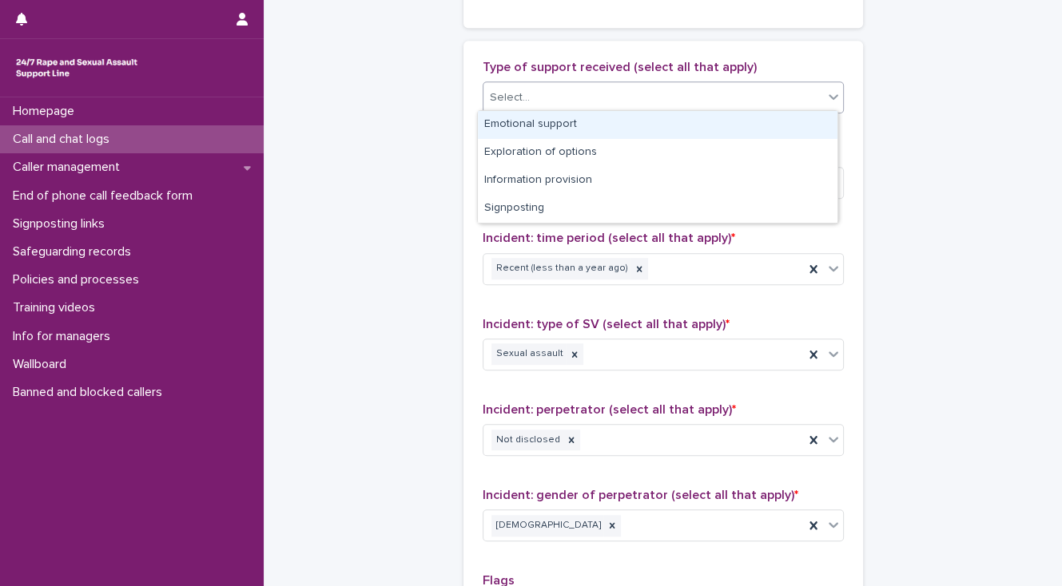
click at [550, 126] on div "Emotional support" at bounding box center [657, 125] width 359 height 28
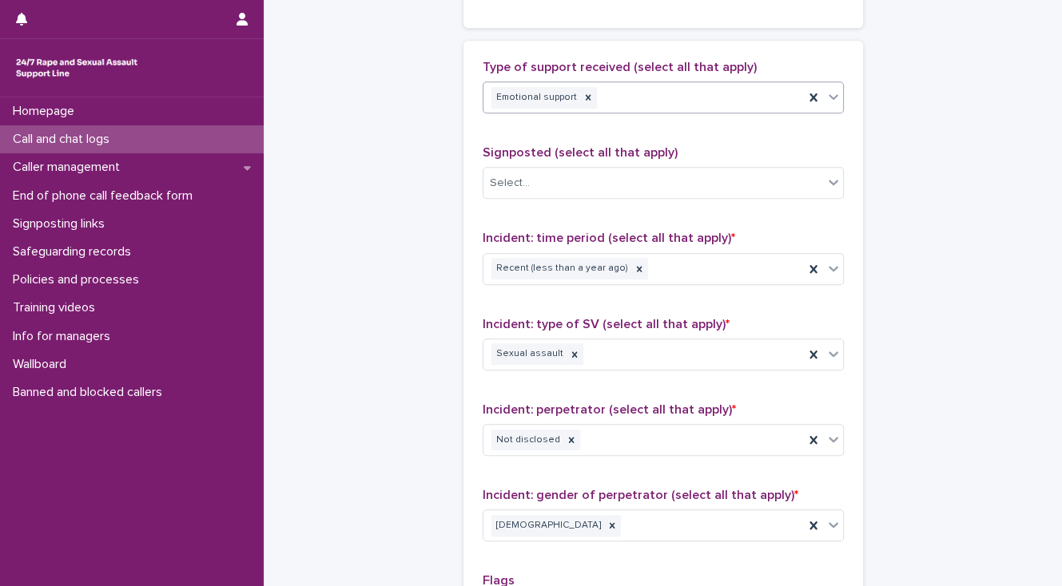
click at [681, 96] on div "Emotional support" at bounding box center [643, 98] width 320 height 28
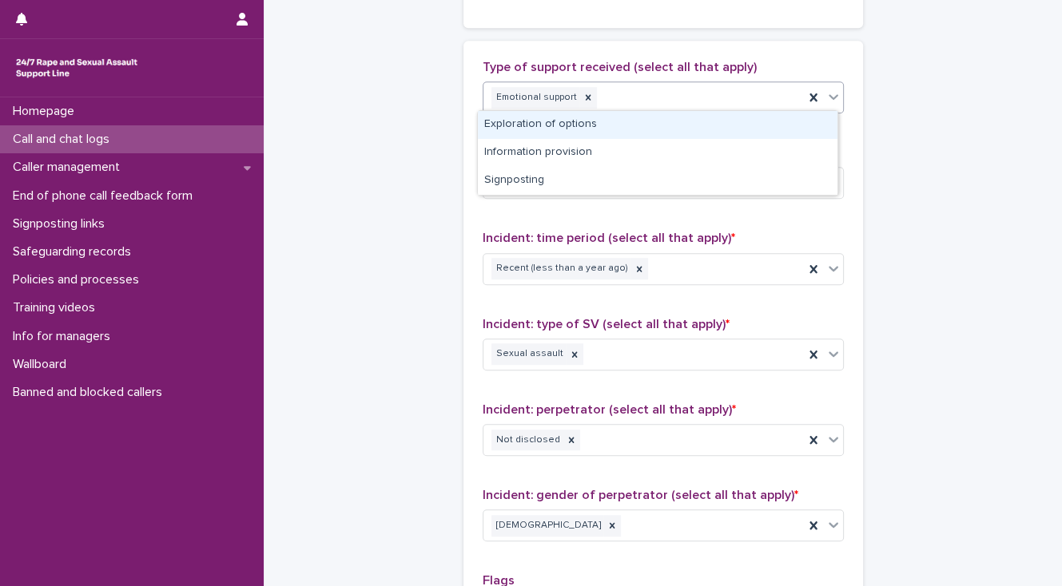
click at [677, 124] on div "Exploration of options" at bounding box center [657, 125] width 359 height 28
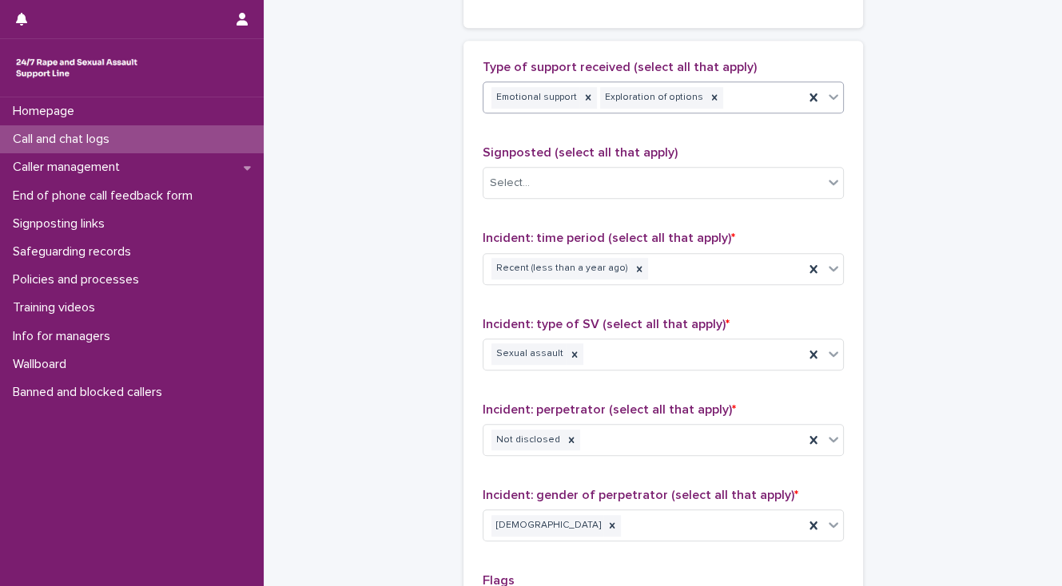
click at [739, 99] on div "Emotional support Exploration of options" at bounding box center [643, 98] width 320 height 28
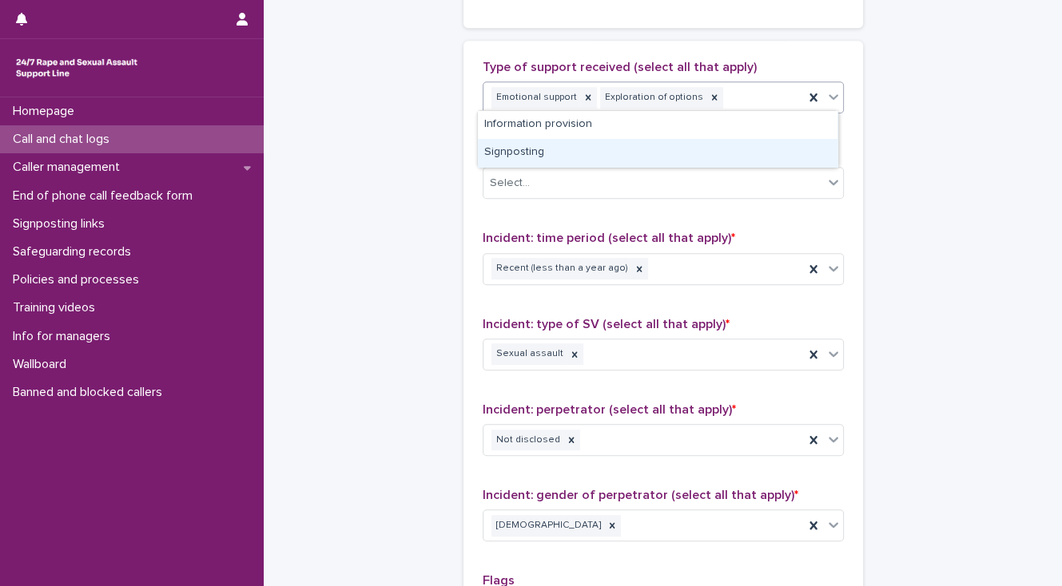
click at [709, 152] on div "Signposting" at bounding box center [657, 153] width 359 height 28
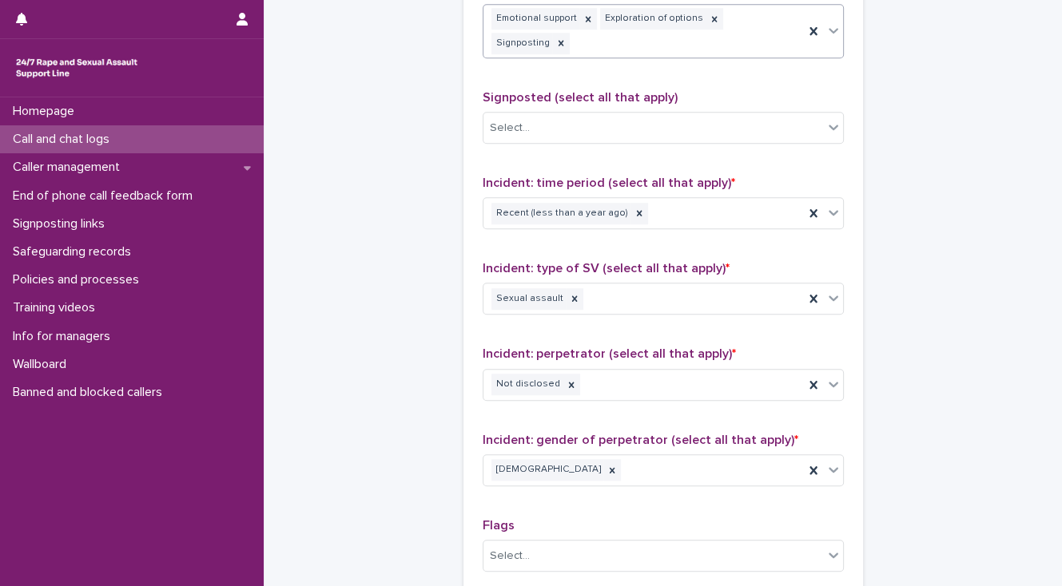
scroll to position [1137, 0]
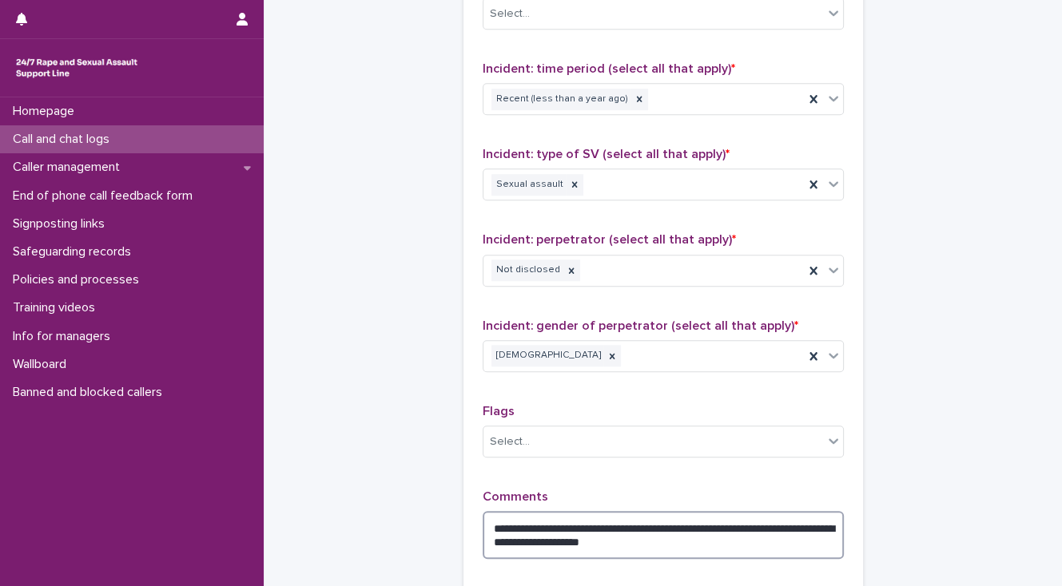
click at [751, 511] on textarea "**********" at bounding box center [663, 535] width 361 height 48
click at [753, 512] on textarea "**********" at bounding box center [663, 535] width 361 height 48
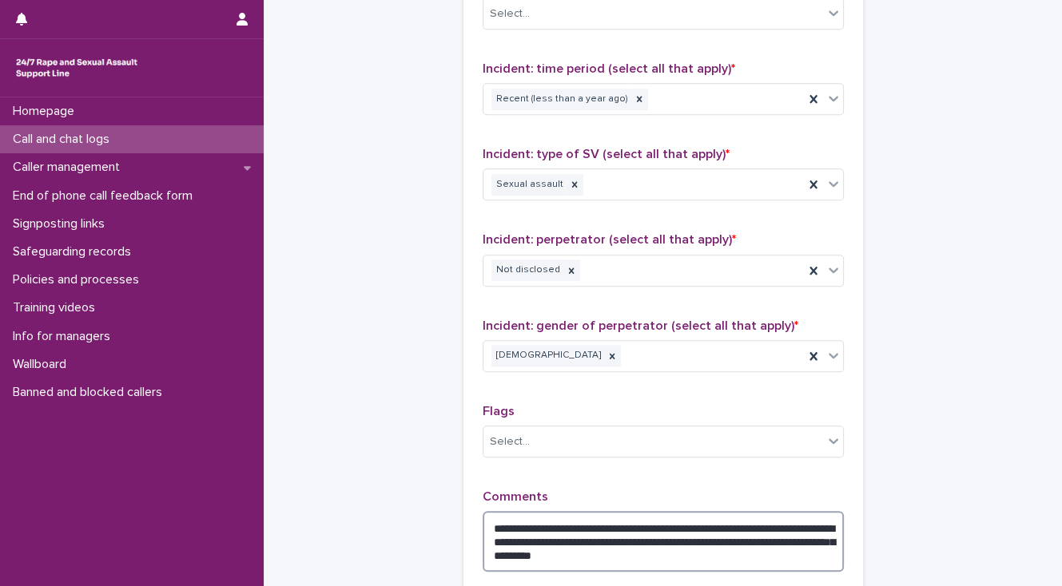
click at [628, 512] on textarea "**********" at bounding box center [663, 541] width 361 height 61
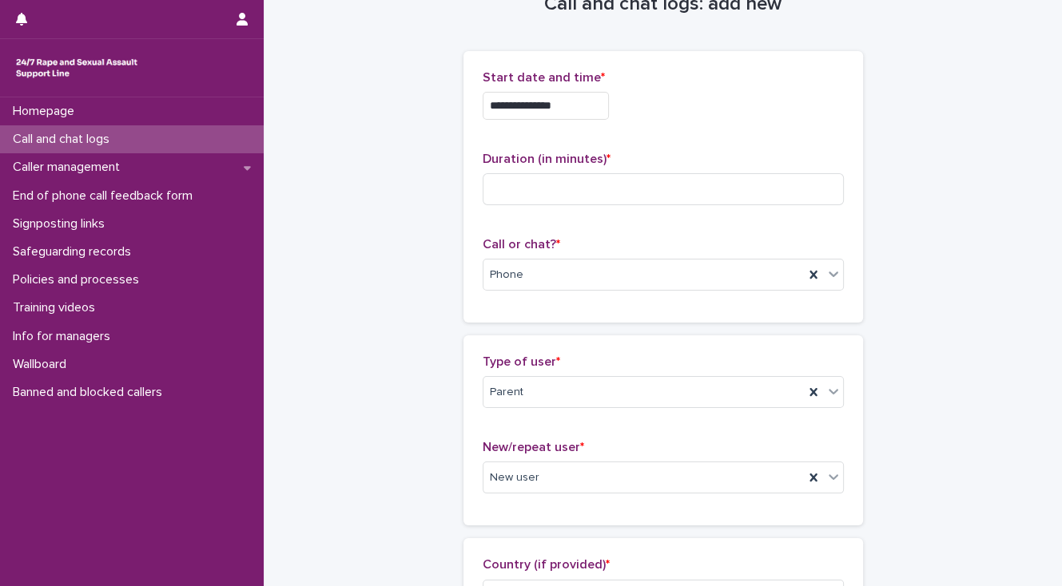
scroll to position [64, 0]
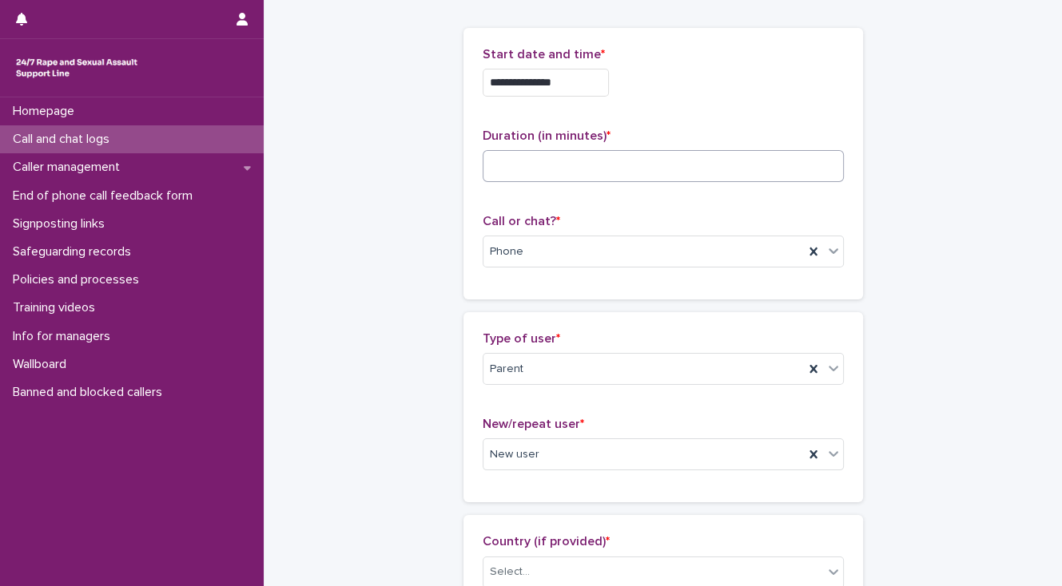
type textarea "**********"
click at [504, 166] on input at bounding box center [663, 166] width 361 height 32
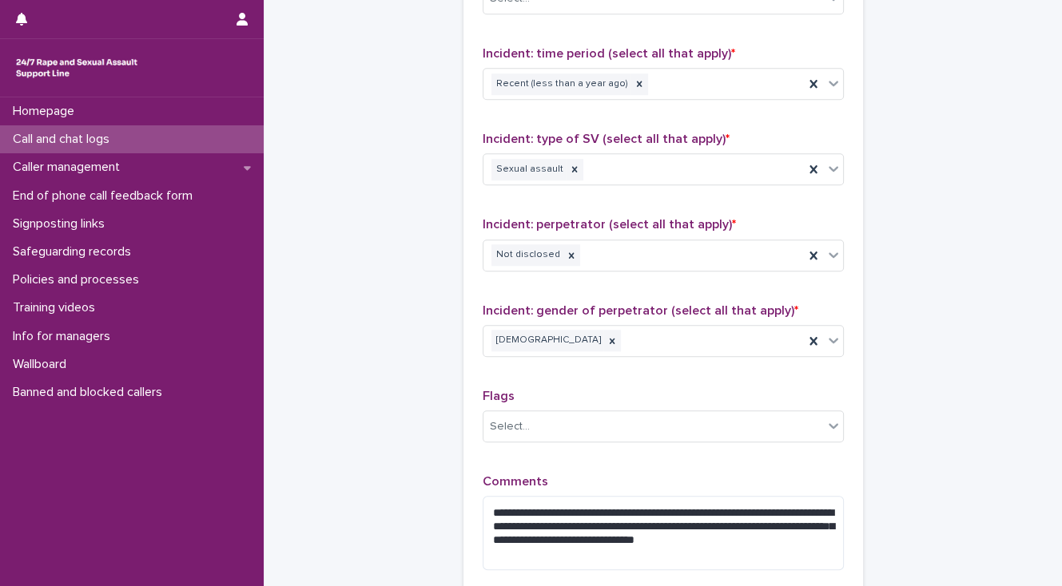
scroll to position [1214, 0]
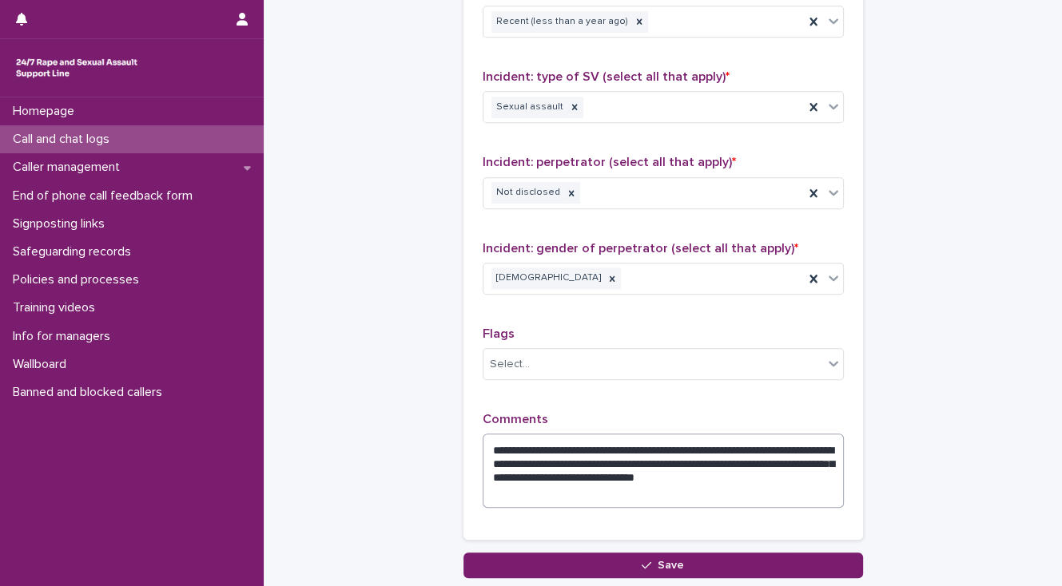
type input "**"
click at [558, 465] on textarea "**********" at bounding box center [663, 471] width 361 height 74
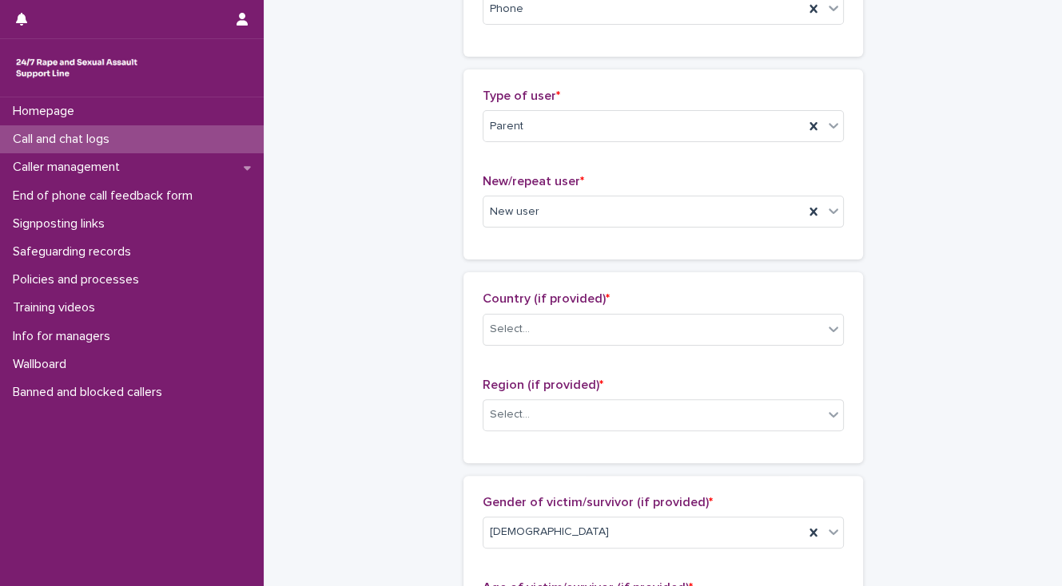
scroll to position [320, 0]
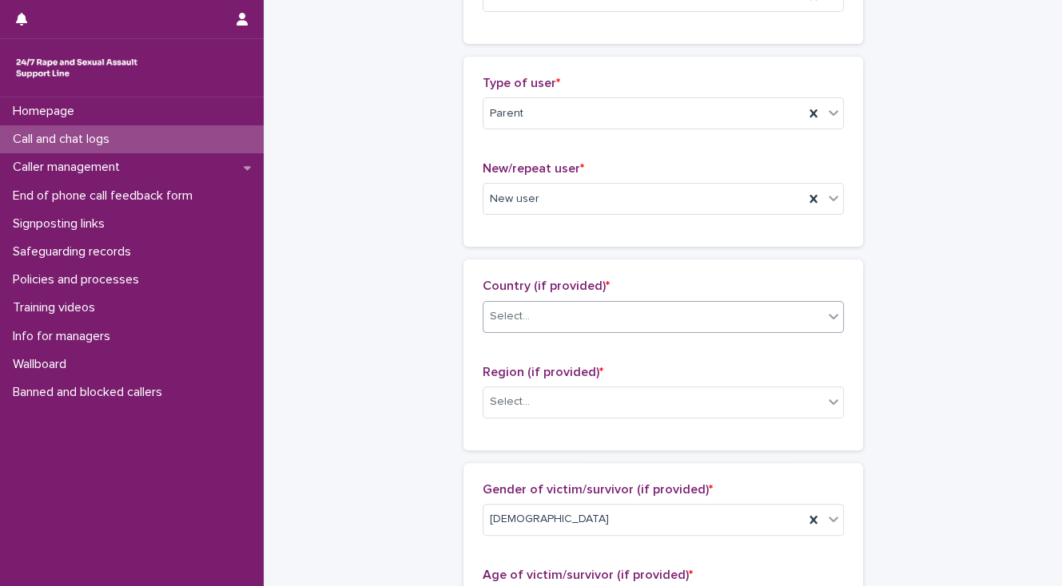
type textarea "**********"
click at [495, 316] on div "Select..." at bounding box center [510, 316] width 40 height 17
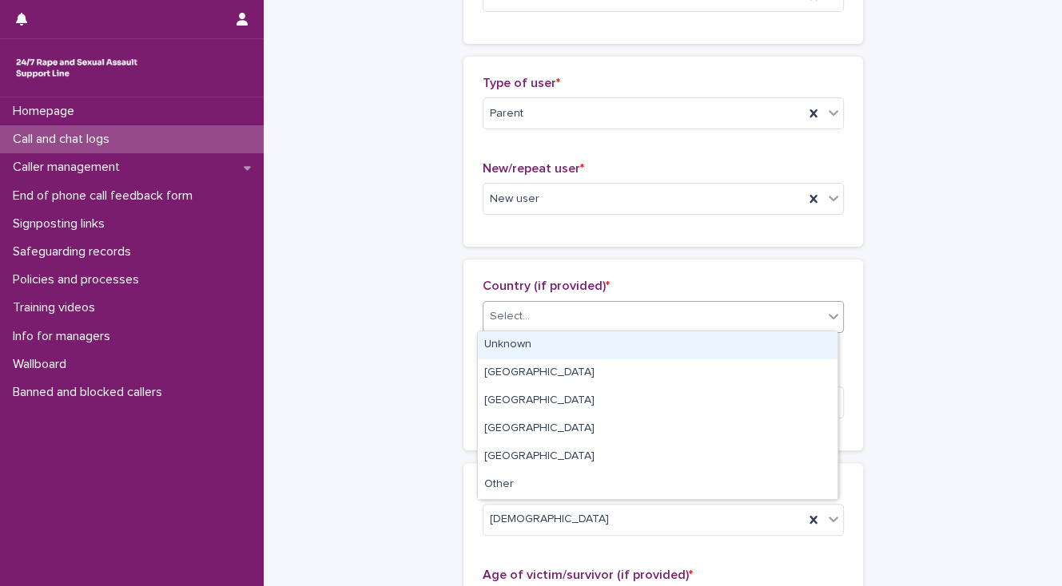
click at [495, 336] on div "Unknown" at bounding box center [657, 346] width 359 height 28
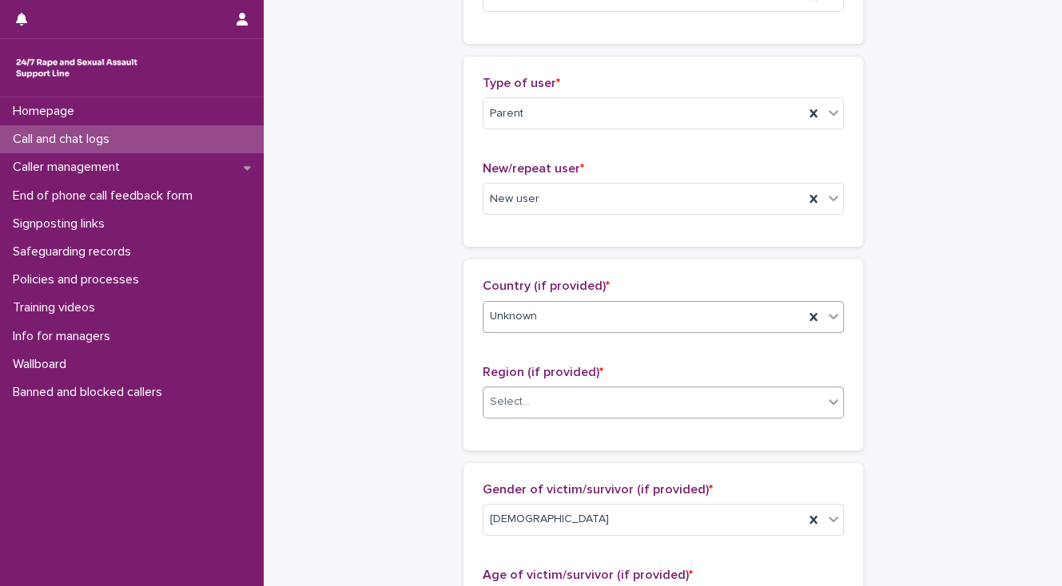
drag, startPoint x: 508, startPoint y: 403, endPoint x: 509, endPoint y: 411, distance: 8.8
click at [509, 407] on div "Select..." at bounding box center [510, 402] width 40 height 17
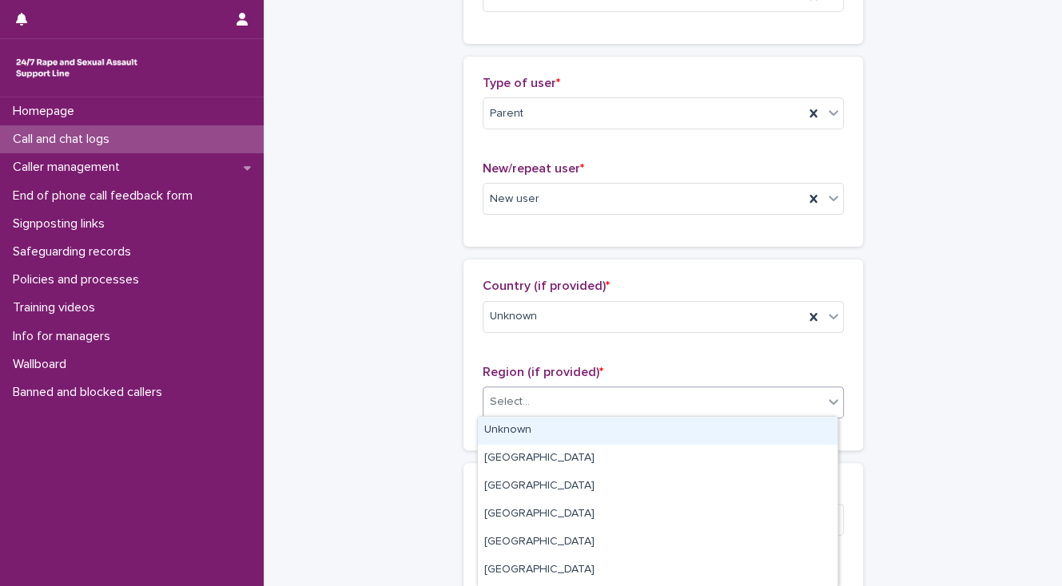
click at [511, 425] on div "Unknown" at bounding box center [657, 431] width 359 height 28
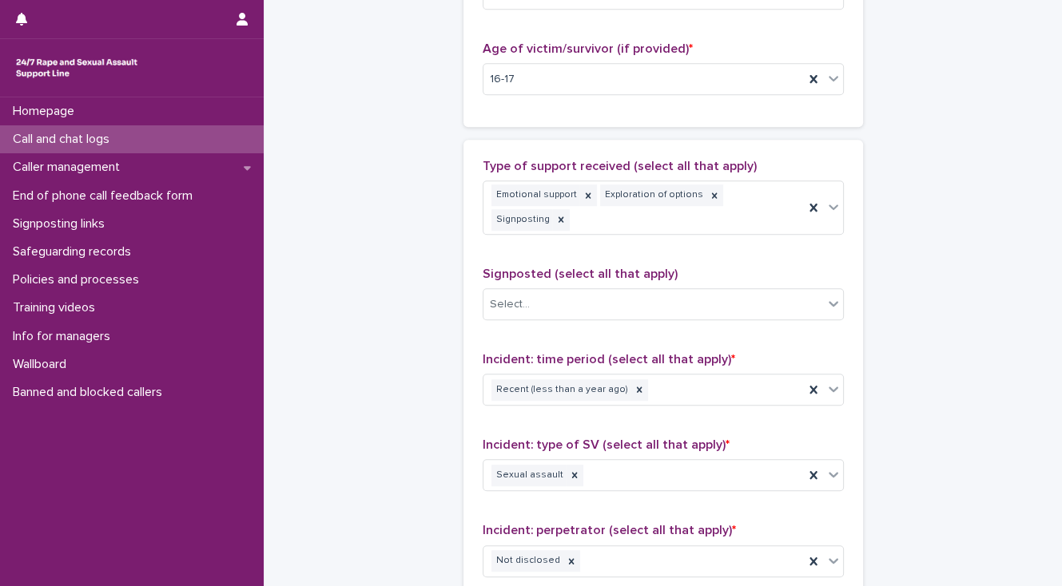
scroll to position [959, 0]
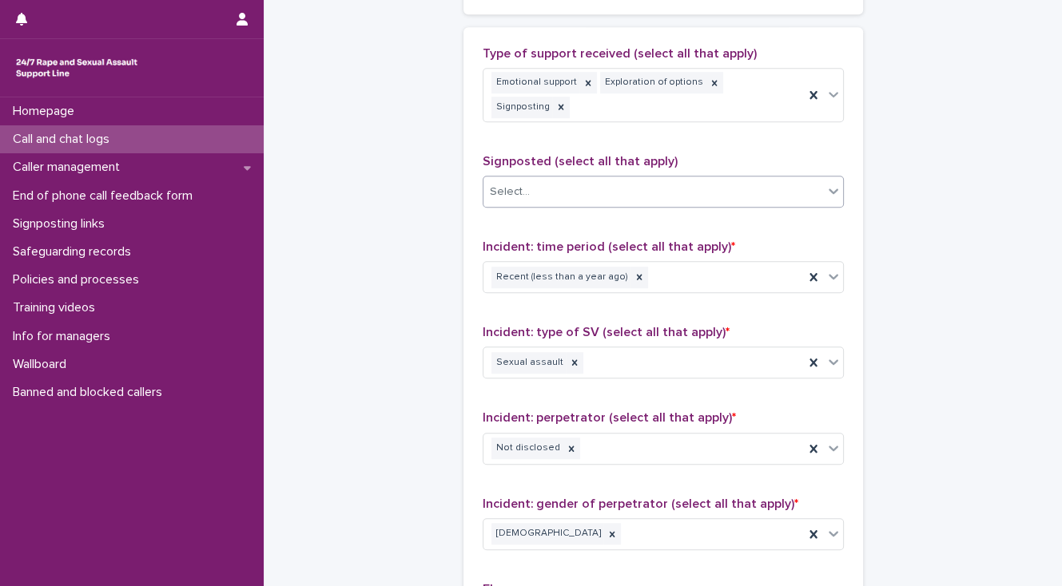
click at [520, 184] on div "Select..." at bounding box center [510, 192] width 40 height 17
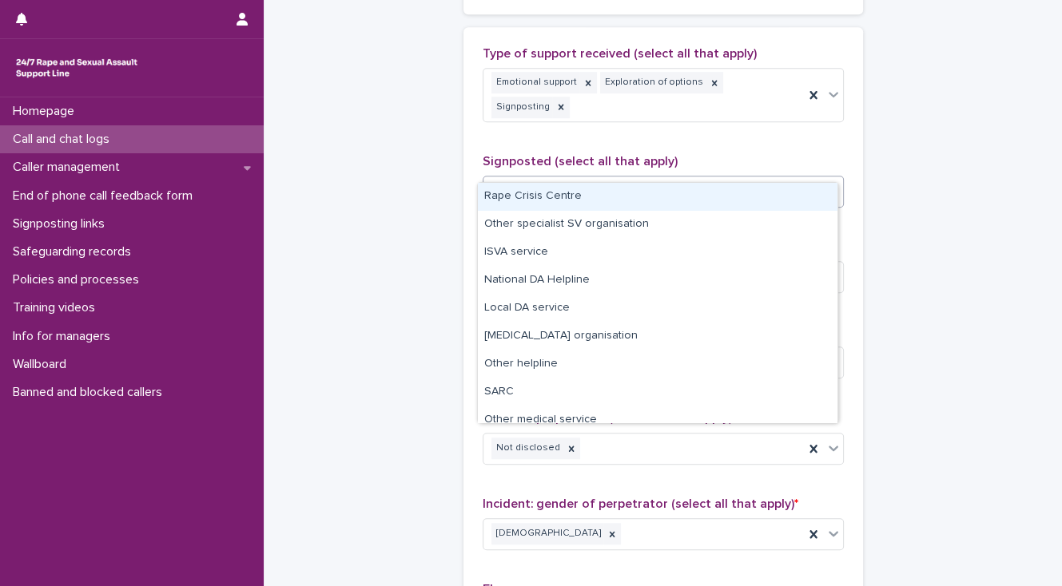
drag, startPoint x: 524, startPoint y: 195, endPoint x: 553, endPoint y: 188, distance: 29.6
click at [525, 195] on div "Rape Crisis Centre" at bounding box center [657, 197] width 359 height 28
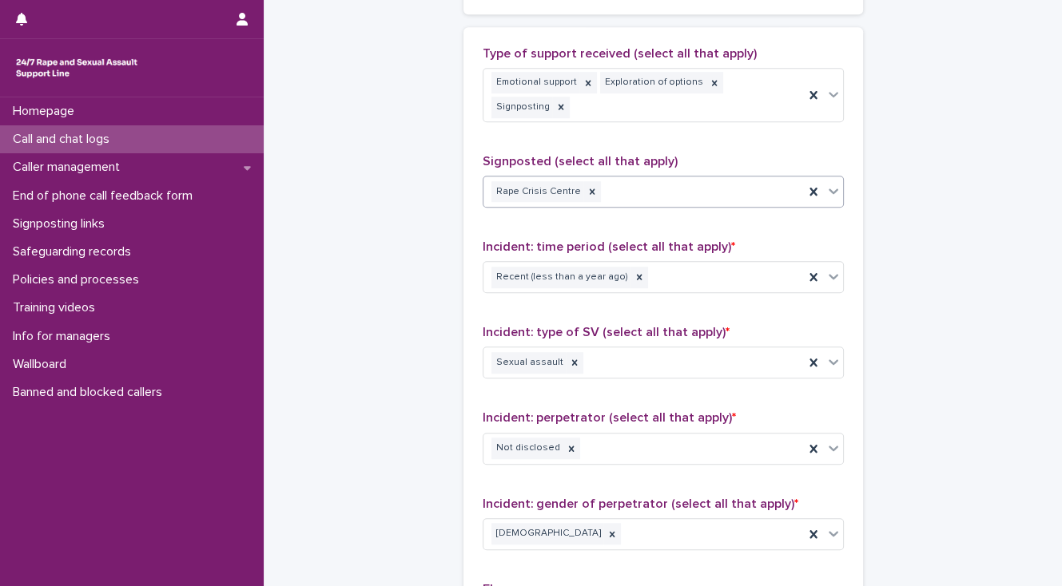
click at [658, 178] on div "Rape Crisis Centre" at bounding box center [643, 192] width 320 height 28
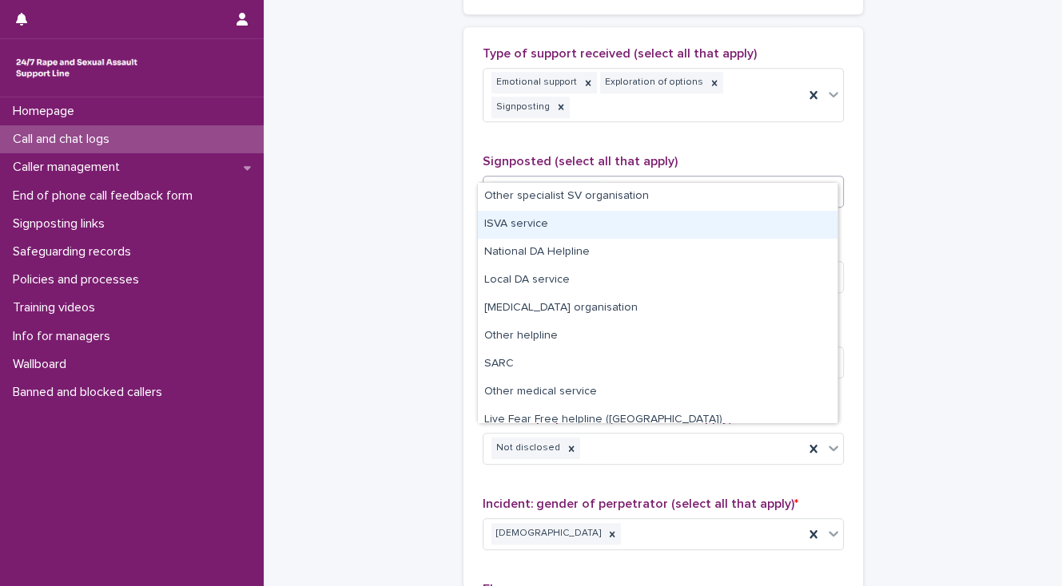
click at [506, 224] on div "ISVA service" at bounding box center [657, 225] width 359 height 28
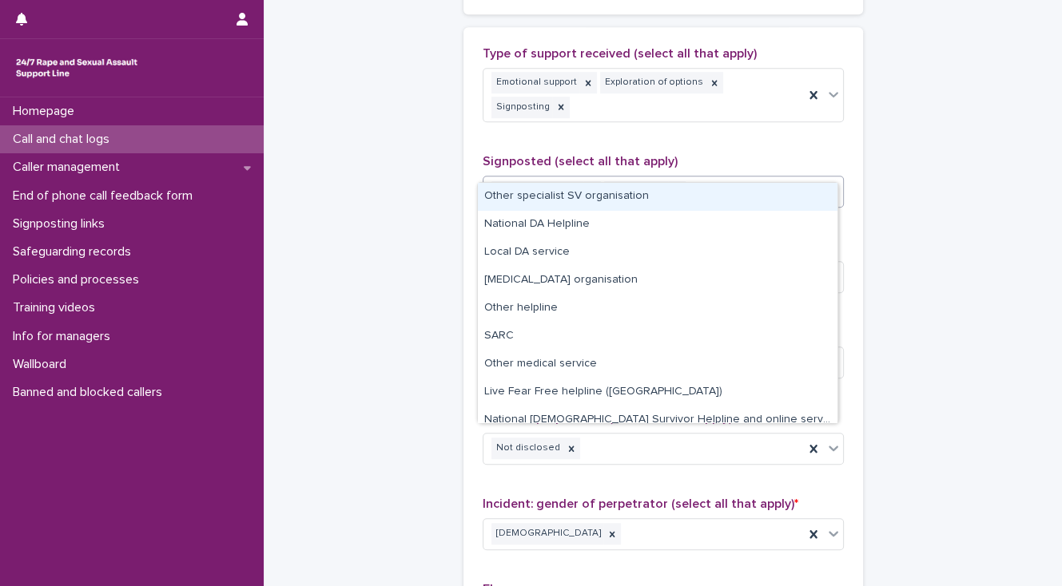
click at [719, 178] on div "Rape Crisis Centre ISVA service" at bounding box center [643, 192] width 320 height 28
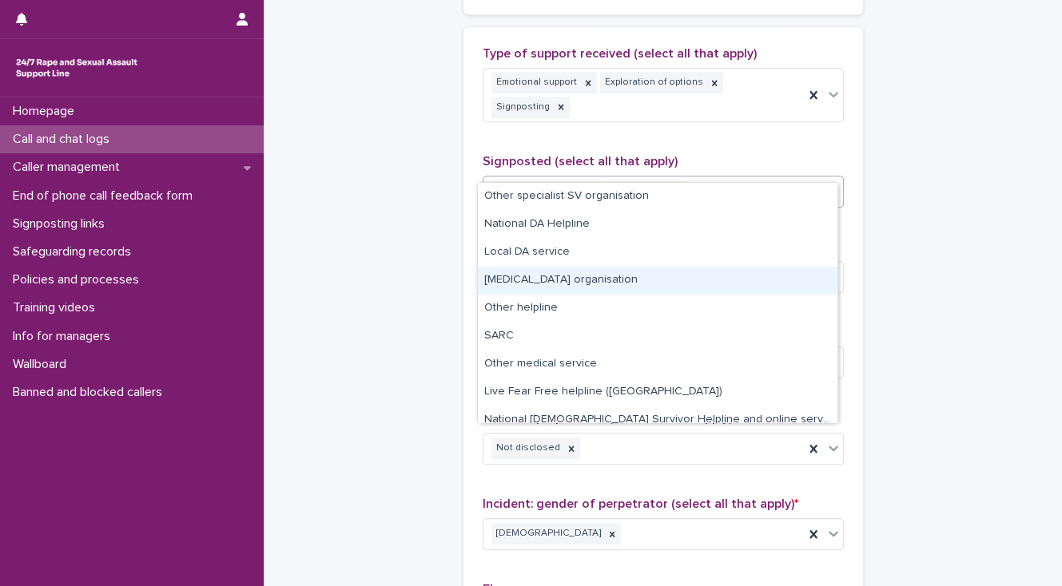
click at [521, 278] on div "Other counselling organisation" at bounding box center [657, 281] width 359 height 28
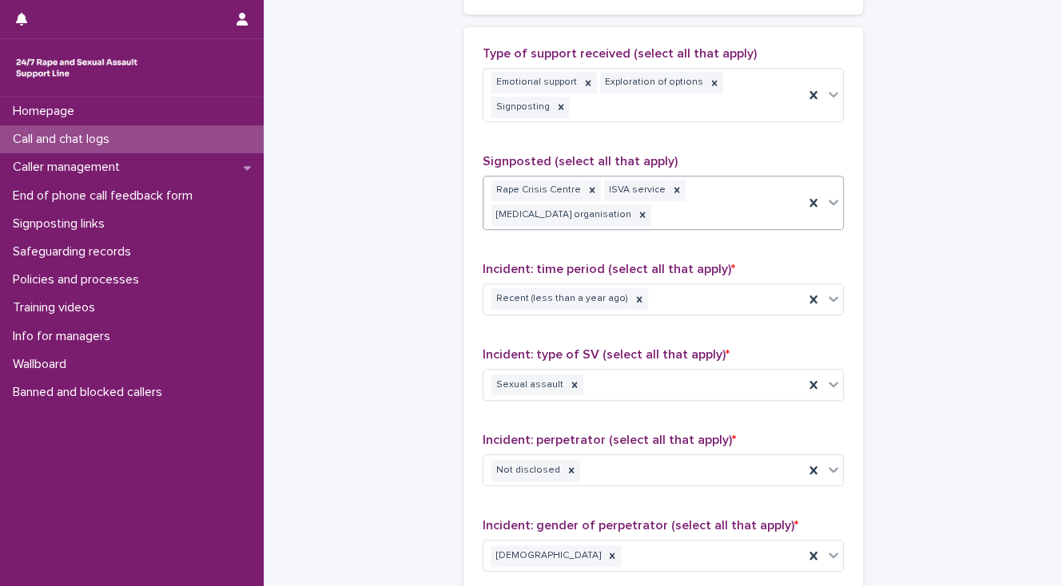
click at [685, 195] on div "Rape Crisis Centre ISVA service Other counselling organisation" at bounding box center [643, 203] width 320 height 53
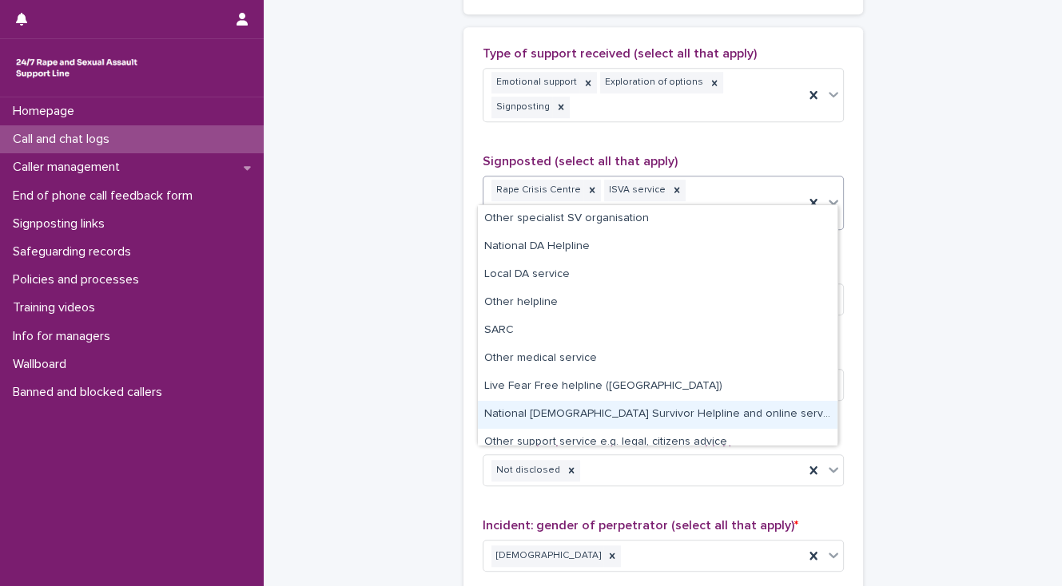
click at [640, 415] on div "National Male Survivor Helpline and online service" at bounding box center [657, 415] width 359 height 28
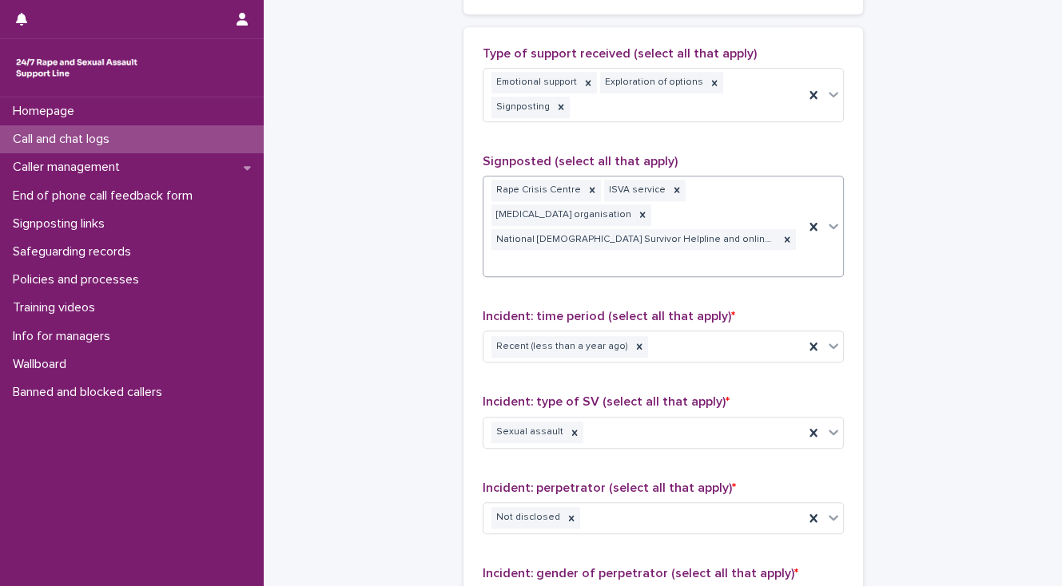
click at [740, 216] on div "Rape Crisis Centre ISVA service Other counselling organisation National Male Su…" at bounding box center [643, 227] width 320 height 100
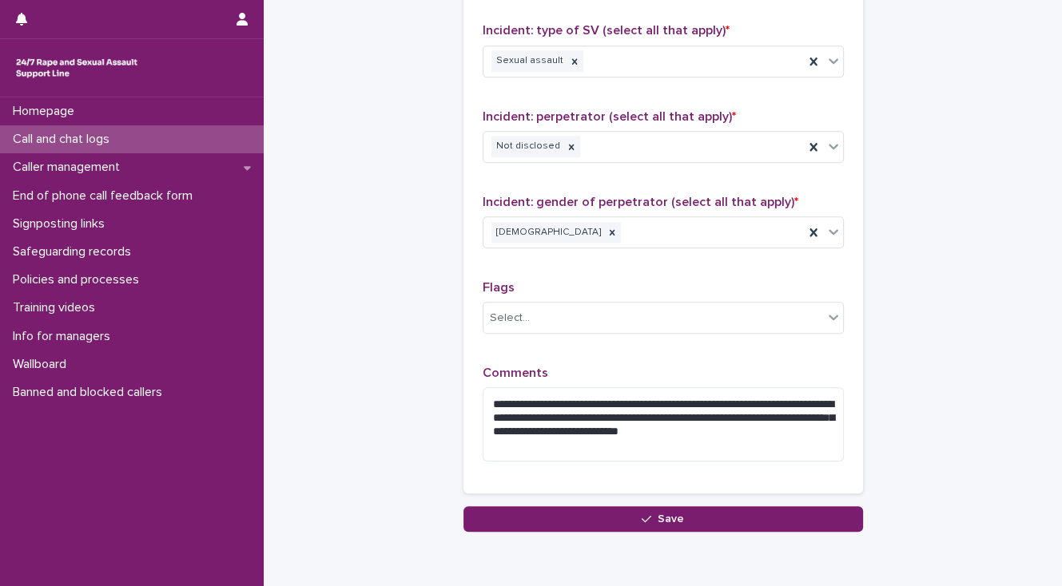
scroll to position [1342, 0]
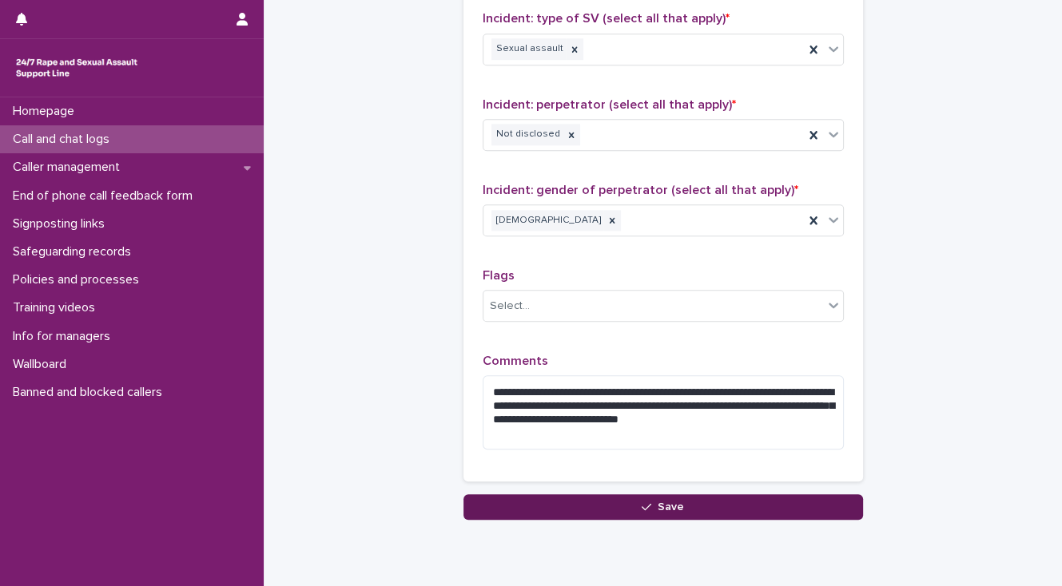
click at [535, 494] on button "Save" at bounding box center [662, 507] width 399 height 26
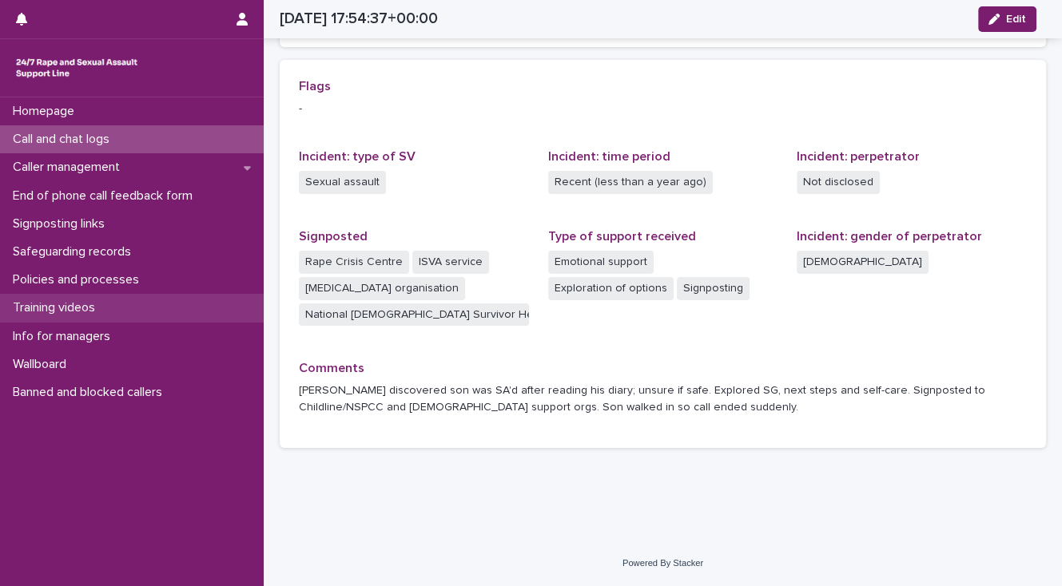
scroll to position [332, 0]
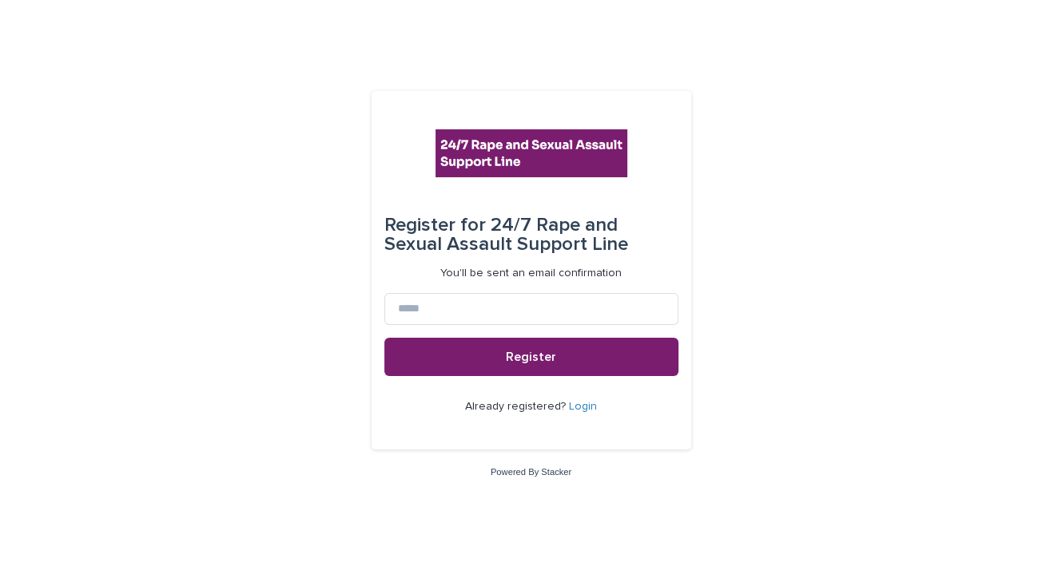
click at [579, 407] on link "Login" at bounding box center [583, 406] width 28 height 11
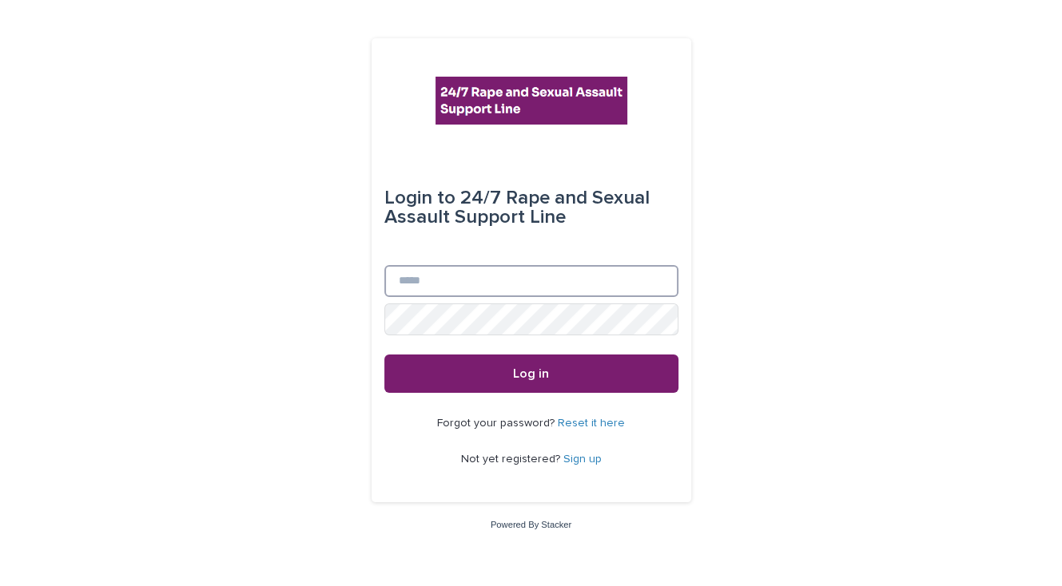
type input "**********"
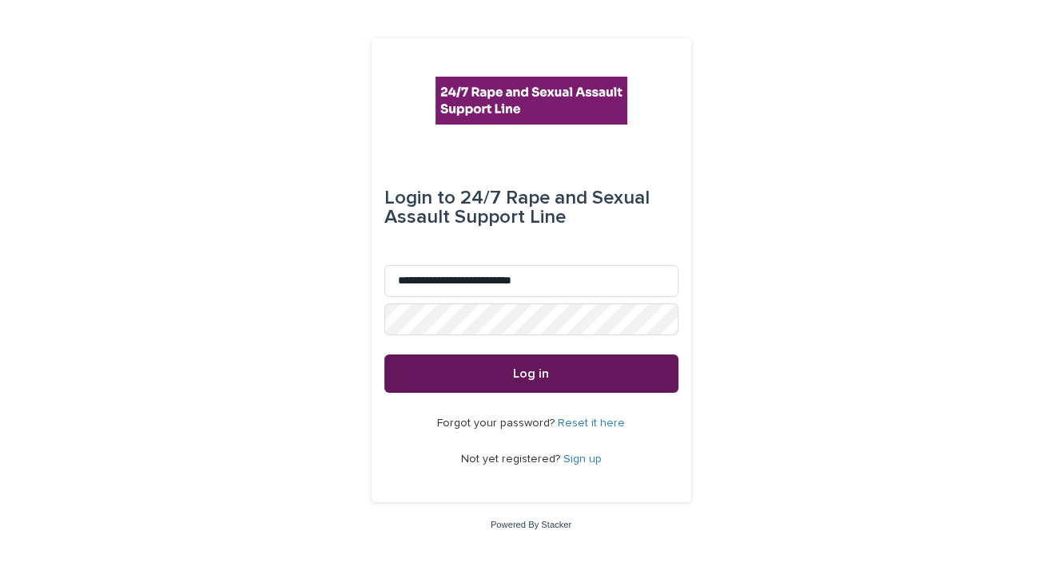
click at [546, 381] on button "Log in" at bounding box center [531, 374] width 294 height 38
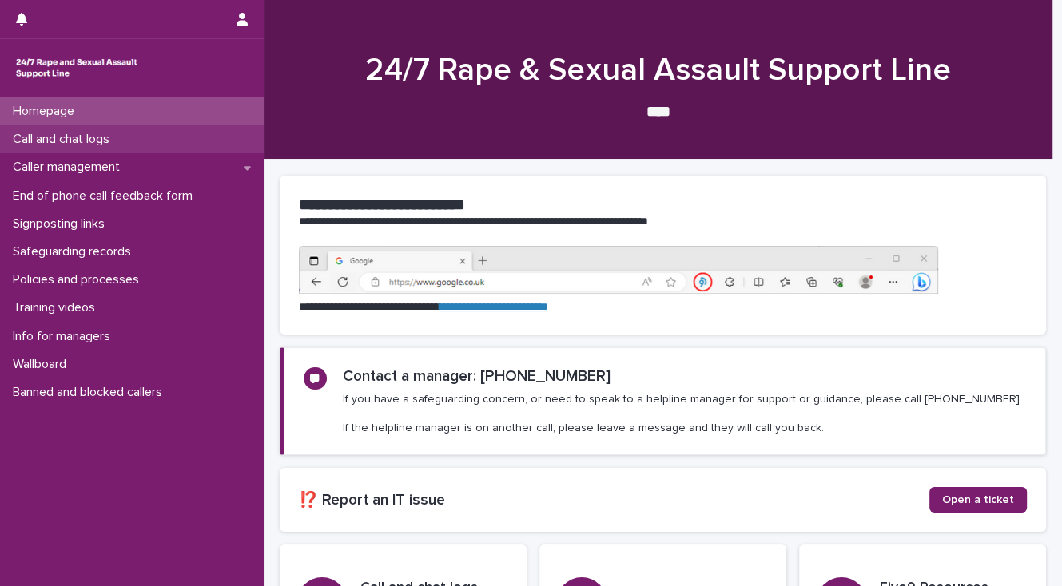
click at [132, 141] on div "Call and chat logs" at bounding box center [132, 139] width 264 height 28
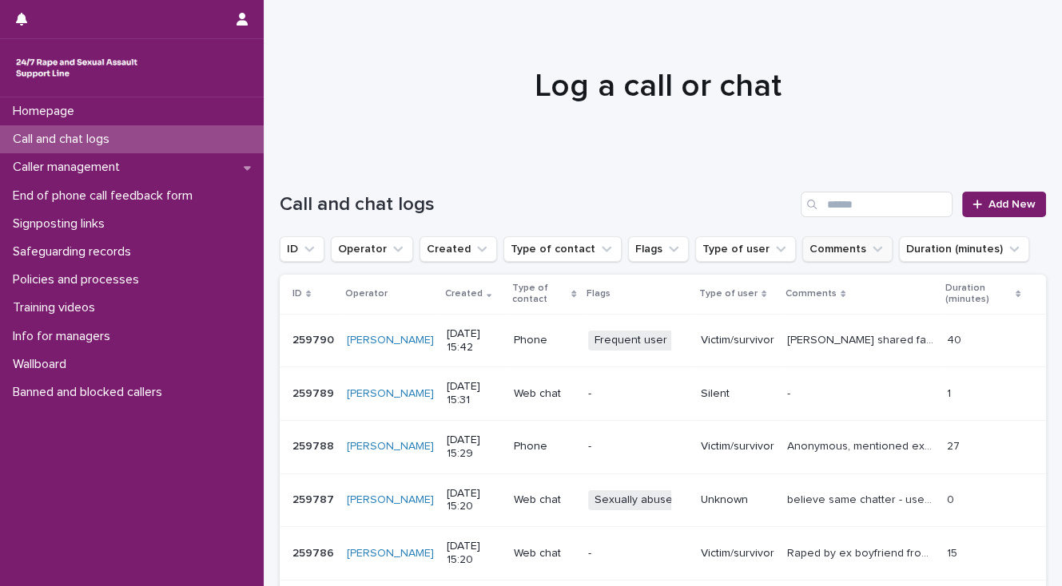
click at [802, 249] on button "Comments" at bounding box center [847, 249] width 90 height 26
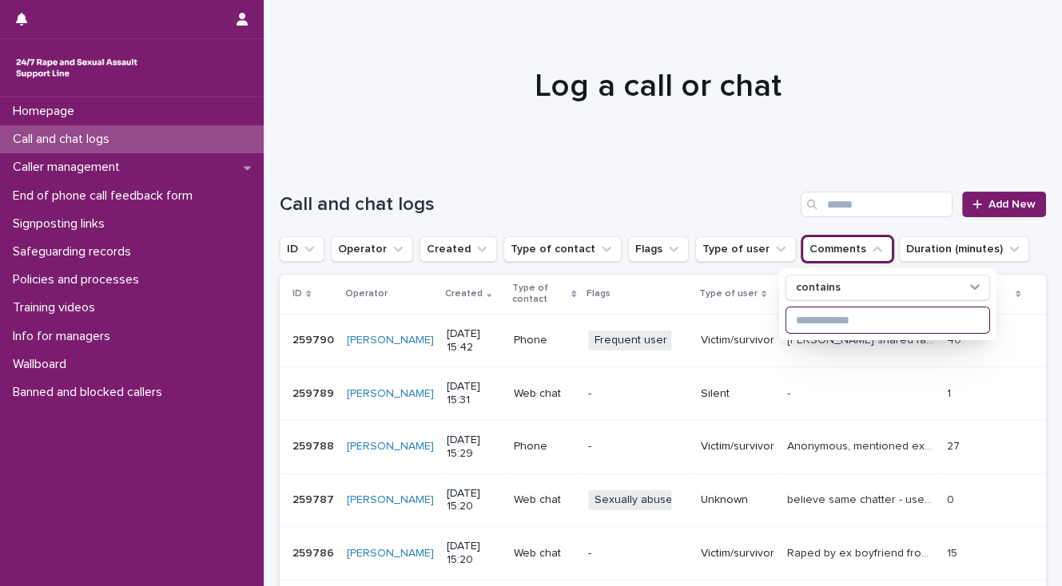
click at [809, 321] on input at bounding box center [887, 321] width 203 height 26
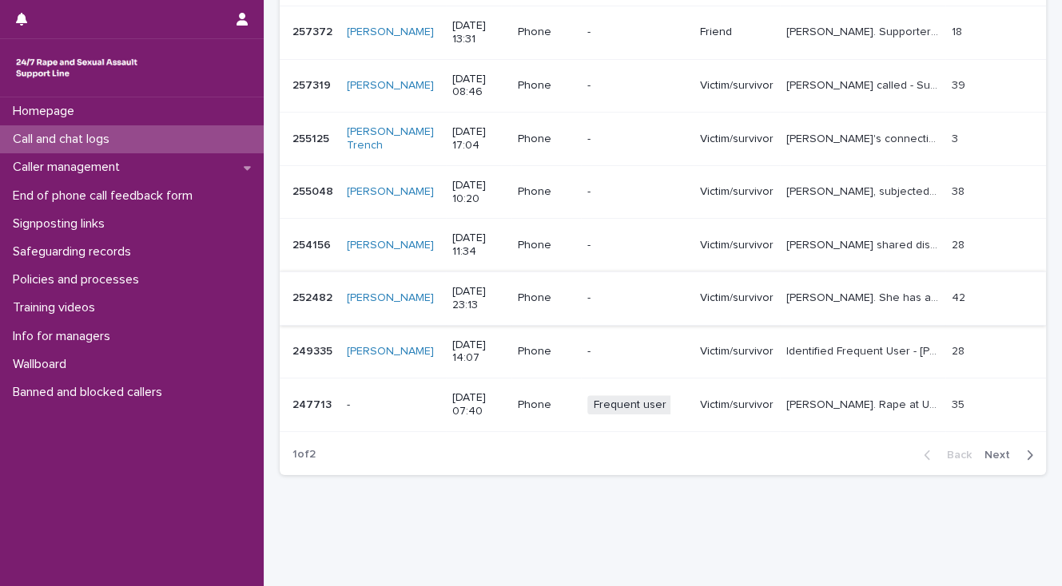
scroll to position [447, 0]
type input "******"
click at [113, 166] on p "Caller management" at bounding box center [69, 167] width 126 height 15
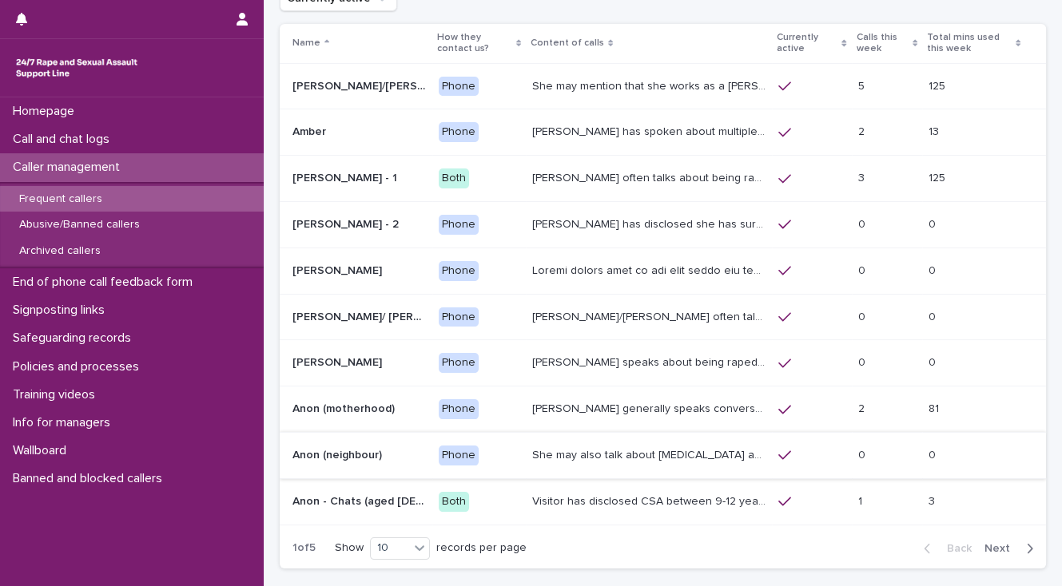
scroll to position [211, 0]
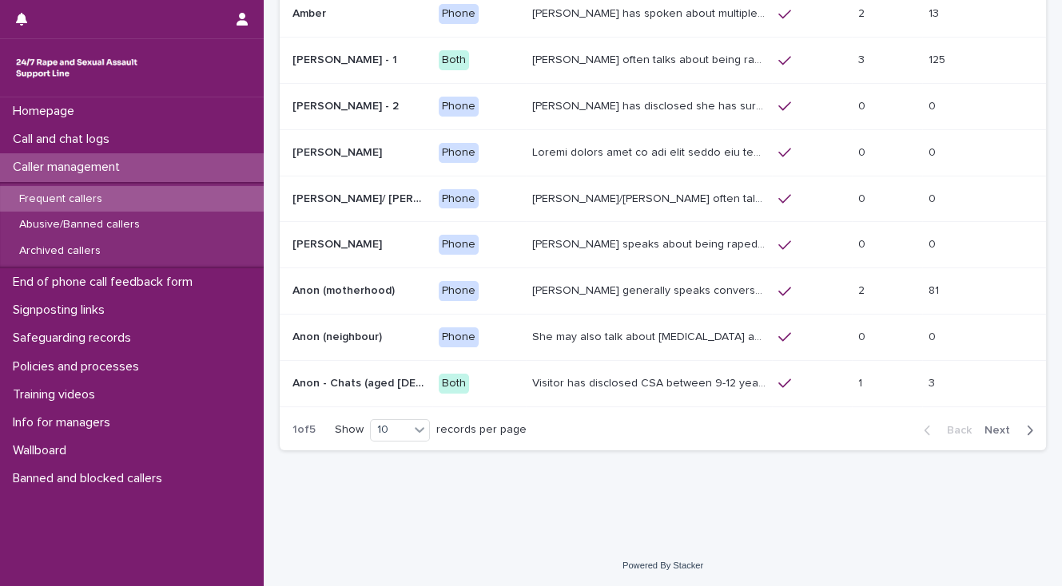
click at [988, 427] on span "Next" at bounding box center [1001, 430] width 35 height 11
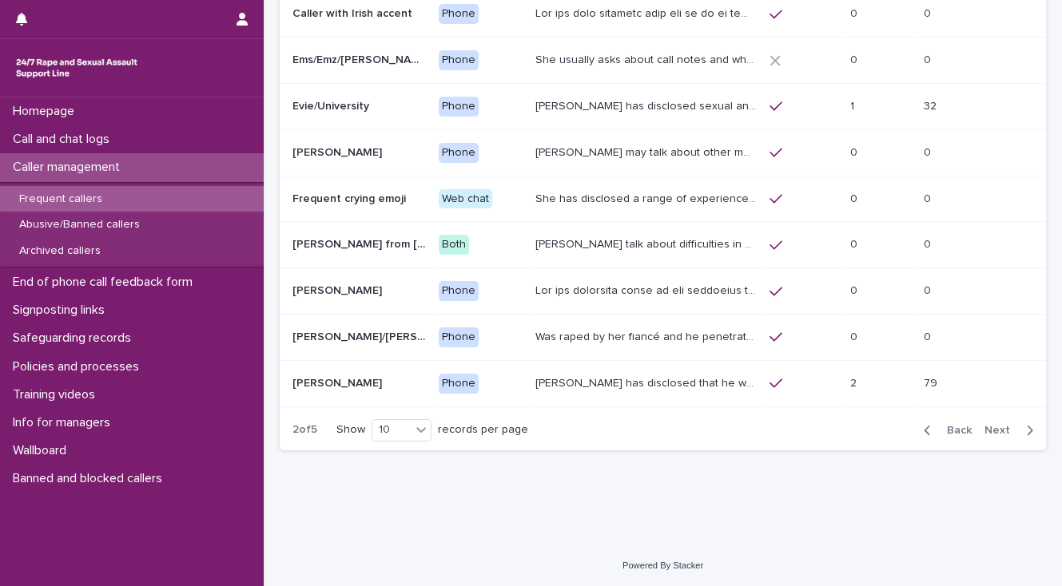
click at [988, 427] on span "Next" at bounding box center [1001, 430] width 35 height 11
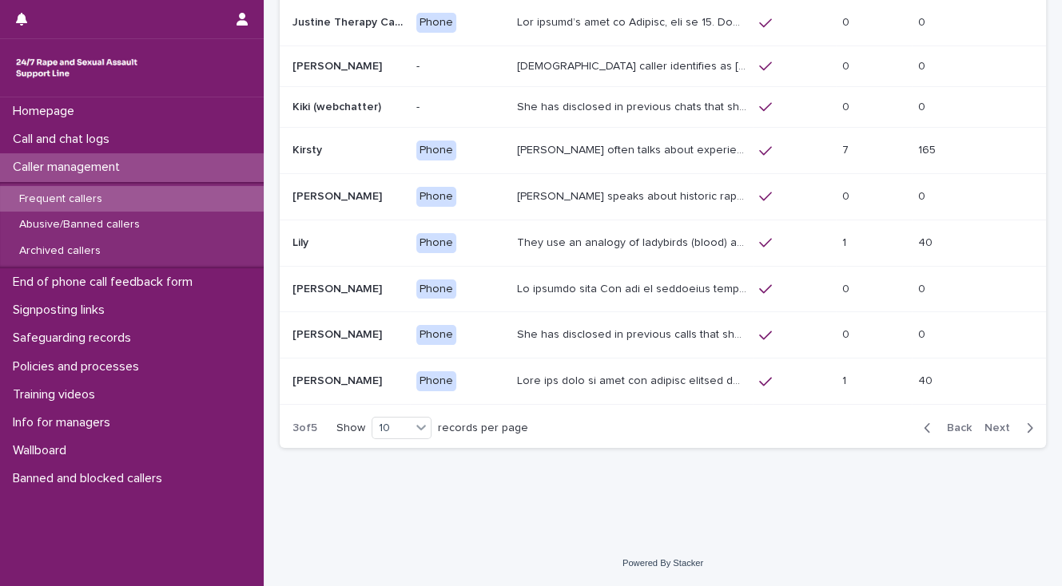
scroll to position [200, 0]
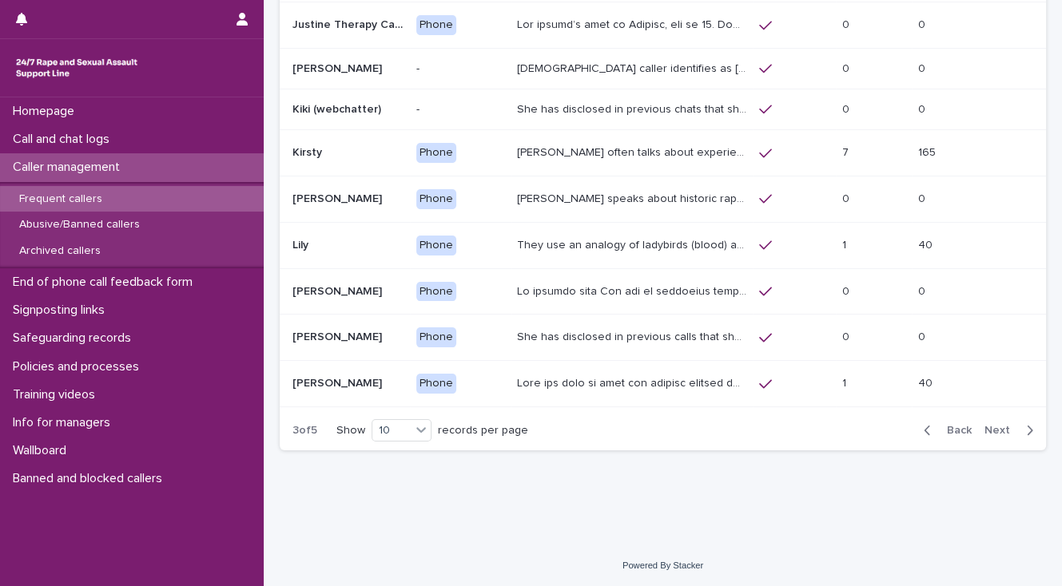
click at [658, 201] on p "Caller speaks about historic rape while she was at university by a man she was …" at bounding box center [633, 197] width 232 height 17
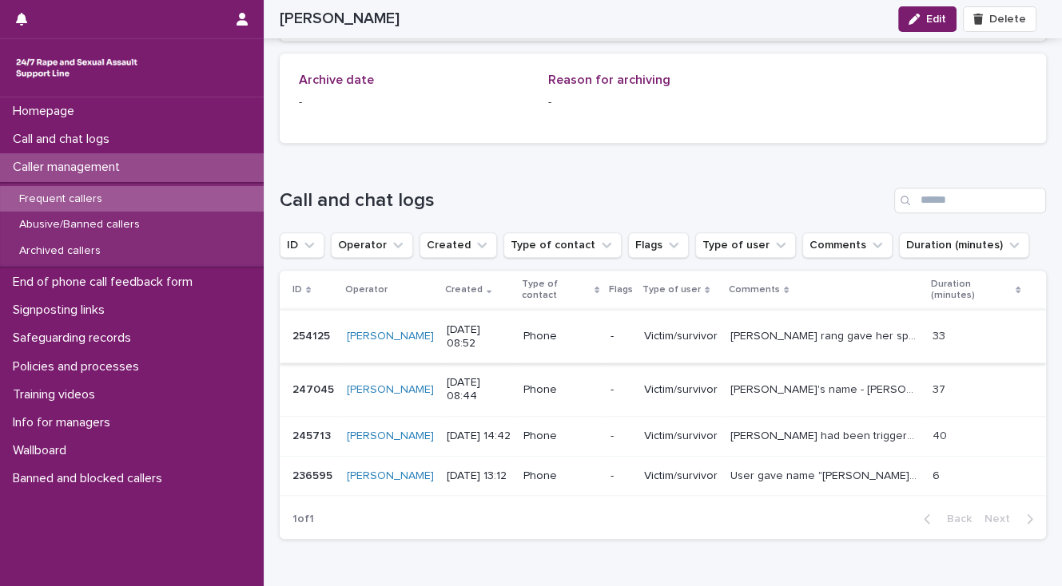
scroll to position [1150, 0]
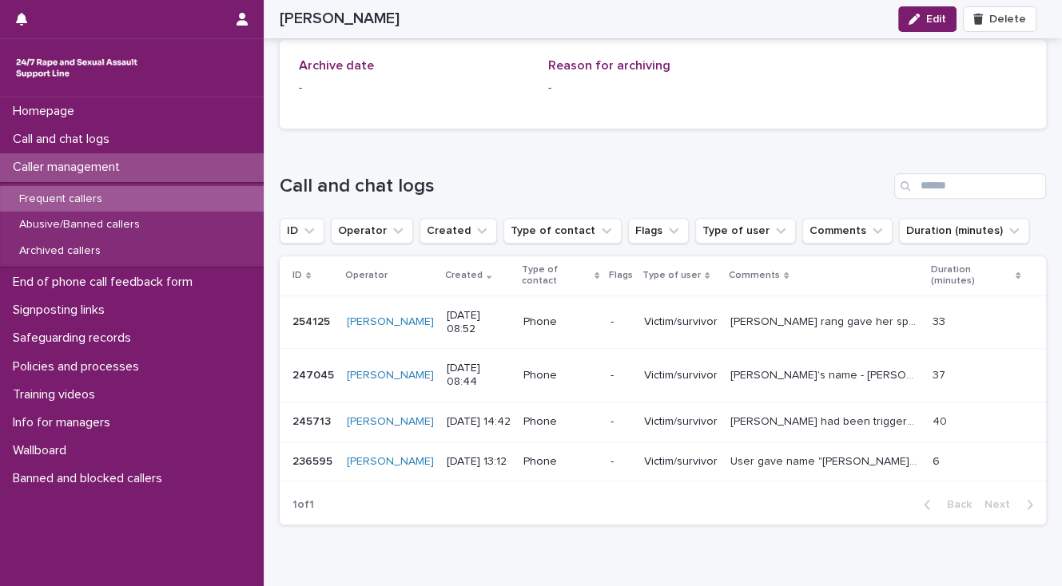
click at [766, 372] on p "Caller's name - Leanne. I have spoken with this frequent user before. They disc…" at bounding box center [826, 374] width 193 height 17
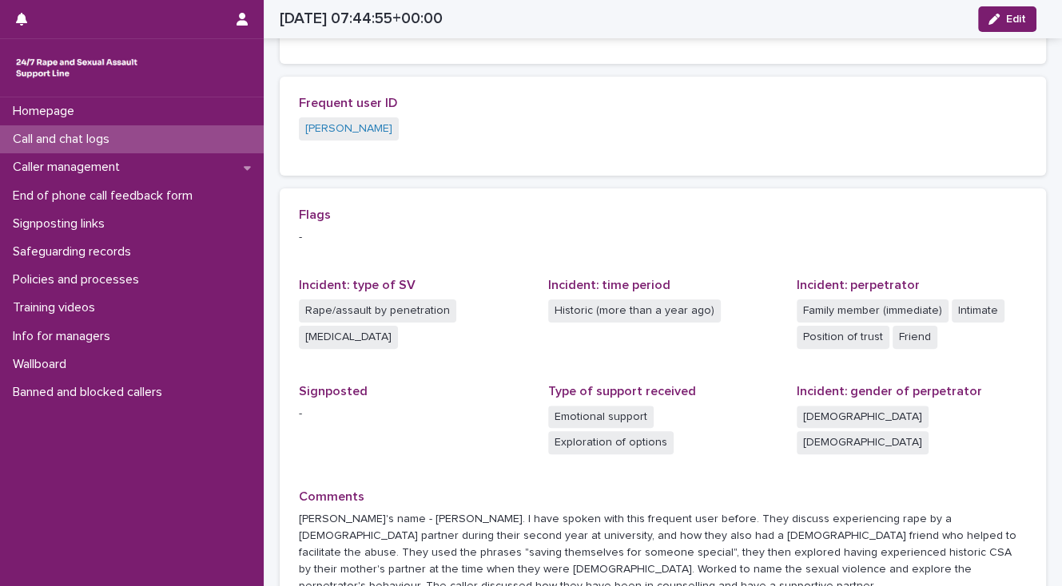
scroll to position [447, 0]
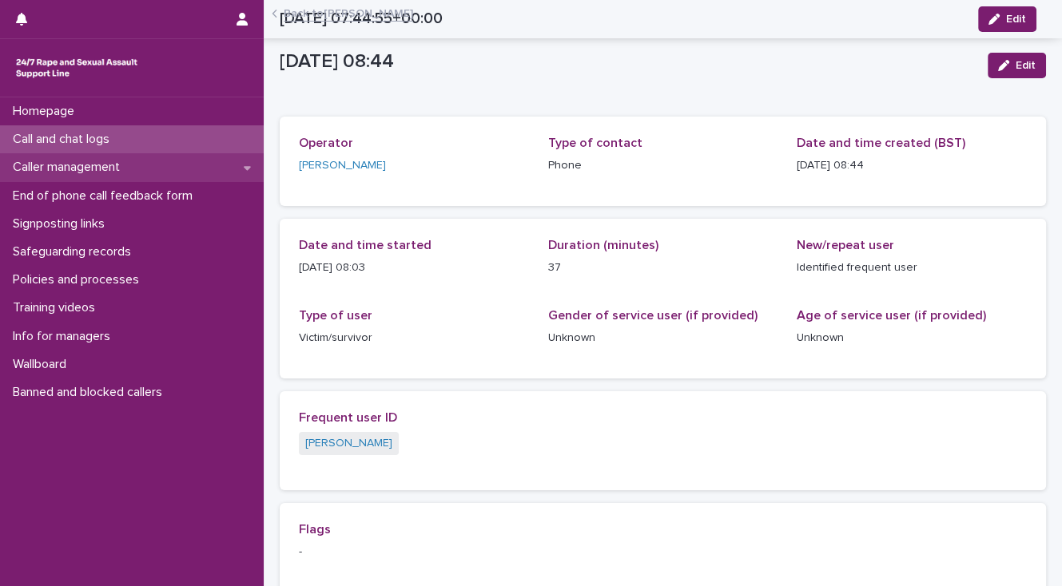
scroll to position [447, 0]
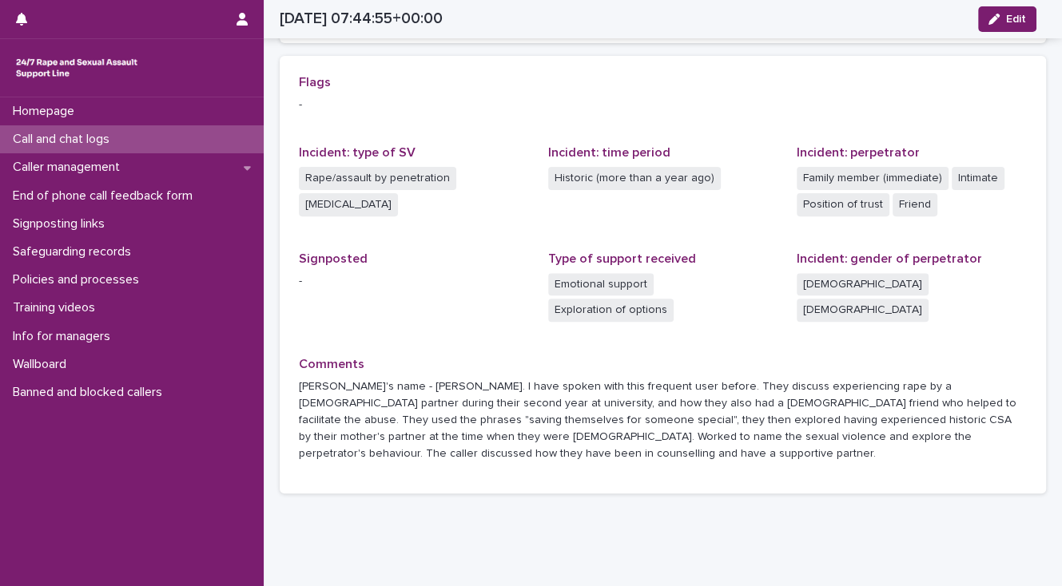
click at [102, 137] on p "Call and chat logs" at bounding box center [64, 139] width 116 height 15
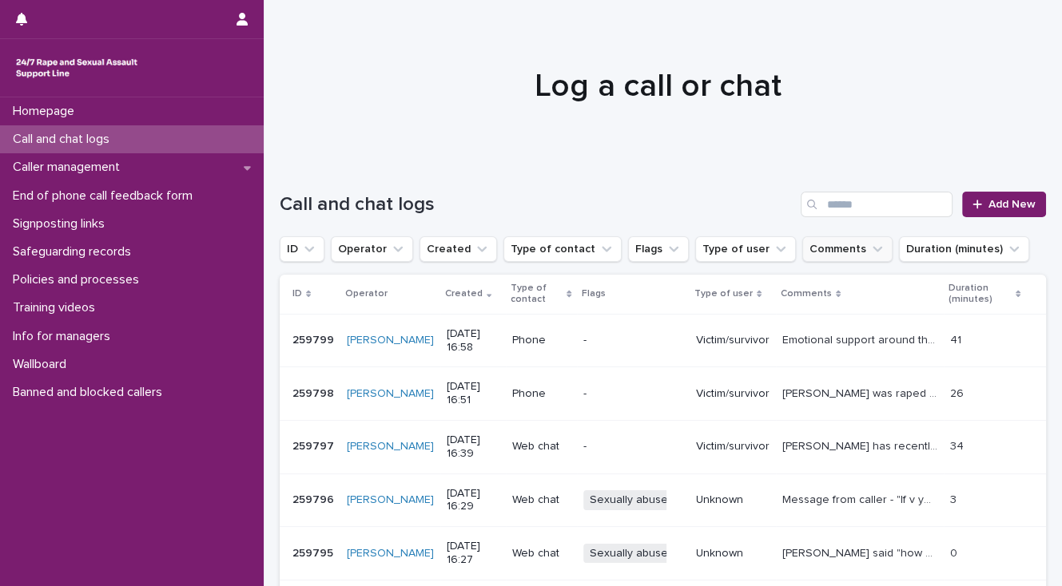
click at [814, 247] on button "Comments" at bounding box center [847, 249] width 90 height 26
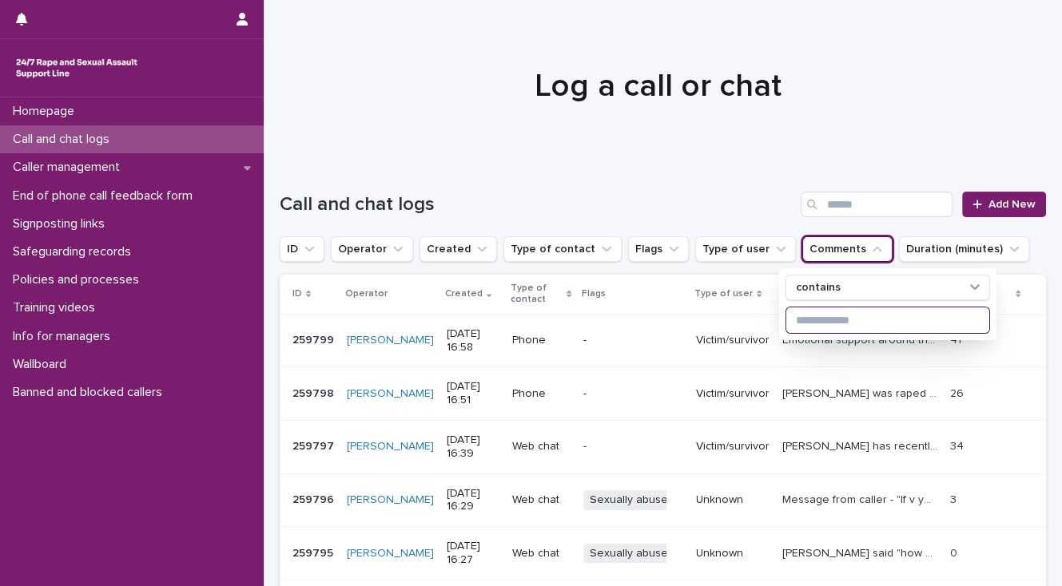
click at [798, 317] on input at bounding box center [887, 321] width 203 height 26
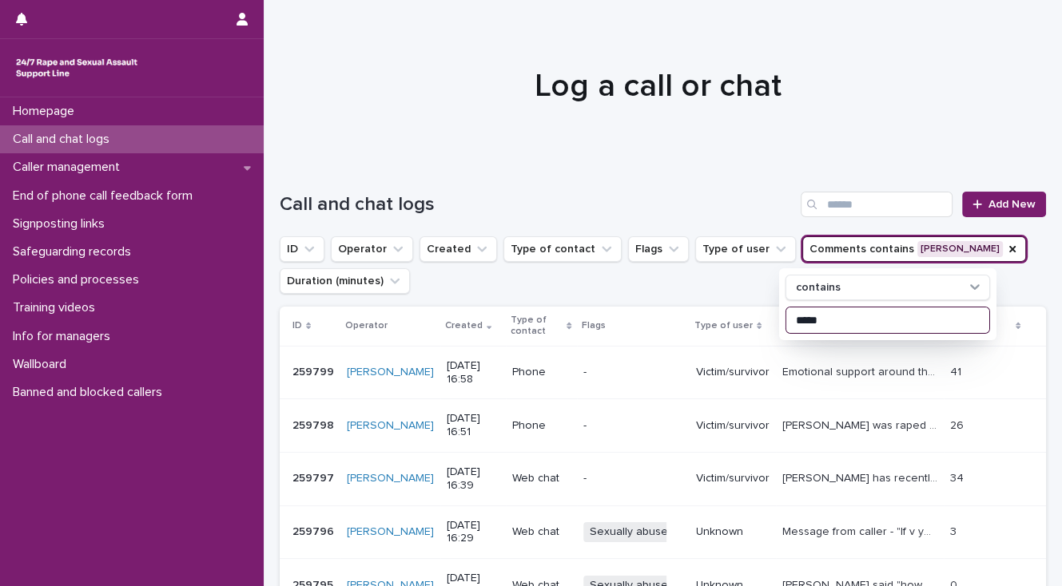
type input "*****"
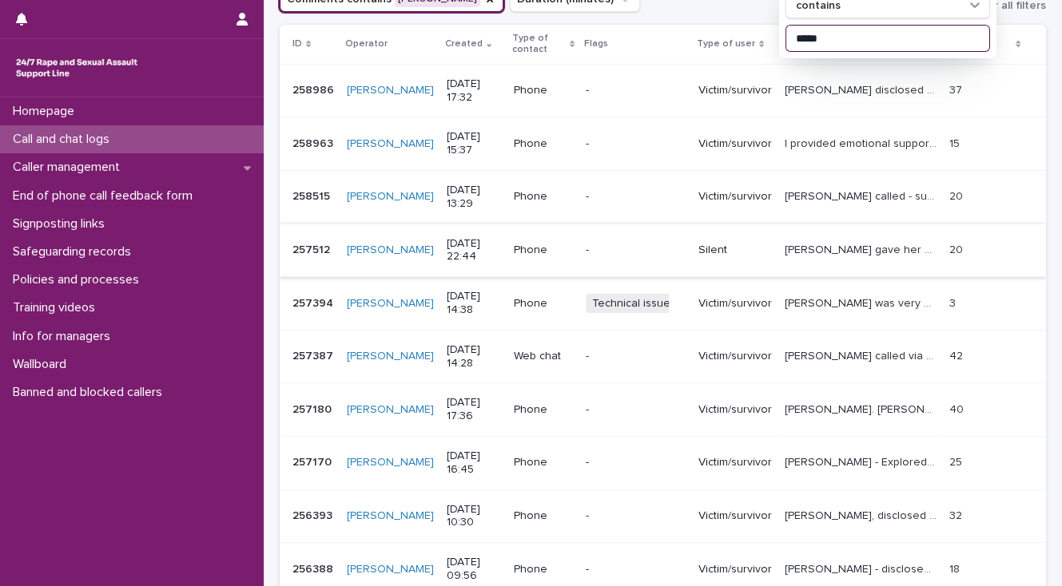
scroll to position [320, 0]
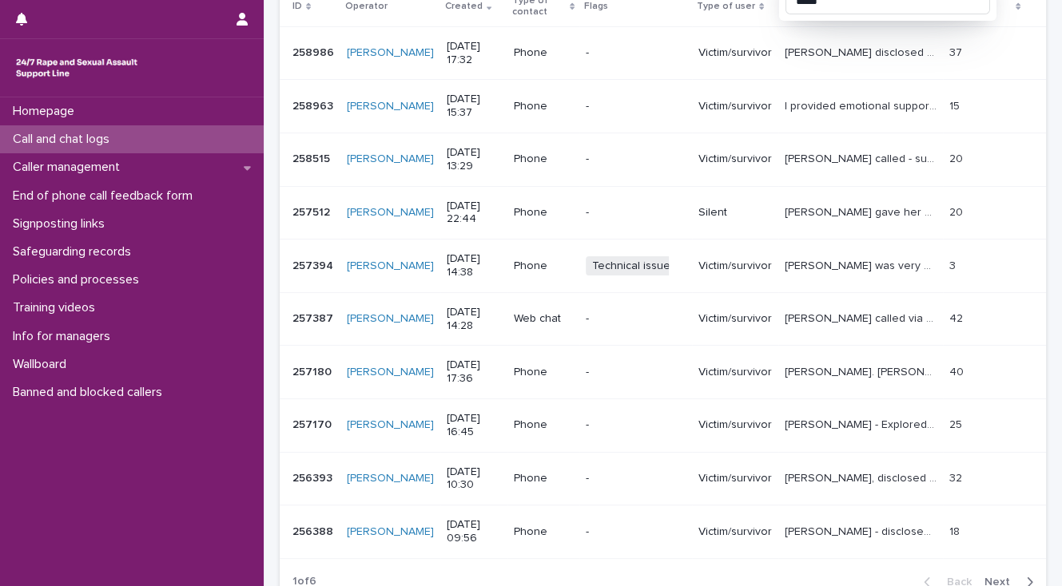
click at [796, 319] on p "[PERSON_NAME] called via webchat - Survivor of stealthing/rape by a friend in A…" at bounding box center [861, 317] width 155 height 17
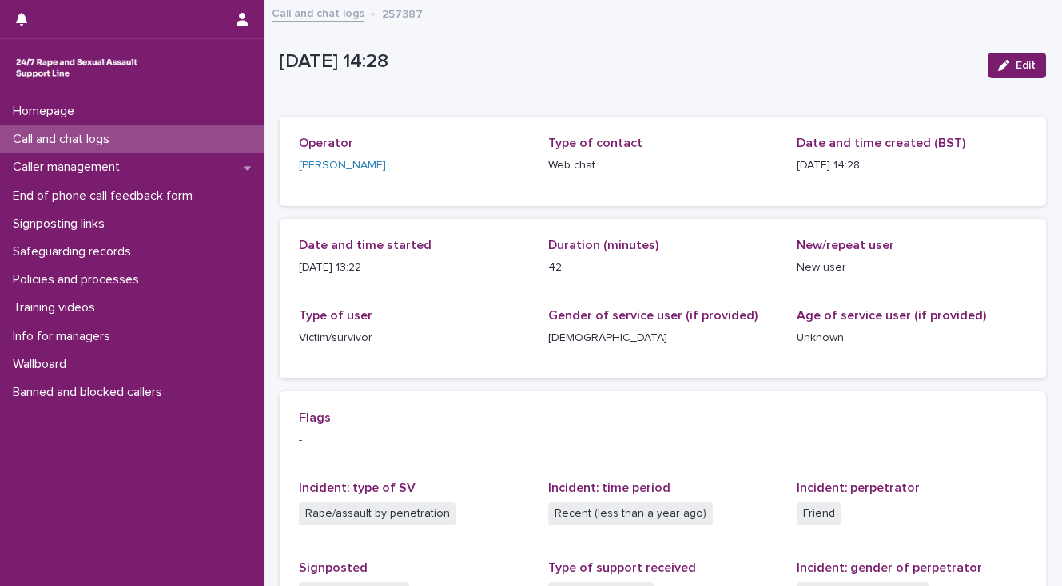
click at [333, 13] on link "Call and chat logs" at bounding box center [318, 12] width 93 height 18
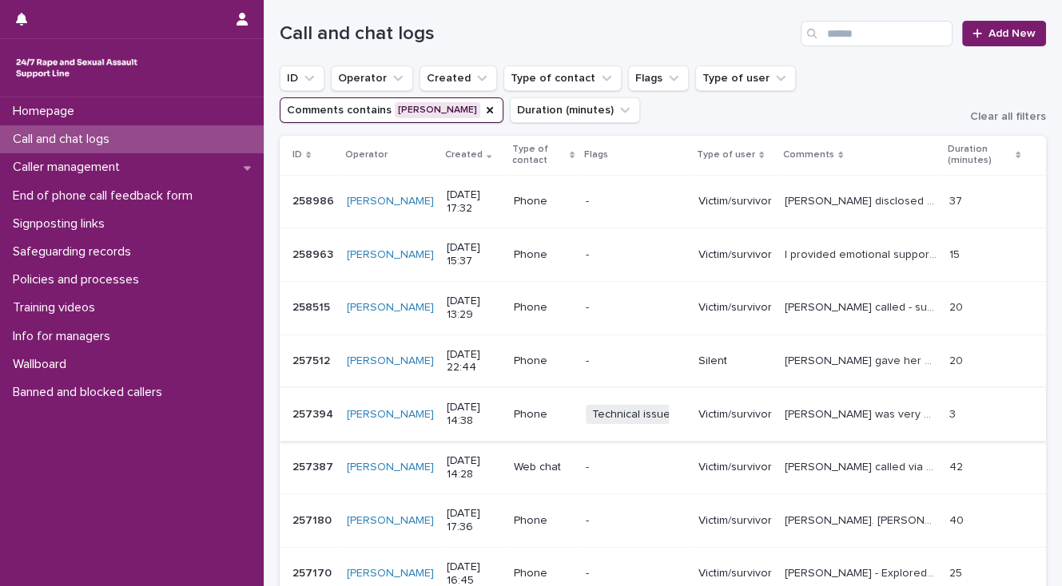
scroll to position [192, 0]
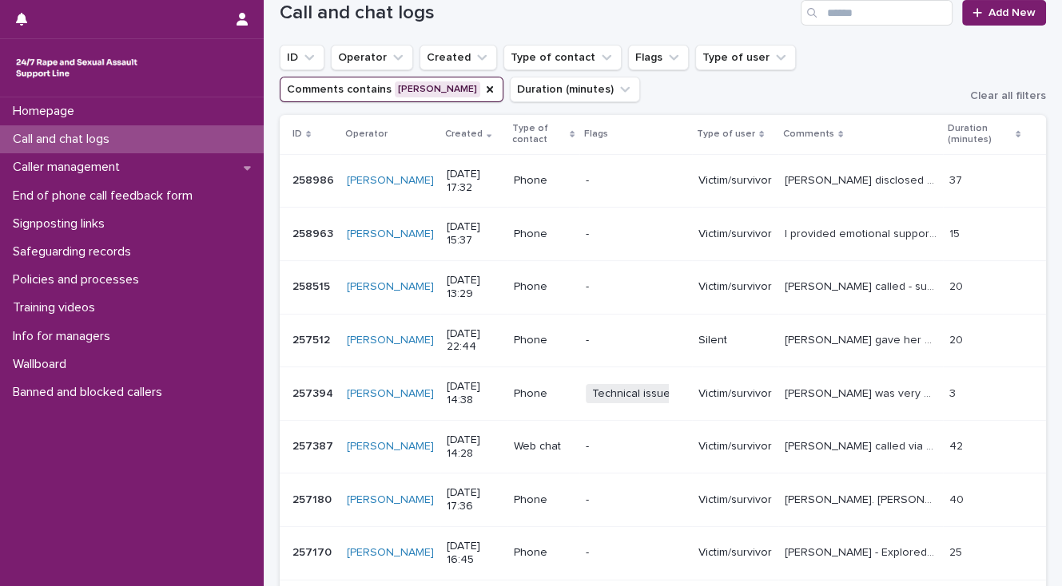
click at [813, 286] on p "[PERSON_NAME] called - survivor of CSA - caller was crying throughout call. [PE…" at bounding box center [861, 285] width 155 height 17
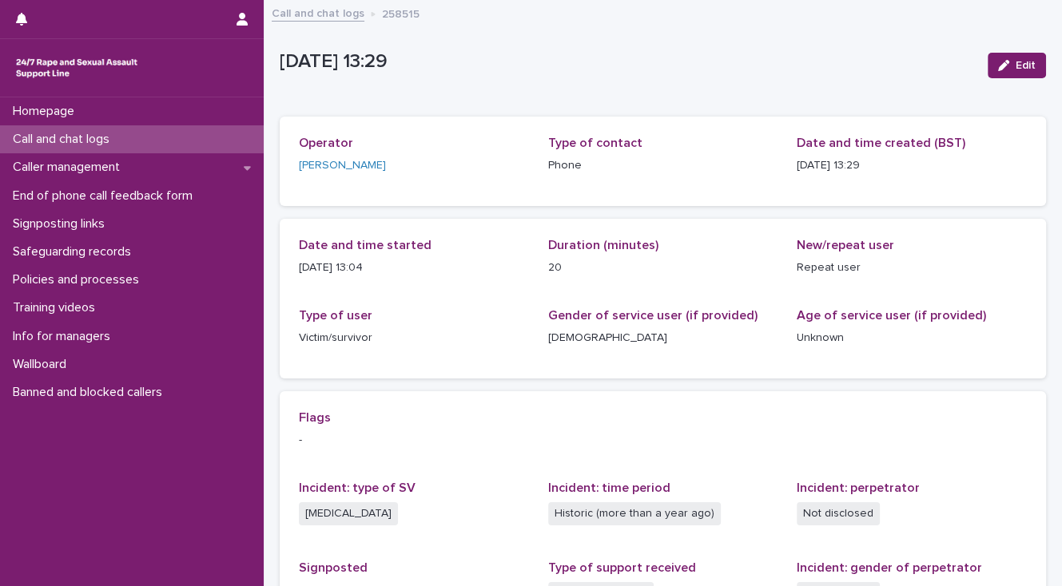
click at [348, 14] on link "Call and chat logs" at bounding box center [318, 12] width 93 height 18
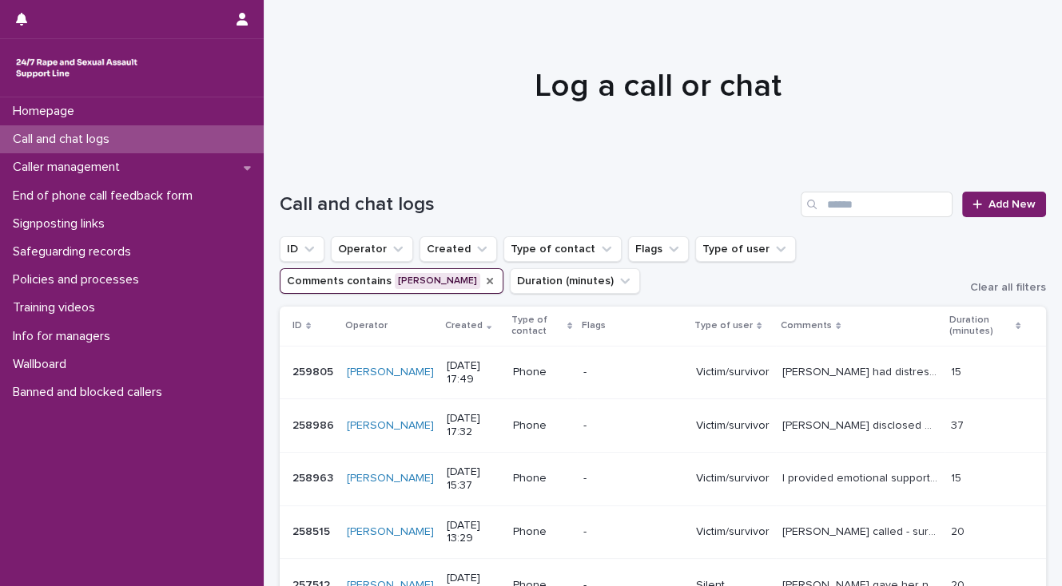
click at [496, 275] on icon "Comments" at bounding box center [489, 281] width 13 height 13
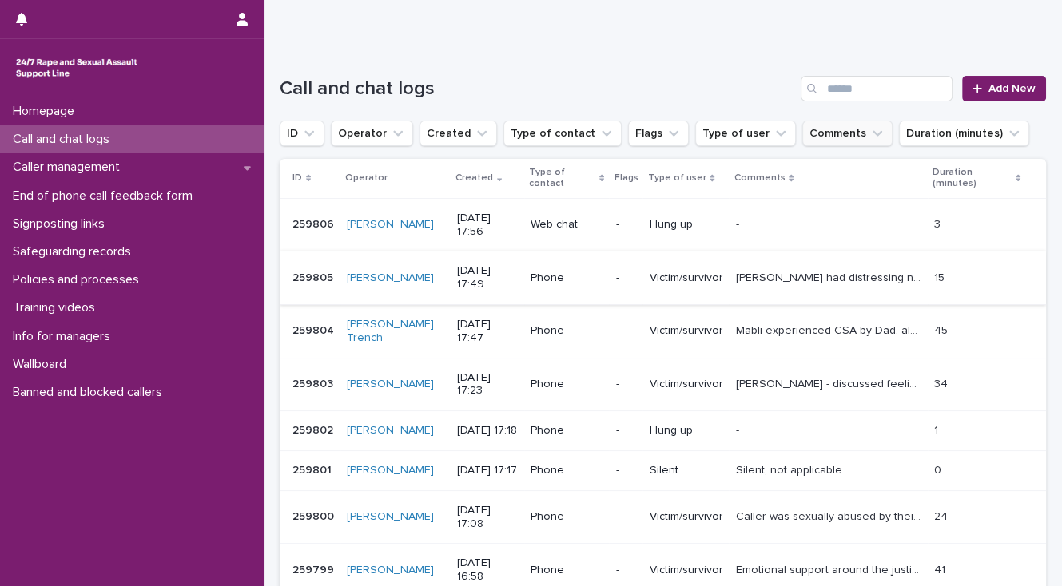
scroll to position [128, 0]
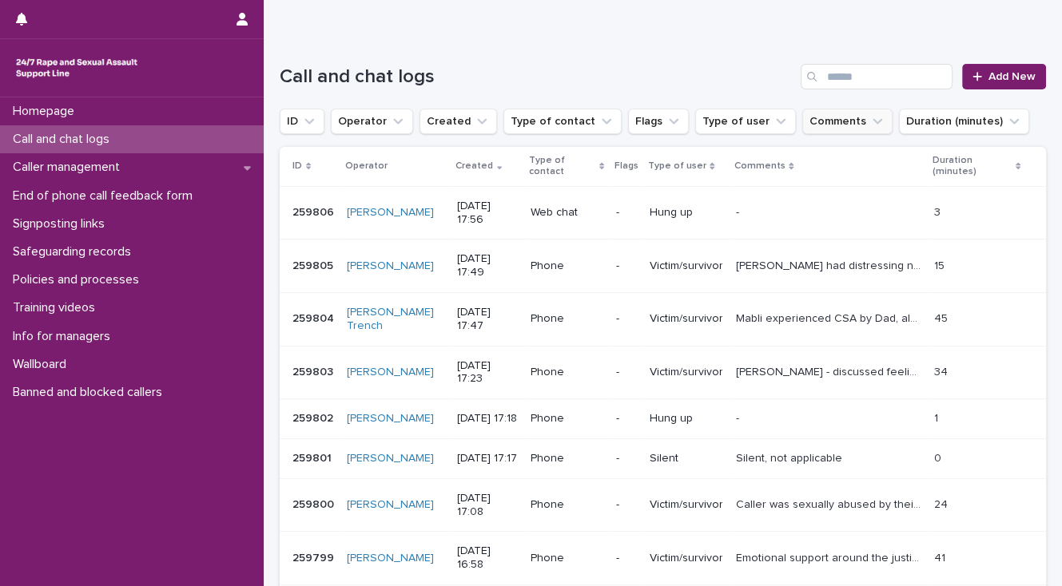
click at [802, 123] on button "Comments" at bounding box center [847, 122] width 90 height 26
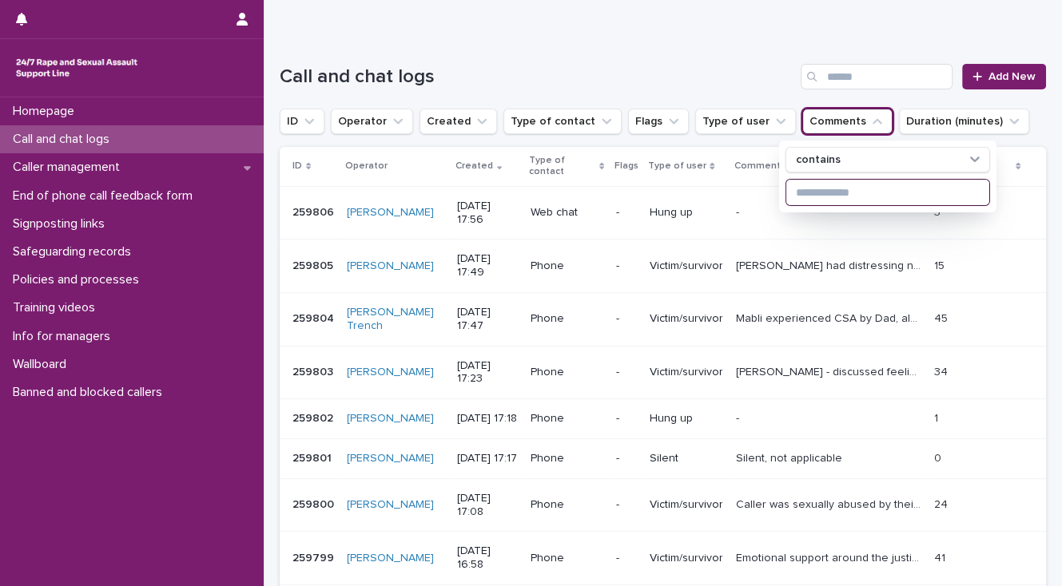
click at [804, 190] on input at bounding box center [887, 193] width 203 height 26
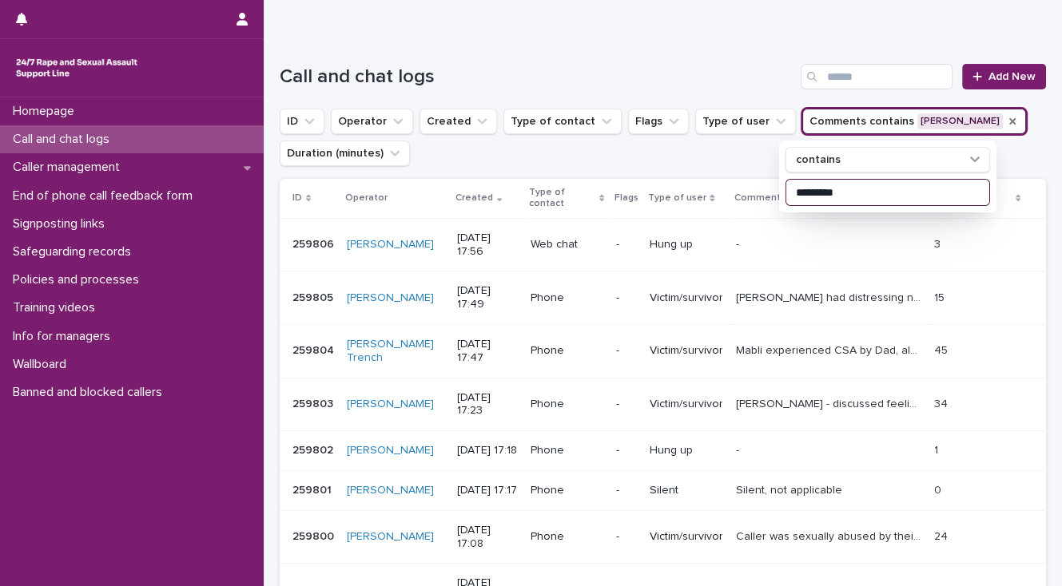
type input "*********"
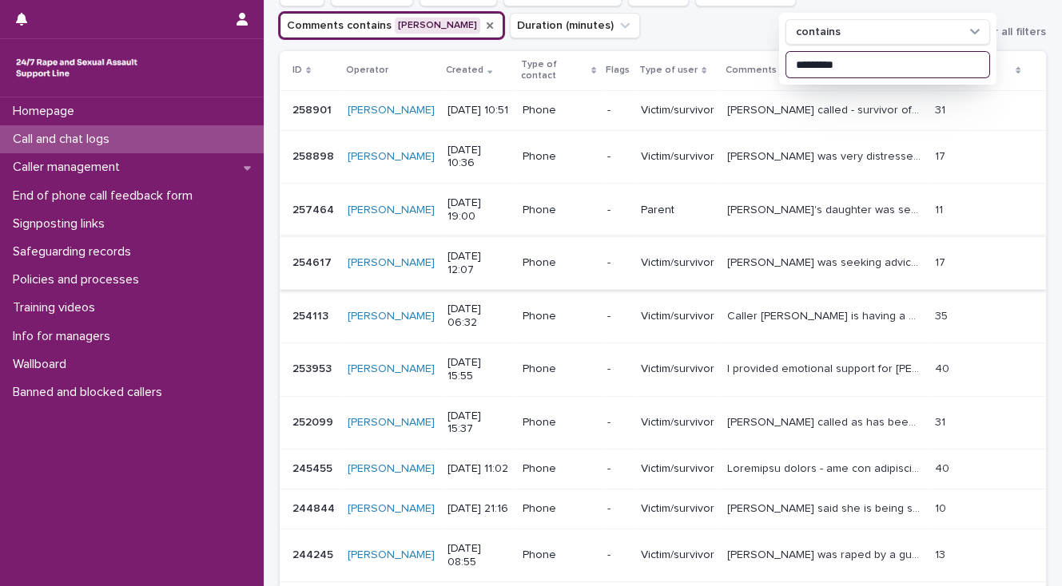
scroll to position [320, 0]
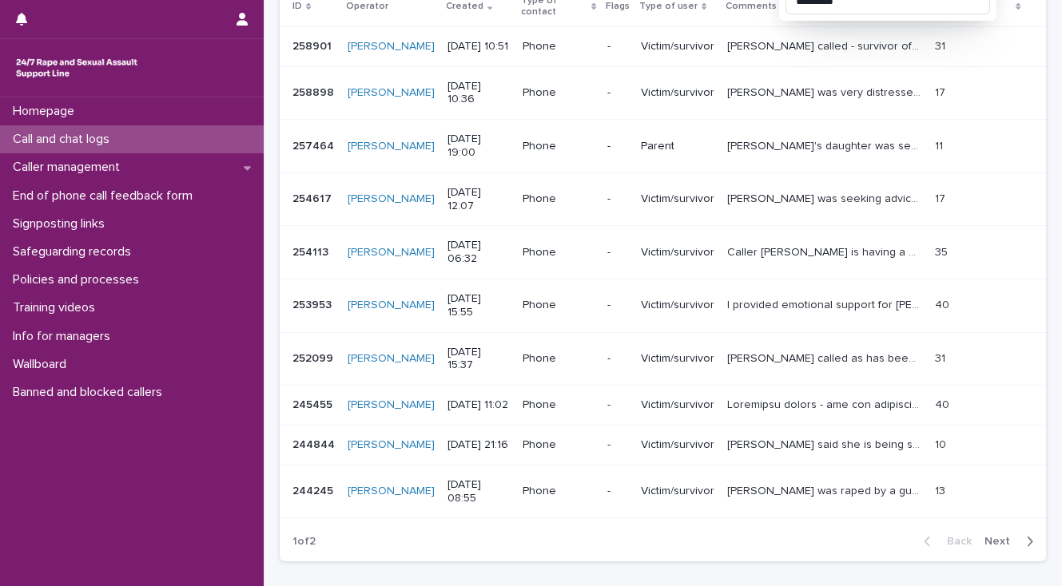
click at [987, 536] on span "Next" at bounding box center [1001, 541] width 35 height 11
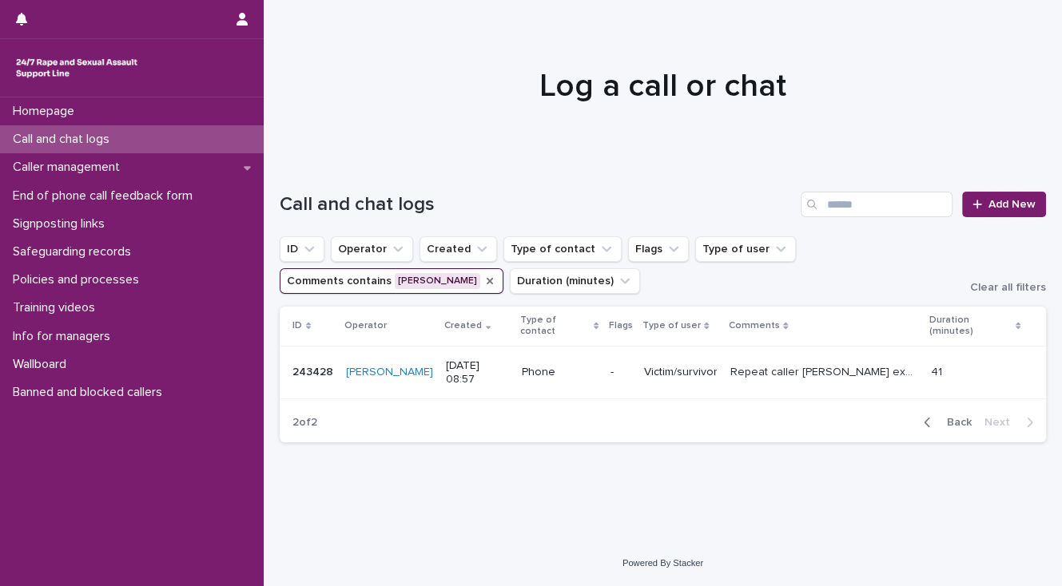
click at [957, 422] on span "Back" at bounding box center [954, 422] width 34 height 11
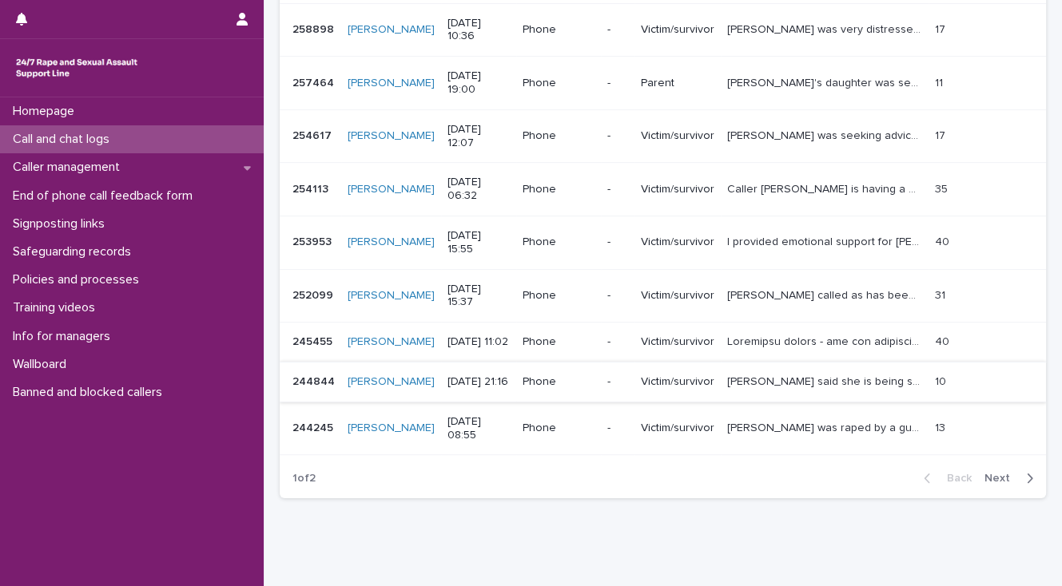
scroll to position [383, 0]
click at [749, 332] on p at bounding box center [826, 340] width 198 height 17
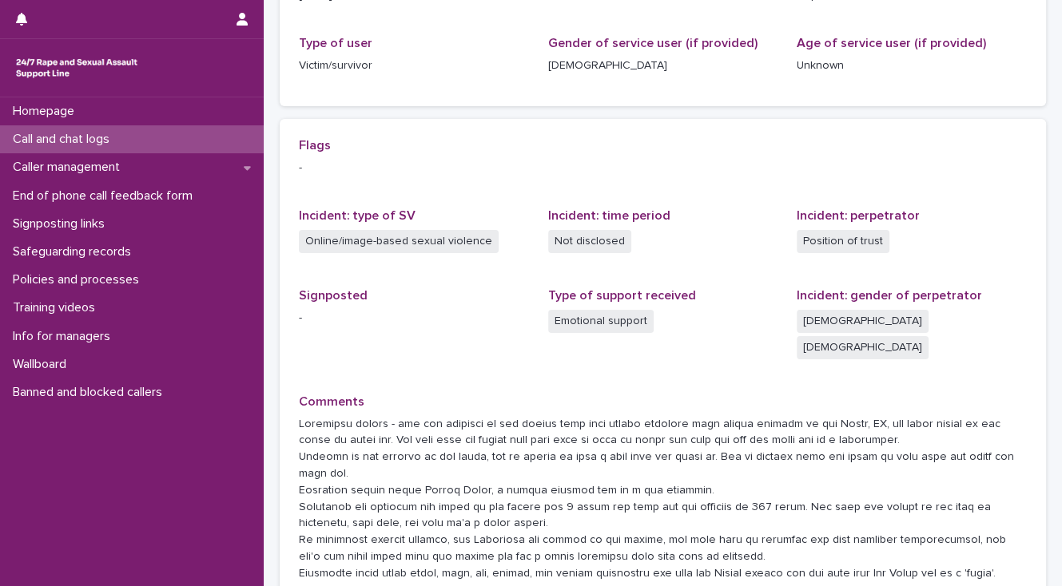
scroll to position [412, 0]
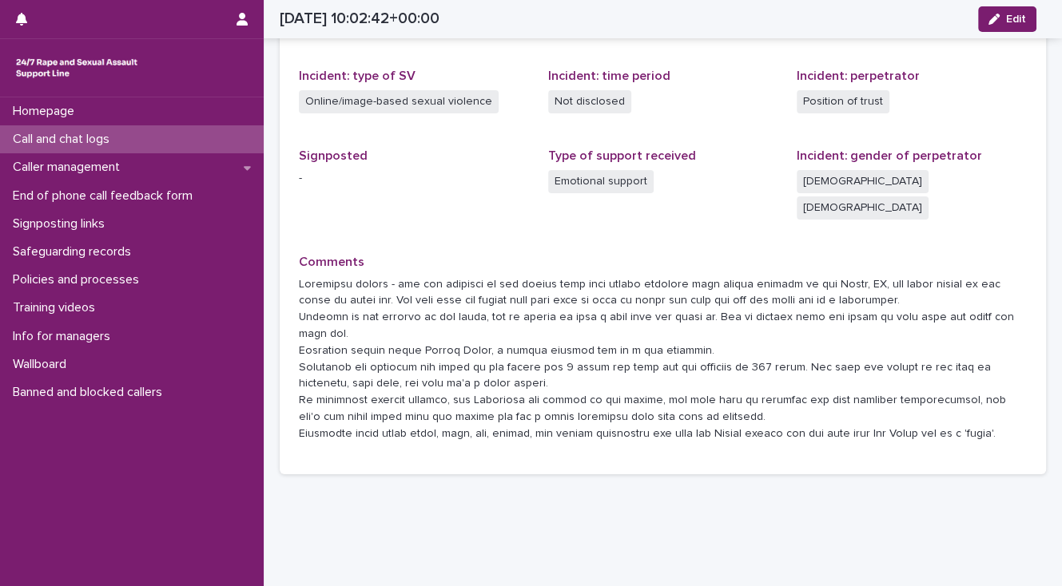
click at [697, 498] on div "Loading... Saving… Loading... Saving… [DATE] 10:02:42+00:00 Edit [DATE] 11:02 E…" at bounding box center [663, 58] width 782 height 938
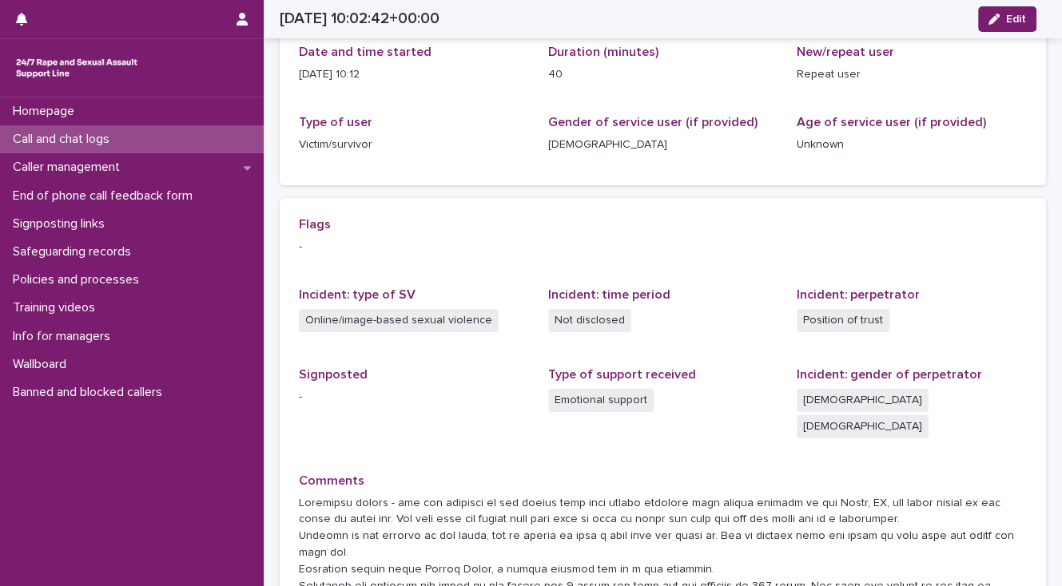
scroll to position [157, 0]
